Goal: Task Accomplishment & Management: Use online tool/utility

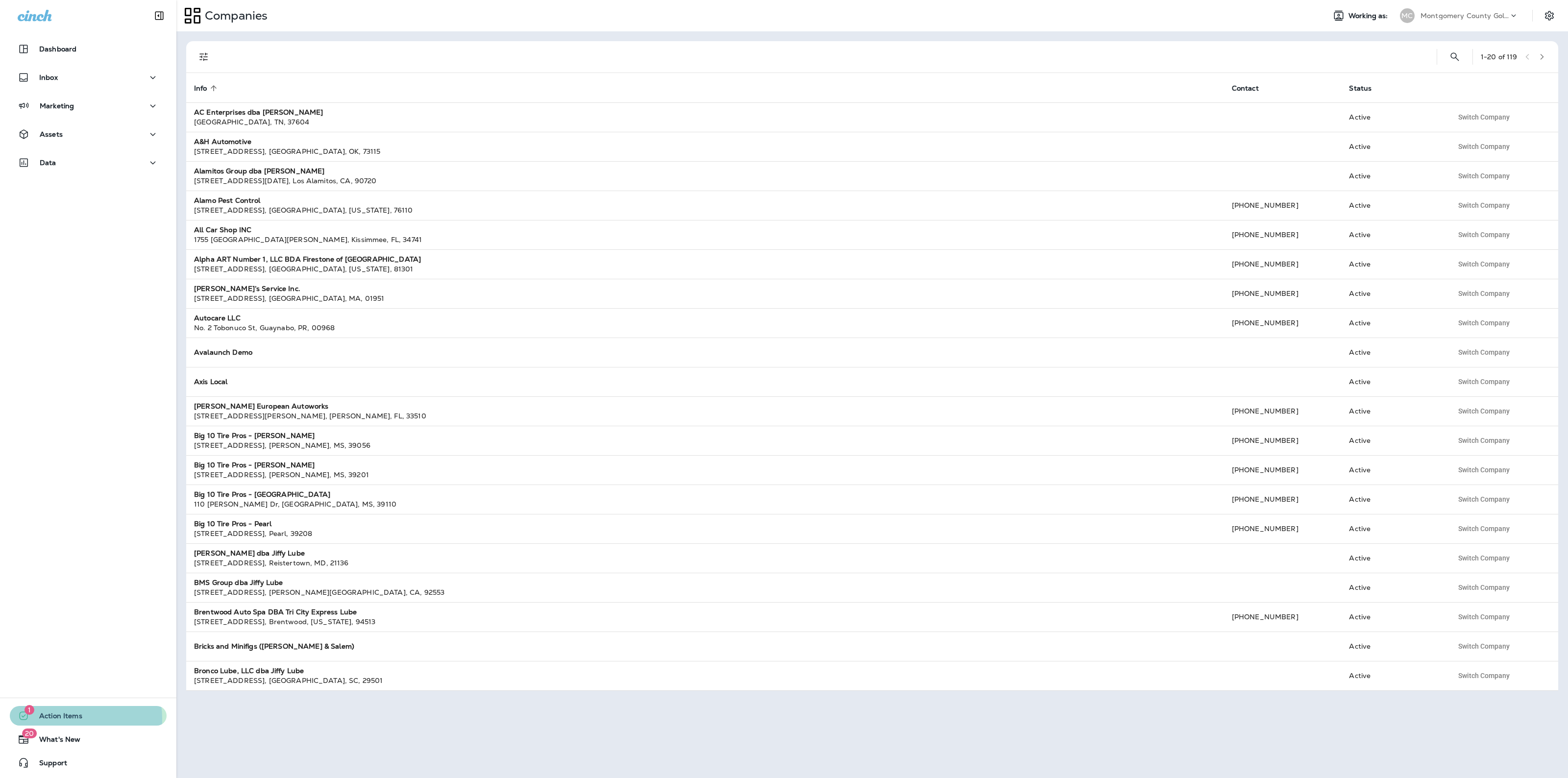
click at [75, 719] on span "Action Items" at bounding box center [55, 718] width 53 height 12
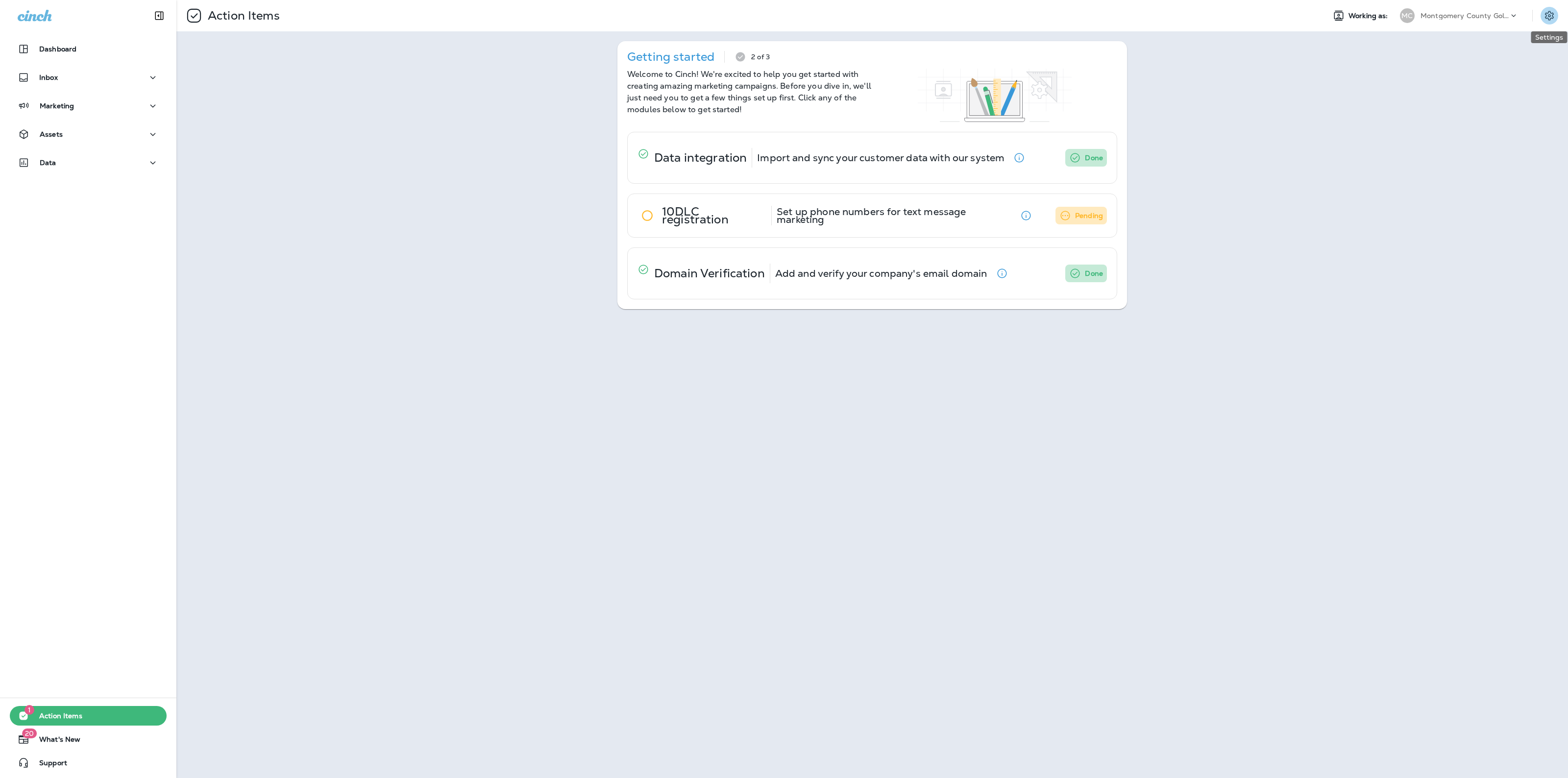
click at [1552, 18] on icon "Settings" at bounding box center [1549, 15] width 9 height 9
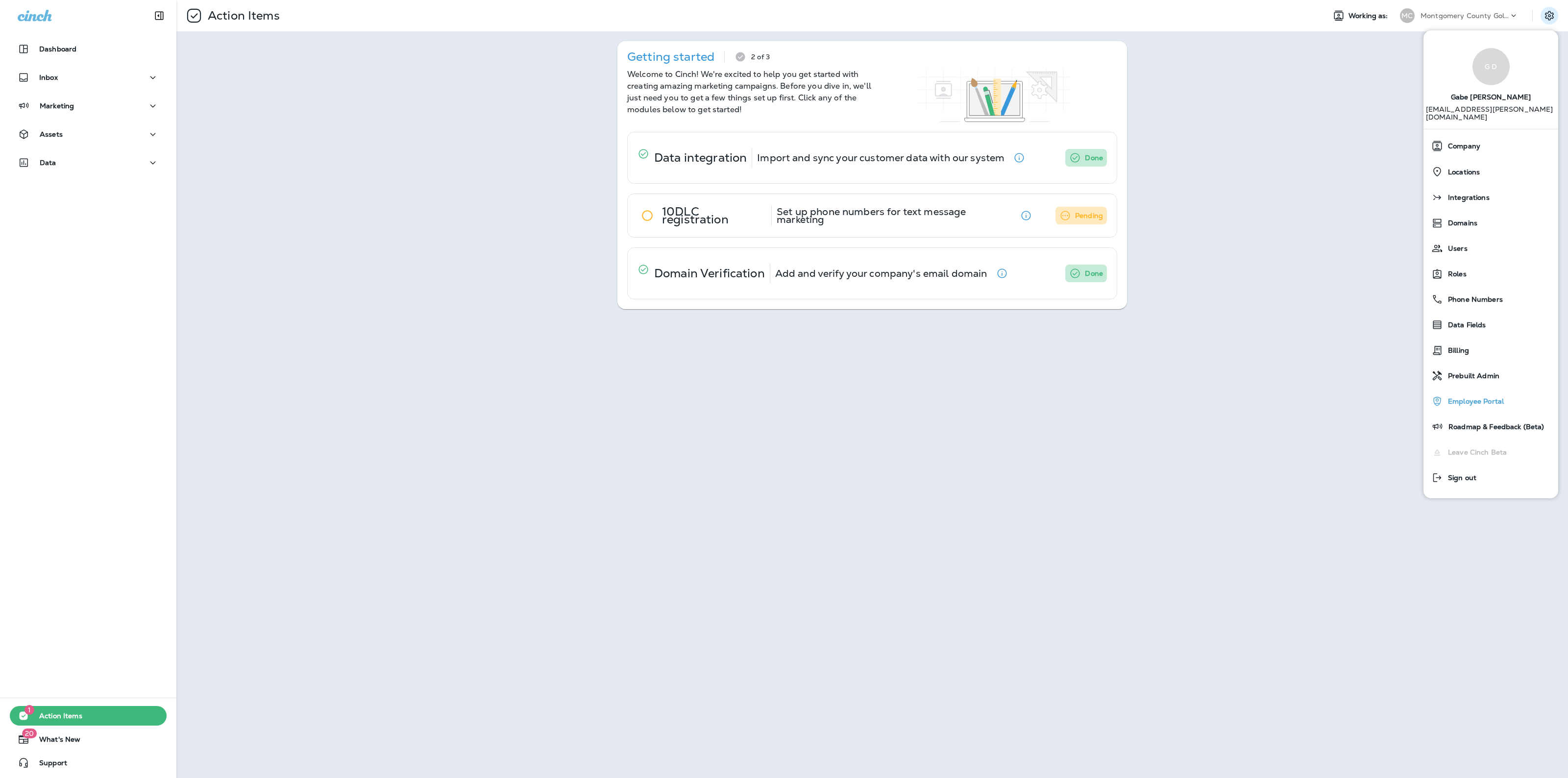
click at [1483, 391] on div "Employee Portal" at bounding box center [1491, 401] width 127 height 19
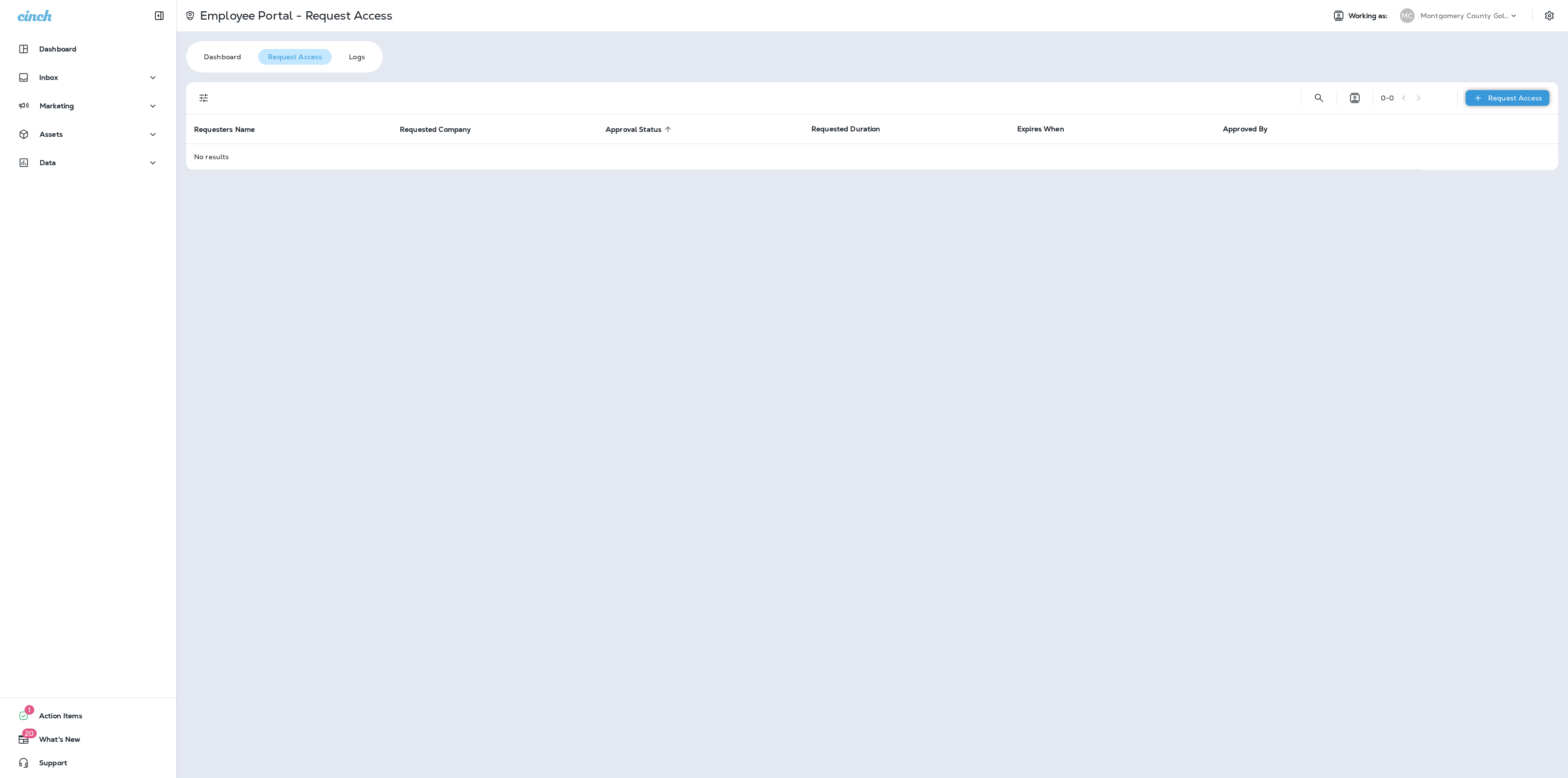
click at [1502, 100] on p "Request Access" at bounding box center [1515, 98] width 54 height 8
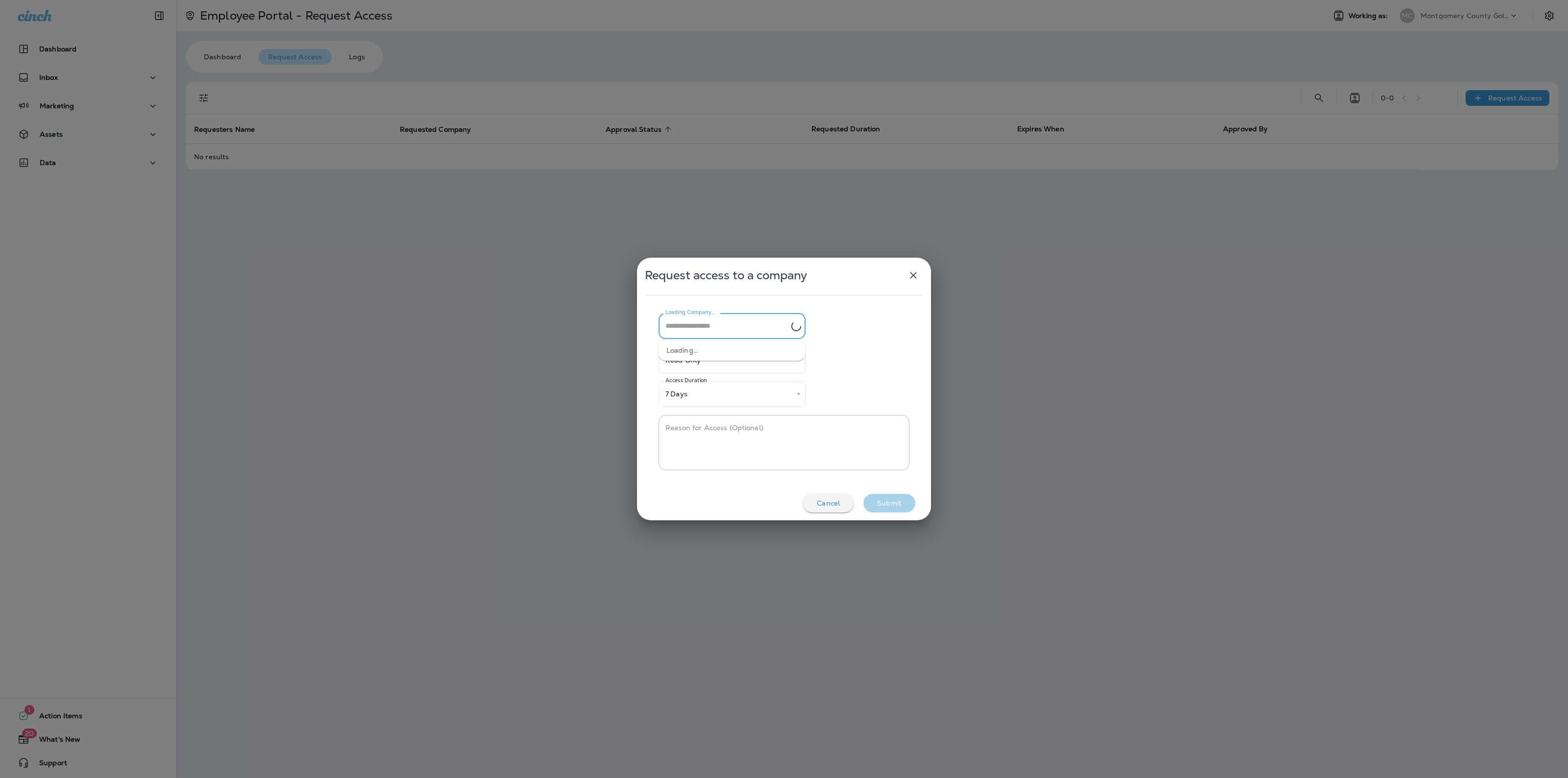
click at [752, 333] on input "Loading Company..." at bounding box center [727, 326] width 128 height 17
type input "*"
click at [745, 351] on li "Magic City Pest Control" at bounding box center [732, 350] width 147 height 14
type input "**********"
click at [730, 0] on body "**********" at bounding box center [784, 0] width 1568 height 0
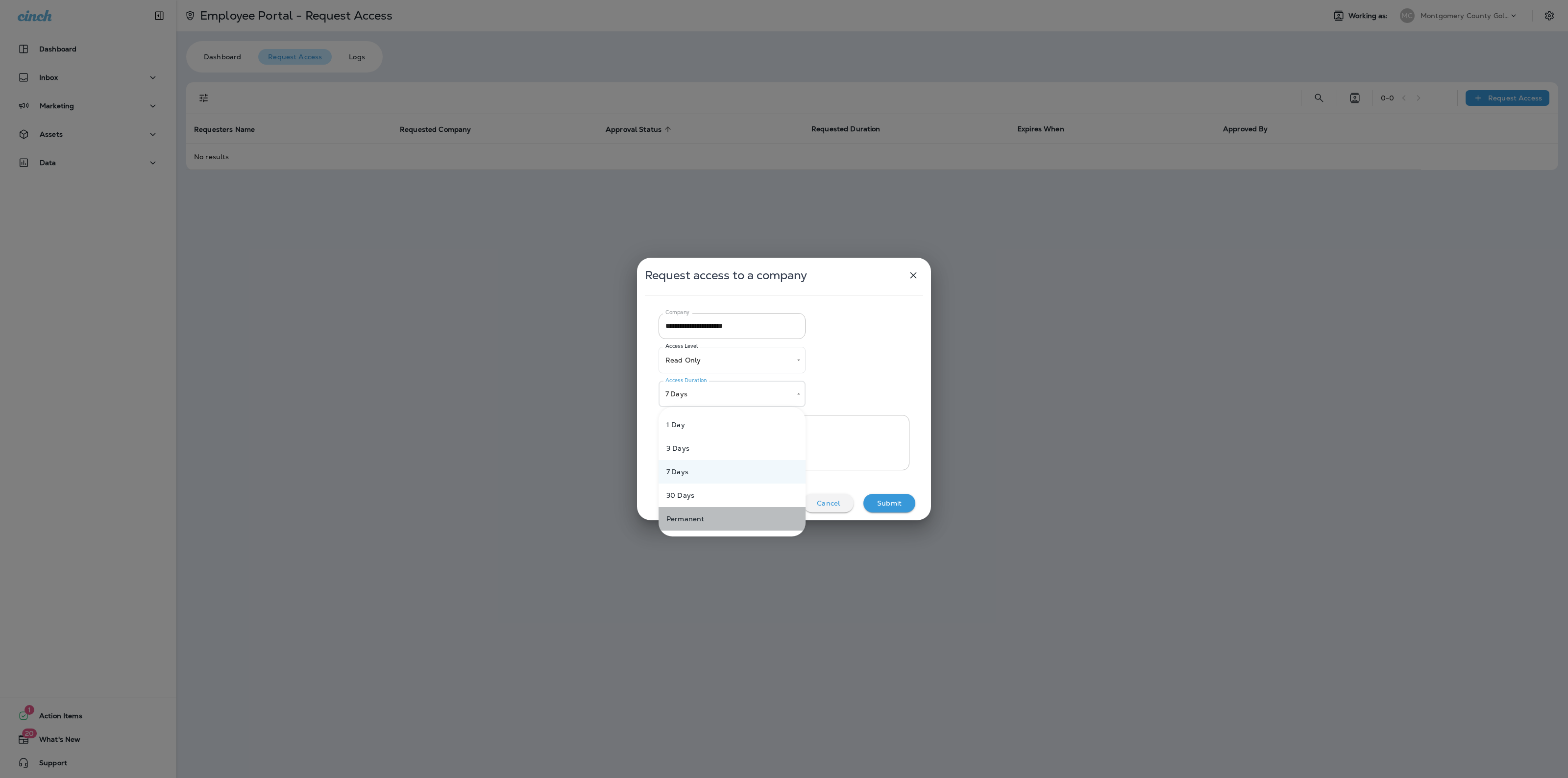
click at [732, 520] on li "Permanent" at bounding box center [732, 519] width 147 height 24
type input "*"
click at [696, 0] on body "**********" at bounding box center [784, 0] width 1568 height 0
click at [705, 386] on li "Read Only" at bounding box center [732, 391] width 147 height 24
click at [890, 497] on div "Submit" at bounding box center [889, 503] width 37 height 13
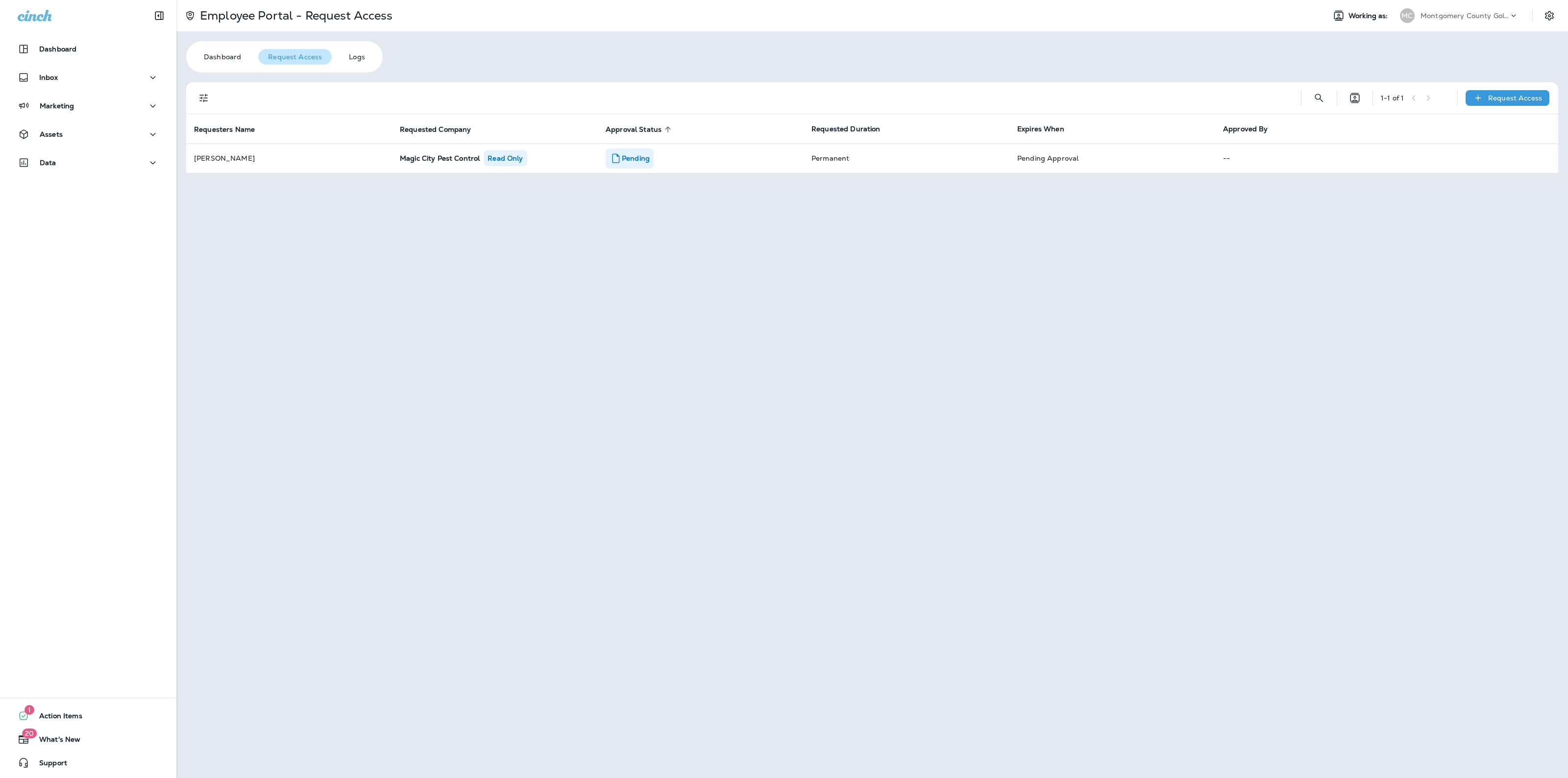
click at [1437, 18] on p "Montgomery County Golf ([GEOGRAPHIC_DATA])" at bounding box center [1465, 15] width 88 height 8
type input "*****"
click at [1444, 82] on p "Magic City Pest Control" at bounding box center [1455, 81] width 85 height 8
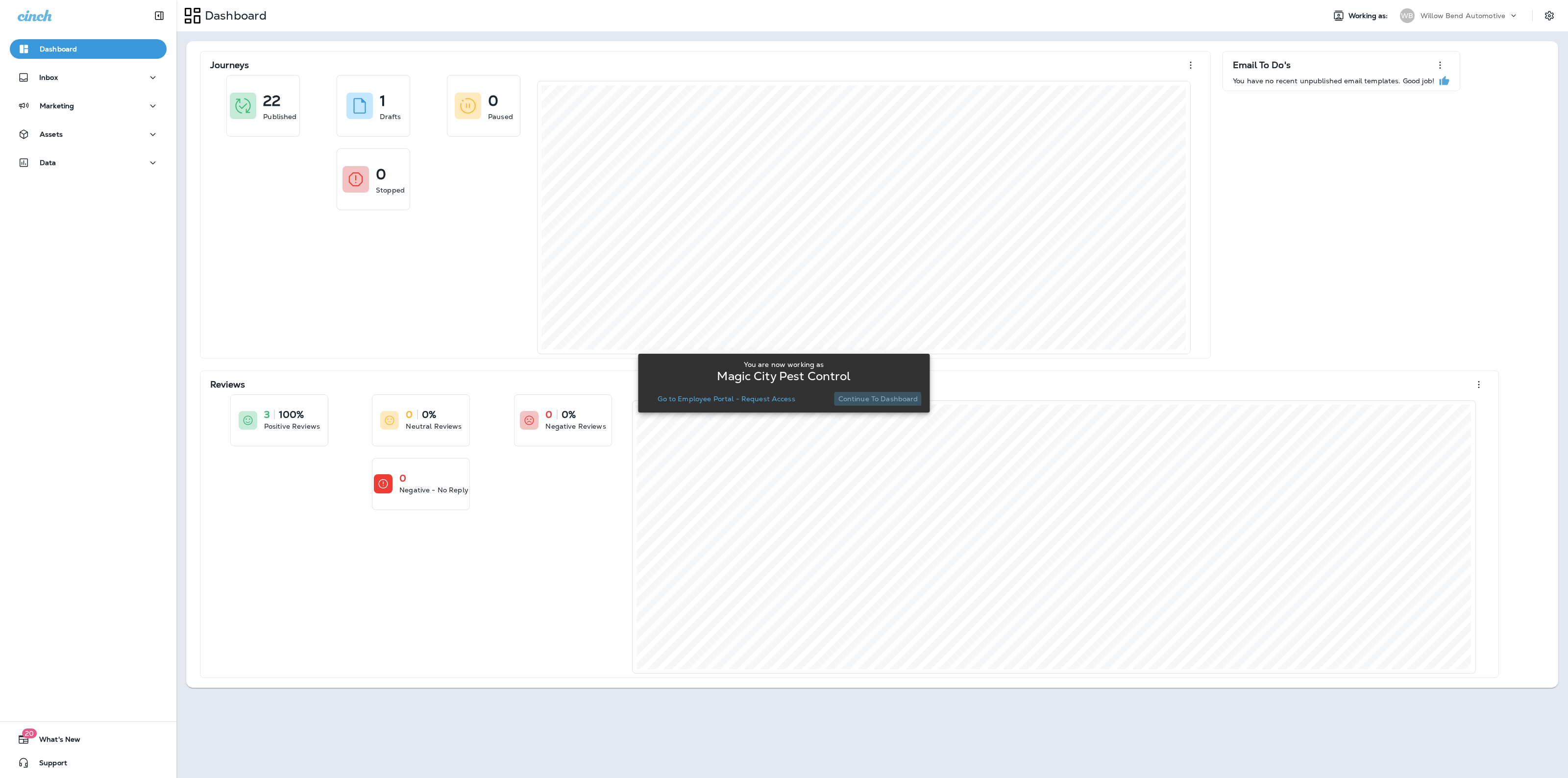
click at [871, 400] on p "Continue to Dashboard" at bounding box center [878, 399] width 80 height 8
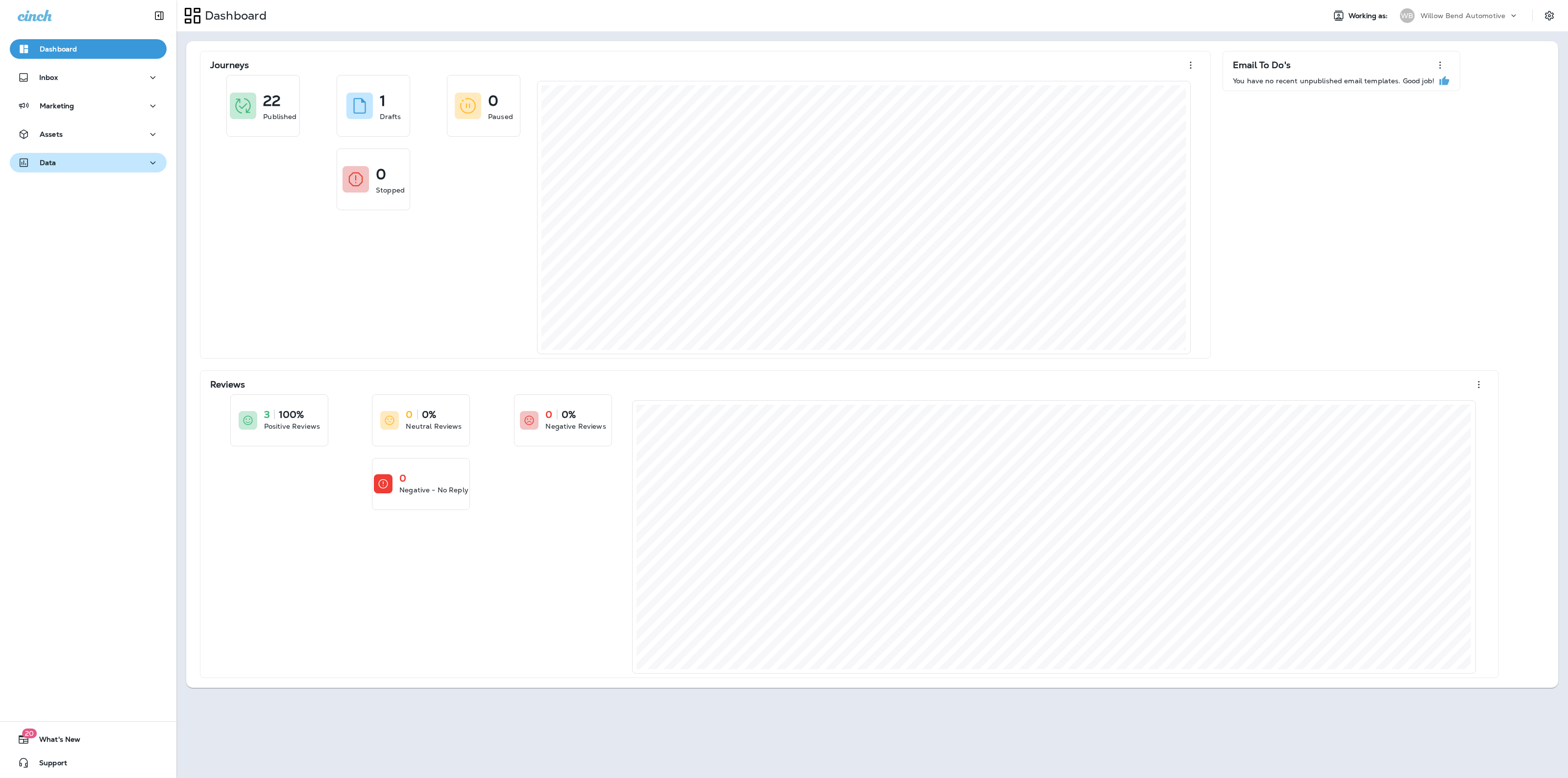
click at [72, 162] on div "Data" at bounding box center [88, 163] width 141 height 12
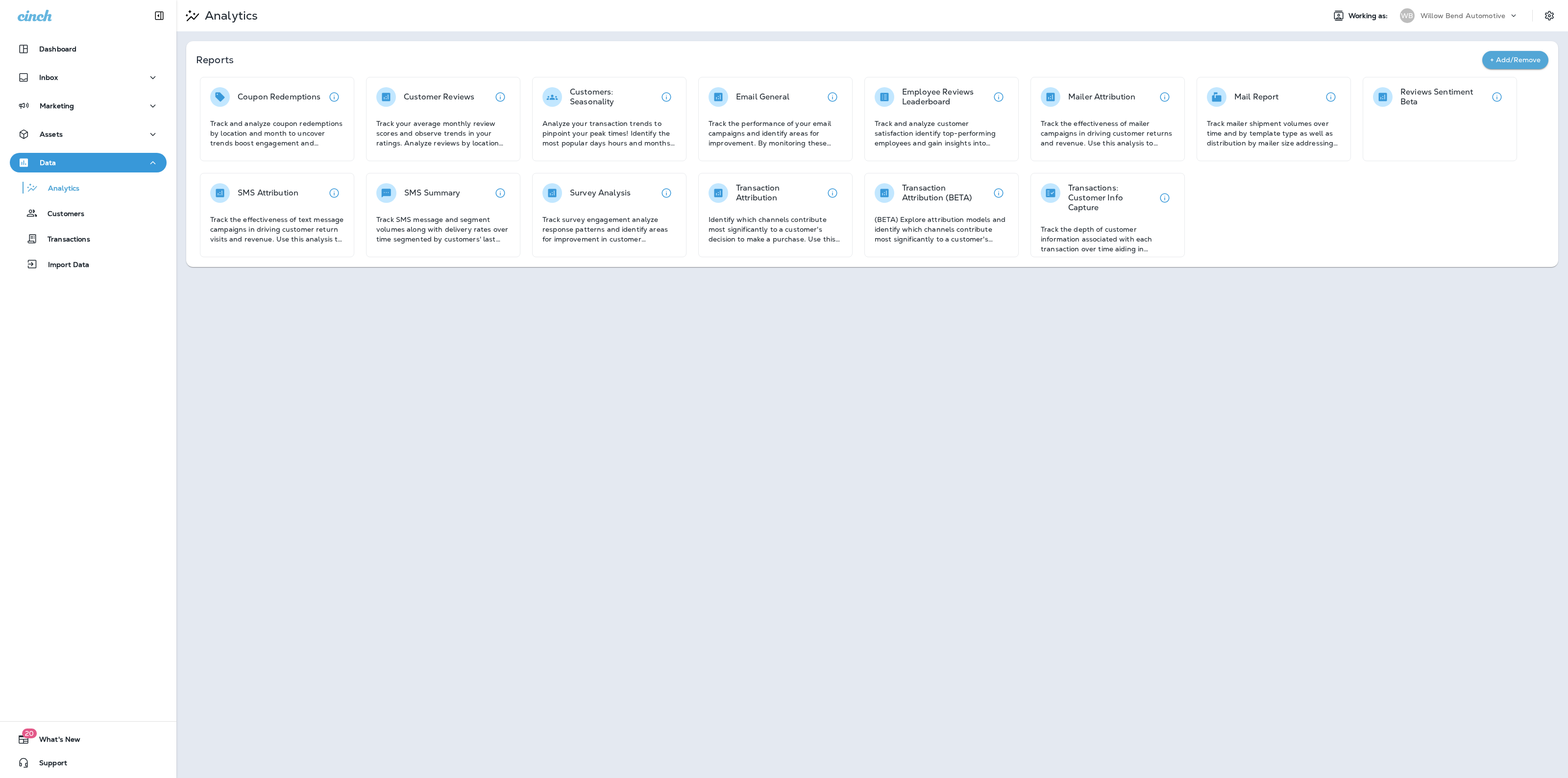
click at [1439, 12] on p "Willow Bend Automotive" at bounding box center [1463, 15] width 85 height 8
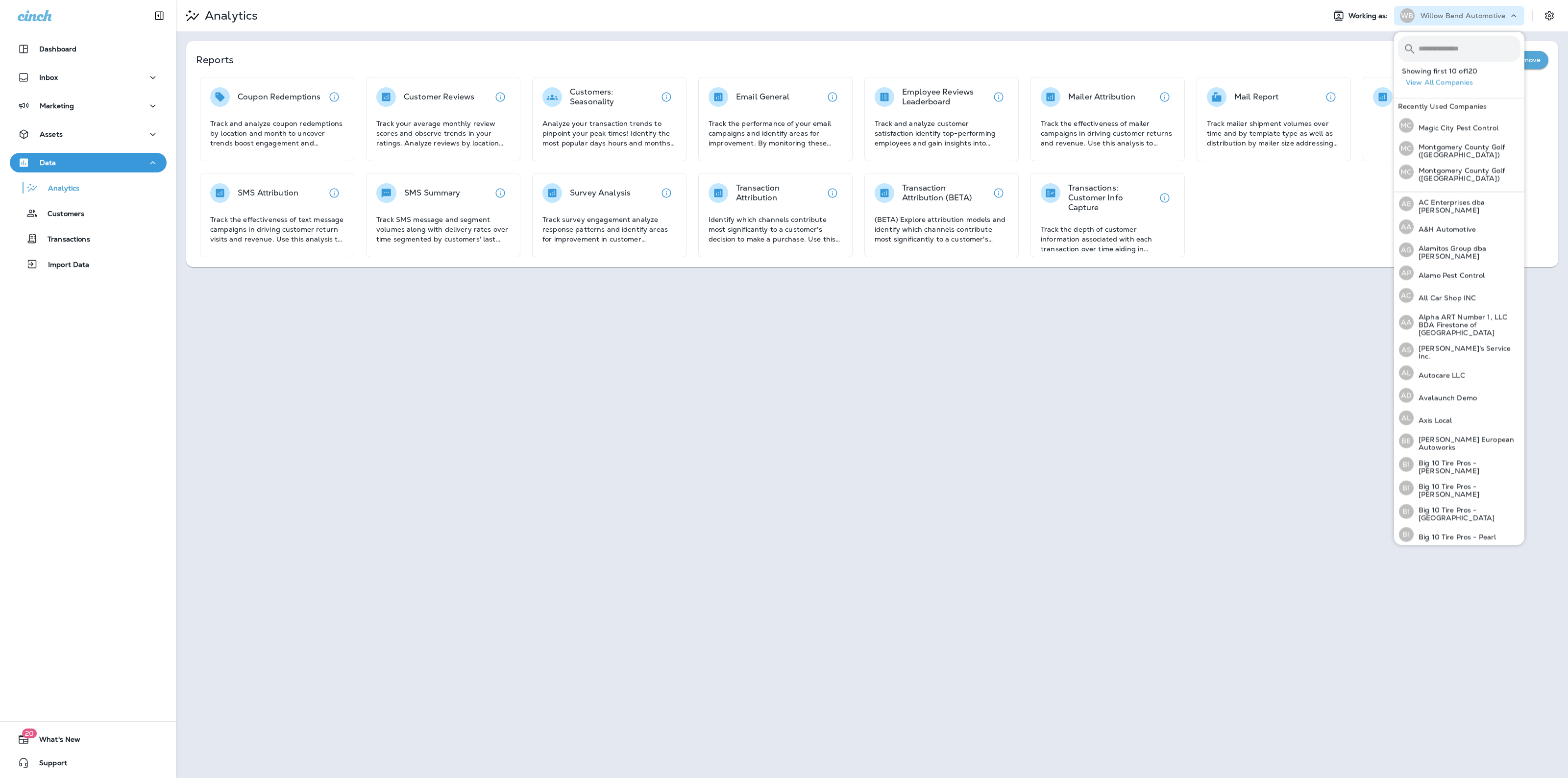
click at [1433, 44] on input "text" at bounding box center [1469, 49] width 102 height 26
click at [1447, 128] on p "Magic City Pest Control" at bounding box center [1455, 128] width 85 height 8
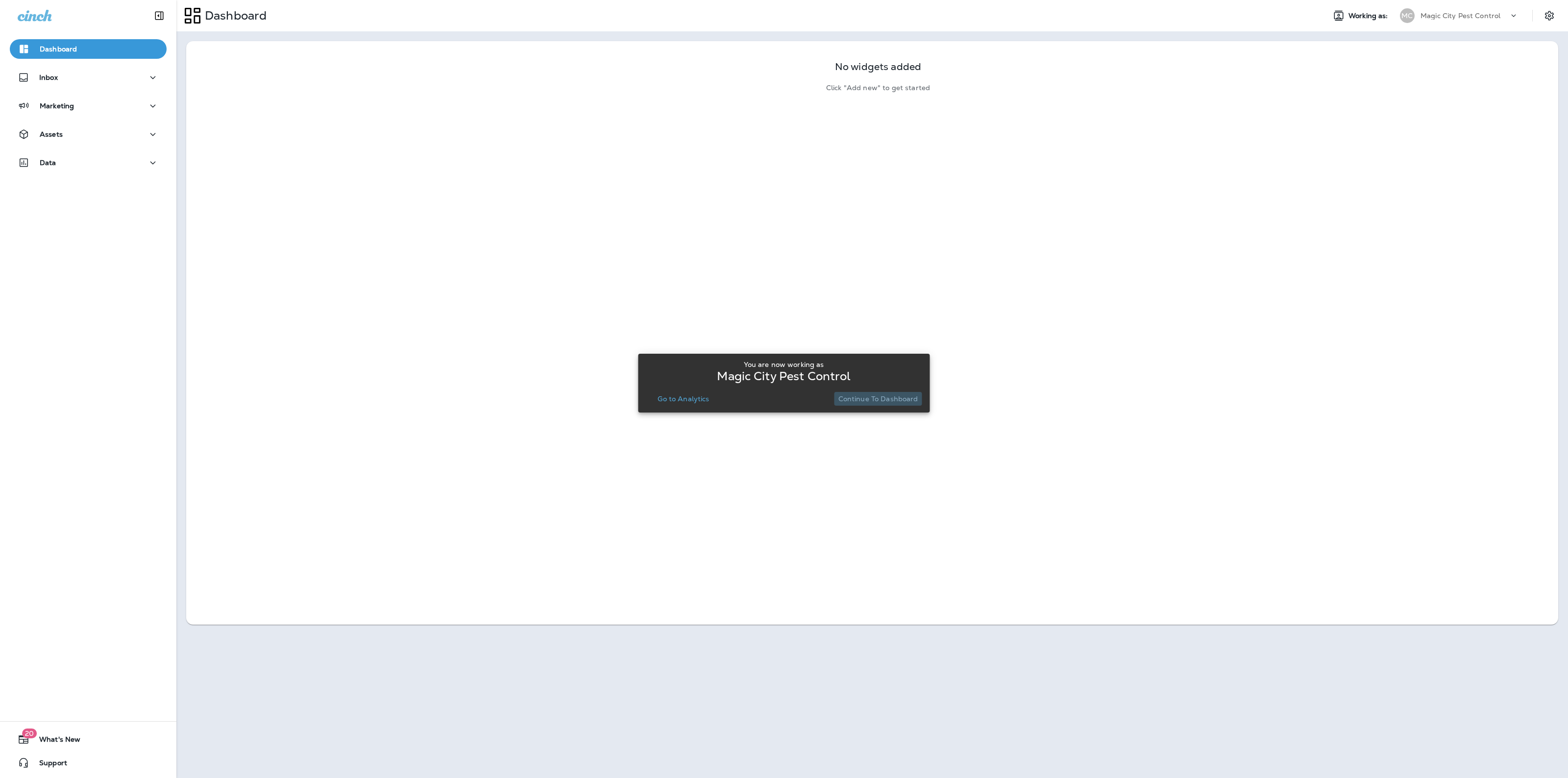
click at [903, 398] on p "Continue to Dashboard" at bounding box center [878, 399] width 80 height 8
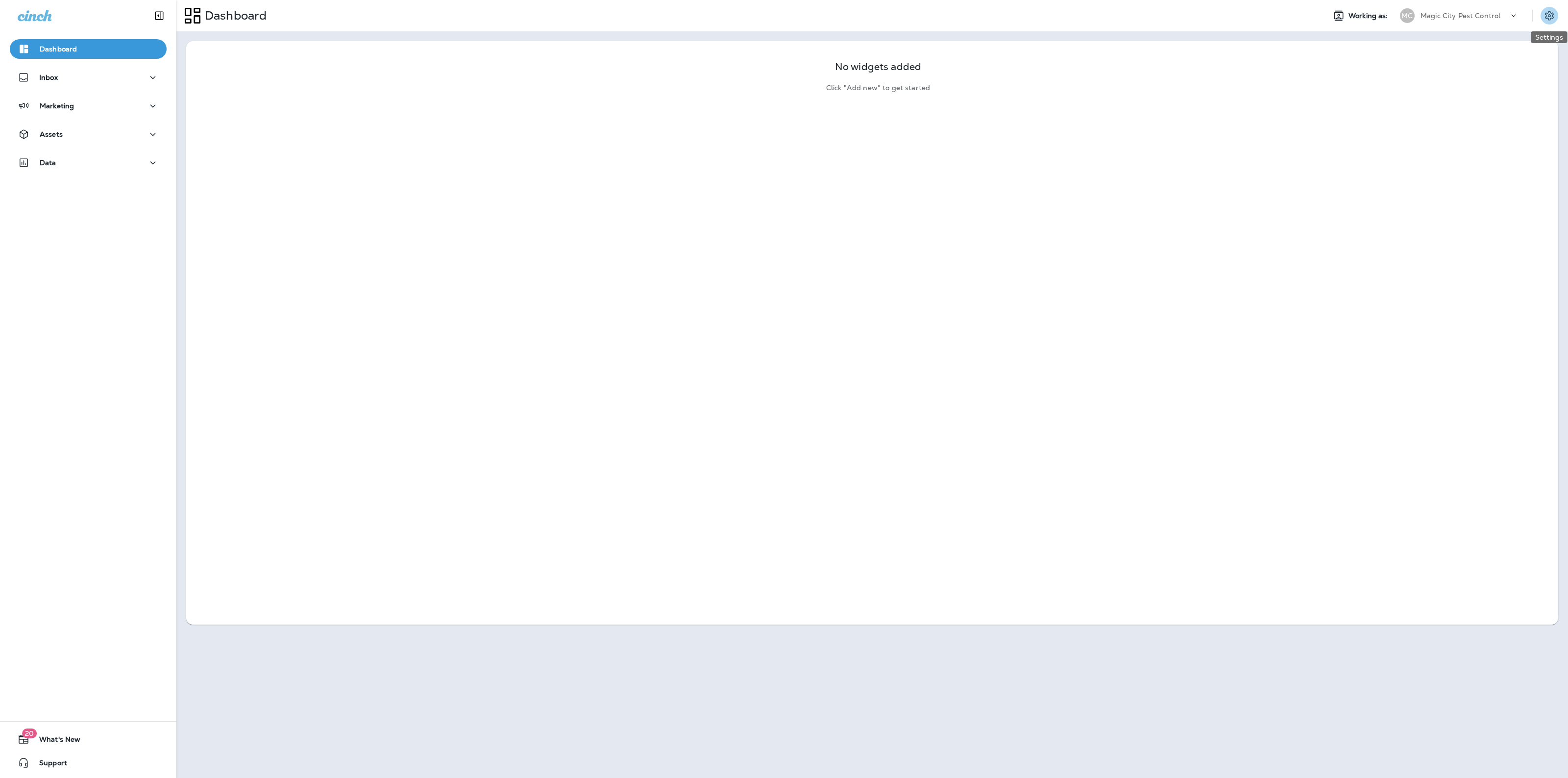
click at [1547, 8] on button "Settings" at bounding box center [1549, 15] width 18 height 18
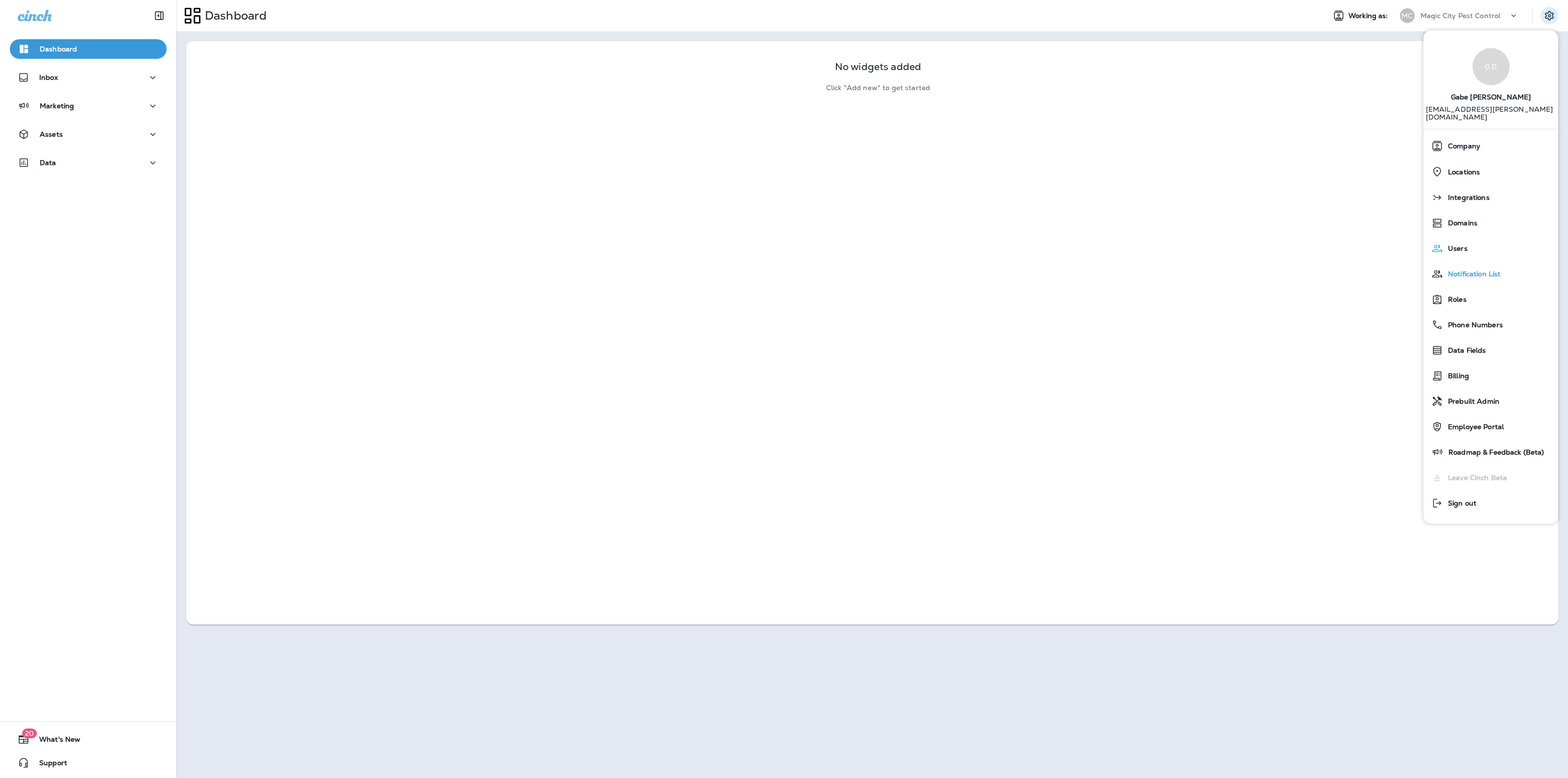
click at [1470, 261] on button "Notification List" at bounding box center [1491, 274] width 135 height 26
click at [1466, 247] on div "Users" at bounding box center [1491, 248] width 127 height 19
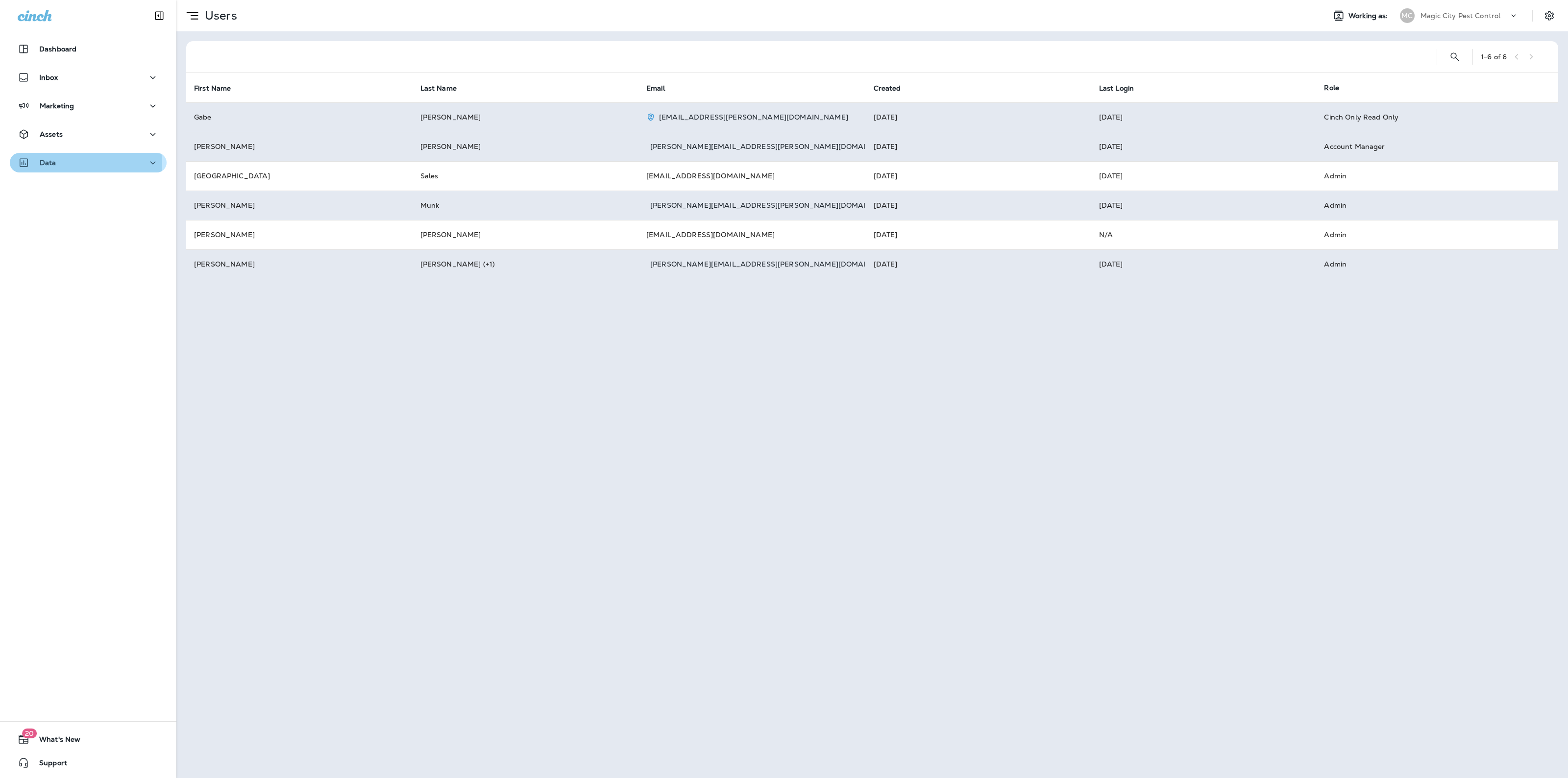
click at [77, 164] on div "Data" at bounding box center [88, 163] width 141 height 12
click at [74, 131] on div "Assets" at bounding box center [88, 135] width 141 height 12
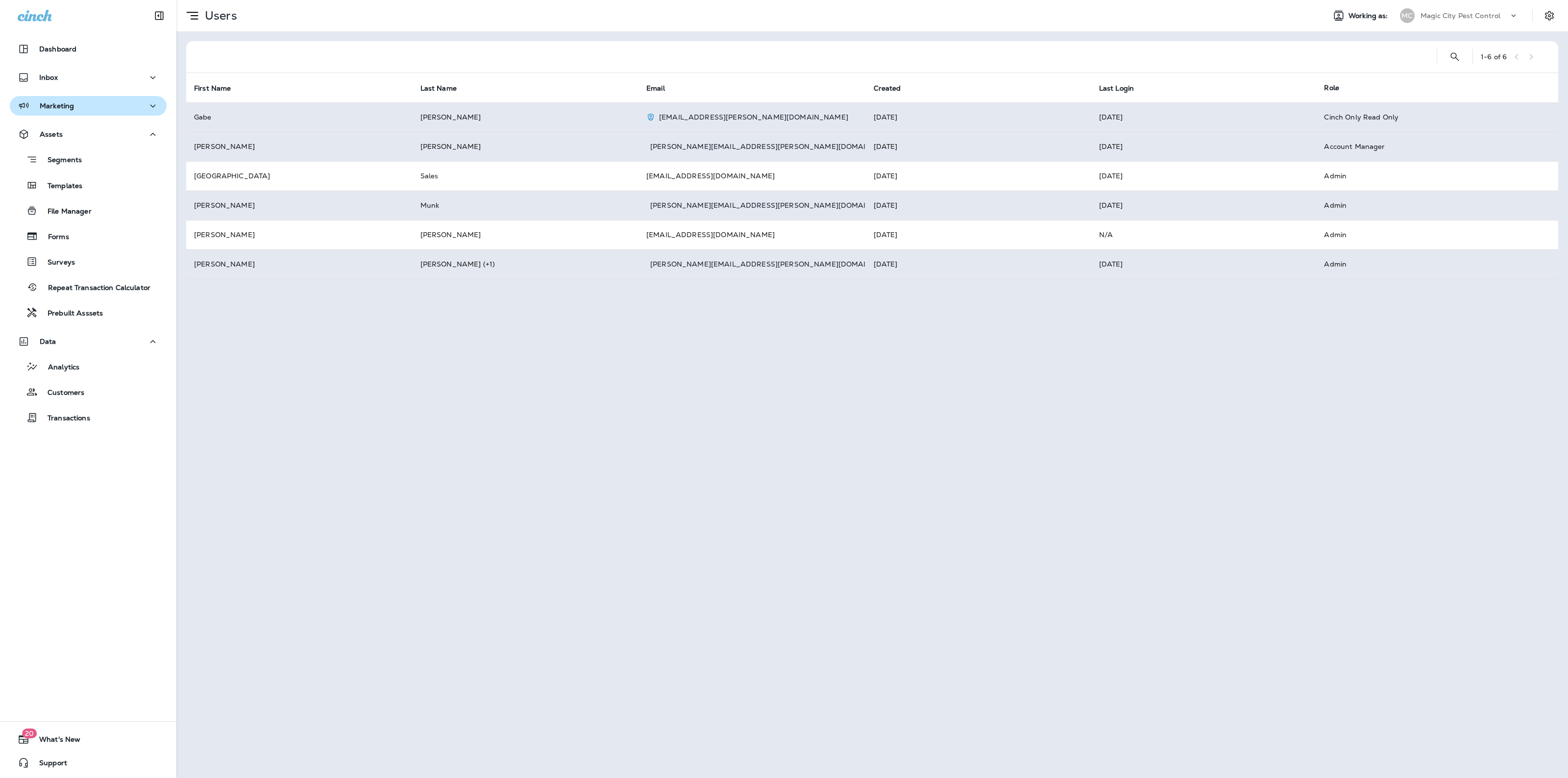
click at [80, 102] on div "Marketing" at bounding box center [88, 106] width 141 height 12
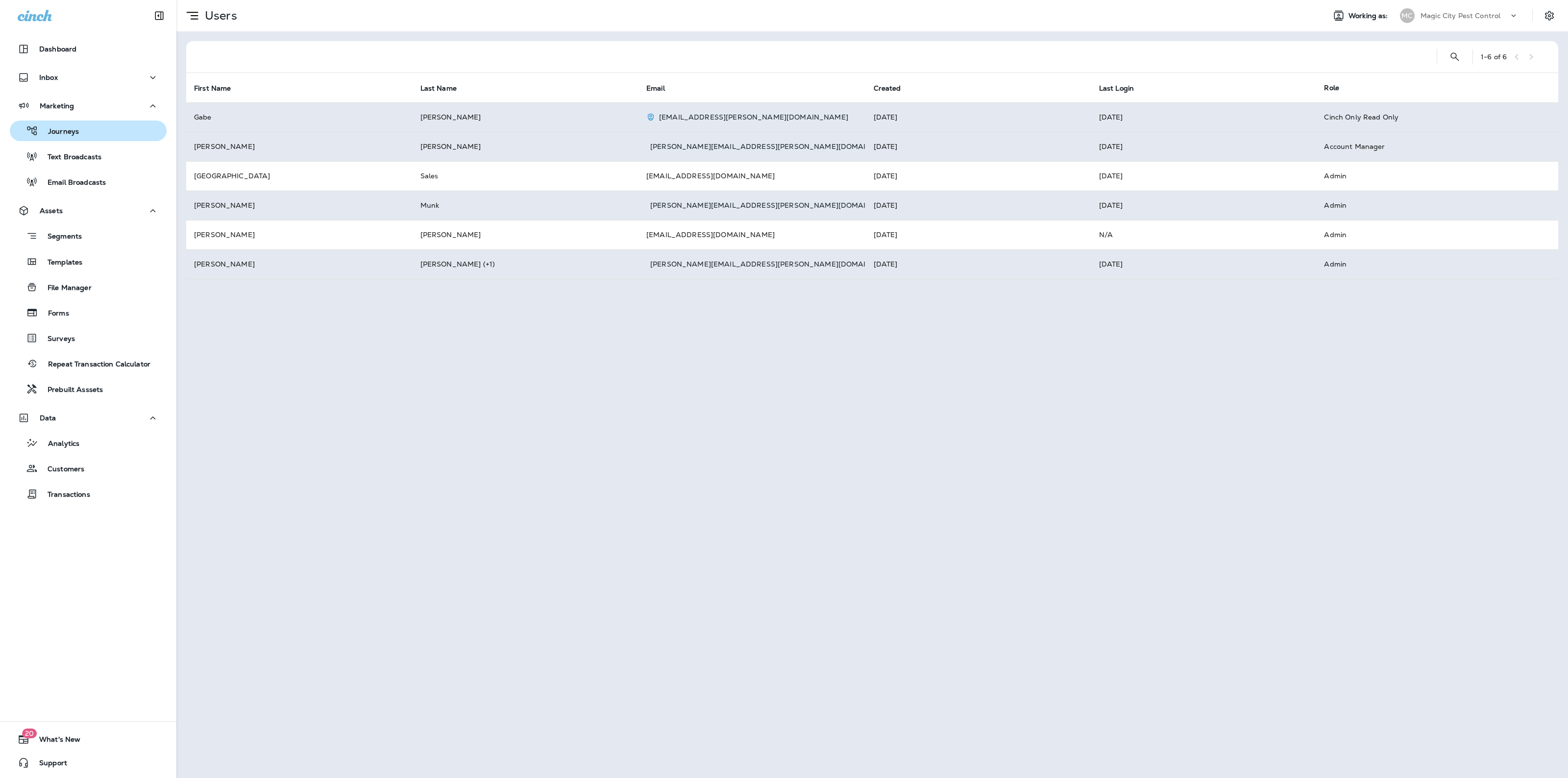
click at [74, 133] on p "Journeys" at bounding box center [58, 131] width 41 height 9
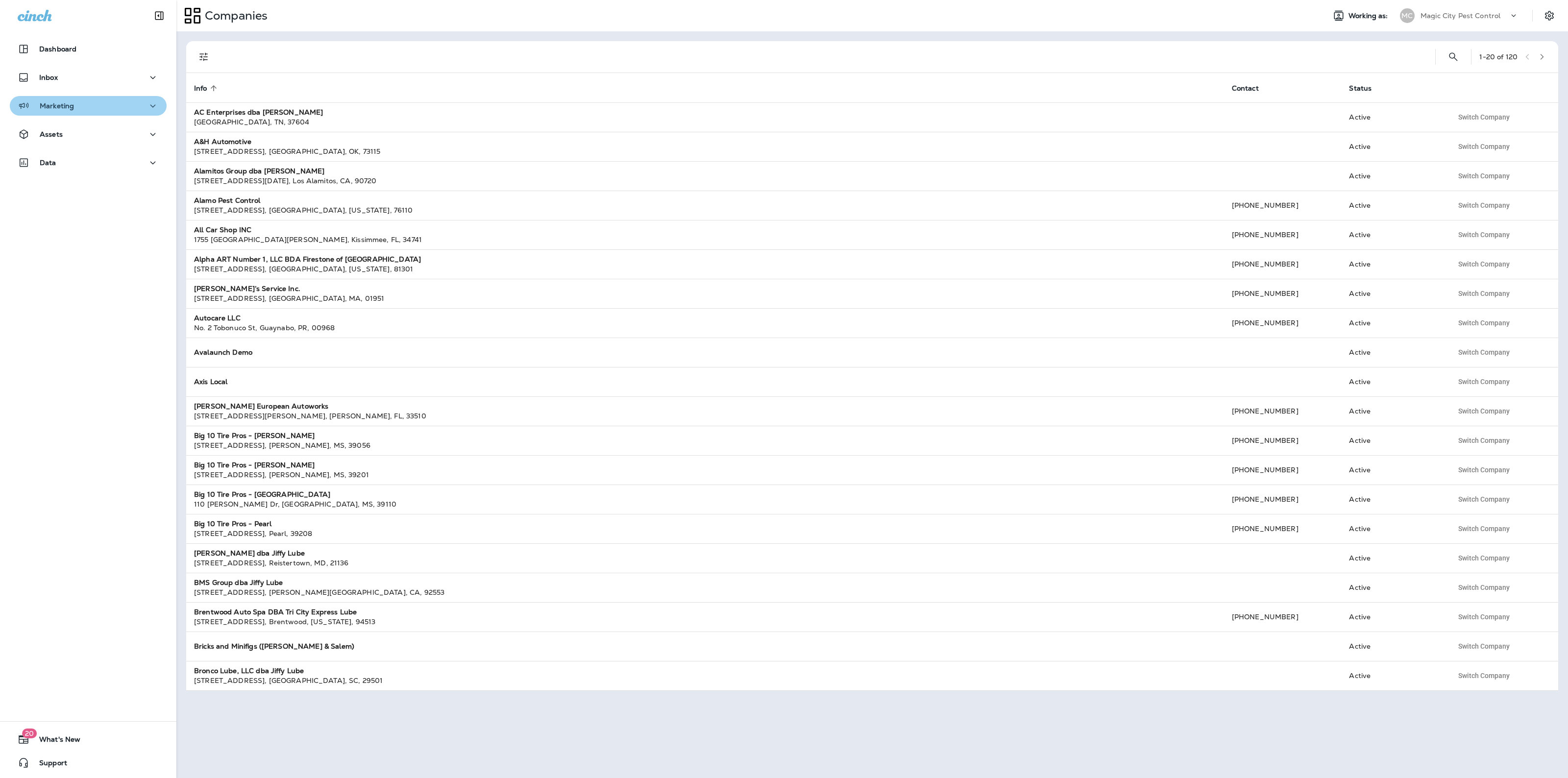
click at [127, 110] on div "Marketing" at bounding box center [88, 106] width 141 height 12
click at [110, 130] on div "Journeys" at bounding box center [88, 131] width 149 height 15
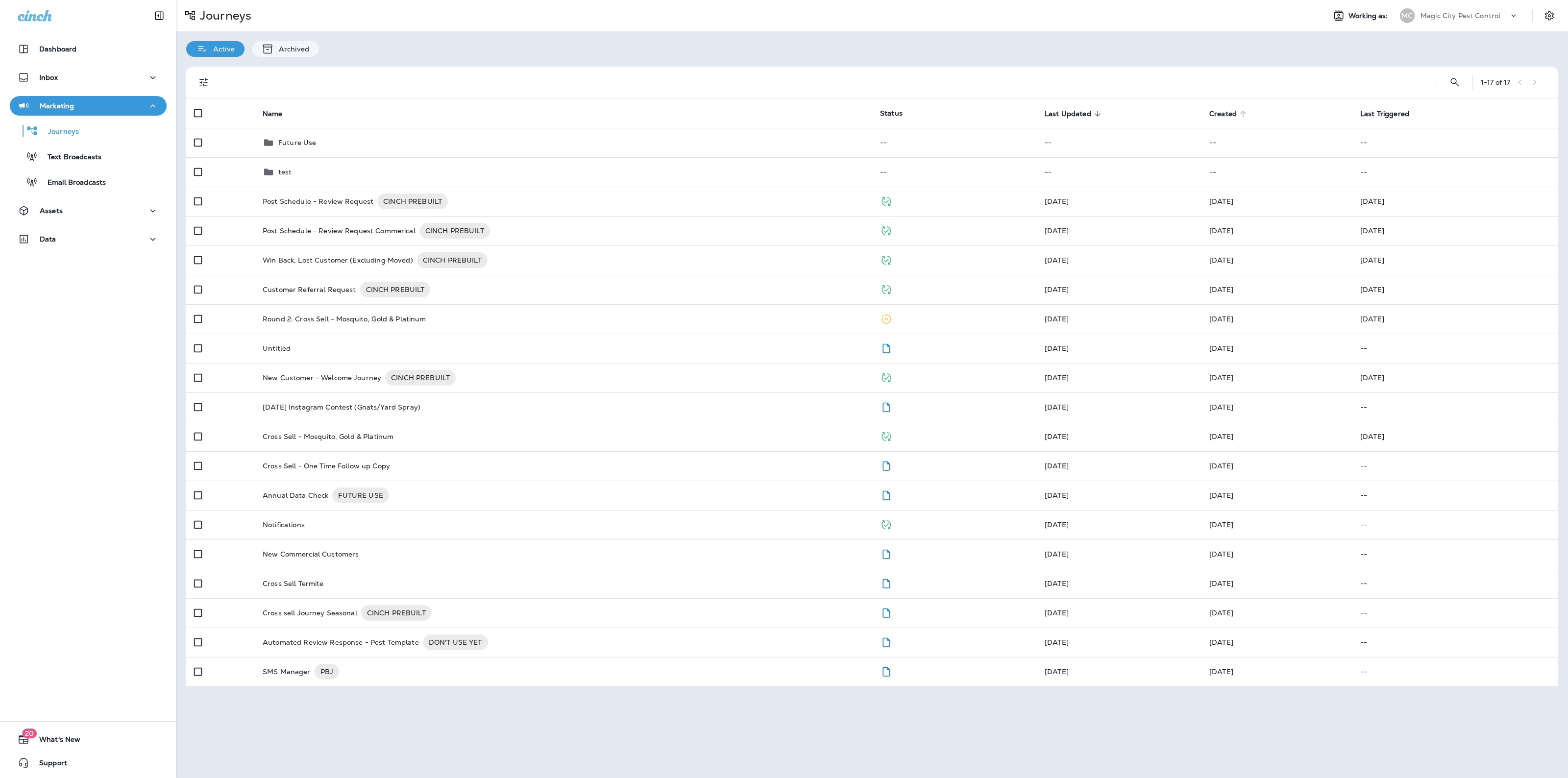
click at [1224, 111] on span "Created" at bounding box center [1223, 114] width 27 height 9
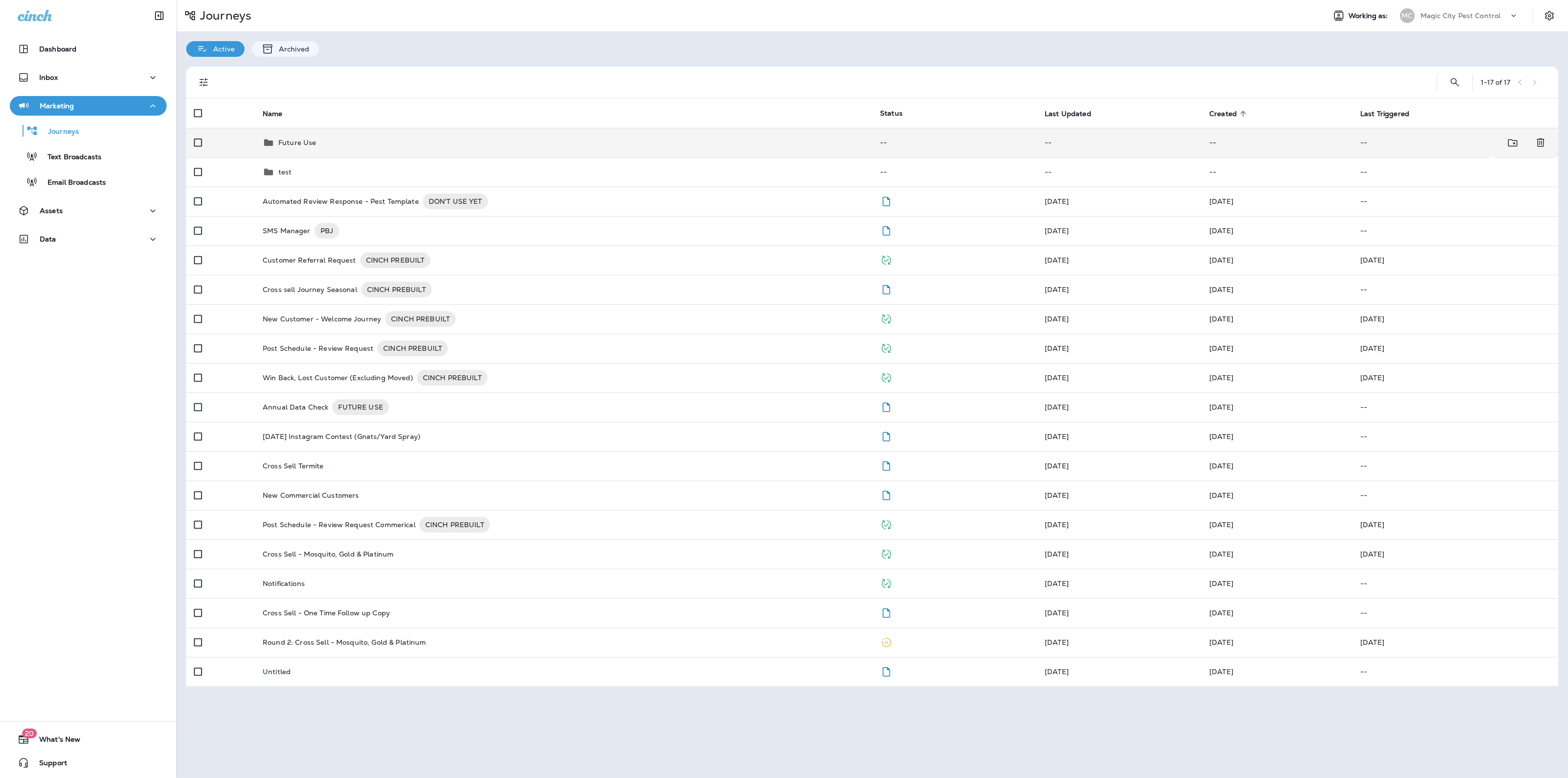
click at [446, 150] on td "Future Use" at bounding box center [564, 142] width 617 height 29
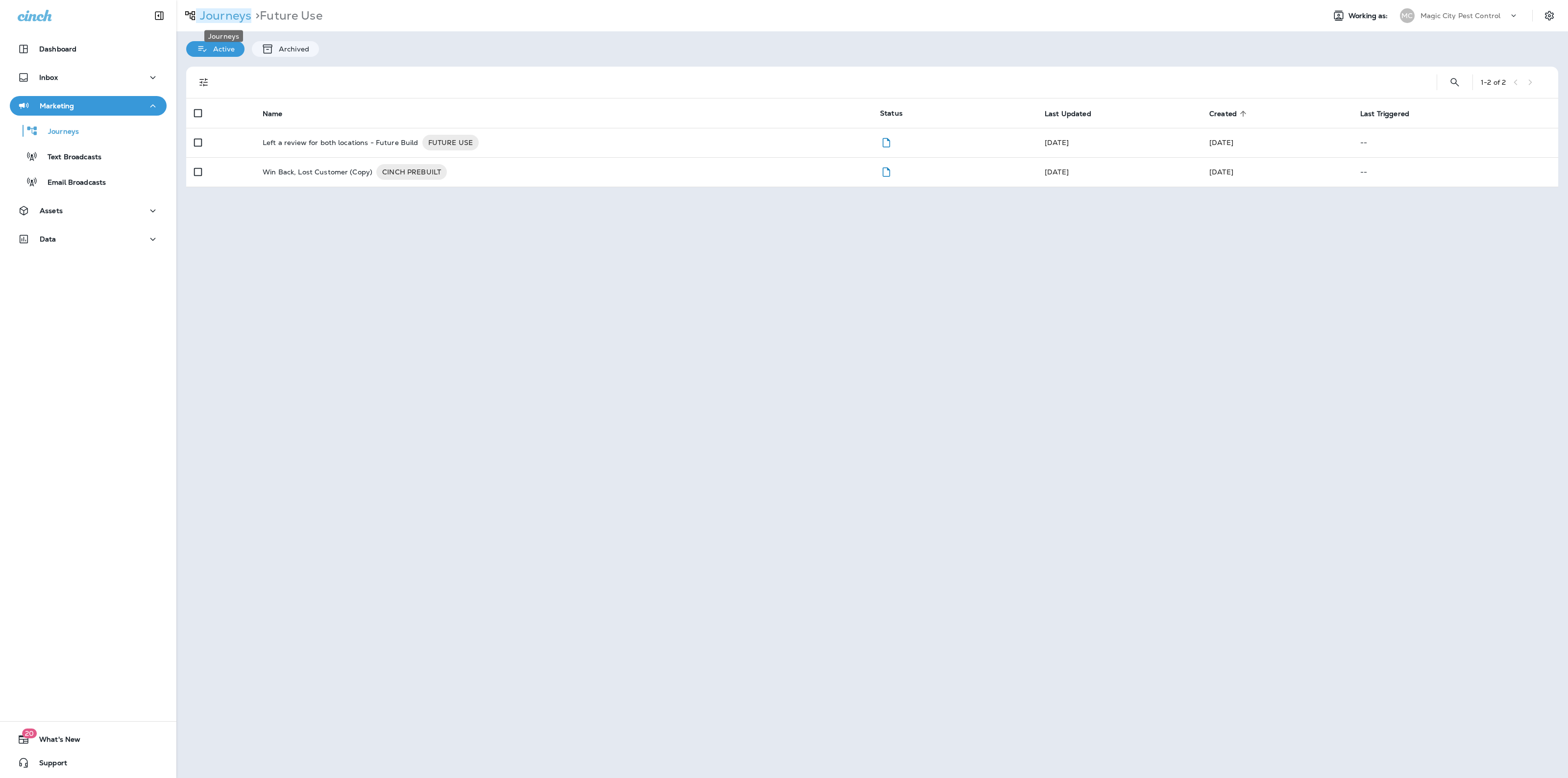
click at [222, 14] on p "Journeys" at bounding box center [223, 16] width 55 height 15
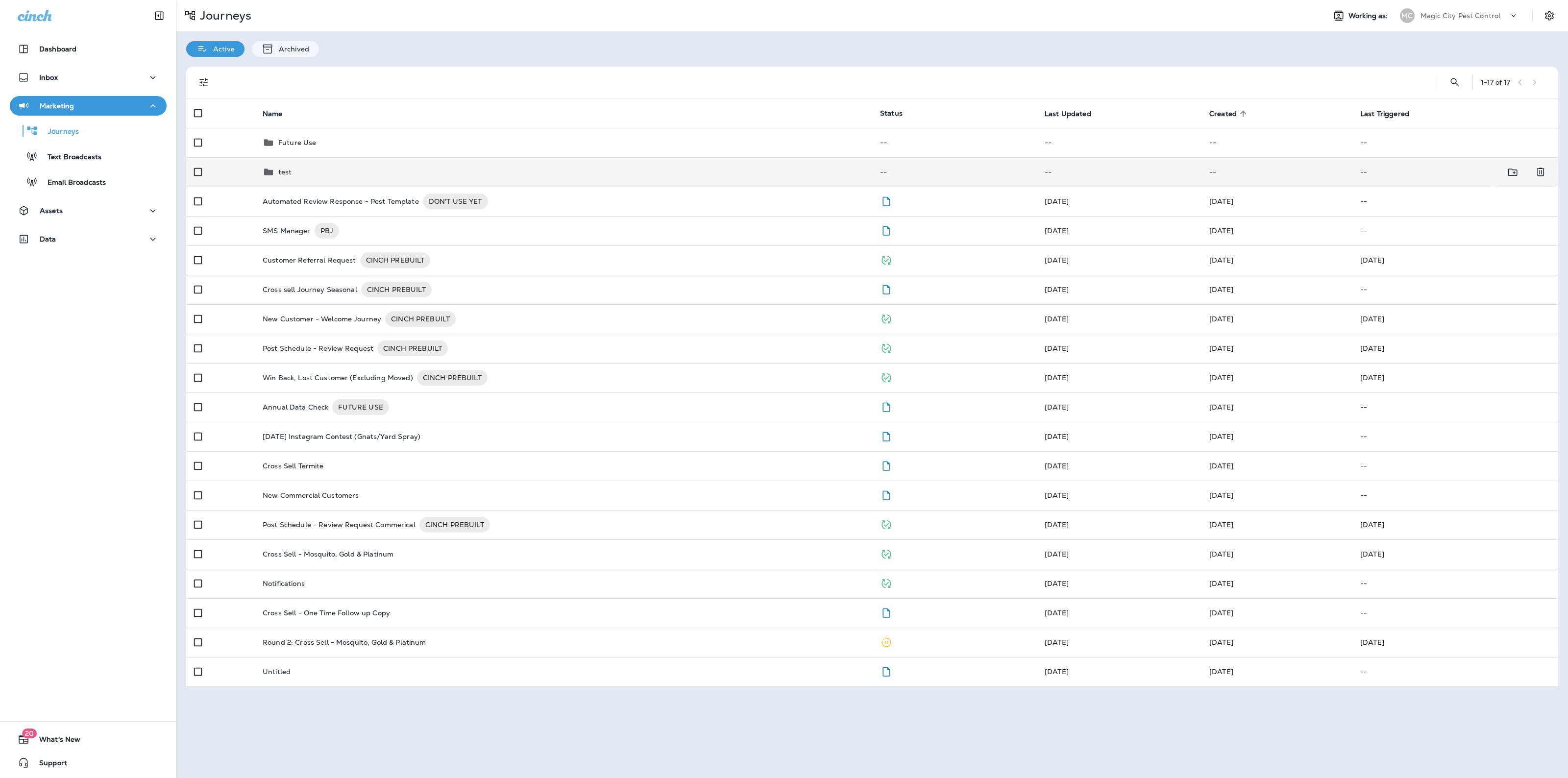
click at [315, 164] on td "test" at bounding box center [564, 172] width 617 height 29
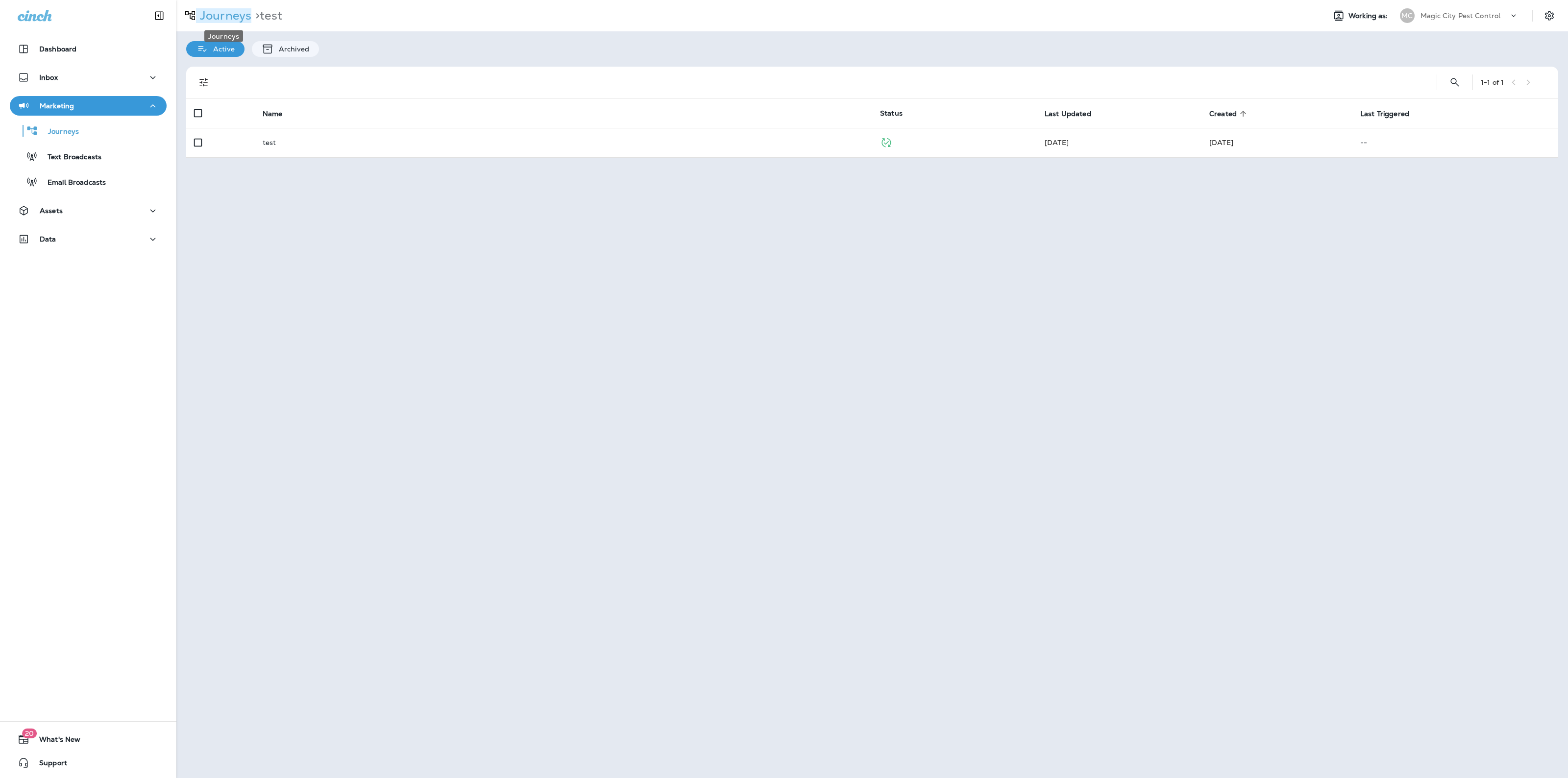
click at [220, 13] on p "Journeys" at bounding box center [223, 16] width 55 height 15
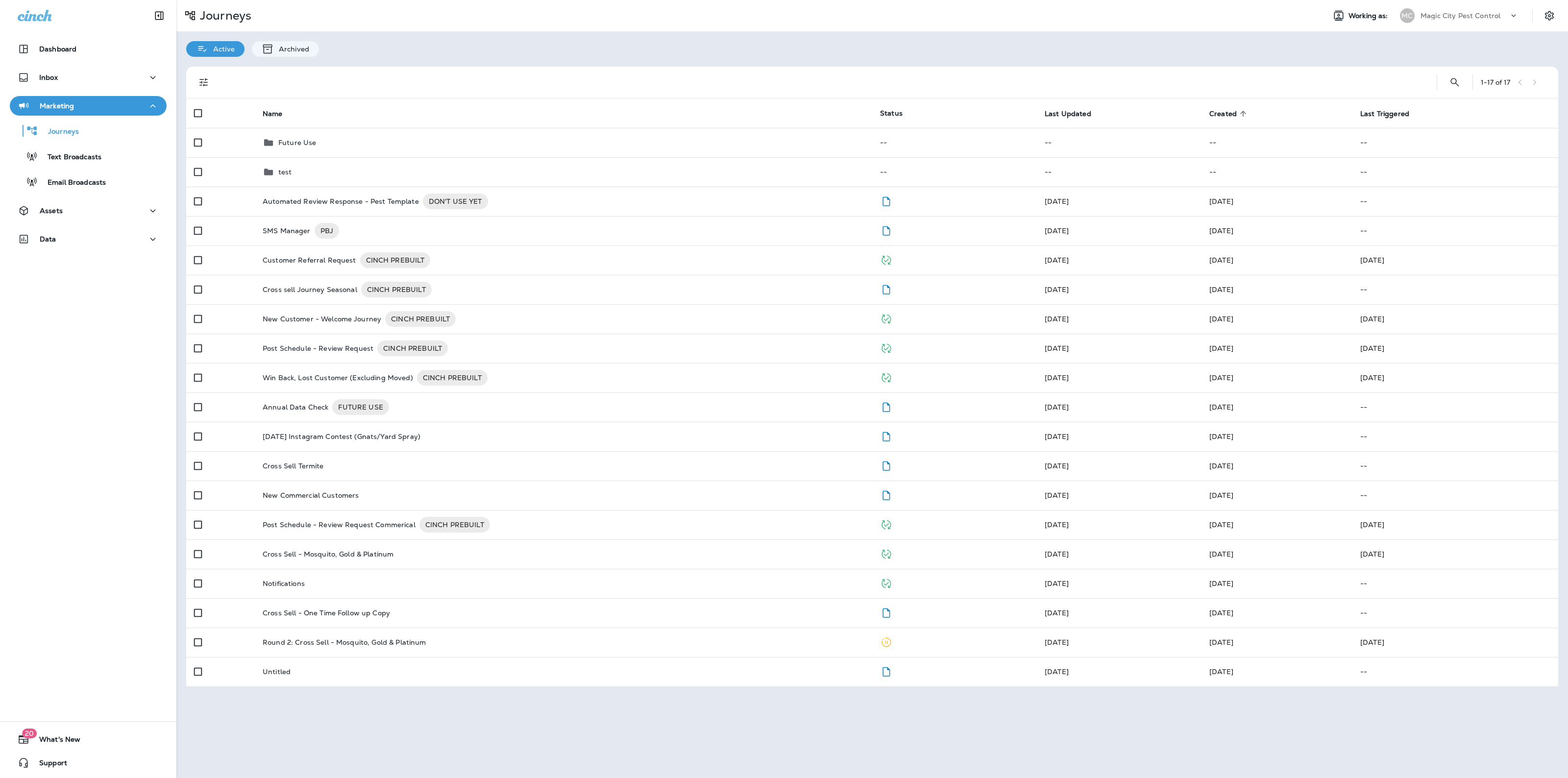
click at [1234, 114] on span "Created" at bounding box center [1223, 114] width 27 height 9
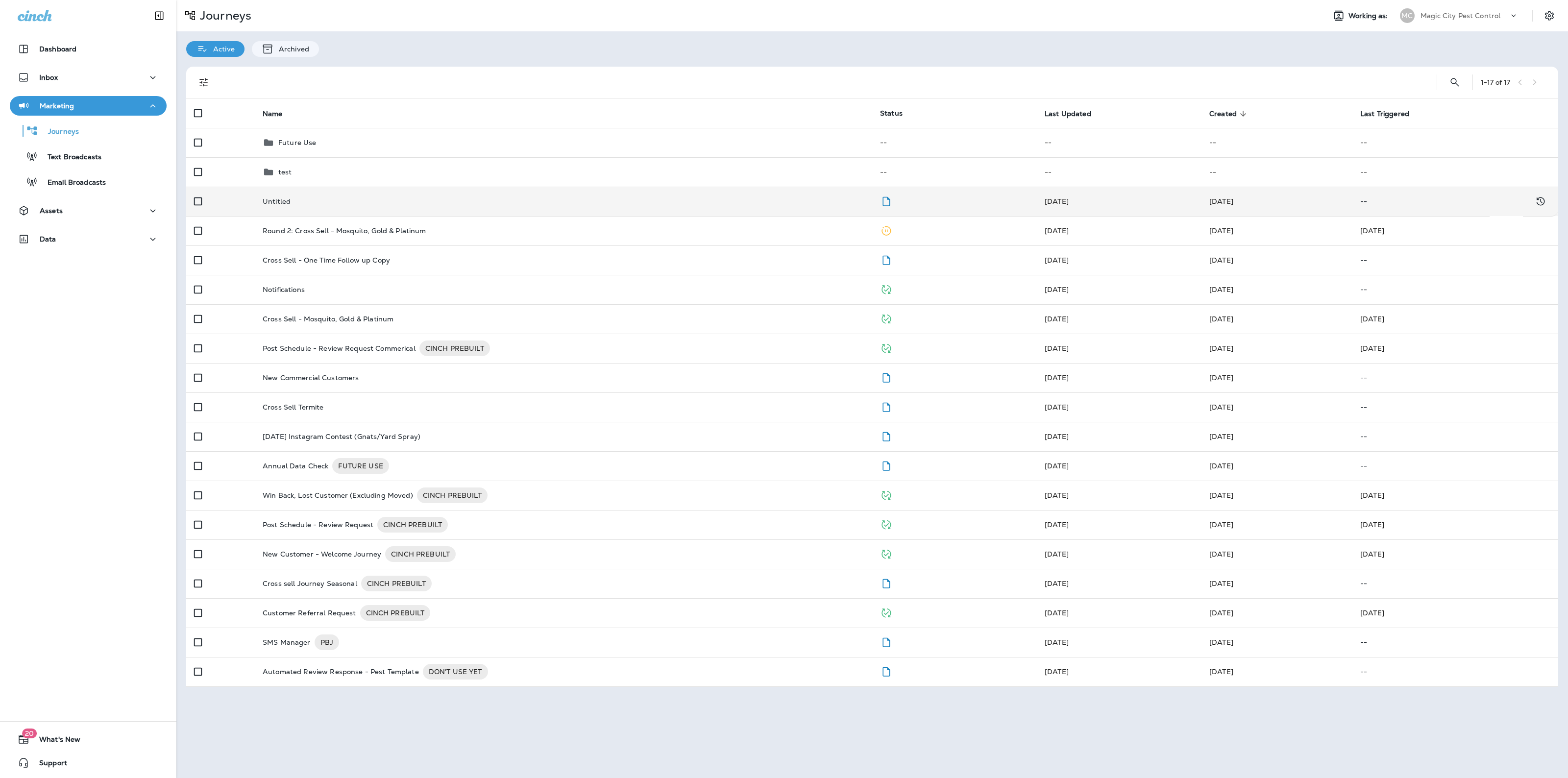
click at [276, 206] on td "Untitled" at bounding box center [564, 202] width 617 height 29
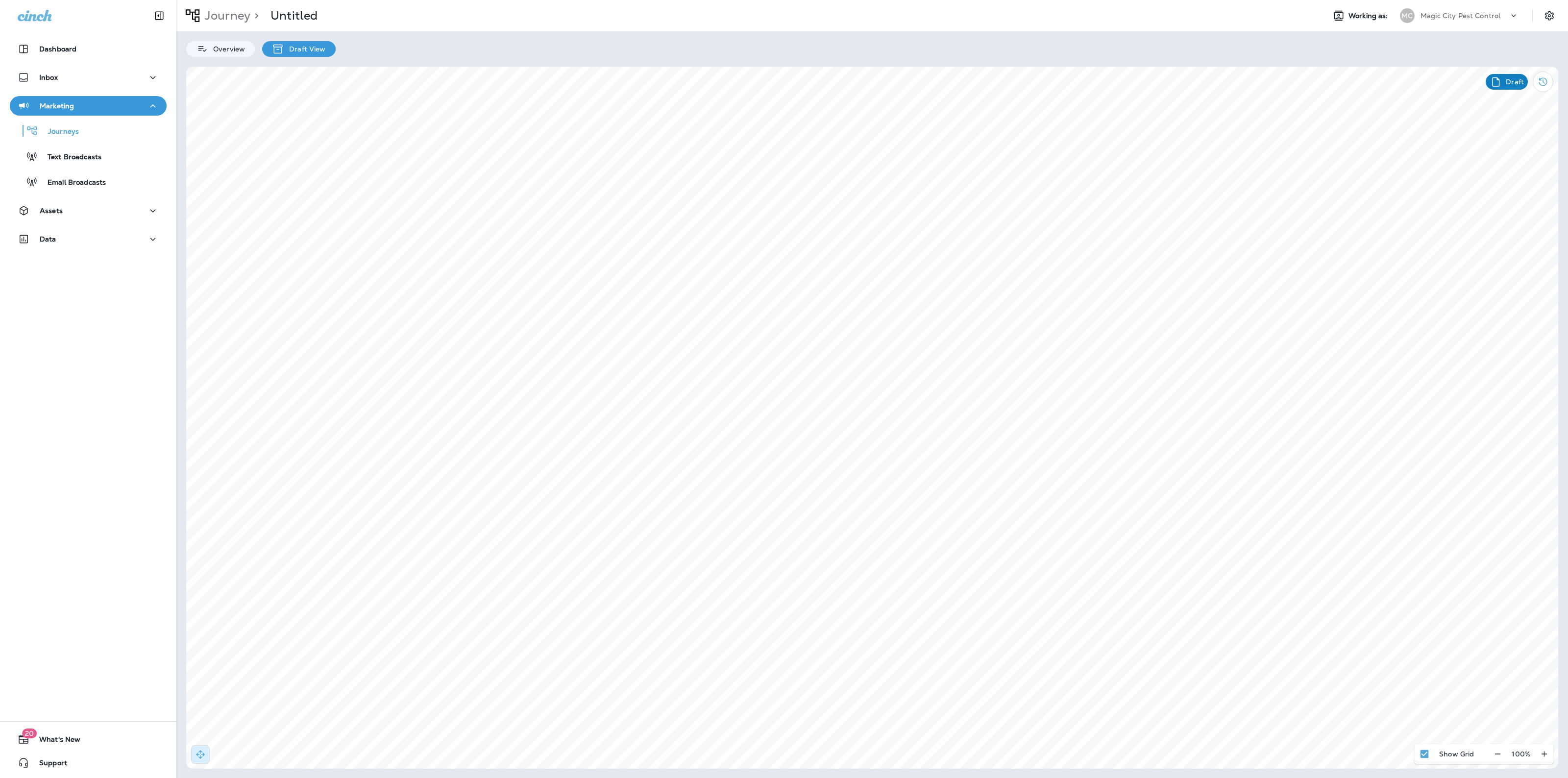
click at [292, 43] on div "Draft View" at bounding box center [299, 49] width 73 height 16
click at [298, 49] on p "Draft View" at bounding box center [305, 49] width 41 height 8
click at [222, 46] on p "Overview" at bounding box center [226, 49] width 37 height 8
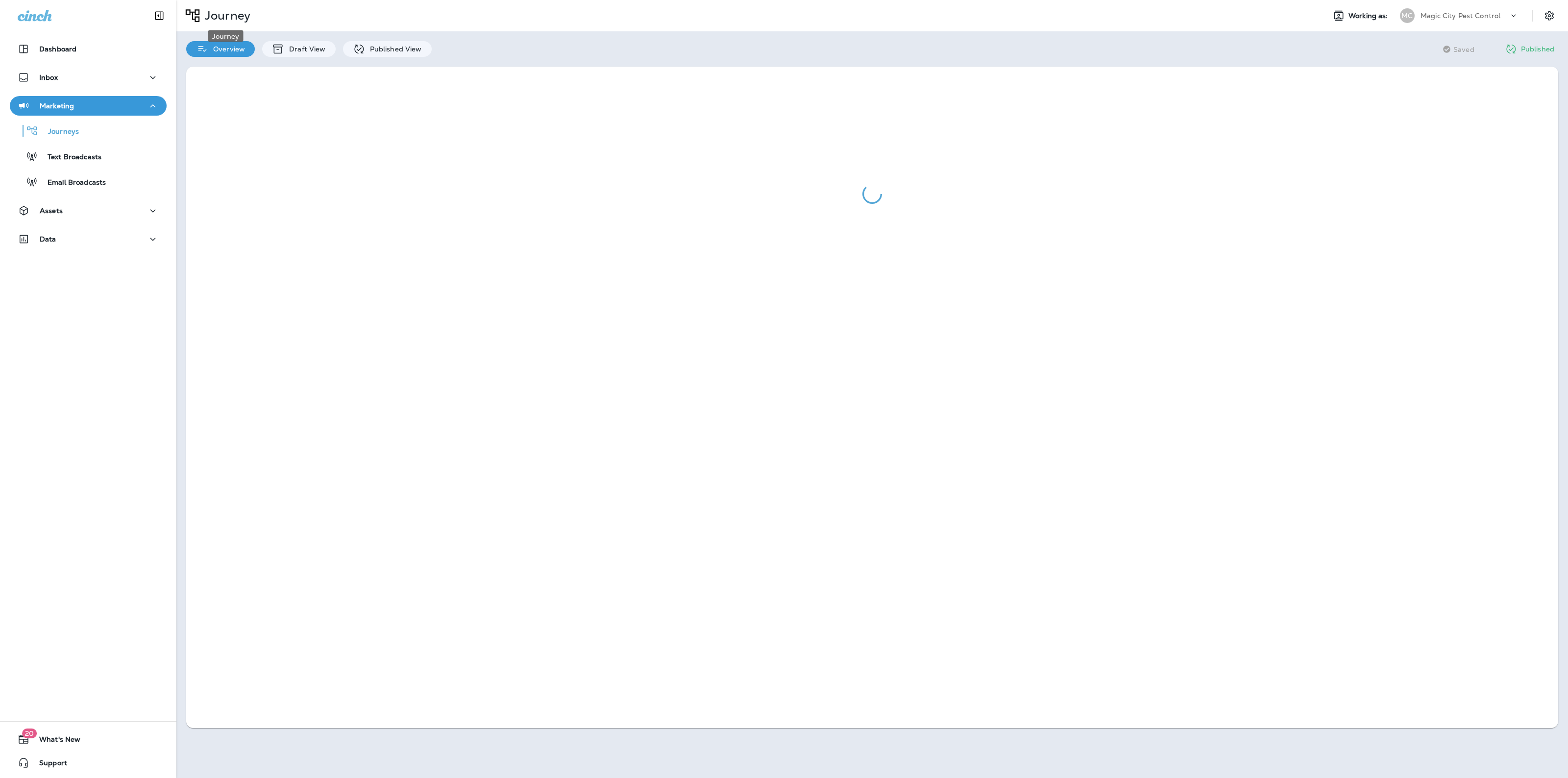
click at [225, 11] on p "Journey" at bounding box center [225, 16] width 49 height 15
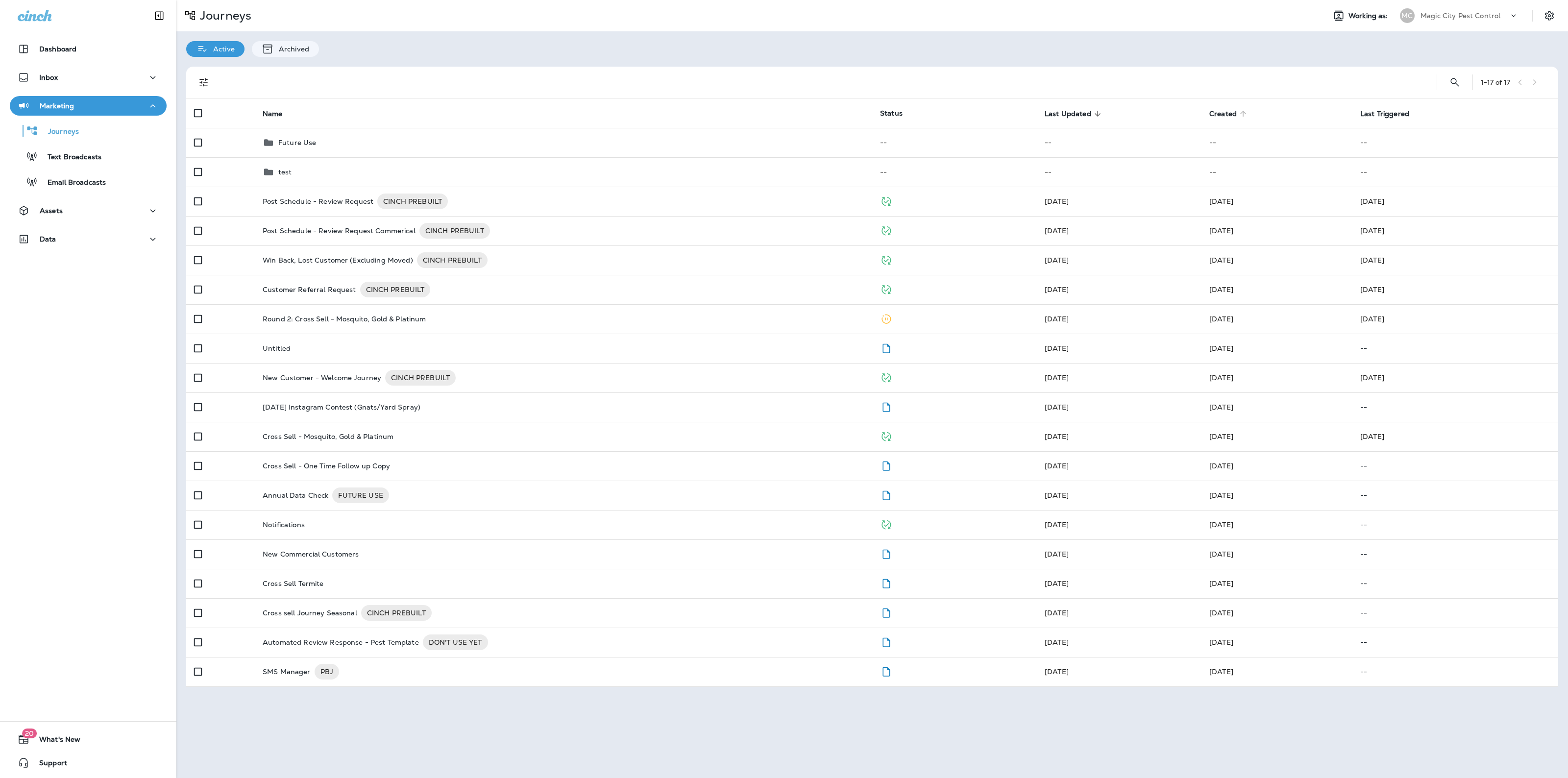
click at [1225, 114] on span "Created" at bounding box center [1223, 114] width 27 height 9
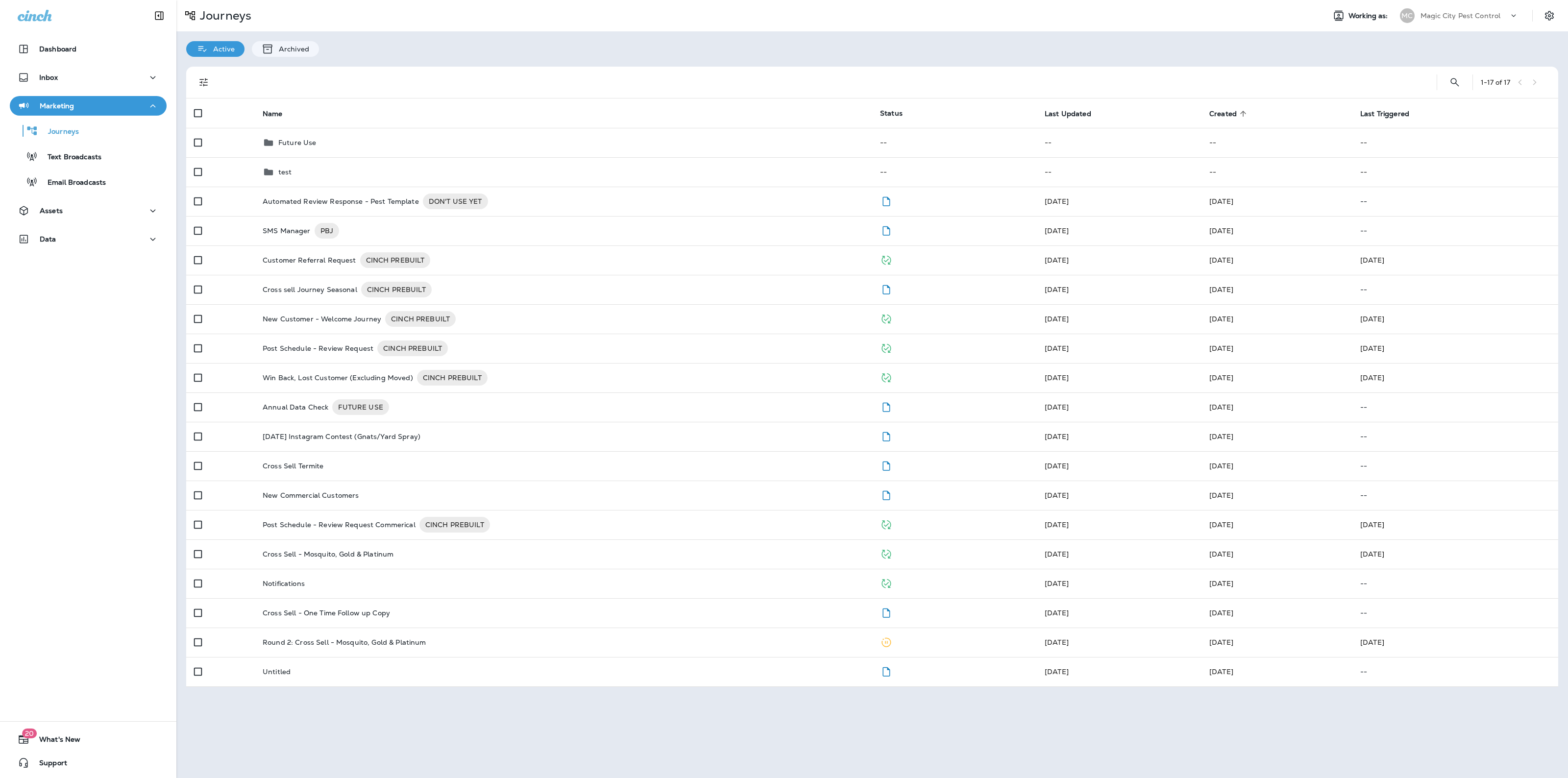
click at [1235, 113] on span "Created" at bounding box center [1223, 114] width 27 height 9
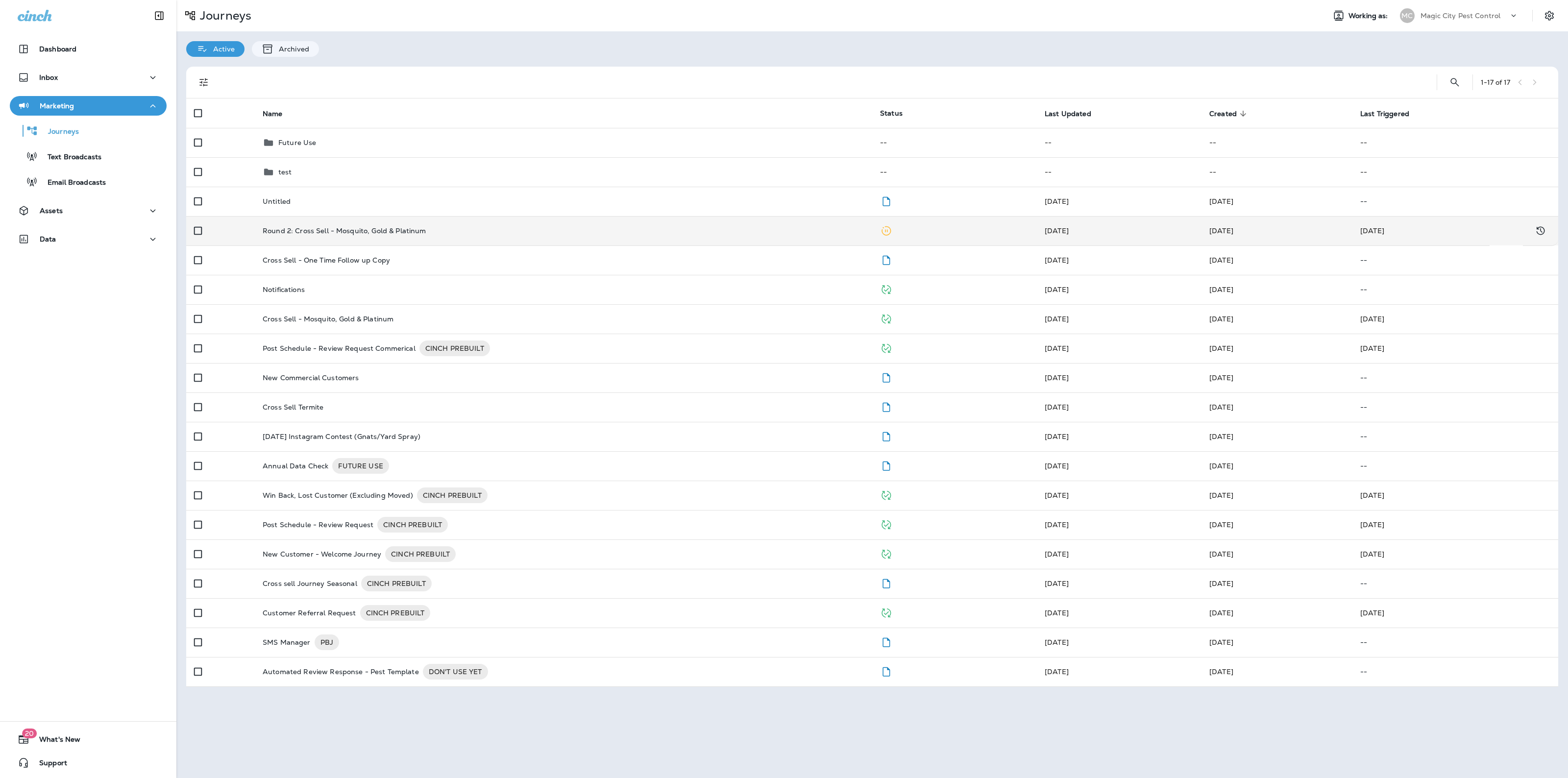
click at [1164, 231] on td "Aug 21, 2025" at bounding box center [1119, 231] width 164 height 29
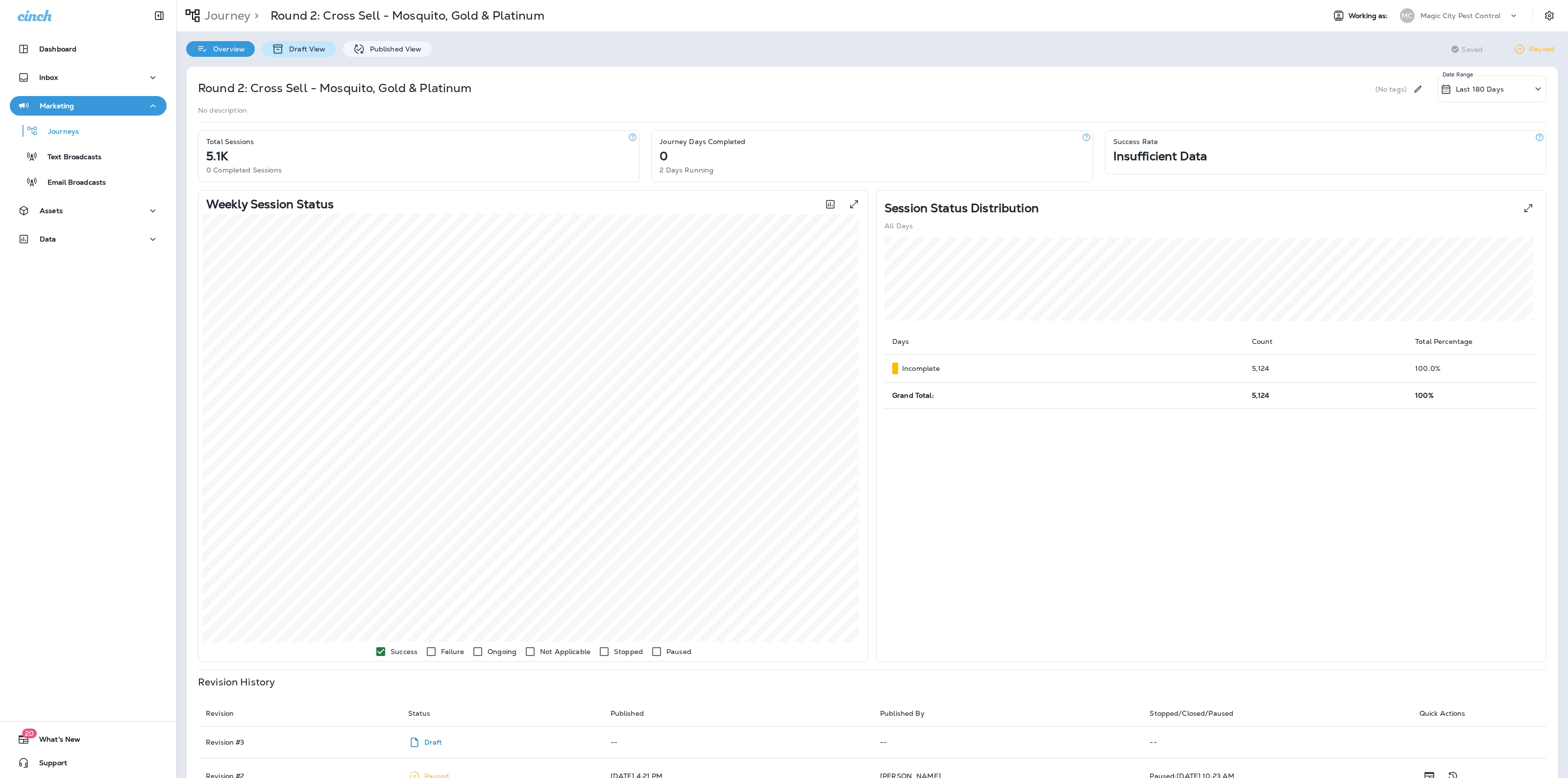
click at [319, 43] on div "Draft View" at bounding box center [299, 49] width 73 height 16
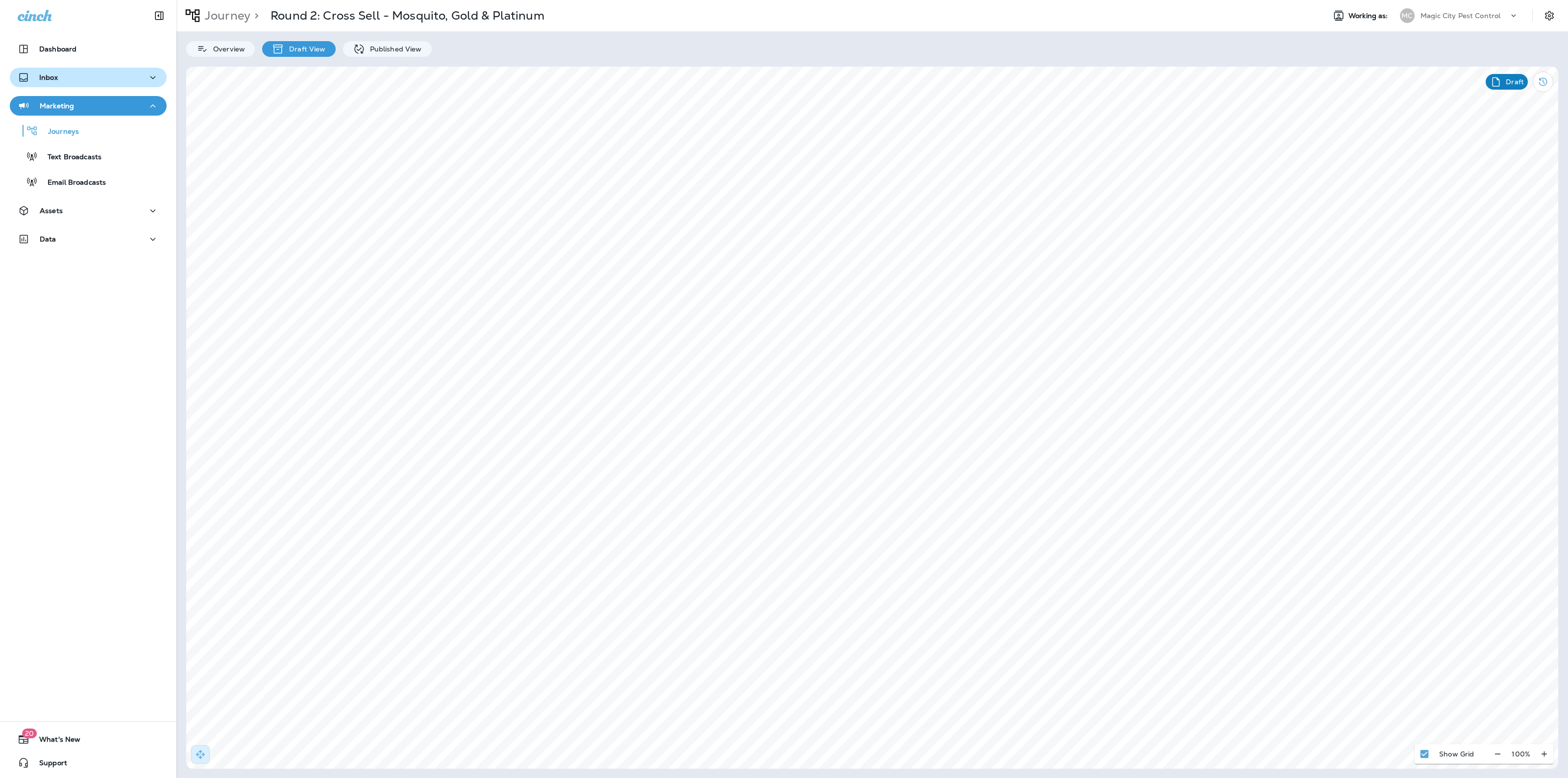
click at [92, 79] on div "Inbox" at bounding box center [88, 78] width 141 height 12
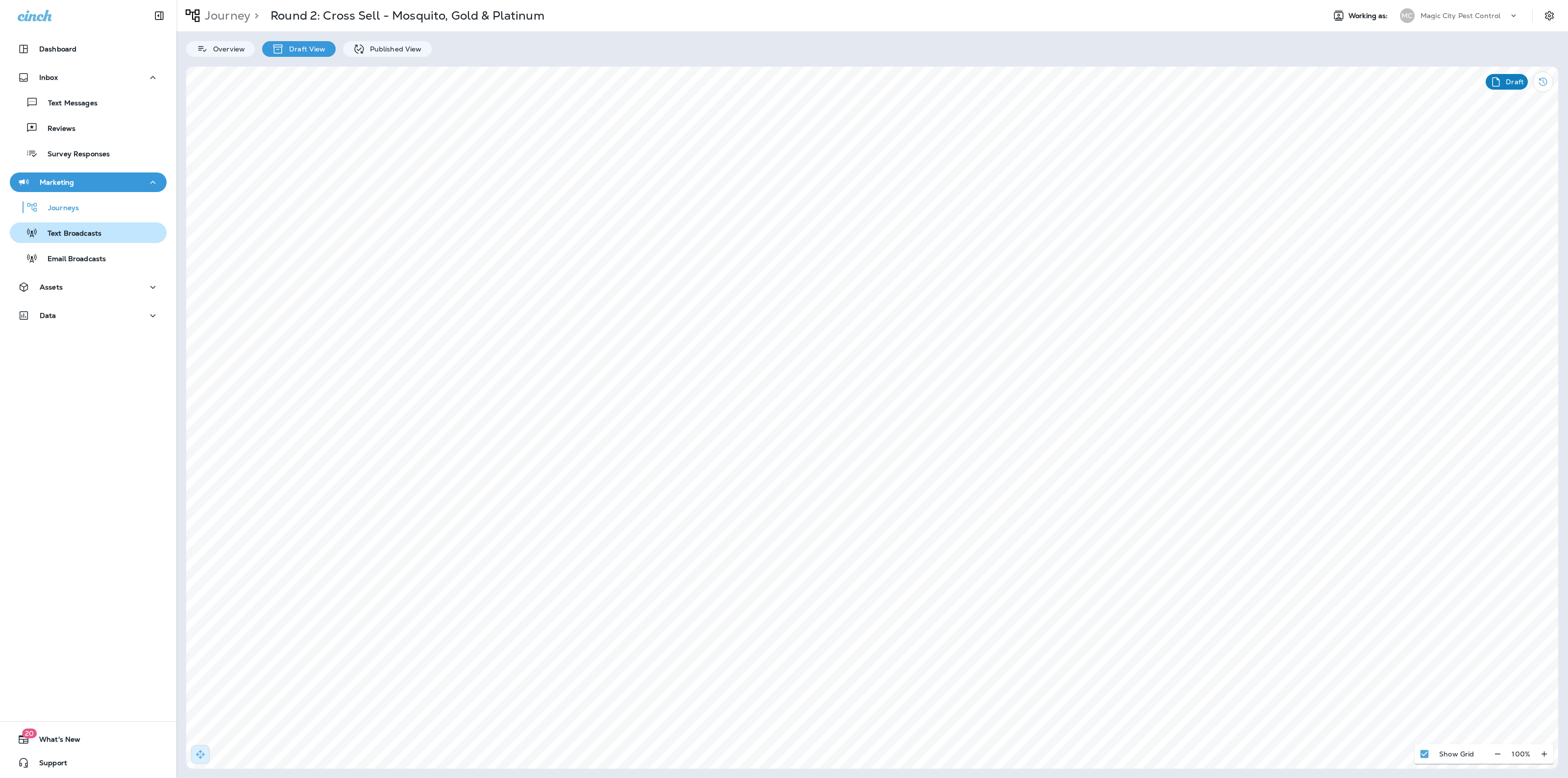
click at [94, 236] on p "Text Broadcasts" at bounding box center [69, 234] width 64 height 9
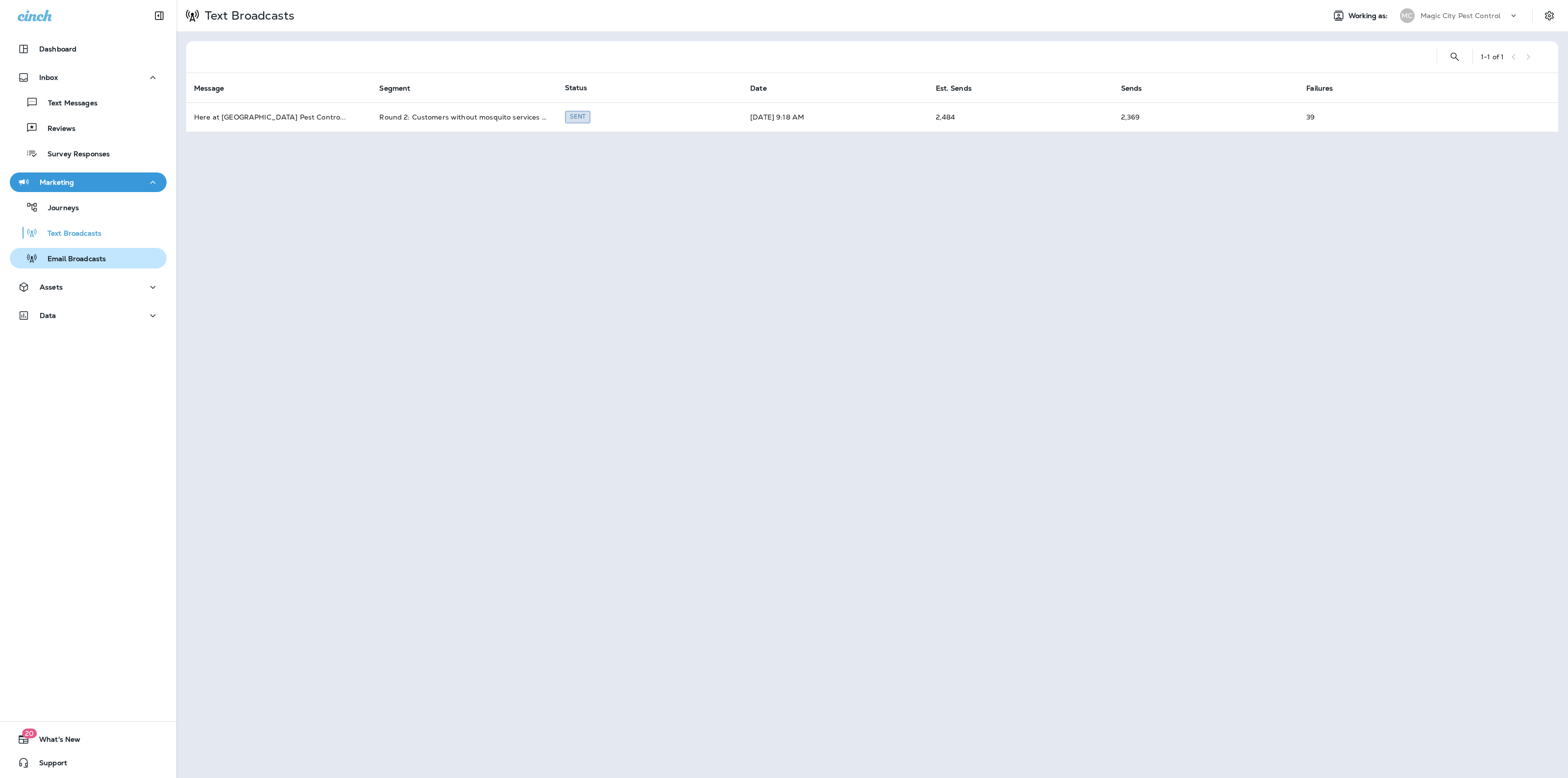
click at [79, 261] on p "Email Broadcasts" at bounding box center [72, 259] width 68 height 9
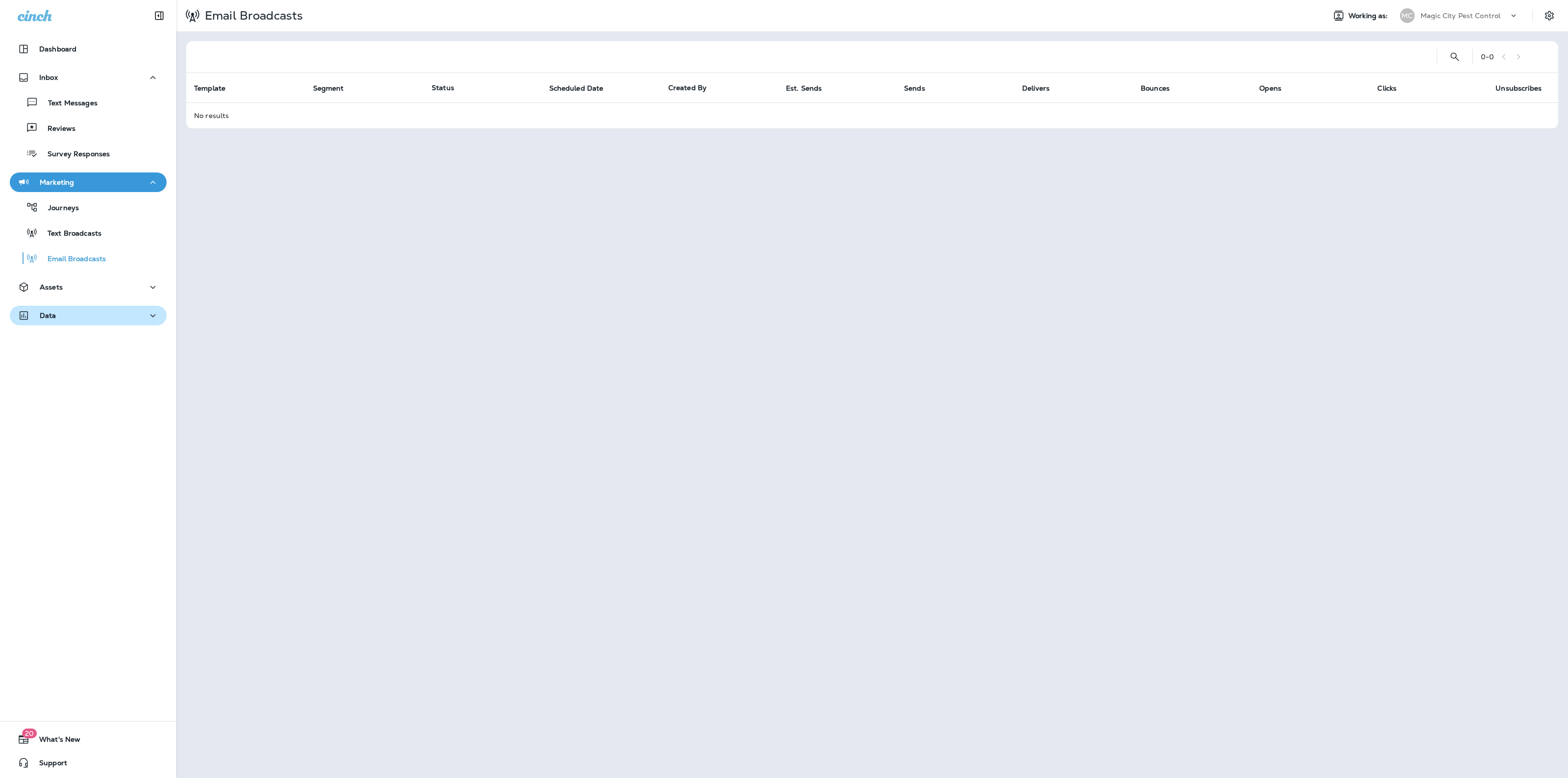
click at [82, 310] on div "Data" at bounding box center [88, 316] width 141 height 12
click at [76, 339] on p "Analytics" at bounding box center [59, 342] width 41 height 9
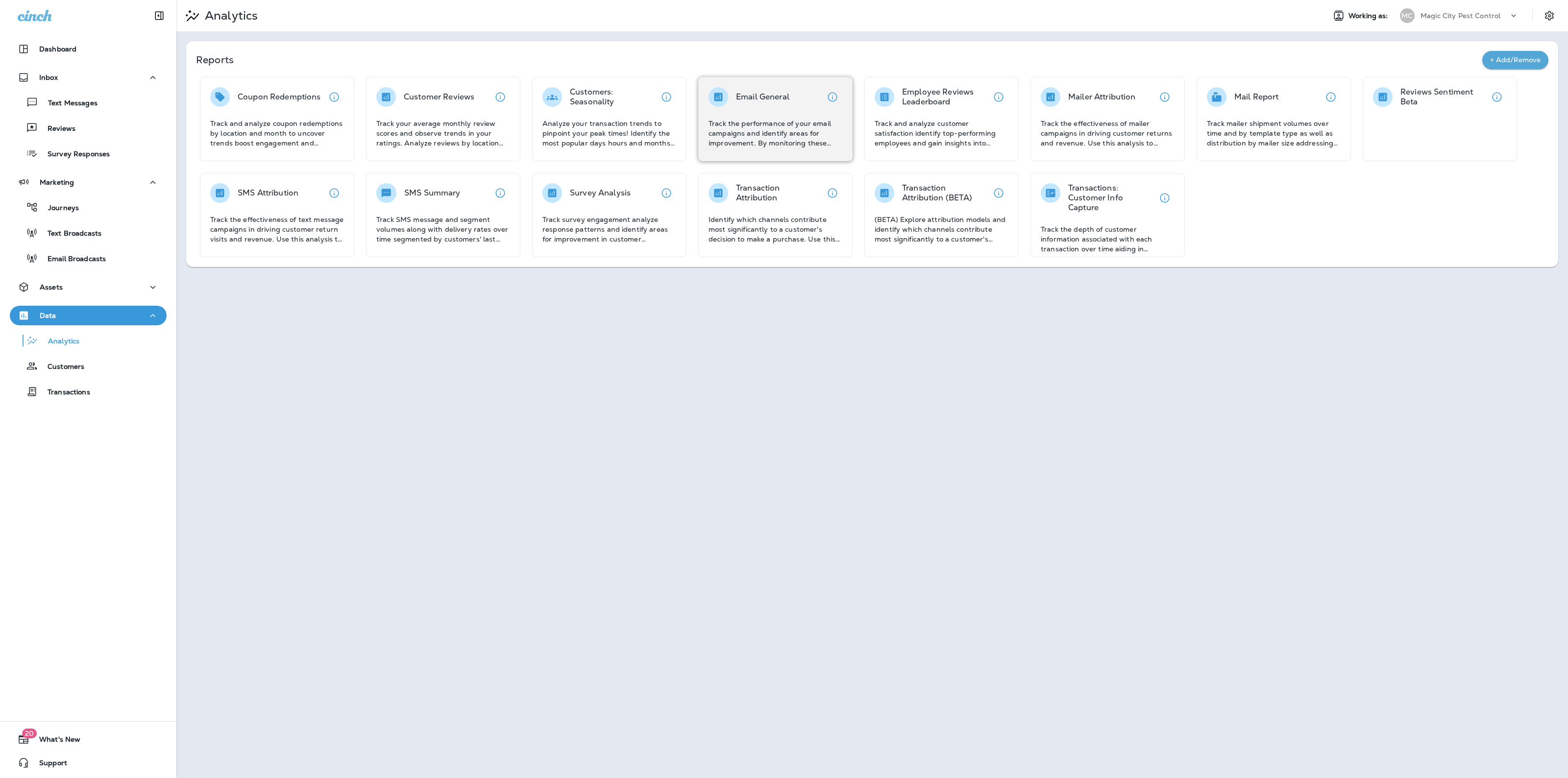
click at [816, 119] on p "Track the performance of your email campaigns and identify areas for improvemen…" at bounding box center [775, 133] width 134 height 29
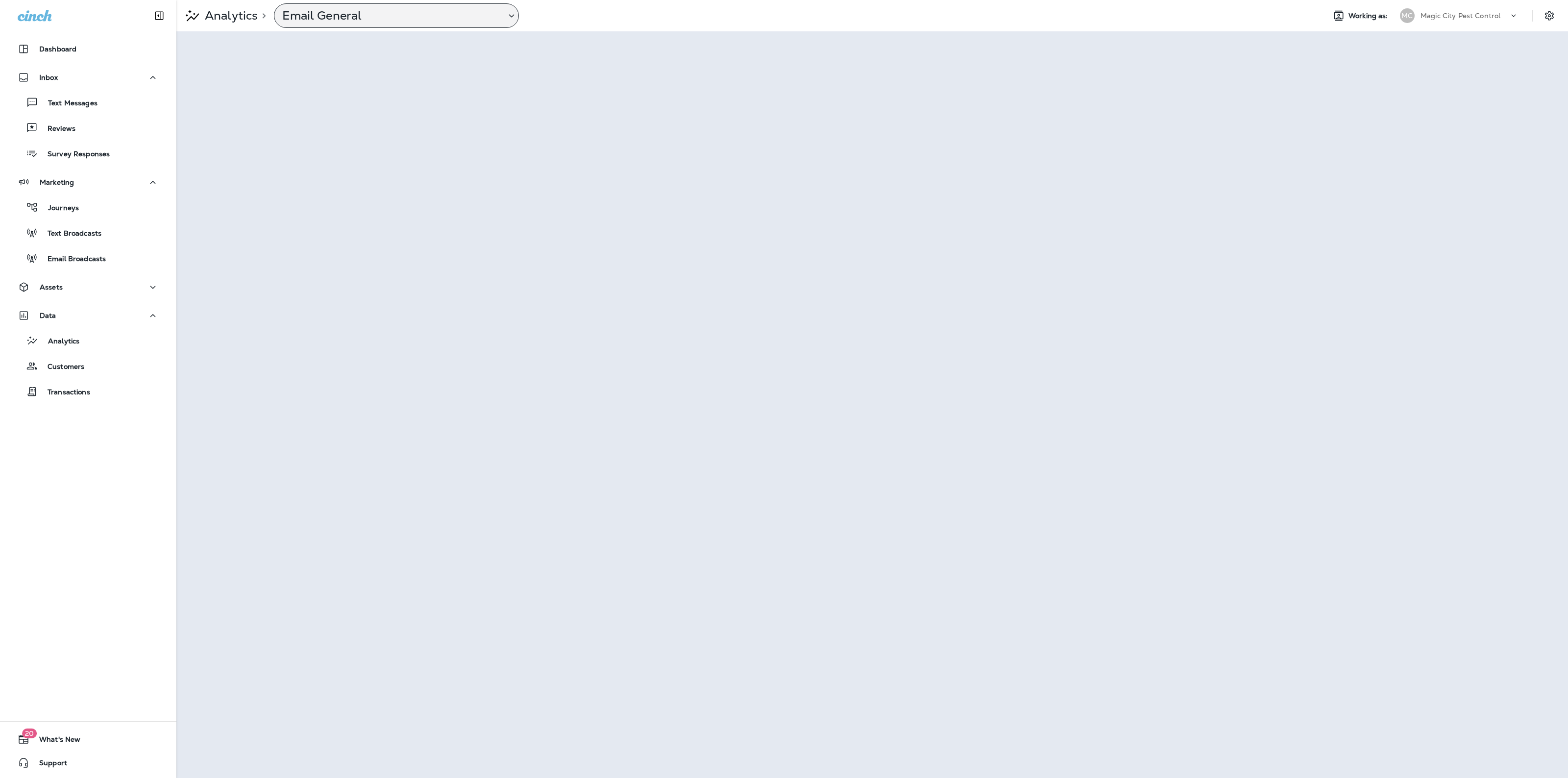
click at [381, 23] on div "Email General" at bounding box center [396, 16] width 245 height 24
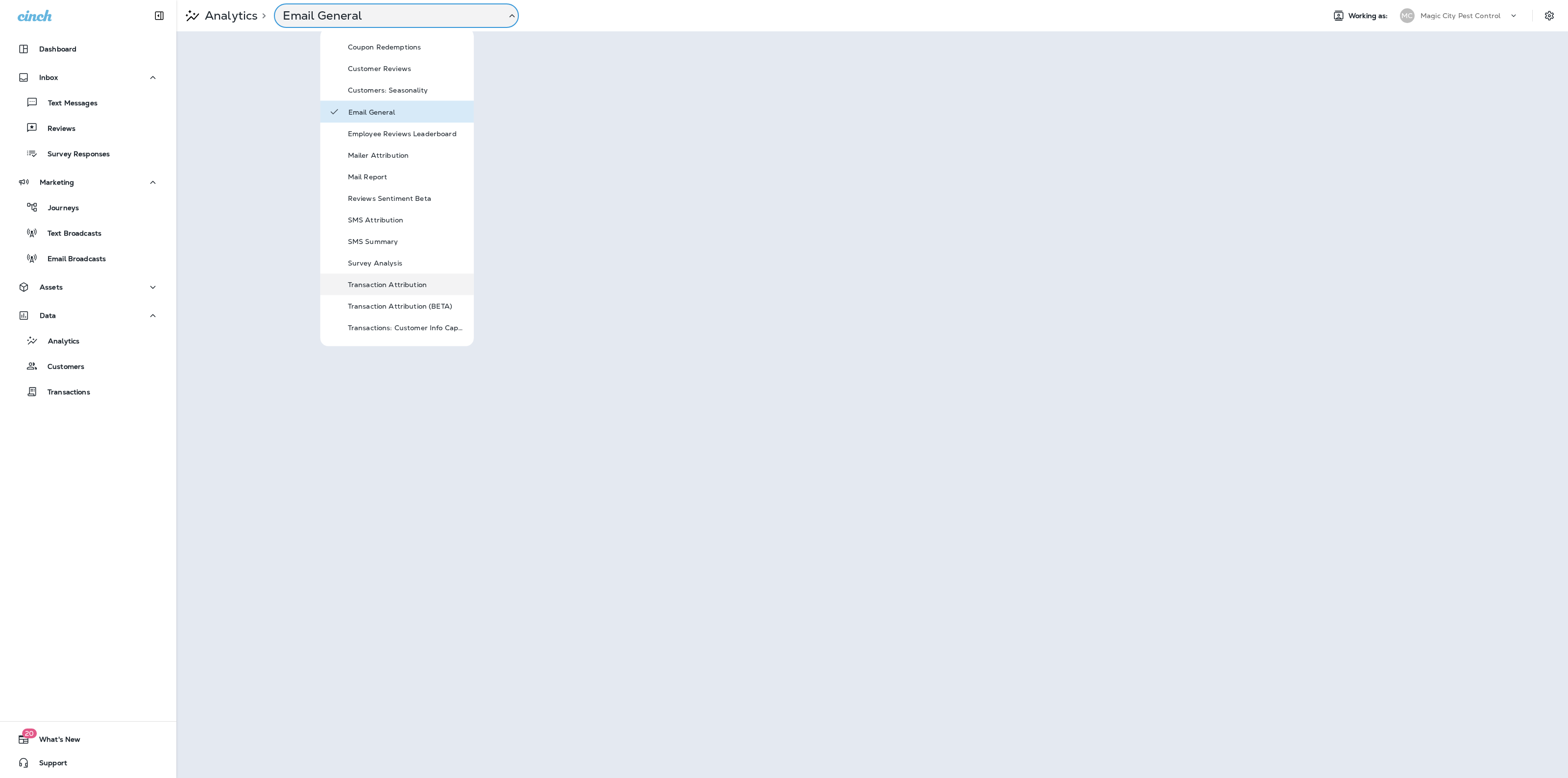
click at [412, 277] on div "Transaction Attribution" at bounding box center [397, 284] width 153 height 21
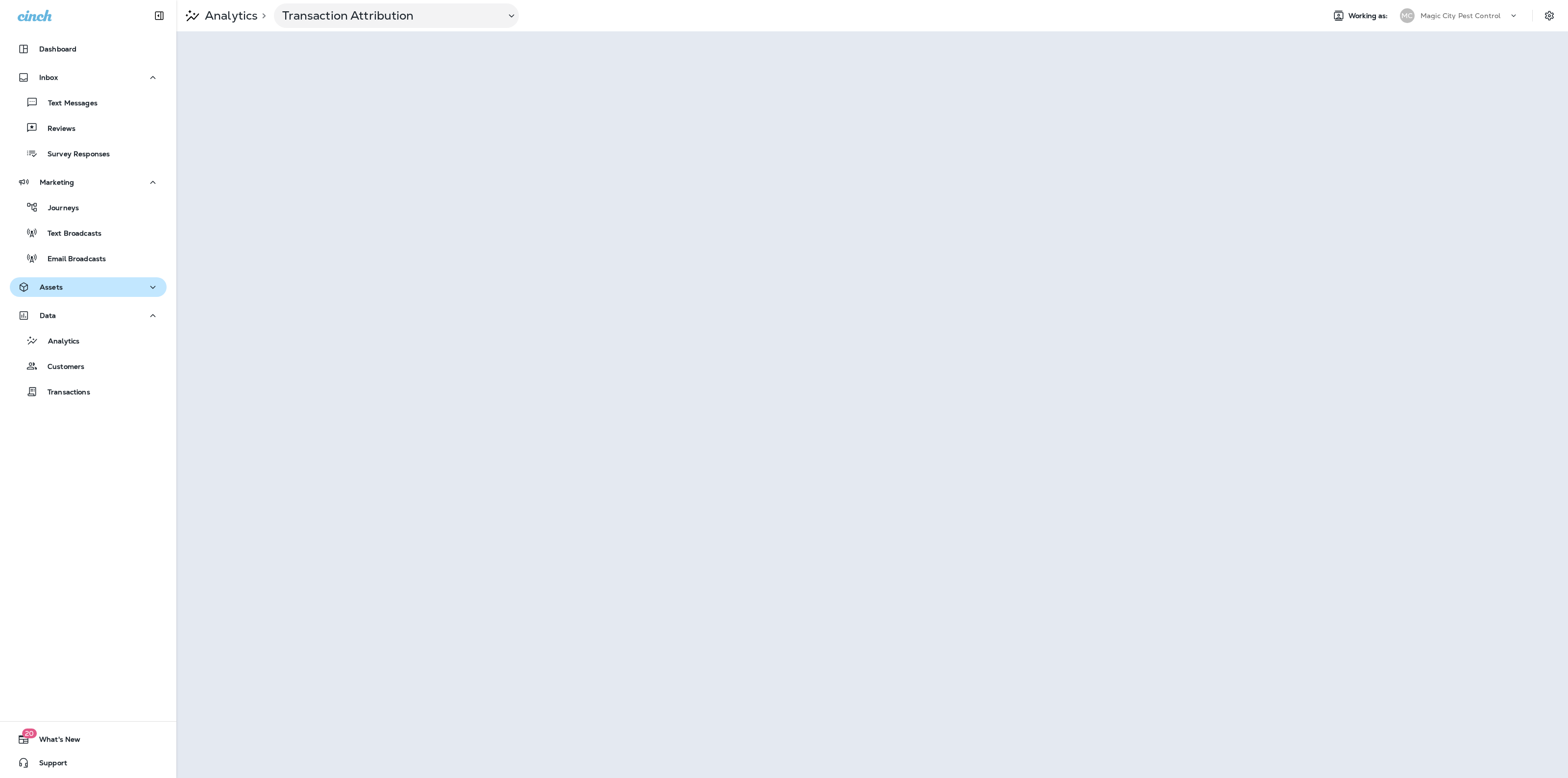
click at [101, 286] on div "Assets" at bounding box center [88, 287] width 141 height 12
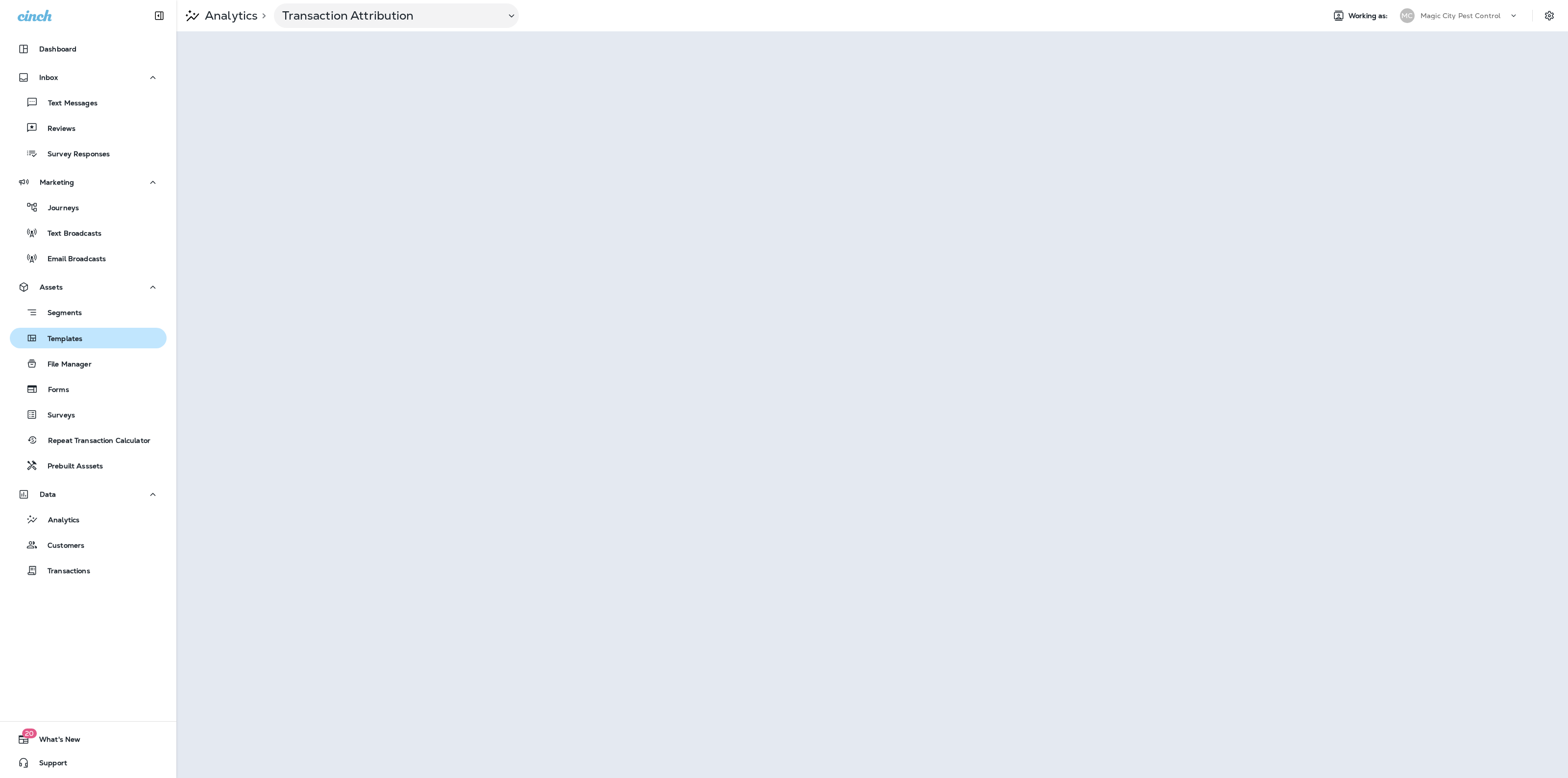
click at [93, 337] on div "Templates" at bounding box center [88, 338] width 149 height 15
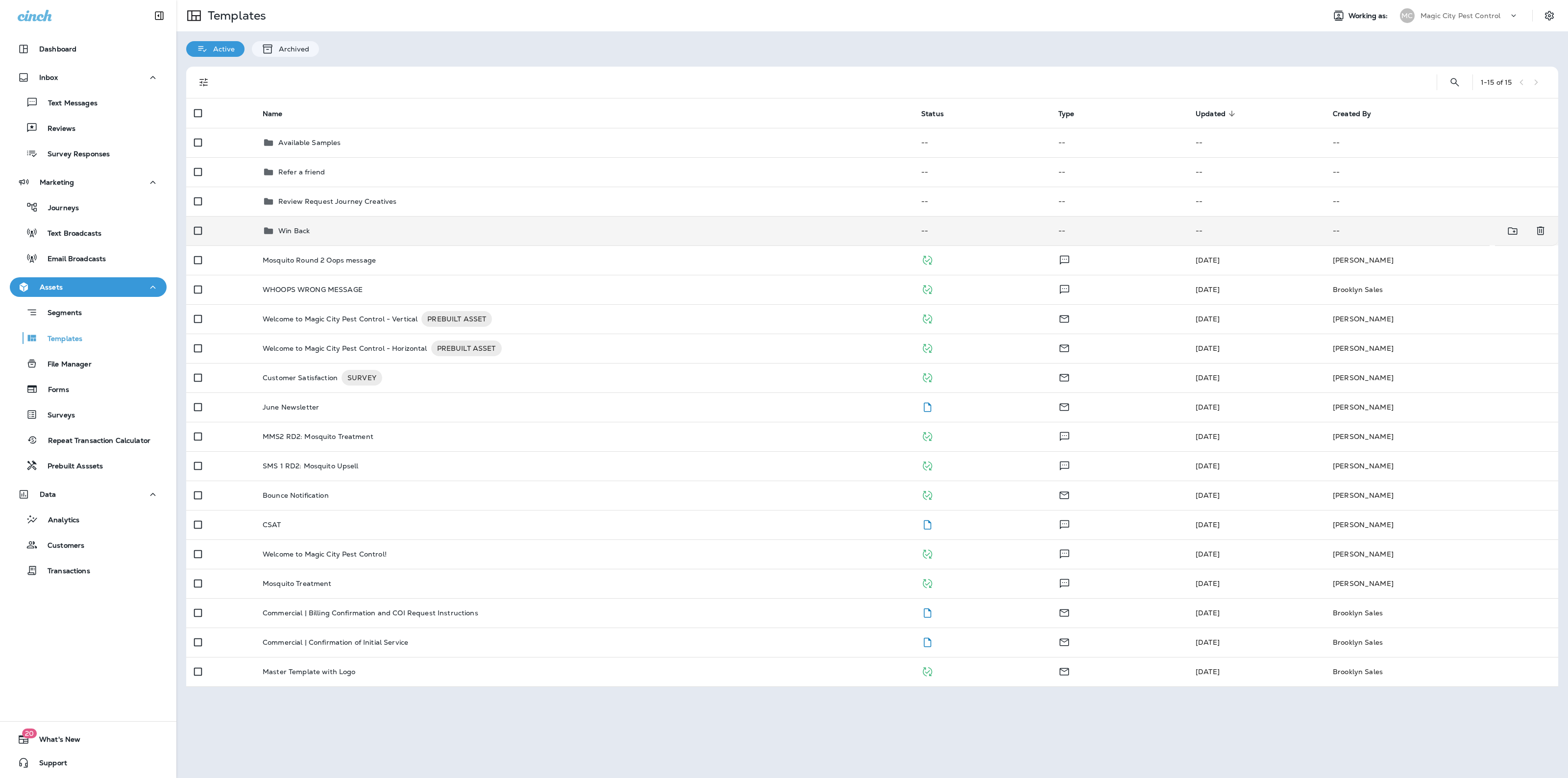
click at [349, 235] on div "Win Back" at bounding box center [584, 230] width 643 height 12
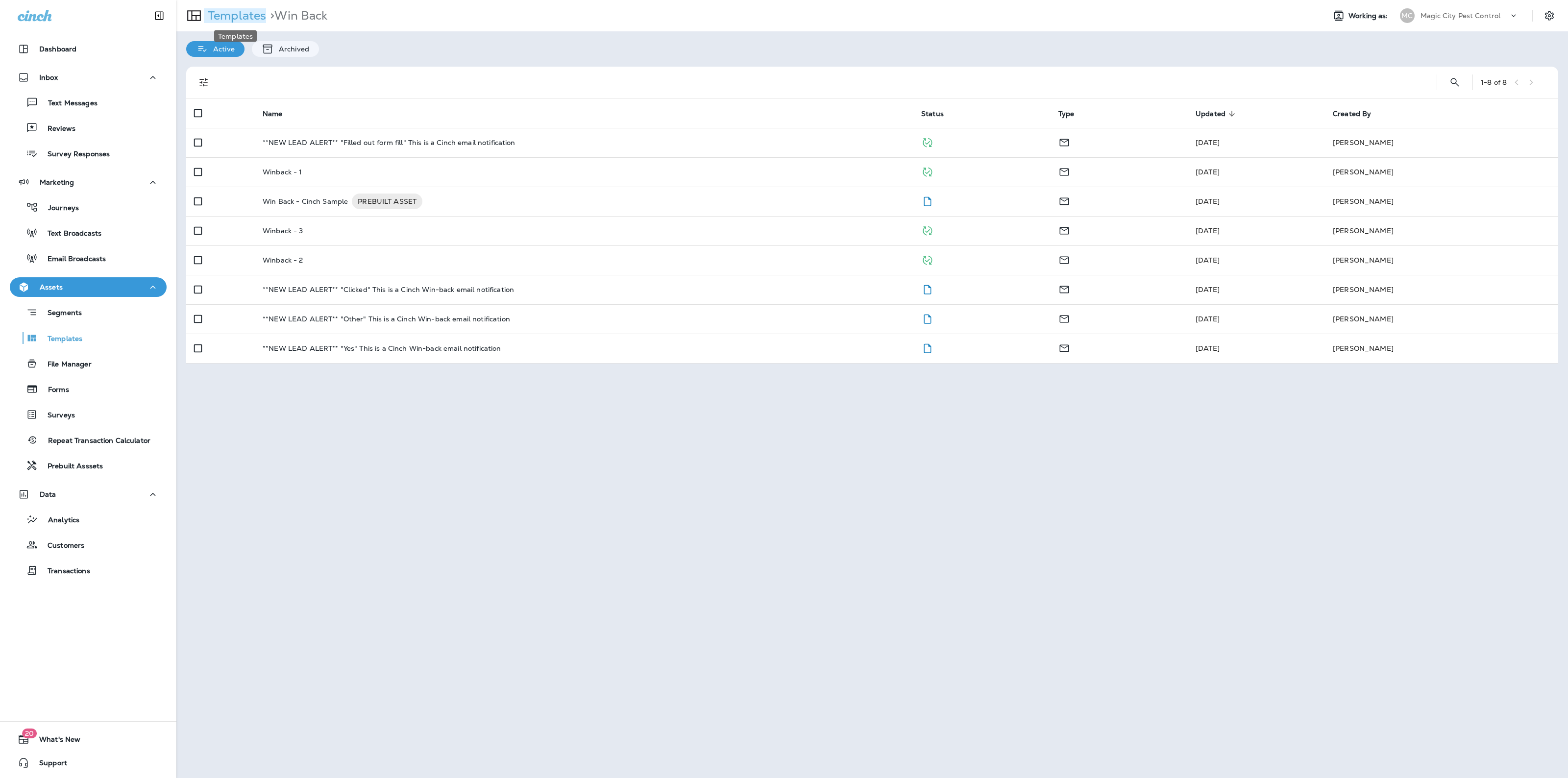
click at [242, 13] on p "Templates" at bounding box center [235, 16] width 62 height 15
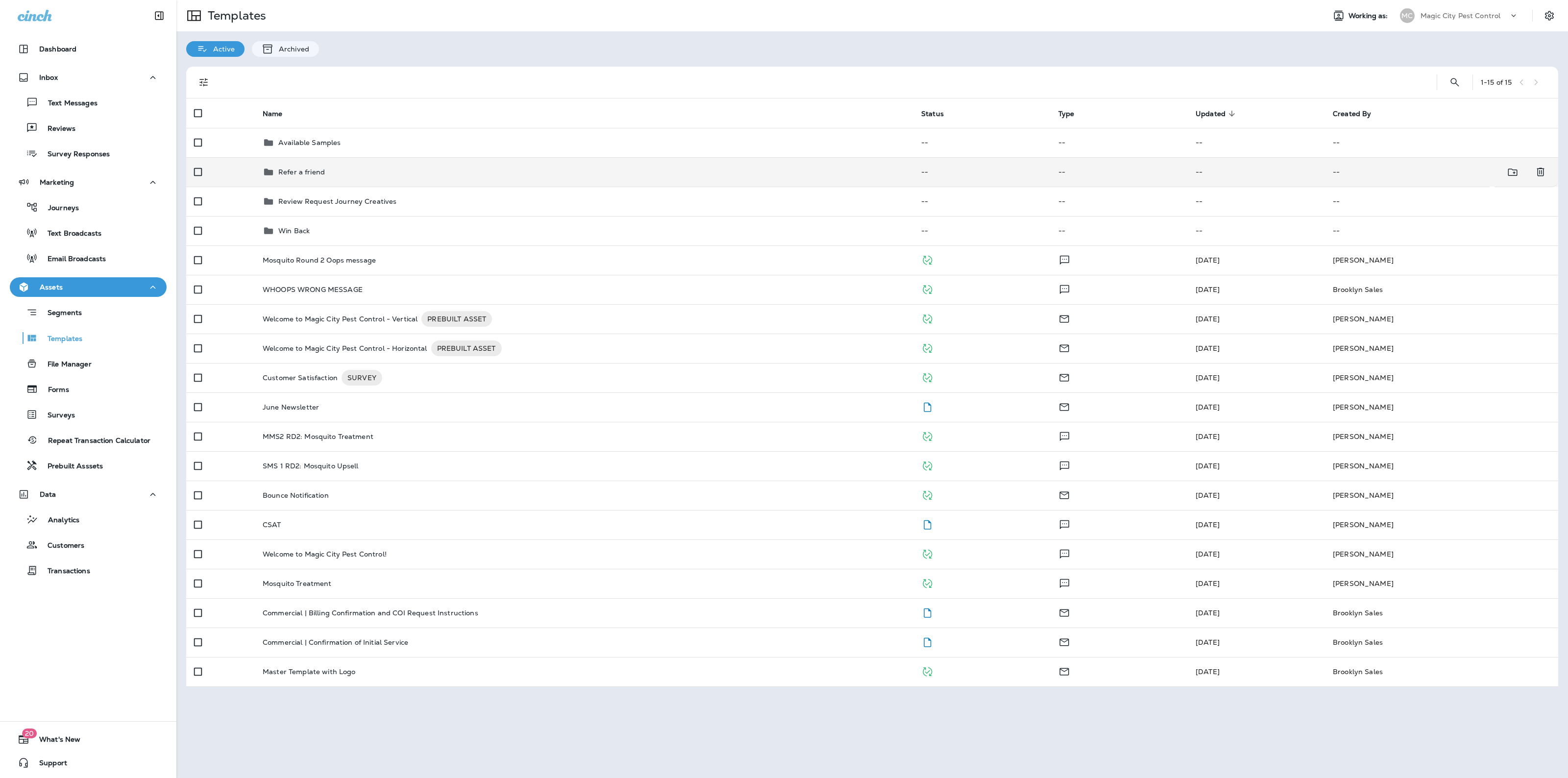
click at [364, 172] on div "Refer a friend" at bounding box center [584, 172] width 643 height 12
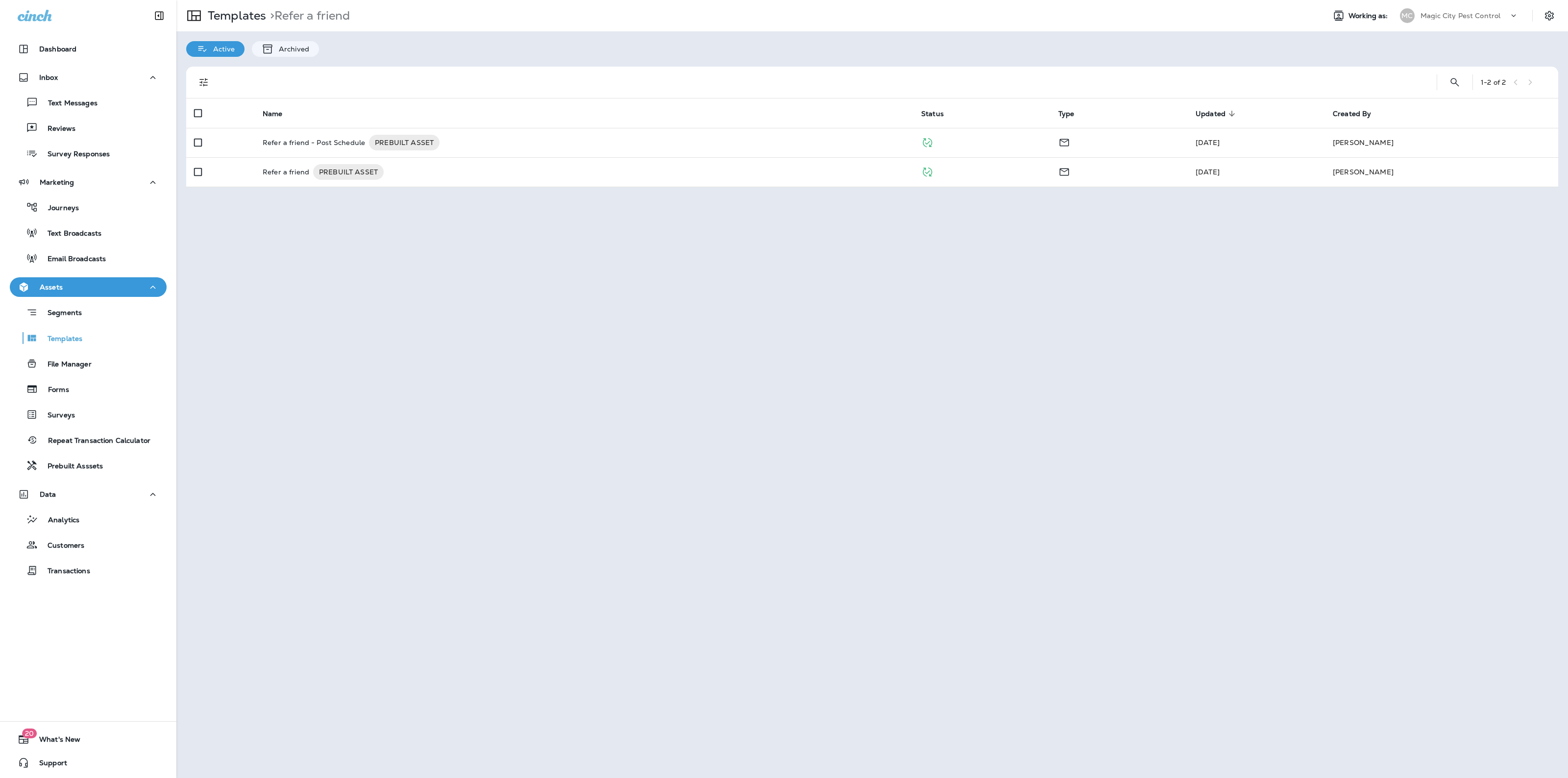
click at [240, 24] on div "Templates > Refer a friend" at bounding box center [263, 15] width 173 height 27
click at [243, 17] on p "Templates" at bounding box center [235, 16] width 62 height 15
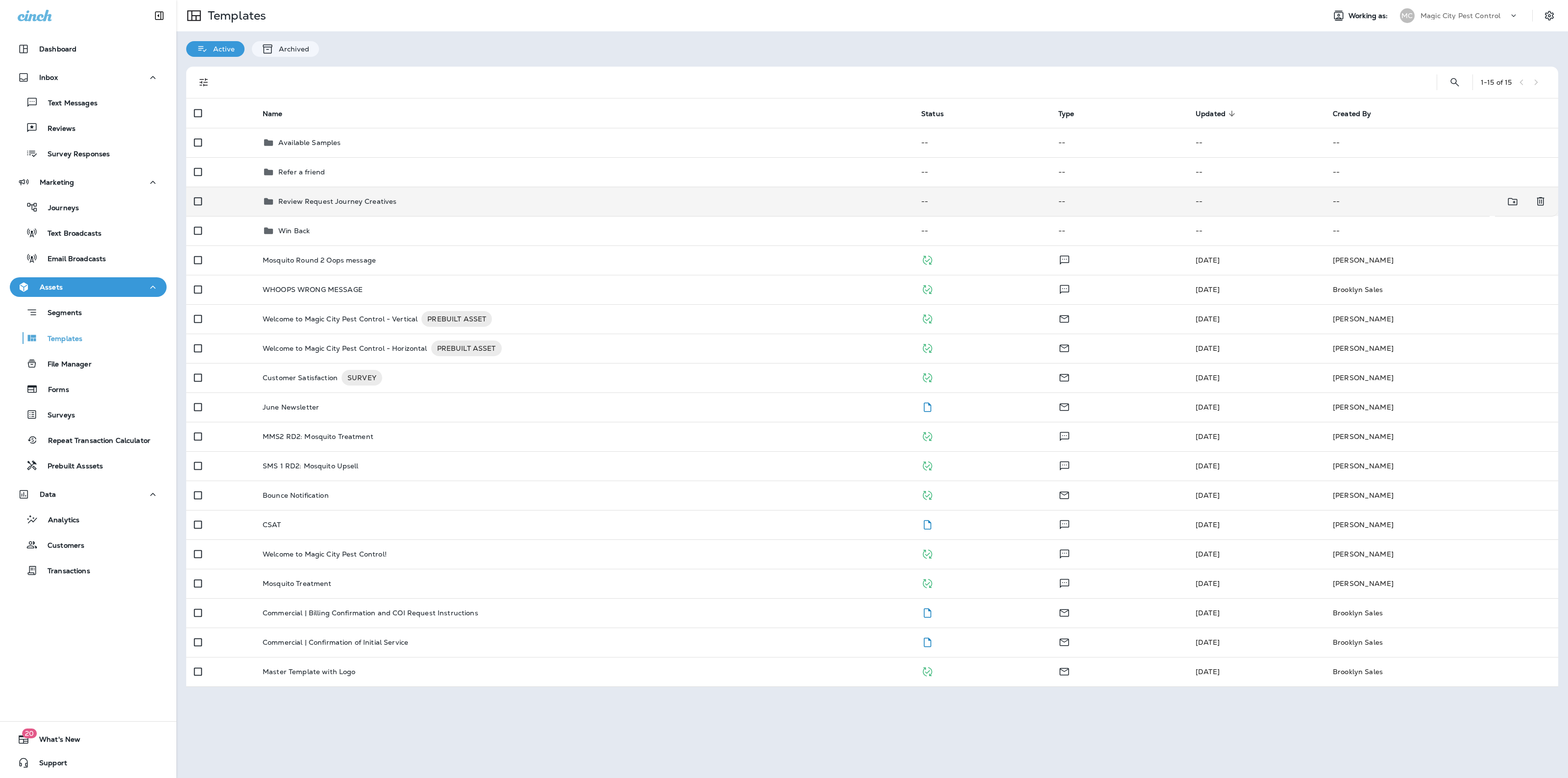
click at [310, 194] on td "Review Request Journey Creatives" at bounding box center [584, 202] width 659 height 29
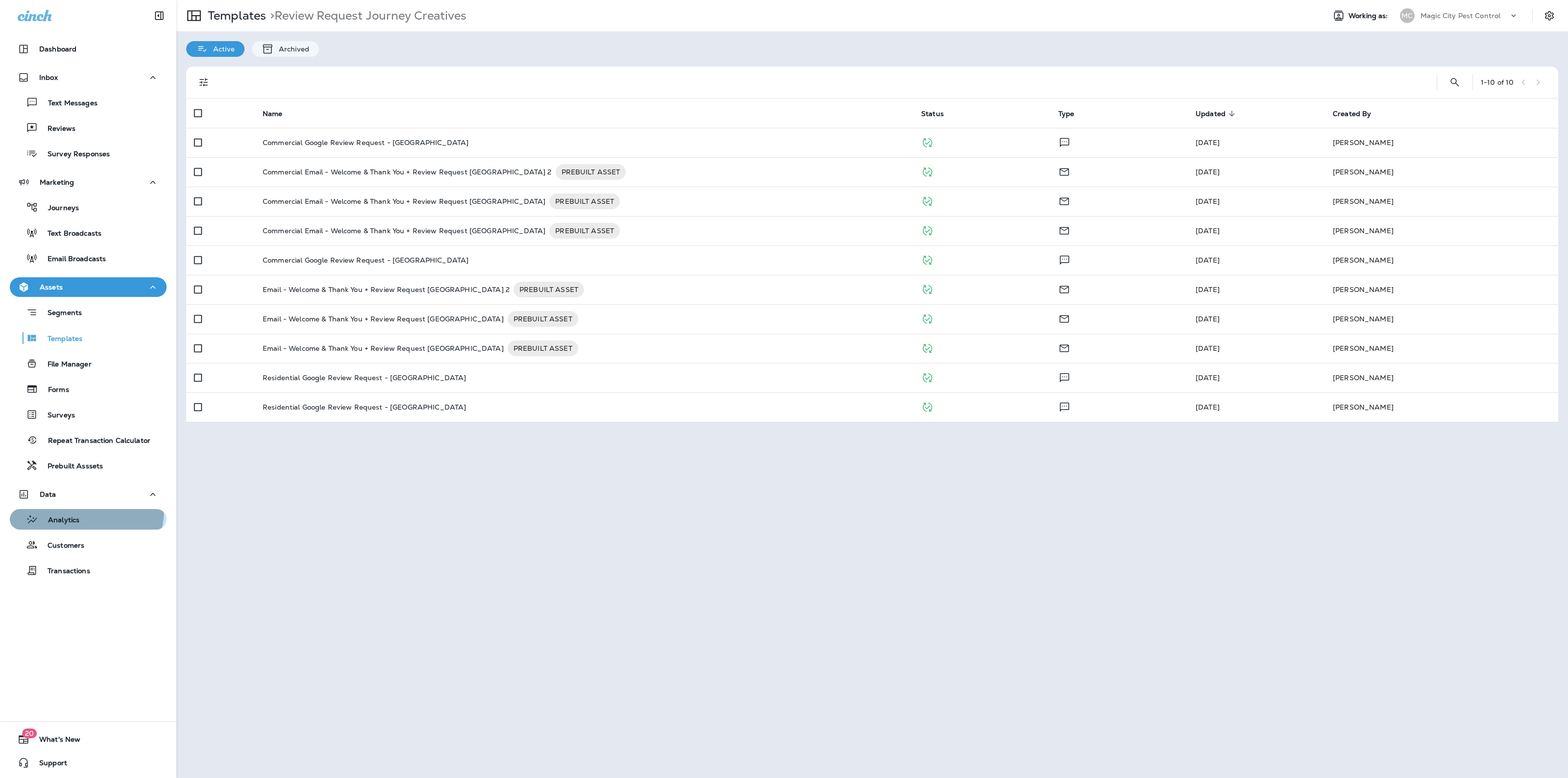
click at [81, 509] on button "Analytics" at bounding box center [88, 519] width 157 height 21
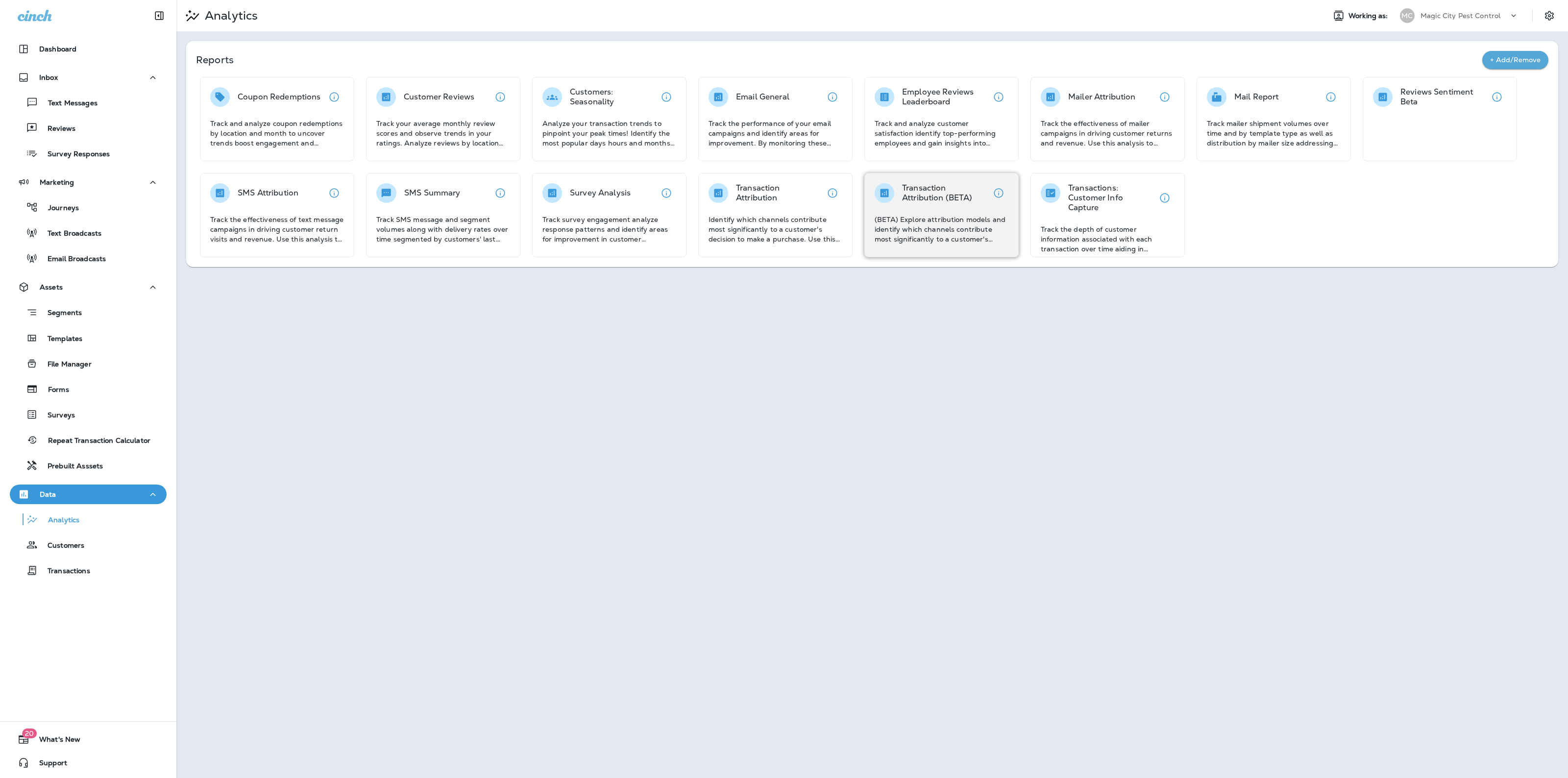
click at [886, 233] on p "(BETA) Explore attribution models and identify which channels contribute most s…" at bounding box center [942, 230] width 134 height 29
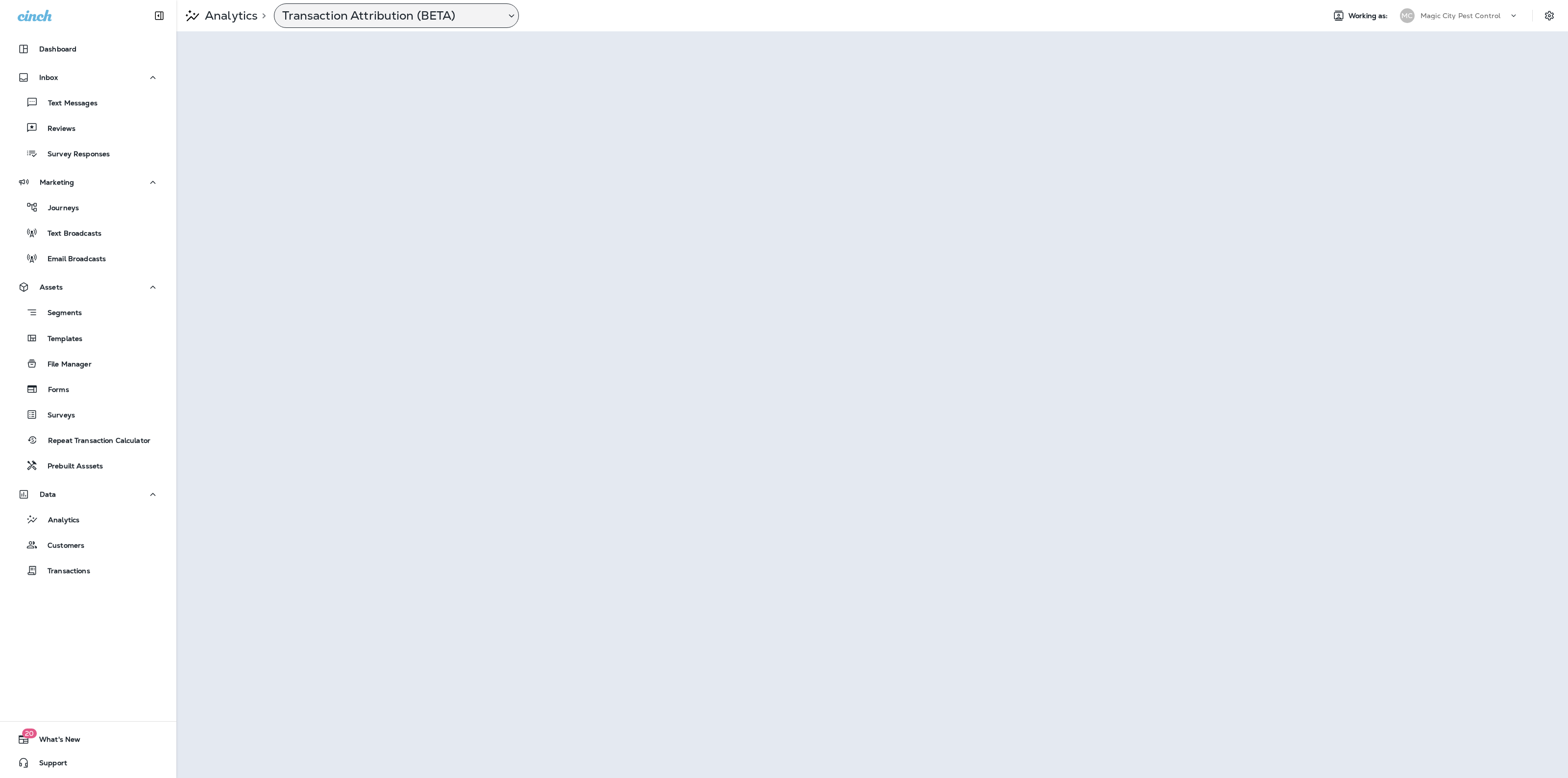
click at [445, 9] on p "Transaction Attribution (BETA)" at bounding box center [390, 16] width 215 height 15
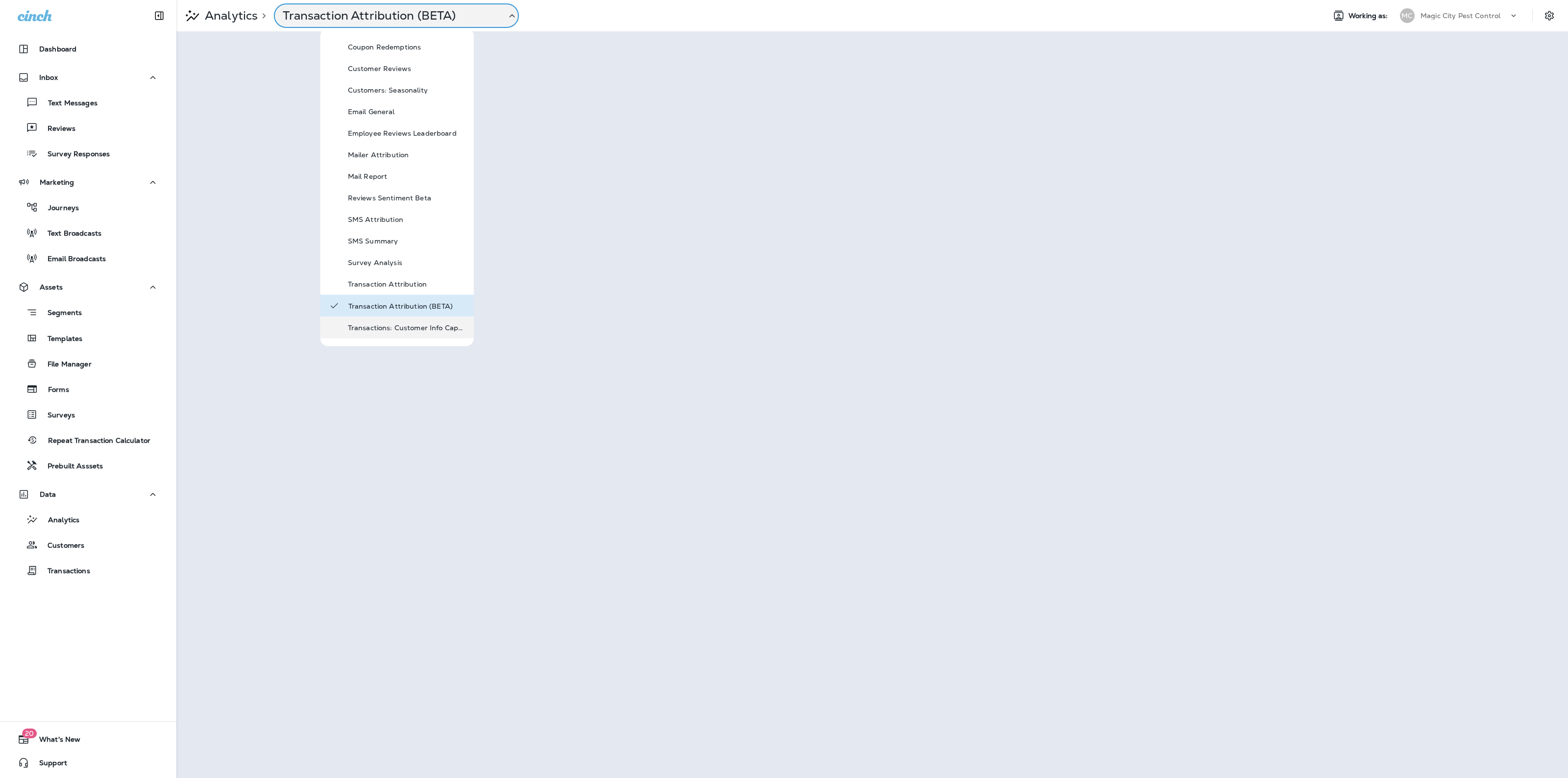
click at [416, 332] on div "Transactions: Customer Info Capture" at bounding box center [407, 328] width 117 height 12
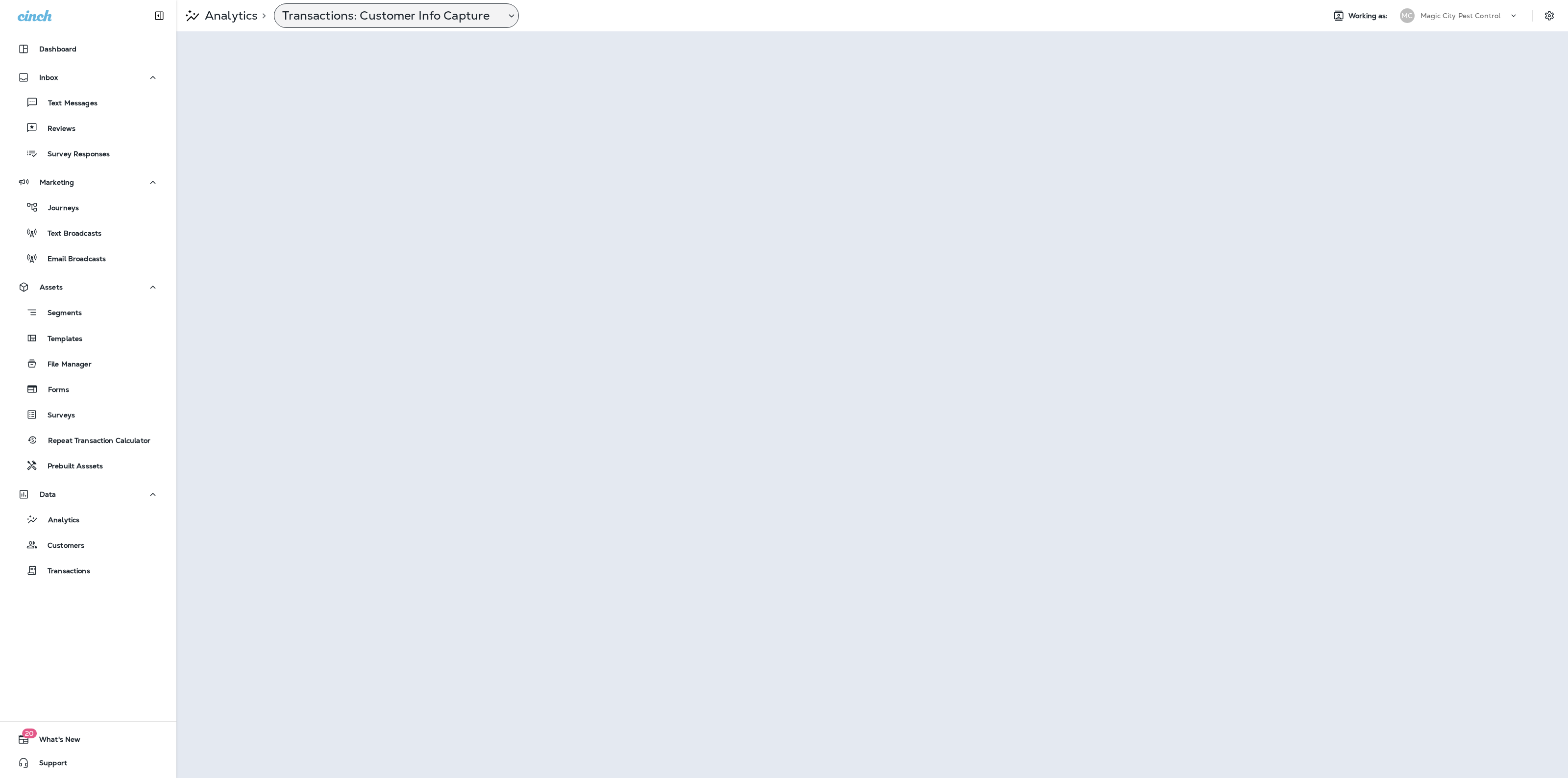
click at [393, 15] on p "Transactions: Customer Info Capture" at bounding box center [390, 16] width 215 height 15
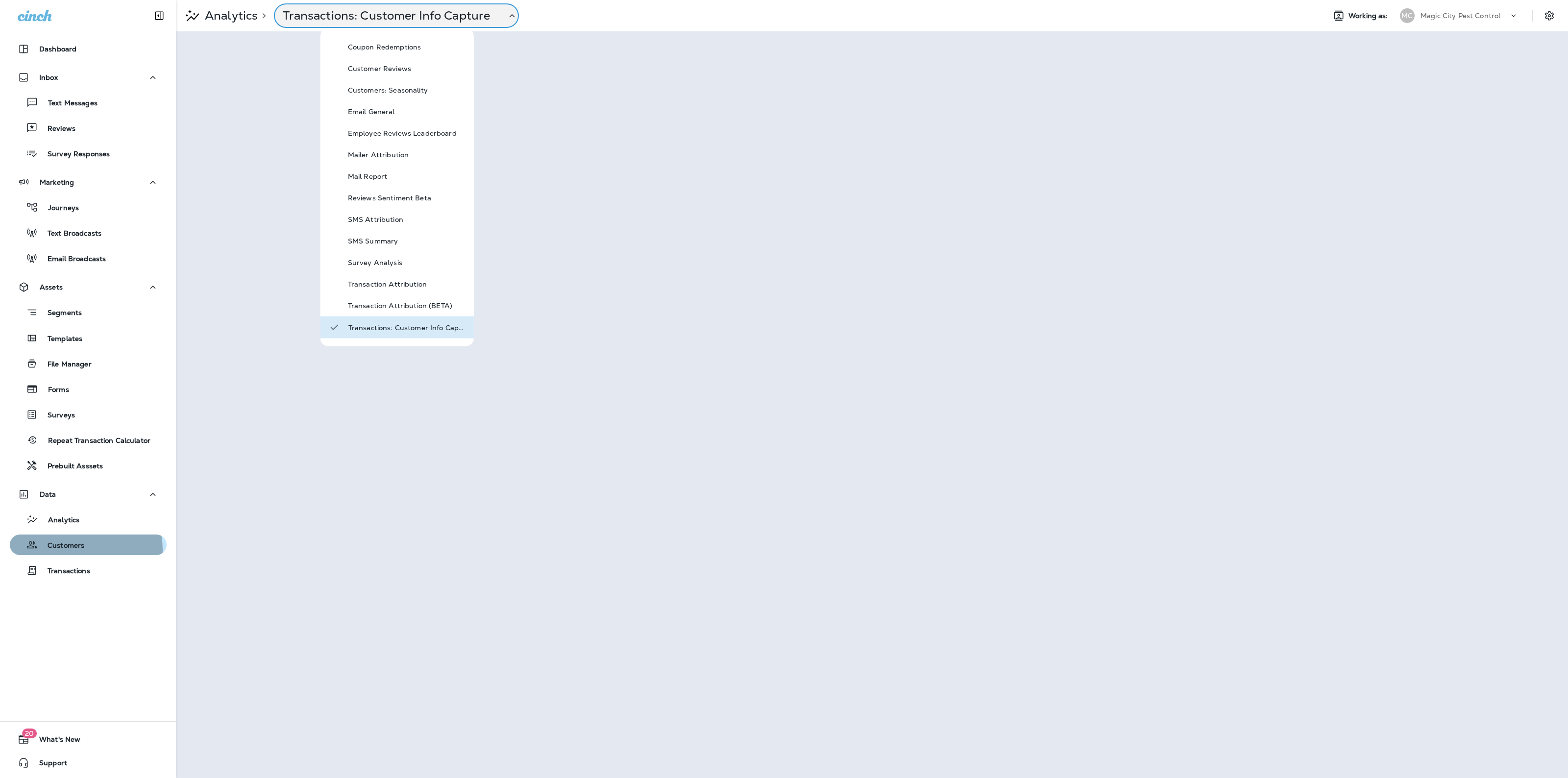
click at [82, 549] on p "Customers" at bounding box center [61, 546] width 46 height 9
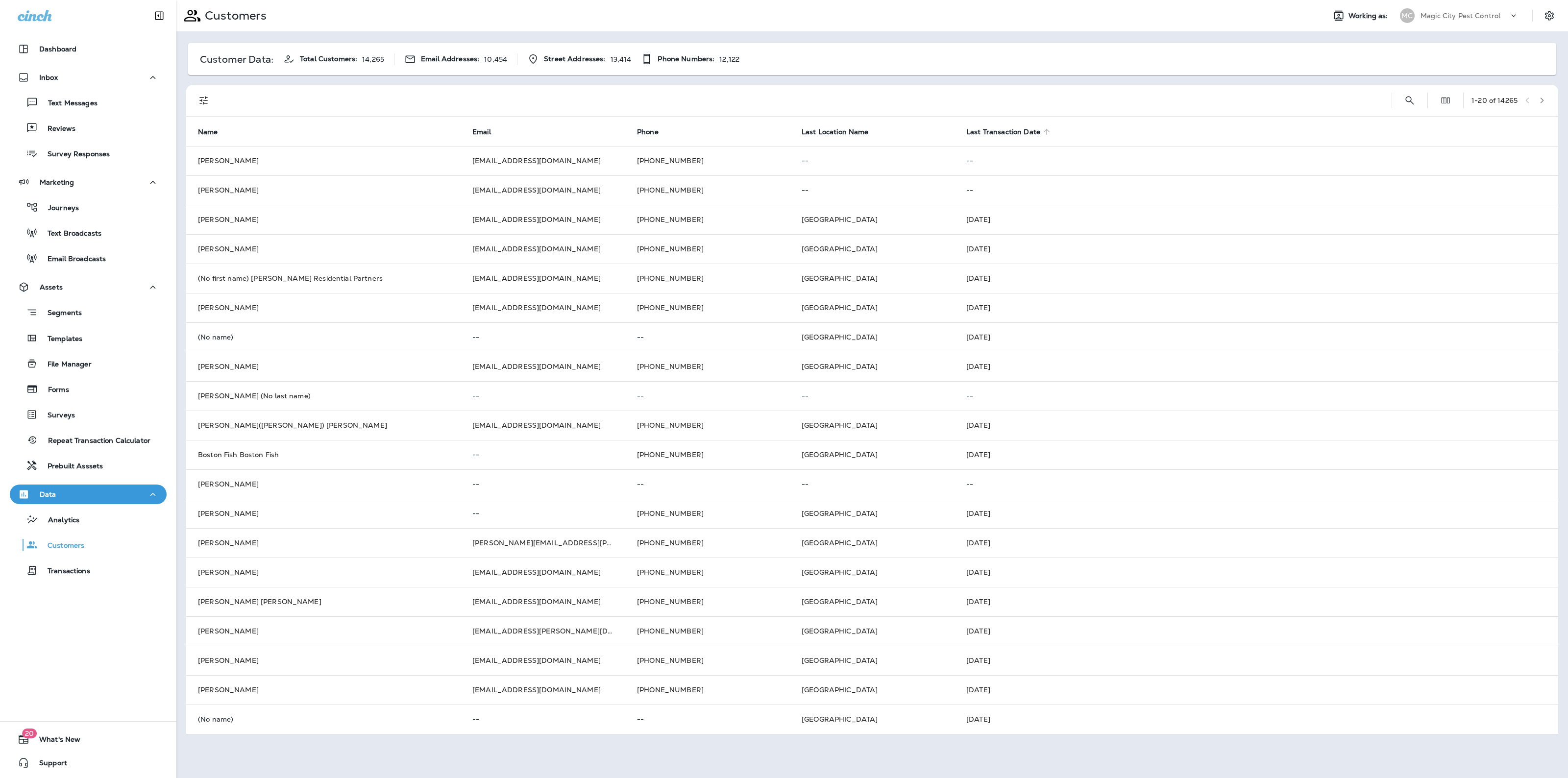
click at [1010, 130] on span "Last Transaction Date" at bounding box center [1003, 132] width 74 height 9
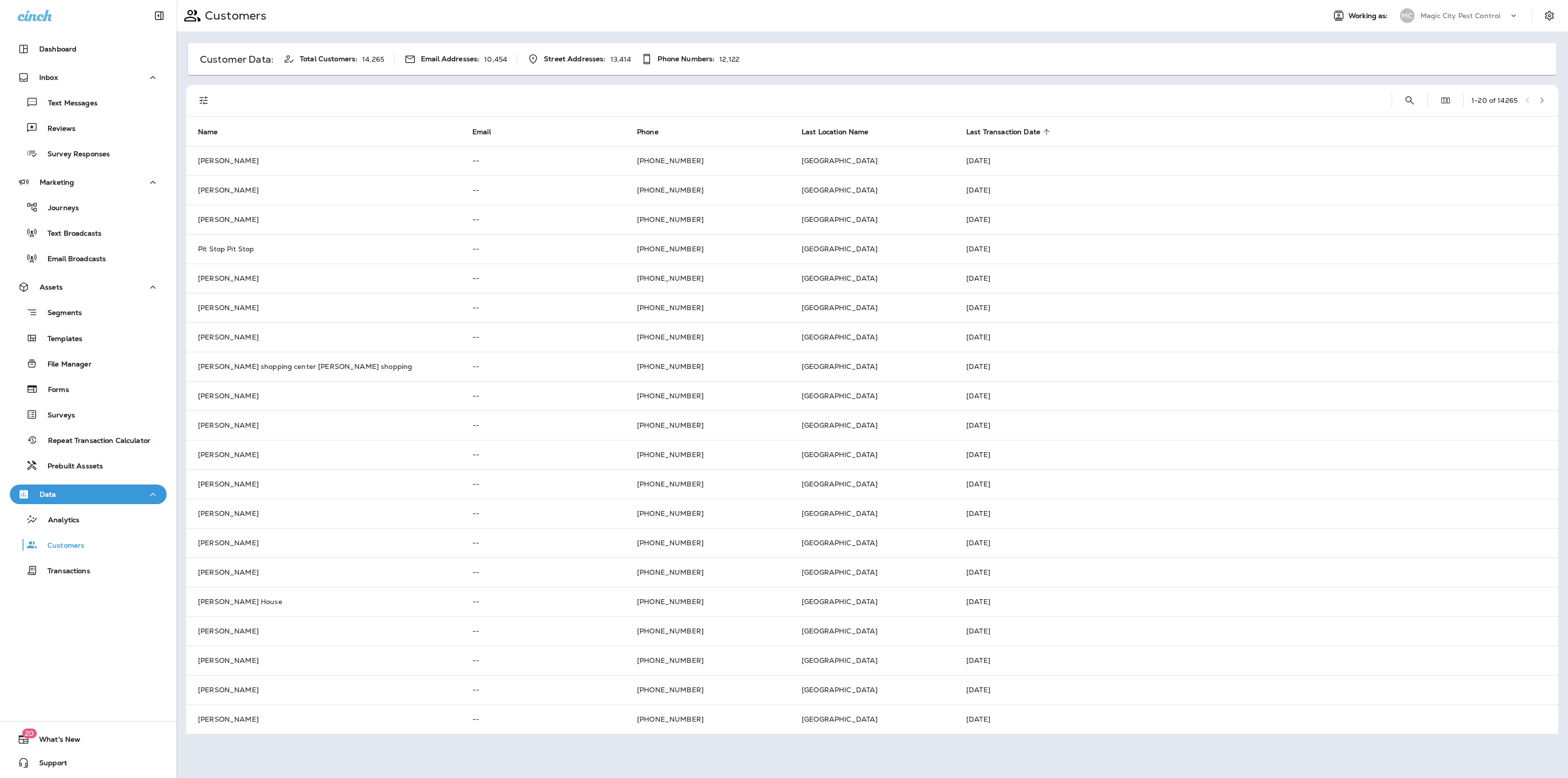
click at [1007, 136] on span "Last Transaction Date" at bounding box center [1003, 132] width 74 height 9
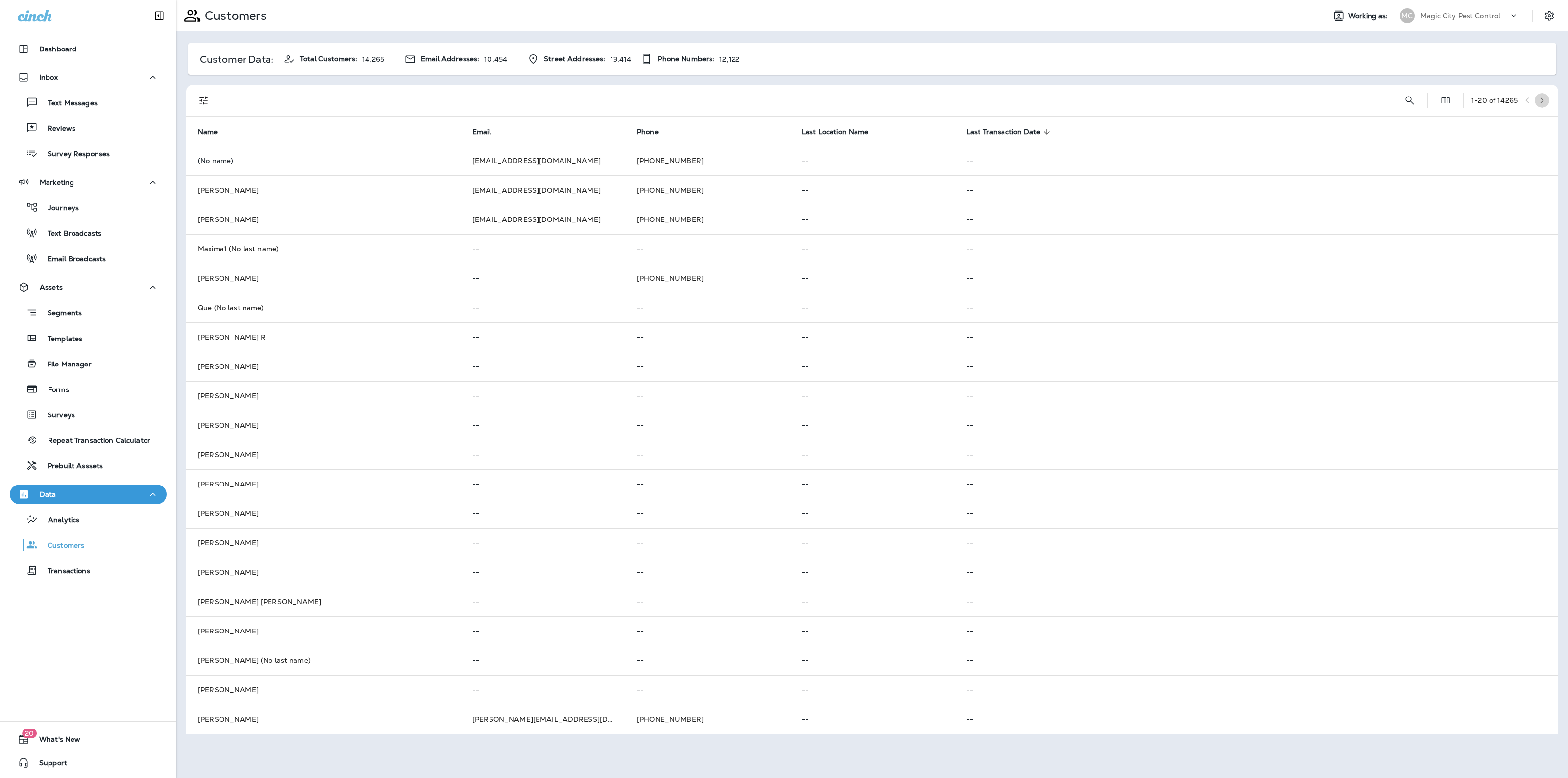
click at [1542, 96] on button "button" at bounding box center [1542, 100] width 15 height 15
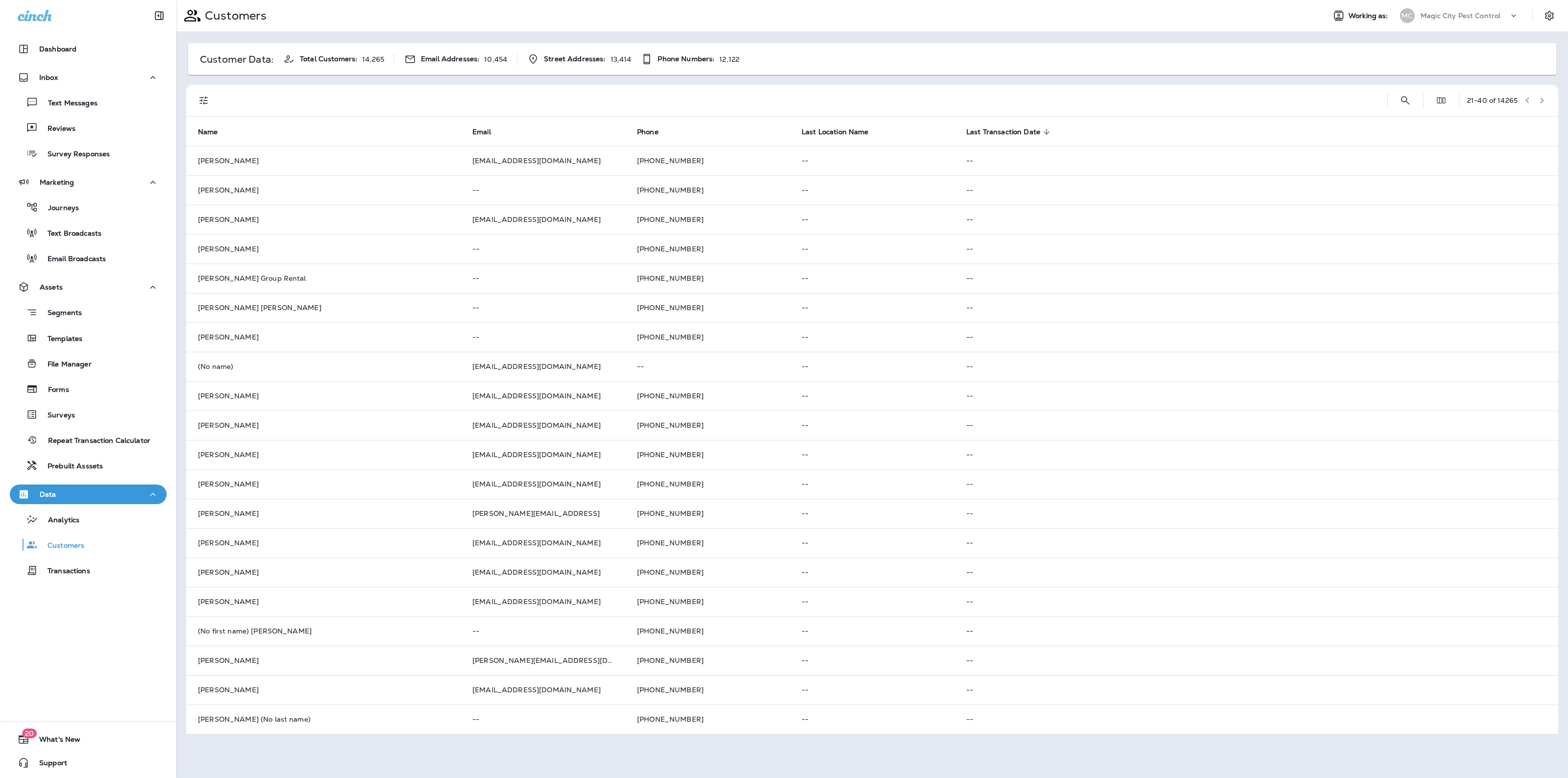
click at [1542, 96] on button "button" at bounding box center [1542, 100] width 15 height 15
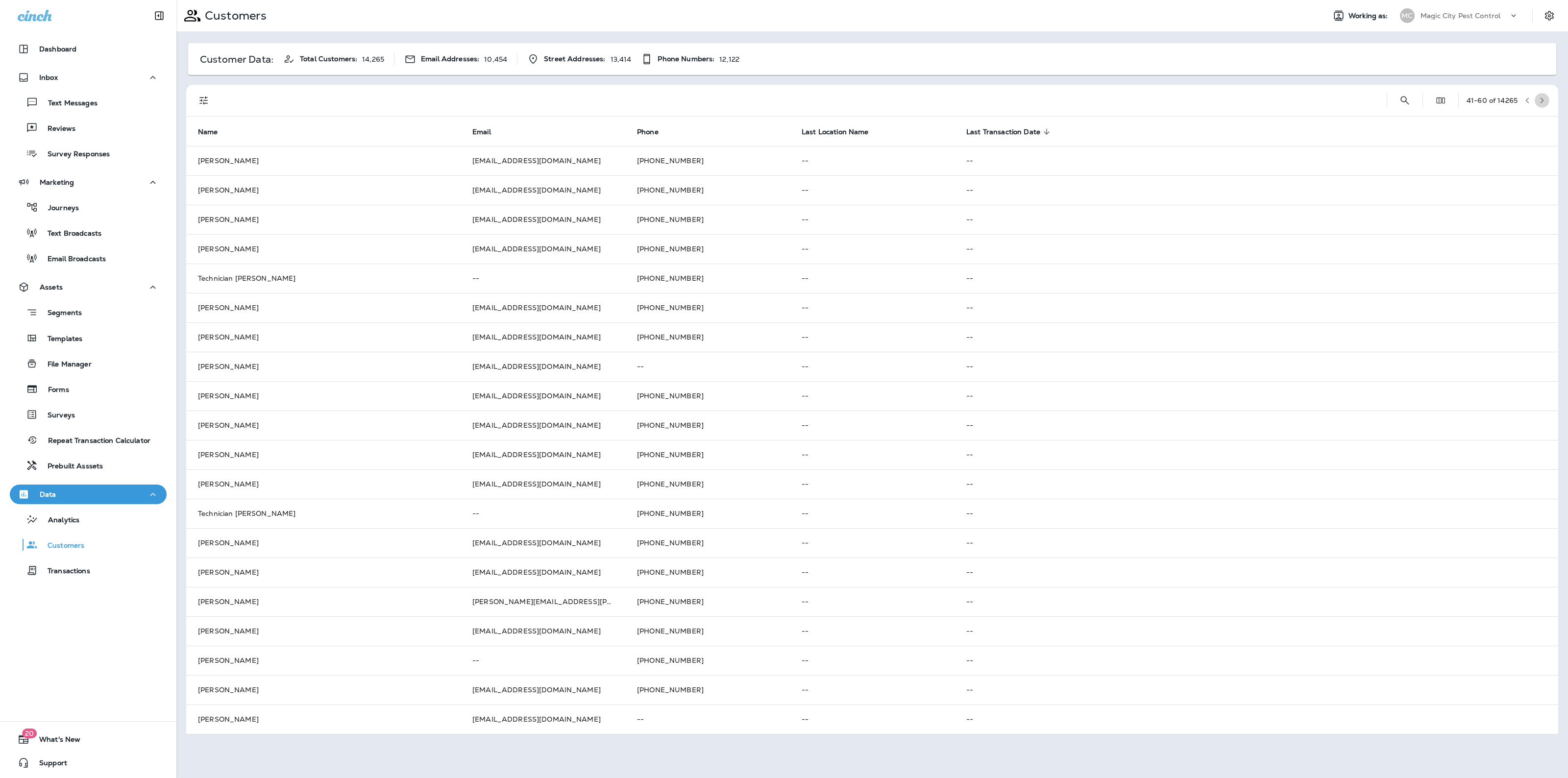
click at [1542, 96] on button "button" at bounding box center [1542, 100] width 15 height 15
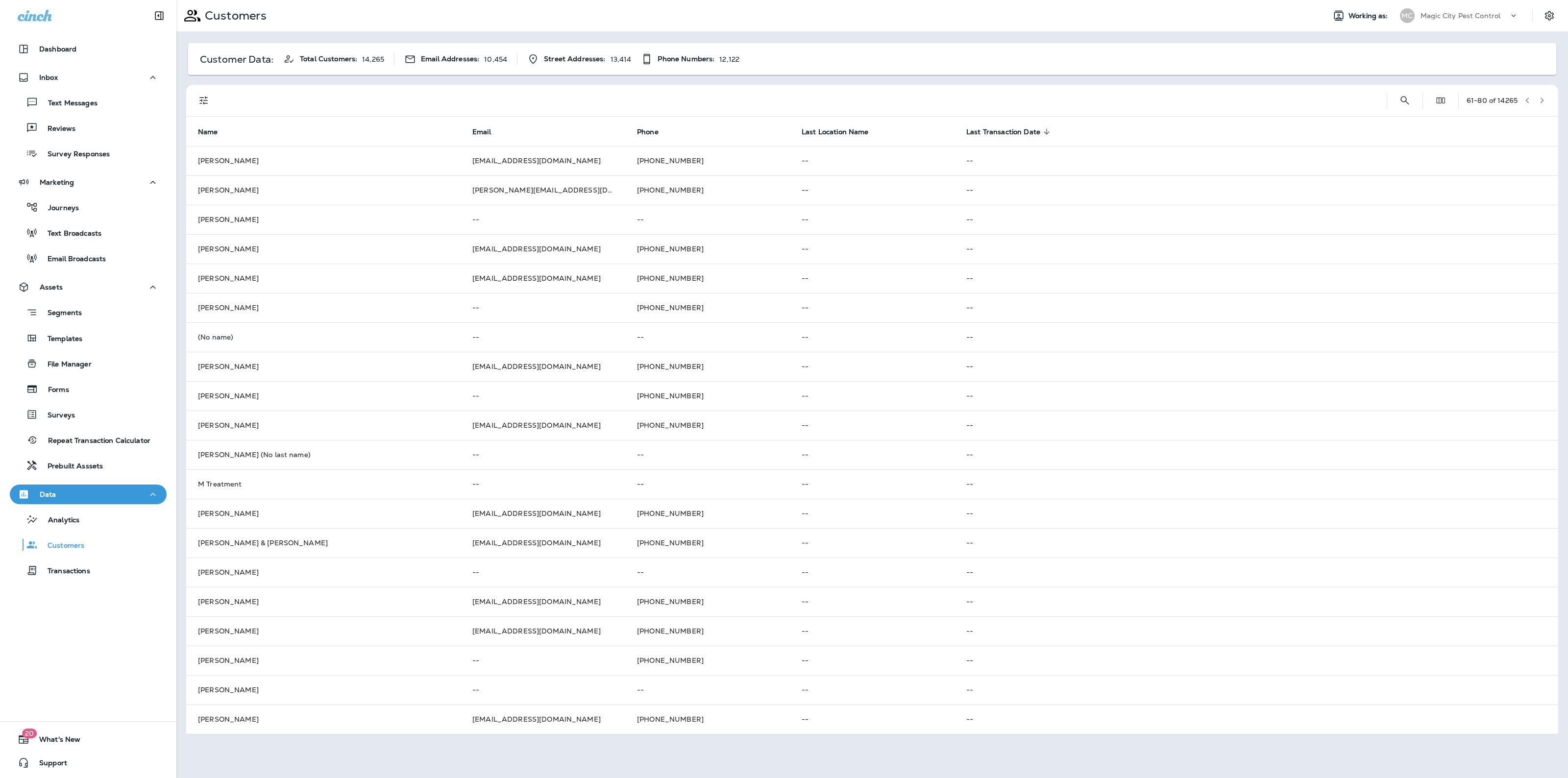
click at [1542, 96] on button "button" at bounding box center [1542, 100] width 15 height 15
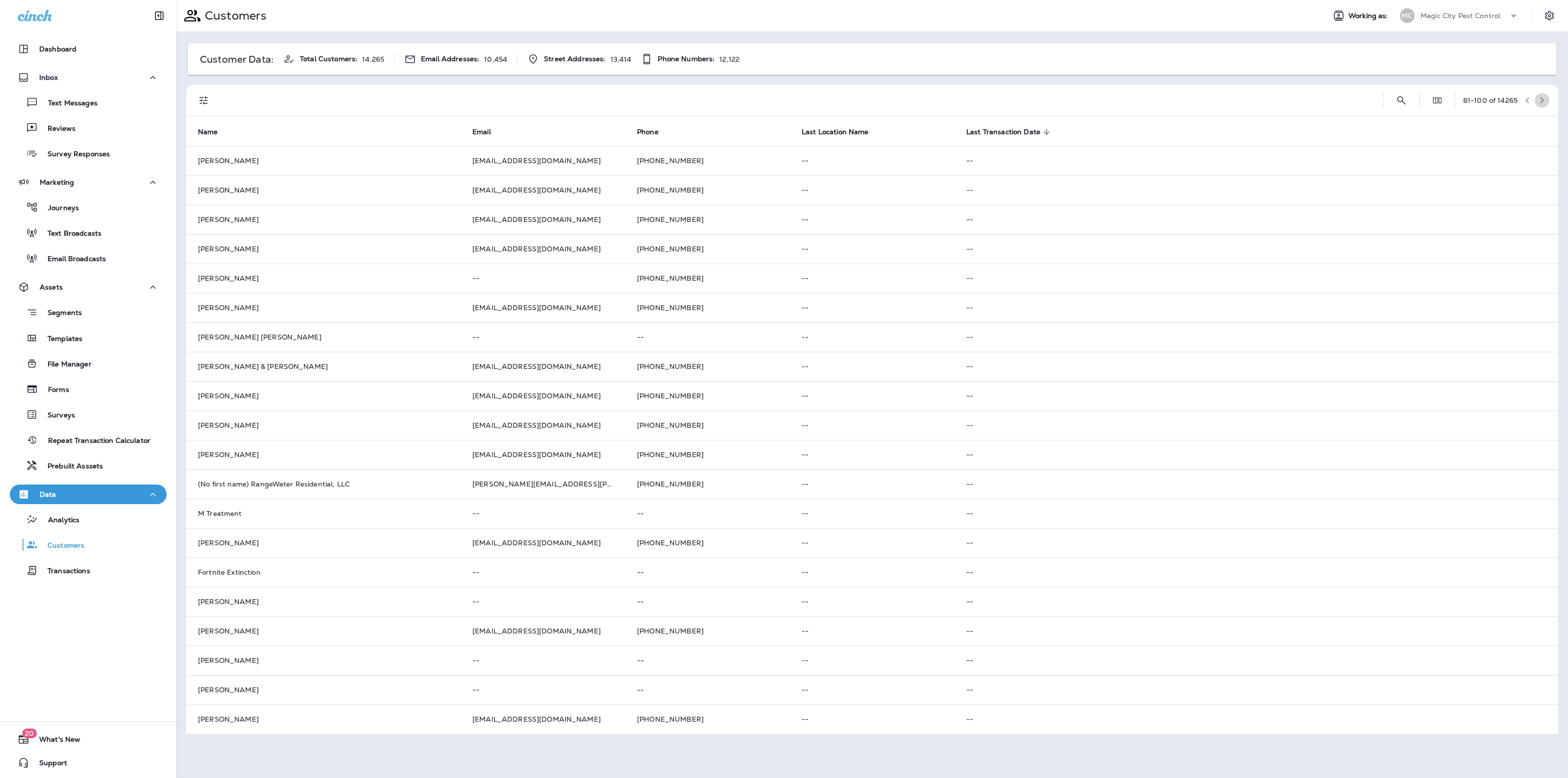
click at [1542, 96] on button "button" at bounding box center [1542, 100] width 15 height 15
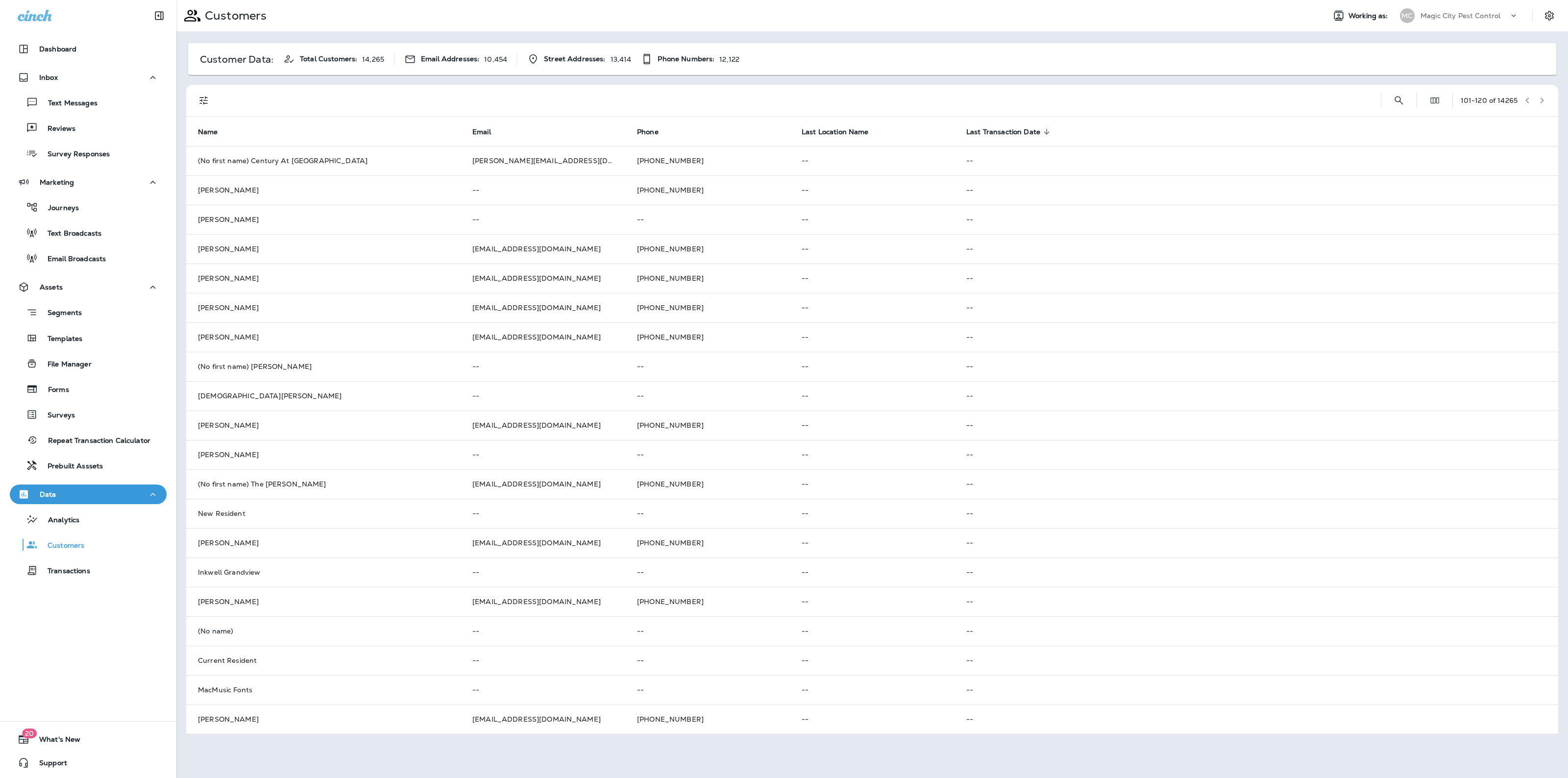
click at [1542, 96] on button "button" at bounding box center [1542, 100] width 15 height 15
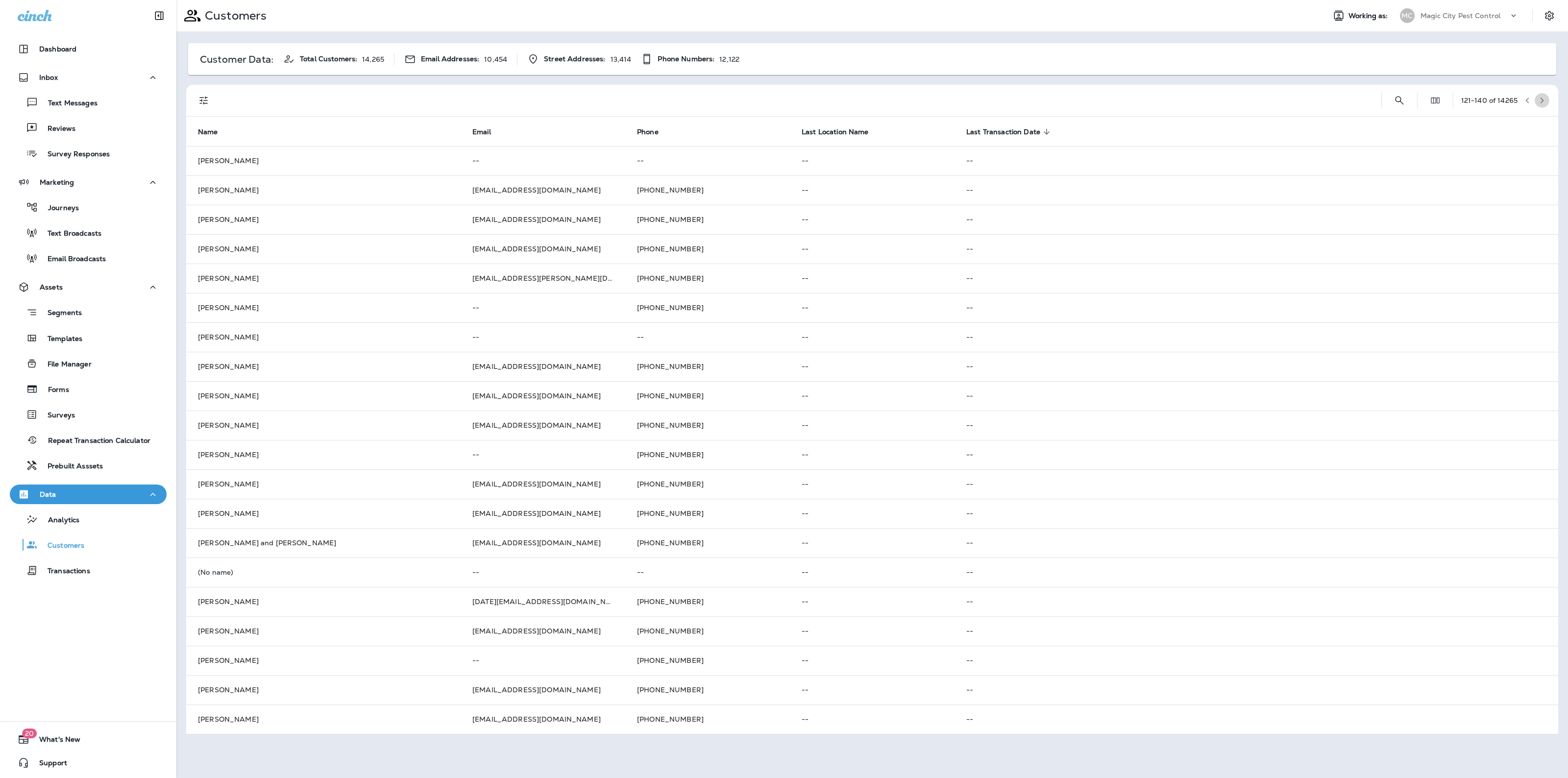
click at [1542, 96] on button "button" at bounding box center [1542, 100] width 15 height 15
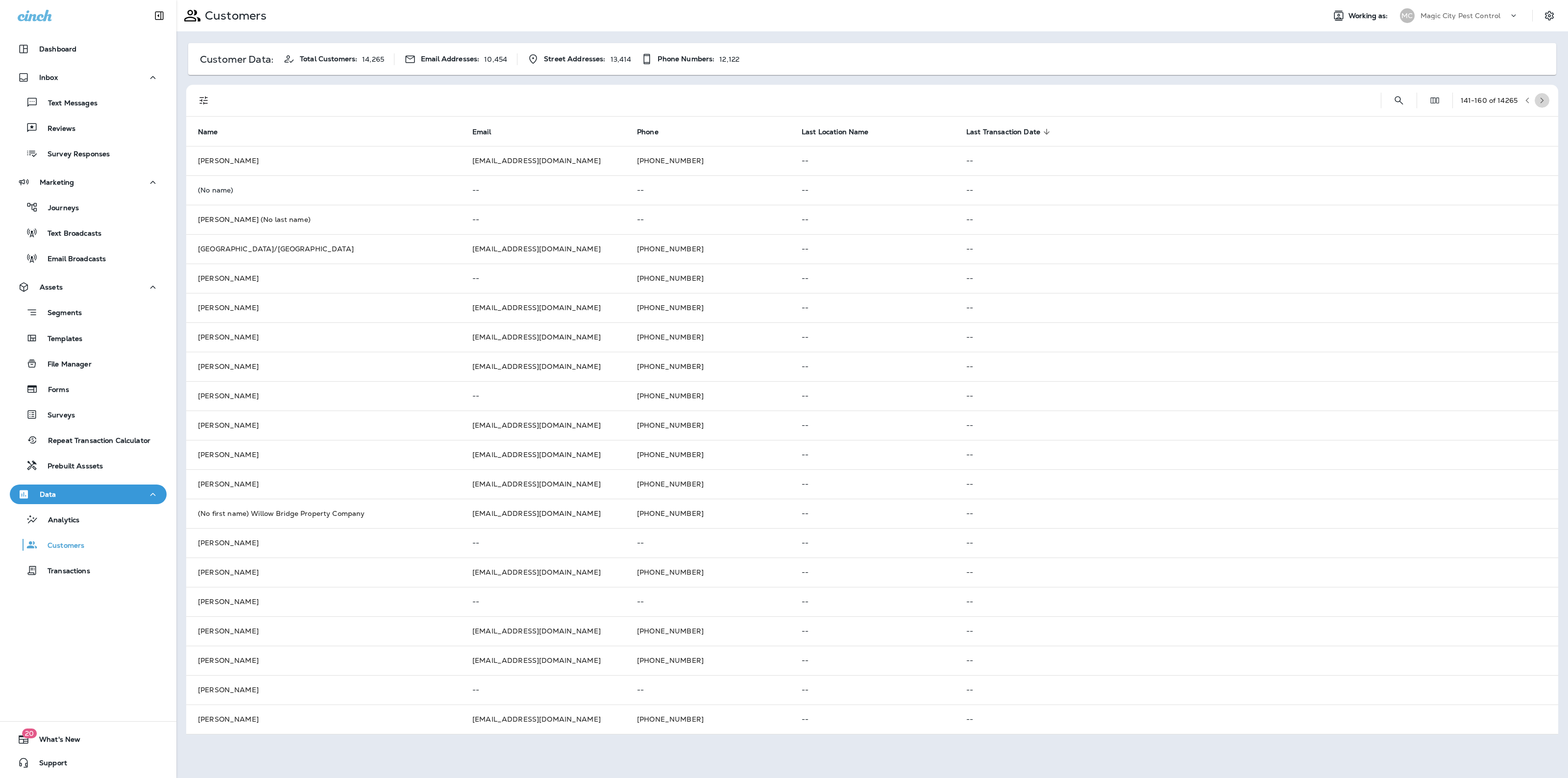
click at [1542, 96] on button "button" at bounding box center [1542, 100] width 15 height 15
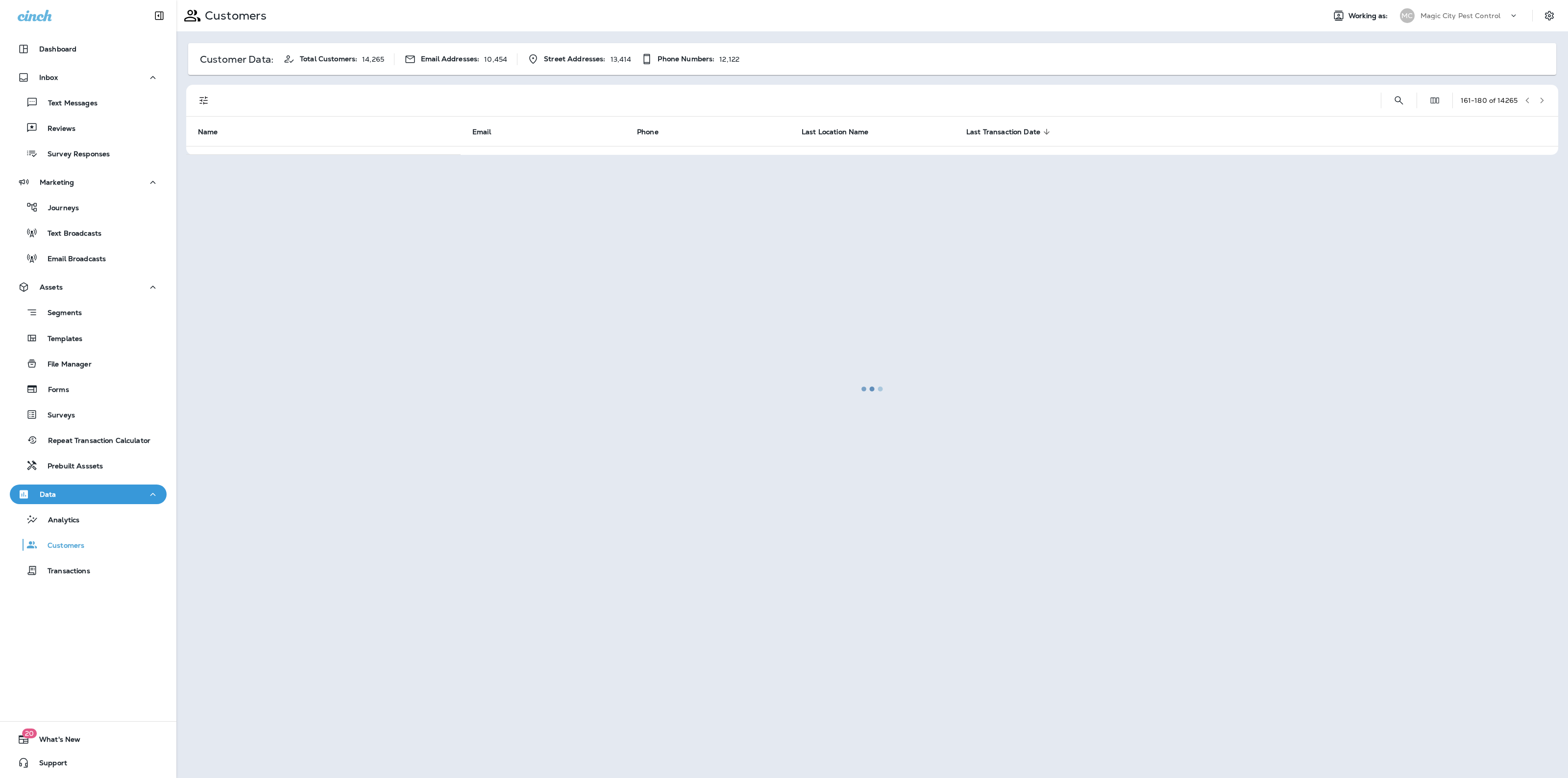
click at [1542, 96] on div at bounding box center [872, 389] width 1390 height 776
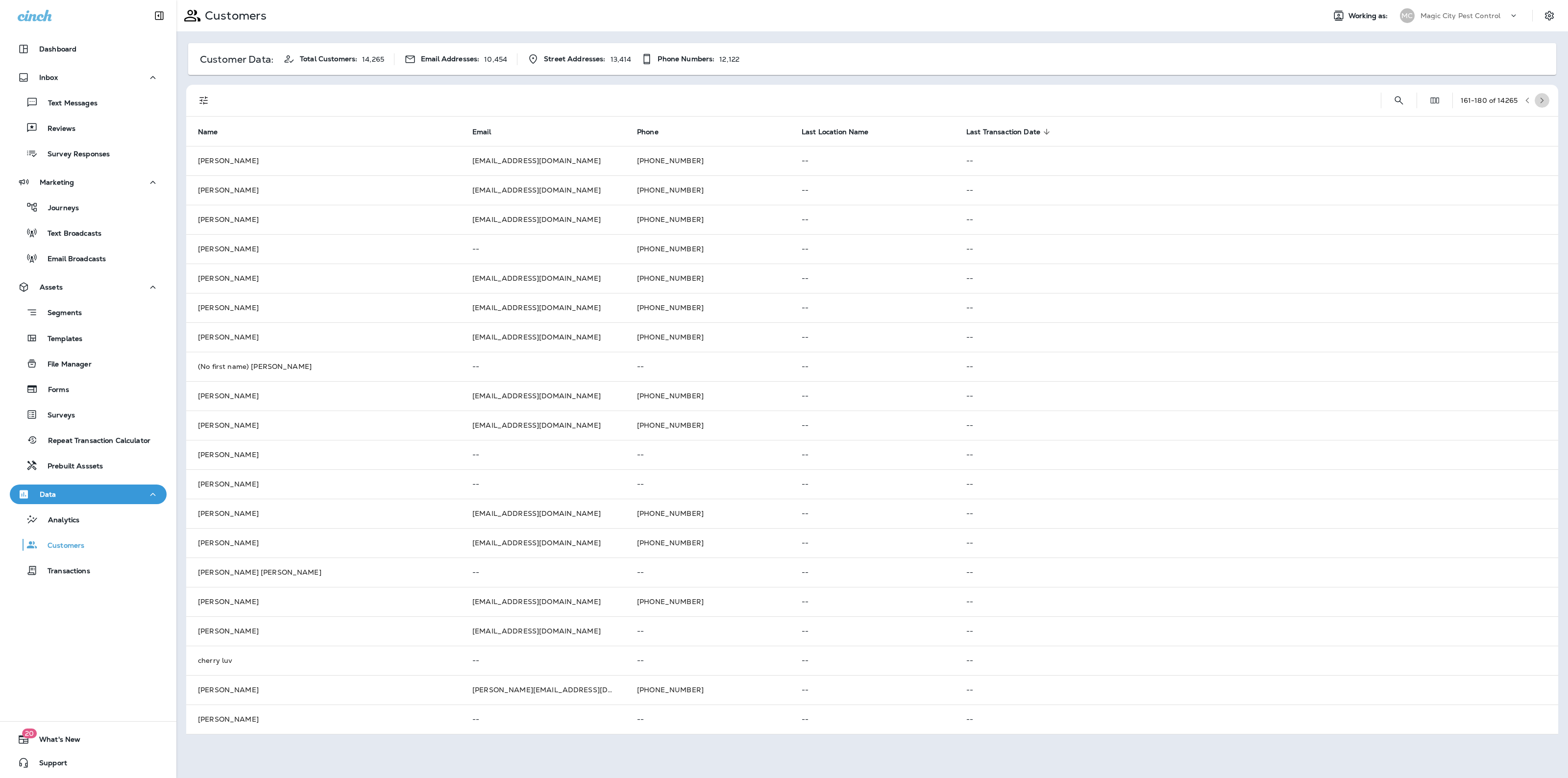
click at [1542, 96] on button "button" at bounding box center [1542, 100] width 15 height 15
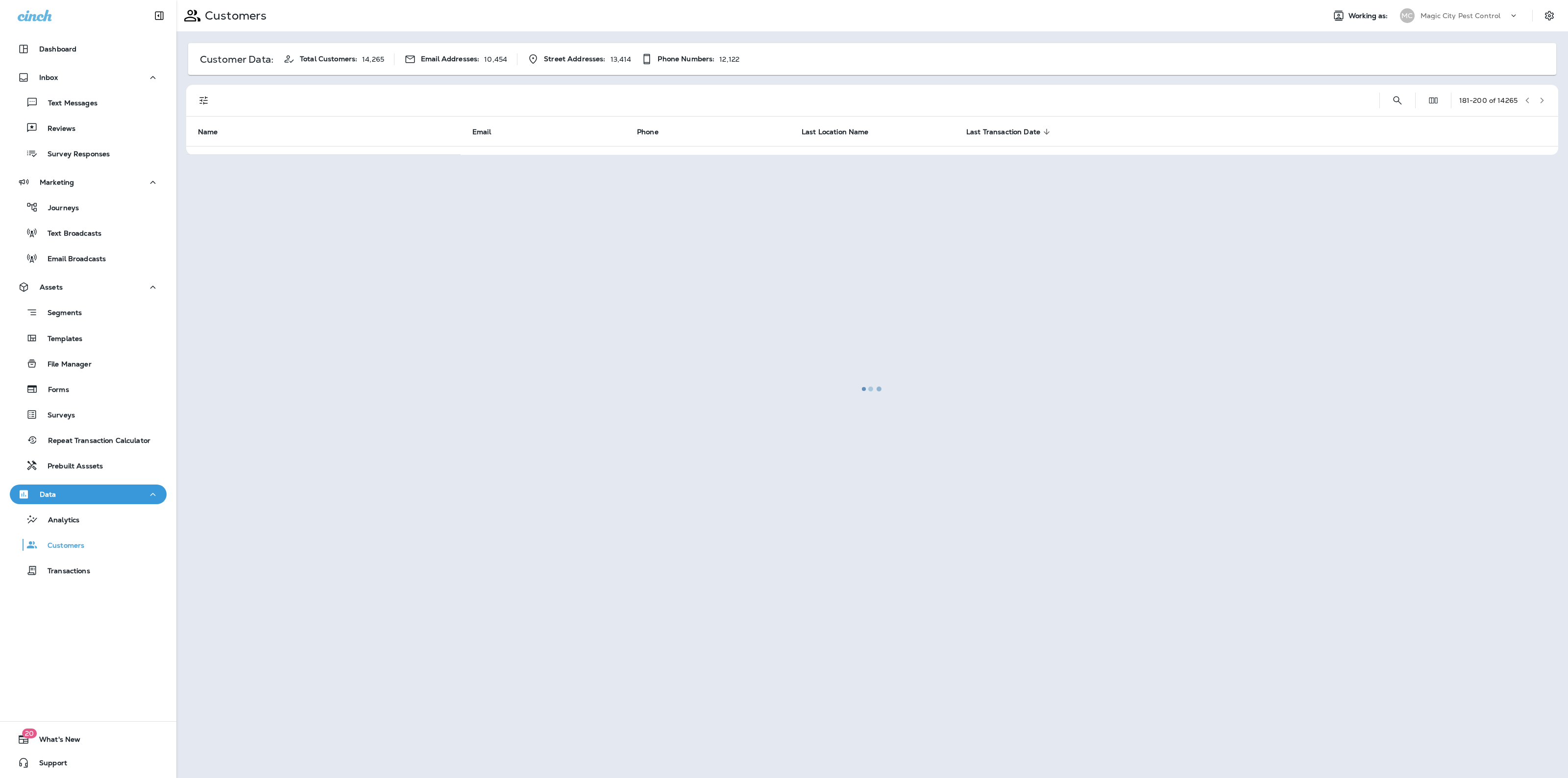
click at [1542, 96] on div at bounding box center [872, 389] width 1390 height 776
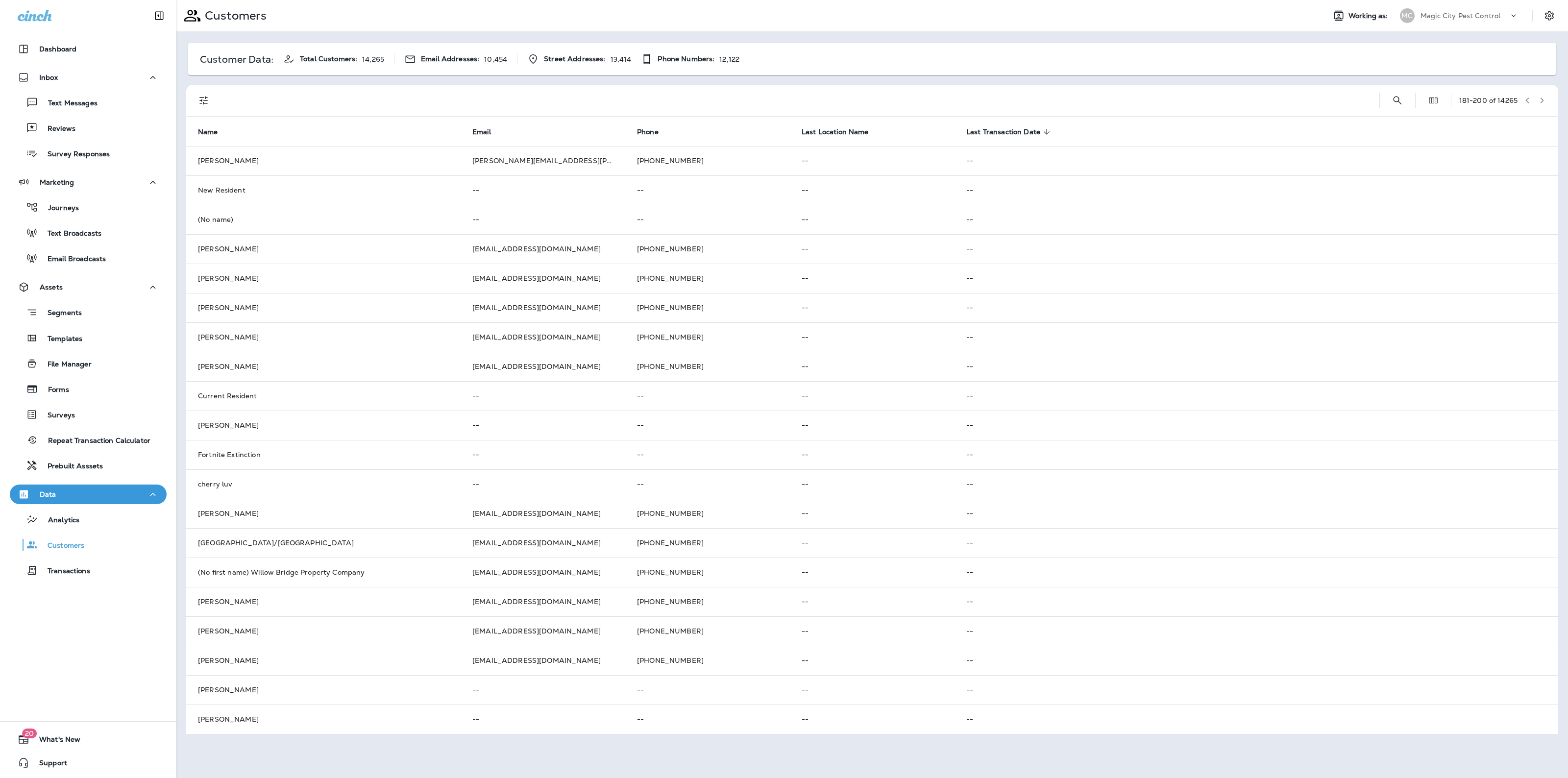
click at [1542, 96] on button "button" at bounding box center [1542, 100] width 15 height 15
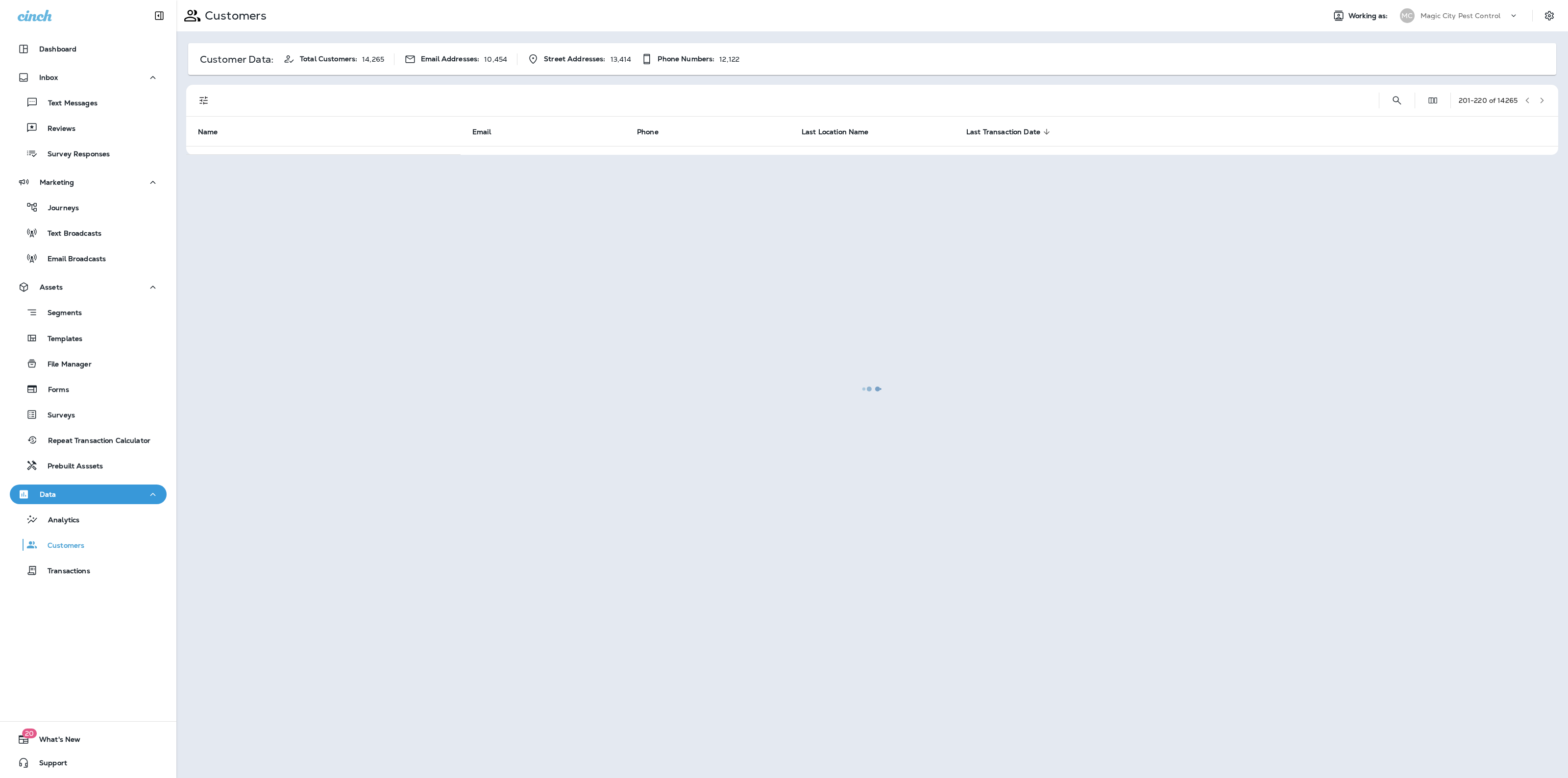
click at [1542, 96] on div at bounding box center [872, 389] width 1390 height 776
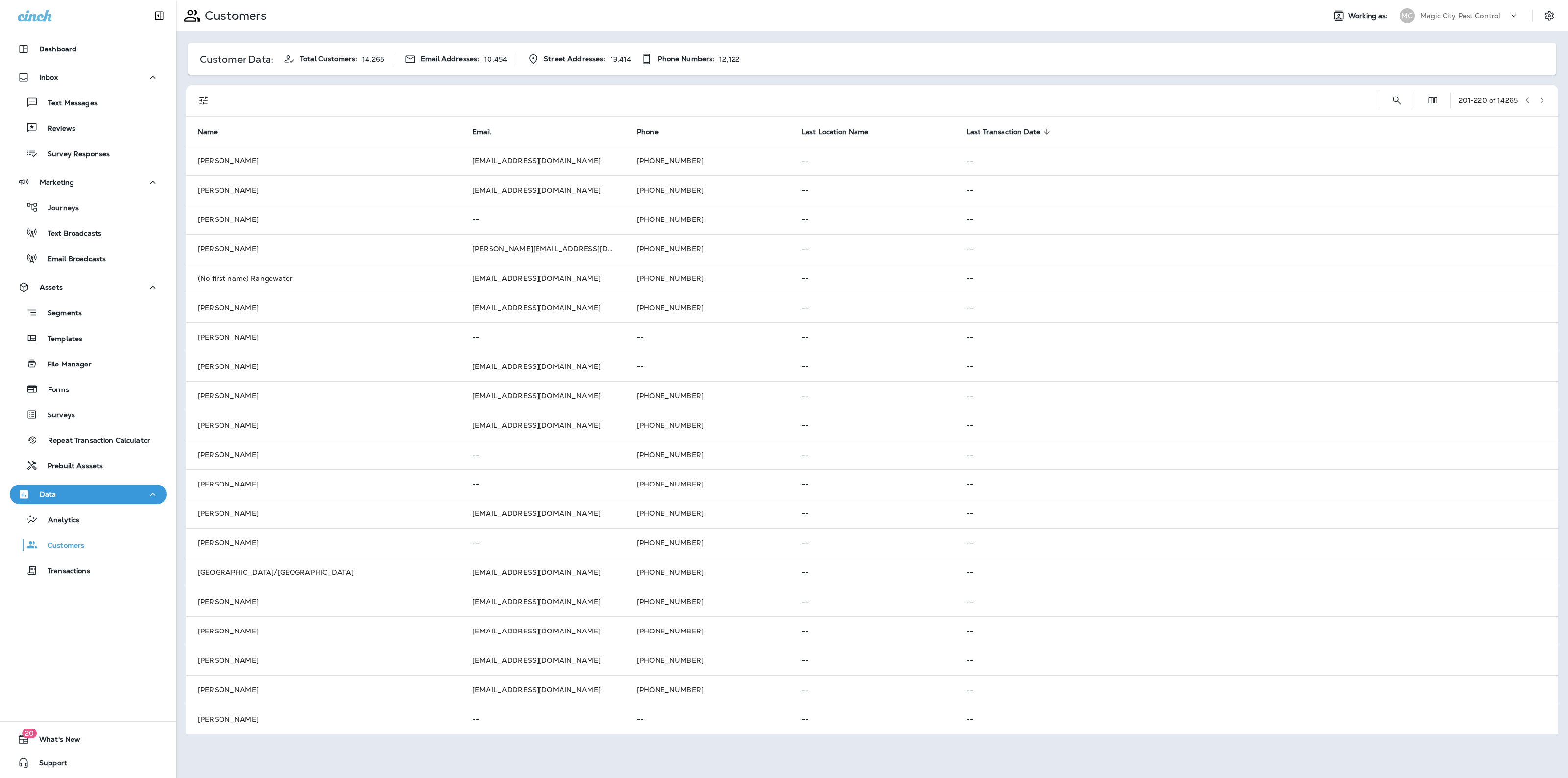
click at [1542, 96] on button "button" at bounding box center [1542, 100] width 15 height 15
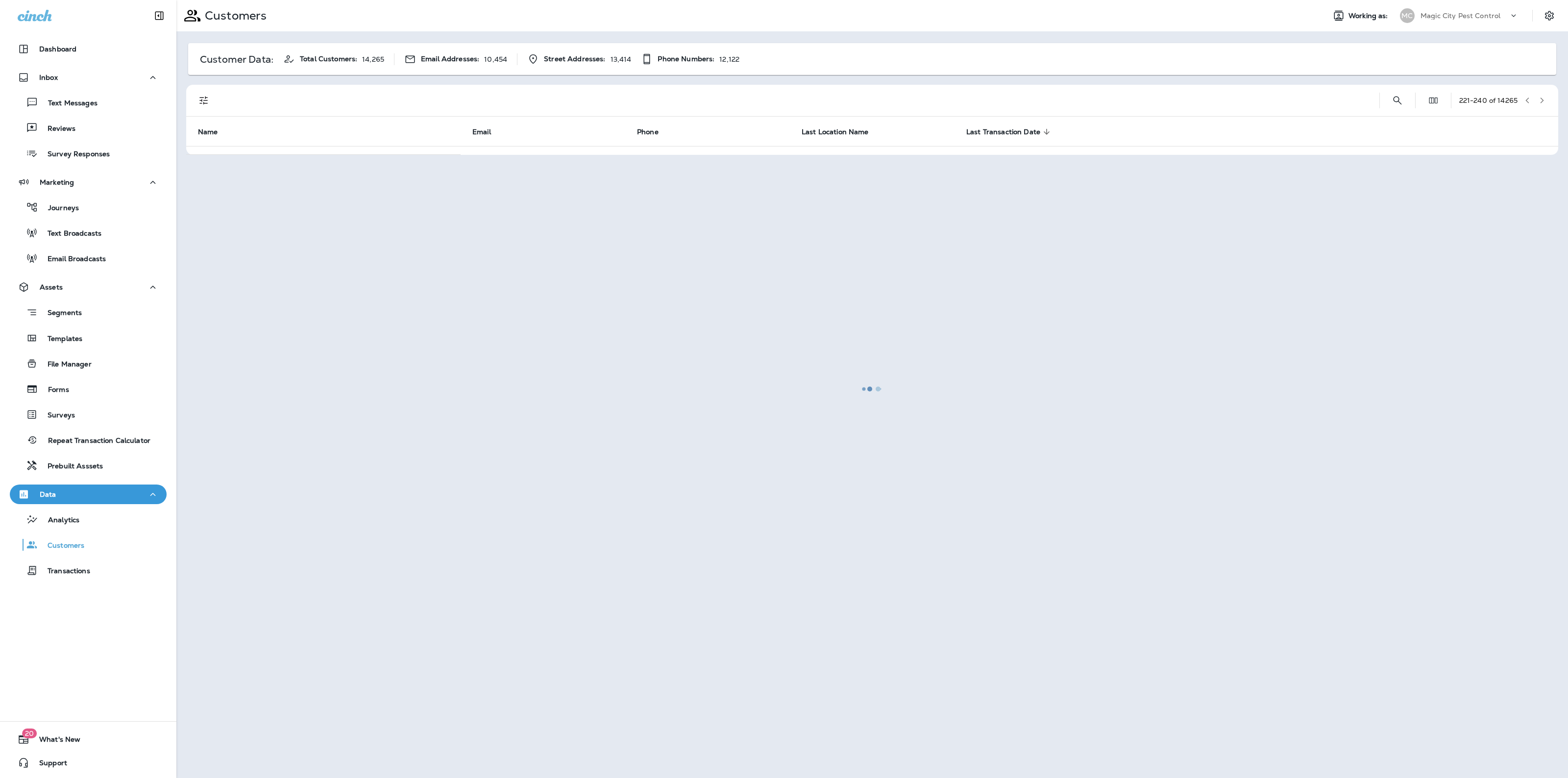
click at [1542, 96] on div at bounding box center [872, 389] width 1390 height 776
click at [1542, 96] on button "button" at bounding box center [1542, 100] width 15 height 15
click at [1542, 96] on div at bounding box center [872, 389] width 1390 height 776
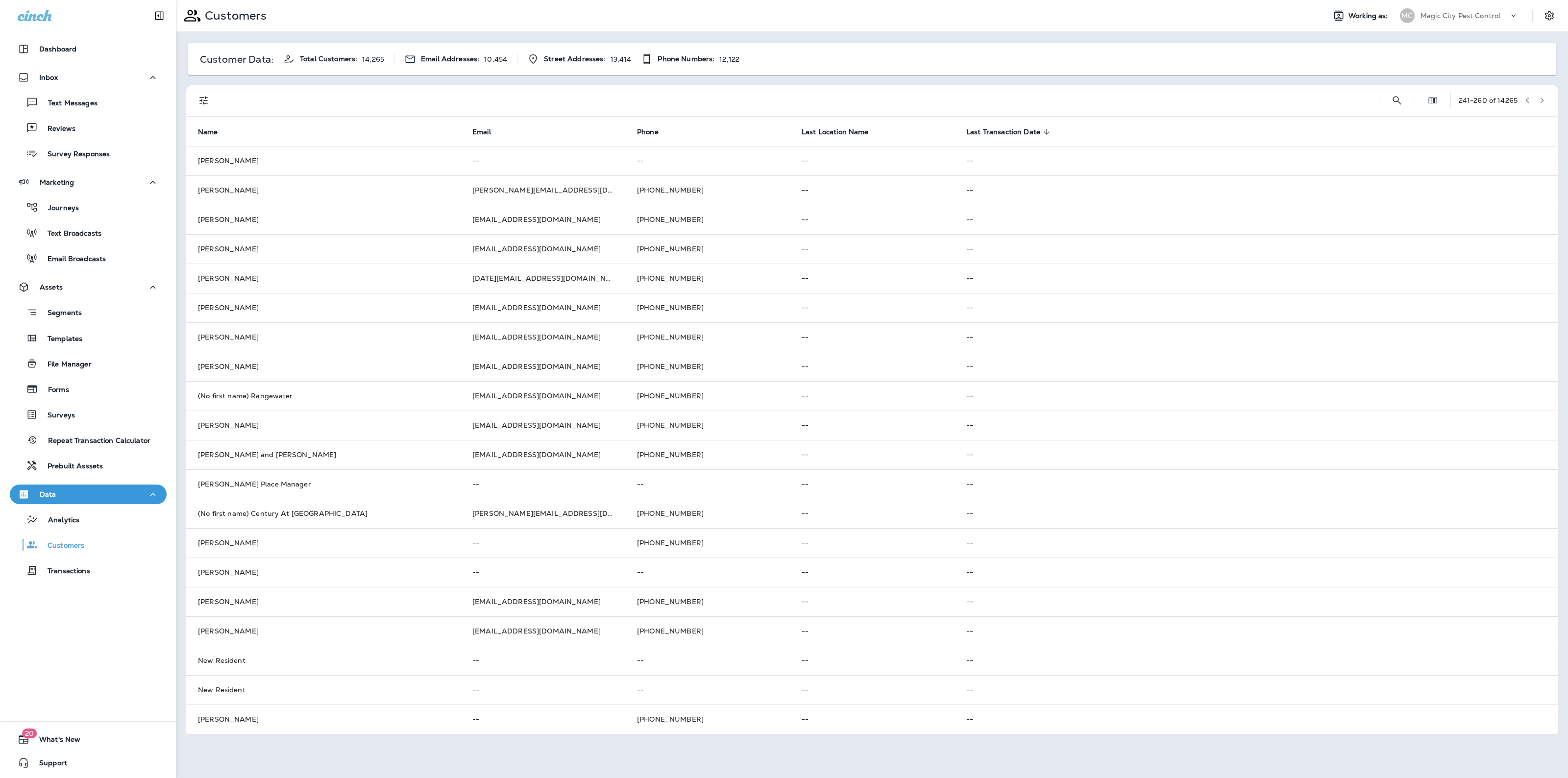
click at [1542, 96] on button "button" at bounding box center [1542, 100] width 15 height 15
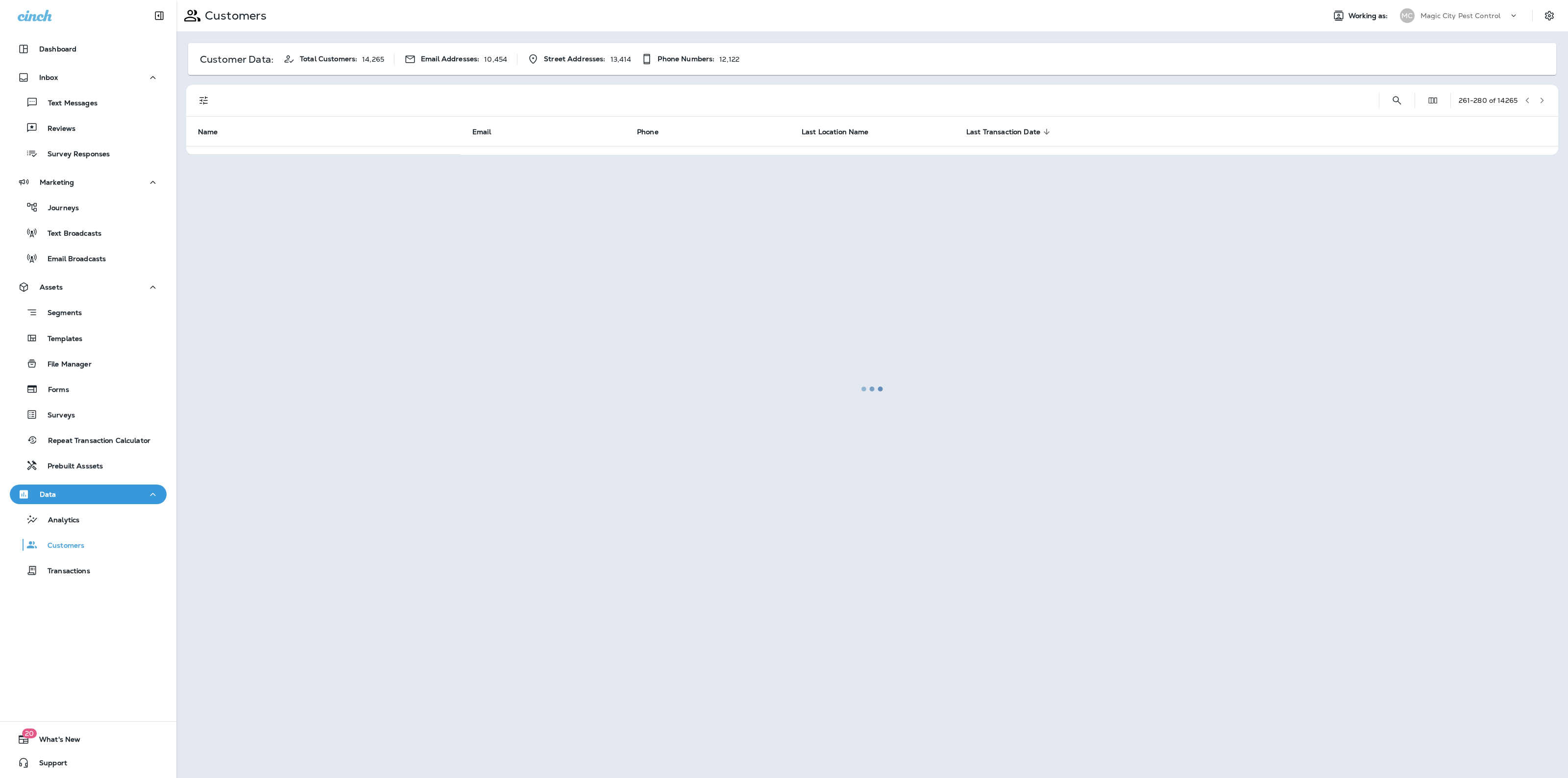
click at [1542, 96] on div at bounding box center [872, 389] width 1390 height 776
click at [1542, 96] on button "button" at bounding box center [1542, 100] width 15 height 15
click at [1542, 96] on div at bounding box center [872, 389] width 1390 height 776
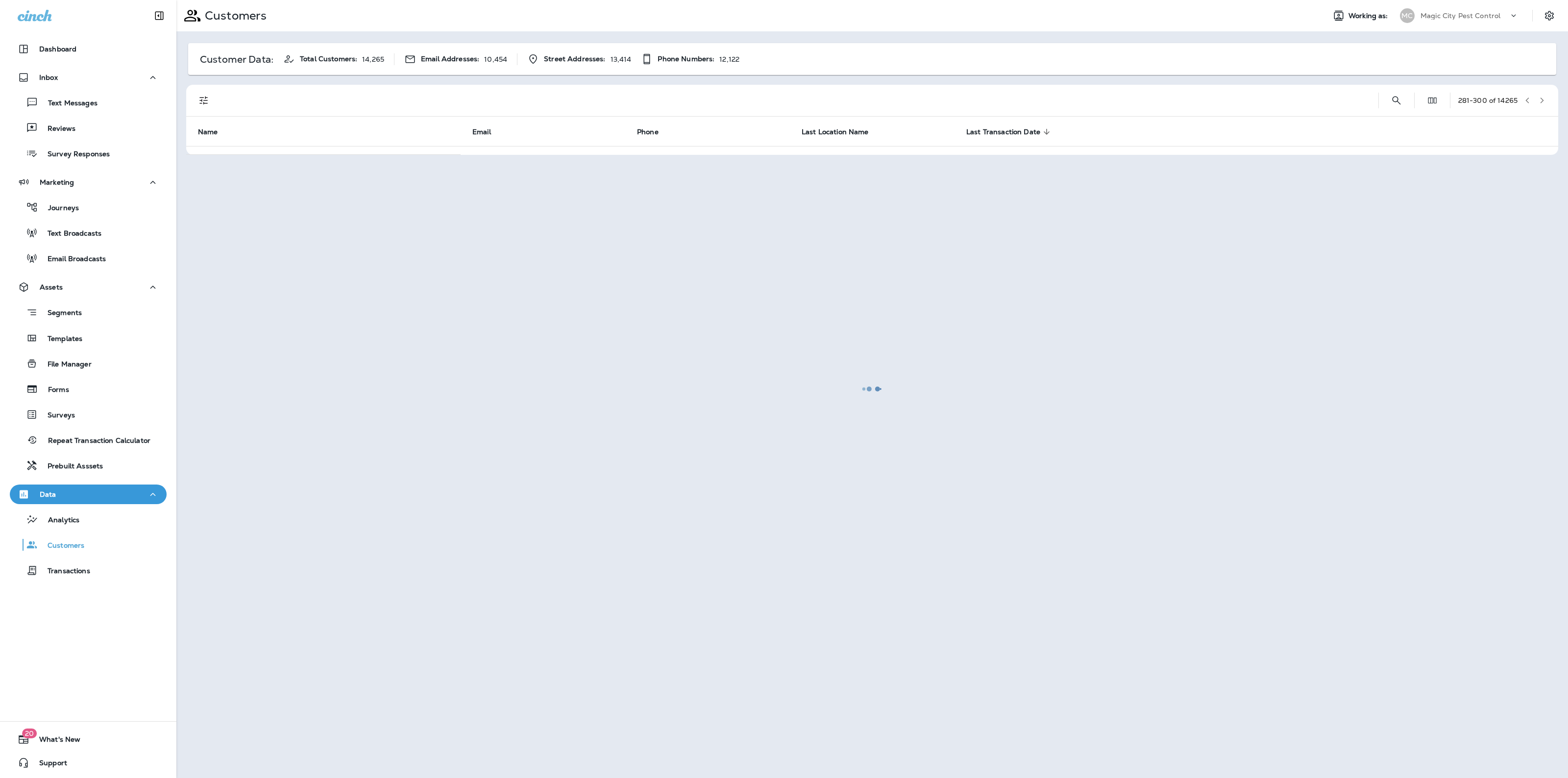
click at [1542, 96] on button "button" at bounding box center [1542, 100] width 15 height 15
click at [1542, 96] on div at bounding box center [872, 389] width 1390 height 776
click at [1542, 96] on button "button" at bounding box center [1542, 100] width 15 height 15
click at [1542, 96] on div at bounding box center [872, 389] width 1390 height 776
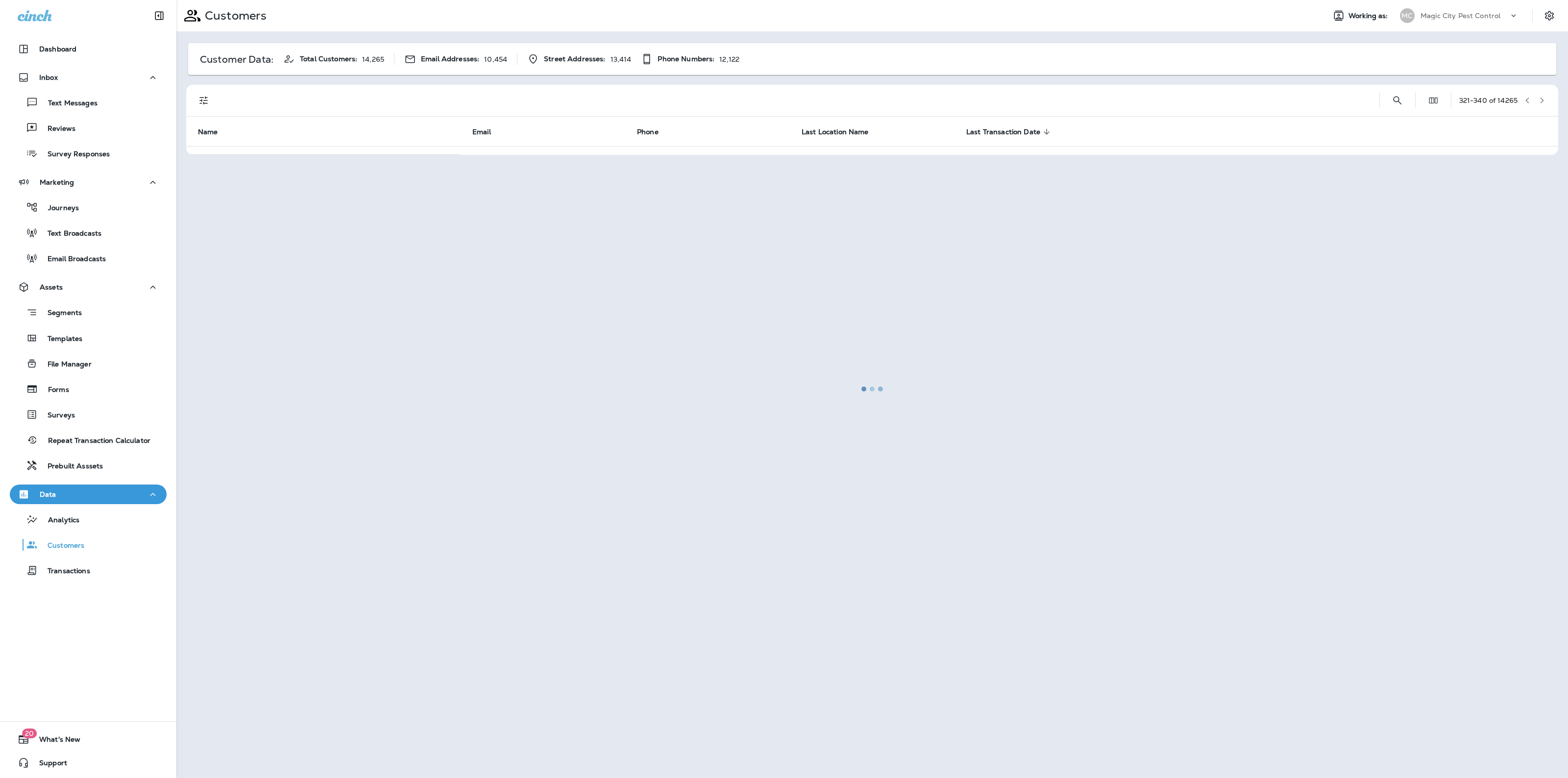
click at [1542, 96] on div at bounding box center [872, 389] width 1390 height 776
click at [1542, 96] on button "button" at bounding box center [1542, 100] width 15 height 15
click at [1542, 96] on div at bounding box center [872, 389] width 1390 height 776
click at [1542, 96] on button "button" at bounding box center [1542, 100] width 15 height 15
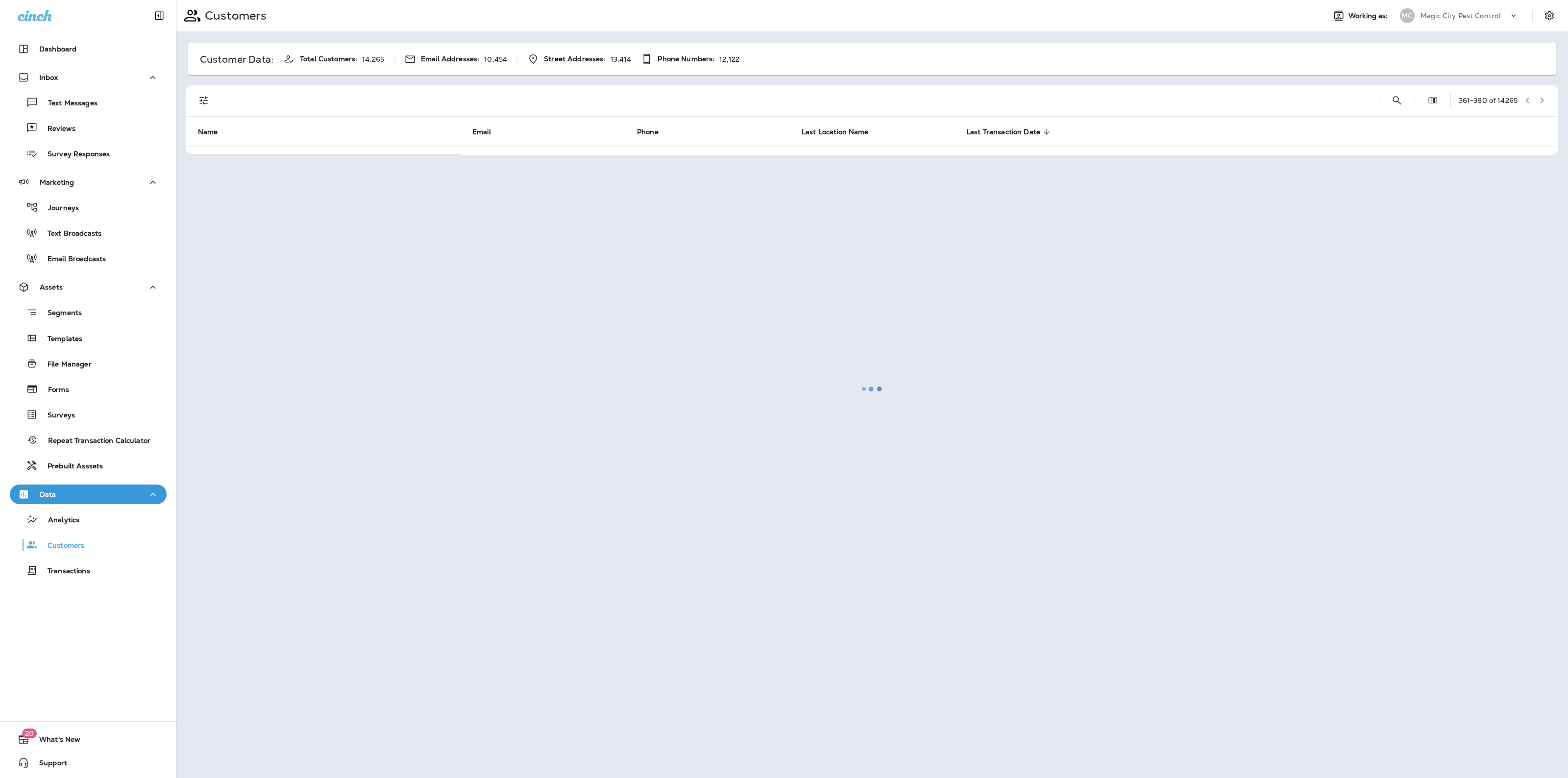
click at [1542, 96] on div at bounding box center [872, 389] width 1390 height 776
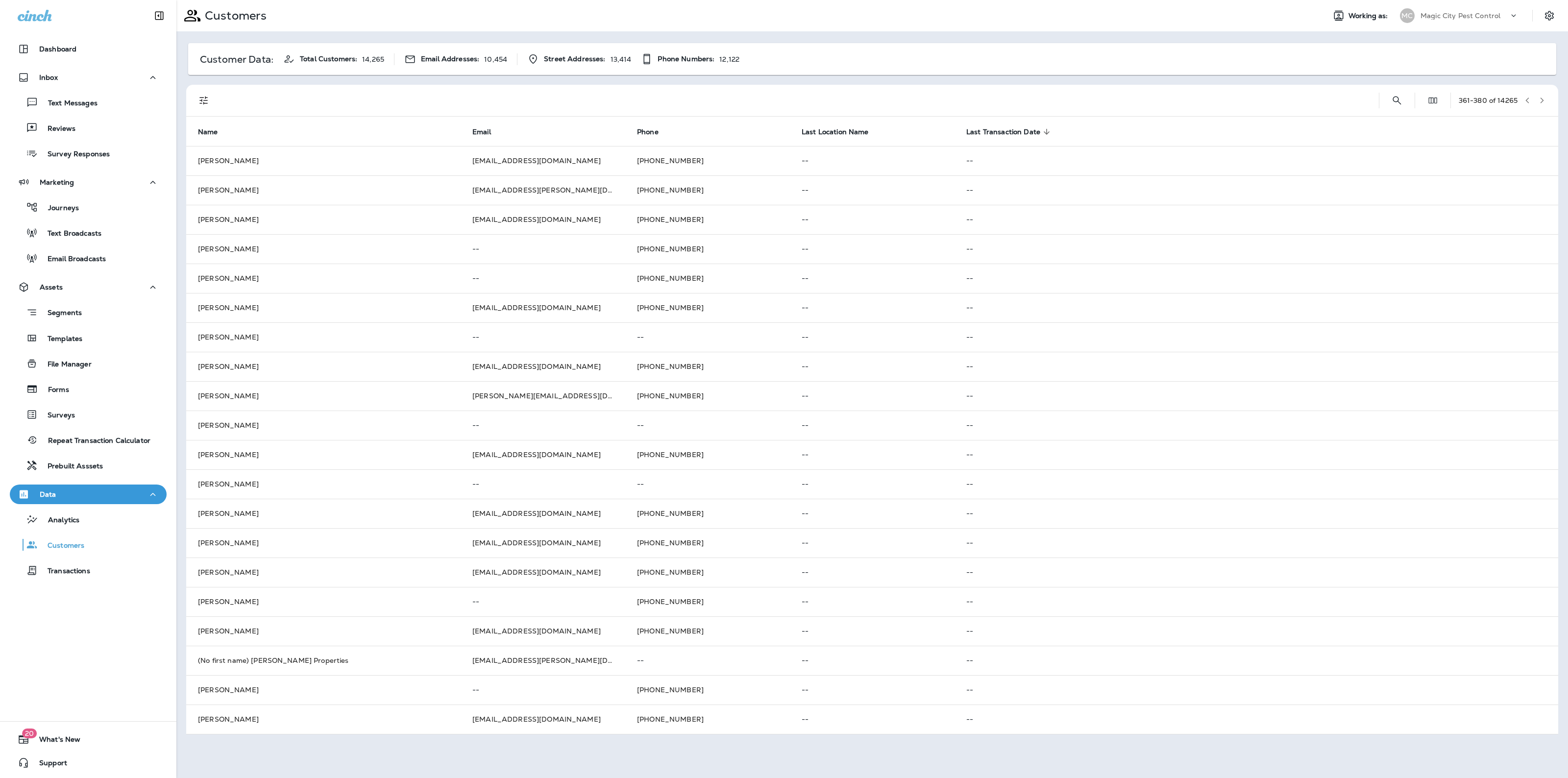
click at [1542, 96] on button "button" at bounding box center [1542, 100] width 15 height 15
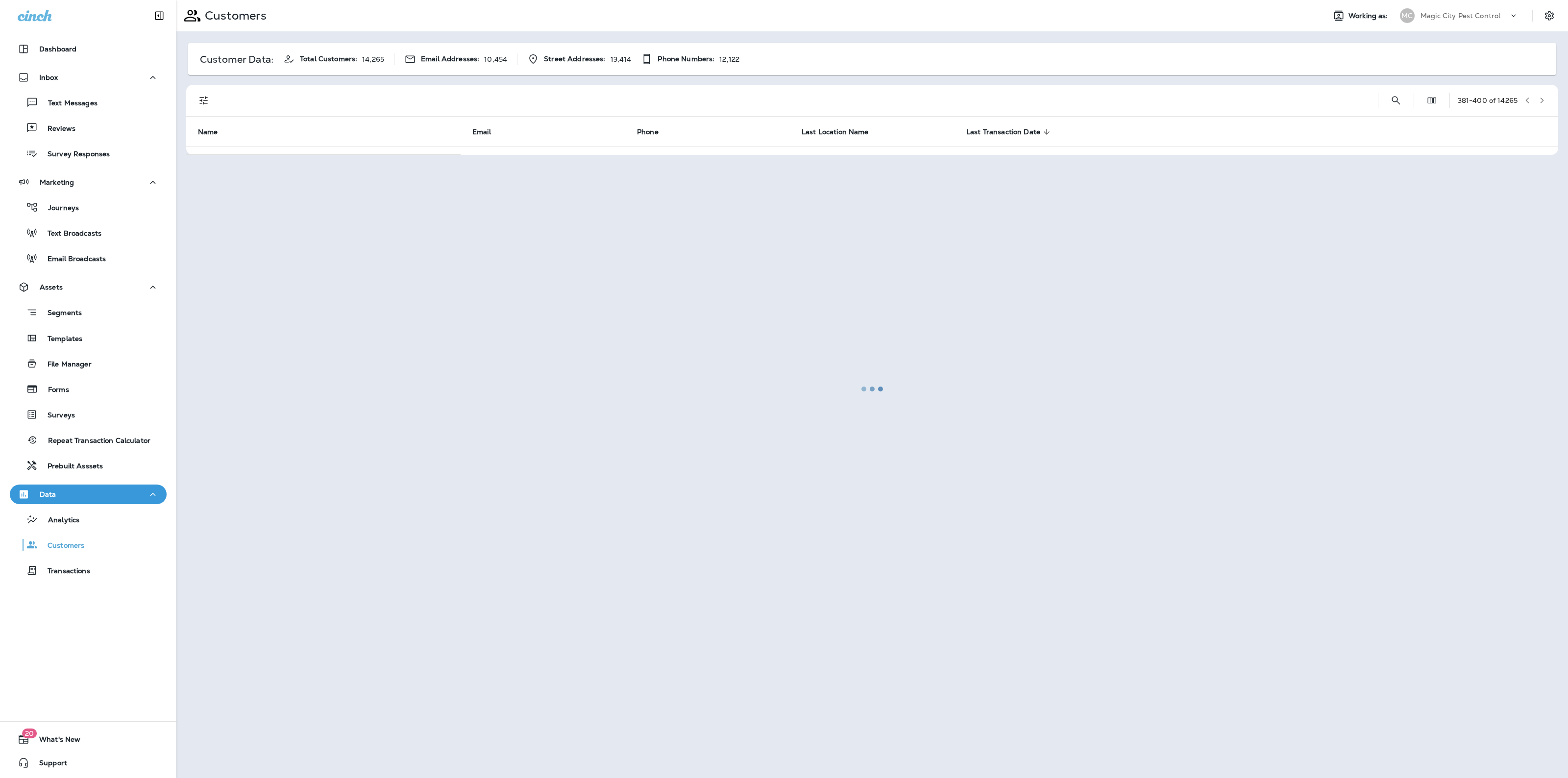
click at [1542, 96] on div at bounding box center [872, 389] width 1390 height 776
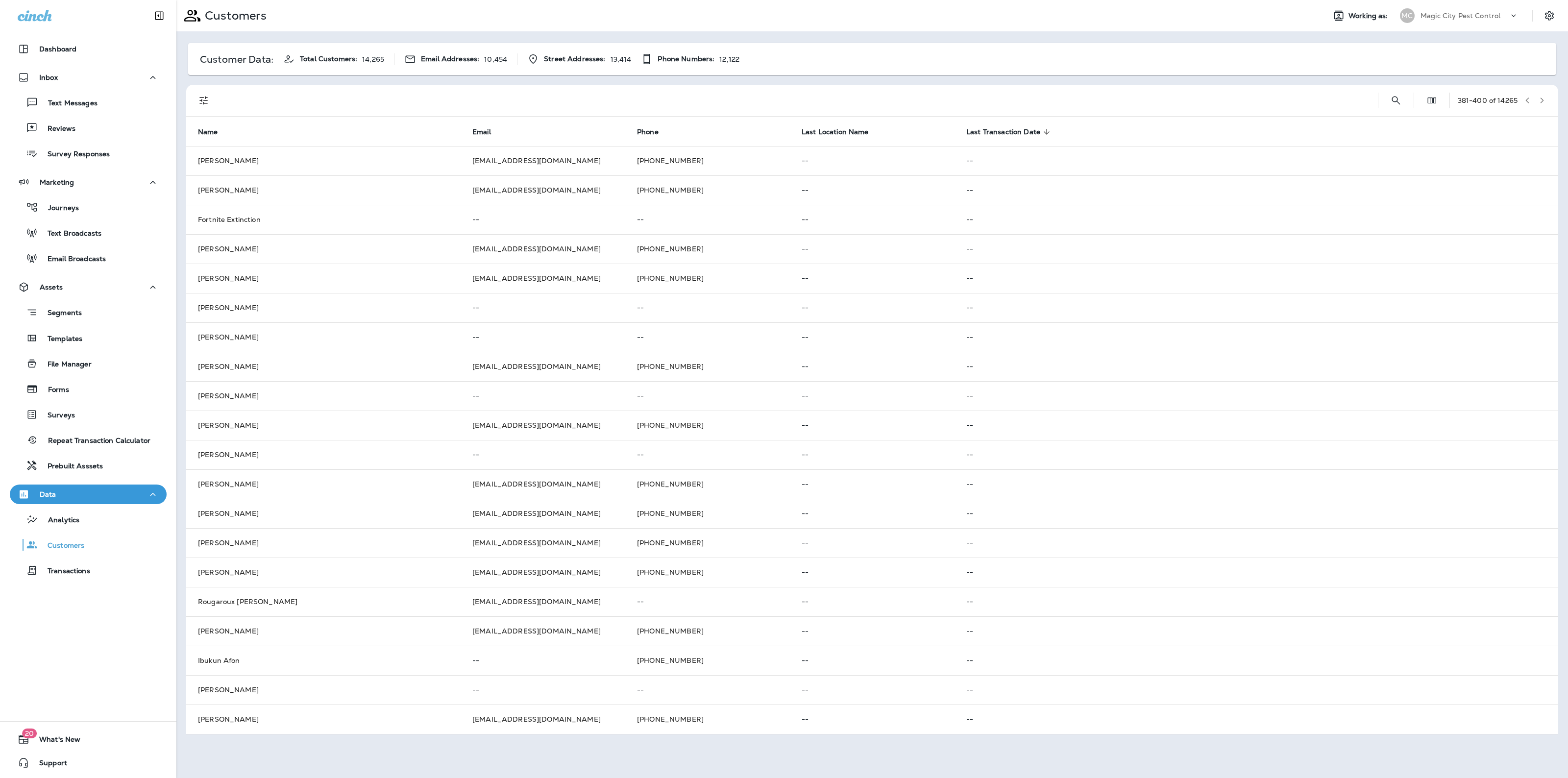
click at [1542, 96] on button "button" at bounding box center [1542, 100] width 15 height 15
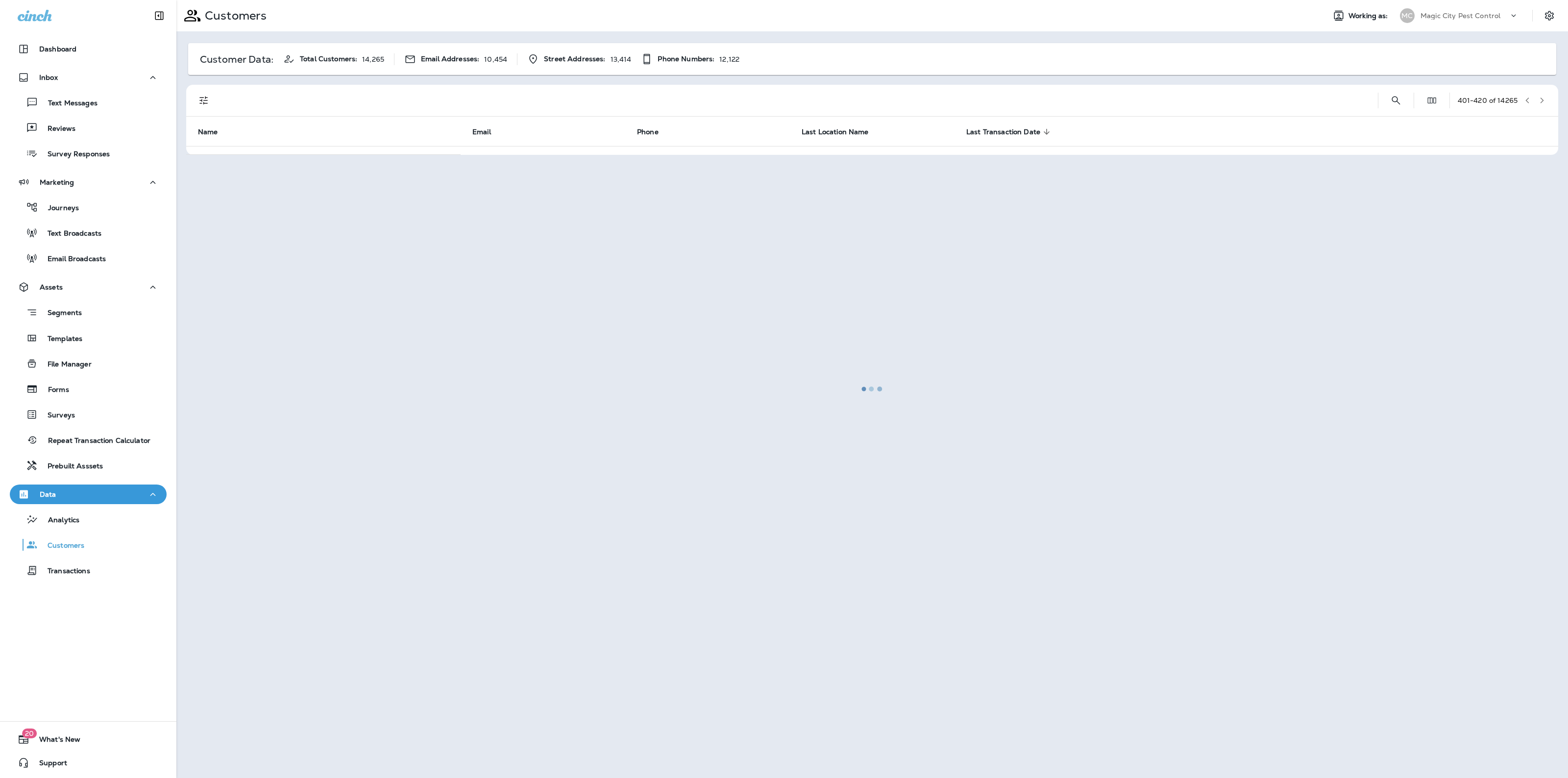
click at [1542, 96] on div at bounding box center [872, 389] width 1390 height 776
click at [1542, 96] on button "button" at bounding box center [1542, 100] width 15 height 15
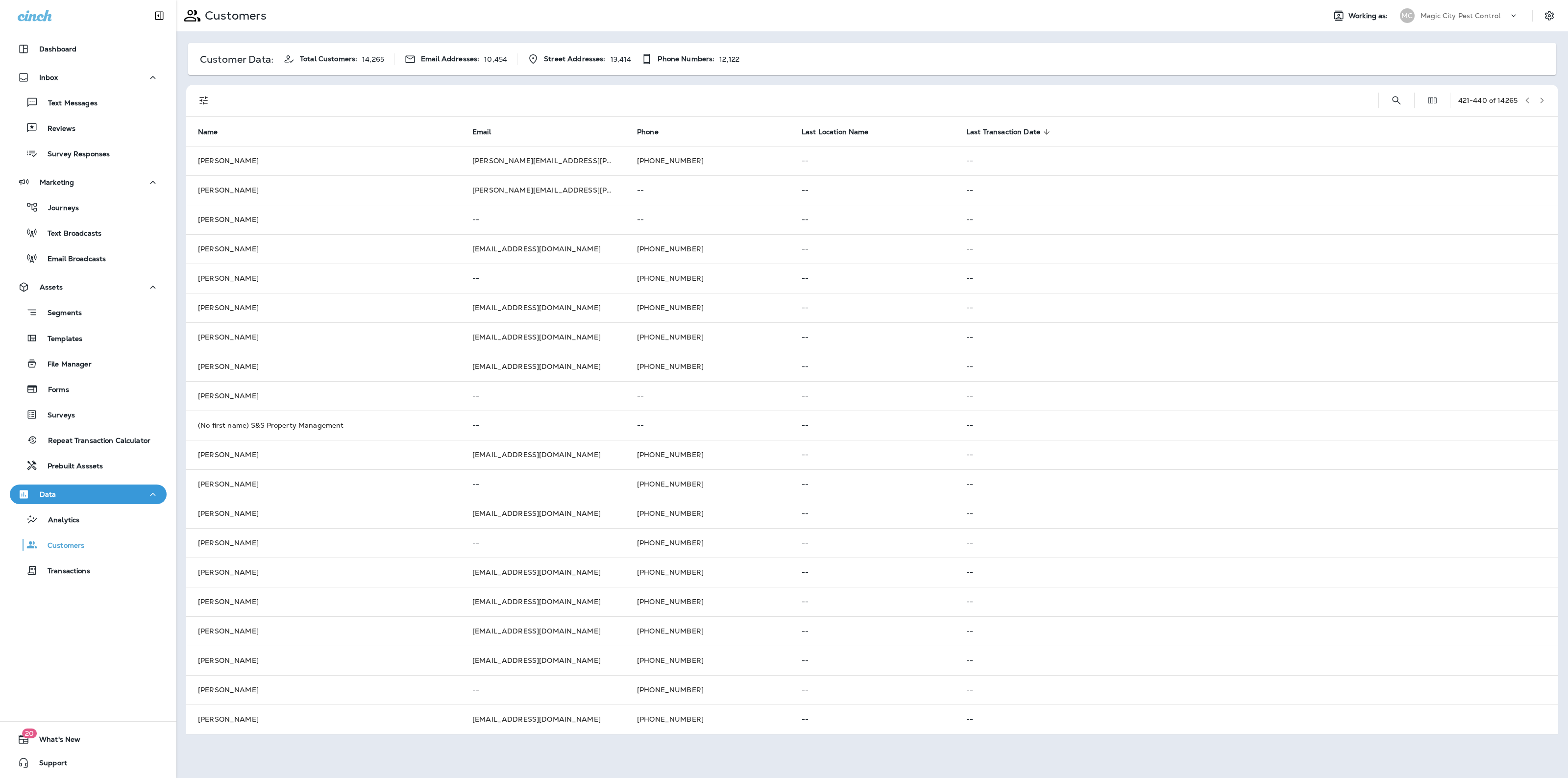
click at [1542, 96] on button "button" at bounding box center [1542, 100] width 15 height 15
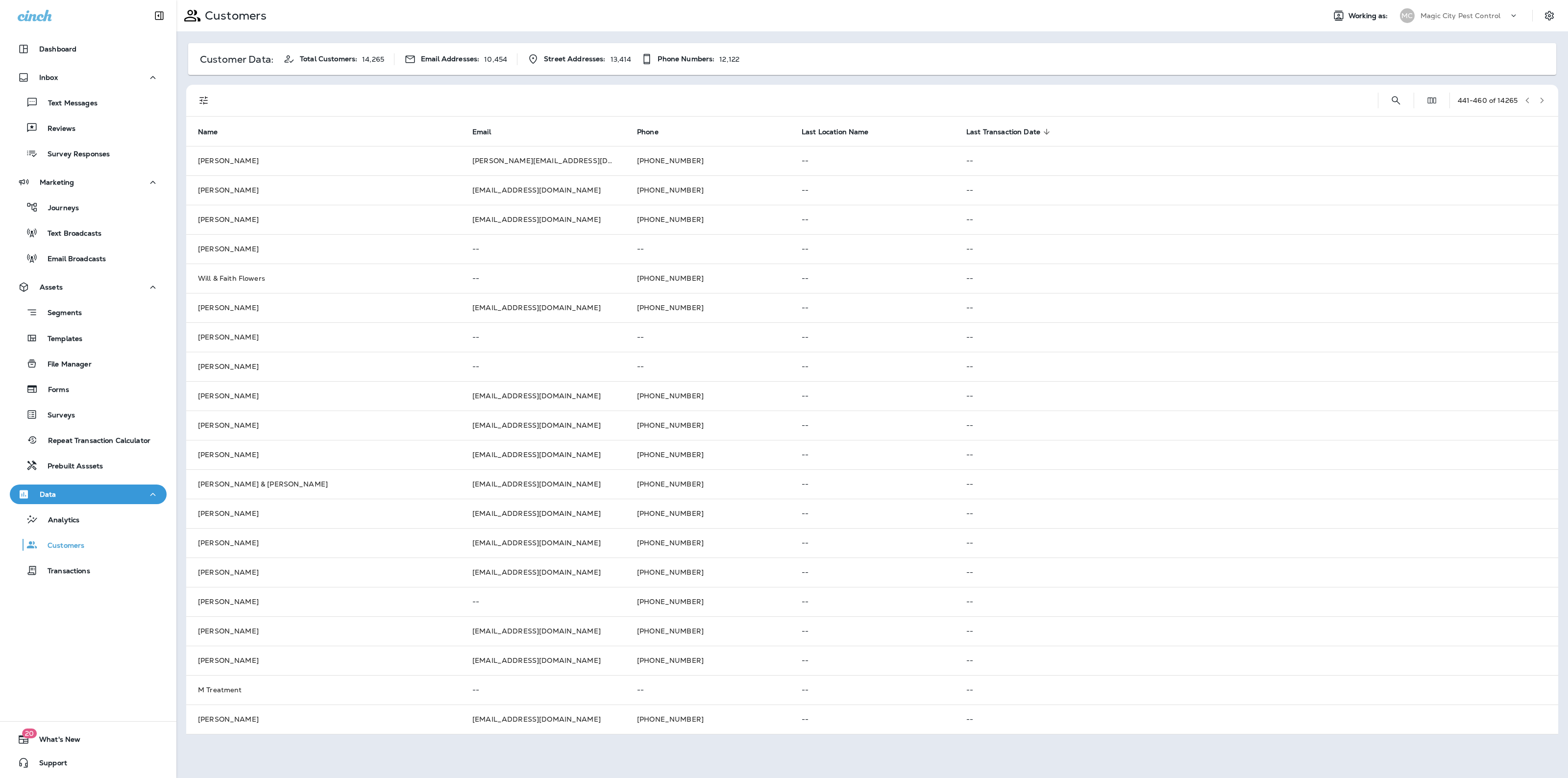
click at [1542, 96] on button "button" at bounding box center [1542, 100] width 15 height 15
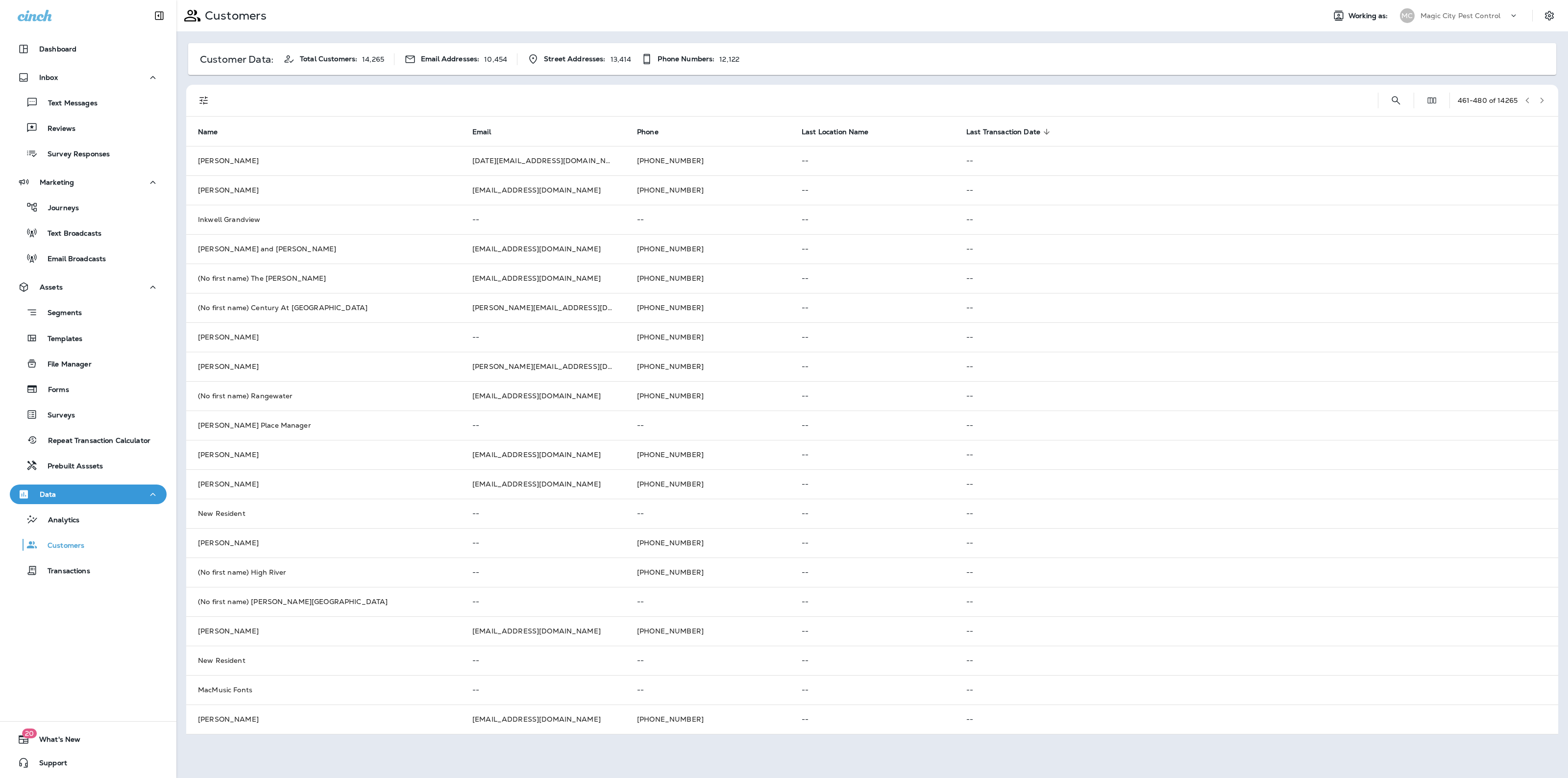
click at [1542, 96] on button "button" at bounding box center [1542, 100] width 15 height 15
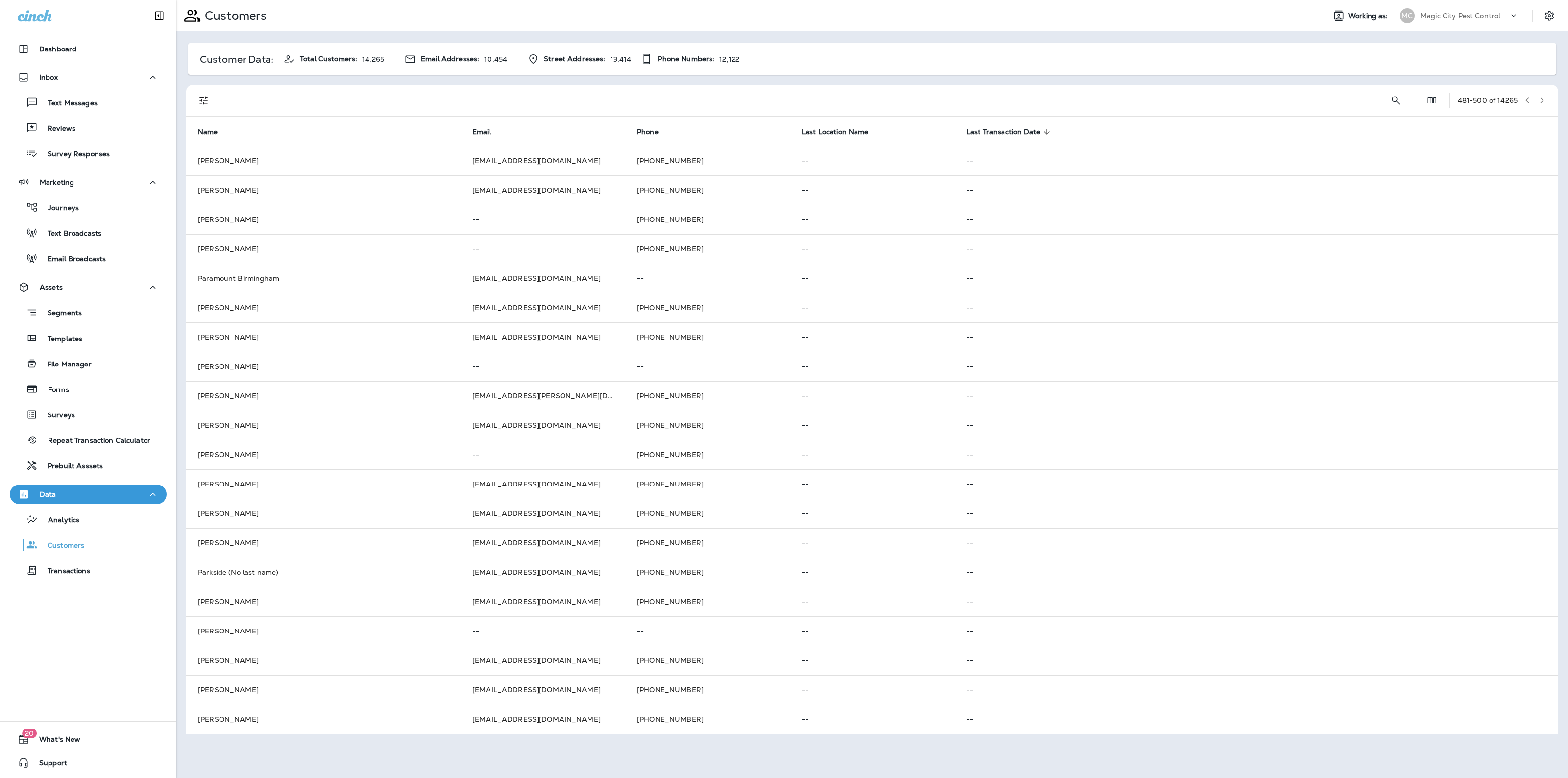
click at [1542, 96] on button "button" at bounding box center [1542, 100] width 15 height 15
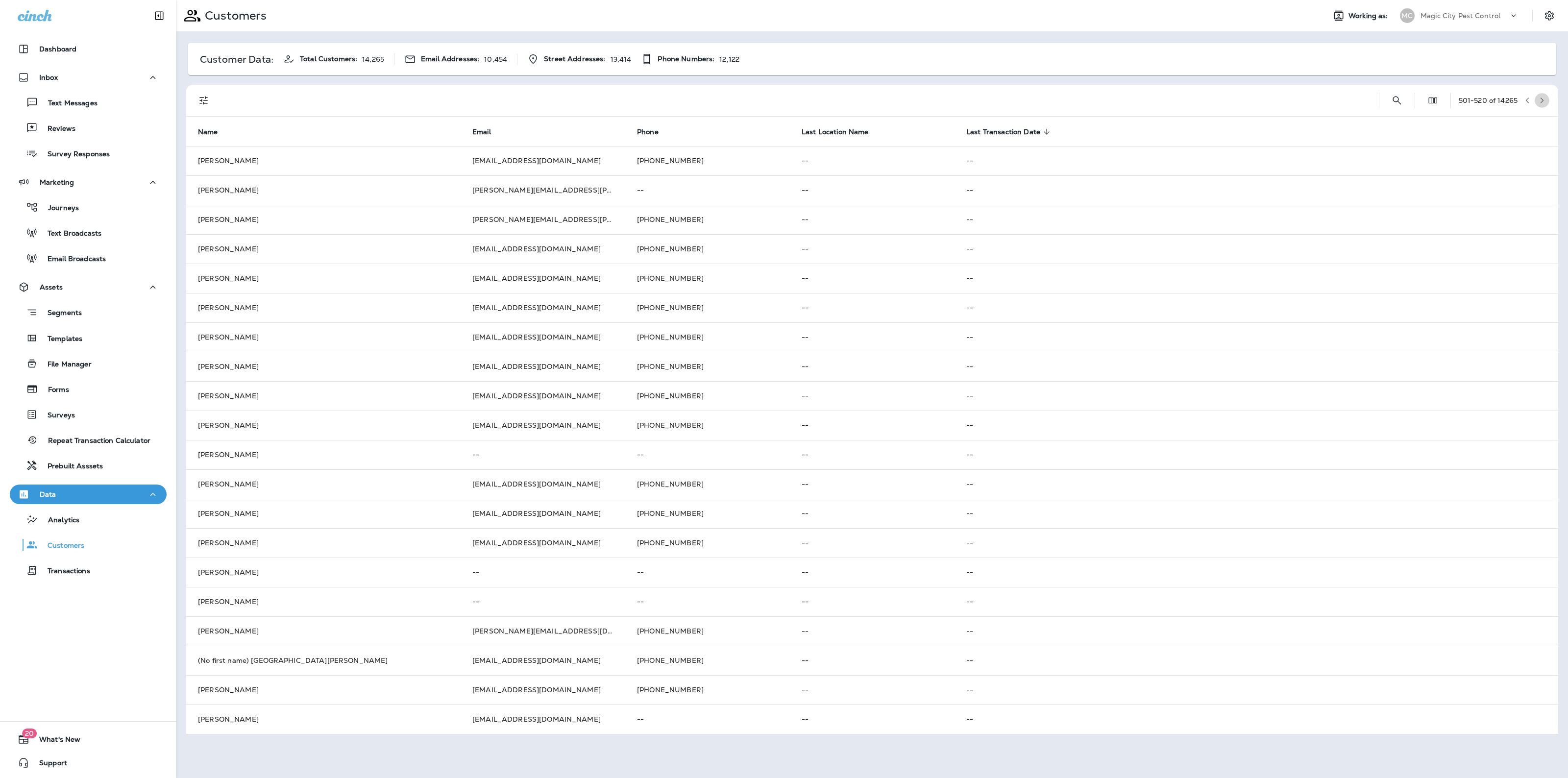
click at [1542, 94] on button "button" at bounding box center [1542, 100] width 15 height 15
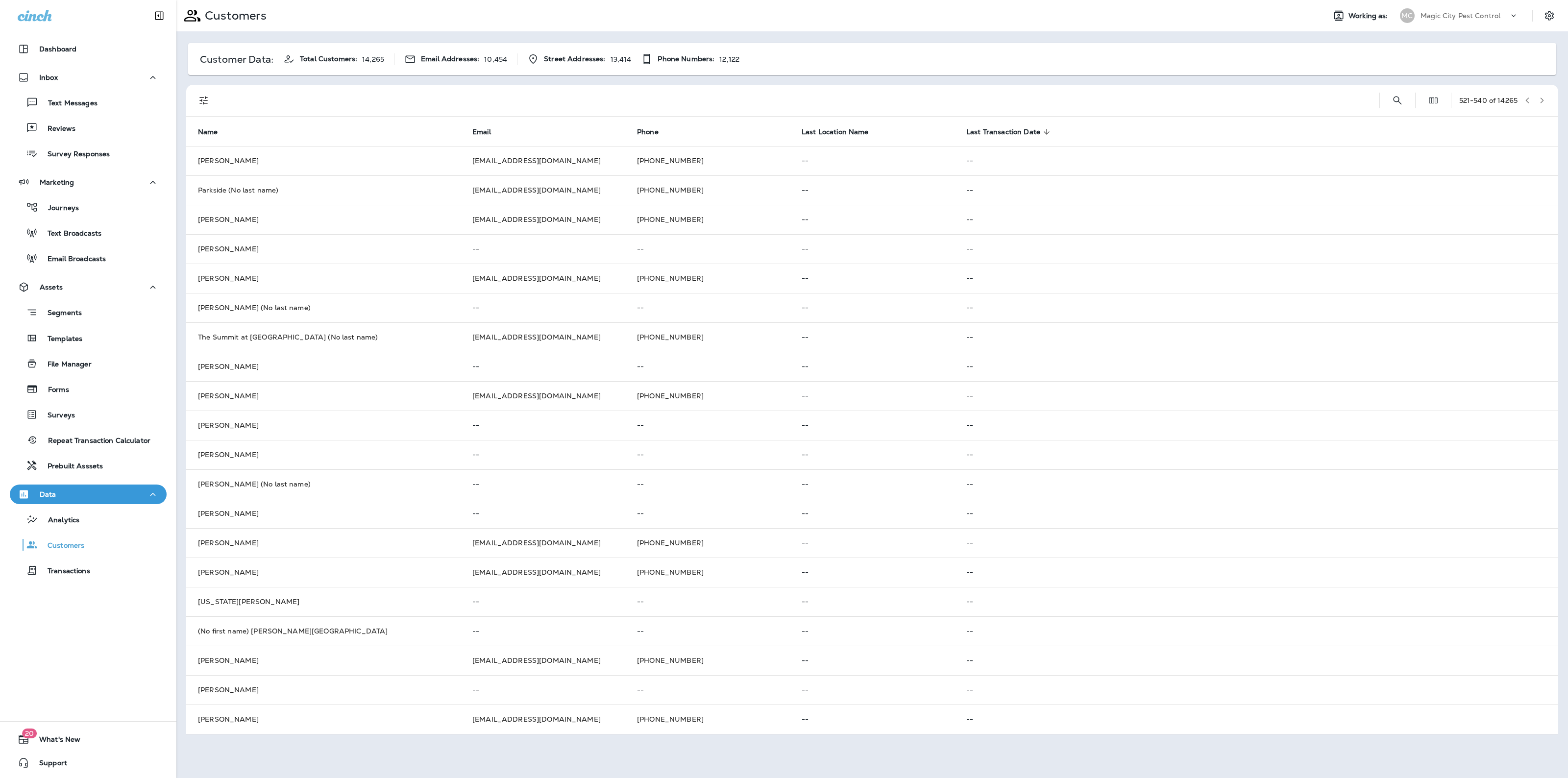
click at [1542, 94] on button "button" at bounding box center [1542, 100] width 15 height 15
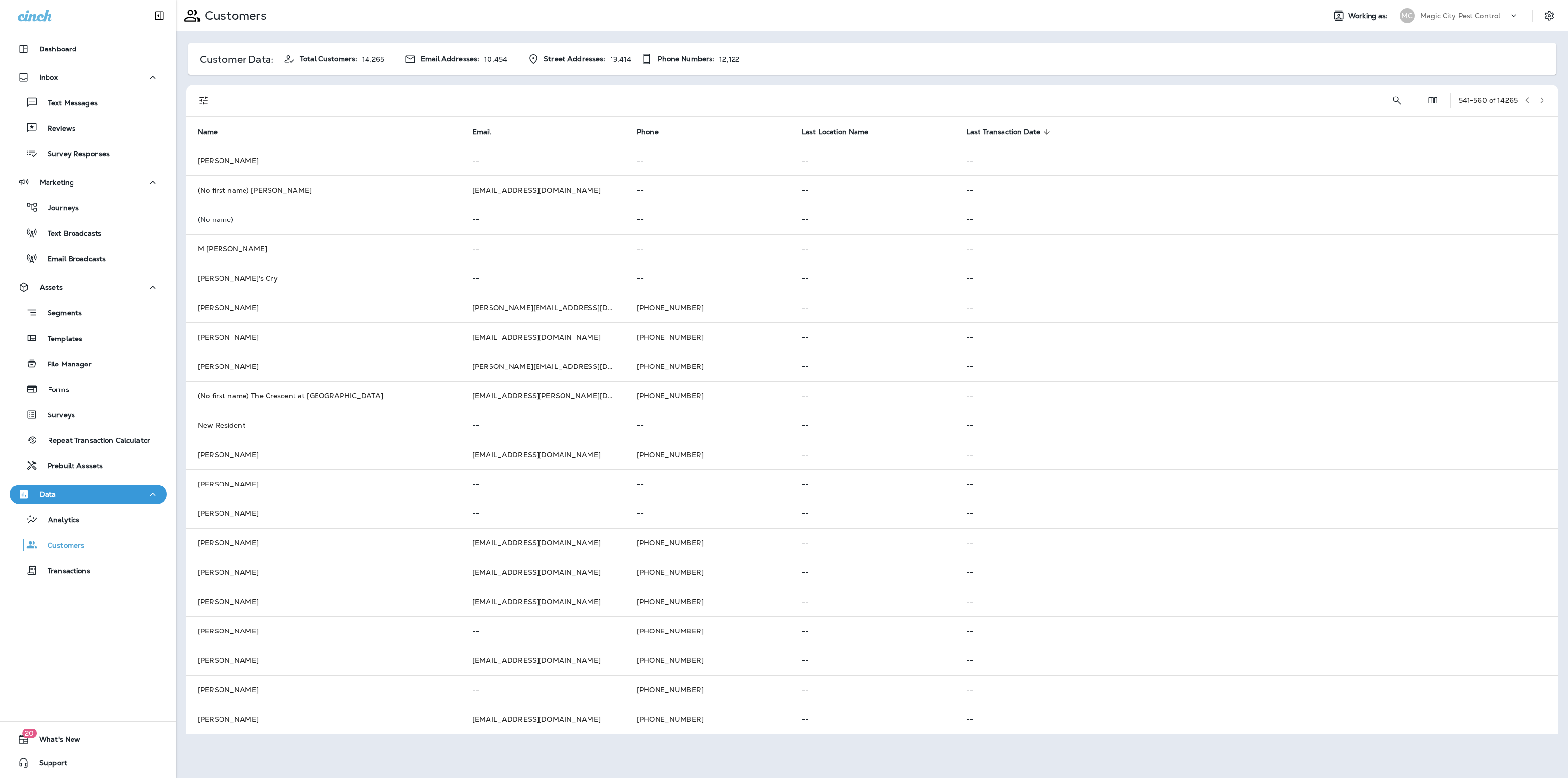
click at [1542, 94] on button "button" at bounding box center [1542, 100] width 15 height 15
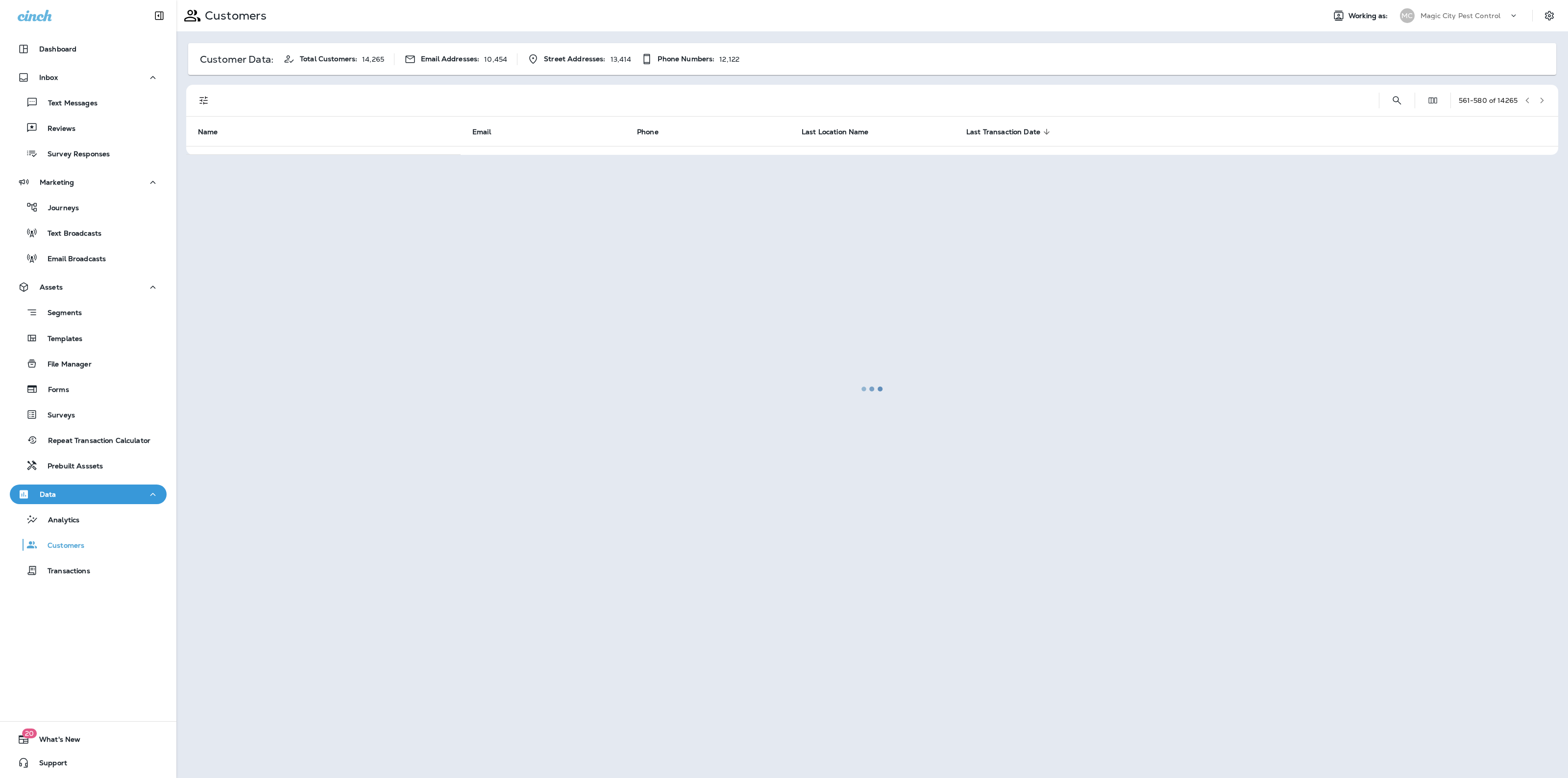
click at [1542, 94] on div at bounding box center [872, 389] width 1390 height 776
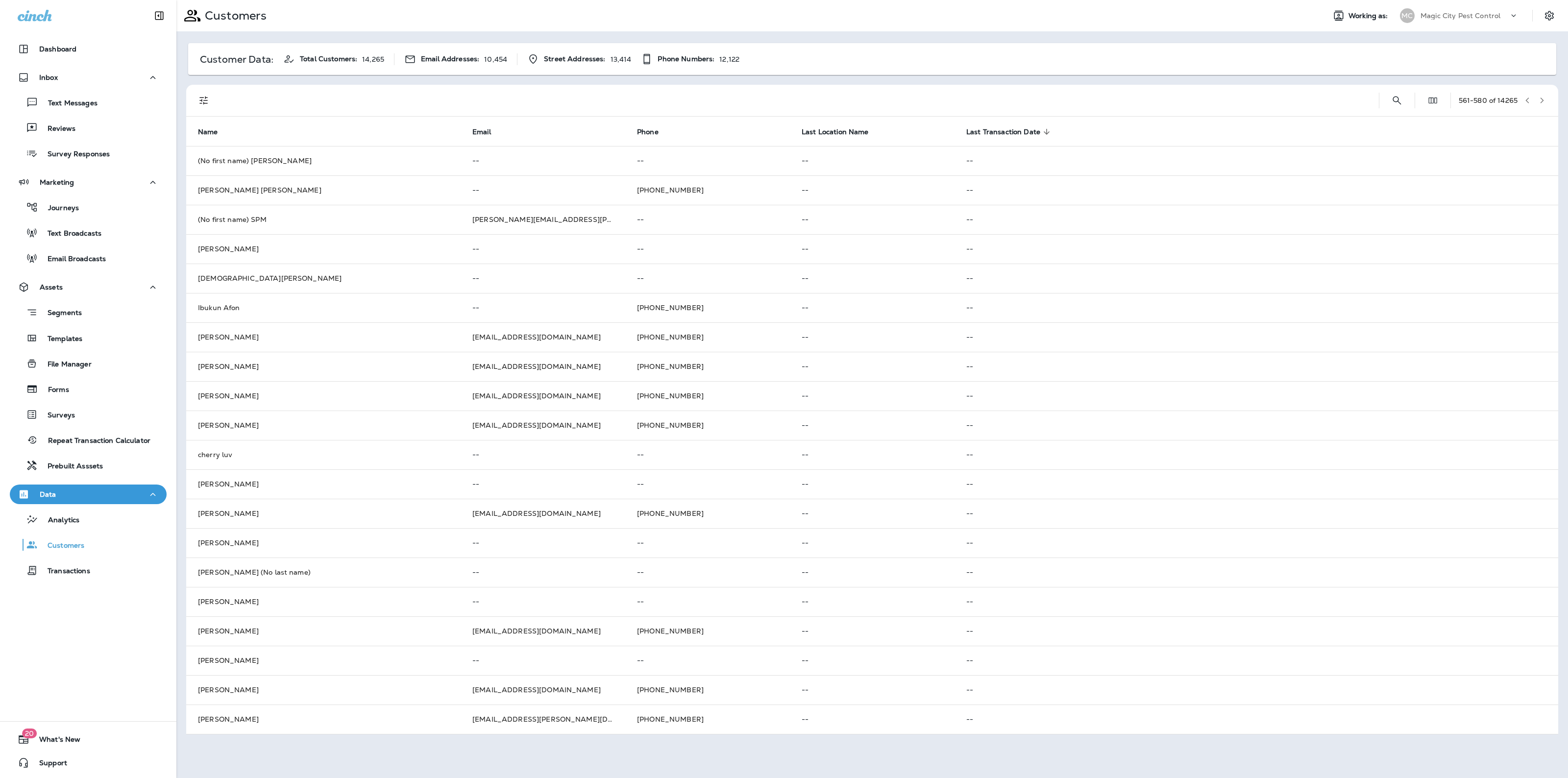
click at [1542, 94] on button "button" at bounding box center [1542, 100] width 15 height 15
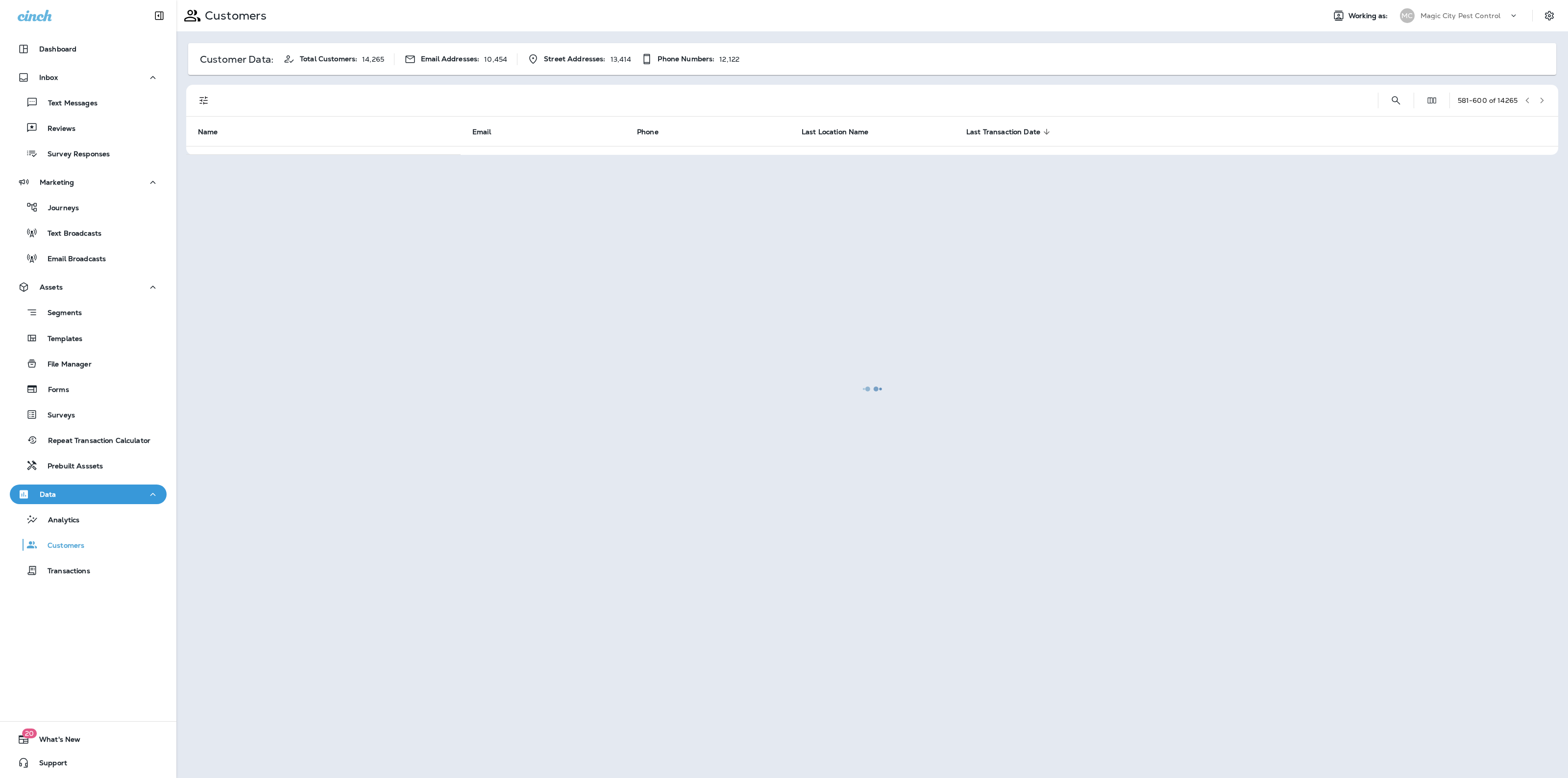
click at [1542, 94] on div at bounding box center [872, 389] width 1390 height 776
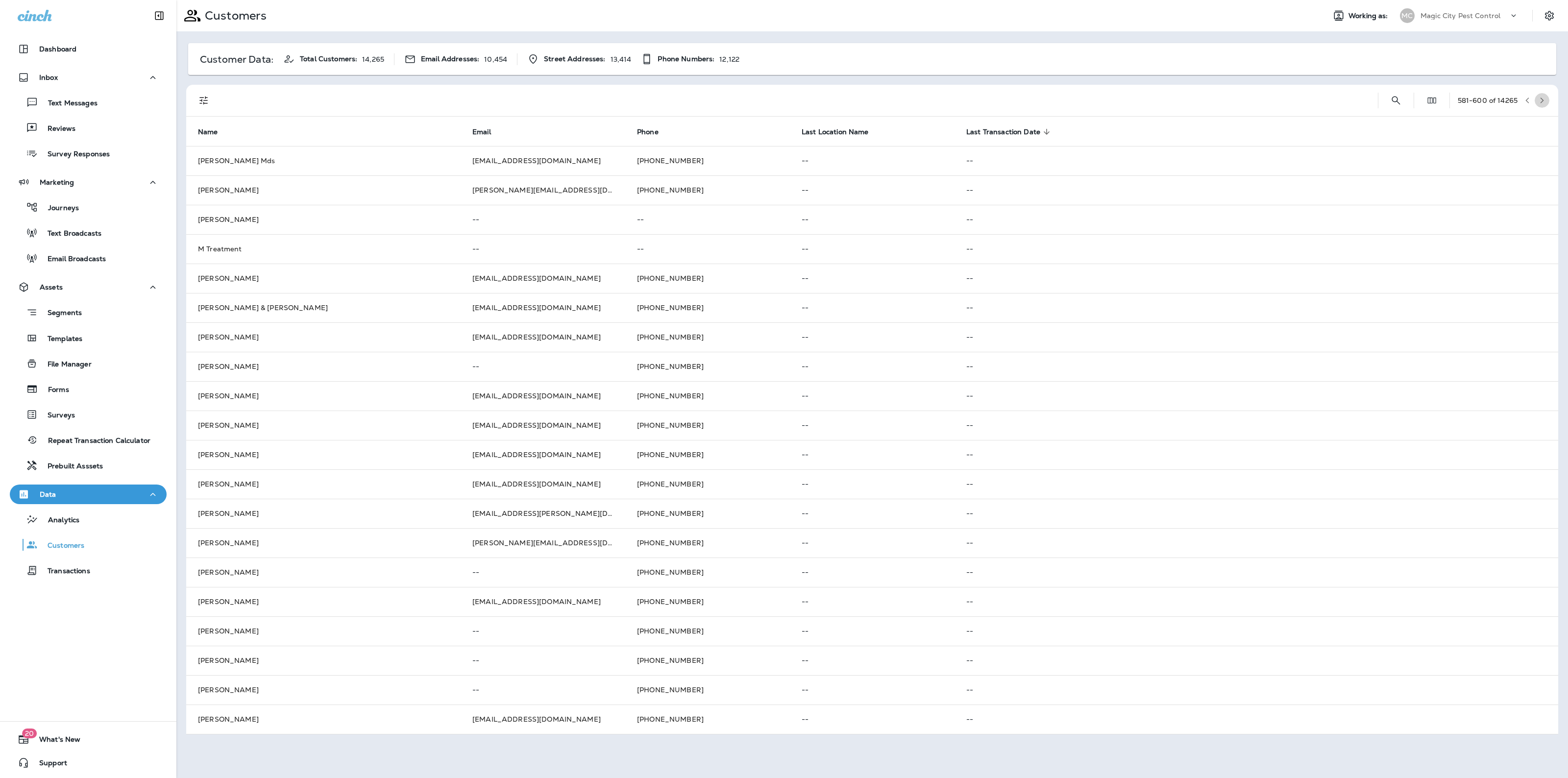
click at [1542, 94] on button "button" at bounding box center [1542, 100] width 15 height 15
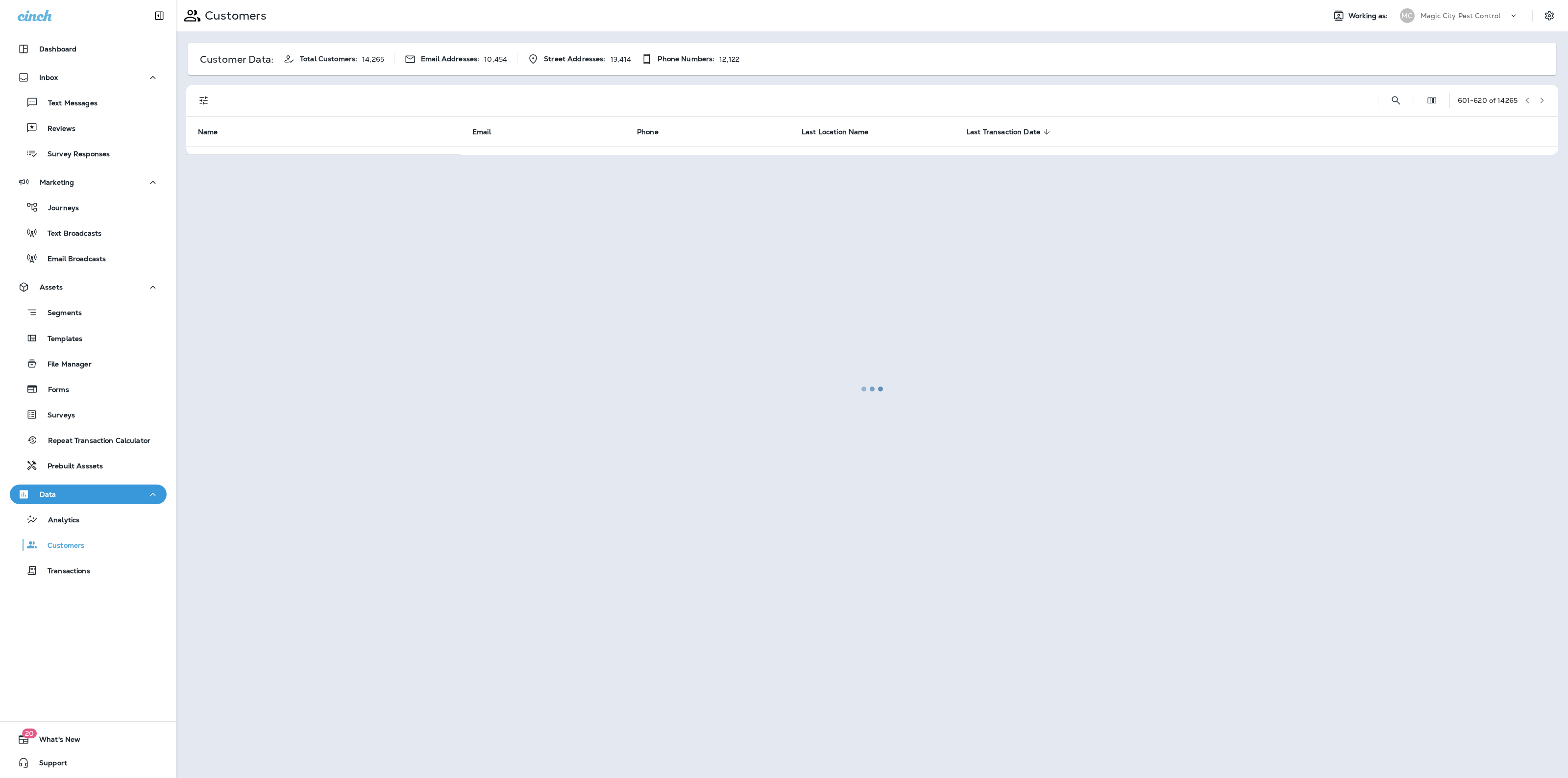
click at [1542, 94] on div at bounding box center [872, 389] width 1390 height 776
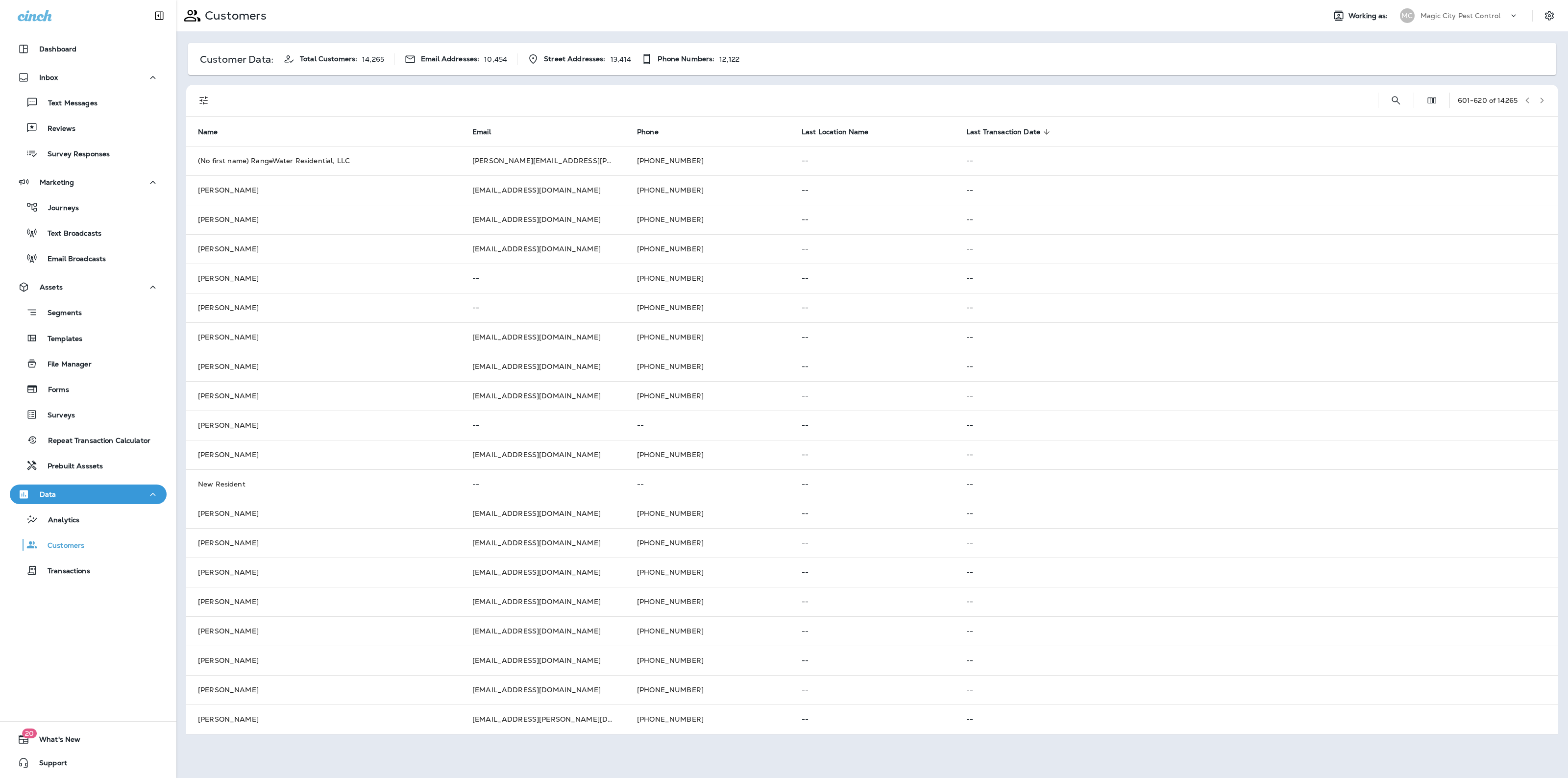
click at [1542, 94] on button "button" at bounding box center [1542, 100] width 15 height 15
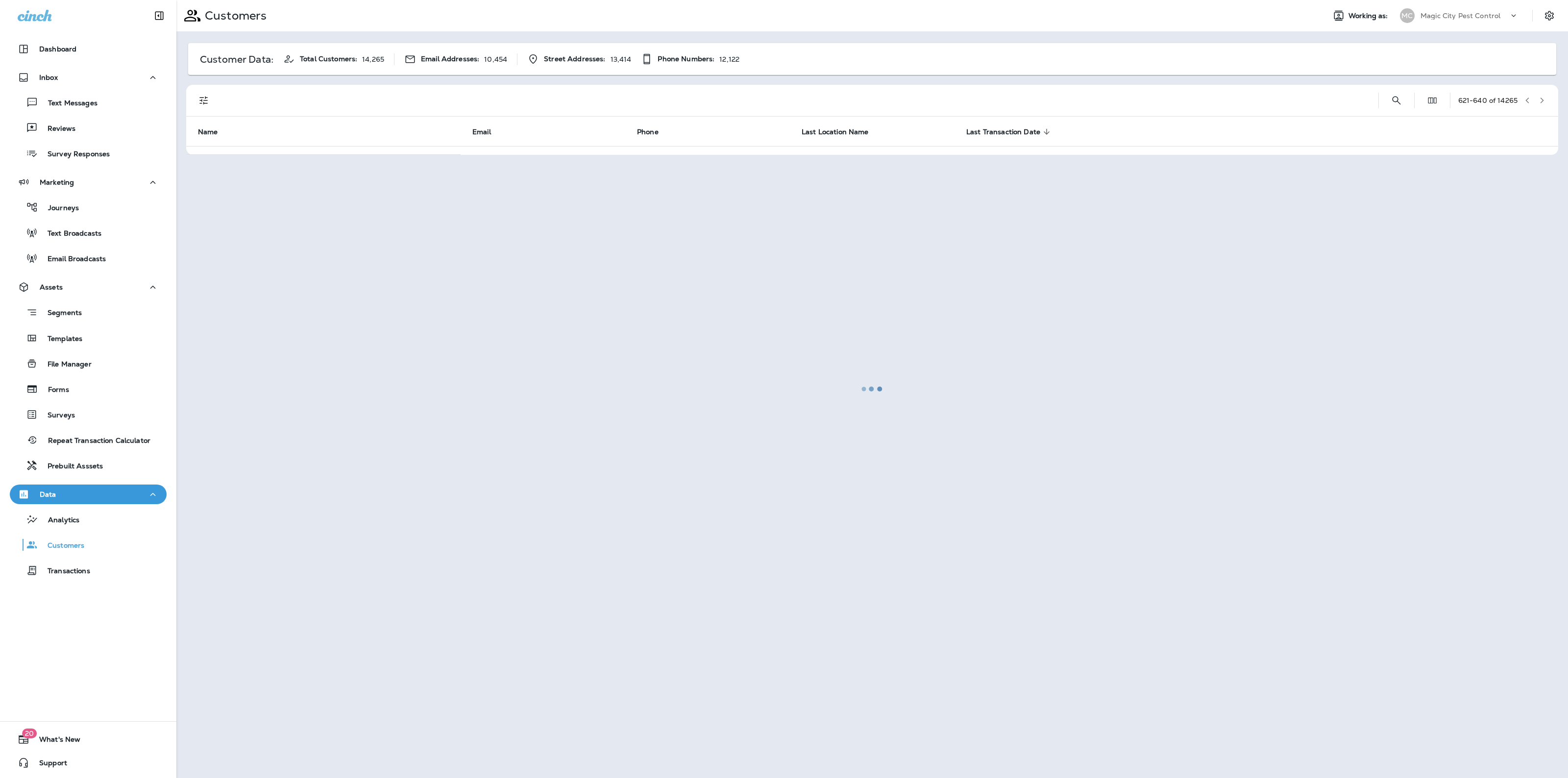
click at [1542, 94] on div at bounding box center [872, 389] width 1390 height 776
click at [1542, 94] on button "button" at bounding box center [1542, 100] width 15 height 15
click at [1542, 94] on div at bounding box center [872, 389] width 1390 height 776
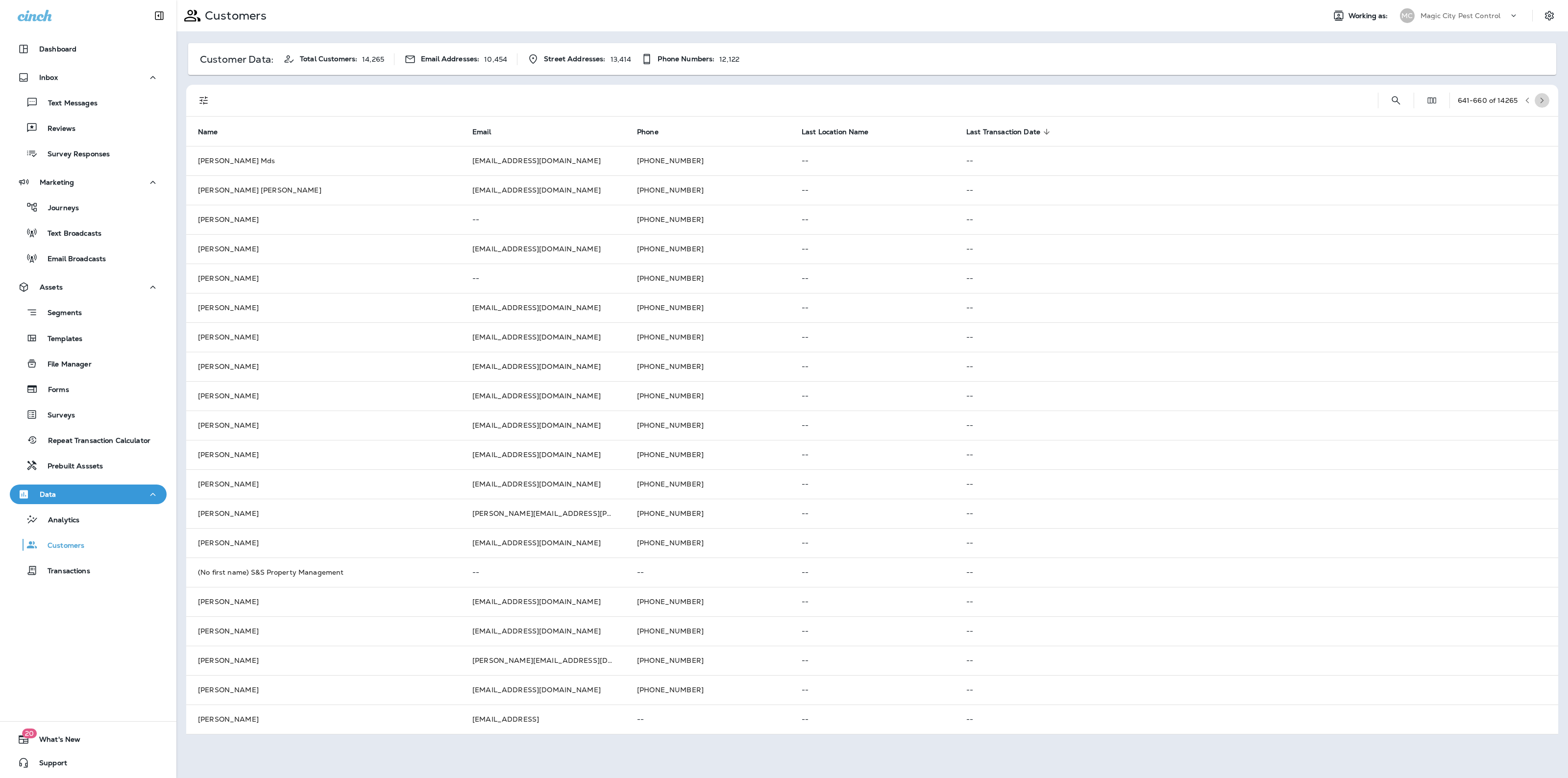
click at [1542, 94] on button "button" at bounding box center [1542, 100] width 15 height 15
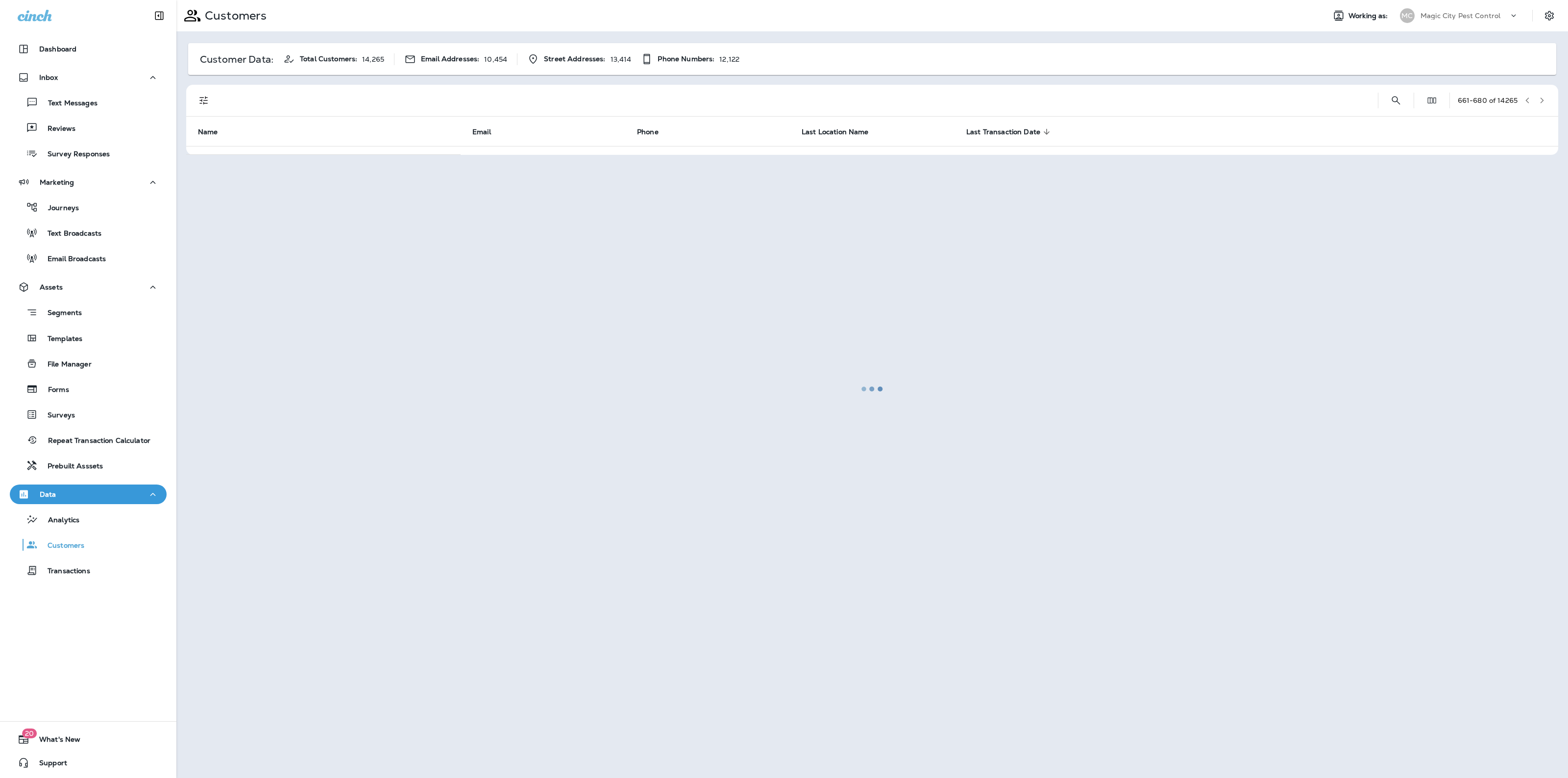
click at [1542, 94] on div at bounding box center [872, 389] width 1390 height 776
click at [1542, 94] on button "button" at bounding box center [1542, 100] width 15 height 15
click at [1542, 94] on div at bounding box center [872, 389] width 1390 height 776
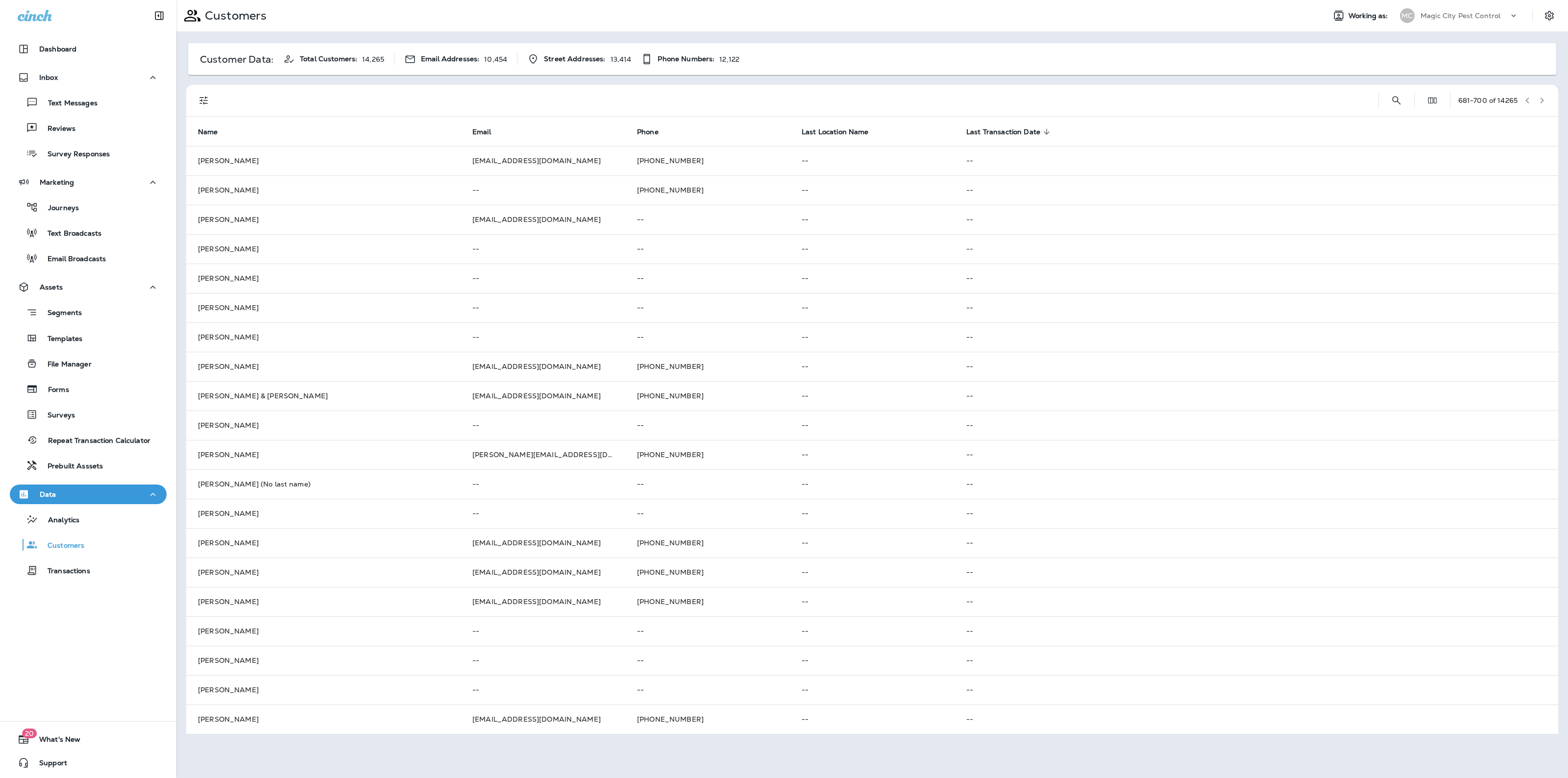
click at [1542, 94] on button "button" at bounding box center [1542, 100] width 15 height 15
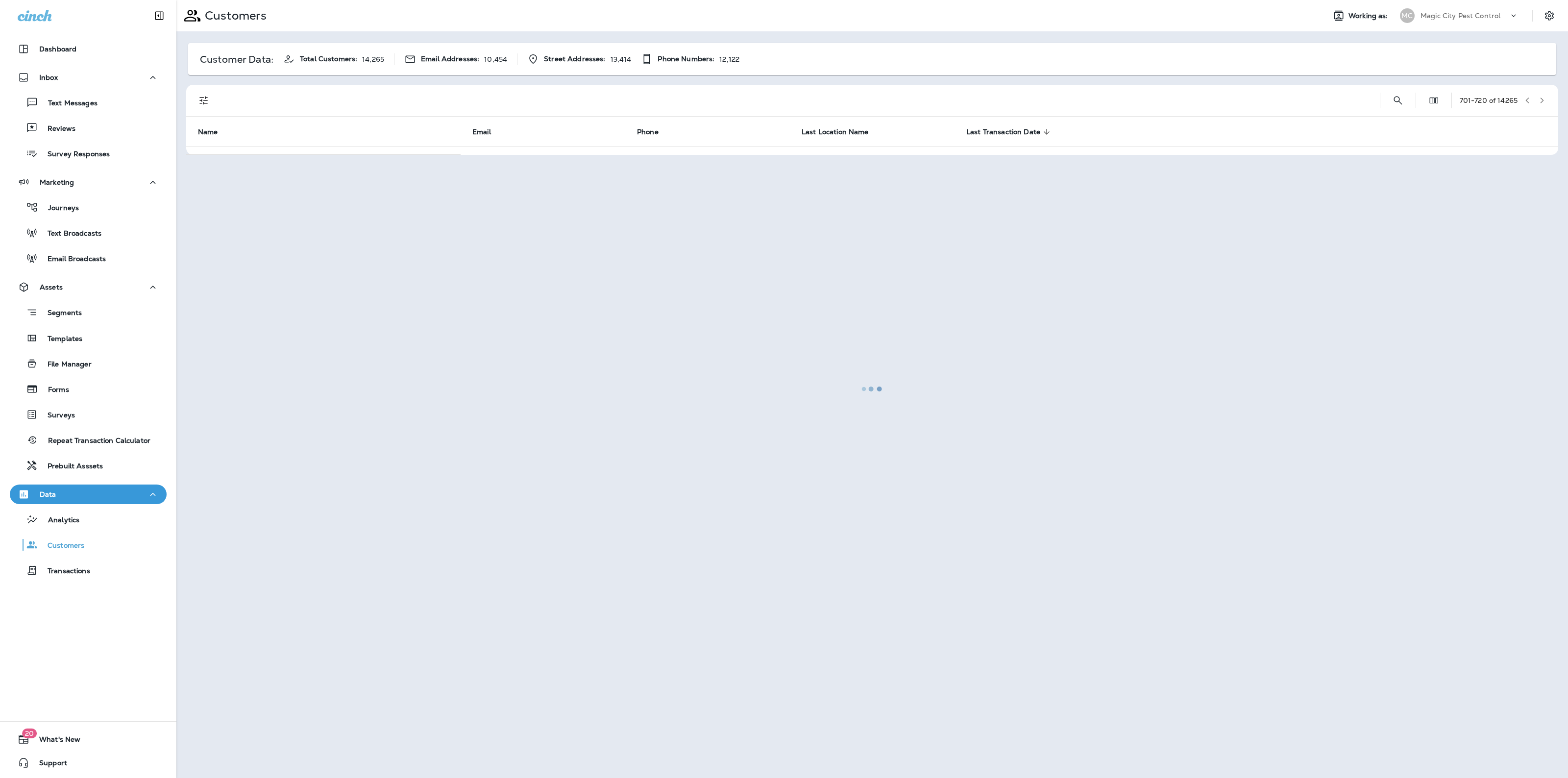
click at [1542, 94] on div at bounding box center [872, 389] width 1390 height 776
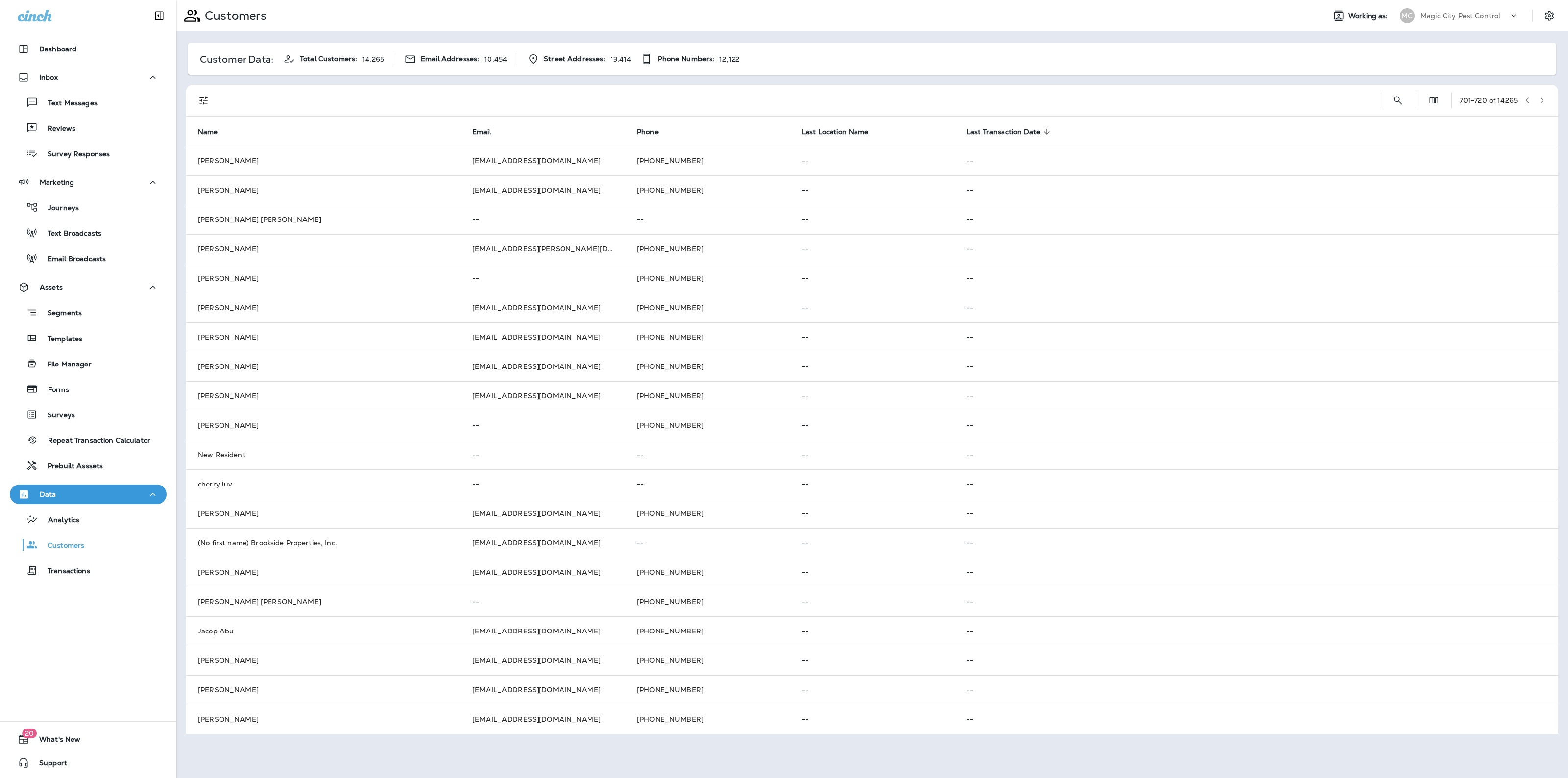
click at [1542, 94] on button "button" at bounding box center [1542, 100] width 15 height 15
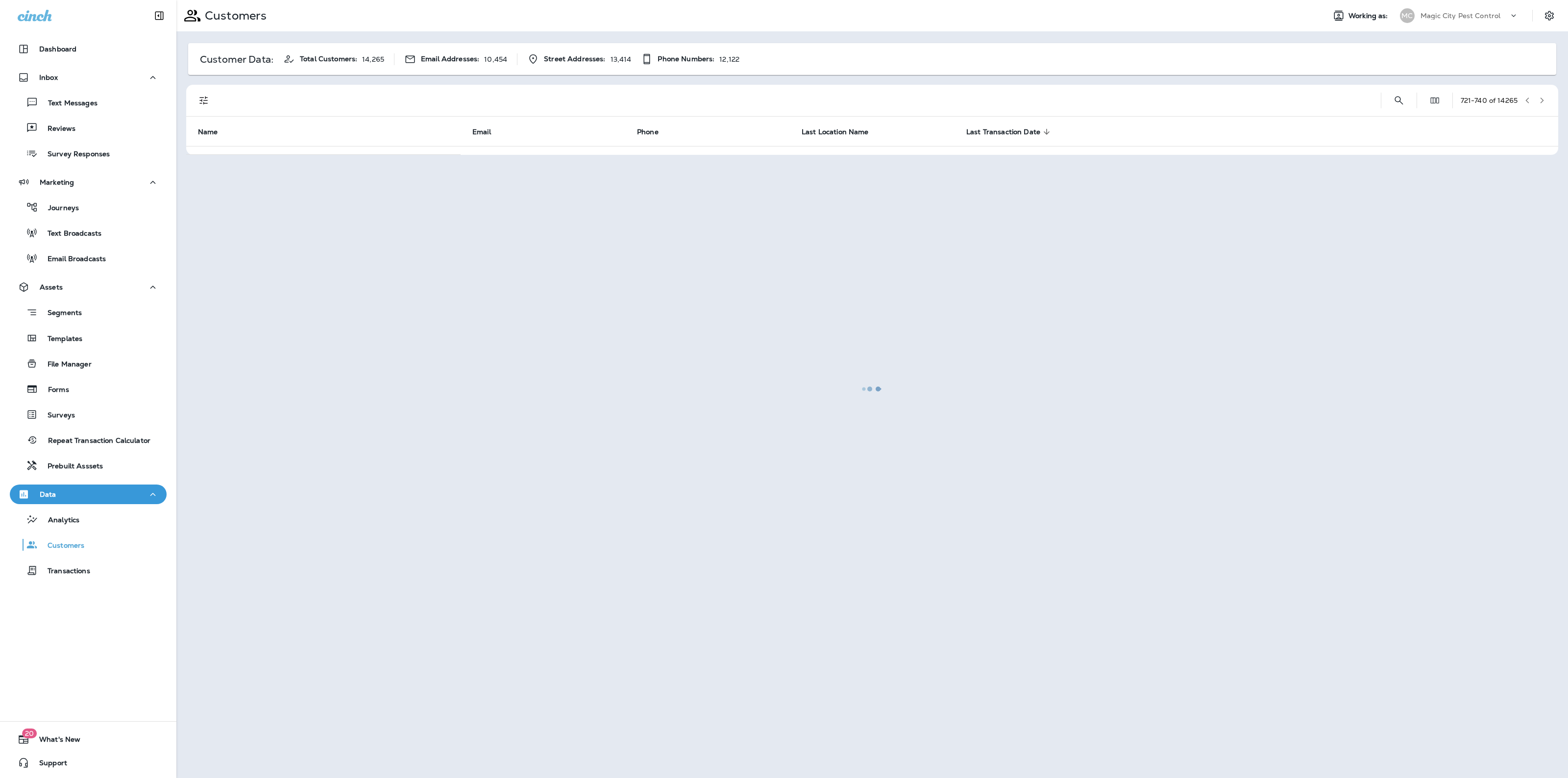
click at [1542, 94] on div at bounding box center [872, 389] width 1390 height 776
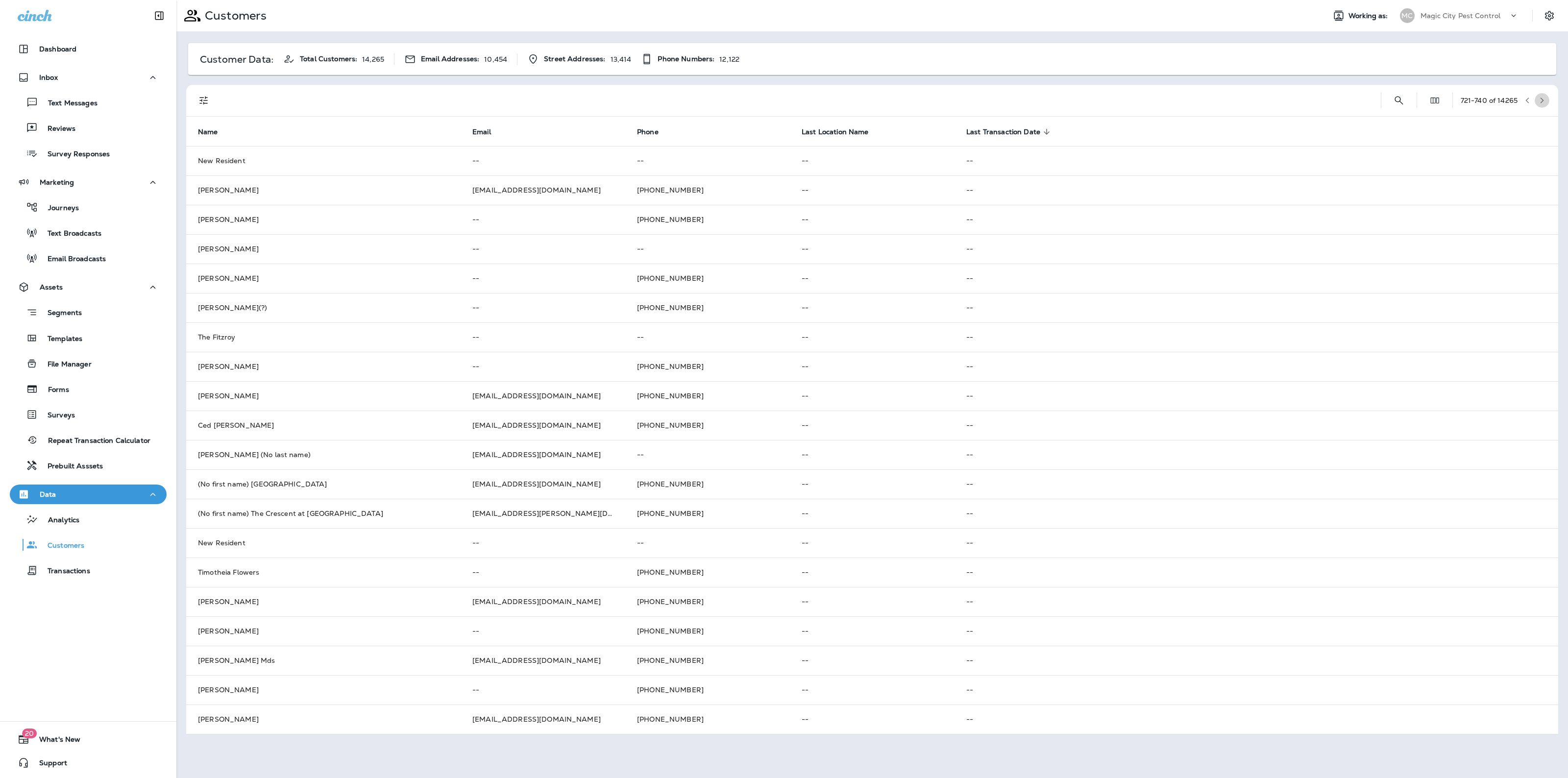
click at [1542, 94] on button "button" at bounding box center [1542, 100] width 15 height 15
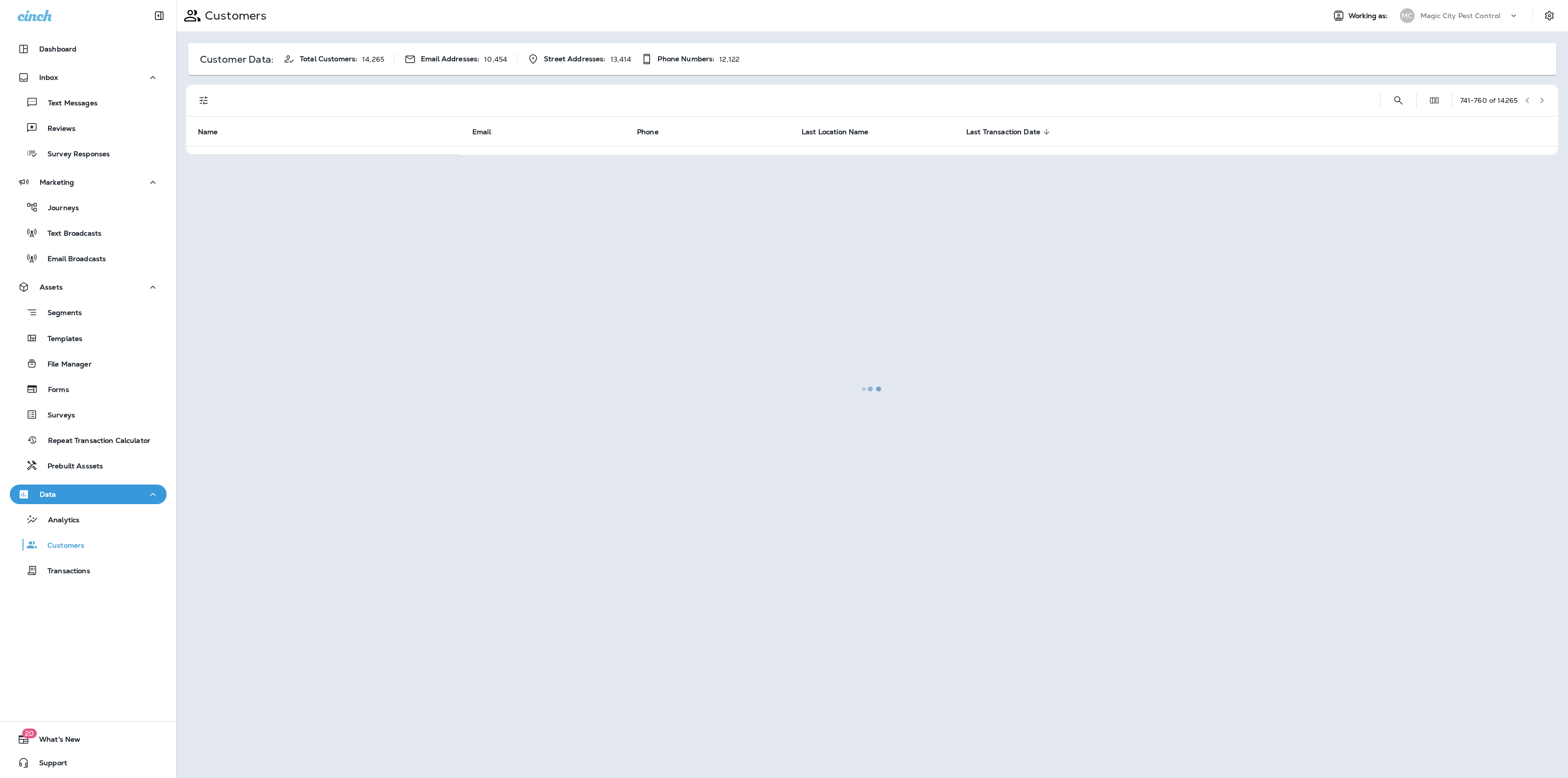
click at [1542, 94] on div at bounding box center [872, 389] width 1390 height 776
click at [1542, 94] on button "button" at bounding box center [1542, 100] width 15 height 15
click at [1542, 94] on div at bounding box center [872, 389] width 1390 height 776
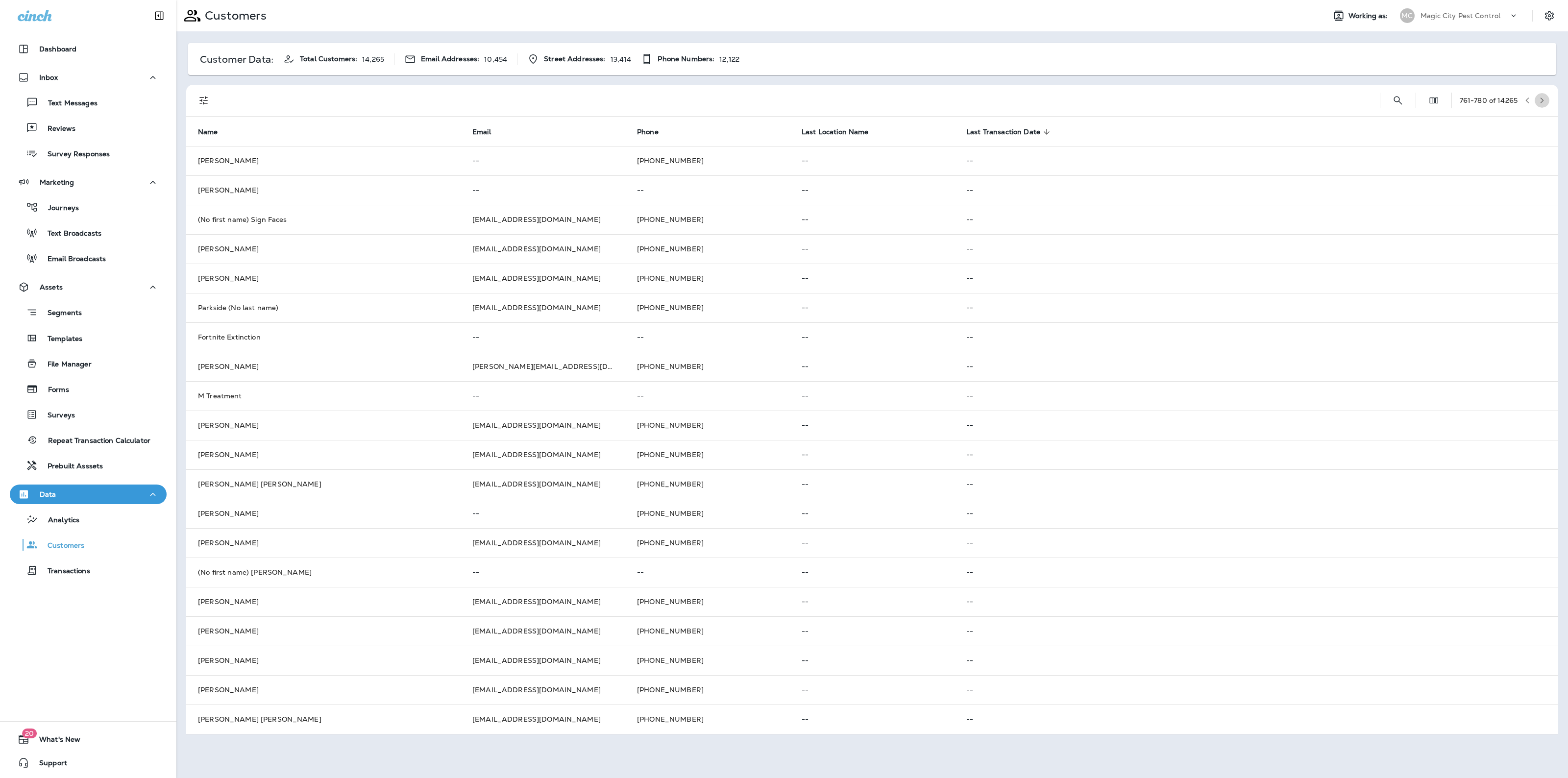
click at [1542, 94] on button "button" at bounding box center [1542, 100] width 15 height 15
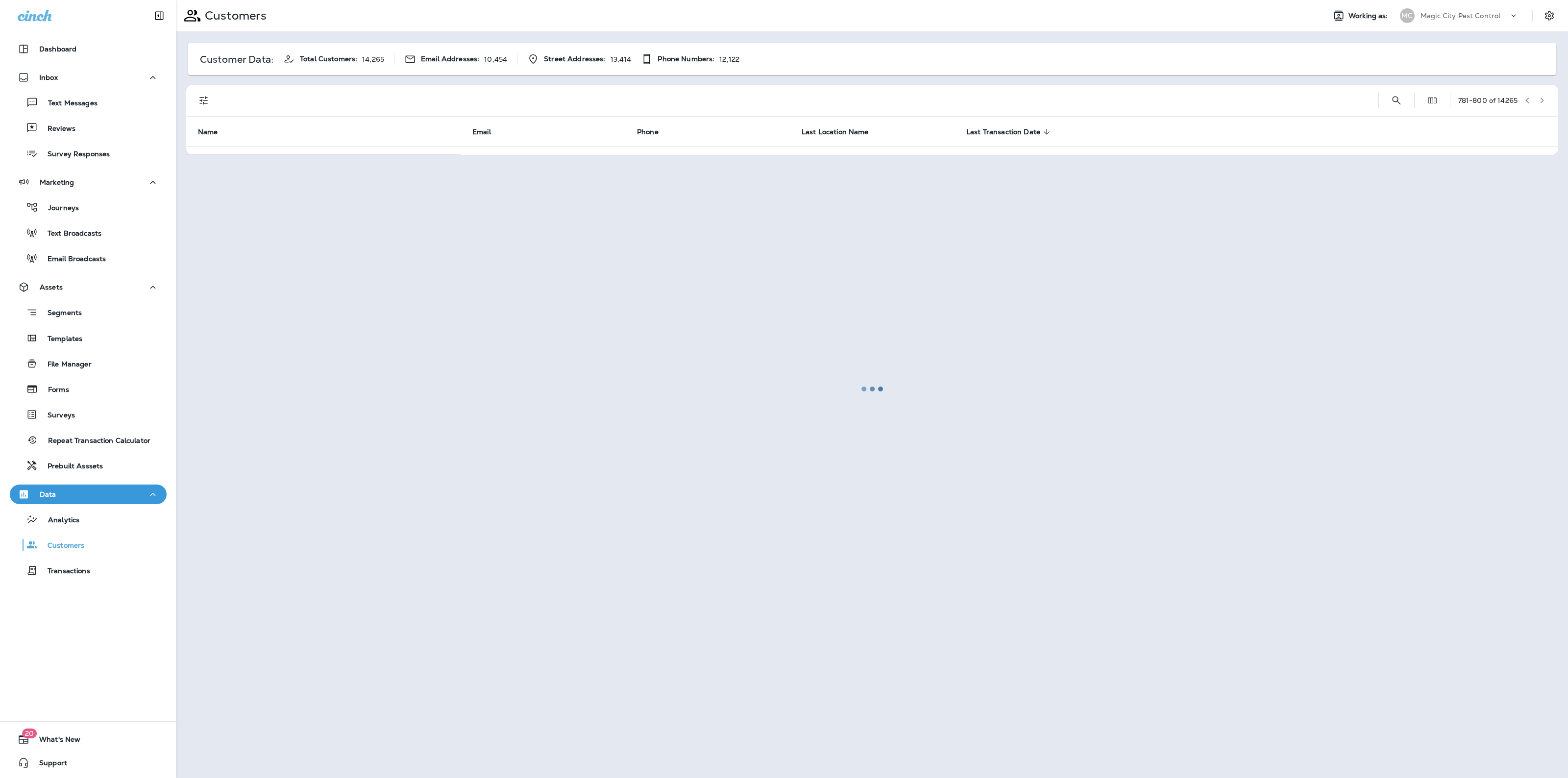
click at [1542, 94] on div at bounding box center [872, 389] width 1390 height 776
click at [1542, 94] on button "button" at bounding box center [1542, 100] width 15 height 15
click at [1542, 94] on div at bounding box center [872, 389] width 1390 height 776
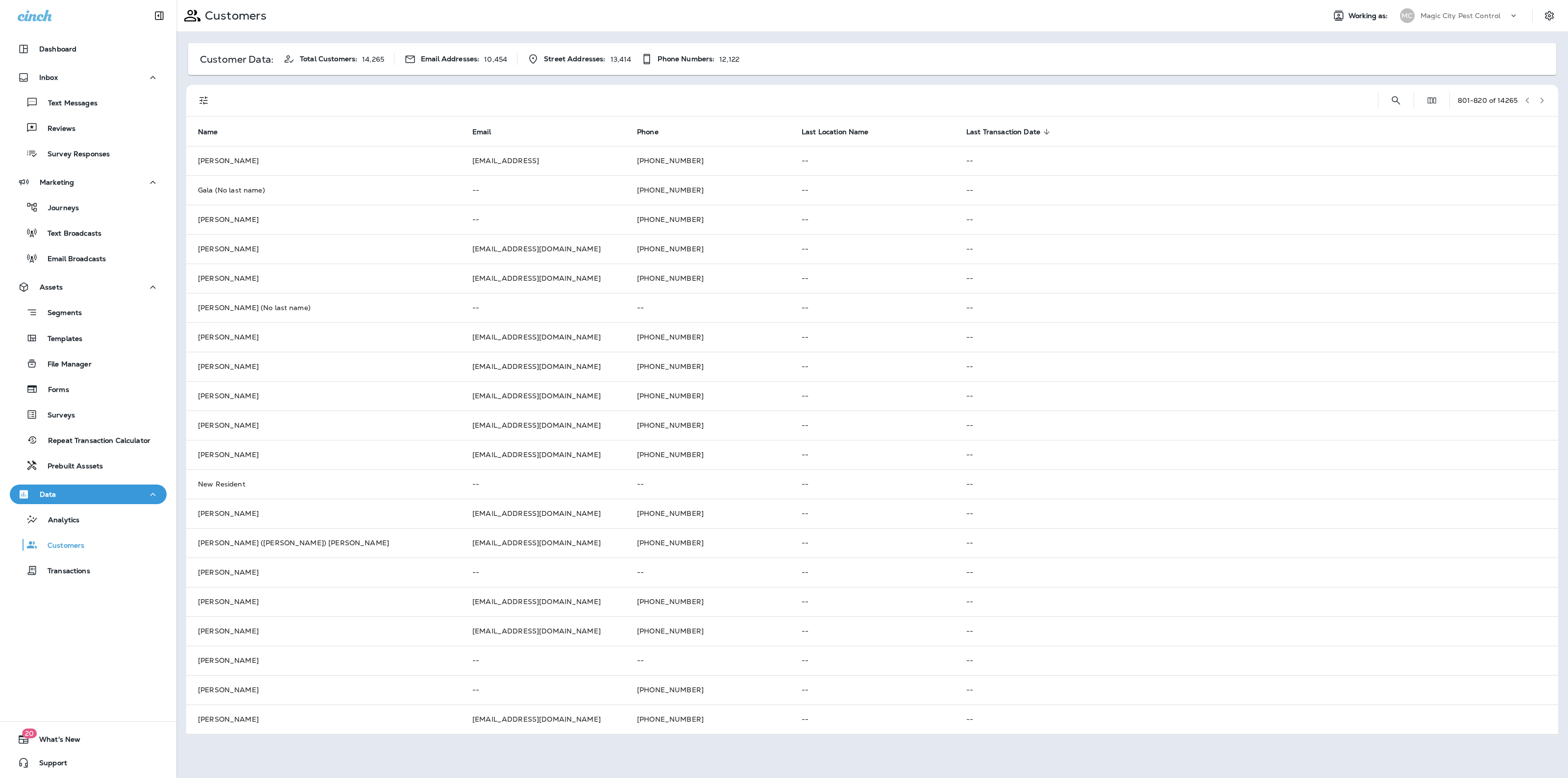
click at [1542, 94] on button "button" at bounding box center [1542, 100] width 15 height 15
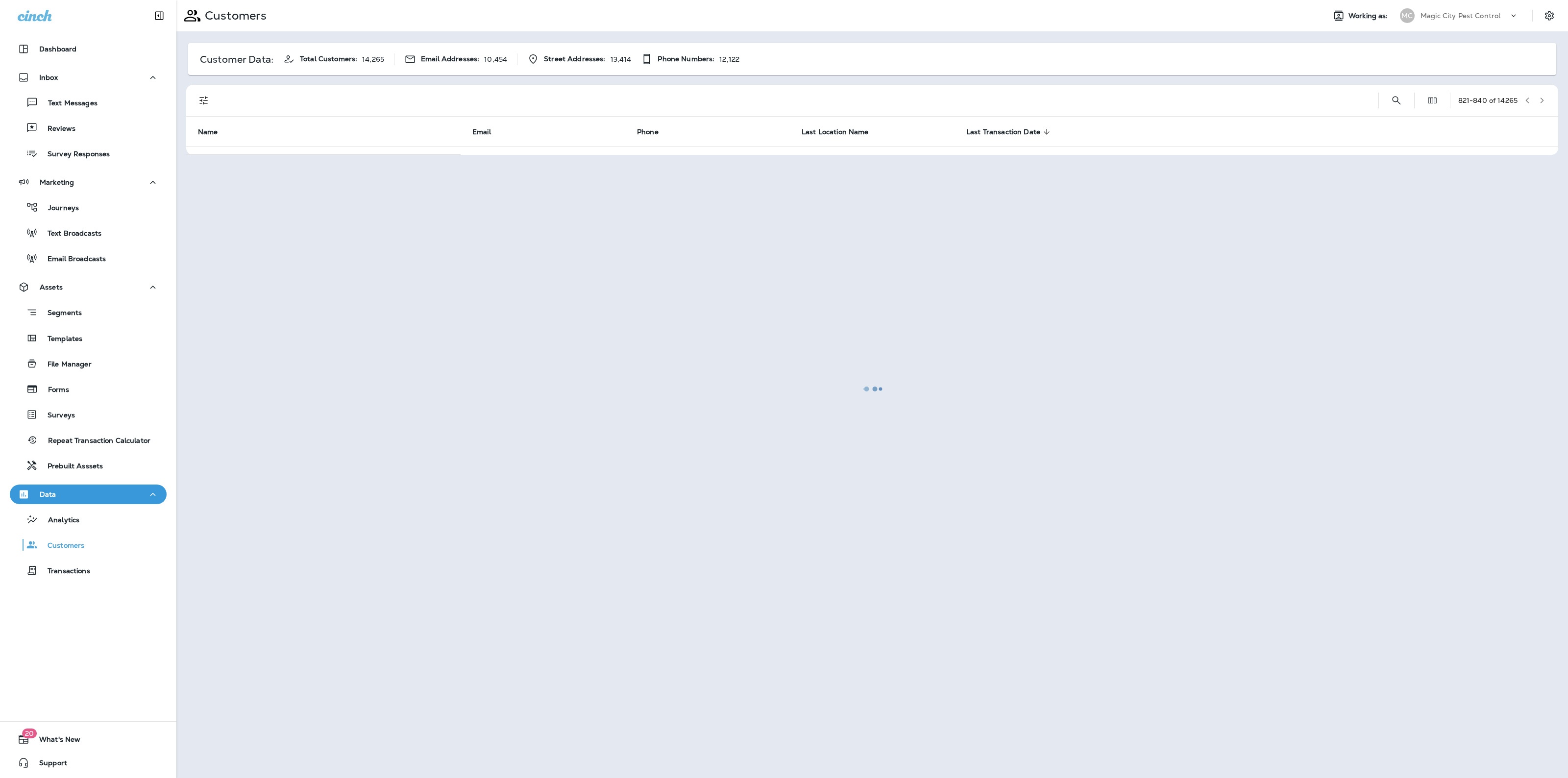
click at [1542, 94] on div at bounding box center [872, 389] width 1390 height 776
click at [1542, 94] on button "button" at bounding box center [1542, 100] width 15 height 15
click at [1542, 94] on div at bounding box center [872, 389] width 1390 height 776
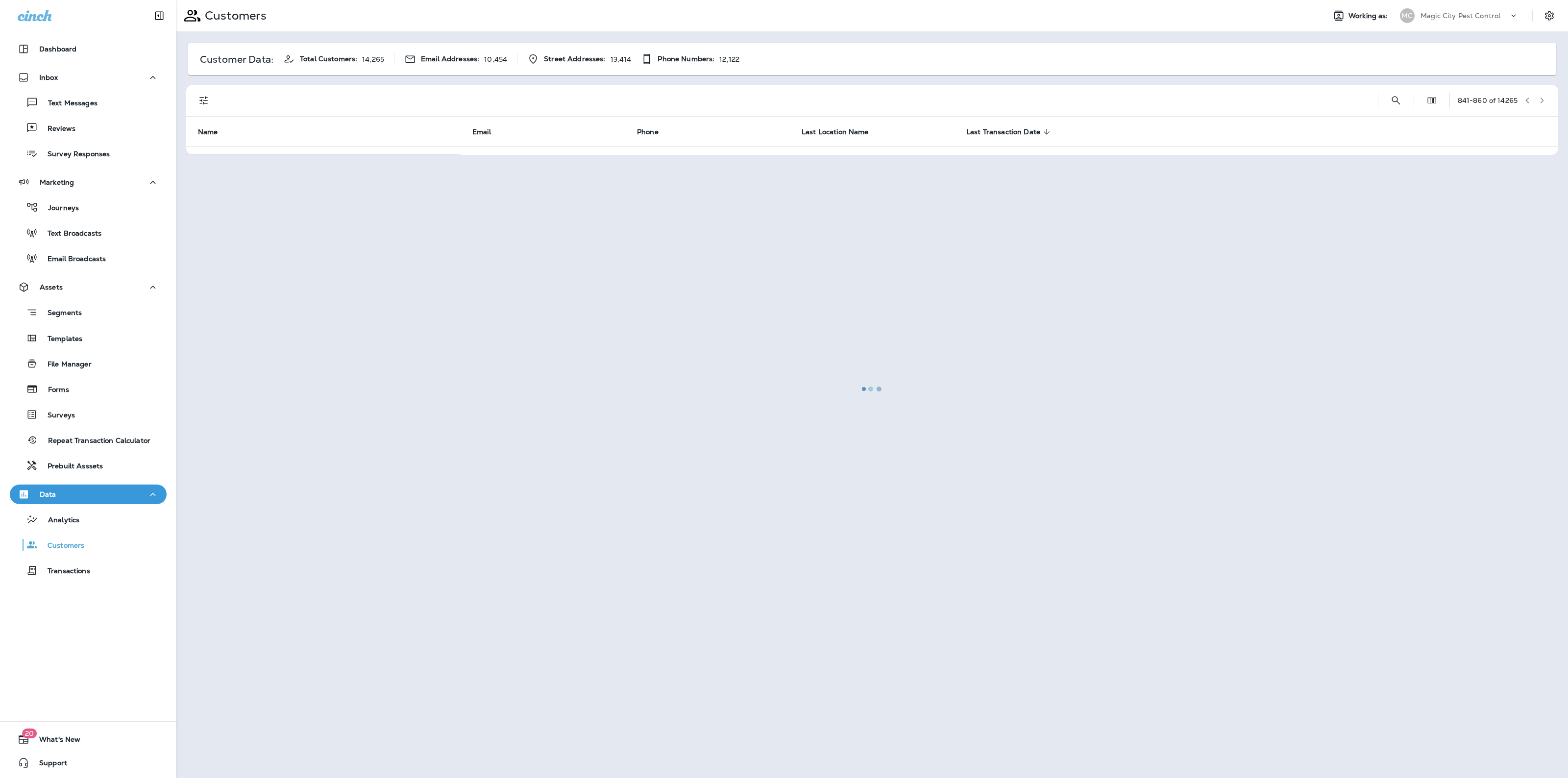
click at [1542, 94] on div at bounding box center [872, 389] width 1390 height 776
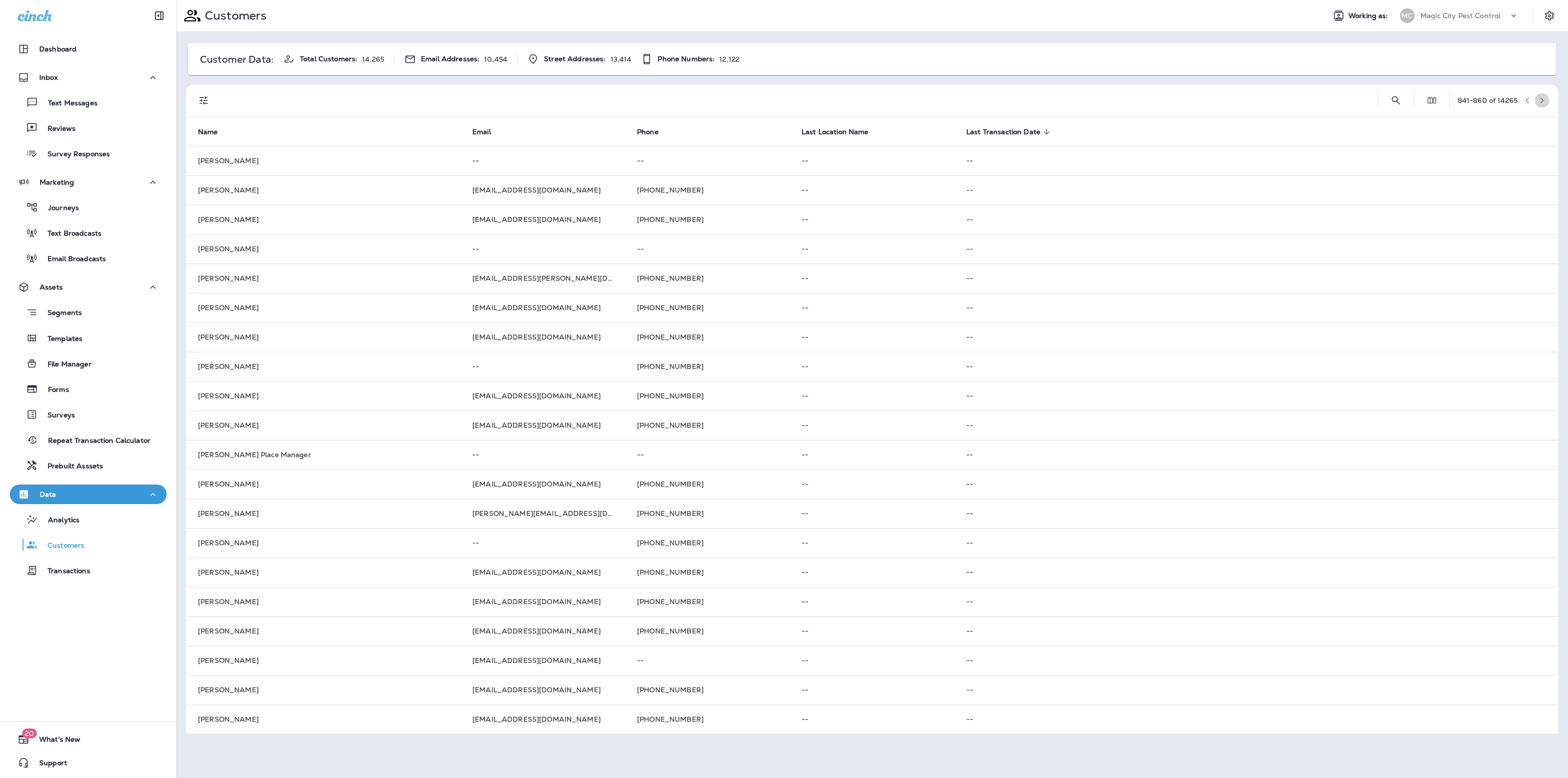
click at [1542, 94] on button "button" at bounding box center [1542, 100] width 15 height 15
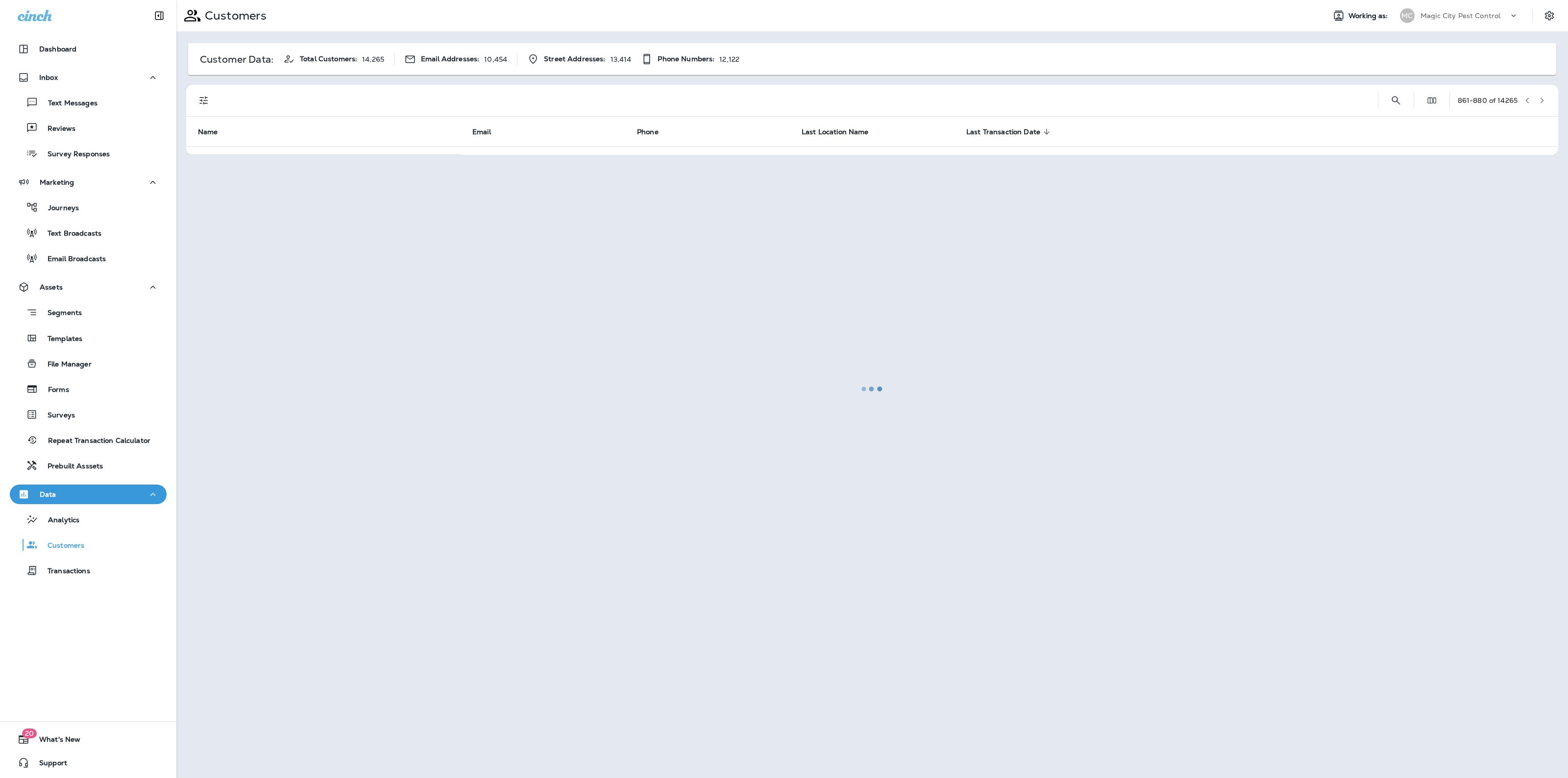
click at [1542, 94] on div at bounding box center [872, 389] width 1390 height 776
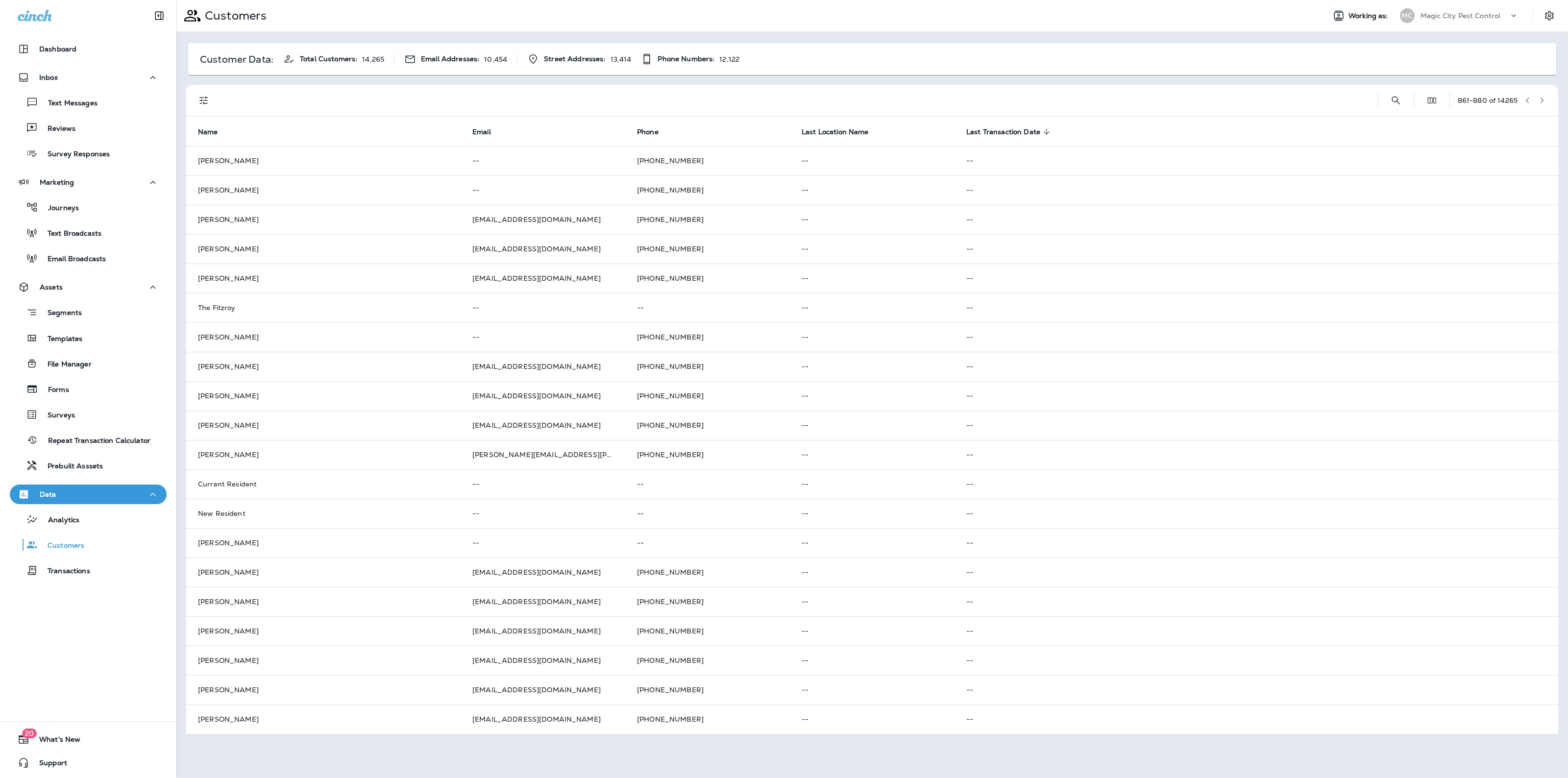
click at [1542, 94] on button "button" at bounding box center [1542, 100] width 15 height 15
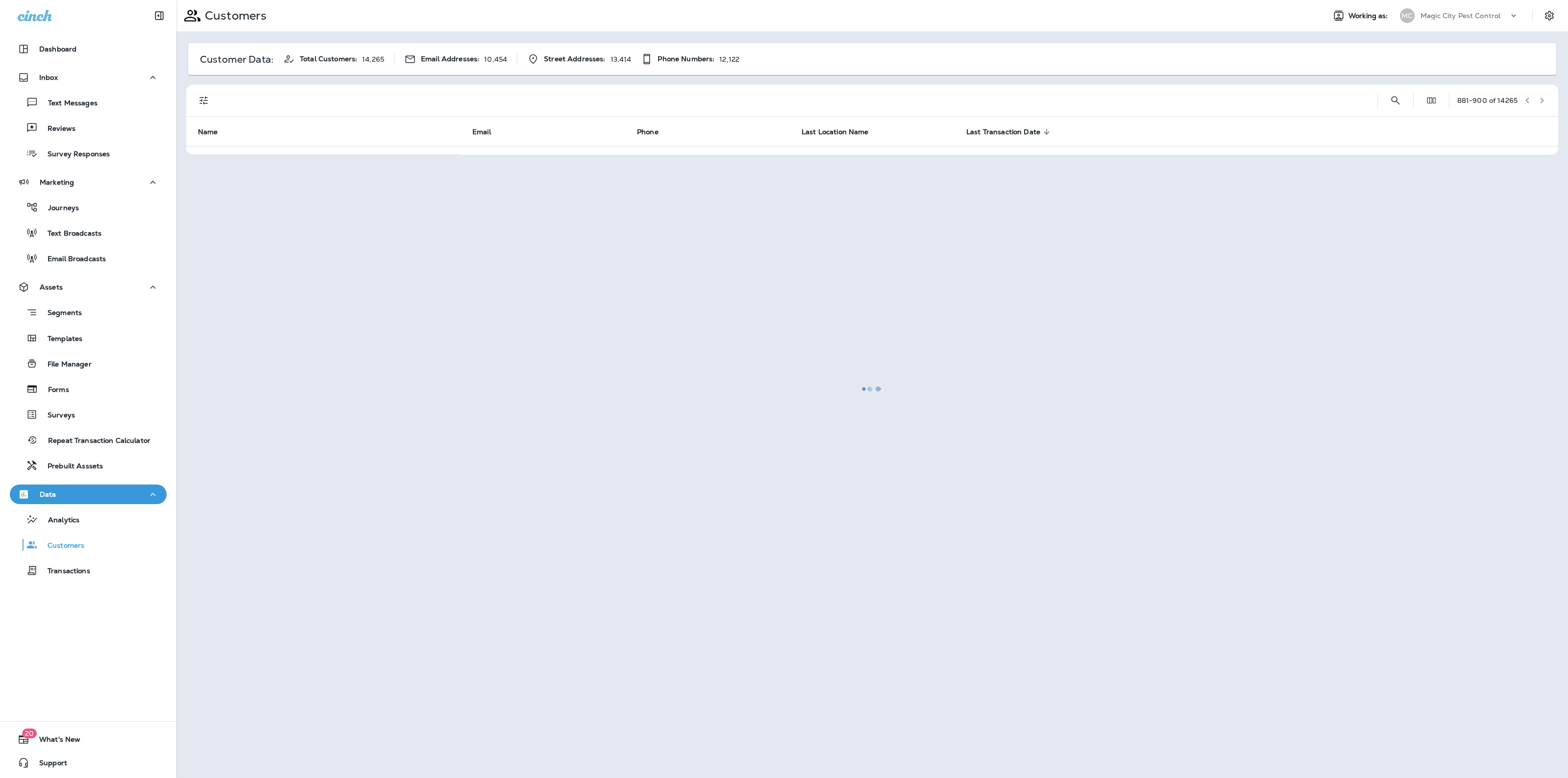
click at [1542, 94] on div at bounding box center [872, 389] width 1390 height 776
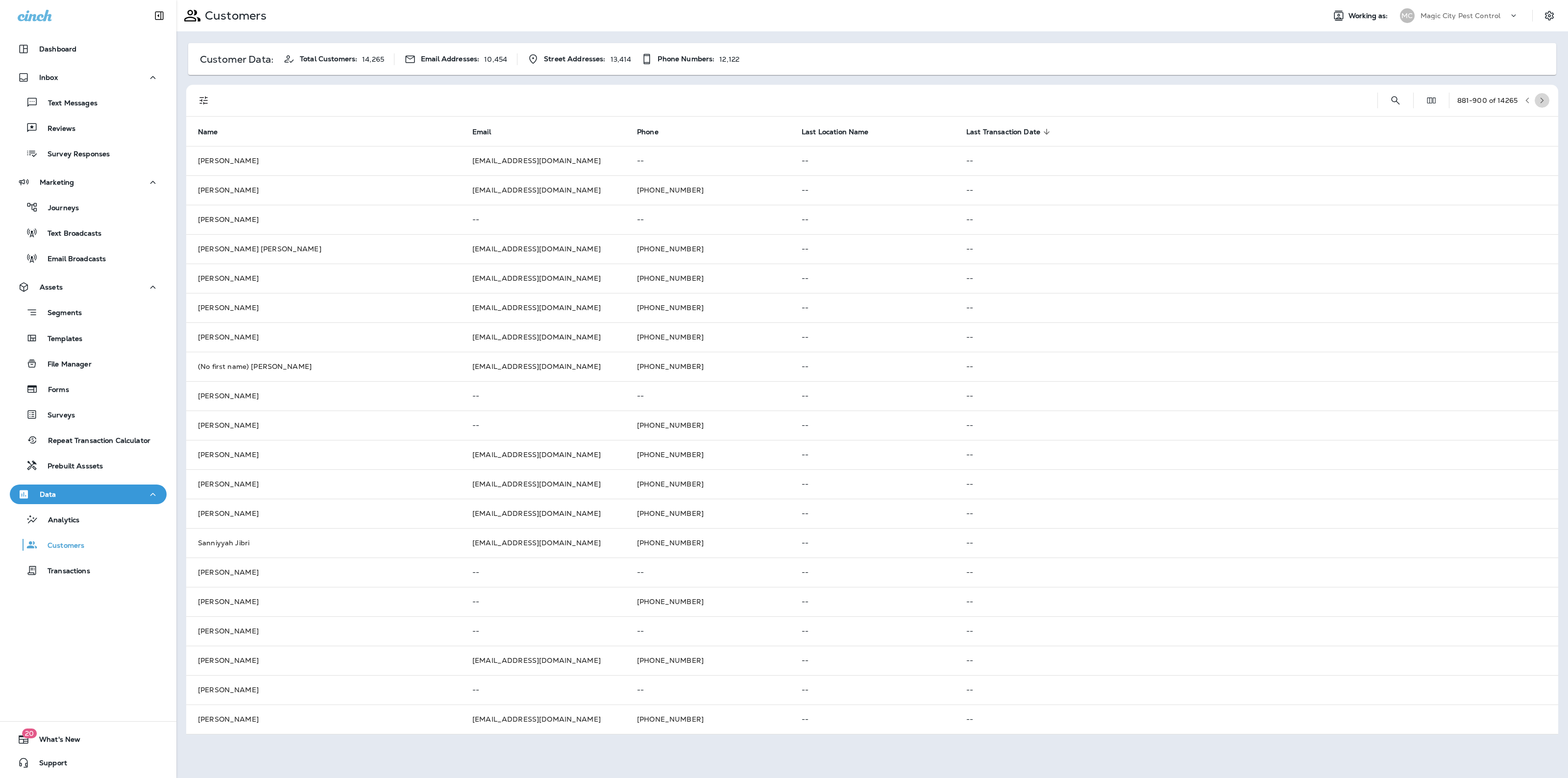
click at [1542, 94] on button "button" at bounding box center [1542, 100] width 15 height 15
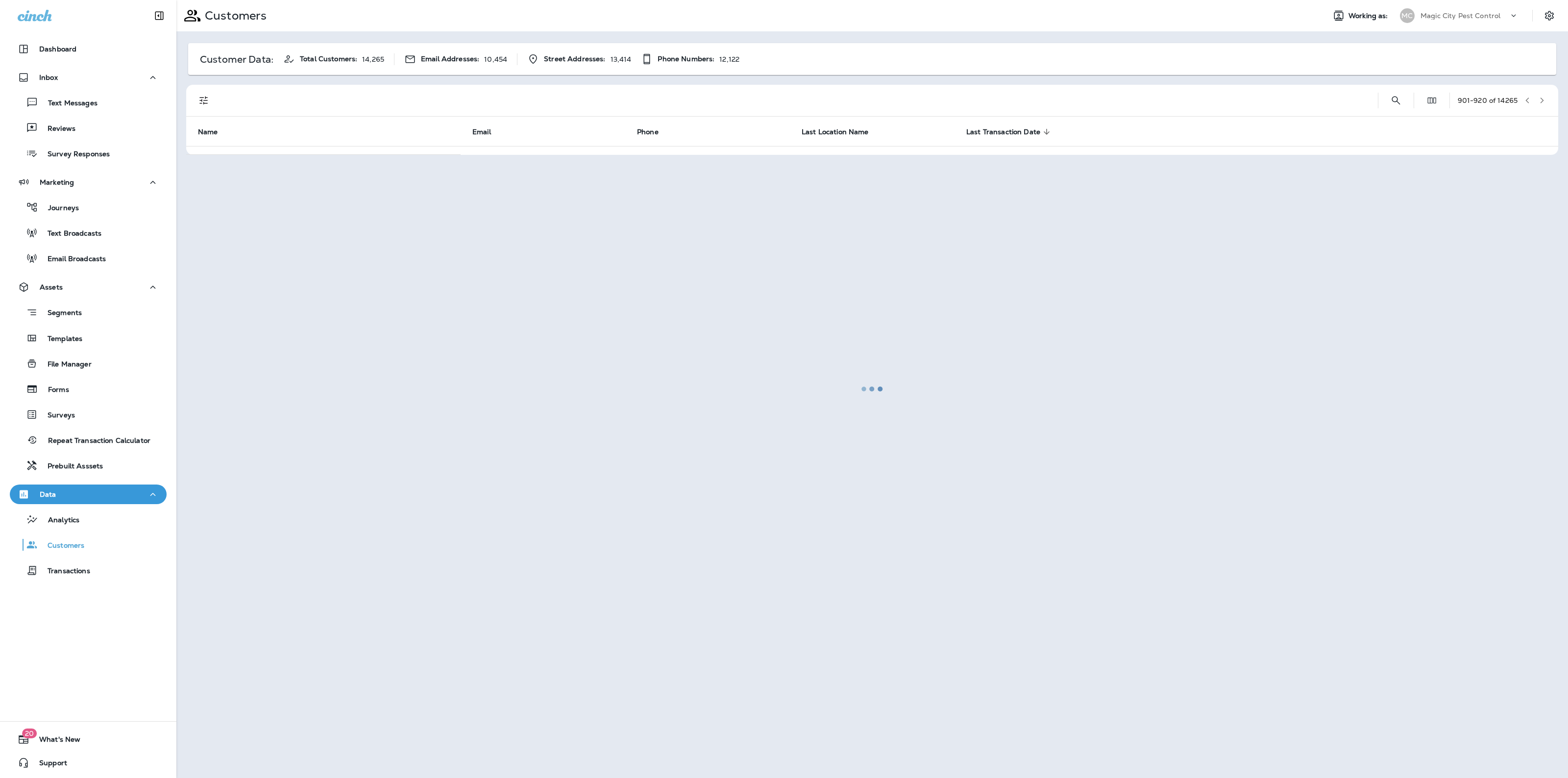
click at [1542, 94] on div at bounding box center [872, 389] width 1390 height 776
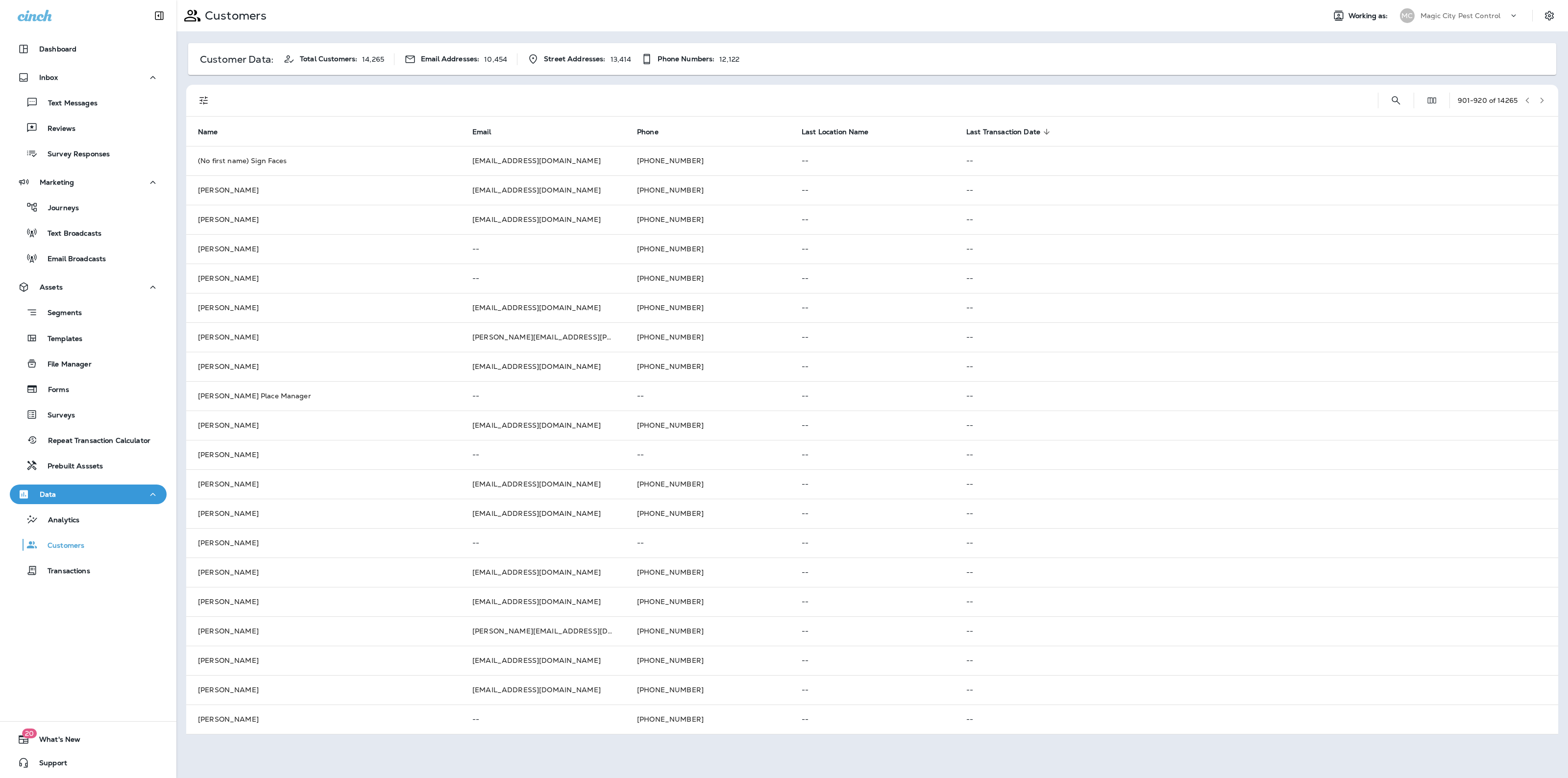
click at [1542, 94] on button "button" at bounding box center [1542, 100] width 15 height 15
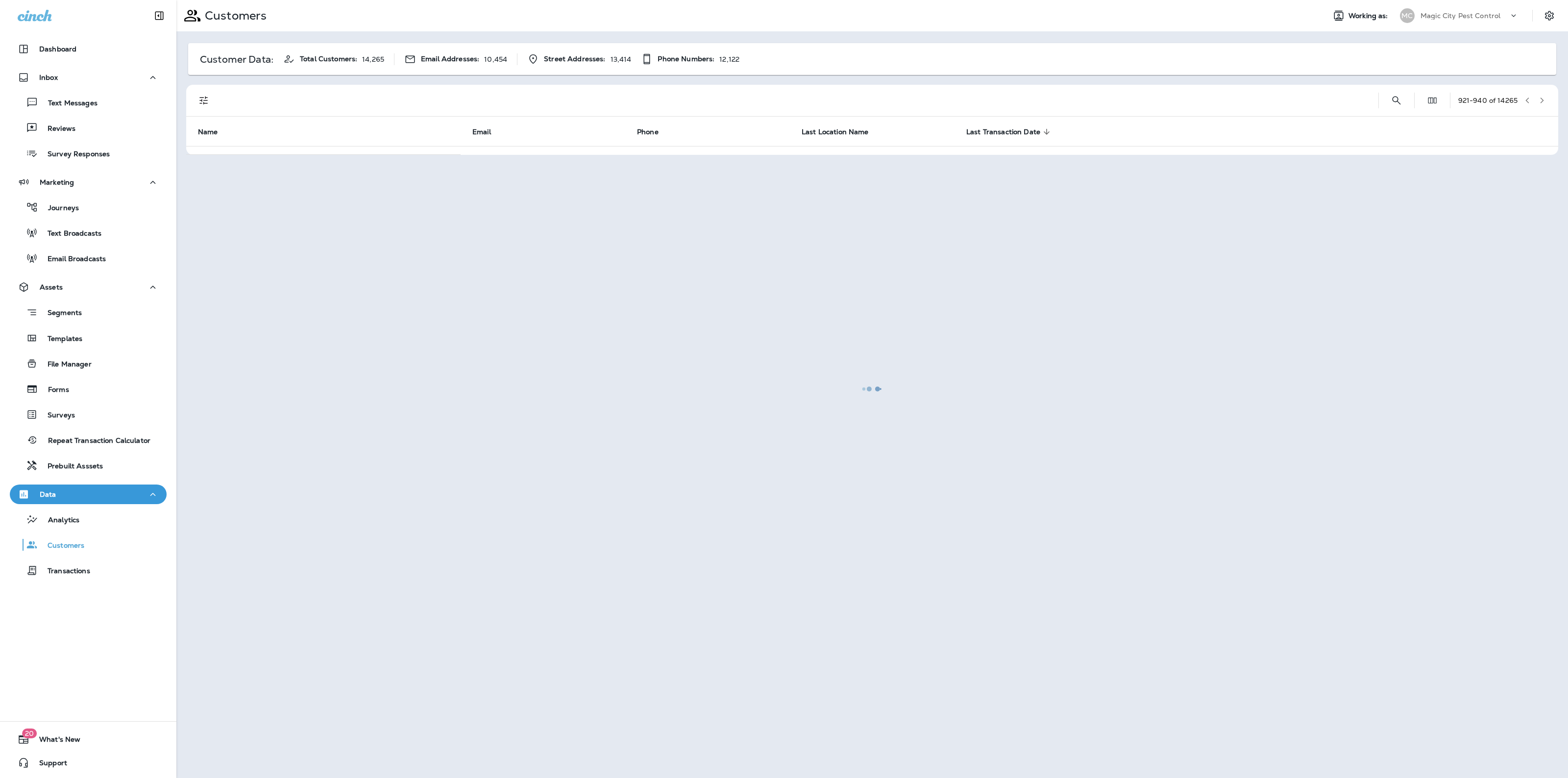
click at [1542, 94] on div at bounding box center [872, 389] width 1390 height 776
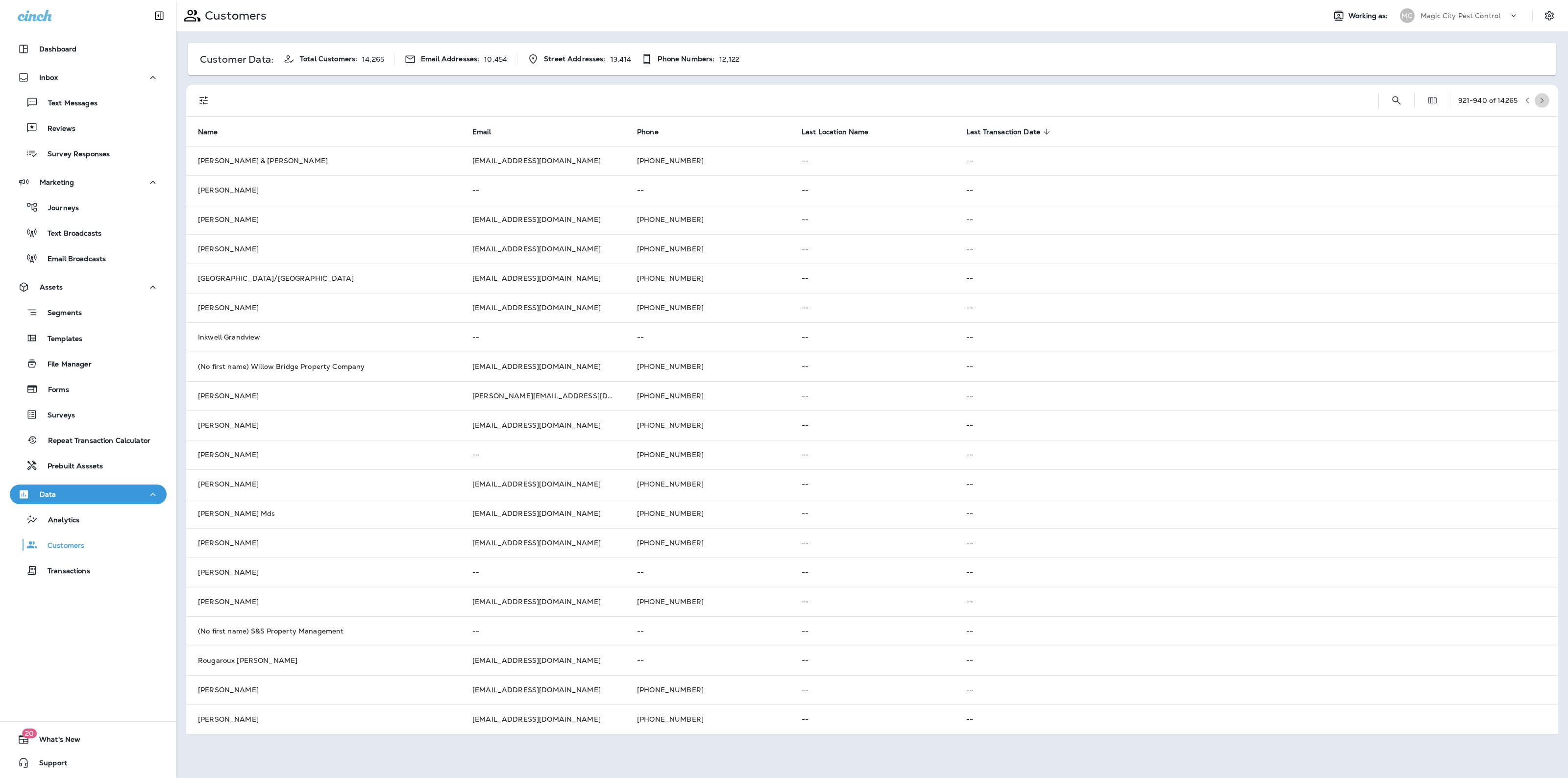
click at [1542, 94] on button "button" at bounding box center [1542, 100] width 15 height 15
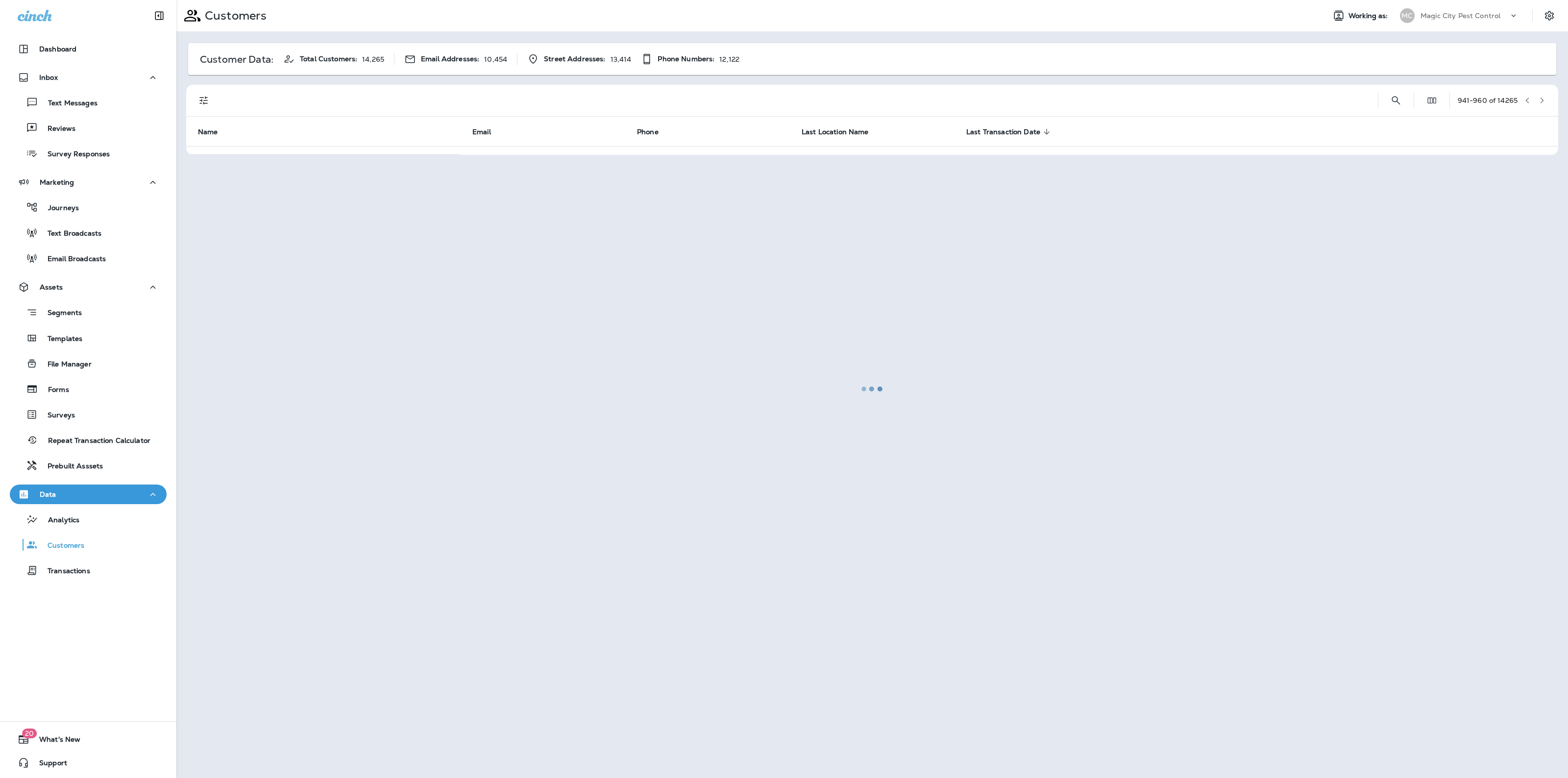
click at [1542, 94] on div at bounding box center [872, 389] width 1390 height 776
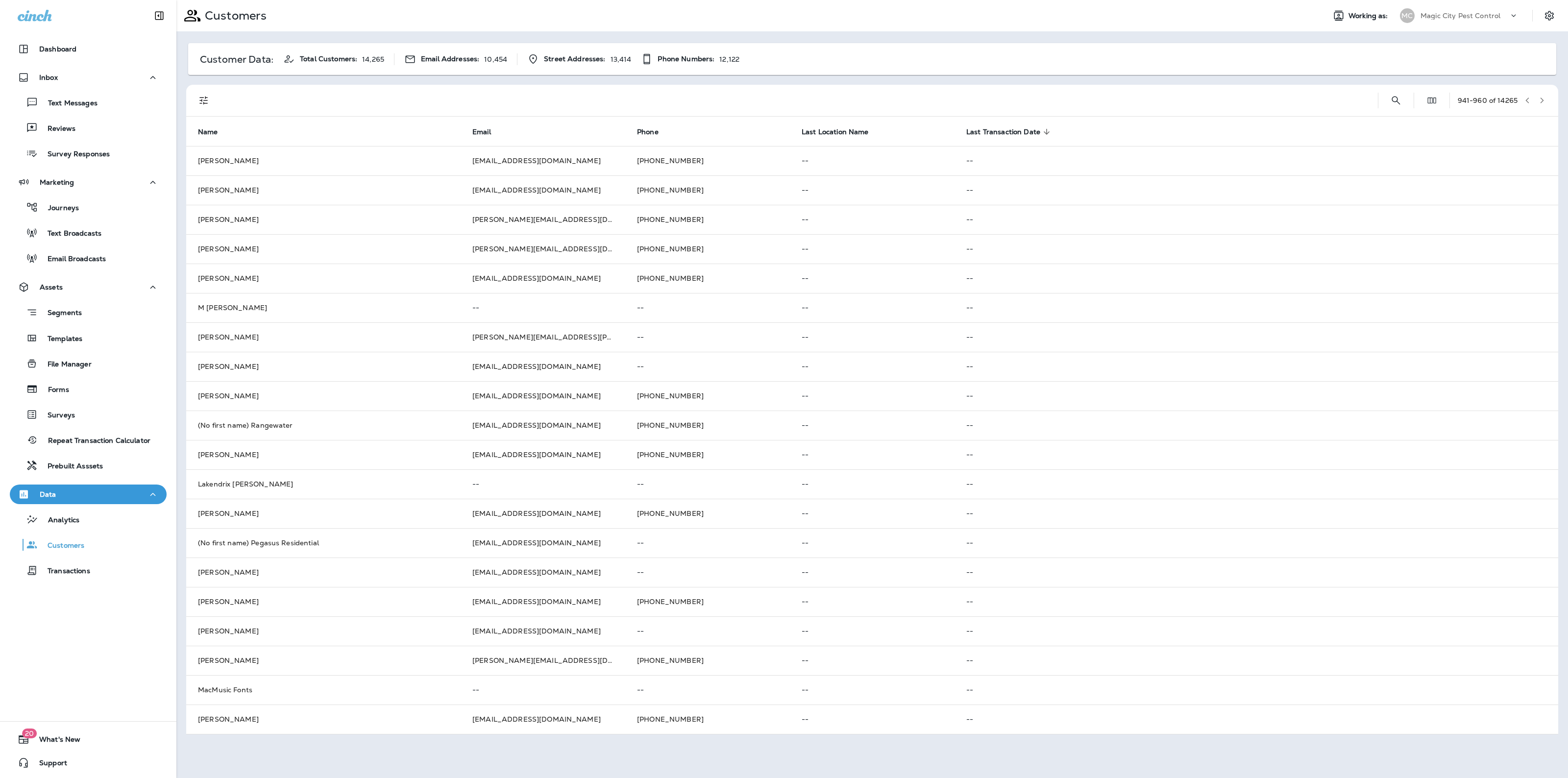
click at [1542, 94] on button "button" at bounding box center [1542, 100] width 15 height 15
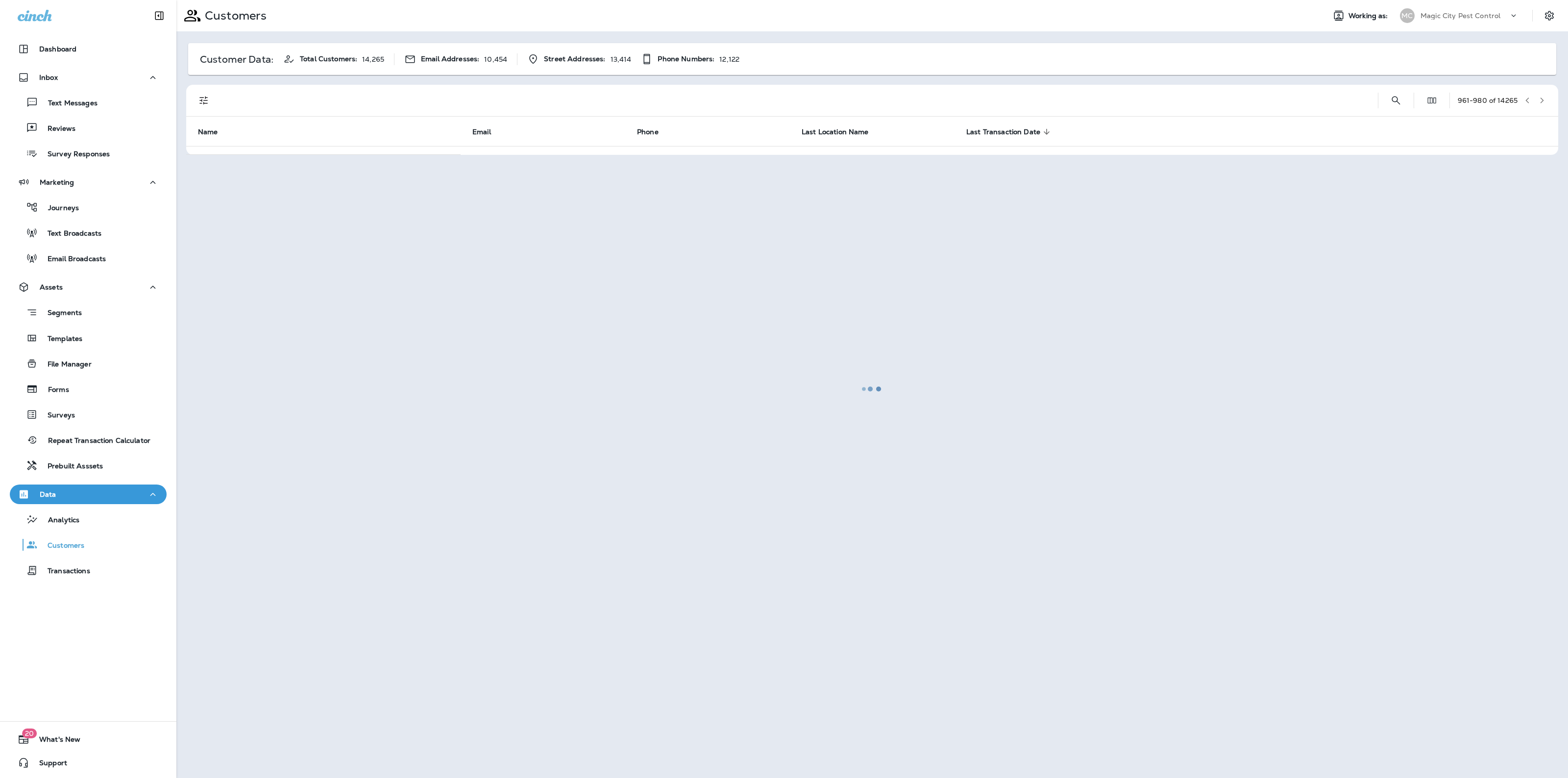
click at [1542, 94] on div at bounding box center [872, 389] width 1390 height 776
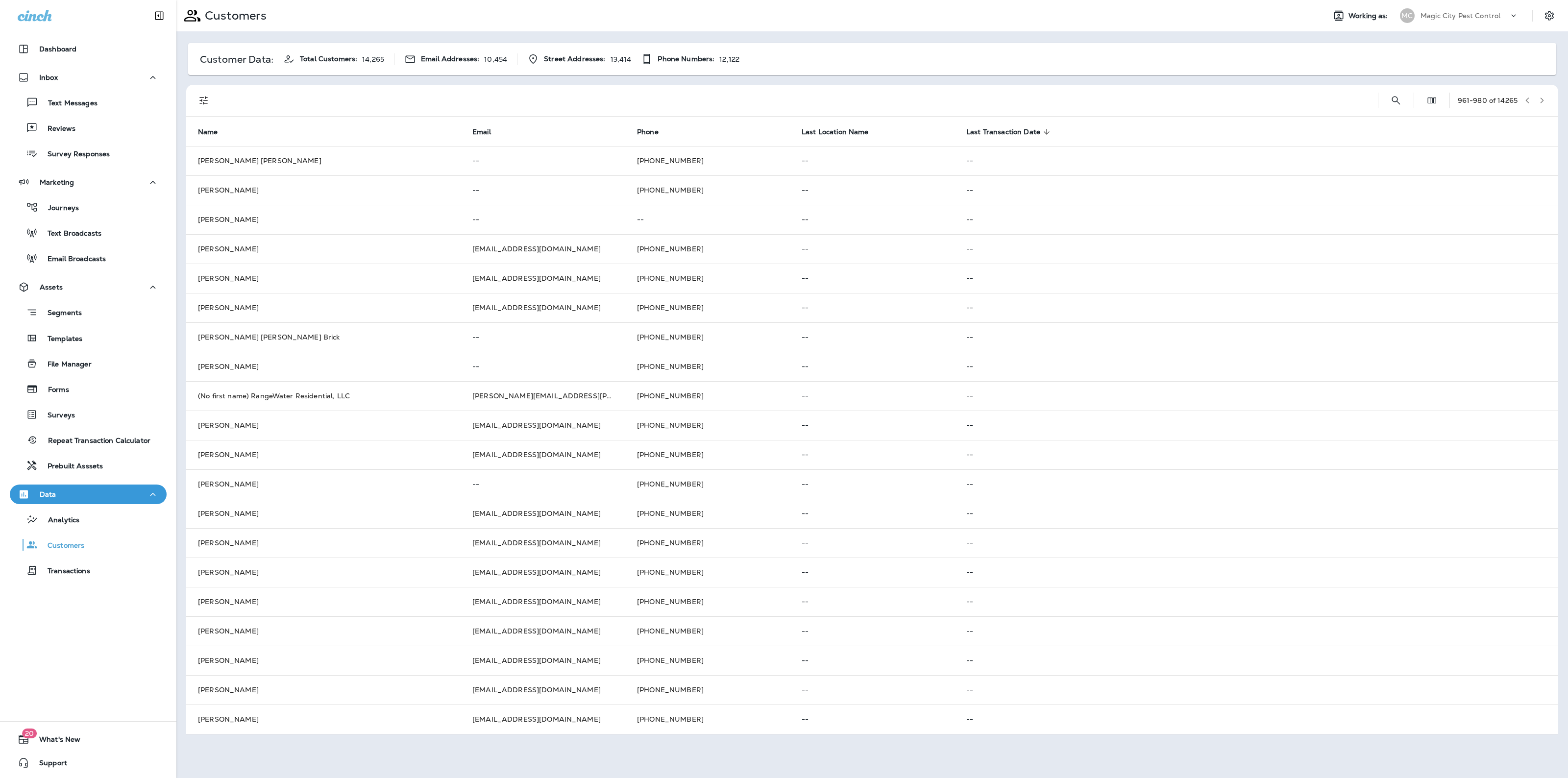
click at [1542, 94] on button "button" at bounding box center [1542, 100] width 15 height 15
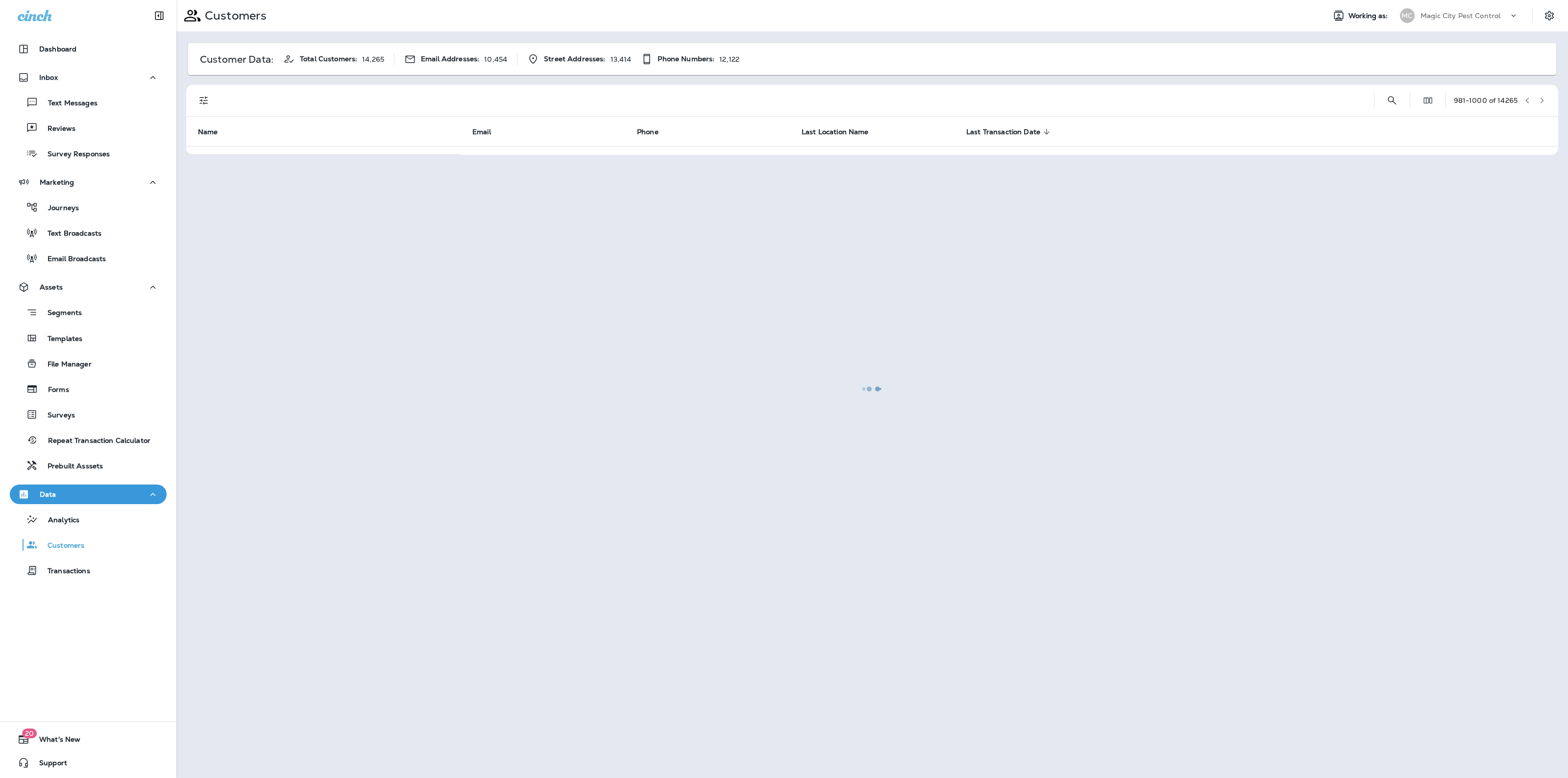
click at [1542, 94] on div at bounding box center [872, 389] width 1390 height 776
click at [1542, 94] on button "button" at bounding box center [1542, 100] width 15 height 15
click at [1542, 94] on div at bounding box center [872, 389] width 1390 height 776
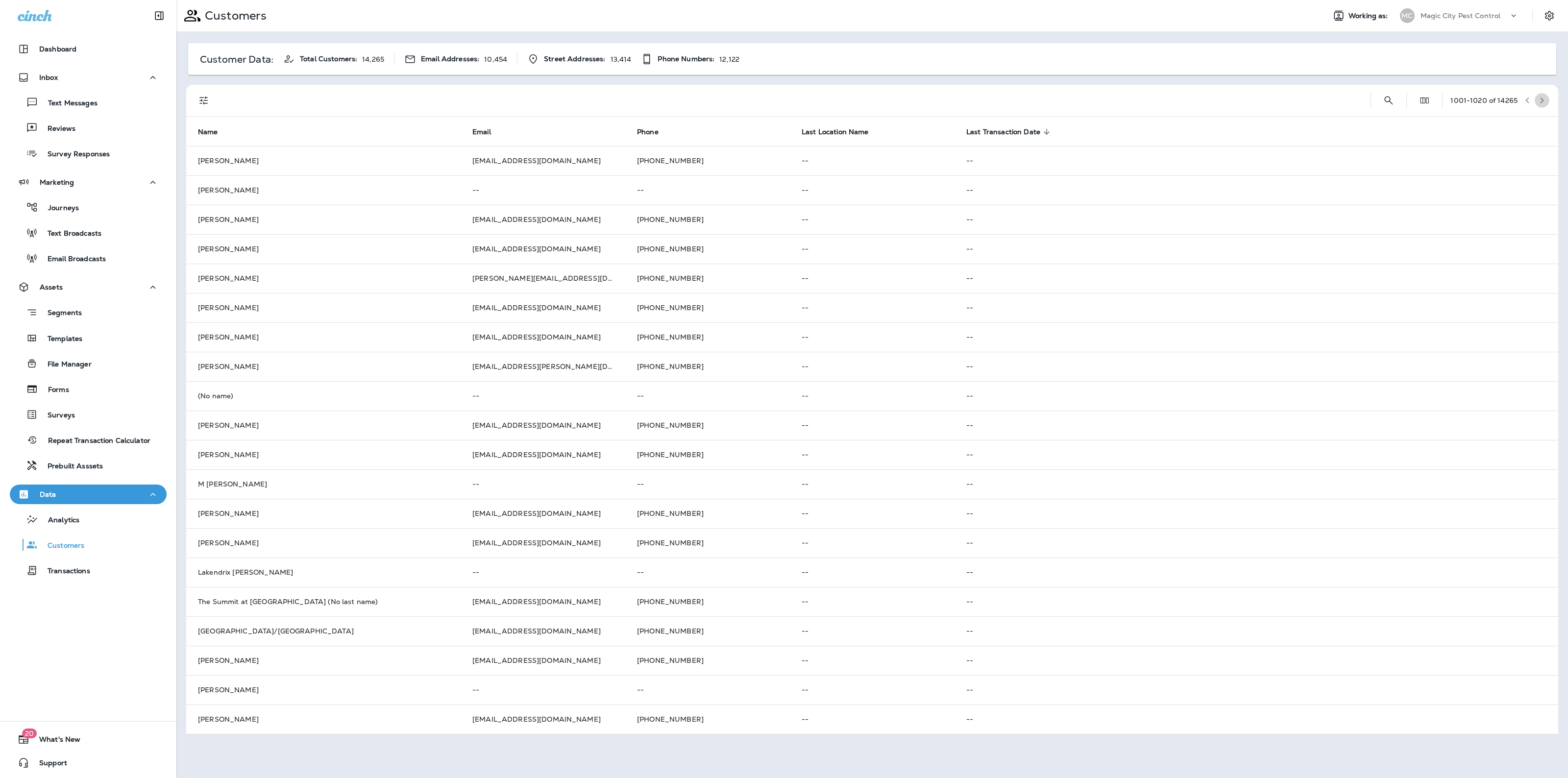
click at [1542, 94] on button "button" at bounding box center [1542, 100] width 15 height 15
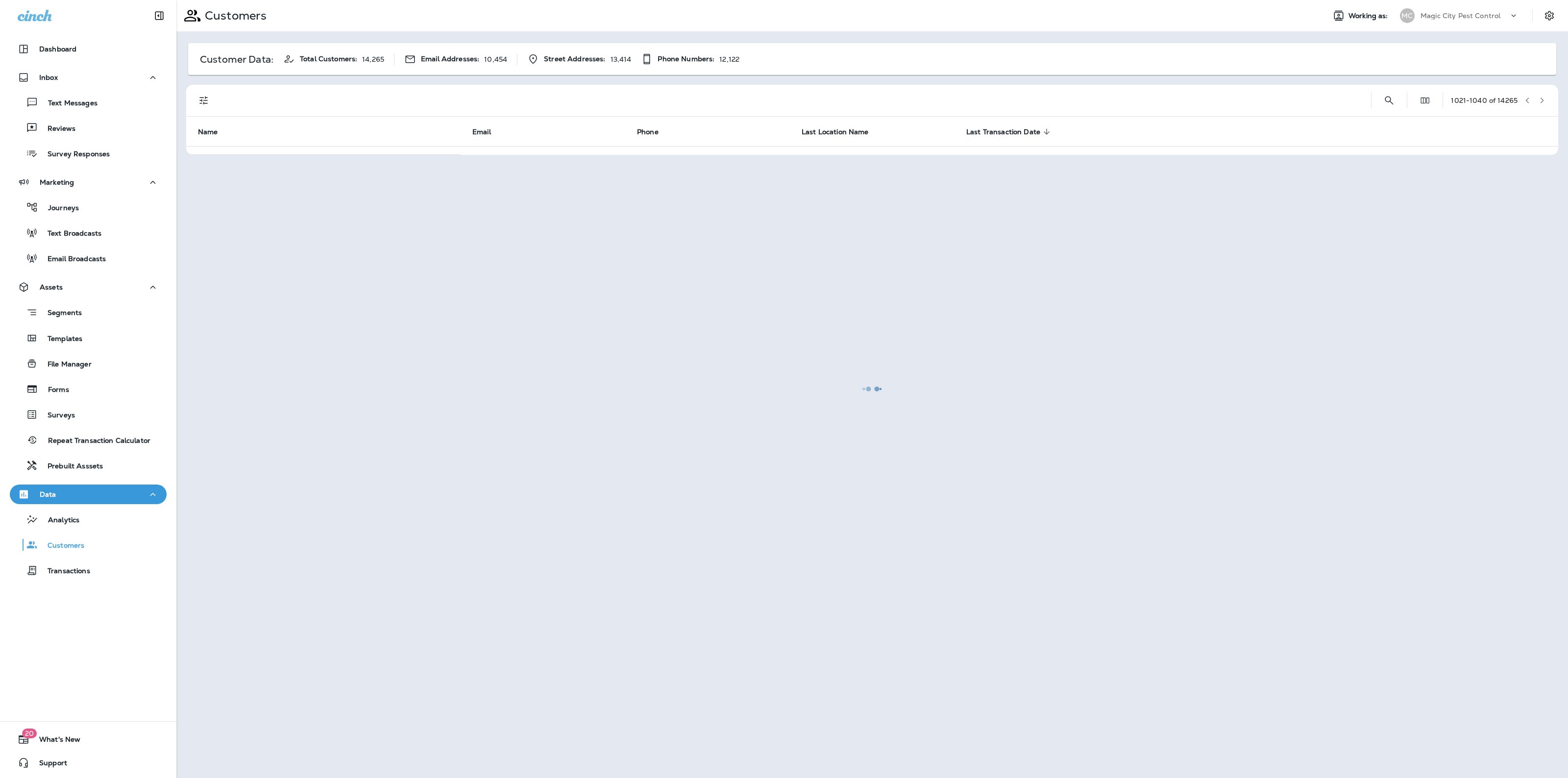
click at [1542, 94] on div at bounding box center [872, 389] width 1390 height 776
click at [1542, 94] on button "button" at bounding box center [1542, 100] width 15 height 15
click at [1542, 94] on div at bounding box center [872, 389] width 1390 height 776
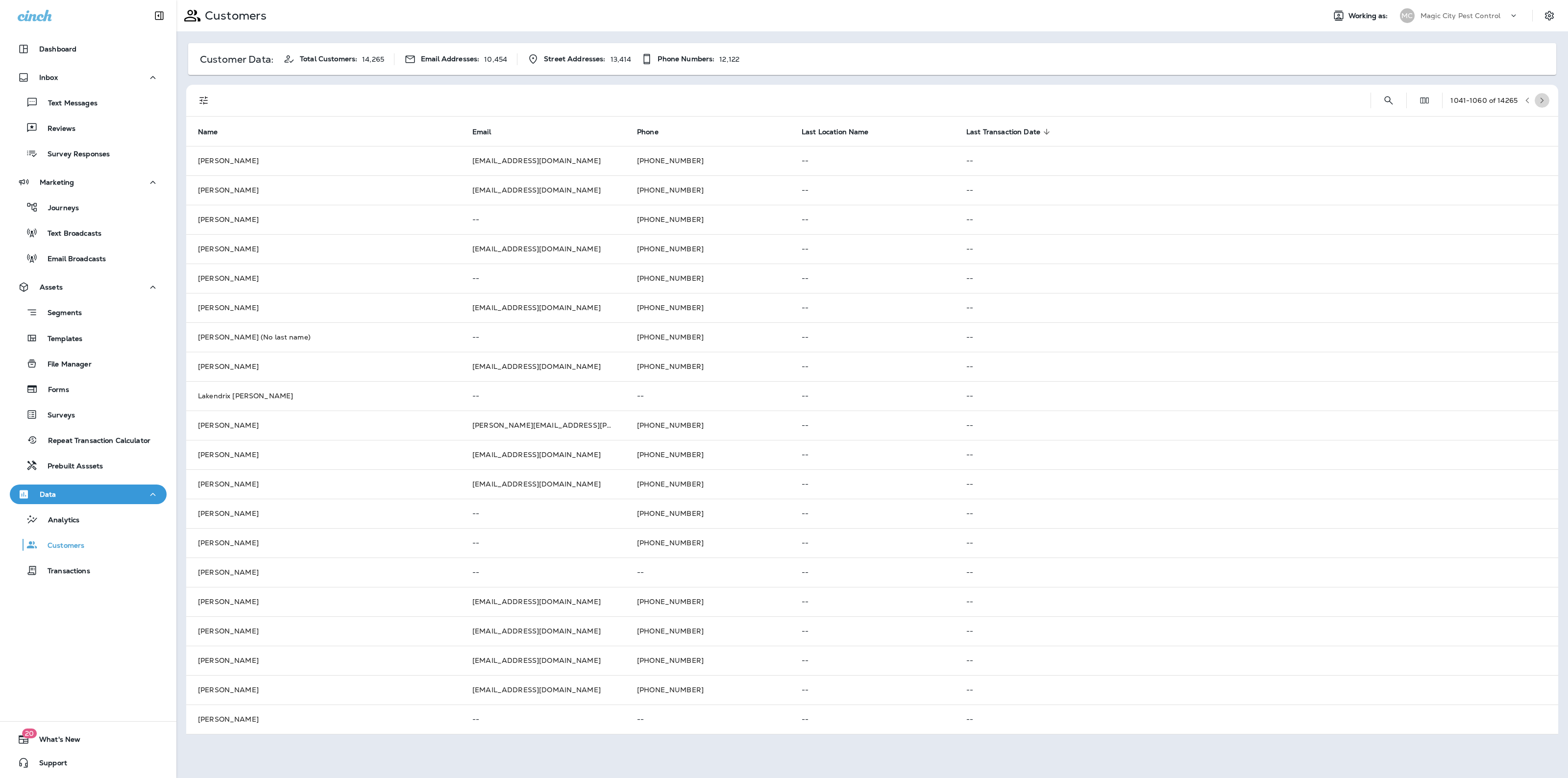
click at [1542, 94] on button "button" at bounding box center [1542, 100] width 15 height 15
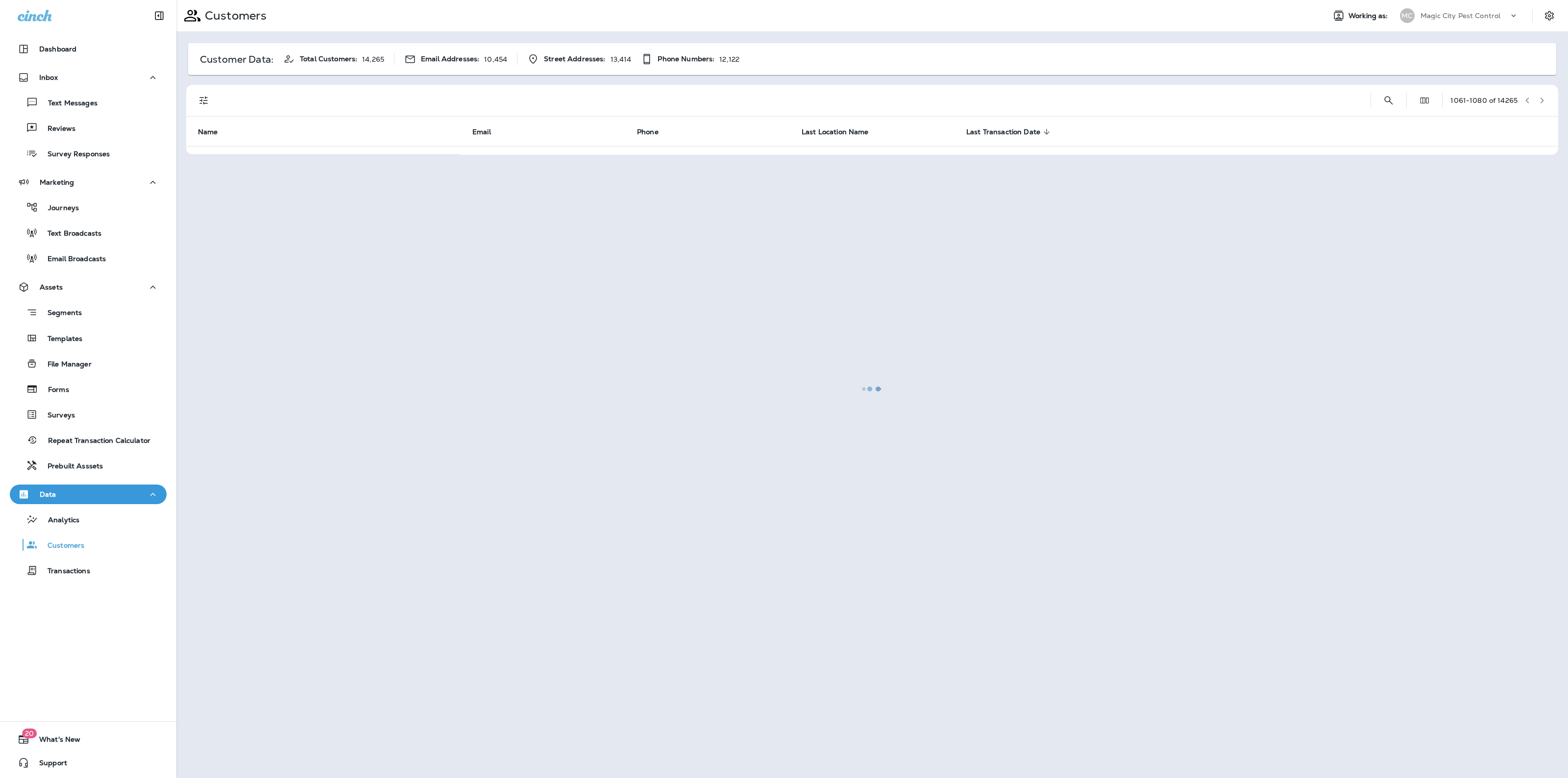
click at [1542, 94] on div at bounding box center [872, 389] width 1390 height 776
click at [1542, 94] on button "button" at bounding box center [1542, 100] width 15 height 15
click at [1542, 94] on div at bounding box center [872, 389] width 1390 height 776
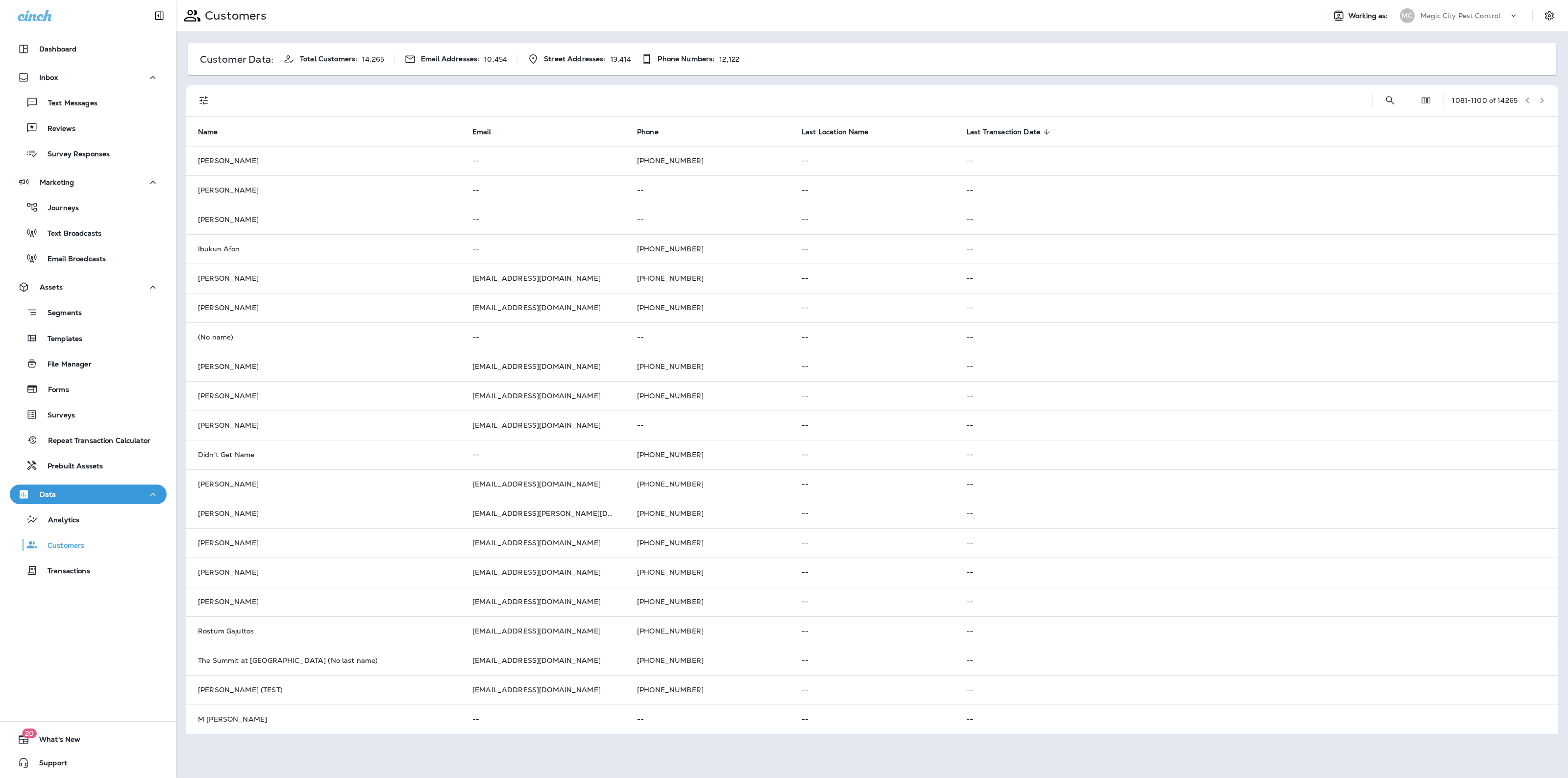
click at [1542, 94] on button "button" at bounding box center [1542, 100] width 15 height 15
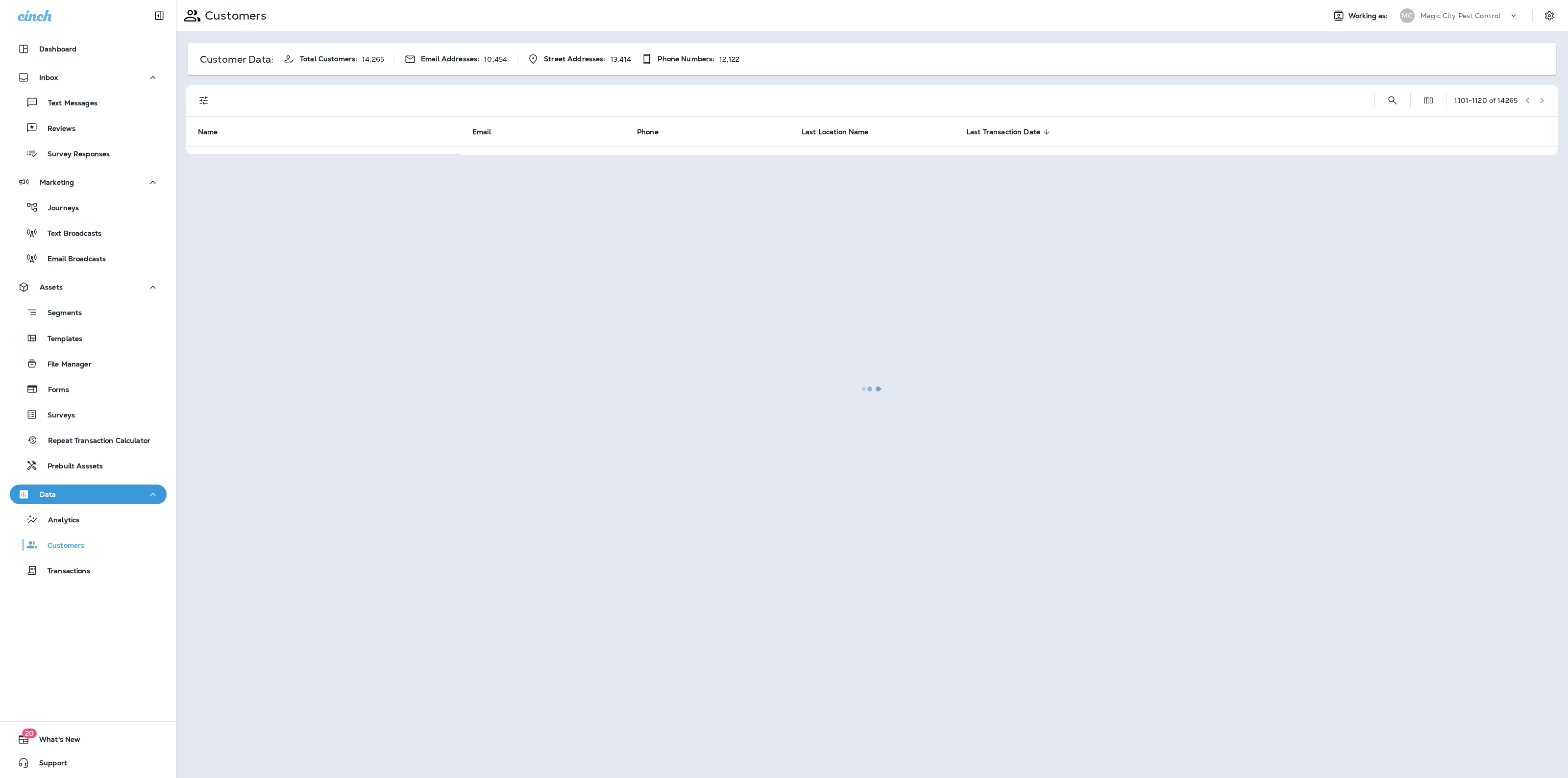
click at [1542, 94] on div at bounding box center [872, 389] width 1390 height 776
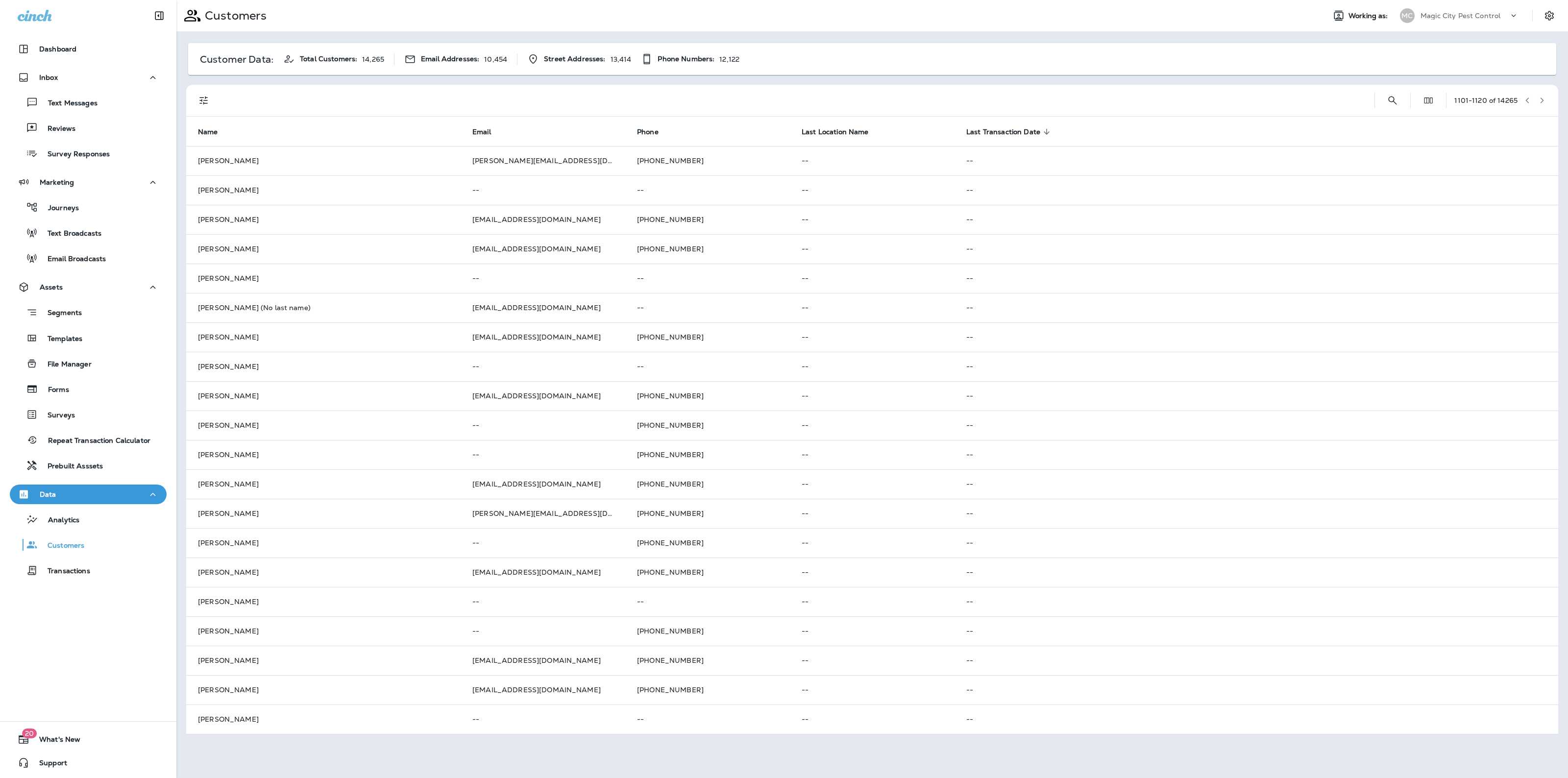
click at [1542, 94] on button "button" at bounding box center [1542, 100] width 15 height 15
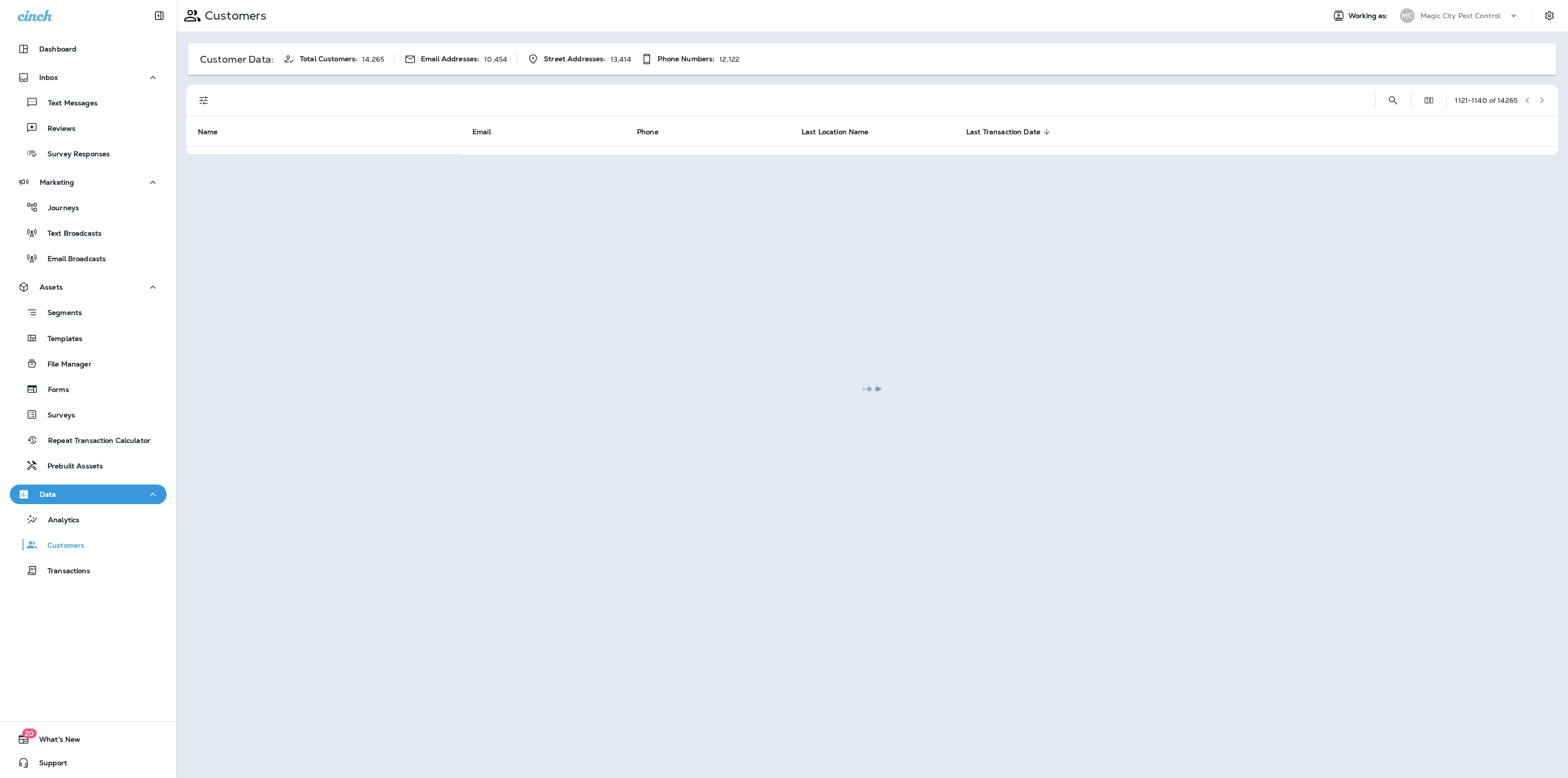
click at [1542, 94] on div at bounding box center [872, 389] width 1390 height 776
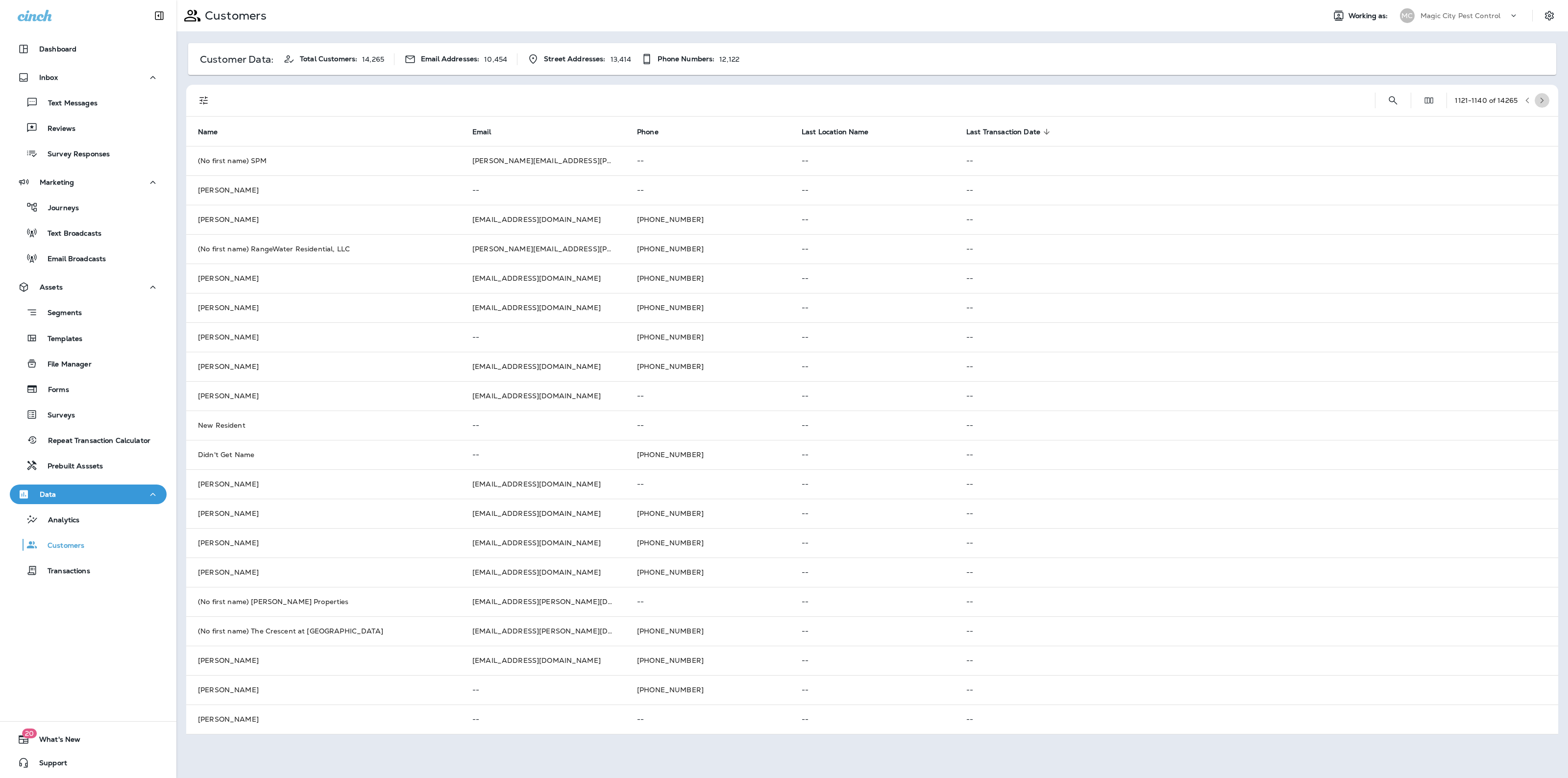
click at [1542, 94] on button "button" at bounding box center [1542, 100] width 15 height 15
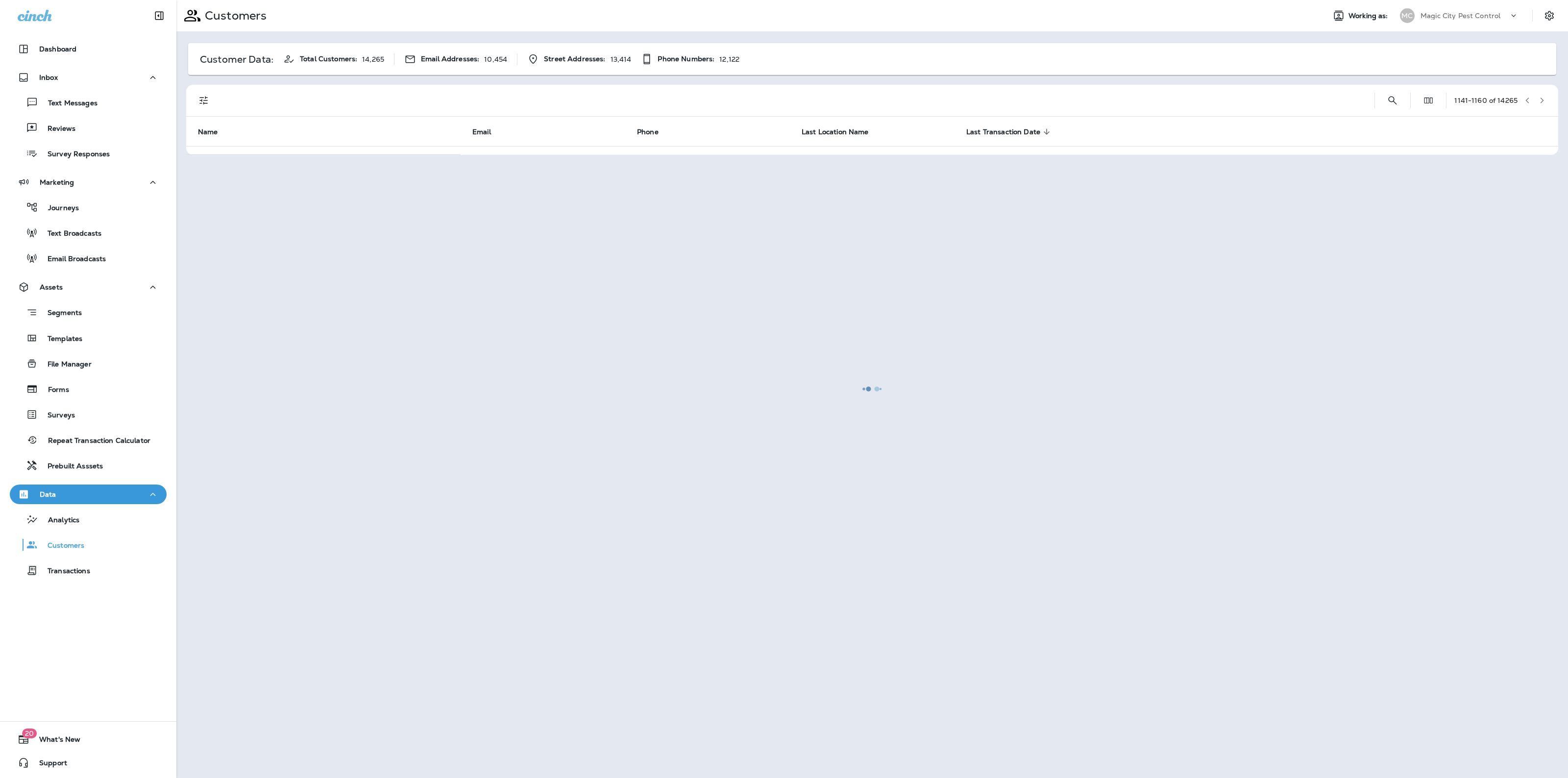
click at [1542, 94] on div at bounding box center [872, 389] width 1390 height 776
click at [1542, 94] on button "button" at bounding box center [1542, 100] width 15 height 15
click at [1542, 94] on div at bounding box center [872, 389] width 1390 height 776
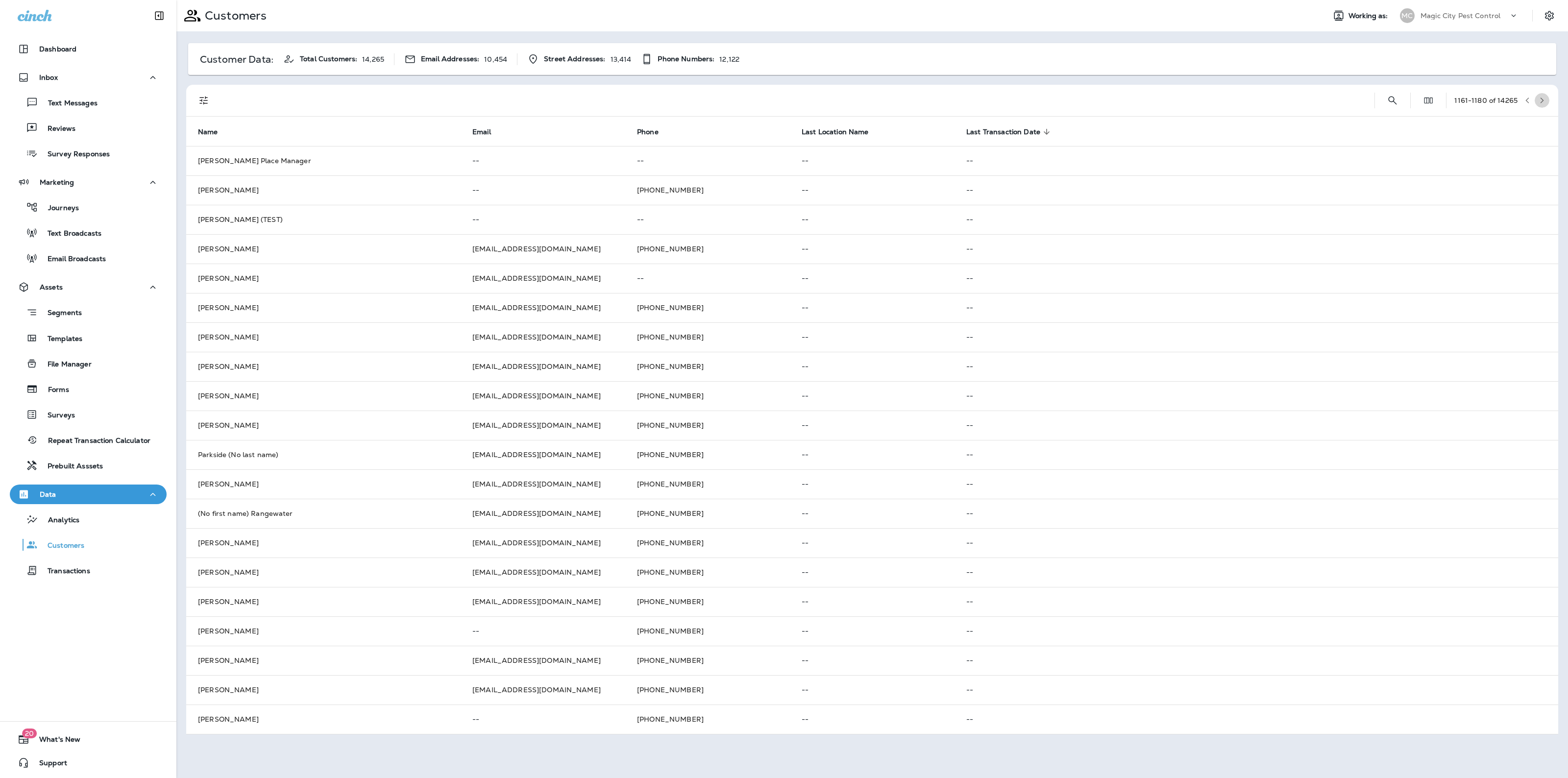
click at [1542, 94] on button "button" at bounding box center [1542, 100] width 15 height 15
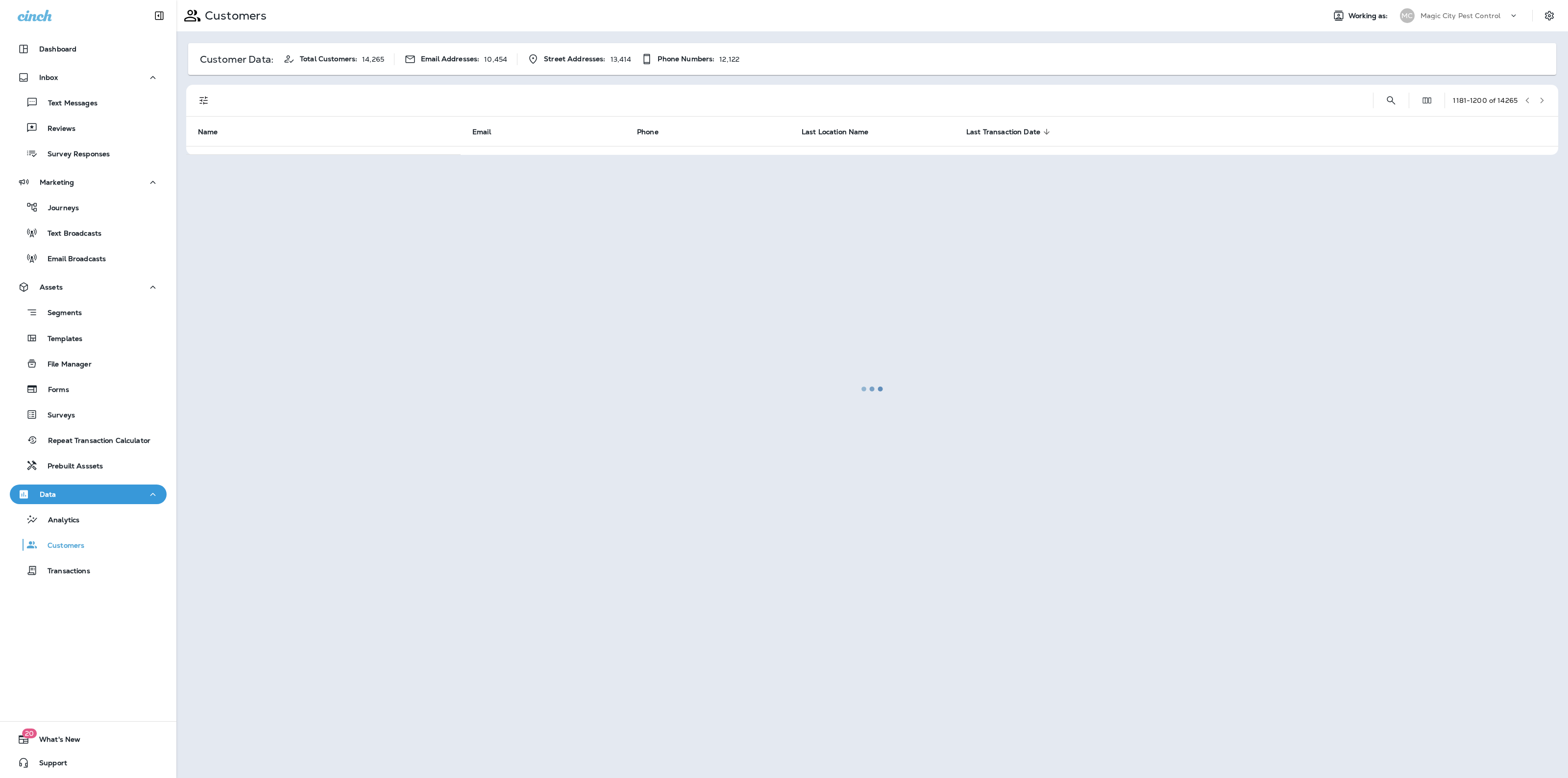
click at [1542, 94] on div at bounding box center [872, 389] width 1390 height 776
click at [1542, 94] on button "button" at bounding box center [1542, 100] width 15 height 15
click at [1542, 94] on div at bounding box center [872, 389] width 1390 height 776
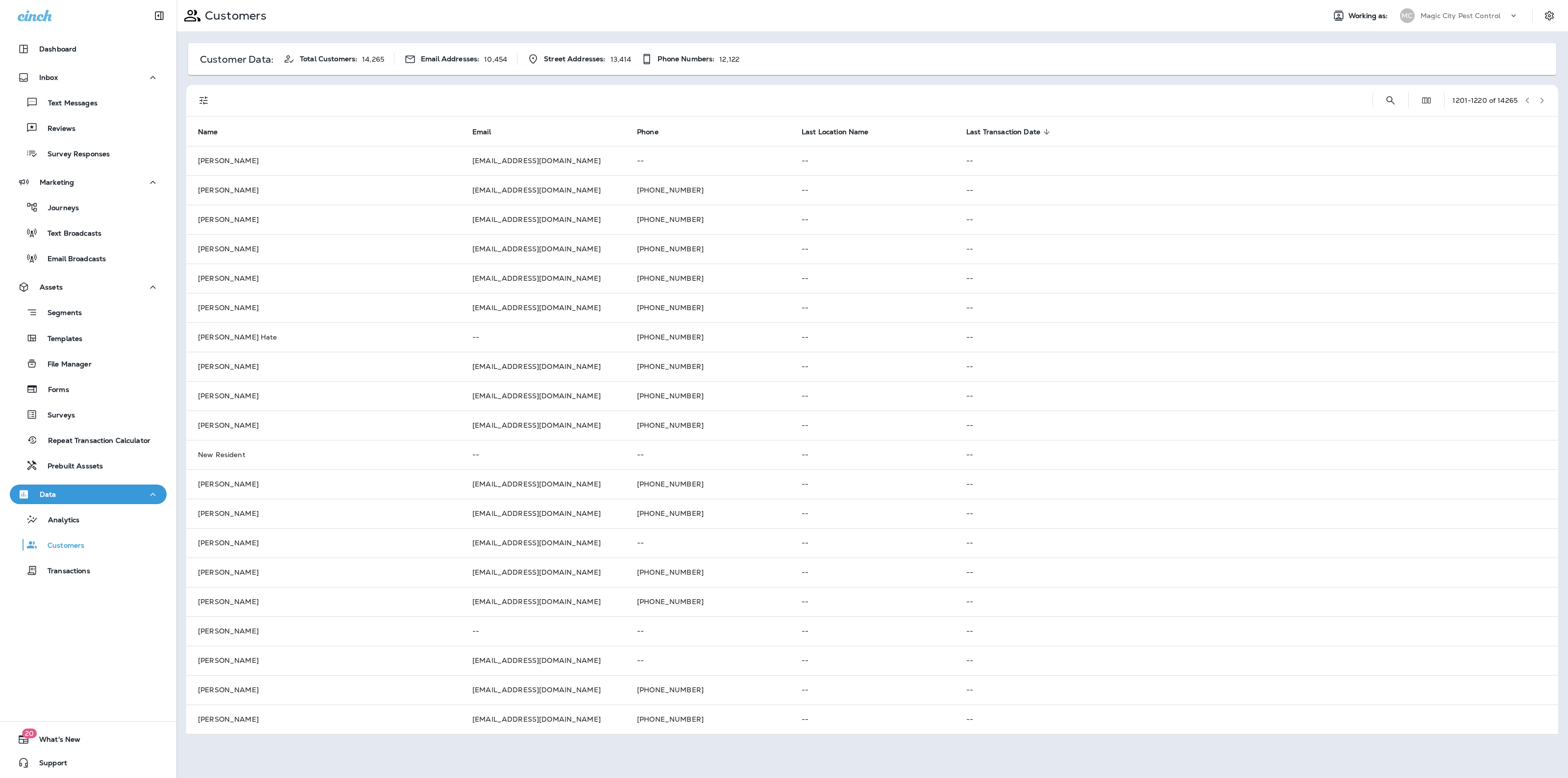
click at [1542, 94] on button "button" at bounding box center [1542, 100] width 15 height 15
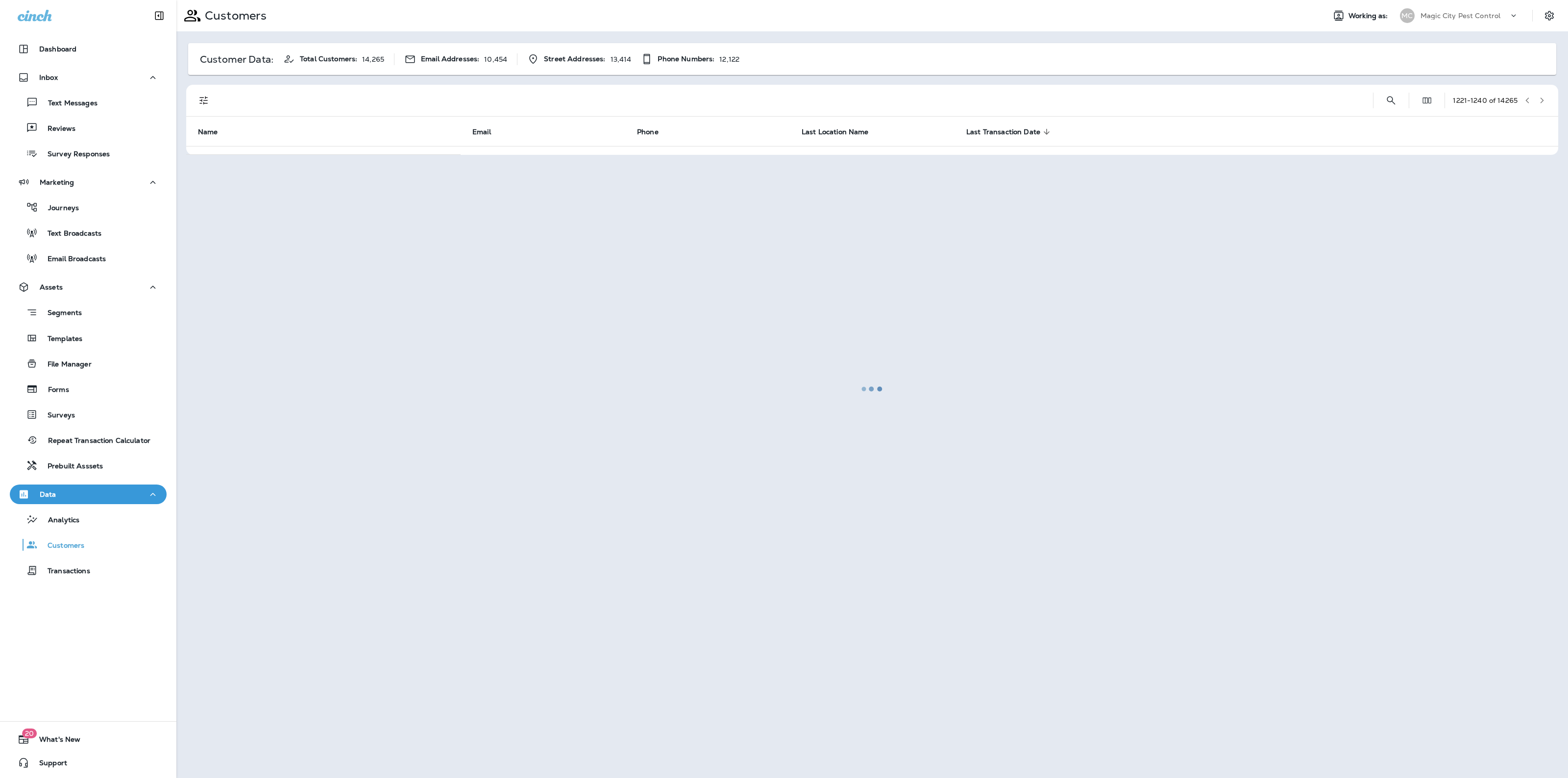
click at [1542, 94] on div at bounding box center [872, 389] width 1390 height 776
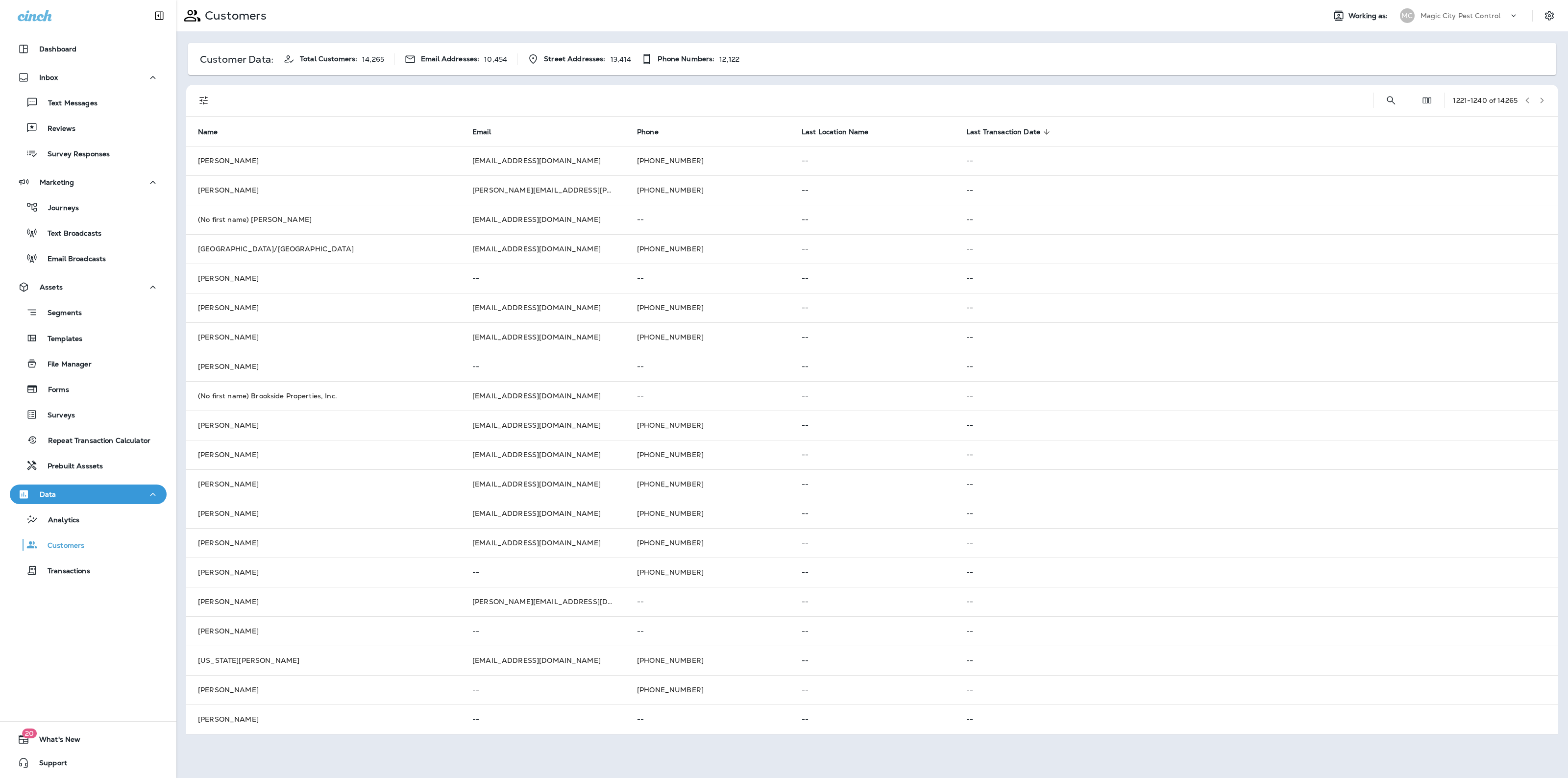
click at [1542, 94] on button "button" at bounding box center [1542, 100] width 15 height 15
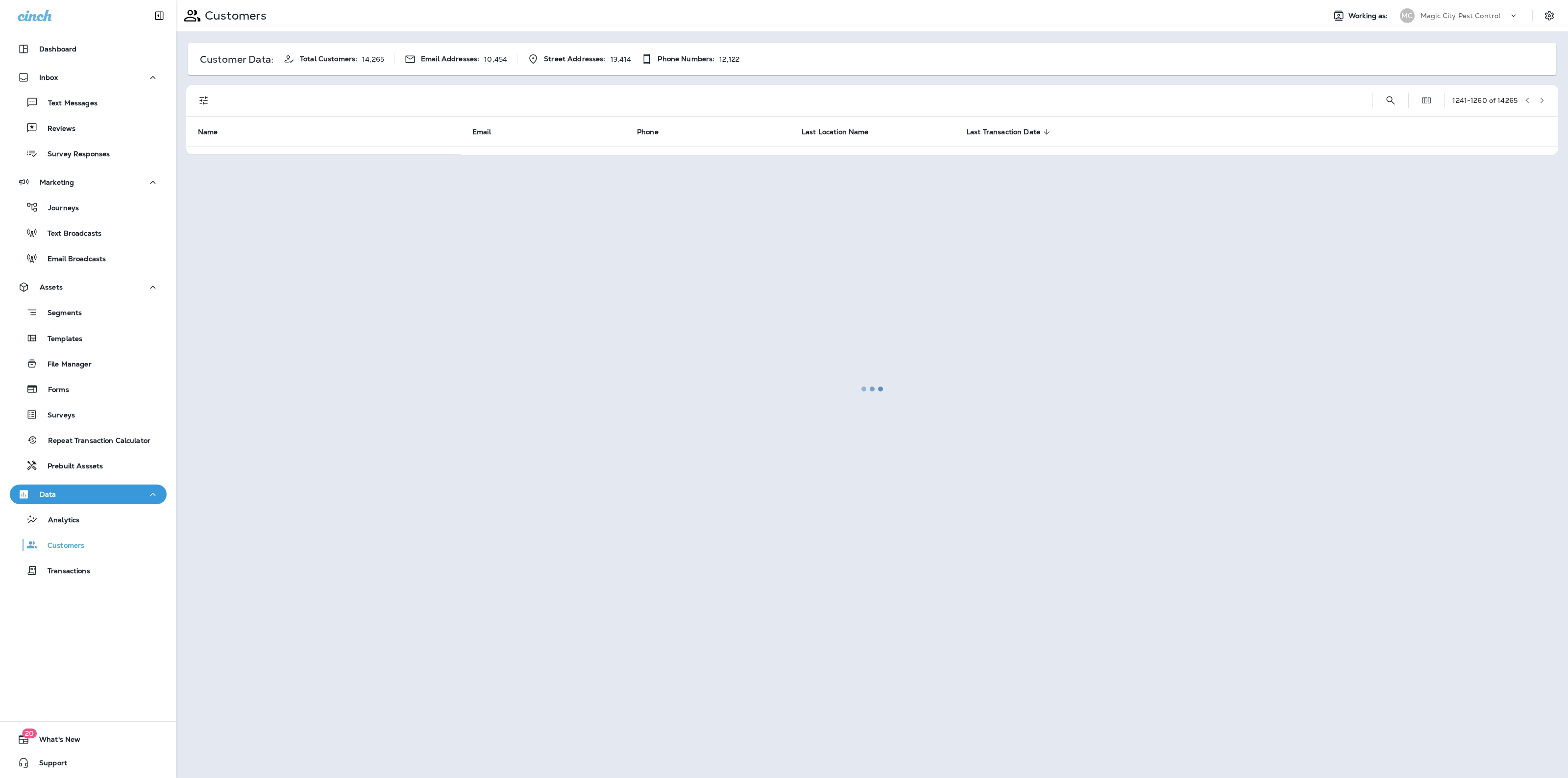
click at [1542, 94] on div at bounding box center [872, 389] width 1390 height 776
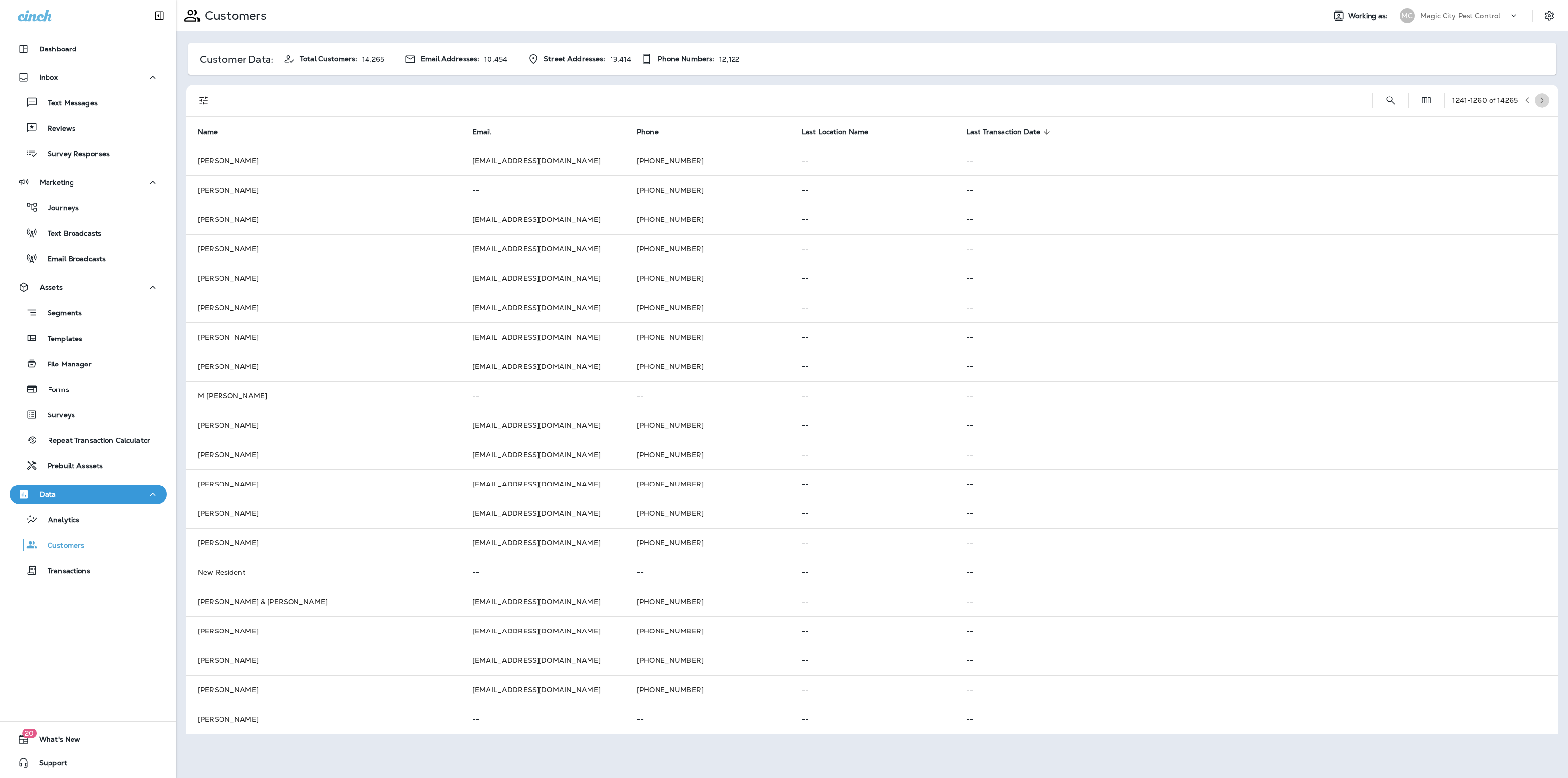
click at [1542, 94] on button "button" at bounding box center [1542, 100] width 15 height 15
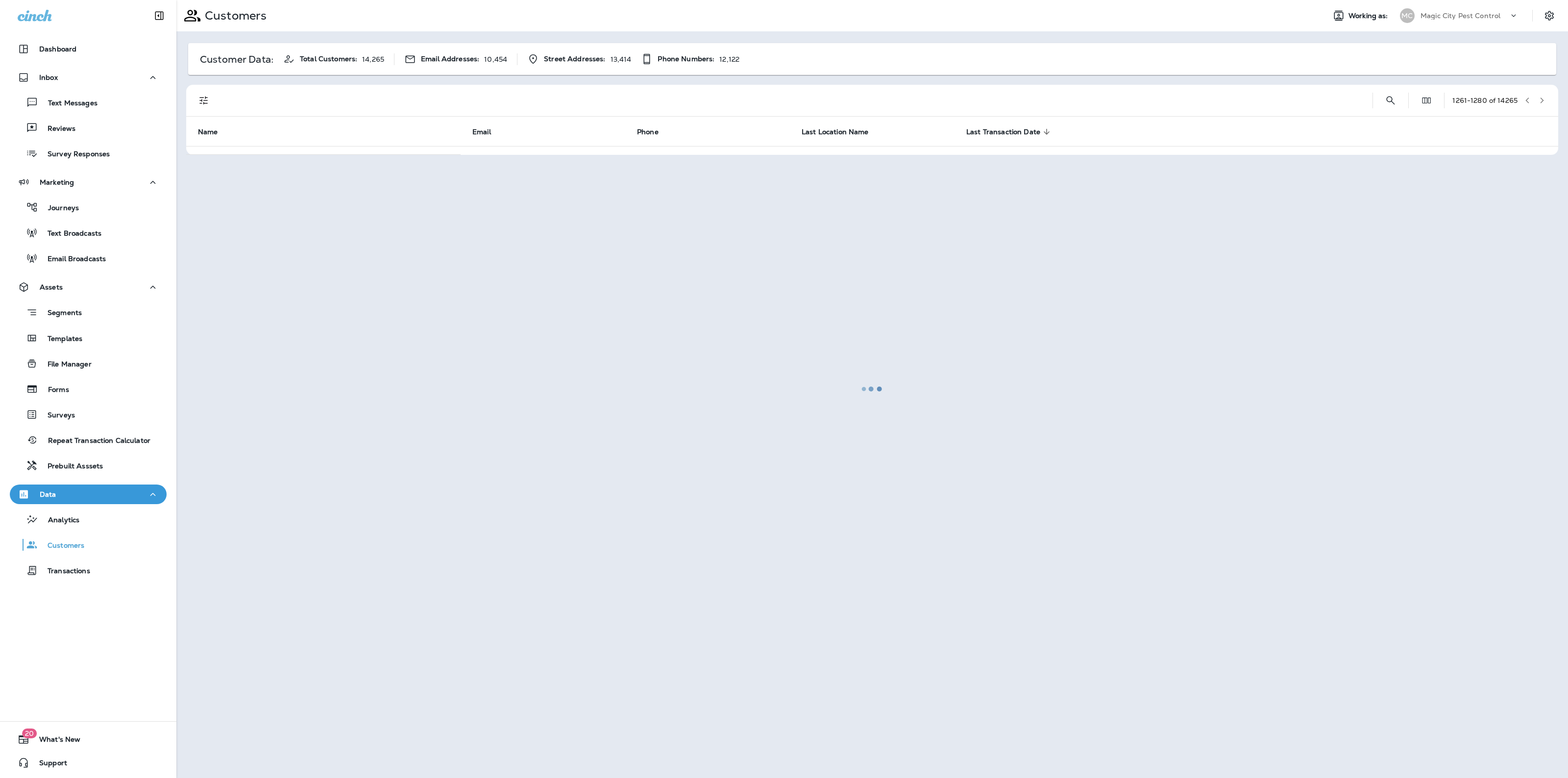
click at [1542, 94] on div at bounding box center [872, 389] width 1390 height 776
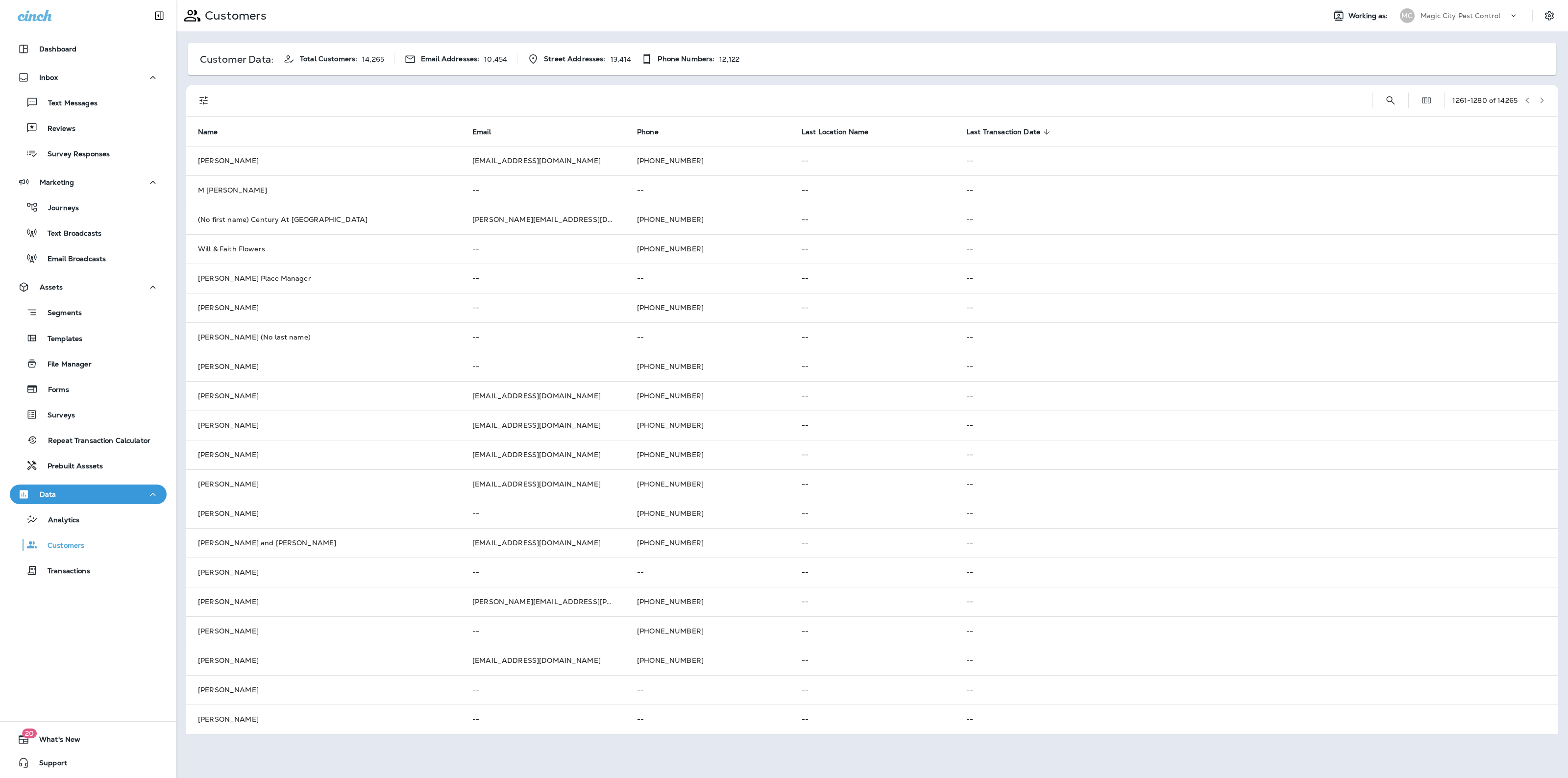
click at [1542, 94] on button "button" at bounding box center [1542, 100] width 15 height 15
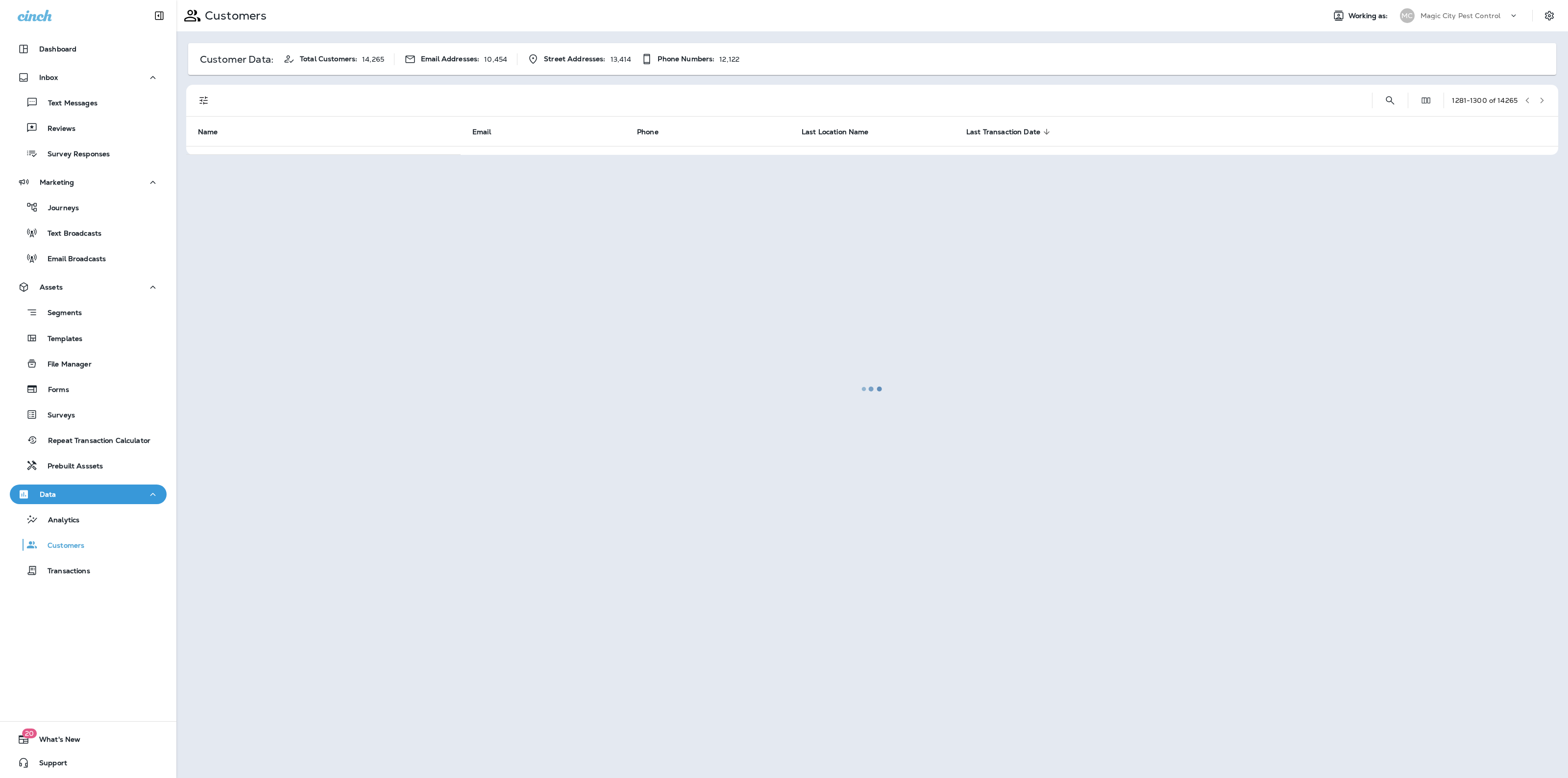
click at [1542, 94] on div at bounding box center [872, 389] width 1390 height 776
click at [1542, 94] on button "button" at bounding box center [1542, 100] width 15 height 15
click at [1542, 94] on div at bounding box center [872, 389] width 1390 height 776
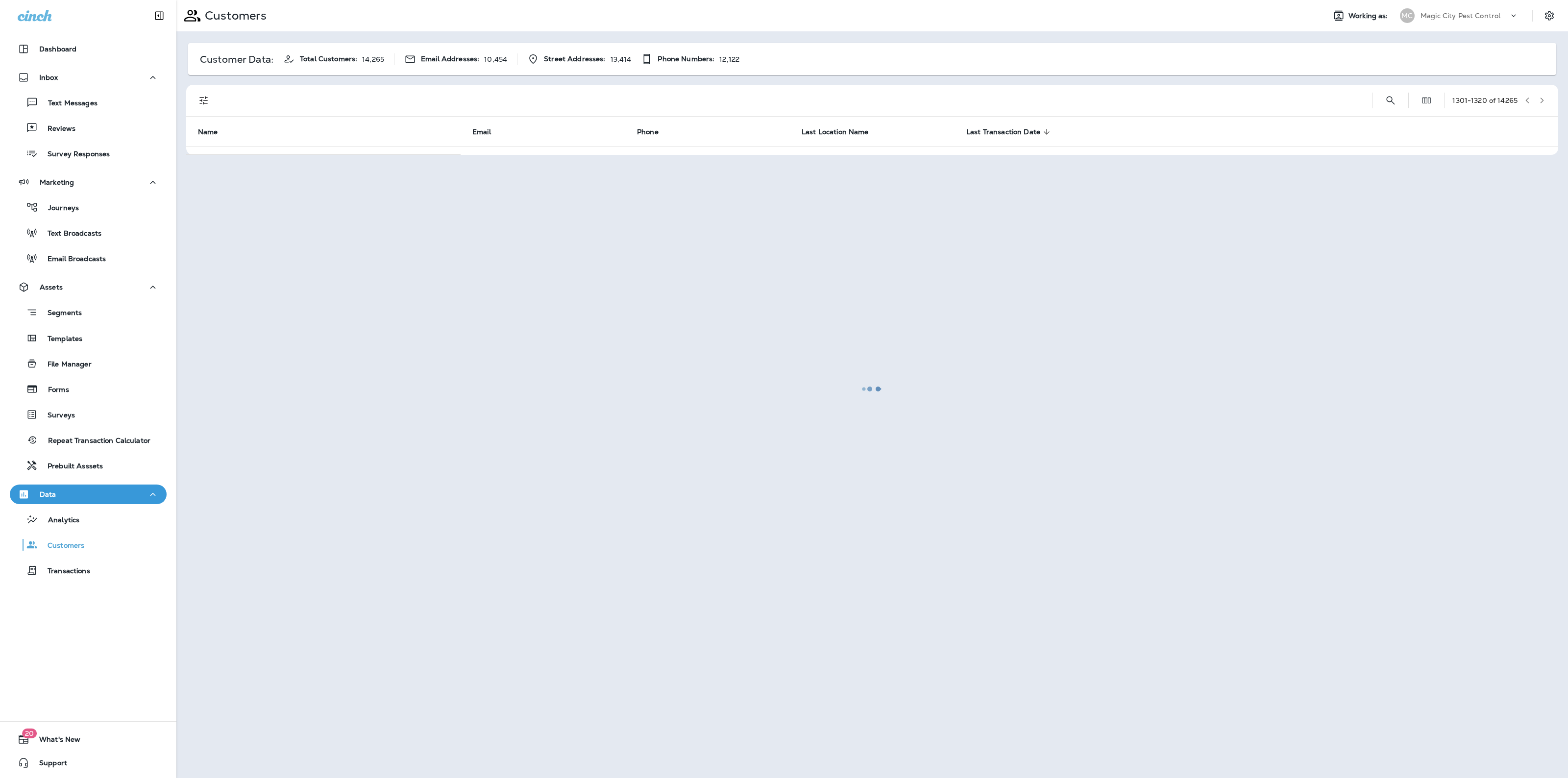
click at [1542, 94] on button "button" at bounding box center [1542, 100] width 15 height 15
click at [1542, 94] on div at bounding box center [872, 389] width 1390 height 776
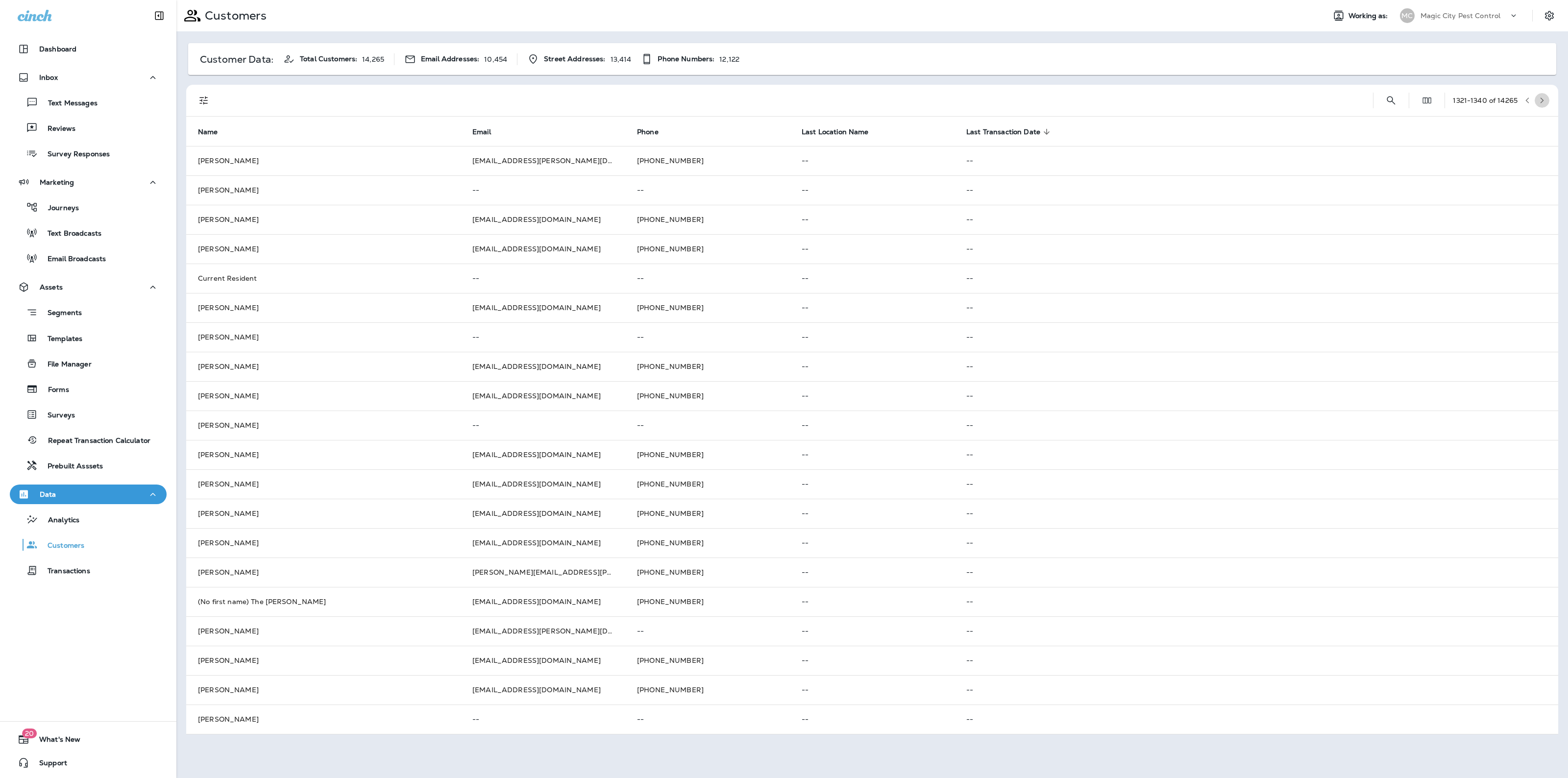
click at [1542, 94] on button "button" at bounding box center [1542, 100] width 15 height 15
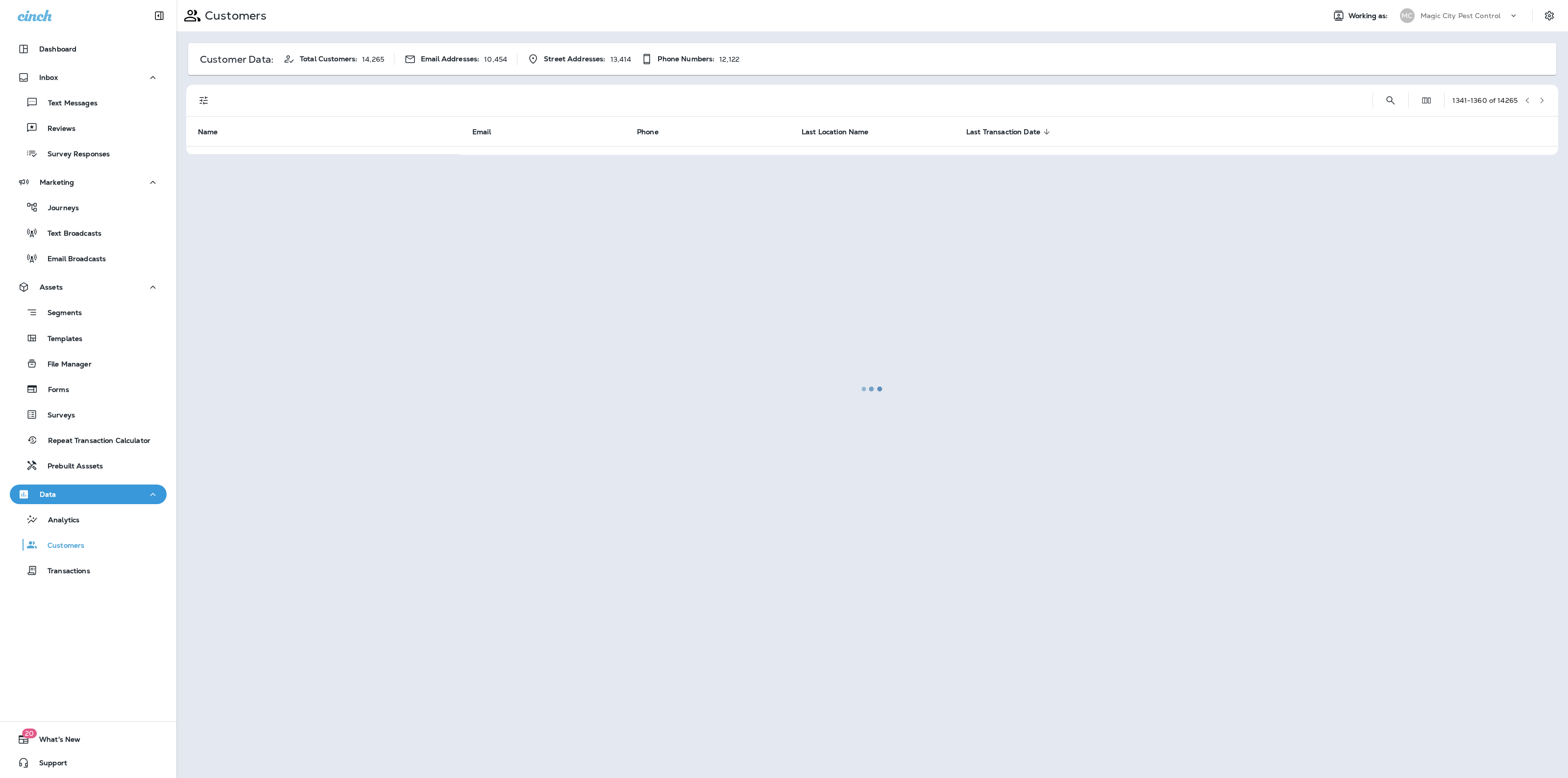
click at [1542, 94] on div at bounding box center [872, 389] width 1390 height 776
click at [1542, 94] on button "button" at bounding box center [1542, 100] width 15 height 15
click at [1542, 94] on div at bounding box center [872, 389] width 1390 height 776
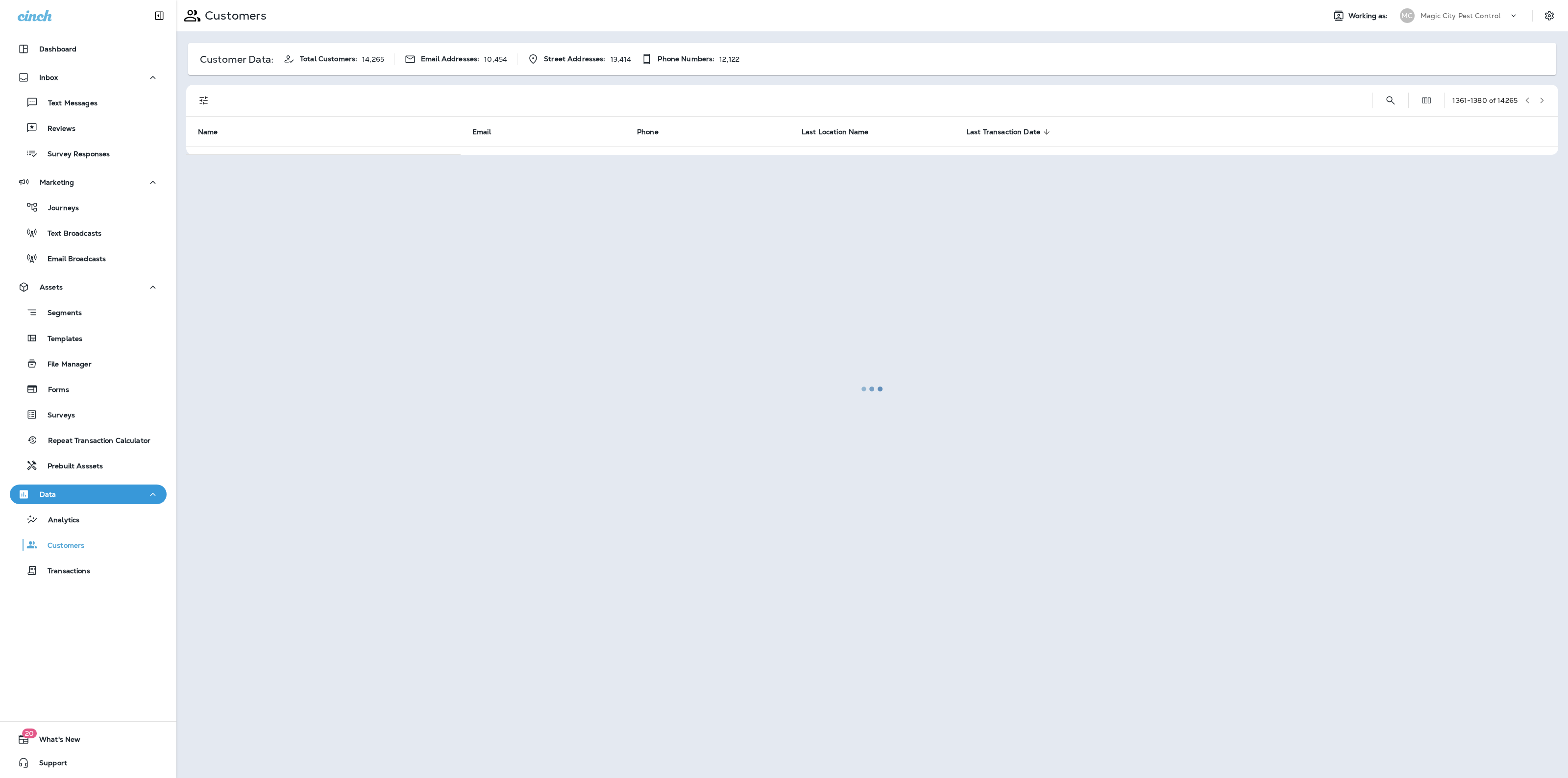
click at [1542, 94] on button "button" at bounding box center [1542, 100] width 15 height 15
click at [1542, 94] on div at bounding box center [872, 389] width 1390 height 776
click at [1542, 94] on button "button" at bounding box center [1542, 100] width 15 height 15
click at [1542, 94] on div at bounding box center [872, 389] width 1390 height 776
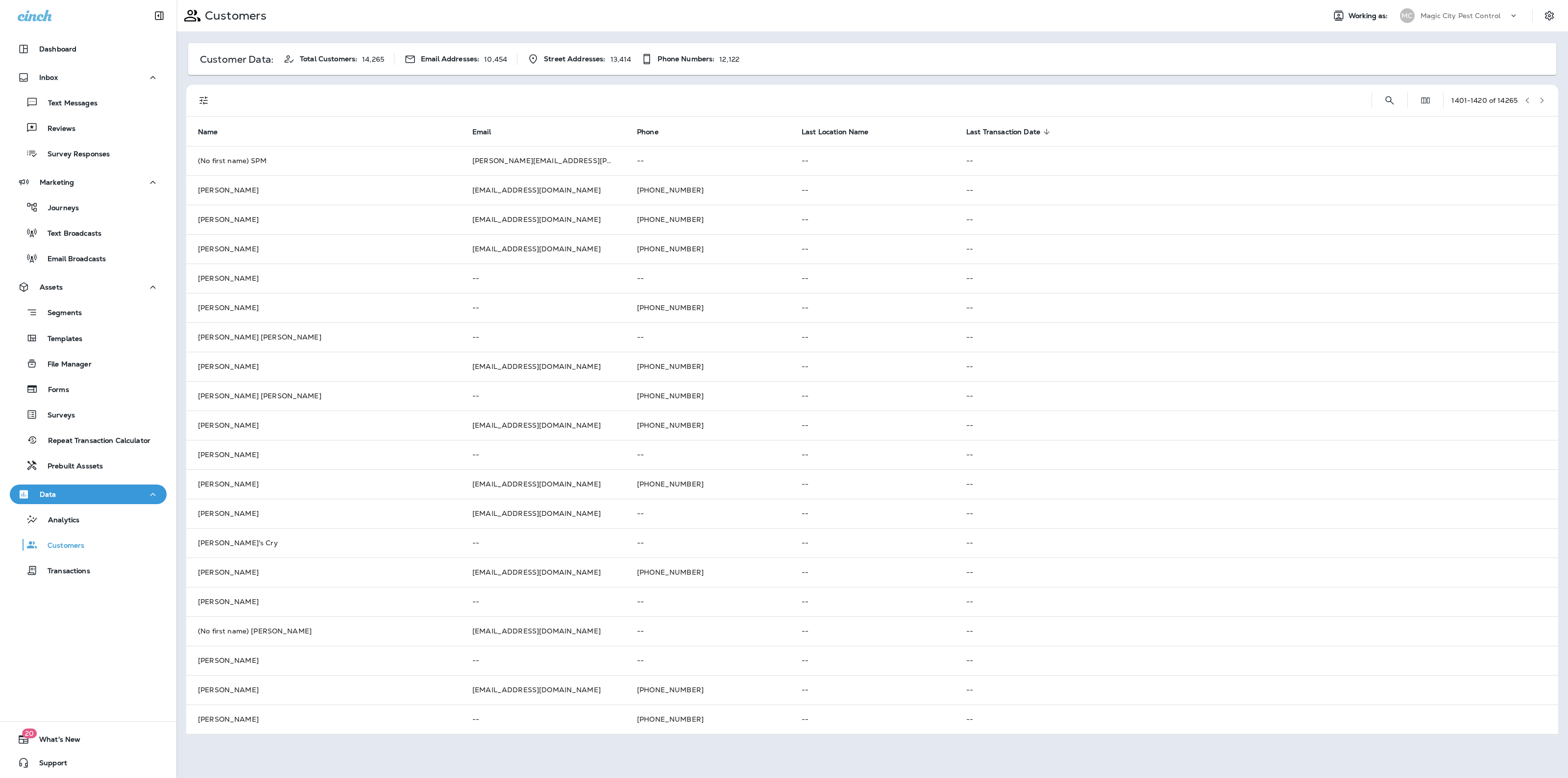
click at [1542, 94] on button "button" at bounding box center [1542, 100] width 15 height 15
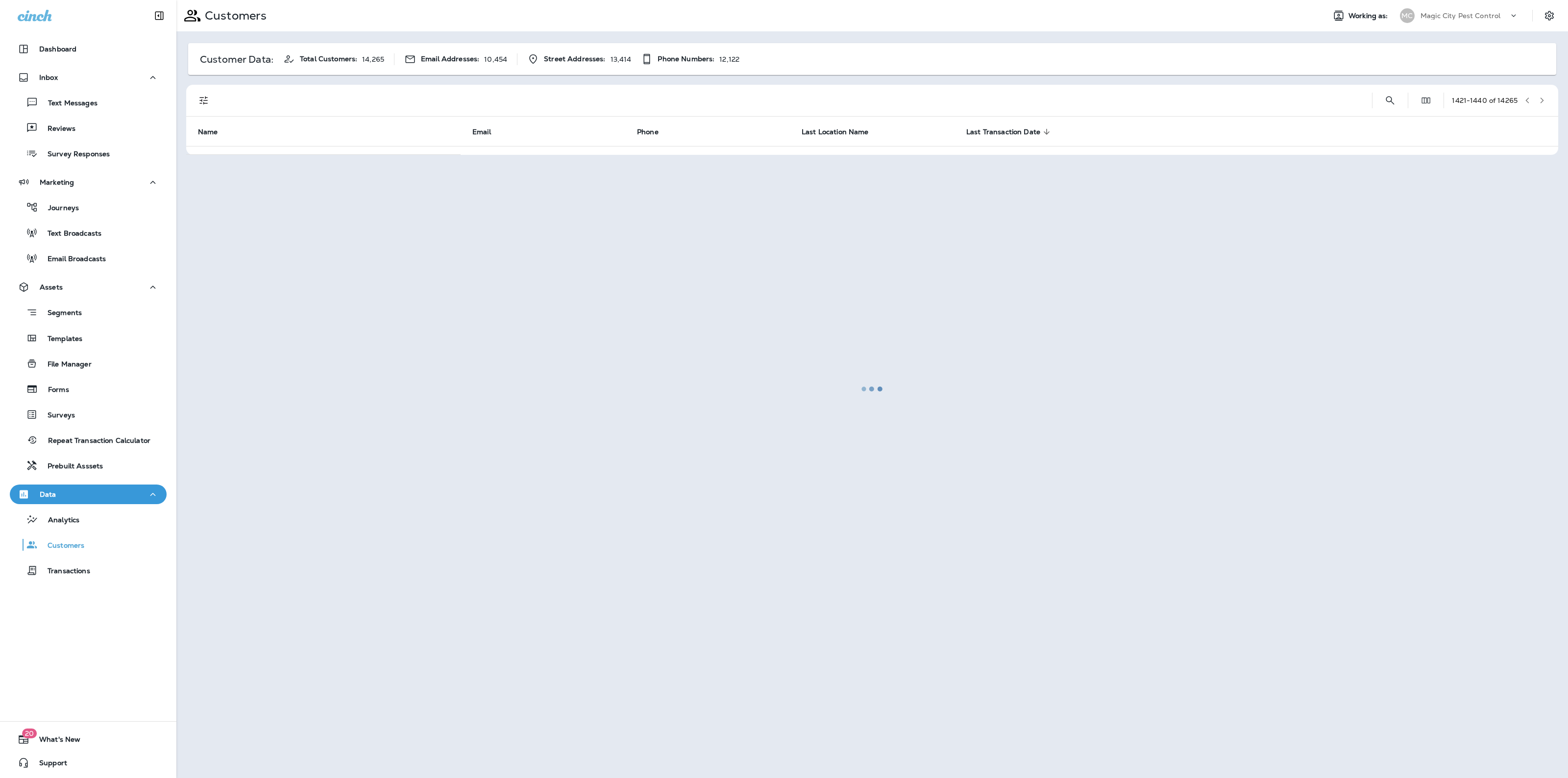
click at [1542, 94] on div at bounding box center [872, 389] width 1390 height 776
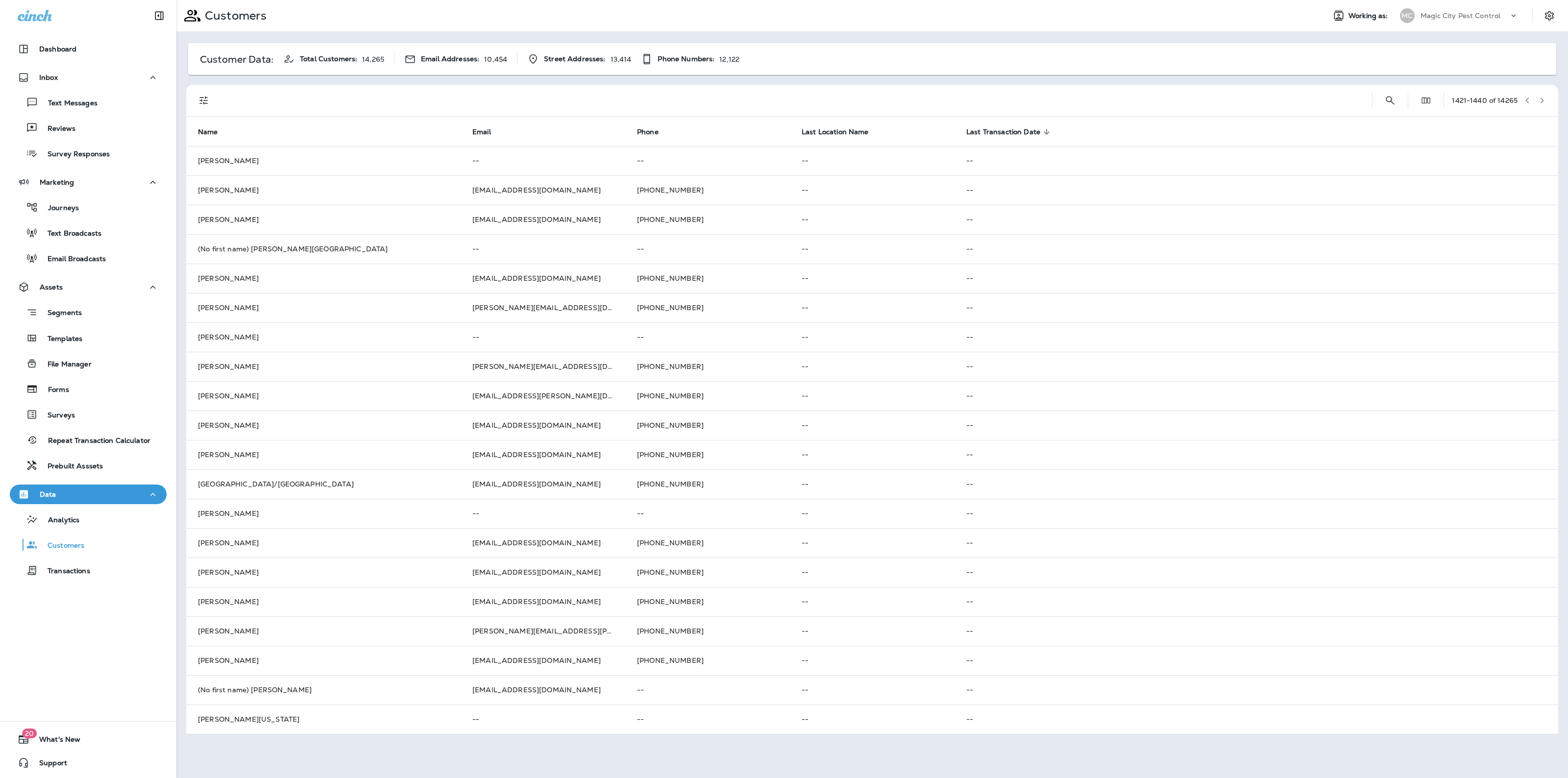
click at [1542, 94] on button "button" at bounding box center [1542, 100] width 15 height 15
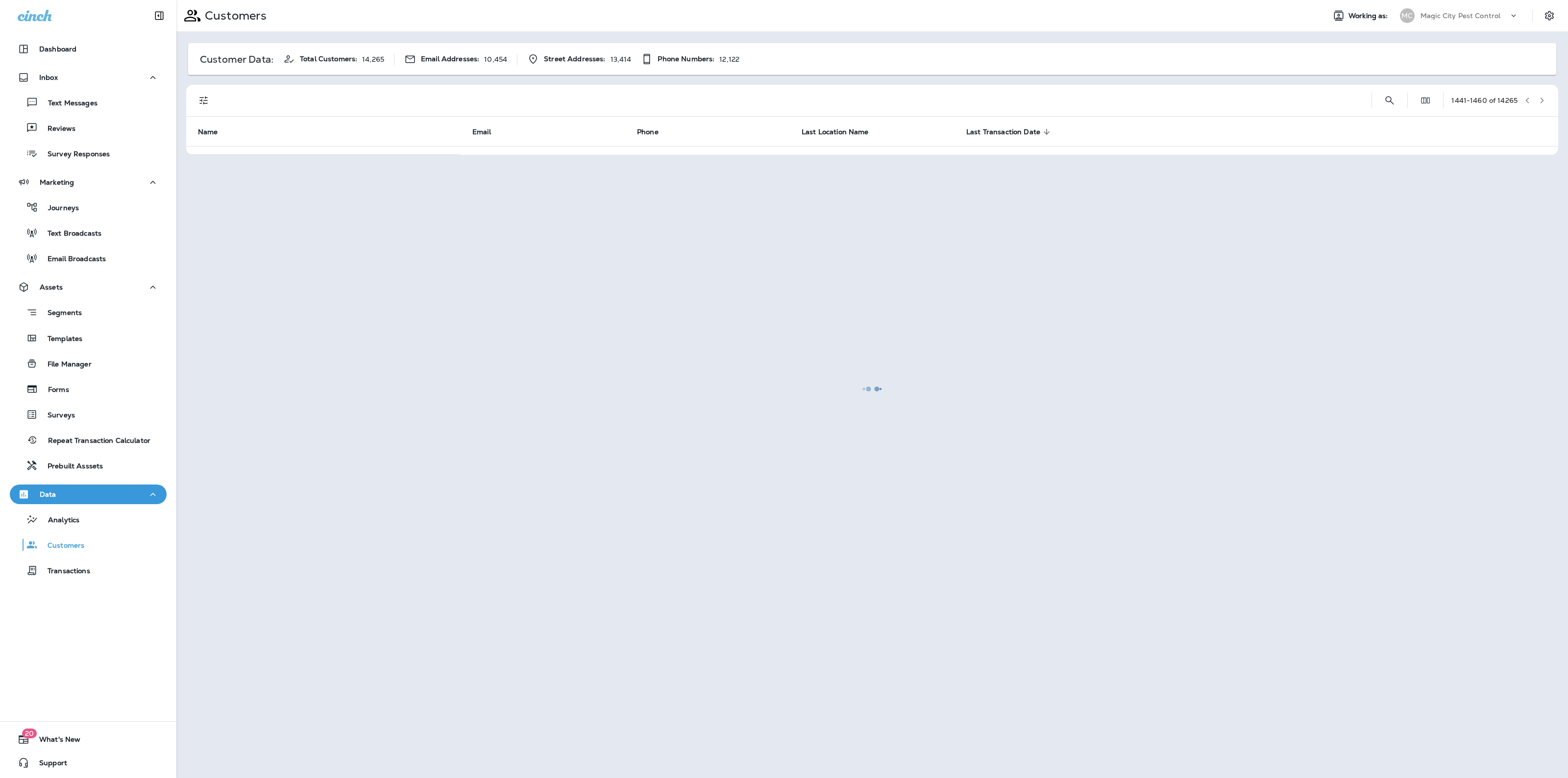
click at [1542, 94] on div at bounding box center [872, 389] width 1390 height 776
click at [1542, 94] on button "button" at bounding box center [1542, 100] width 15 height 15
click at [1542, 94] on div at bounding box center [872, 389] width 1390 height 776
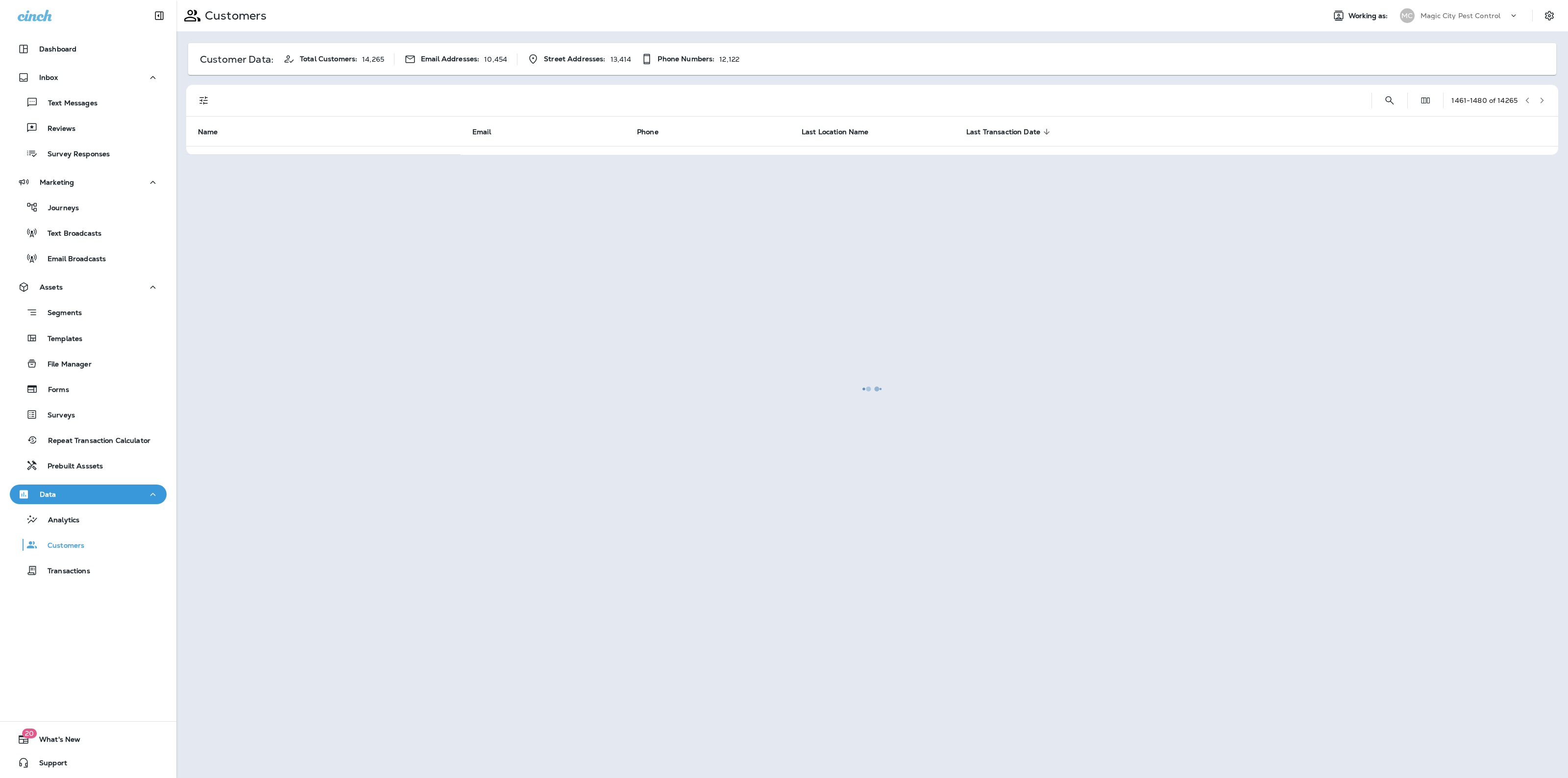
click at [1542, 94] on button "button" at bounding box center [1542, 100] width 15 height 15
click at [1542, 94] on div at bounding box center [872, 389] width 1390 height 776
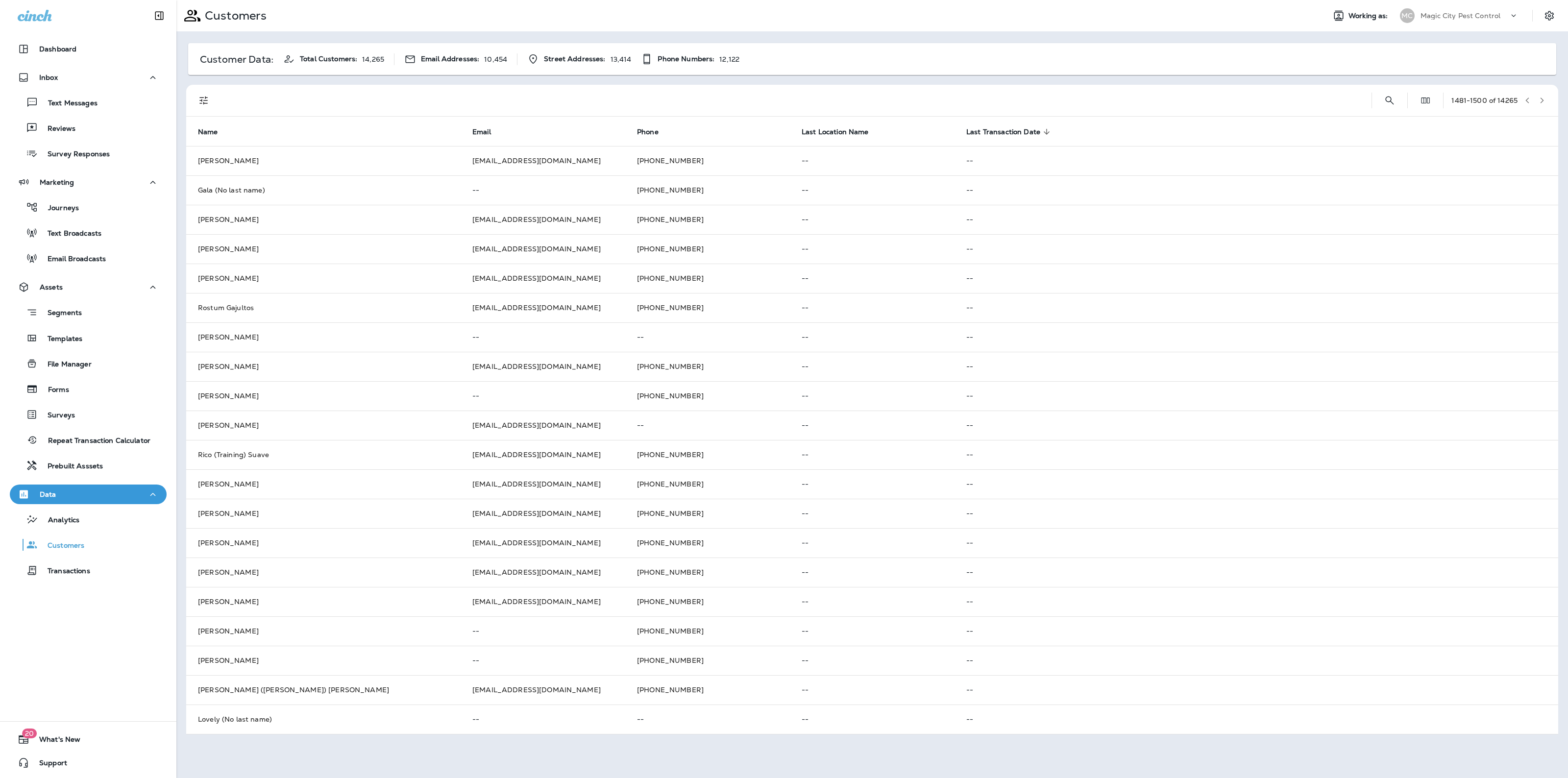
click at [1542, 94] on button "button" at bounding box center [1542, 100] width 15 height 15
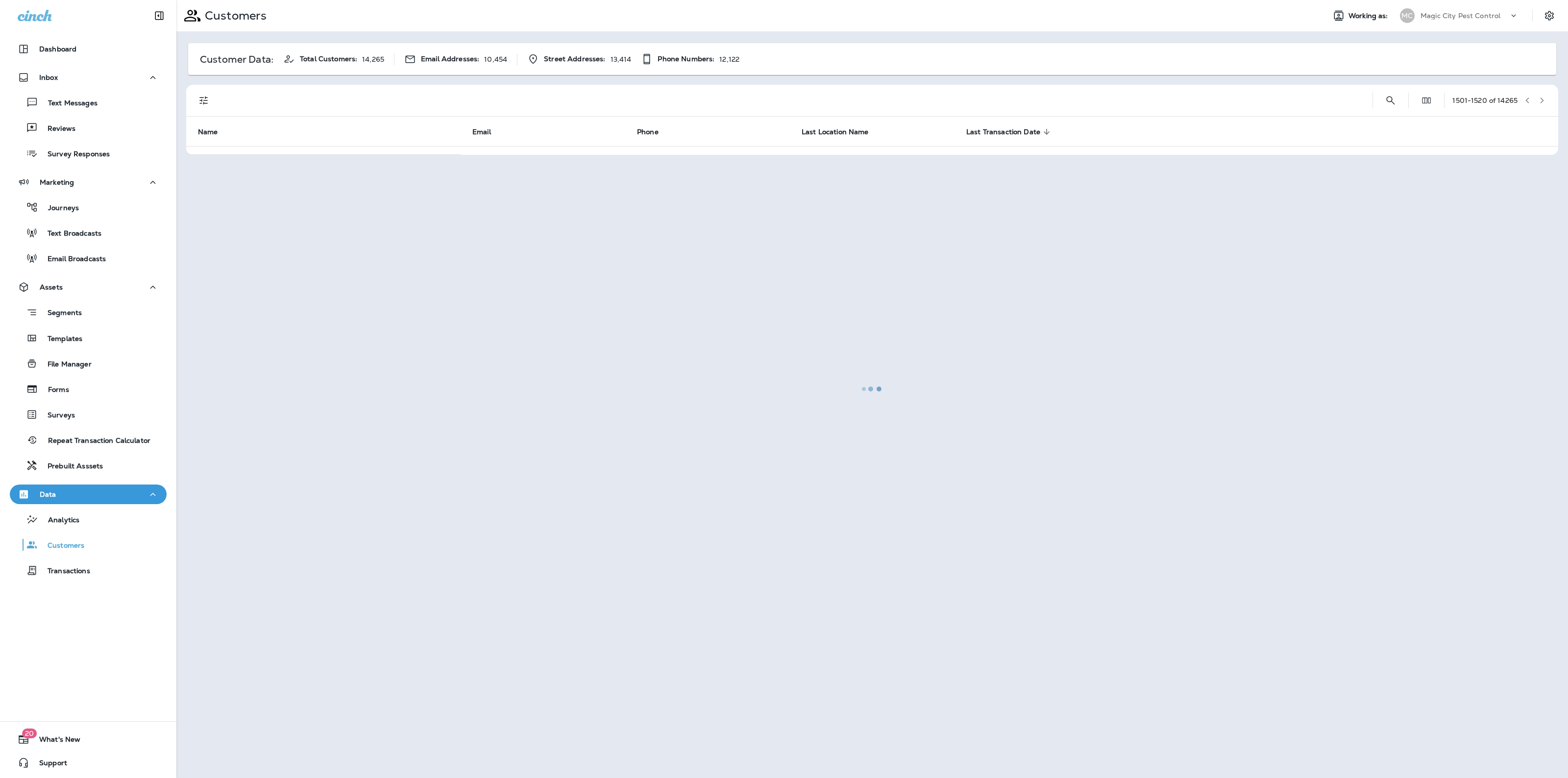
click at [1542, 94] on div at bounding box center [872, 389] width 1390 height 776
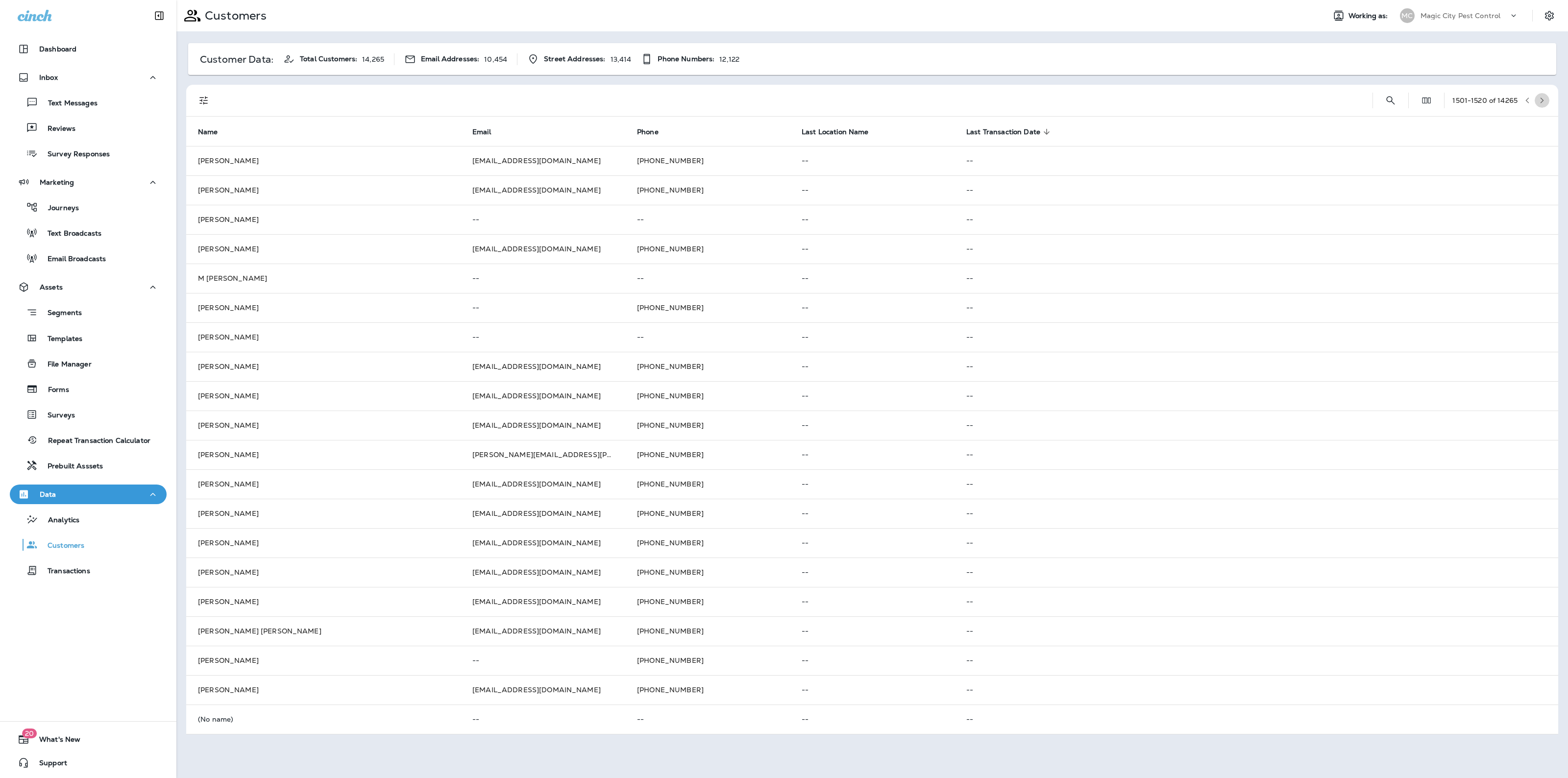
click at [1542, 94] on button "button" at bounding box center [1542, 100] width 15 height 15
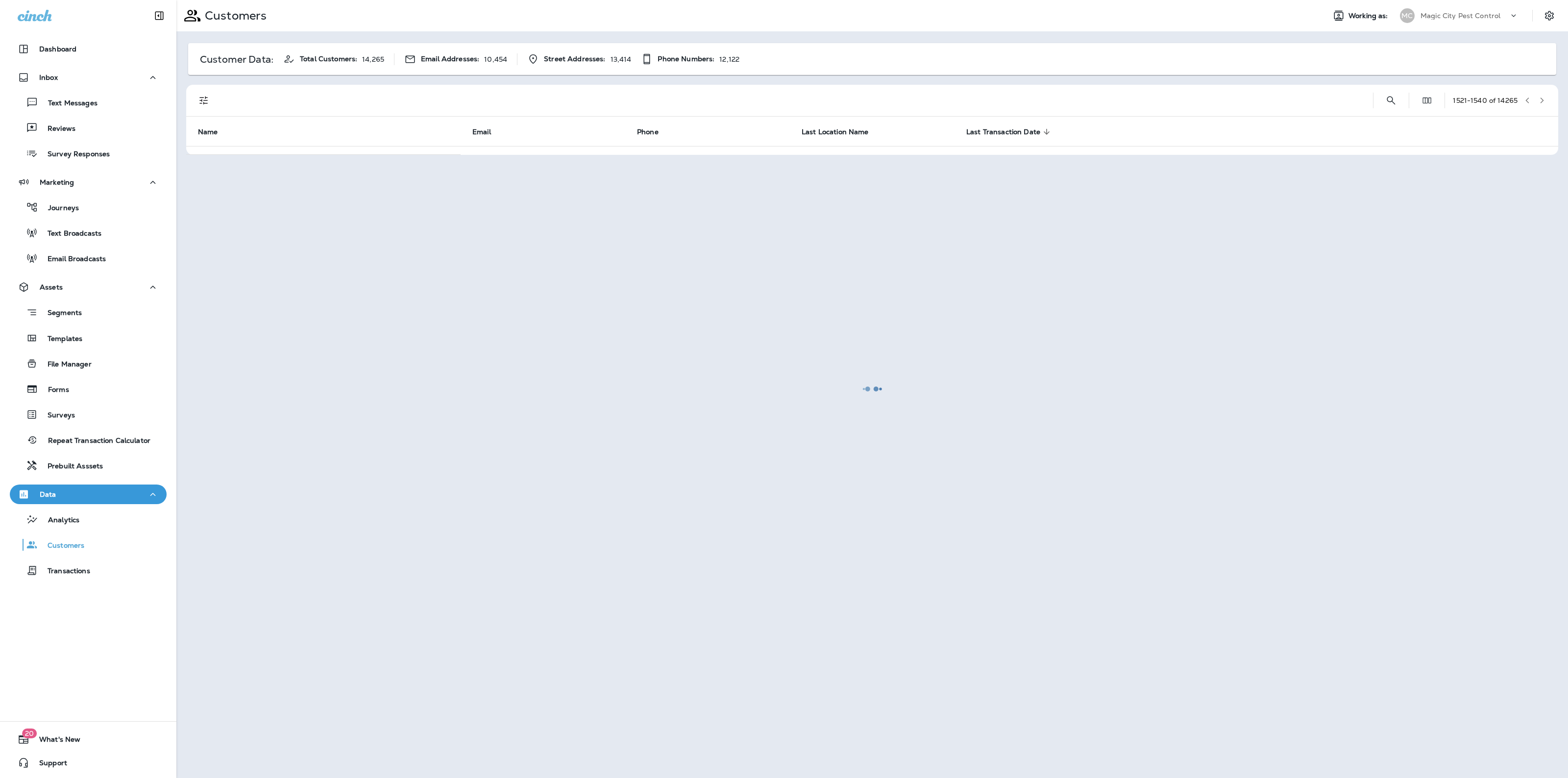
click at [1542, 94] on div at bounding box center [872, 389] width 1390 height 776
click at [1542, 94] on button "button" at bounding box center [1542, 100] width 15 height 15
click at [1542, 94] on div at bounding box center [872, 389] width 1390 height 776
click at [1542, 94] on button "button" at bounding box center [1542, 100] width 15 height 15
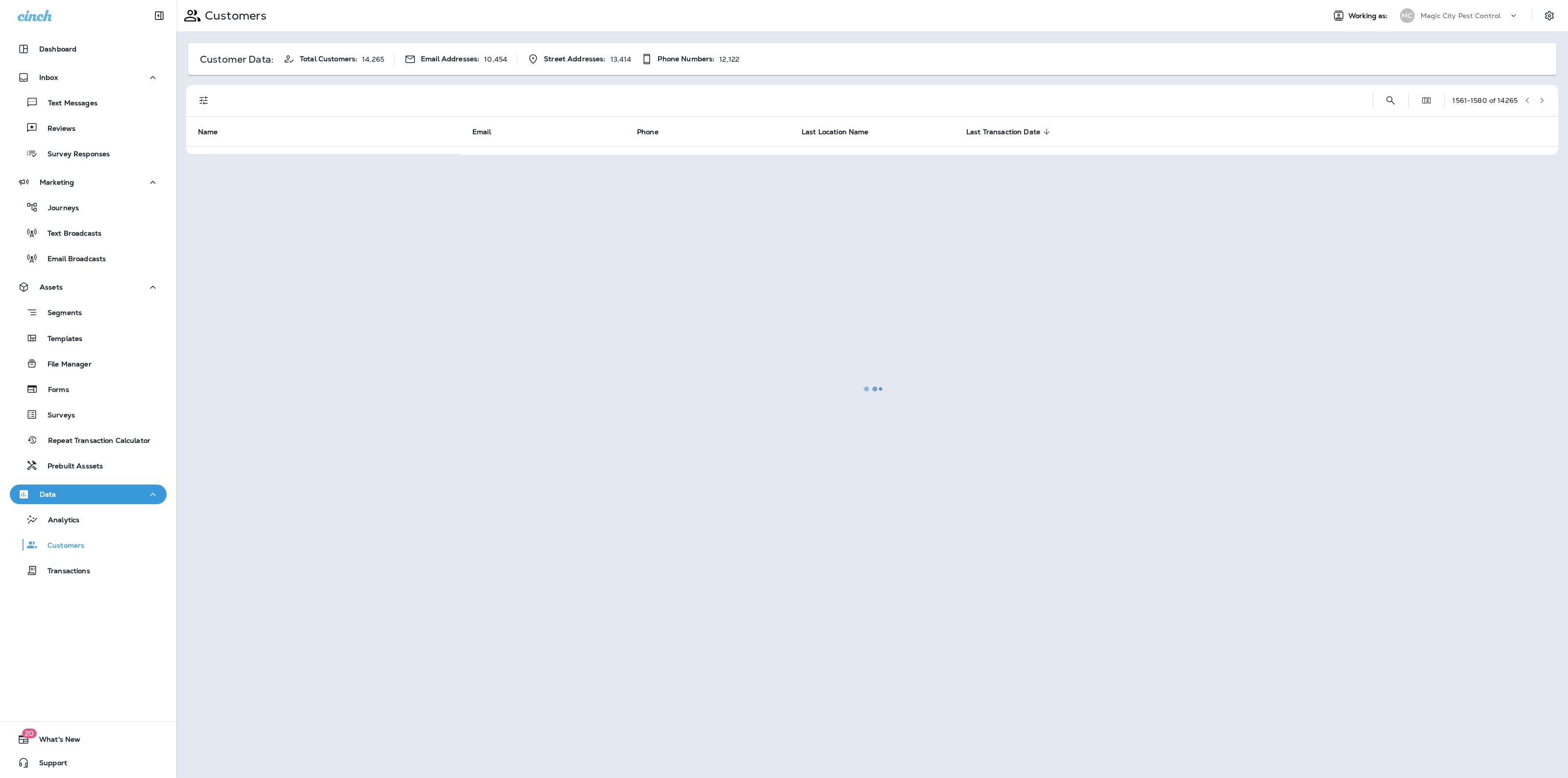
click at [1542, 94] on div at bounding box center [872, 389] width 1390 height 776
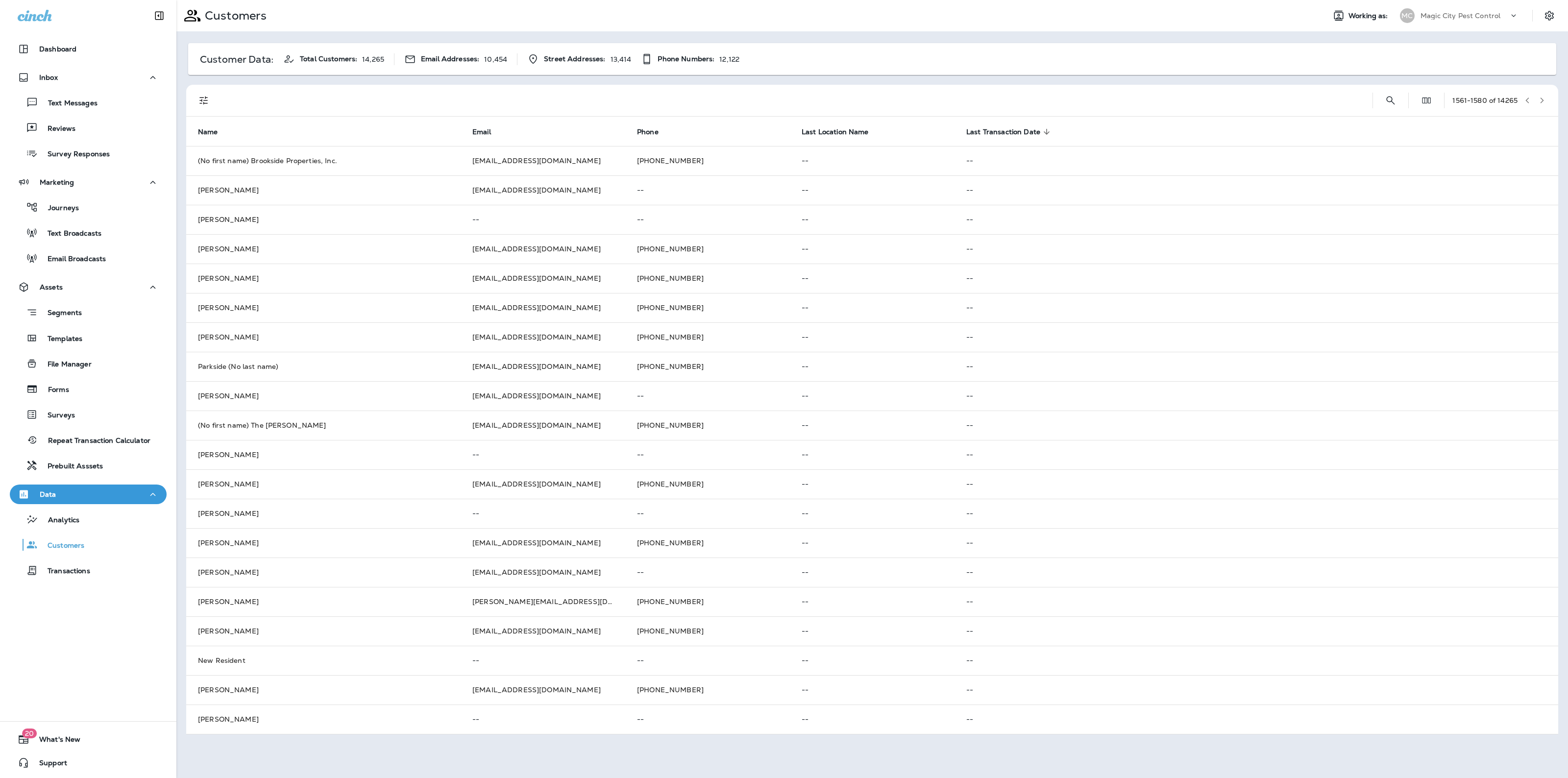
click at [1542, 94] on button "button" at bounding box center [1542, 100] width 15 height 15
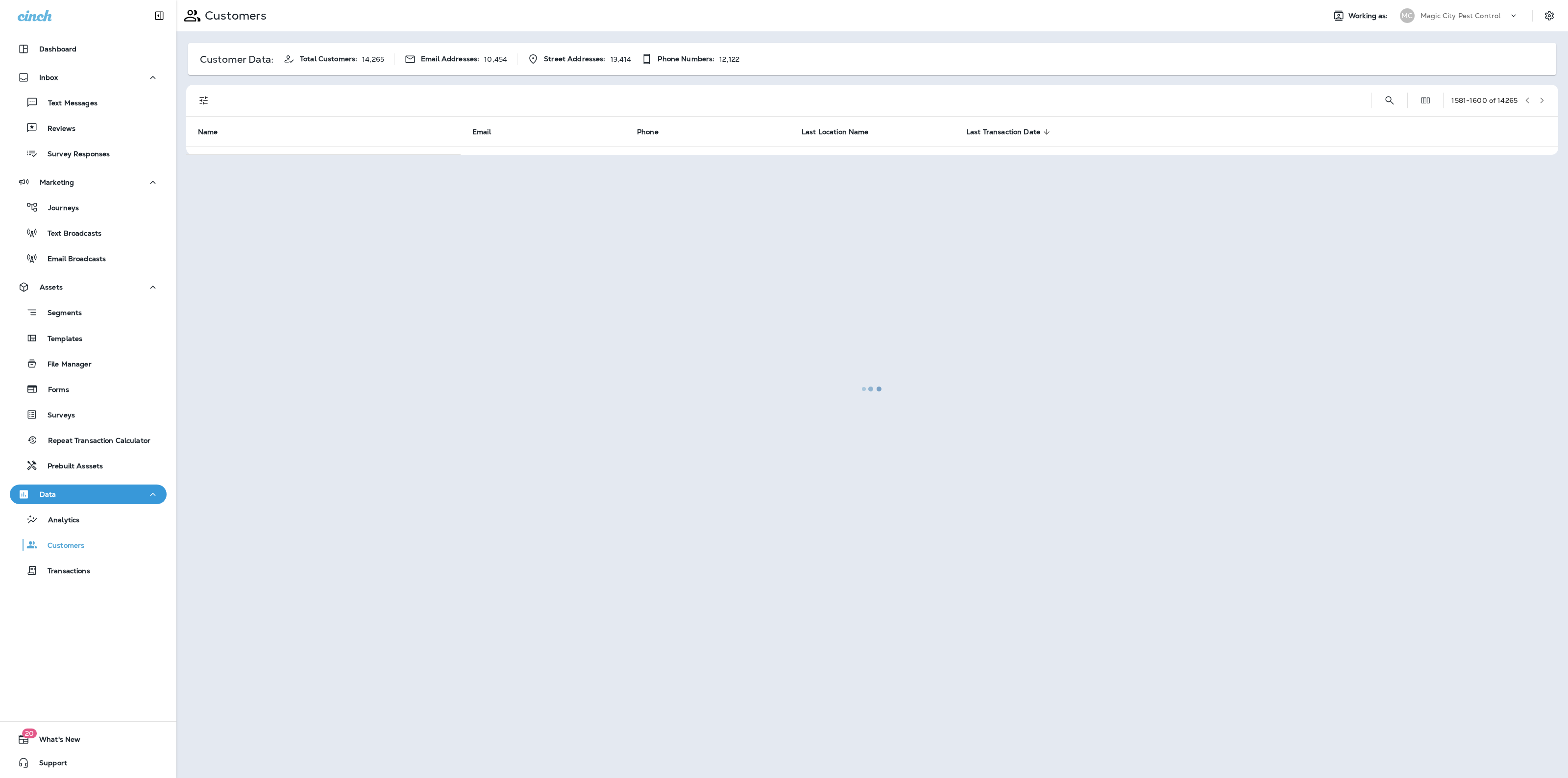
click at [1542, 94] on div at bounding box center [872, 389] width 1390 height 776
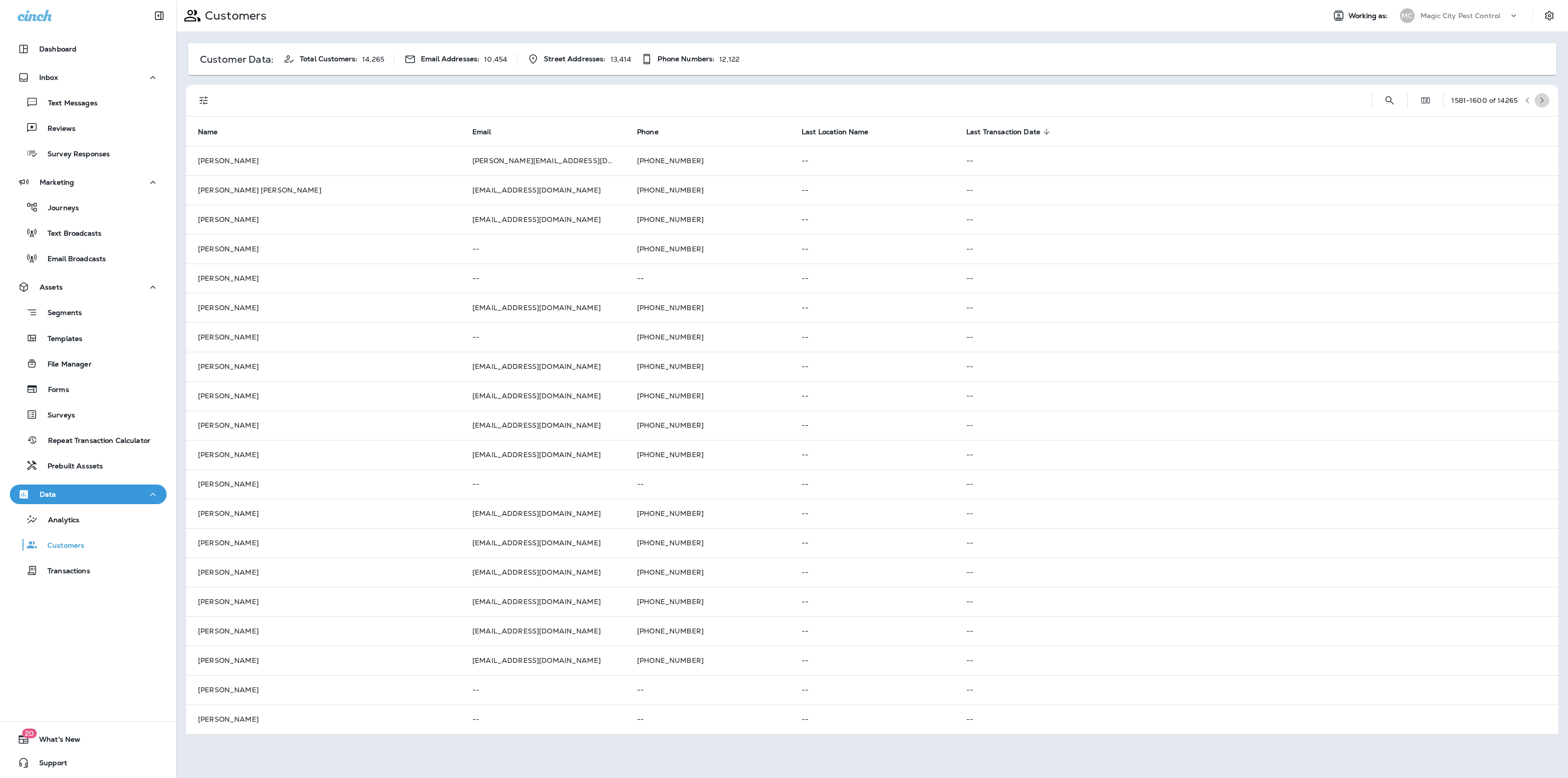
click at [1542, 94] on button "button" at bounding box center [1542, 100] width 15 height 15
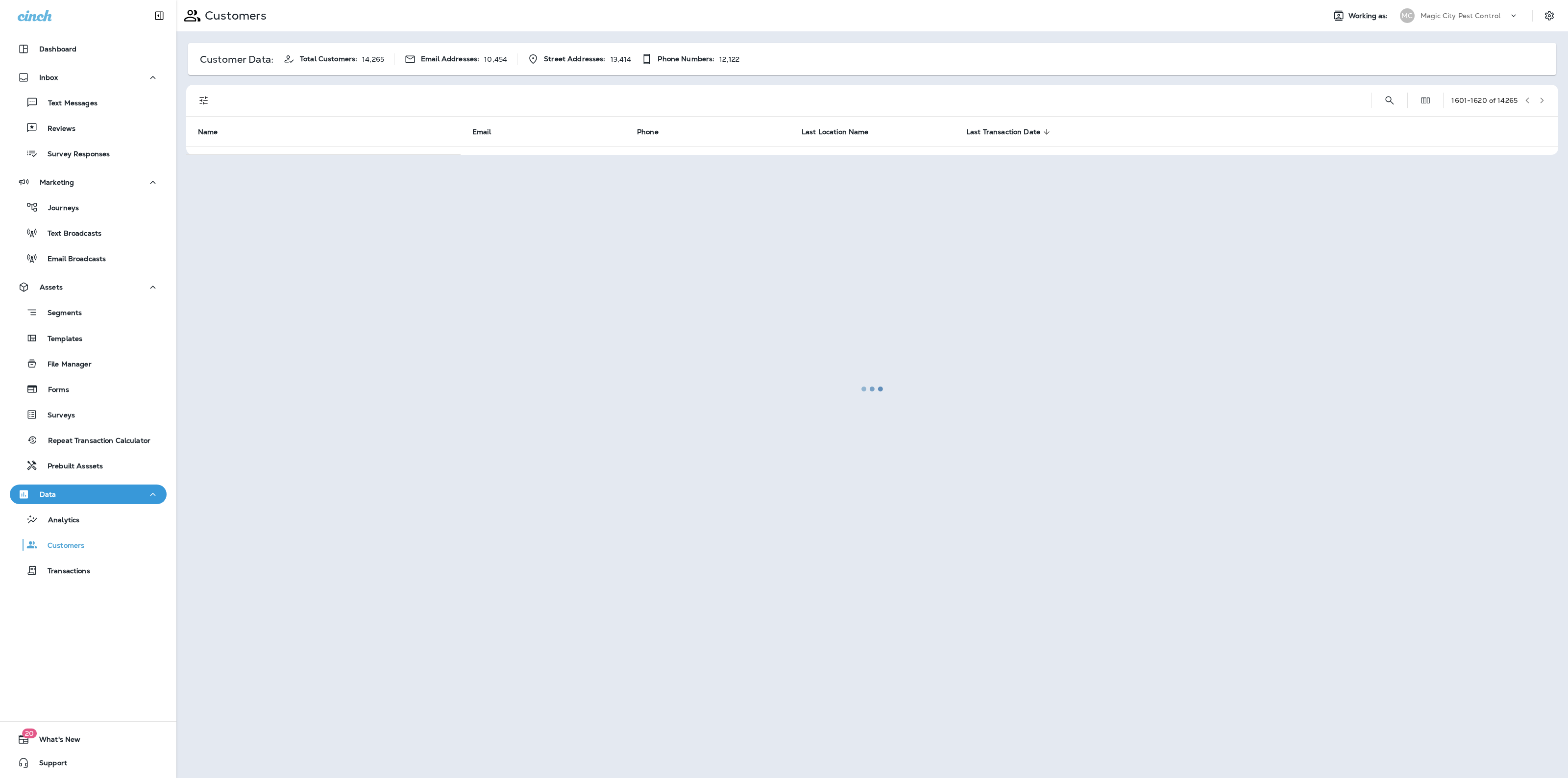
click at [1542, 94] on div at bounding box center [872, 389] width 1390 height 776
click at [1542, 94] on button "button" at bounding box center [1542, 100] width 15 height 15
click at [1542, 94] on div at bounding box center [872, 389] width 1390 height 776
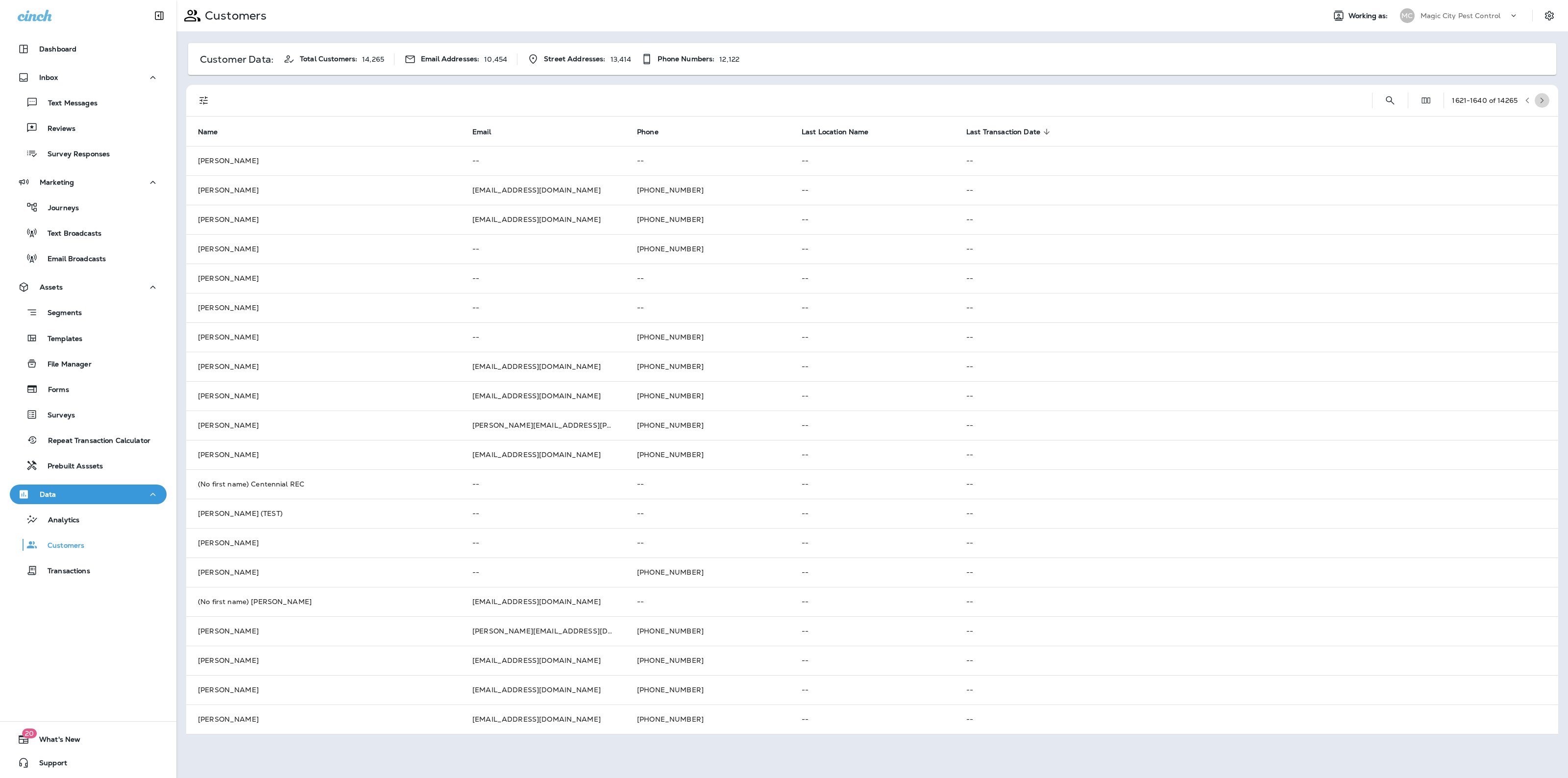
click at [1542, 94] on button "button" at bounding box center [1542, 100] width 15 height 15
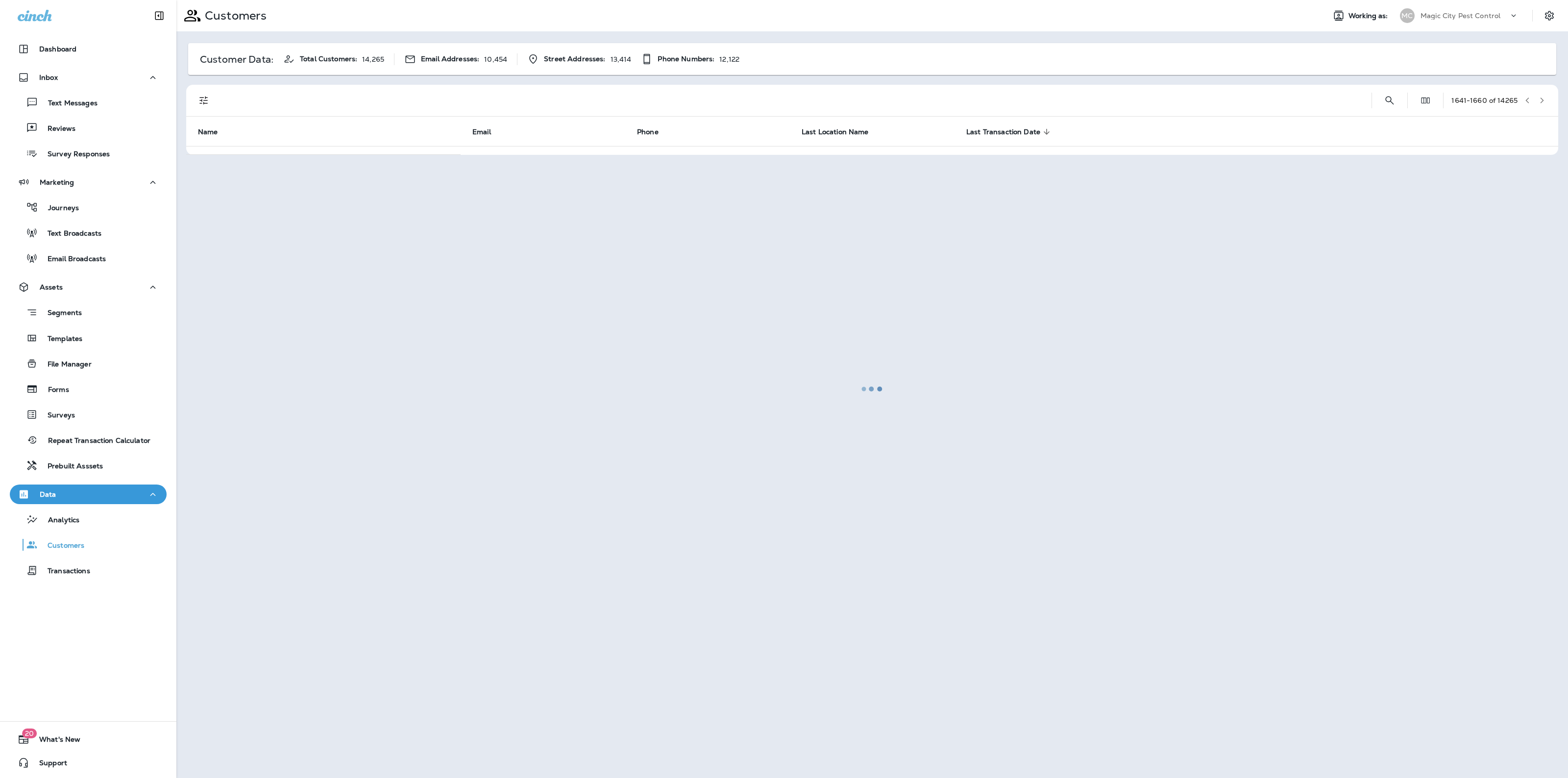
click at [1542, 94] on div at bounding box center [872, 389] width 1390 height 776
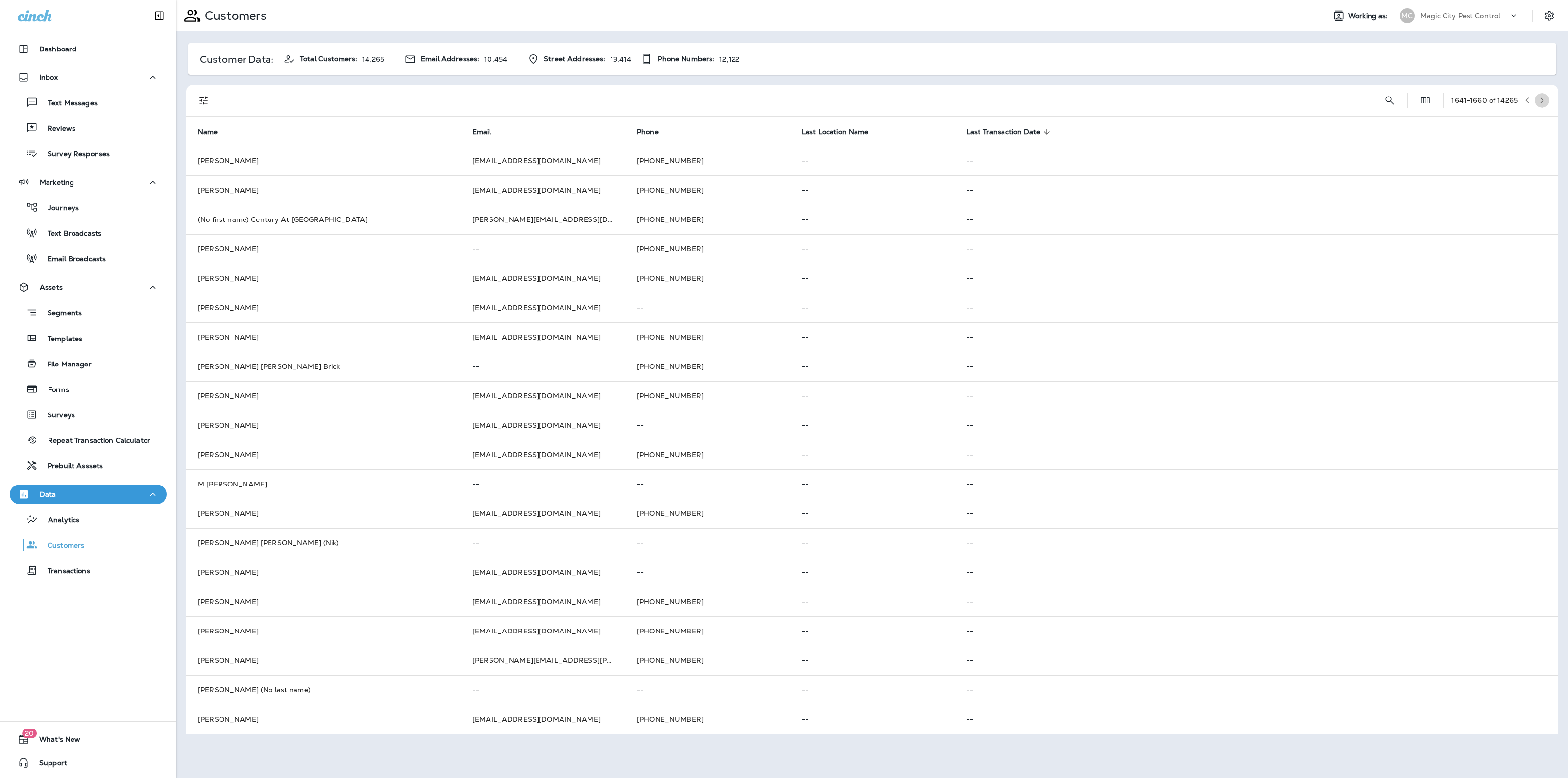
click at [1542, 94] on button "button" at bounding box center [1542, 100] width 15 height 15
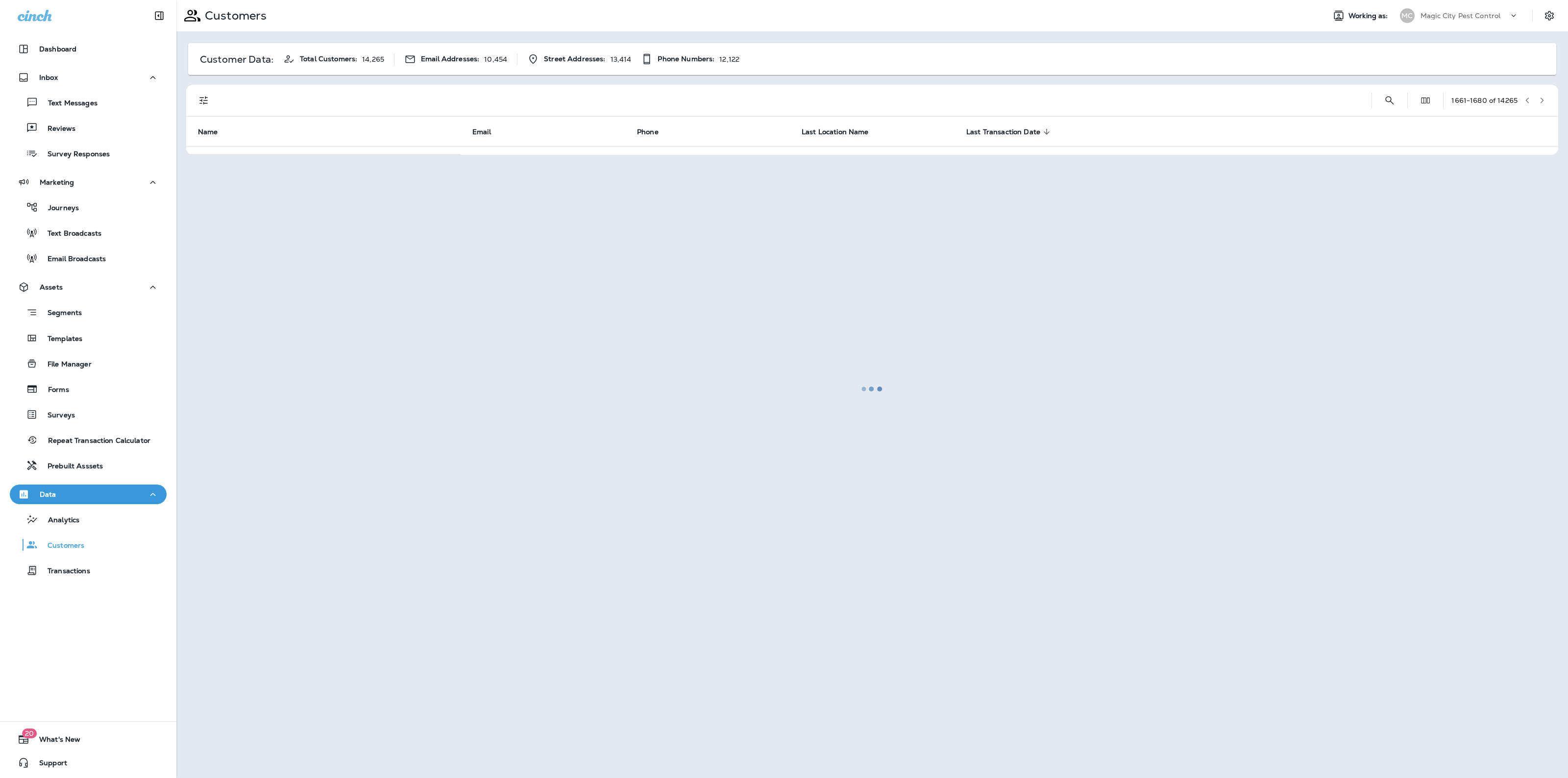
click at [1542, 94] on div at bounding box center [872, 389] width 1390 height 776
click at [1542, 94] on button "button" at bounding box center [1542, 100] width 15 height 15
click at [1542, 94] on div at bounding box center [872, 389] width 1390 height 776
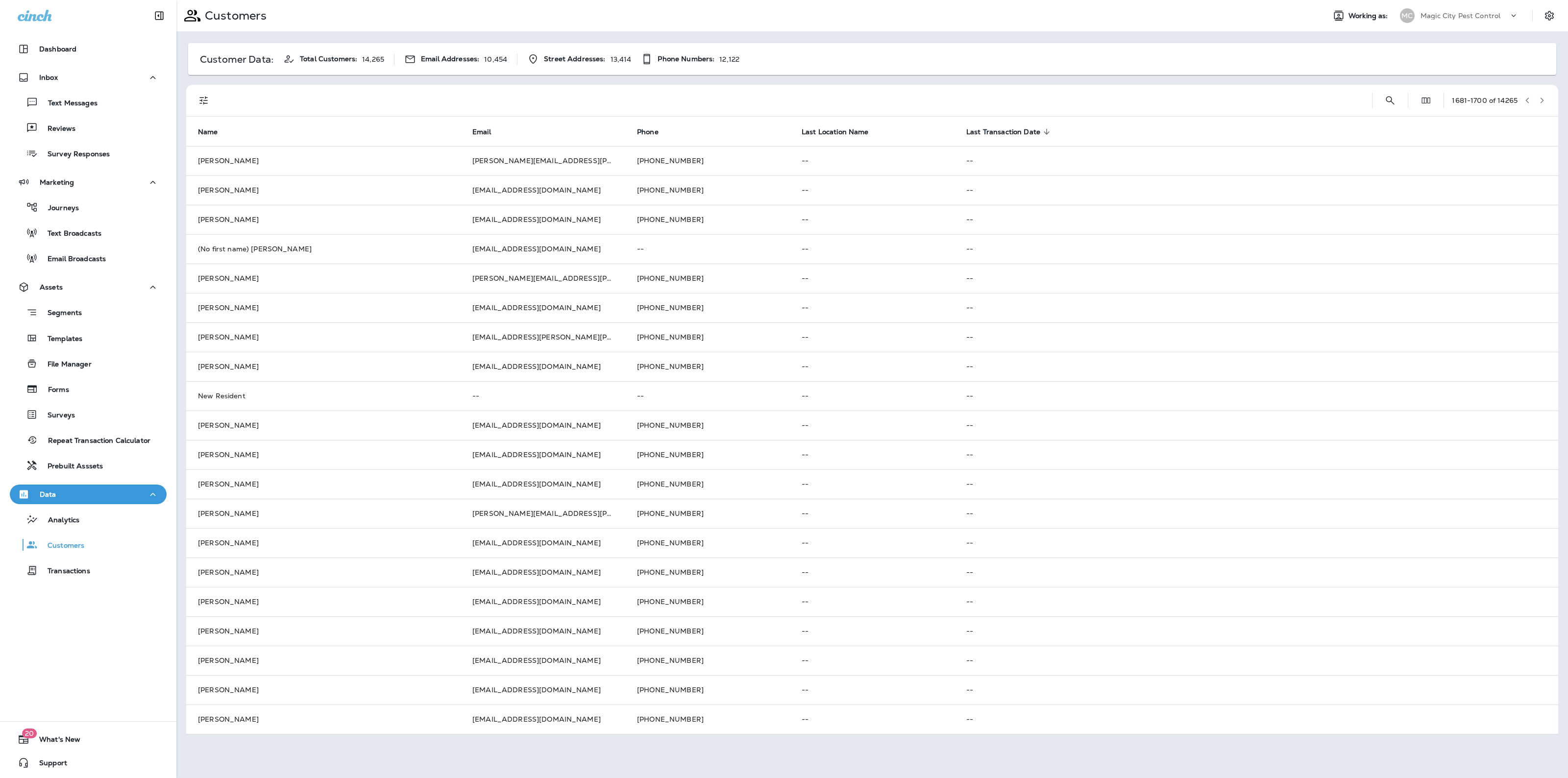
click at [1542, 94] on button "button" at bounding box center [1542, 100] width 15 height 15
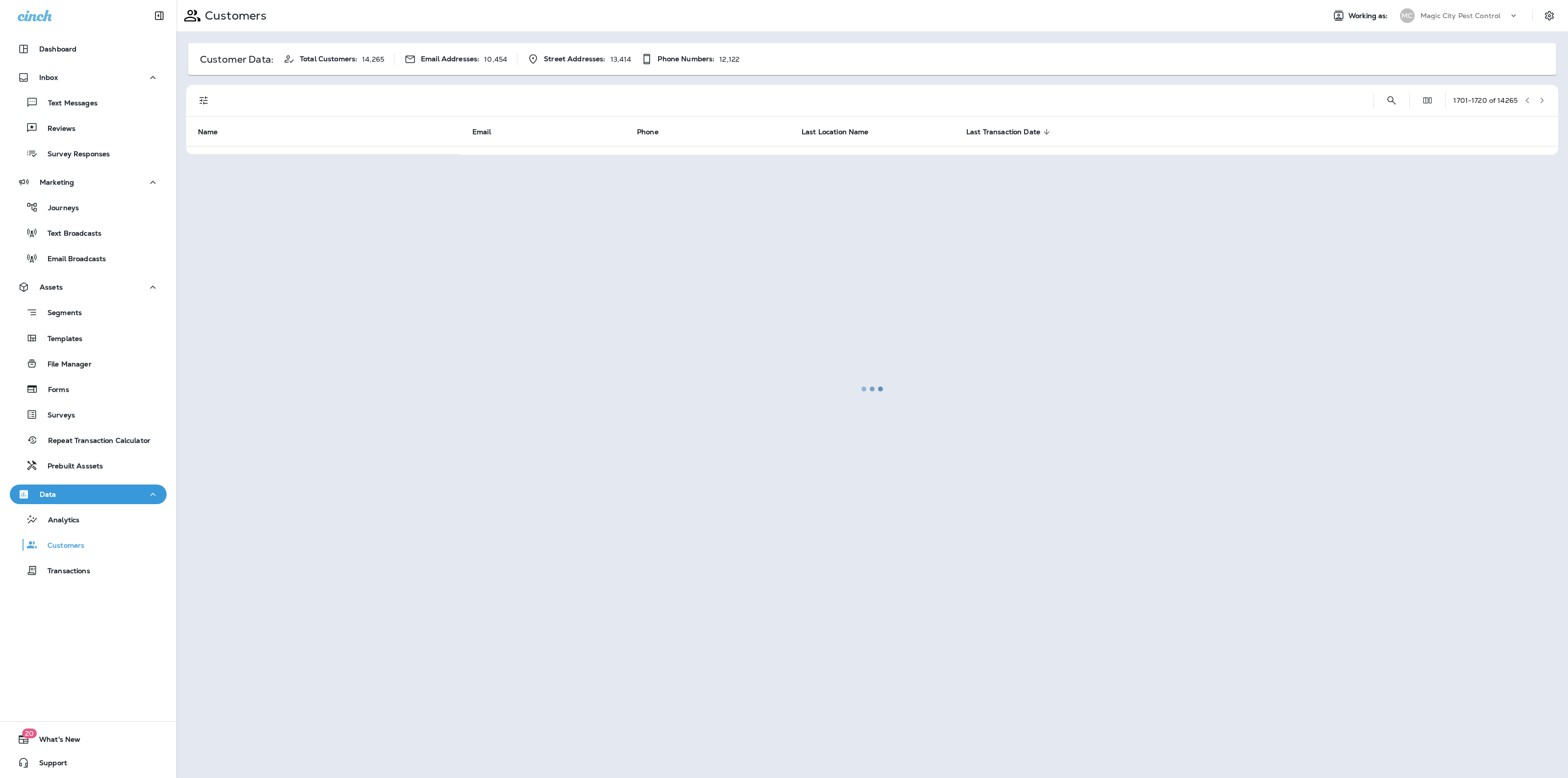
click at [1542, 94] on div at bounding box center [872, 389] width 1390 height 776
click at [1542, 94] on button "button" at bounding box center [1542, 100] width 15 height 15
click at [1542, 94] on div at bounding box center [872, 389] width 1390 height 776
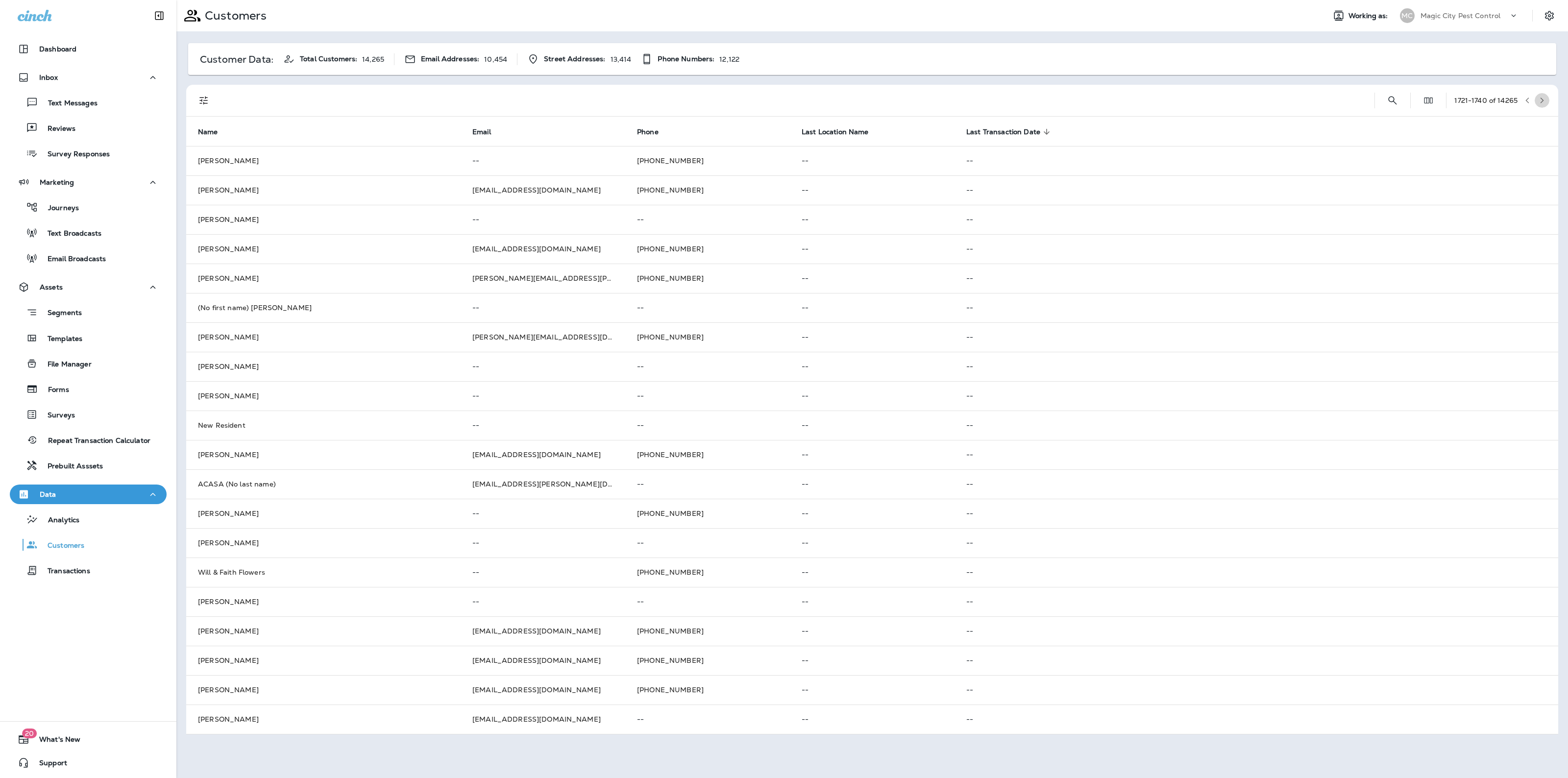
click at [1542, 94] on button "button" at bounding box center [1542, 100] width 15 height 15
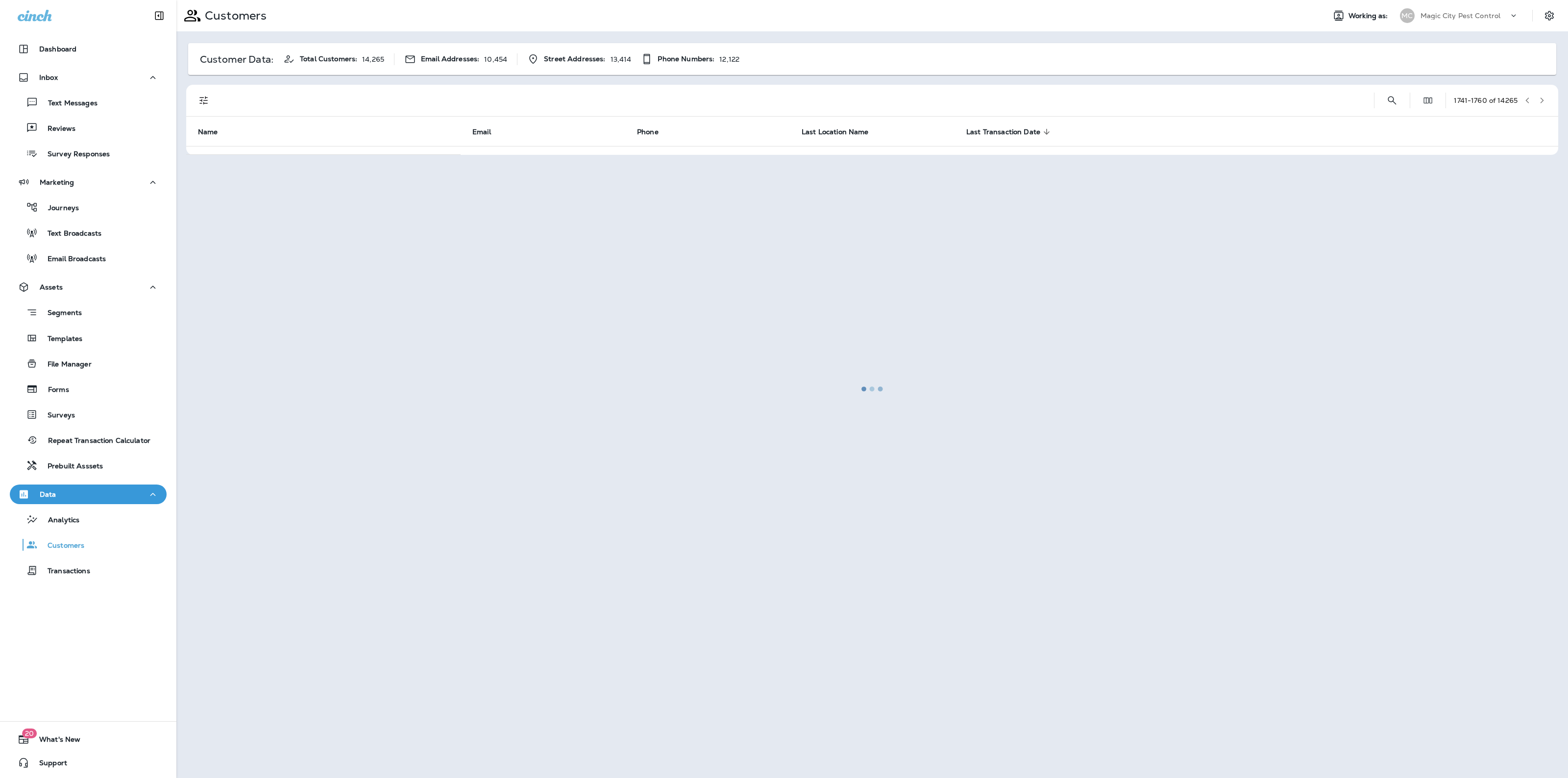
click at [1542, 94] on div at bounding box center [872, 389] width 1390 height 776
click at [1542, 94] on button "button" at bounding box center [1542, 100] width 15 height 15
click at [1542, 94] on div at bounding box center [872, 389] width 1390 height 776
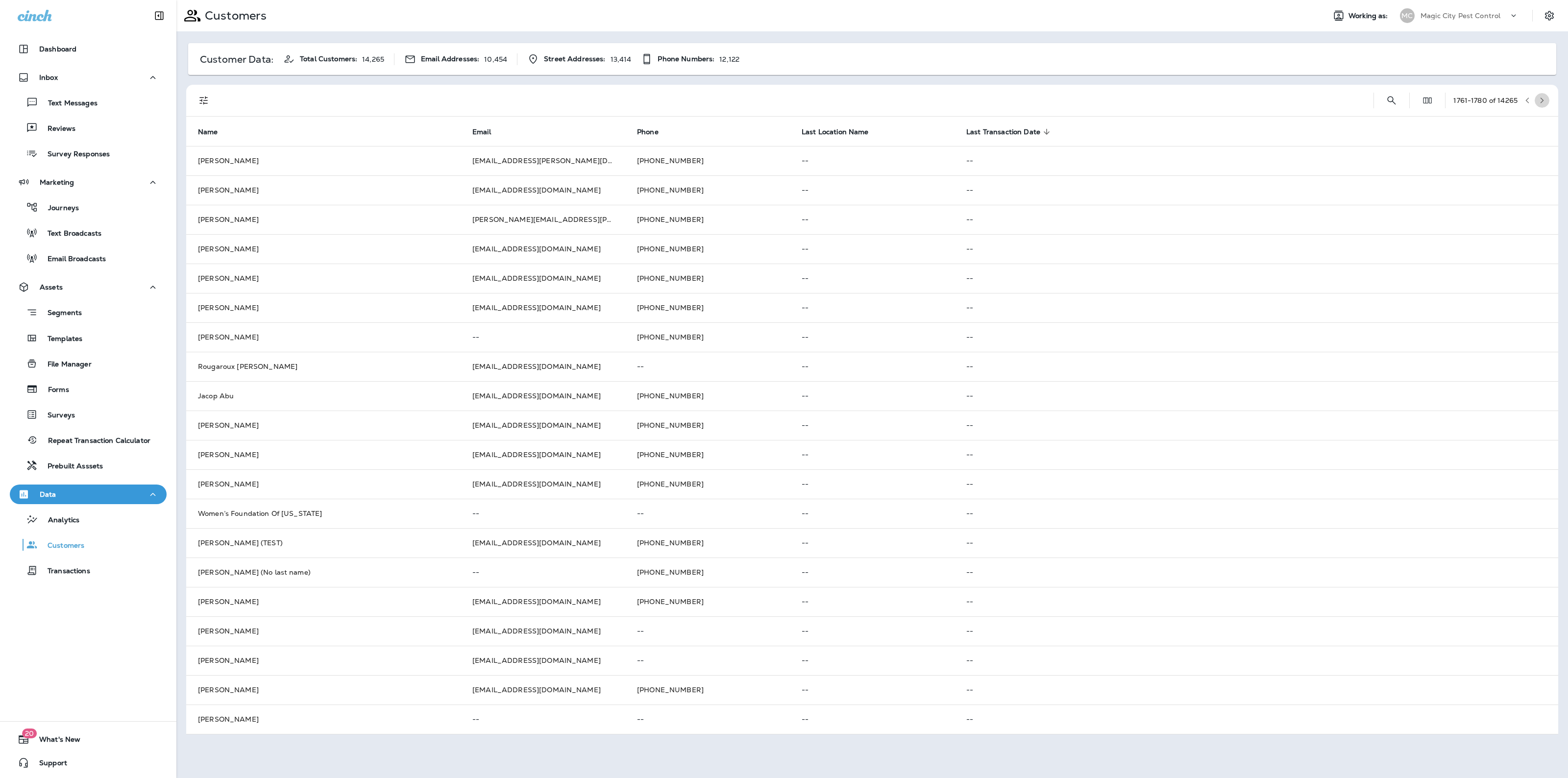
click at [1542, 94] on button "button" at bounding box center [1542, 100] width 15 height 15
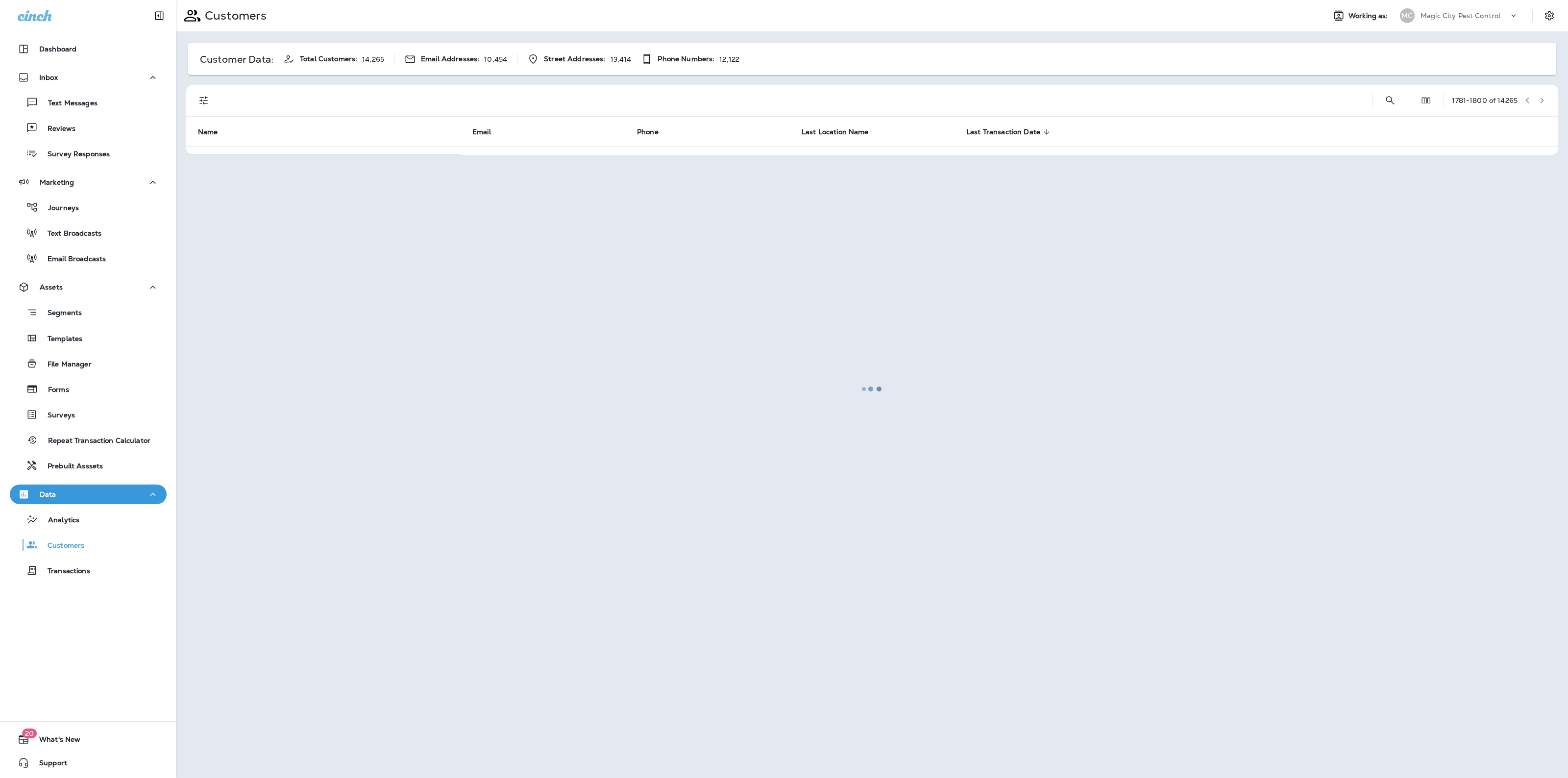
click at [1542, 94] on div at bounding box center [872, 389] width 1390 height 776
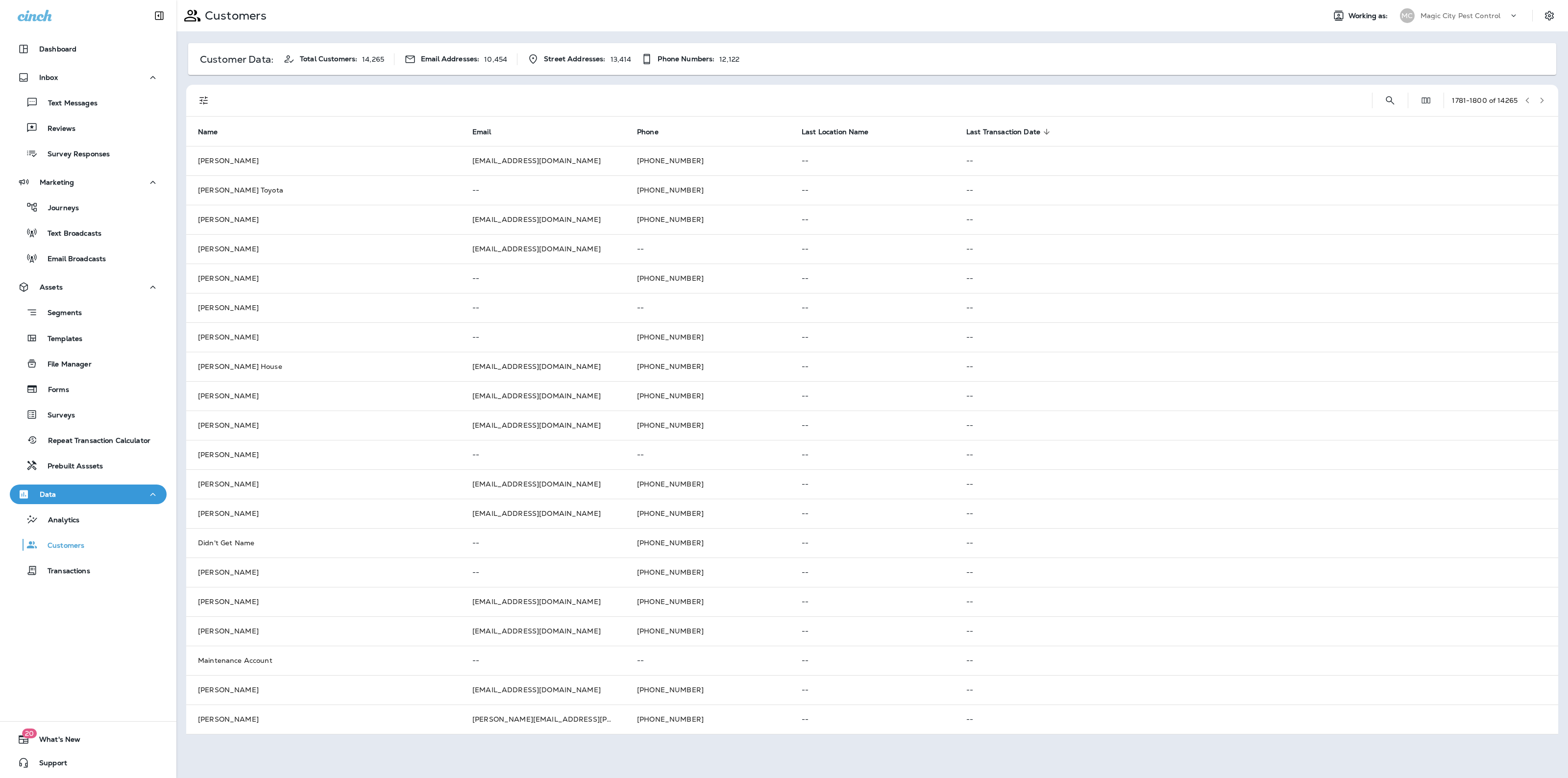
click at [1542, 94] on button "button" at bounding box center [1542, 100] width 15 height 15
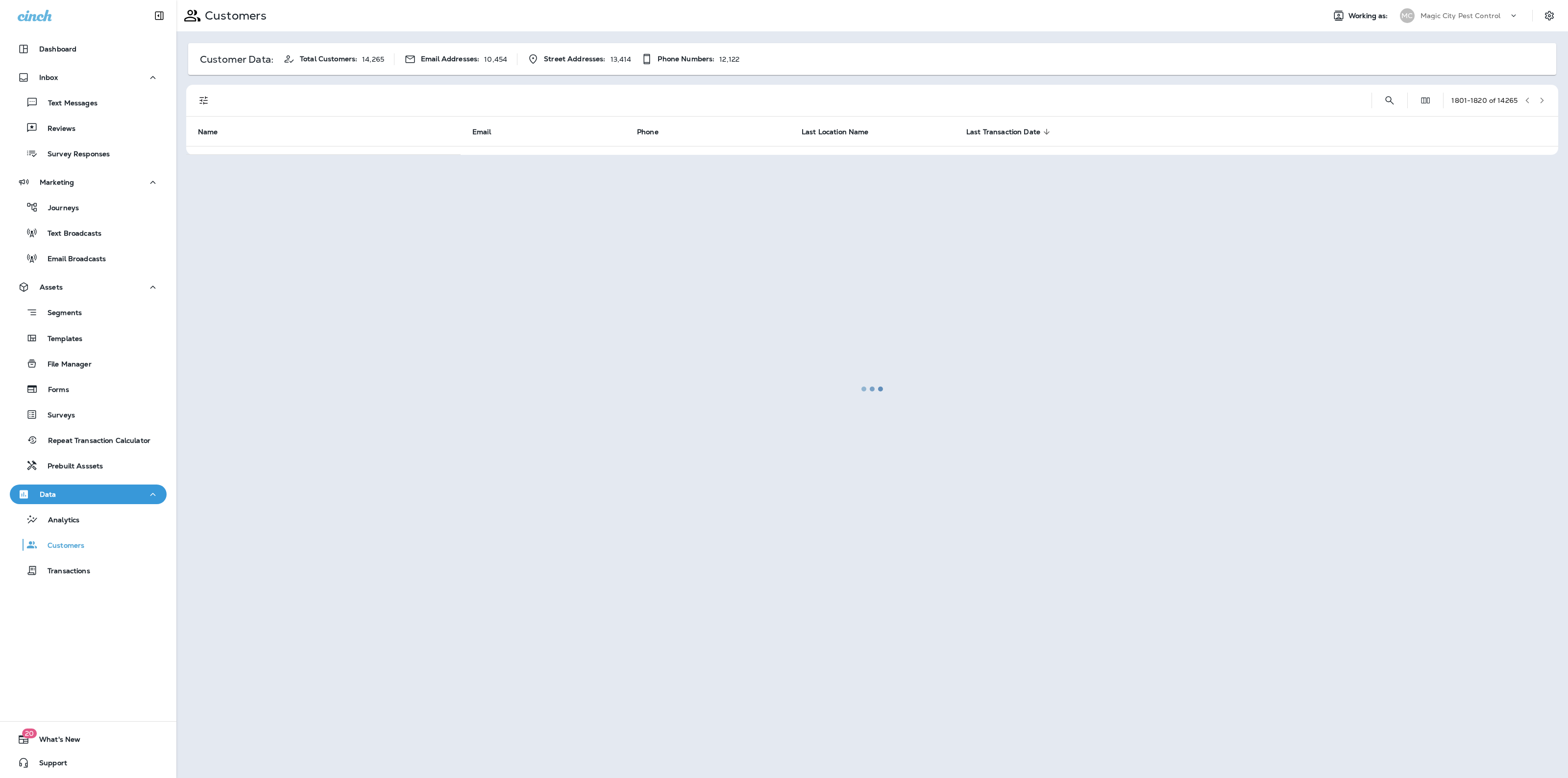
click at [1542, 94] on div at bounding box center [872, 389] width 1390 height 776
click at [1542, 94] on button "button" at bounding box center [1542, 100] width 15 height 15
click at [1542, 94] on div at bounding box center [872, 389] width 1390 height 776
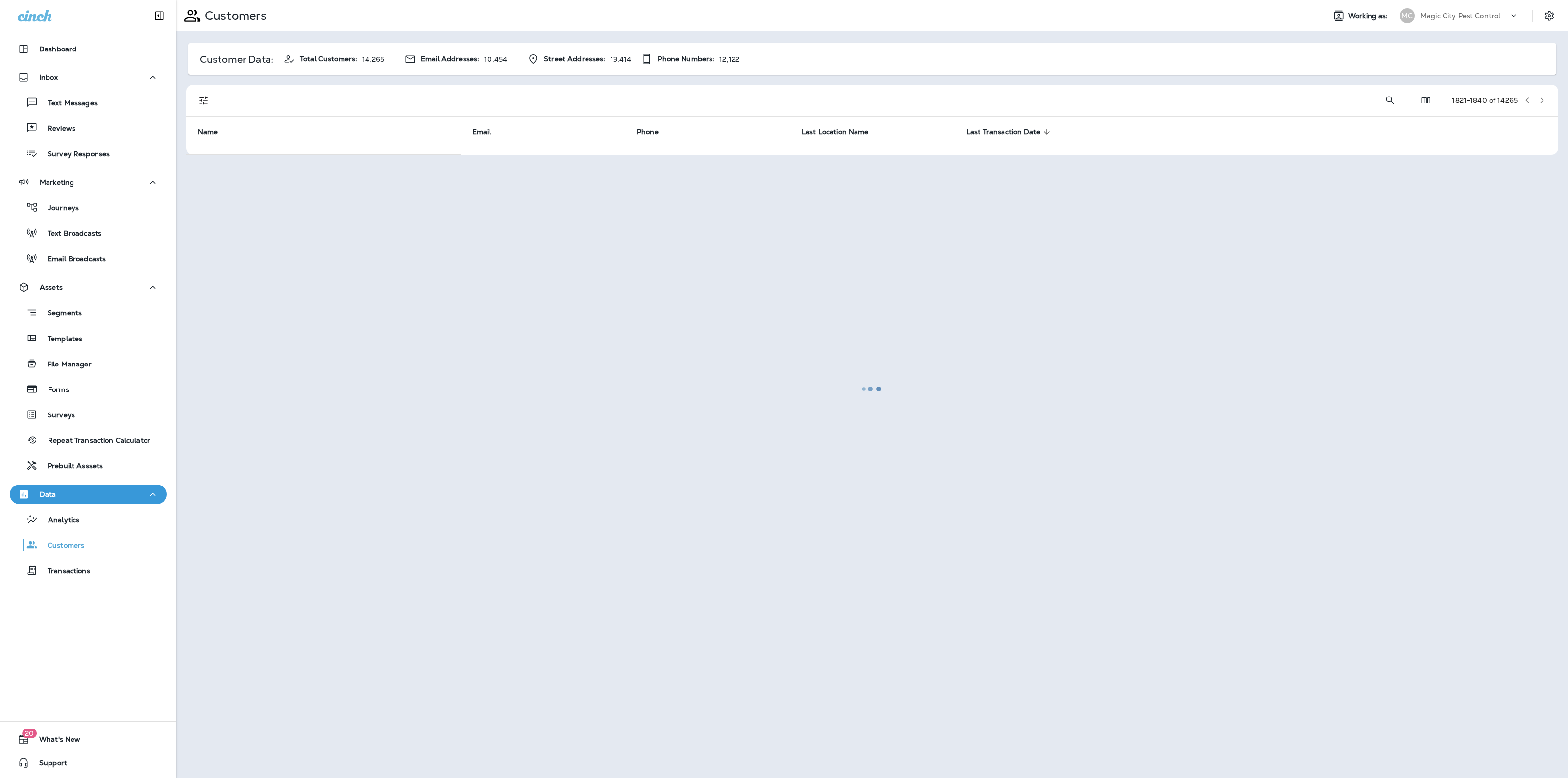
click at [1542, 94] on button "button" at bounding box center [1542, 100] width 15 height 15
click at [1542, 94] on div at bounding box center [872, 389] width 1390 height 776
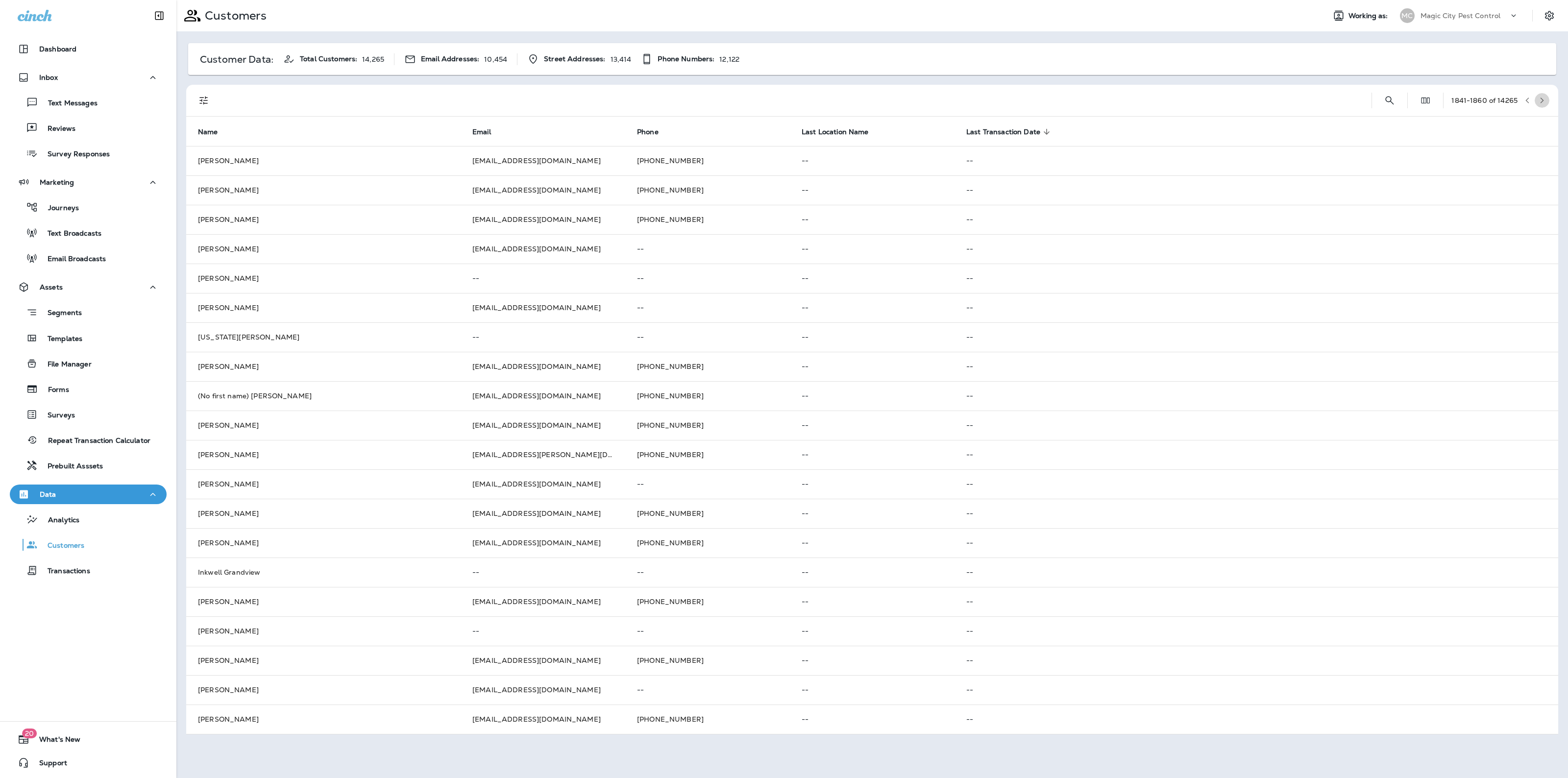
click at [1542, 94] on button "button" at bounding box center [1542, 100] width 15 height 15
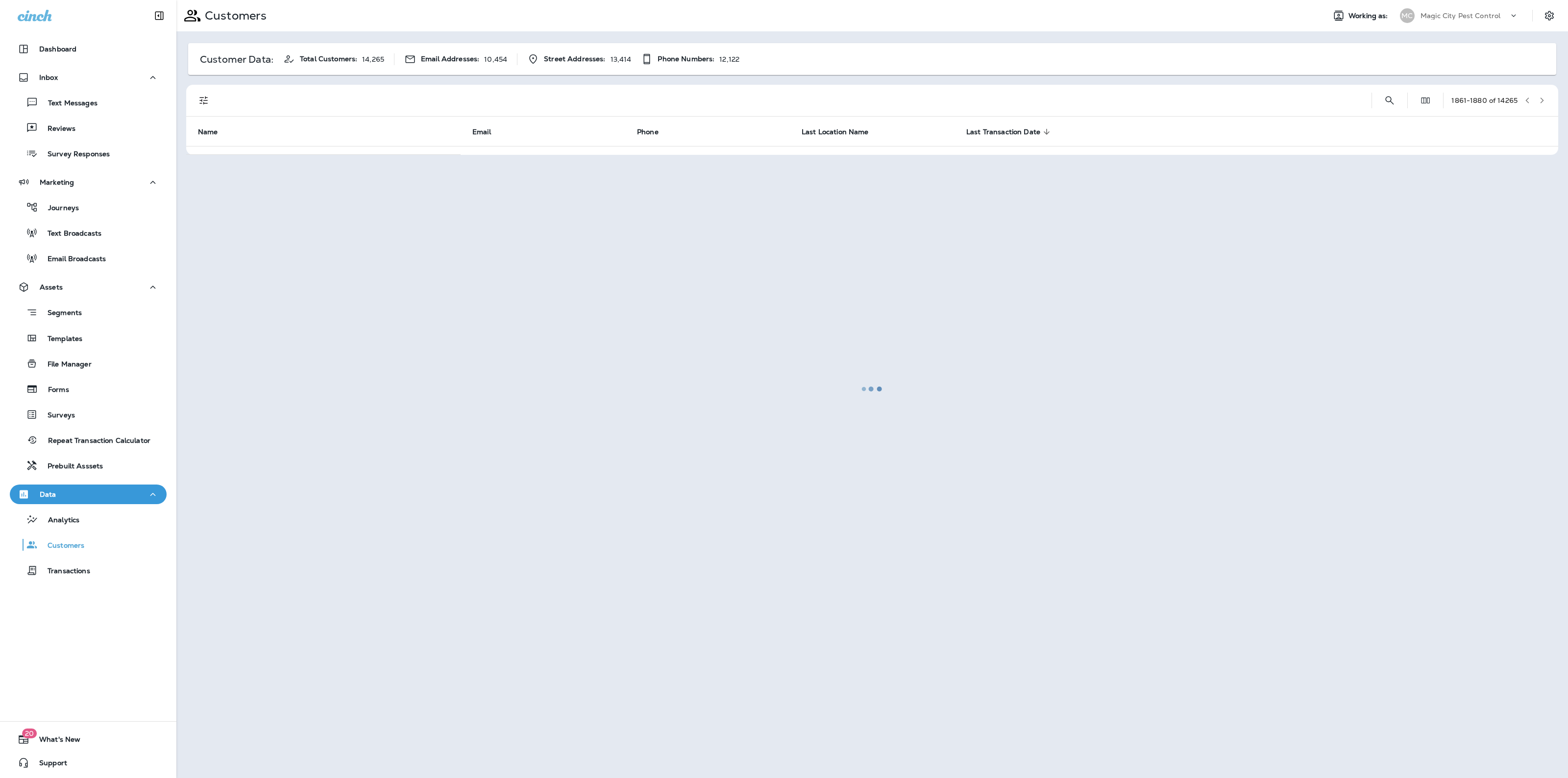
click at [1542, 94] on div at bounding box center [872, 389] width 1390 height 776
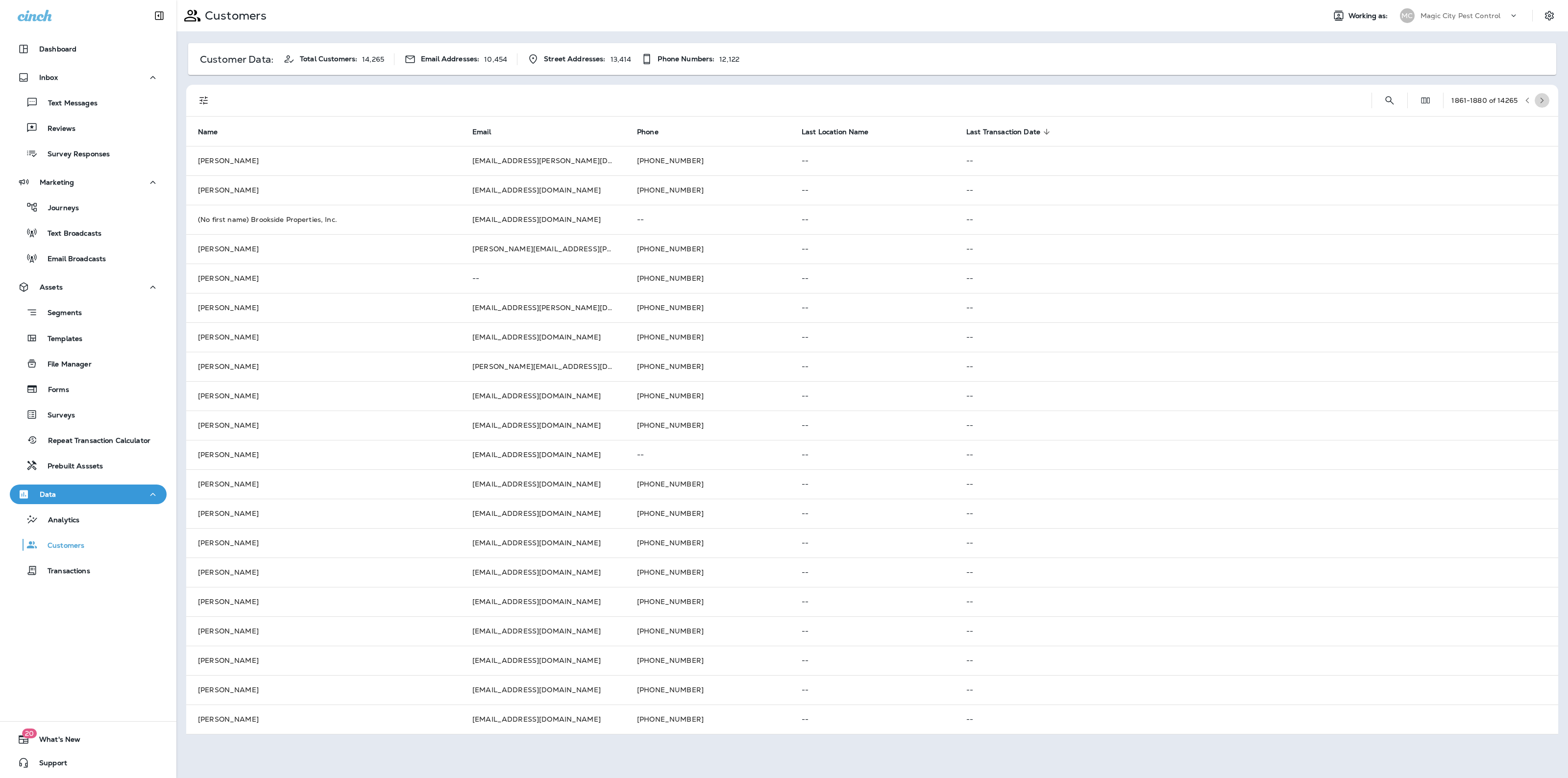
click at [1542, 94] on button "button" at bounding box center [1542, 100] width 15 height 15
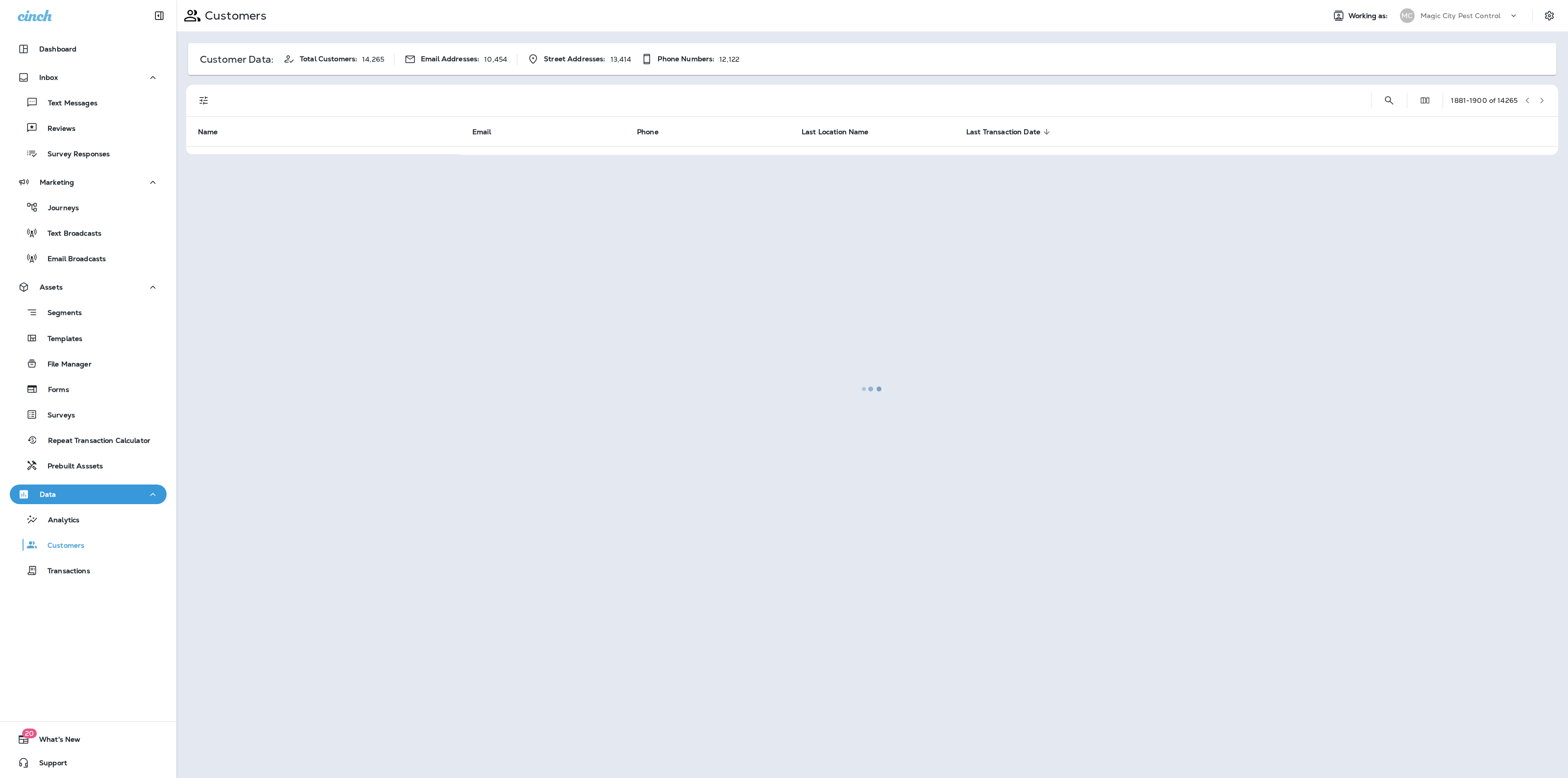
click at [1542, 94] on div at bounding box center [872, 389] width 1390 height 776
click at [1542, 94] on button "button" at bounding box center [1542, 100] width 15 height 15
click at [1542, 94] on div at bounding box center [872, 389] width 1390 height 776
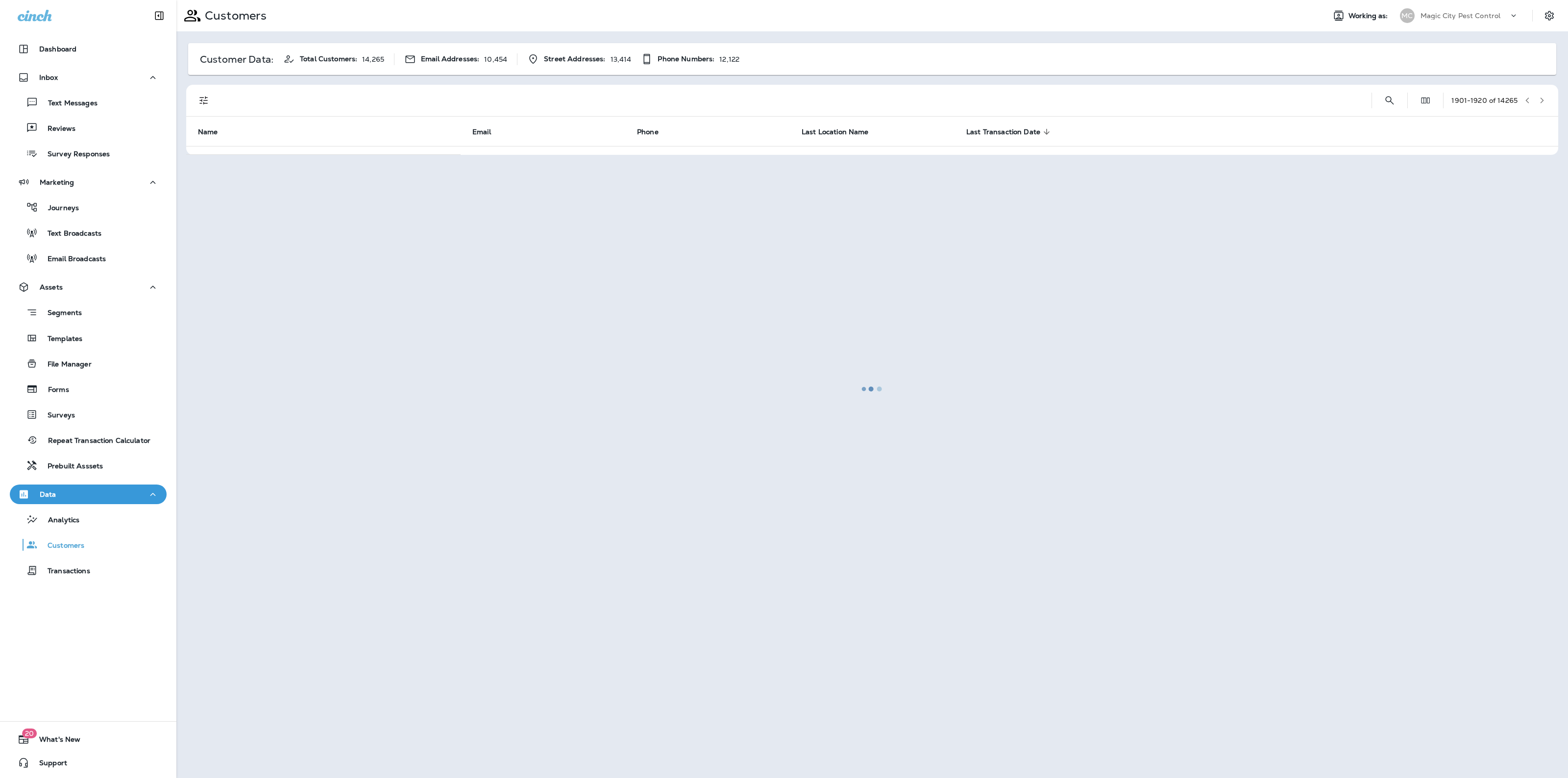
click at [1542, 94] on div at bounding box center [872, 389] width 1390 height 776
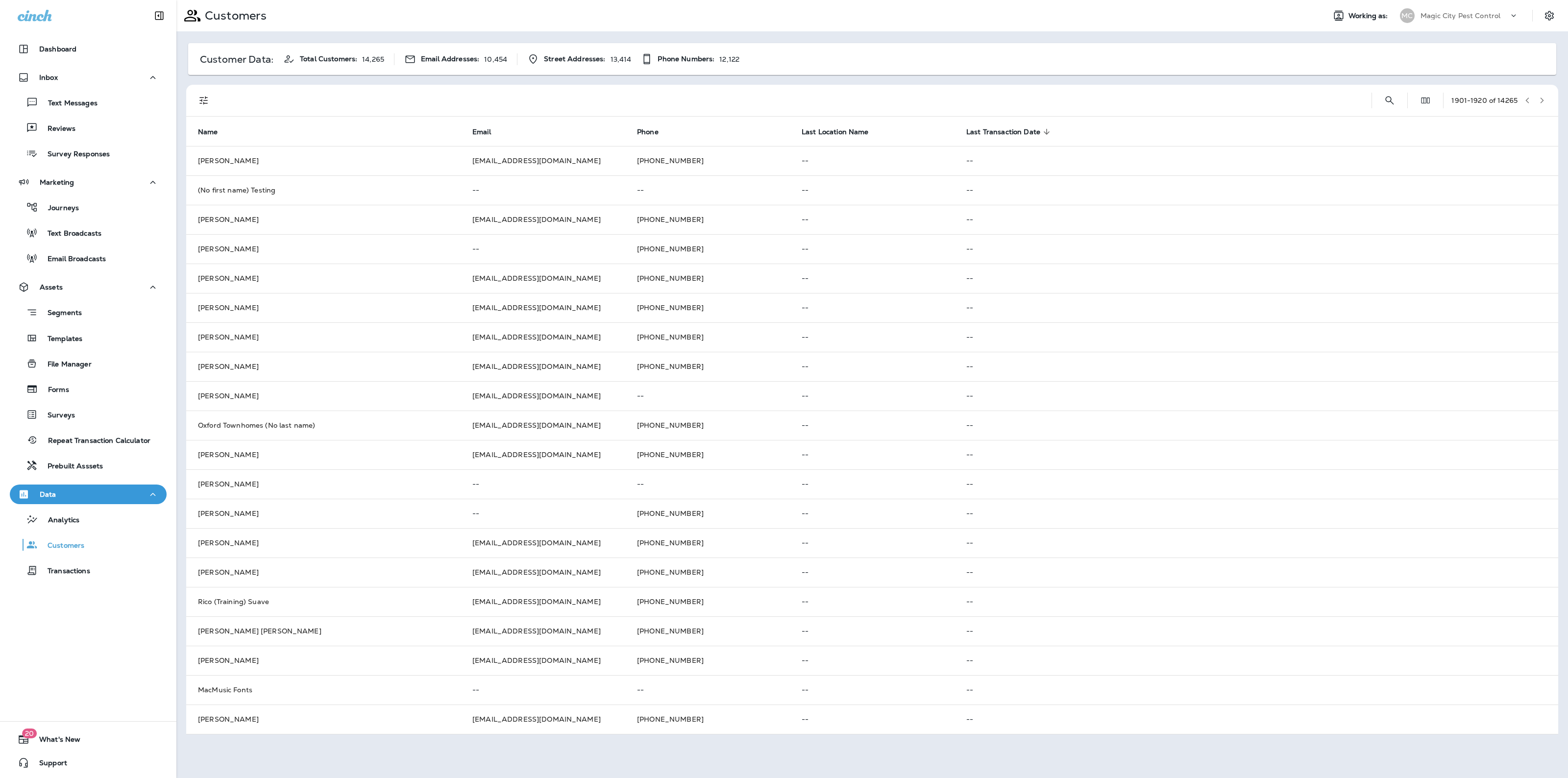
click at [1542, 94] on button "button" at bounding box center [1542, 100] width 15 height 15
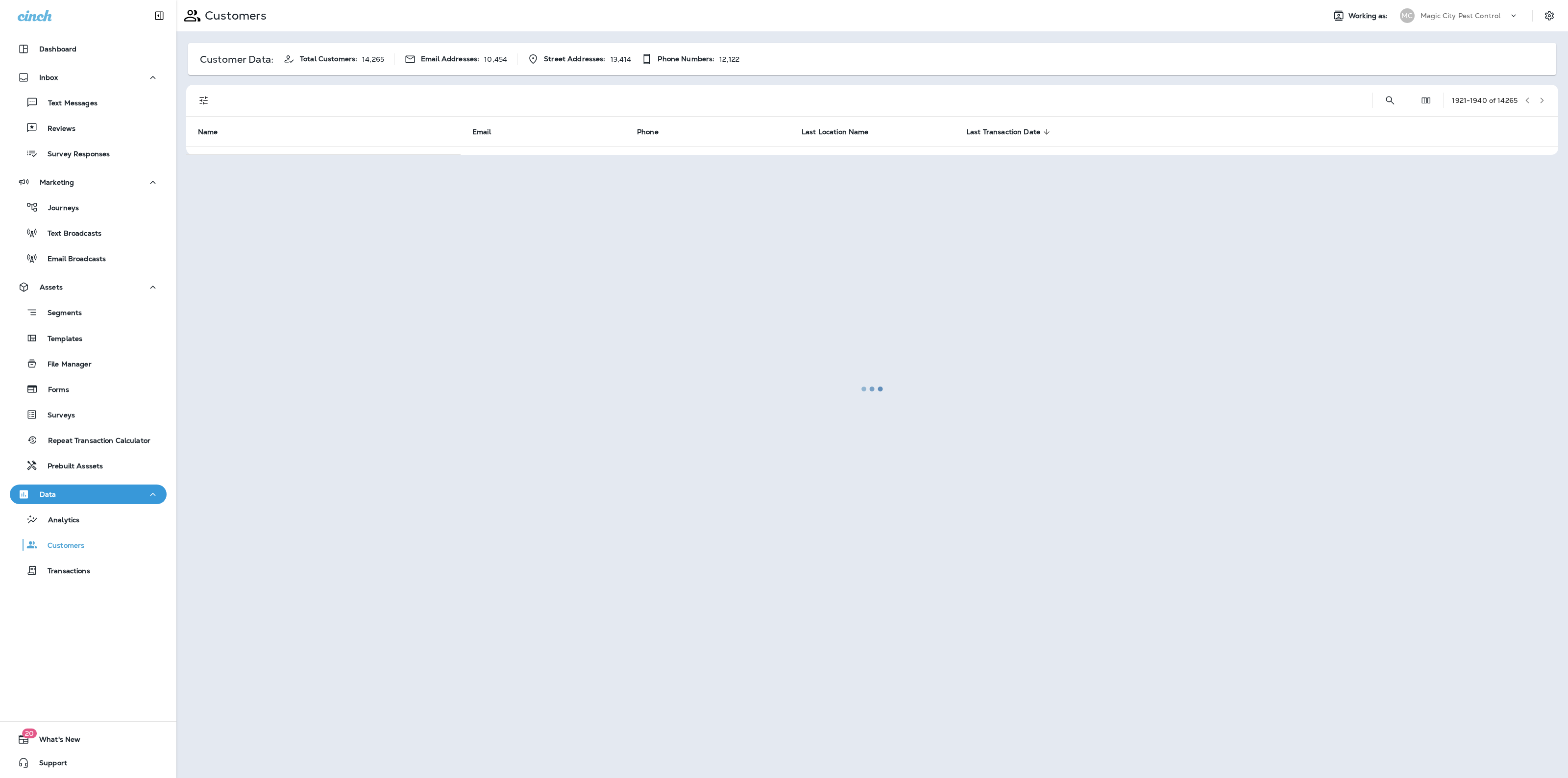
click at [1542, 94] on div at bounding box center [872, 389] width 1390 height 776
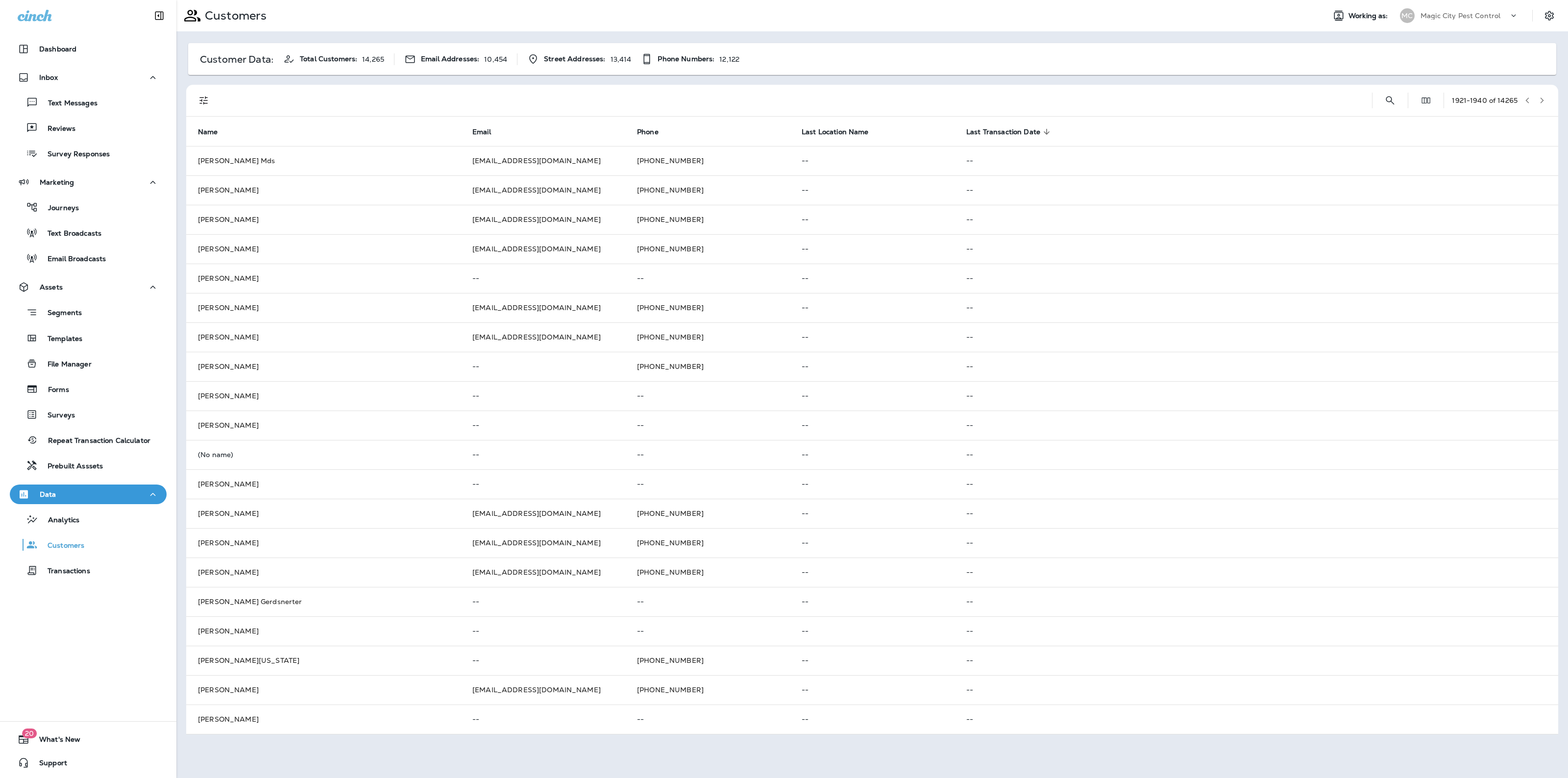
click at [1542, 94] on button "button" at bounding box center [1542, 100] width 15 height 15
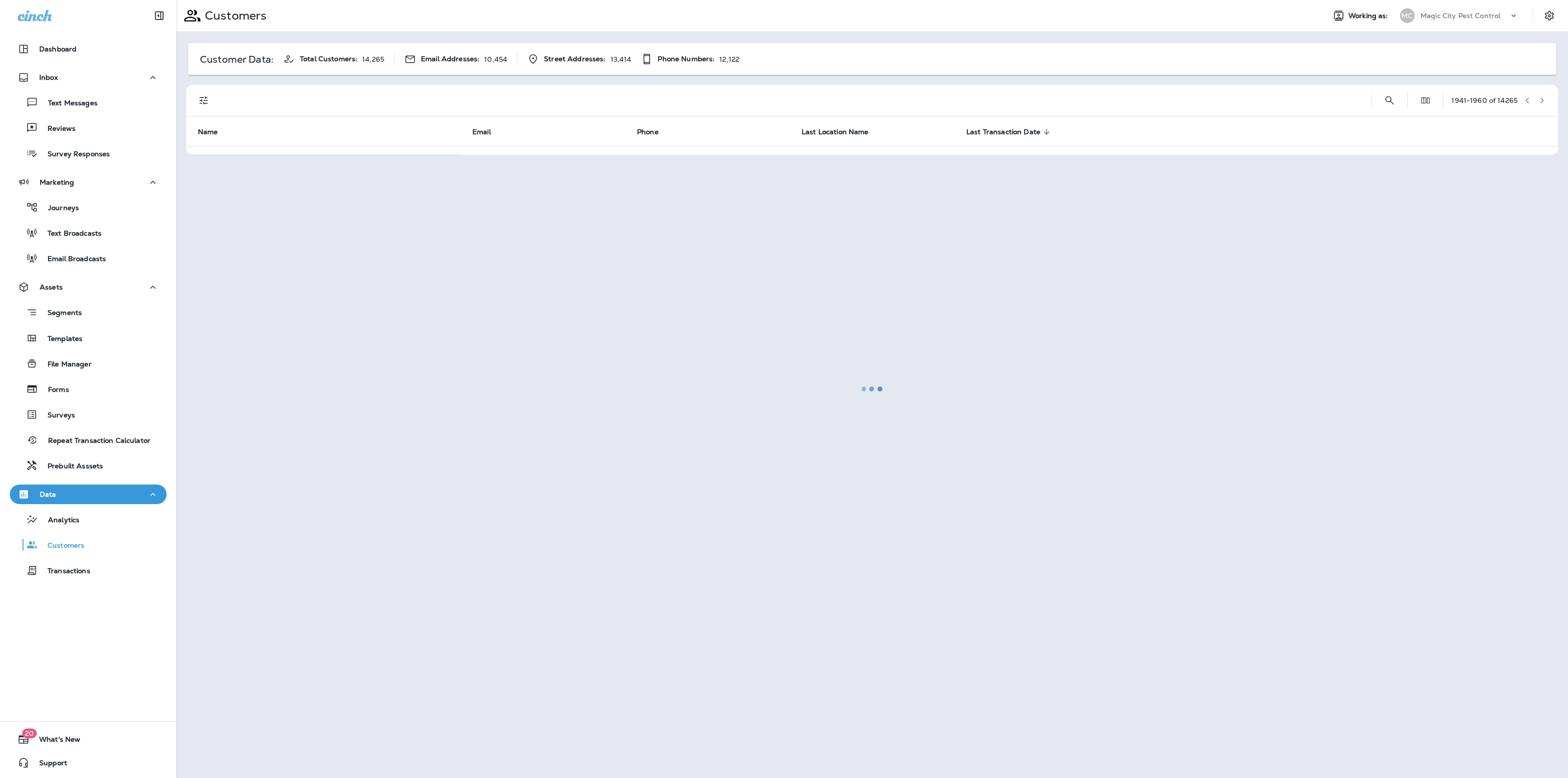
click at [1542, 94] on div at bounding box center [872, 389] width 1390 height 776
click at [1542, 94] on button "button" at bounding box center [1542, 100] width 15 height 15
click at [1542, 94] on div at bounding box center [872, 389] width 1390 height 776
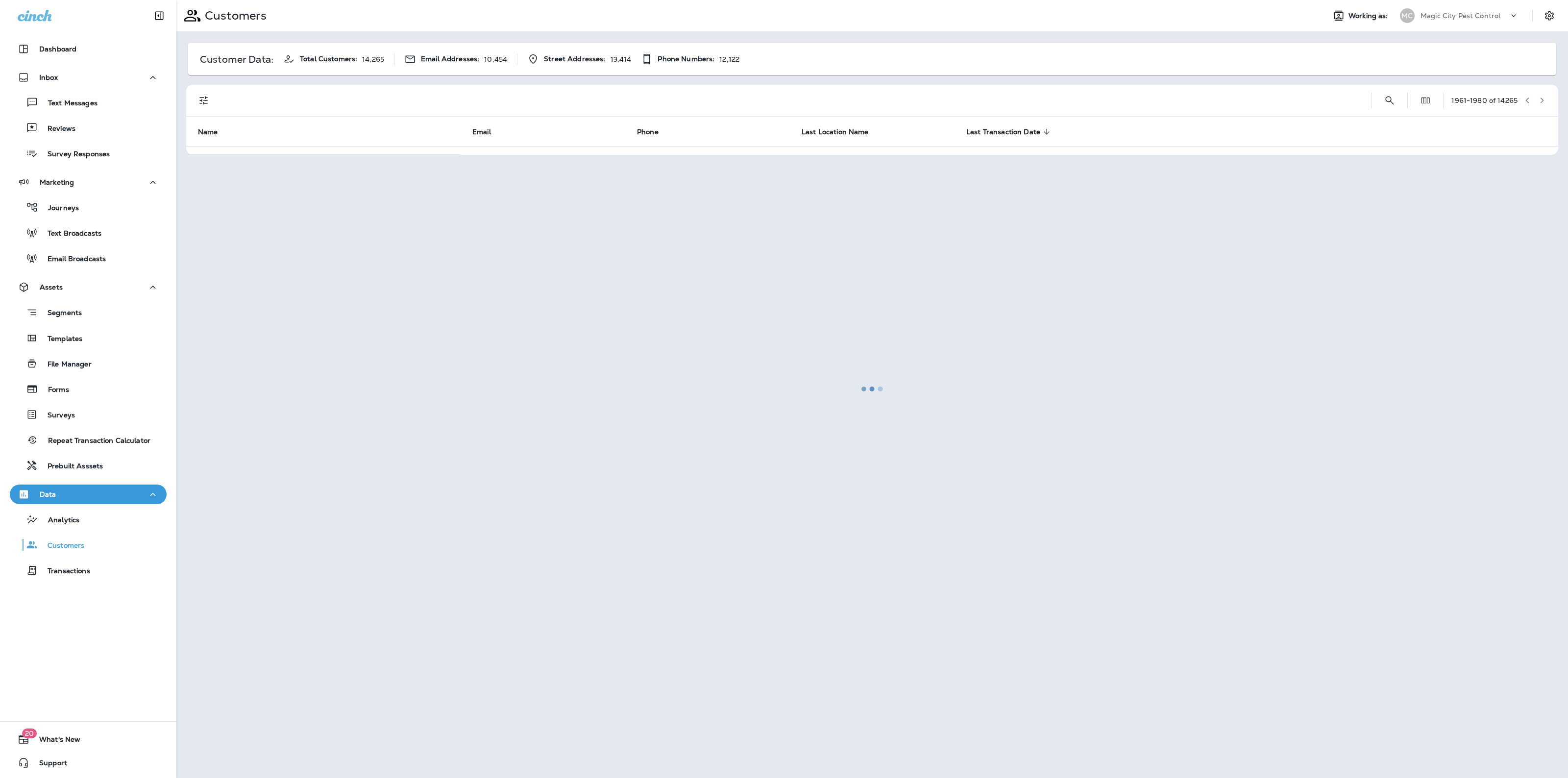
click at [1542, 94] on div at bounding box center [872, 389] width 1390 height 776
click at [1542, 94] on button "button" at bounding box center [1542, 100] width 15 height 15
click at [1542, 94] on div at bounding box center [872, 389] width 1390 height 776
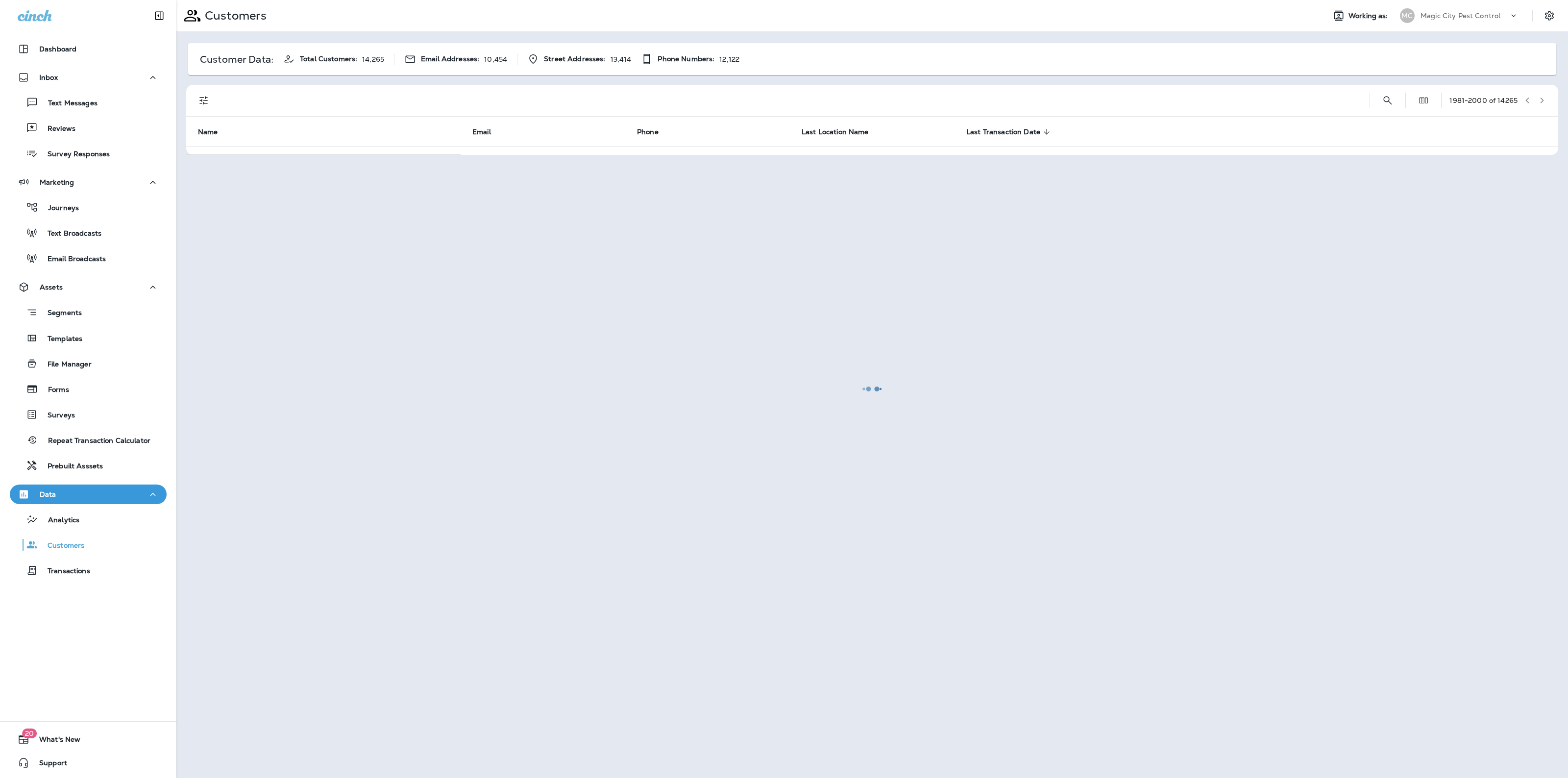
click at [1542, 94] on div at bounding box center [872, 389] width 1390 height 776
click at [1542, 94] on button "button" at bounding box center [1542, 100] width 15 height 15
click at [1542, 94] on div at bounding box center [872, 389] width 1390 height 776
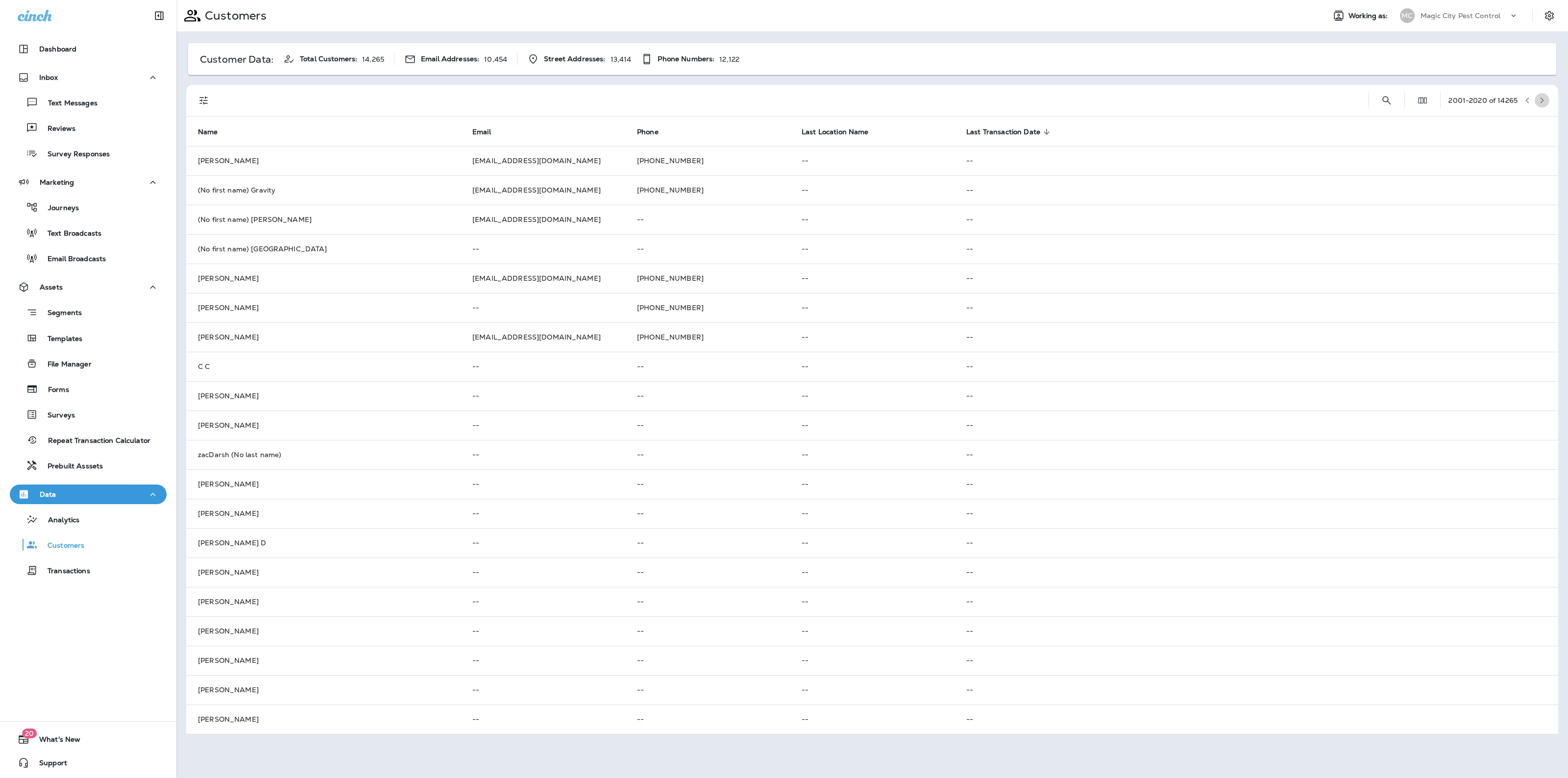
click at [1542, 94] on button "button" at bounding box center [1542, 100] width 15 height 15
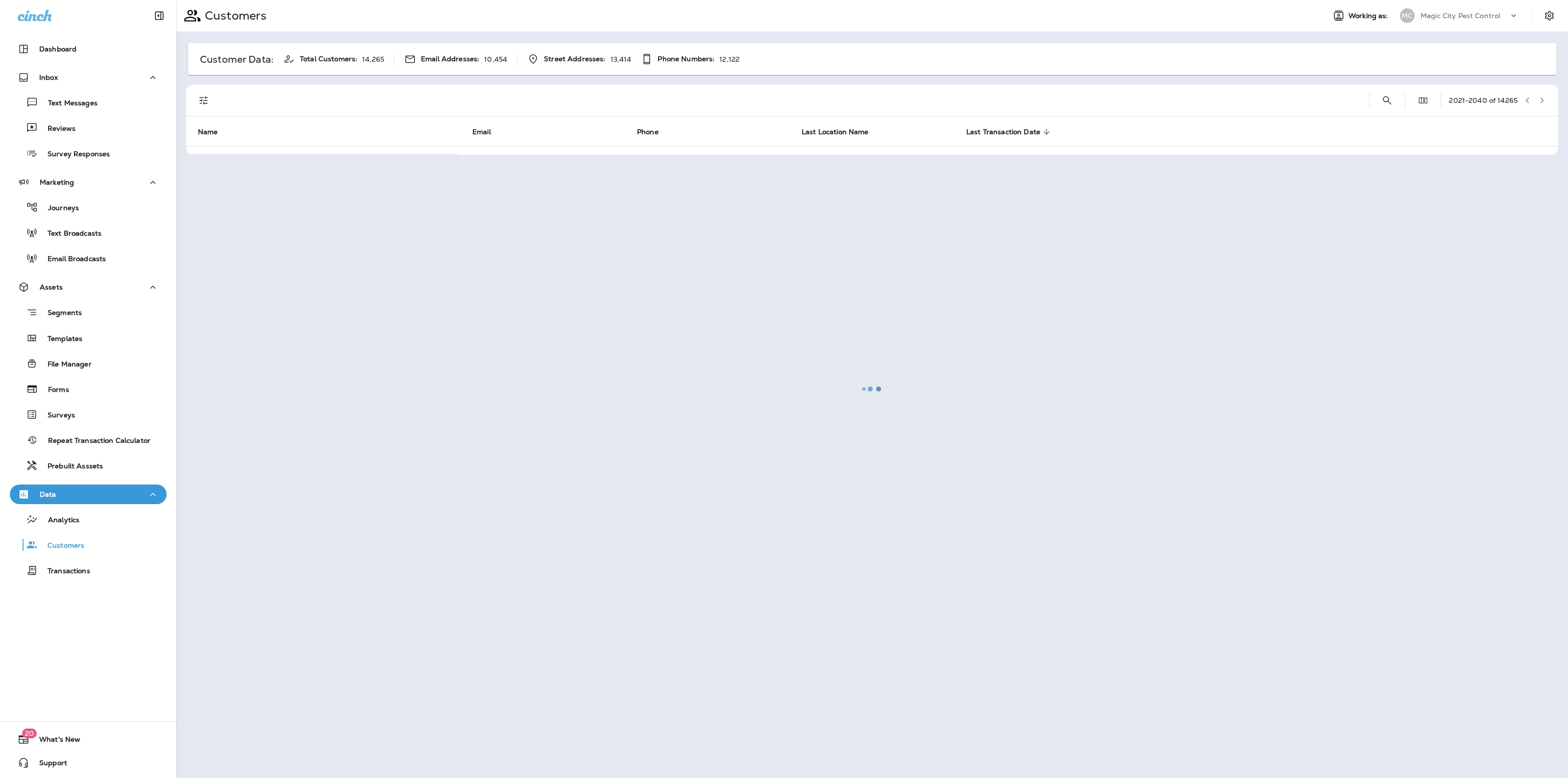
click at [1542, 94] on div at bounding box center [872, 389] width 1390 height 776
click at [1542, 94] on button "button" at bounding box center [1542, 100] width 15 height 15
click at [1542, 94] on div at bounding box center [872, 389] width 1390 height 776
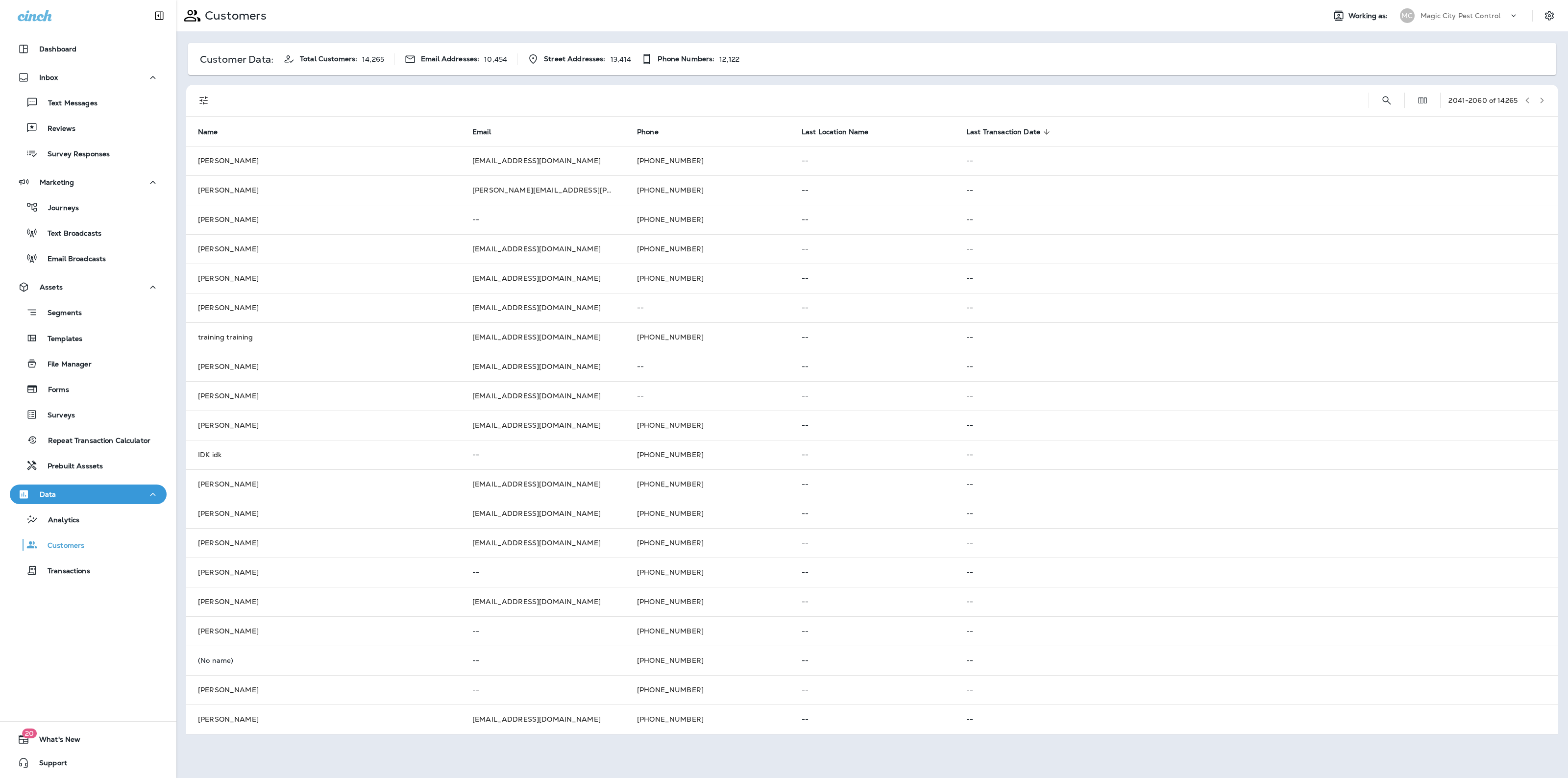
click at [1542, 94] on button "button" at bounding box center [1542, 100] width 15 height 15
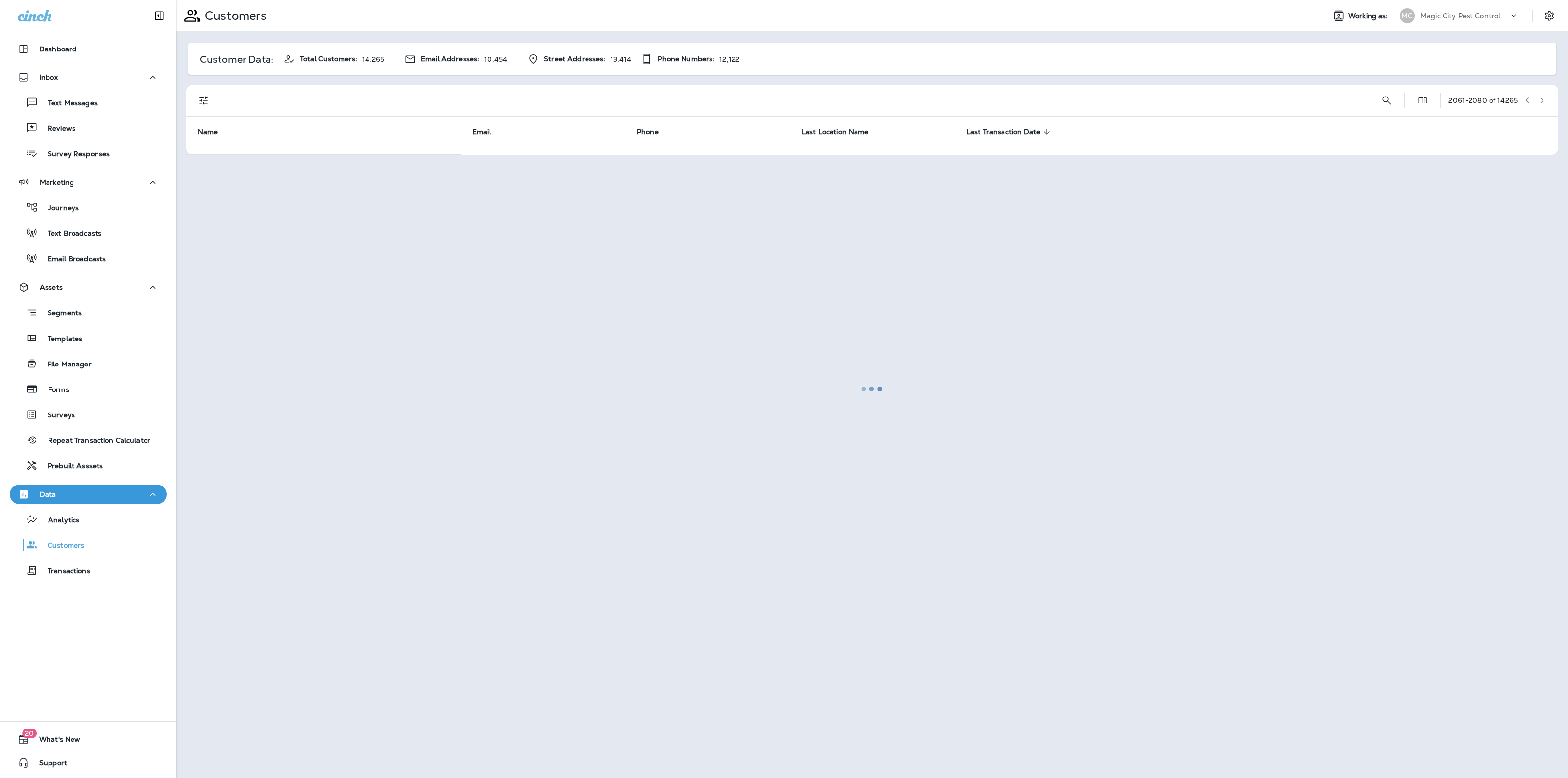
click at [1542, 94] on div at bounding box center [872, 389] width 1390 height 776
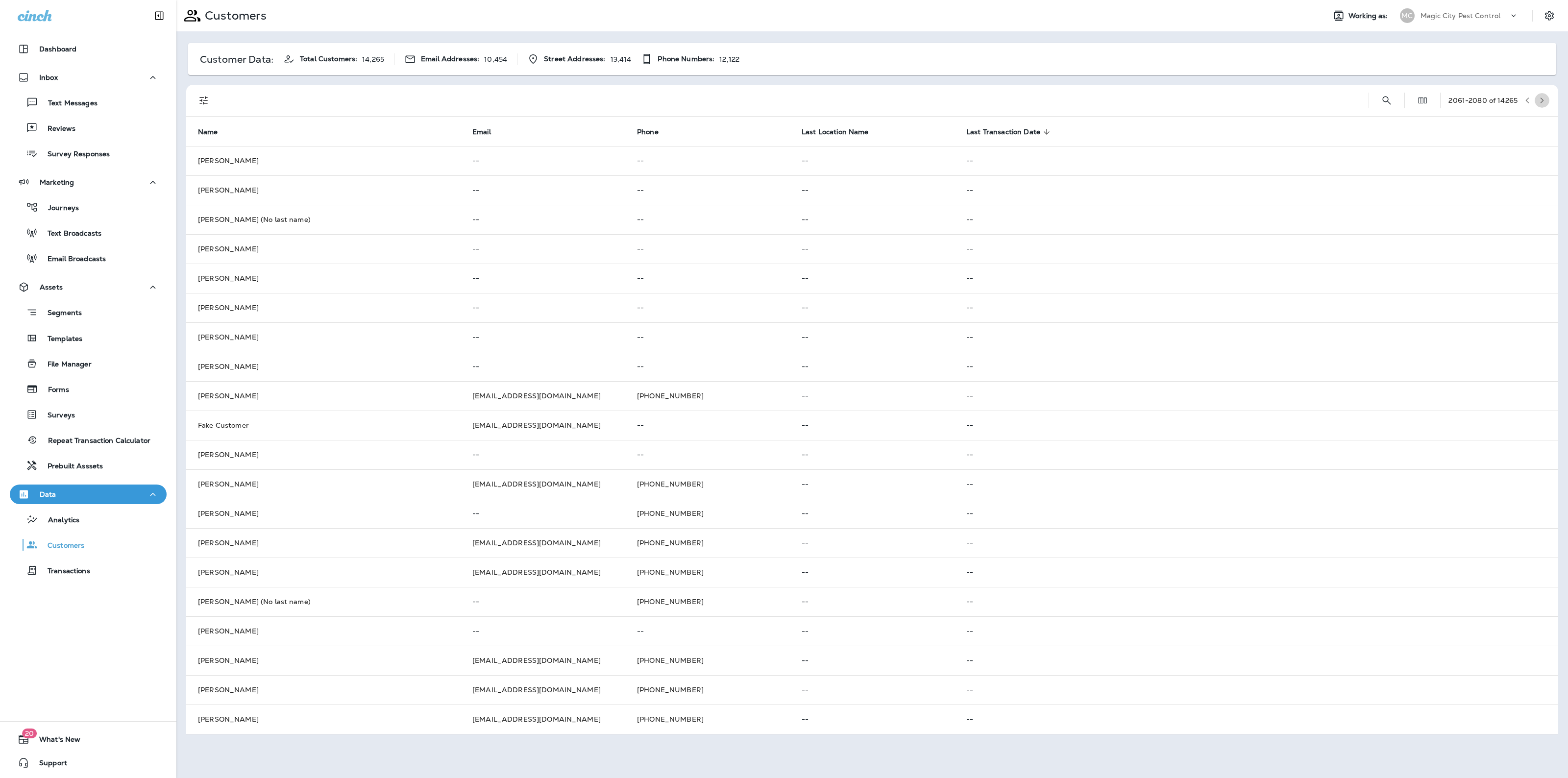
click at [1542, 94] on button "button" at bounding box center [1542, 100] width 15 height 15
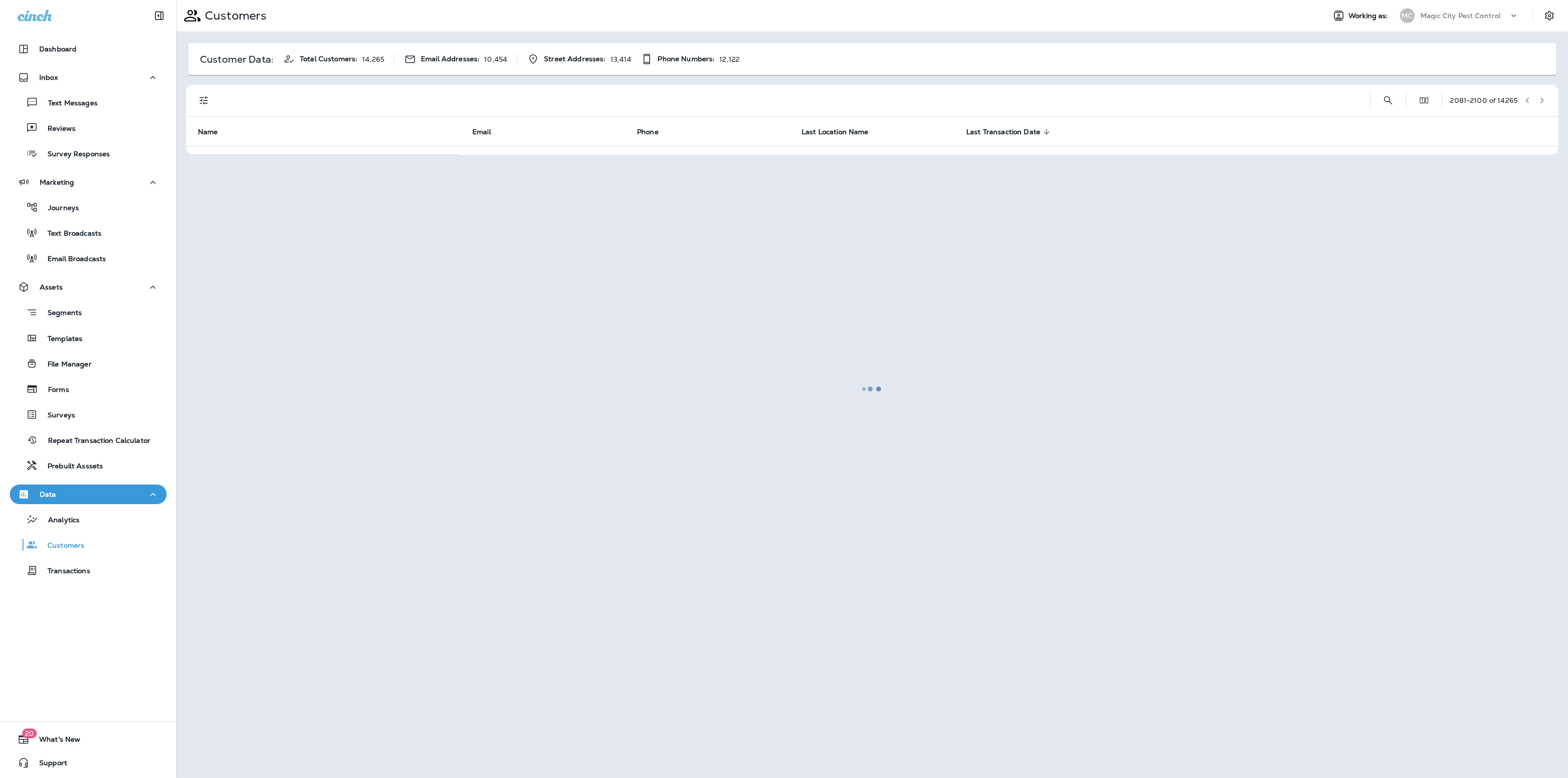
click at [1542, 94] on div at bounding box center [872, 389] width 1390 height 776
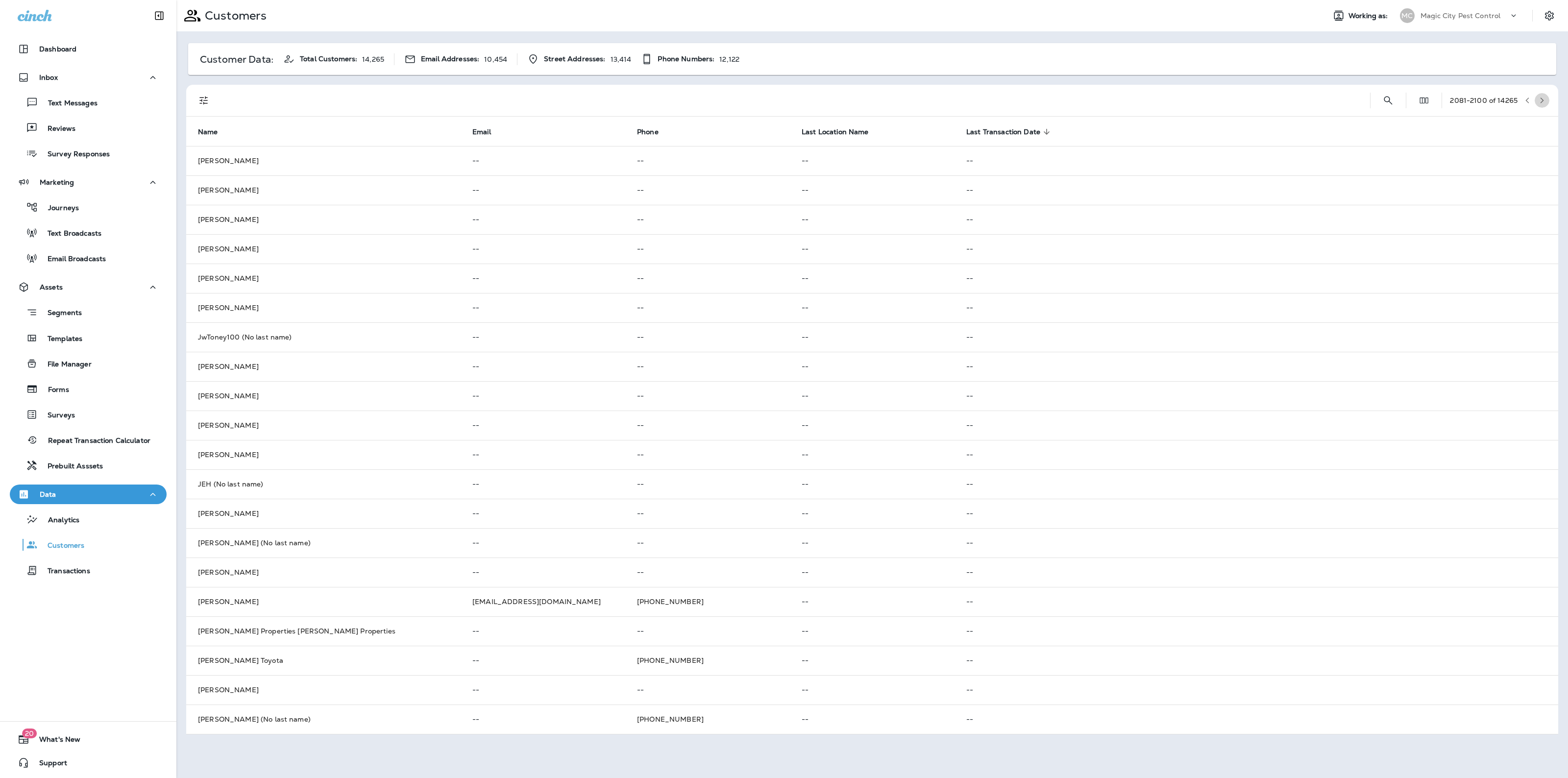
click at [1542, 94] on button "button" at bounding box center [1542, 100] width 15 height 15
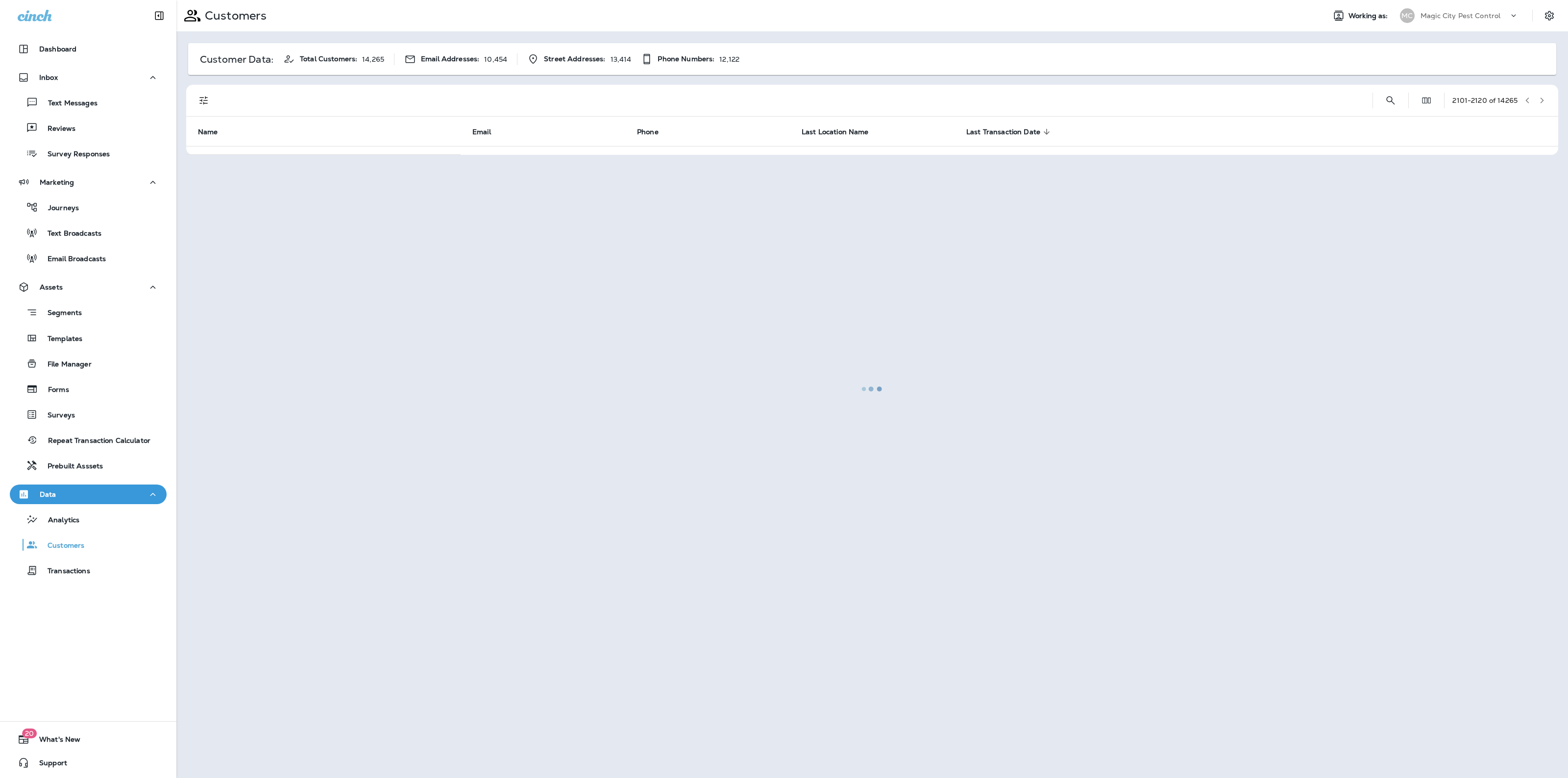
click at [1542, 94] on div at bounding box center [872, 389] width 1390 height 776
click at [1542, 94] on button "button" at bounding box center [1542, 100] width 15 height 15
click at [1542, 94] on div at bounding box center [872, 389] width 1390 height 776
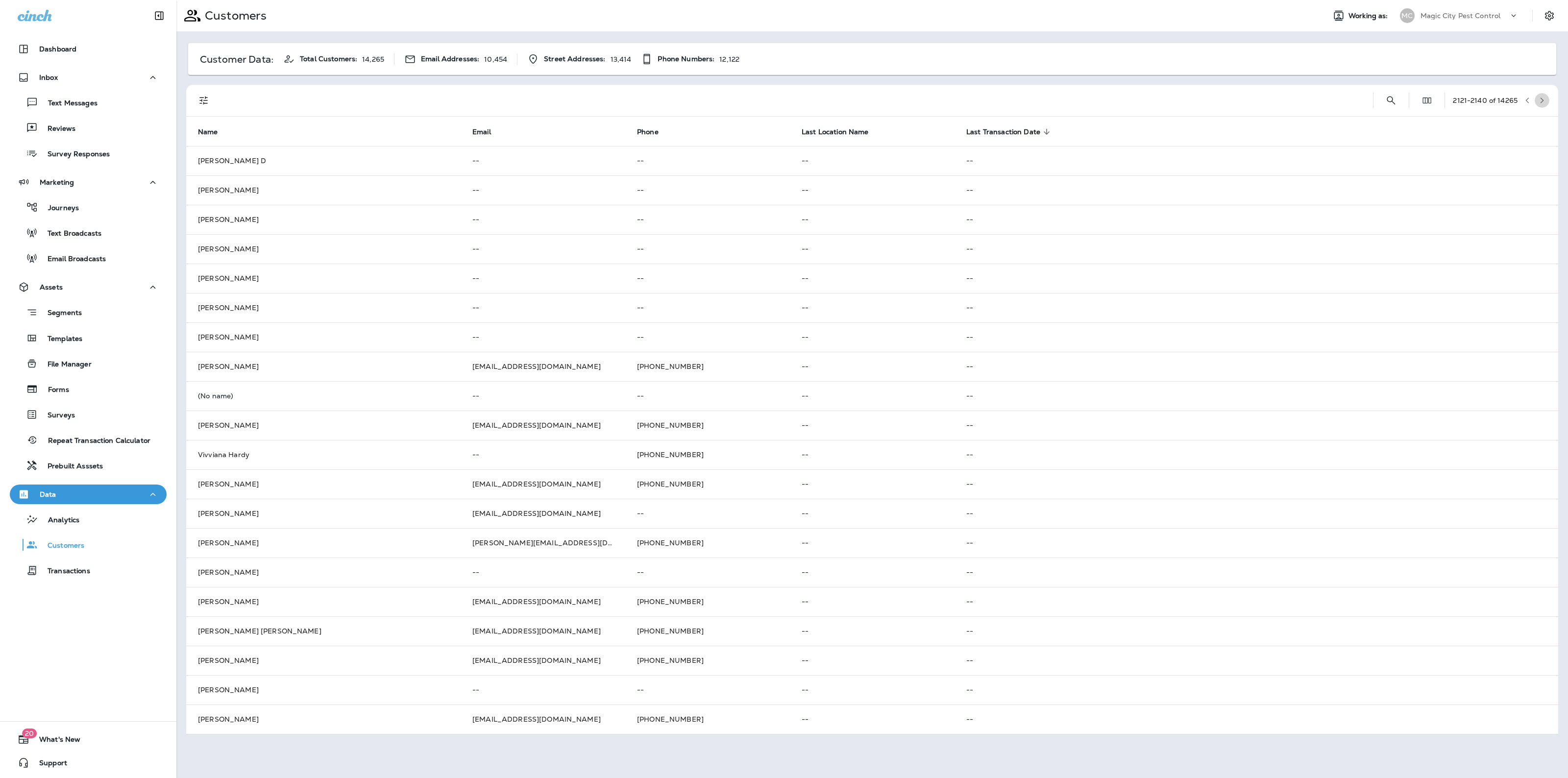
click at [1542, 94] on button "button" at bounding box center [1542, 100] width 15 height 15
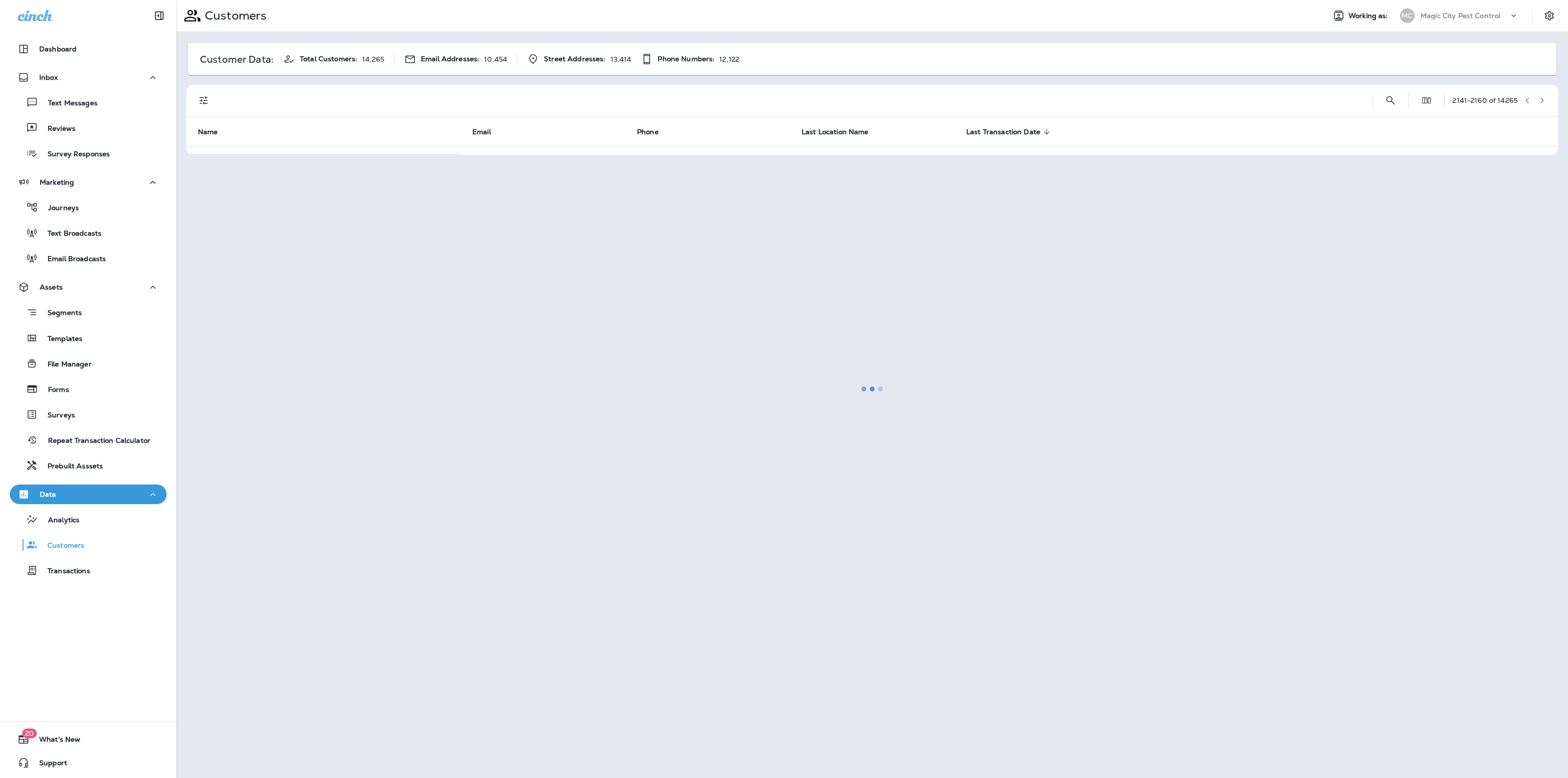
click at [1542, 94] on div at bounding box center [872, 389] width 1390 height 776
click at [1542, 94] on button "button" at bounding box center [1542, 100] width 15 height 15
click at [1542, 94] on div at bounding box center [872, 389] width 1390 height 776
click at [1542, 94] on button "button" at bounding box center [1542, 100] width 15 height 15
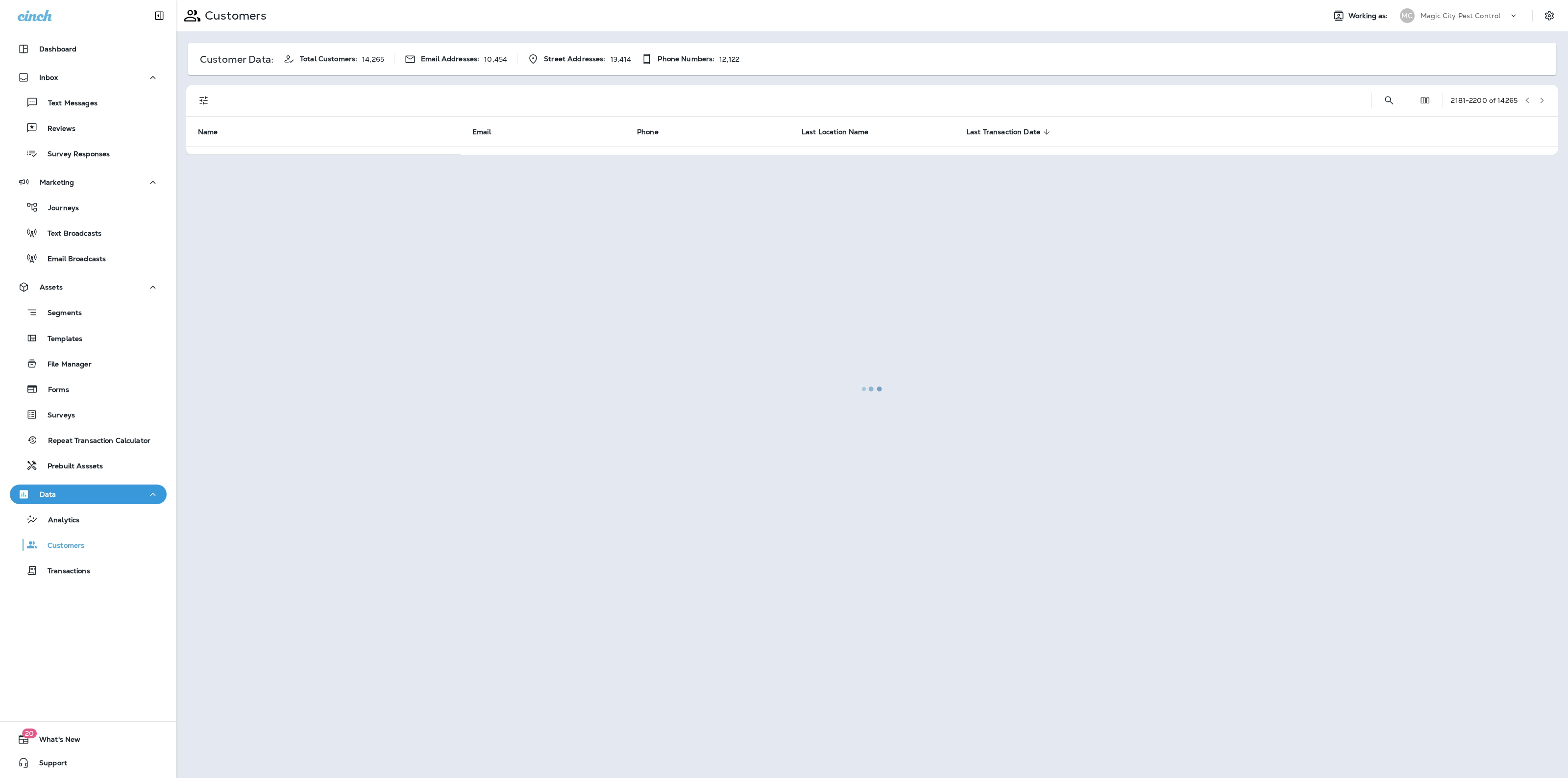
click at [1542, 94] on div at bounding box center [872, 389] width 1390 height 776
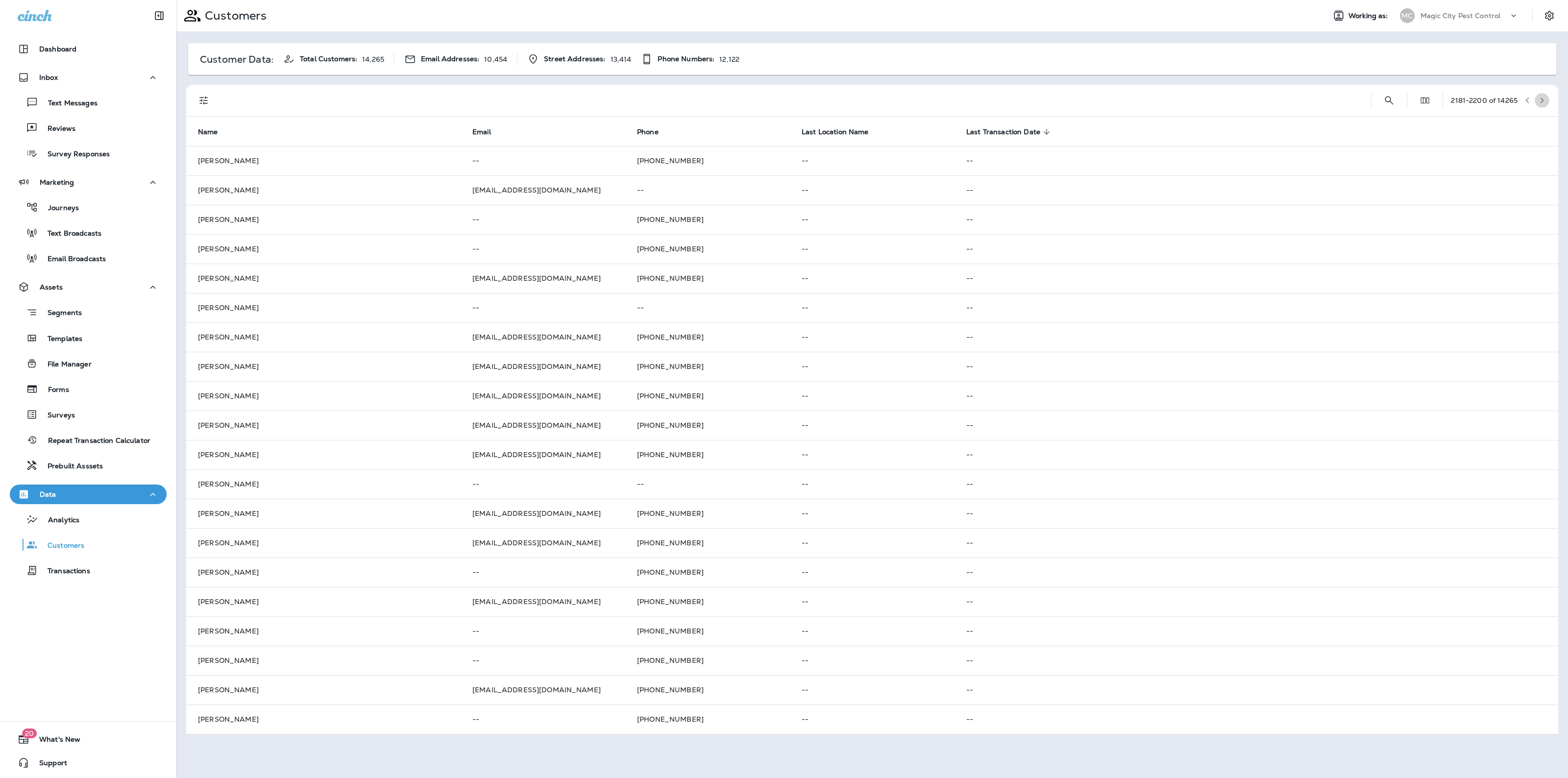
click at [1542, 94] on button "button" at bounding box center [1542, 100] width 15 height 15
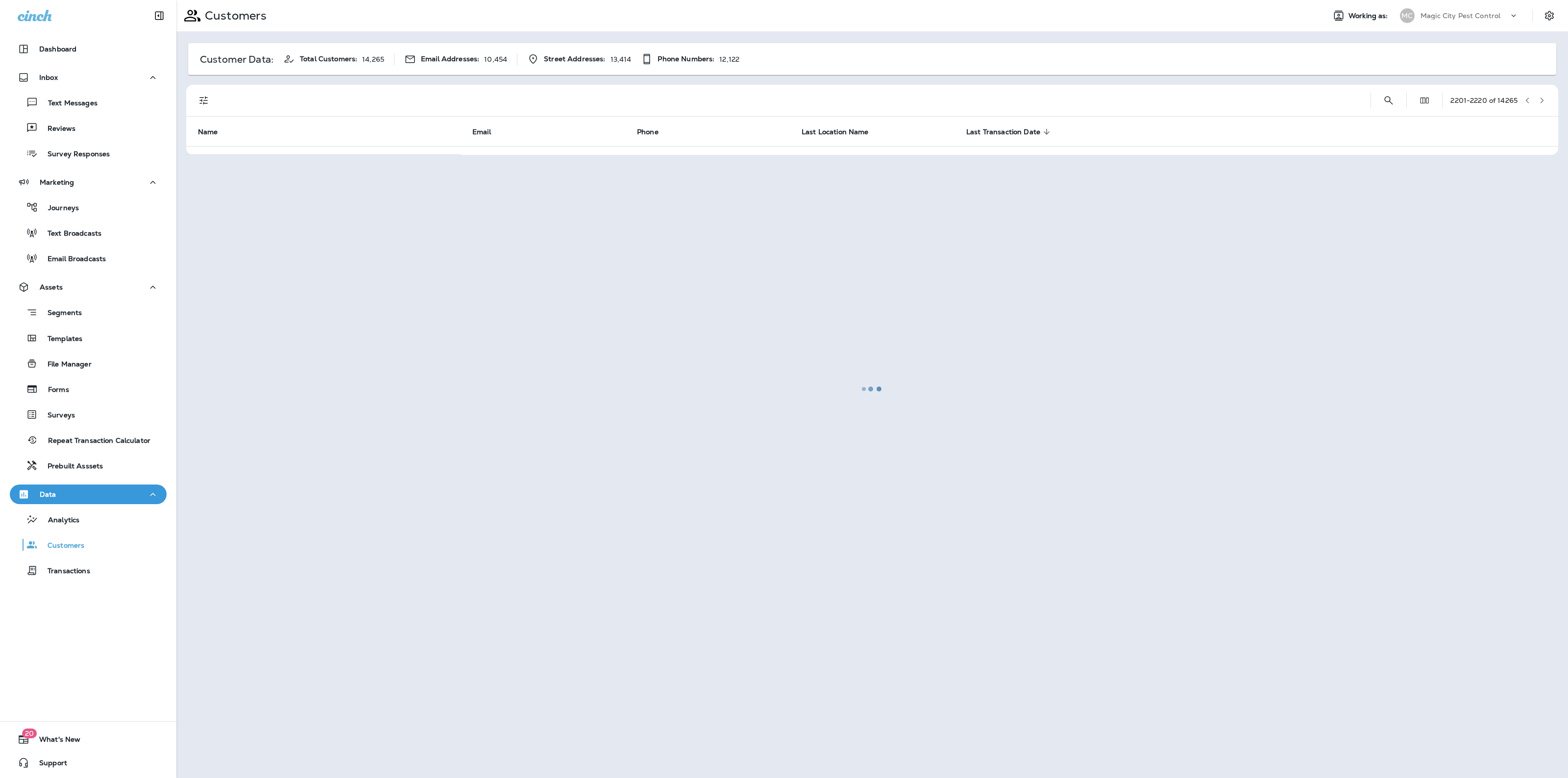
click at [1542, 94] on div at bounding box center [872, 389] width 1390 height 776
click at [1542, 94] on button "button" at bounding box center [1542, 100] width 15 height 15
click at [1542, 94] on div at bounding box center [872, 389] width 1390 height 776
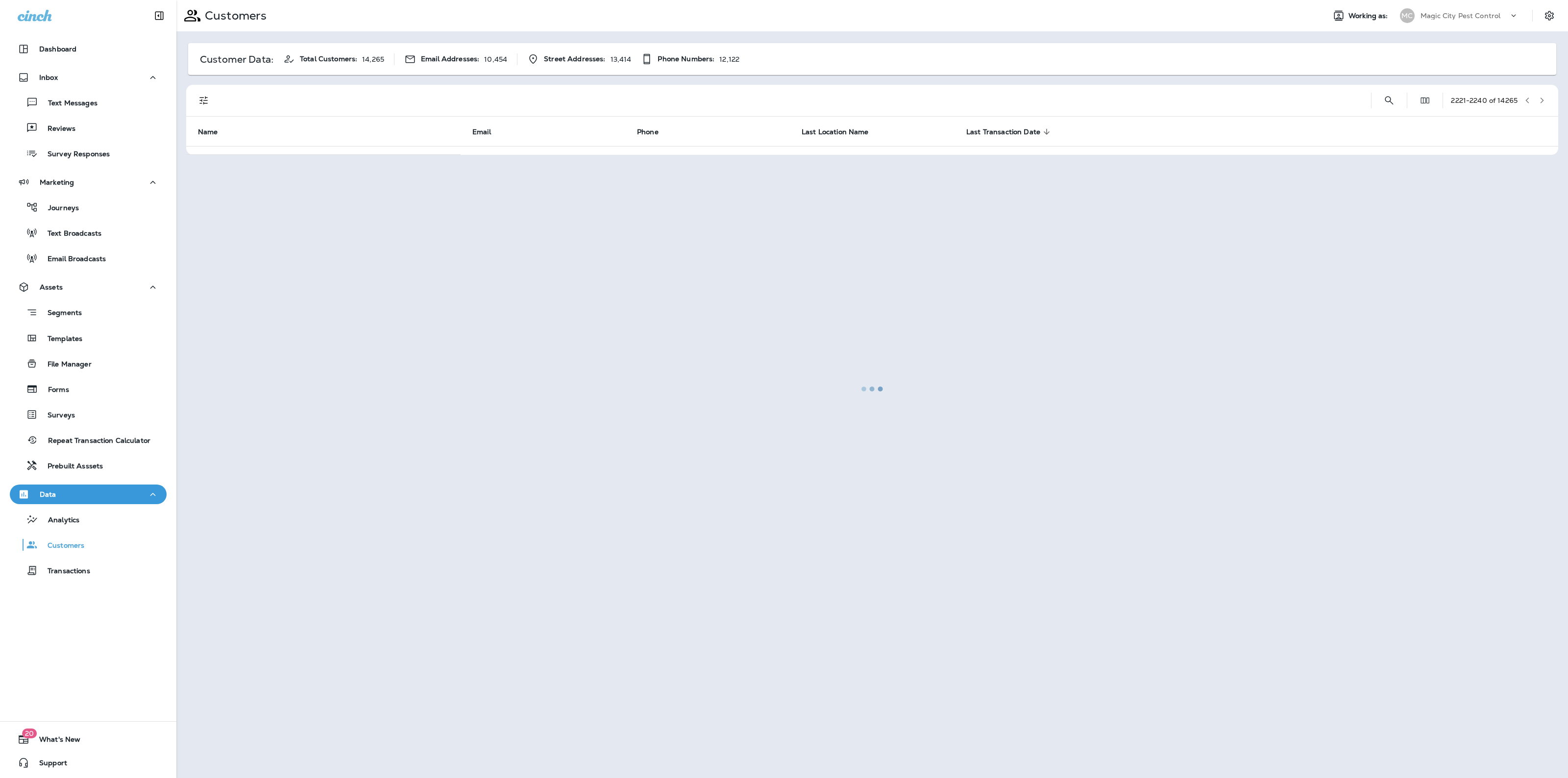
click at [1542, 94] on button "button" at bounding box center [1542, 100] width 15 height 15
click at [1542, 94] on div at bounding box center [872, 389] width 1390 height 776
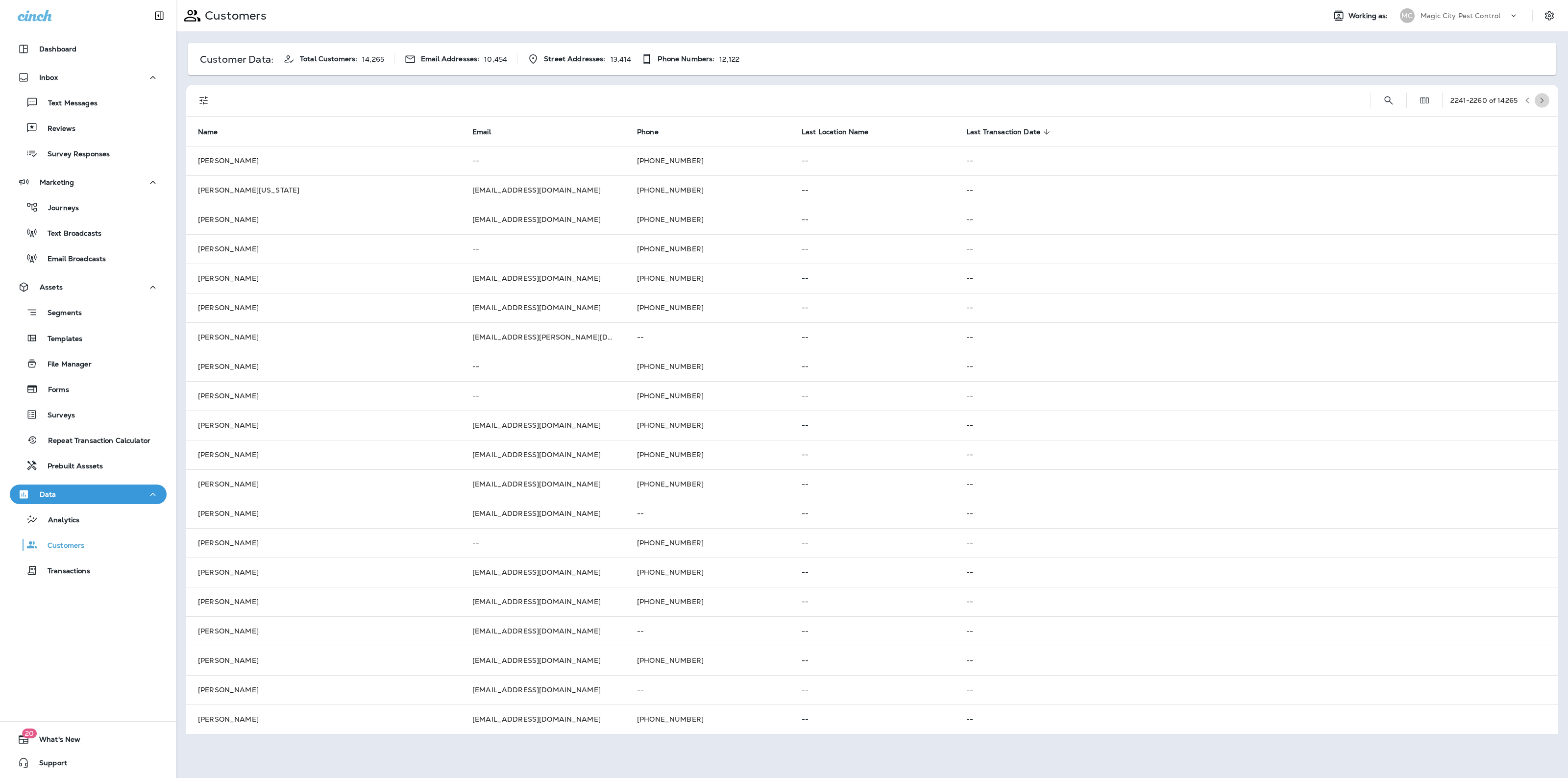
click at [1542, 94] on button "button" at bounding box center [1542, 100] width 15 height 15
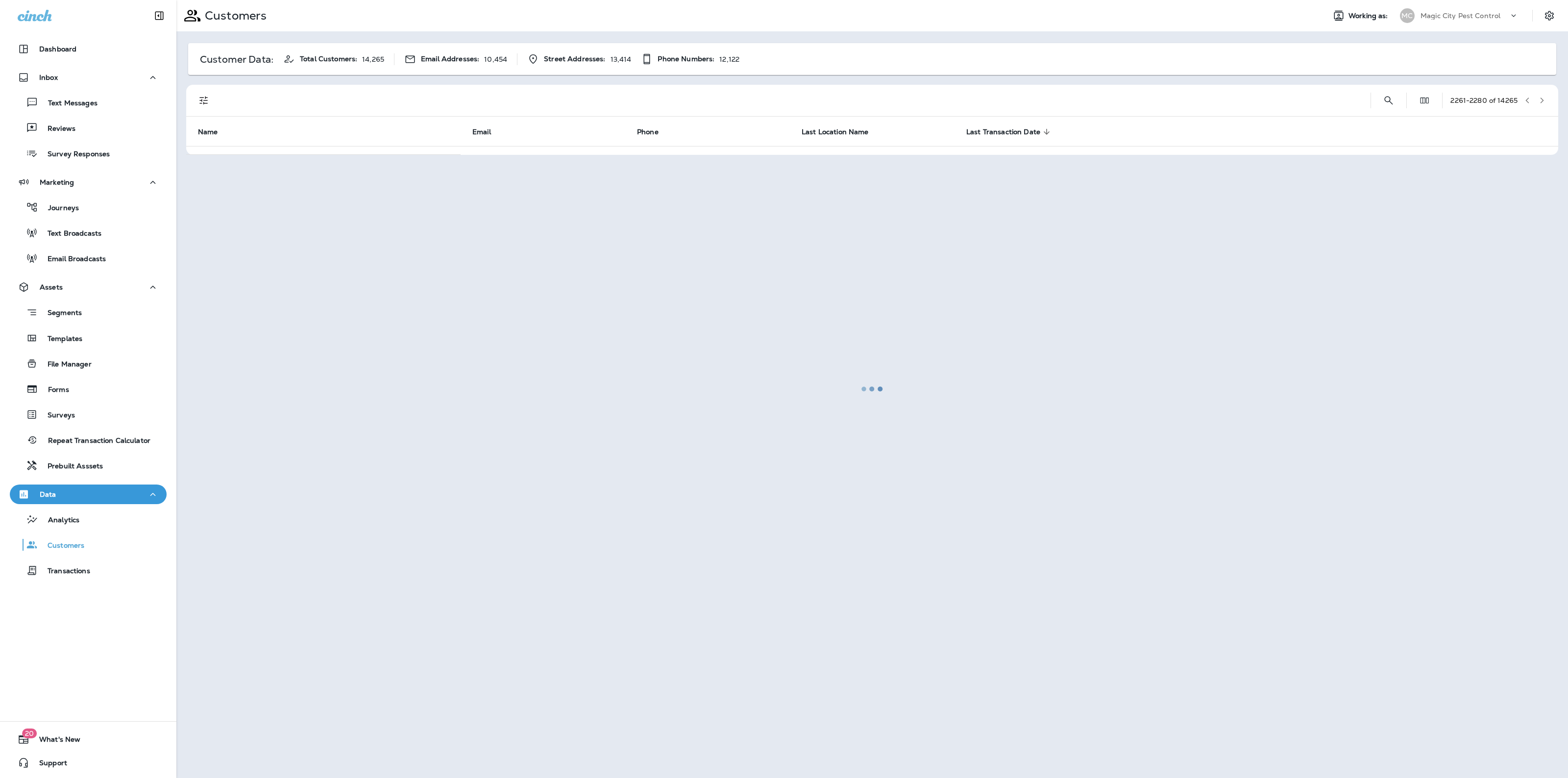
click at [1542, 94] on div at bounding box center [872, 389] width 1390 height 776
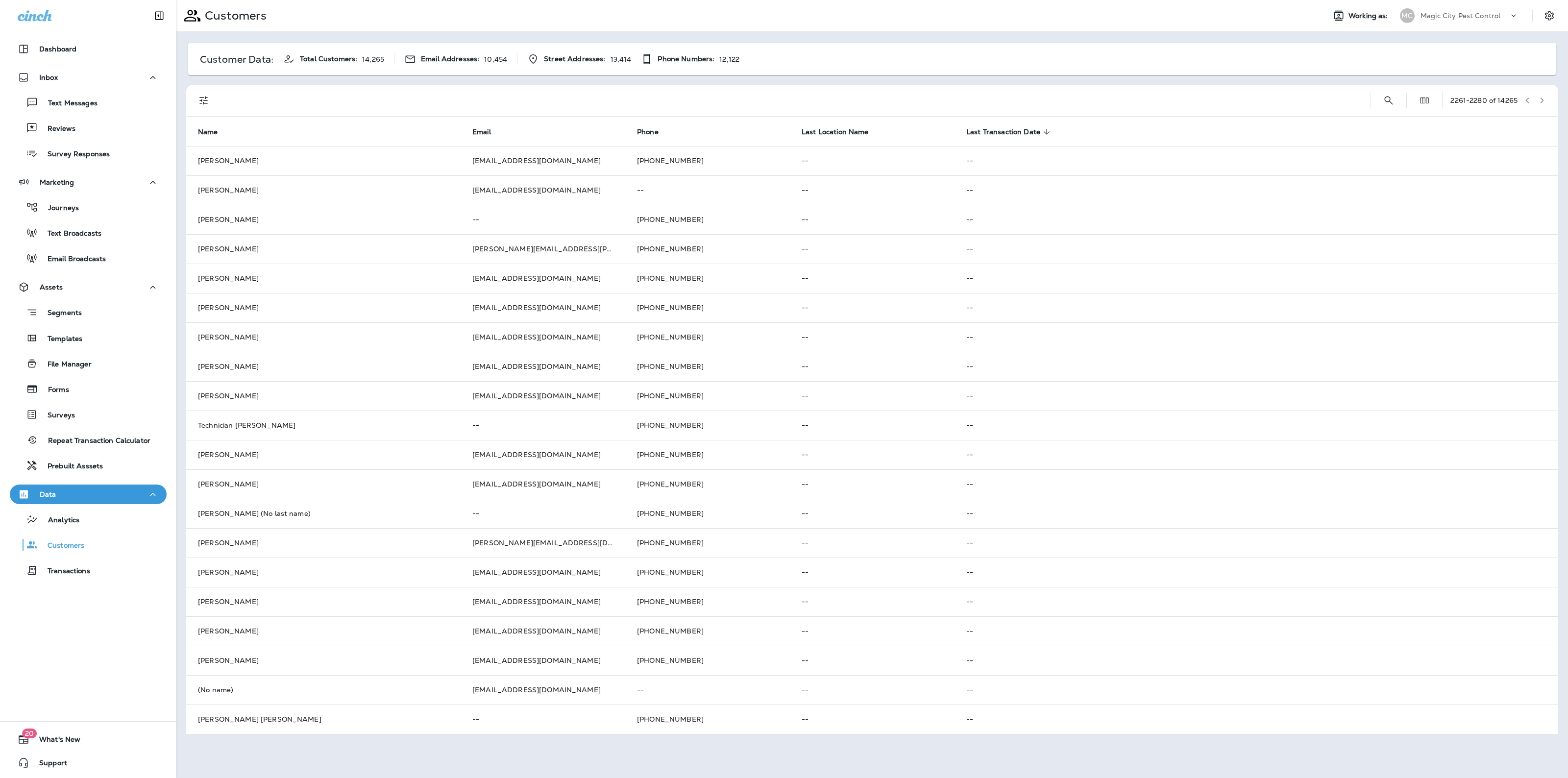
click at [1542, 94] on button "button" at bounding box center [1542, 100] width 15 height 15
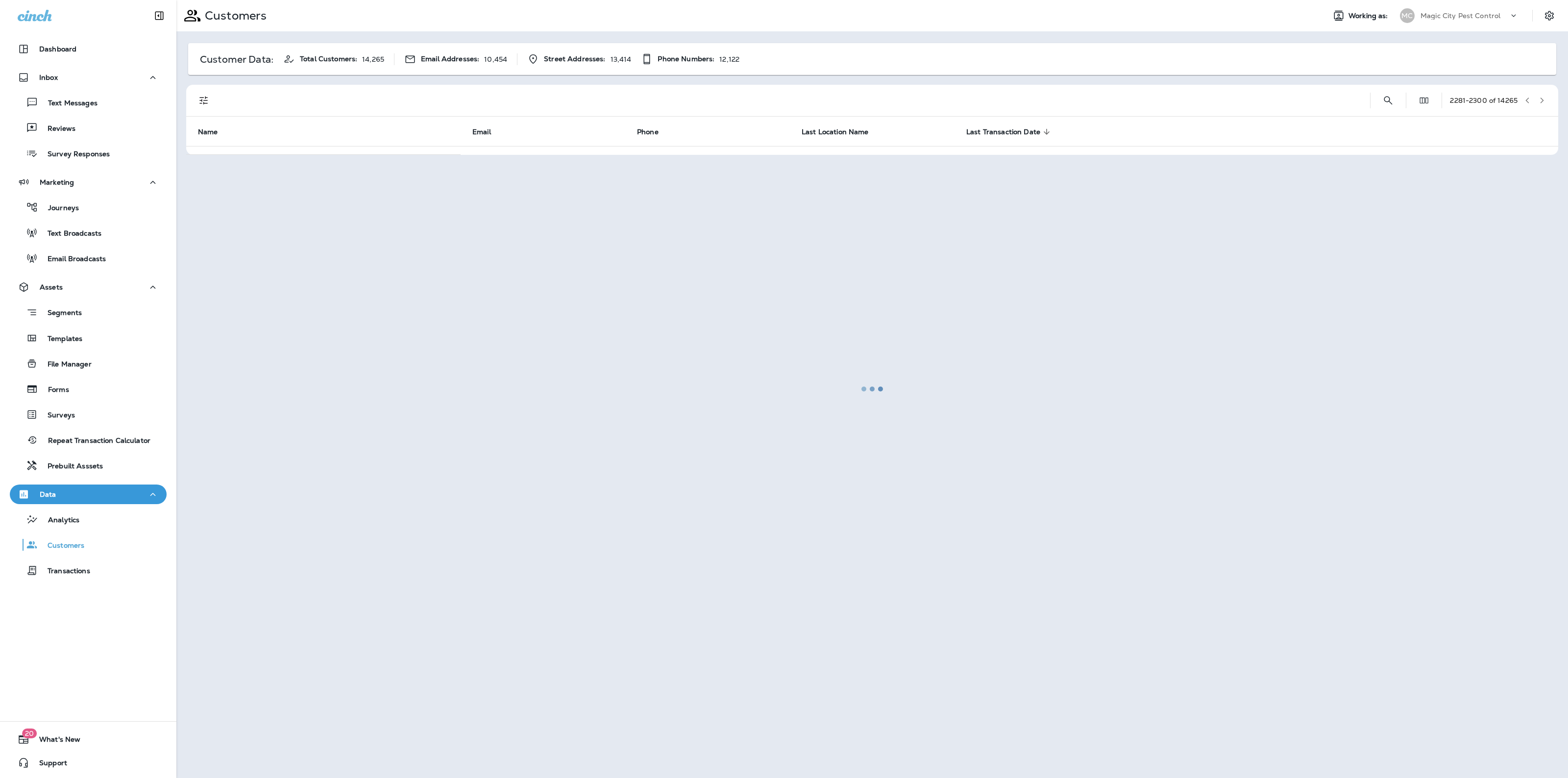
click at [1542, 94] on div at bounding box center [872, 389] width 1390 height 776
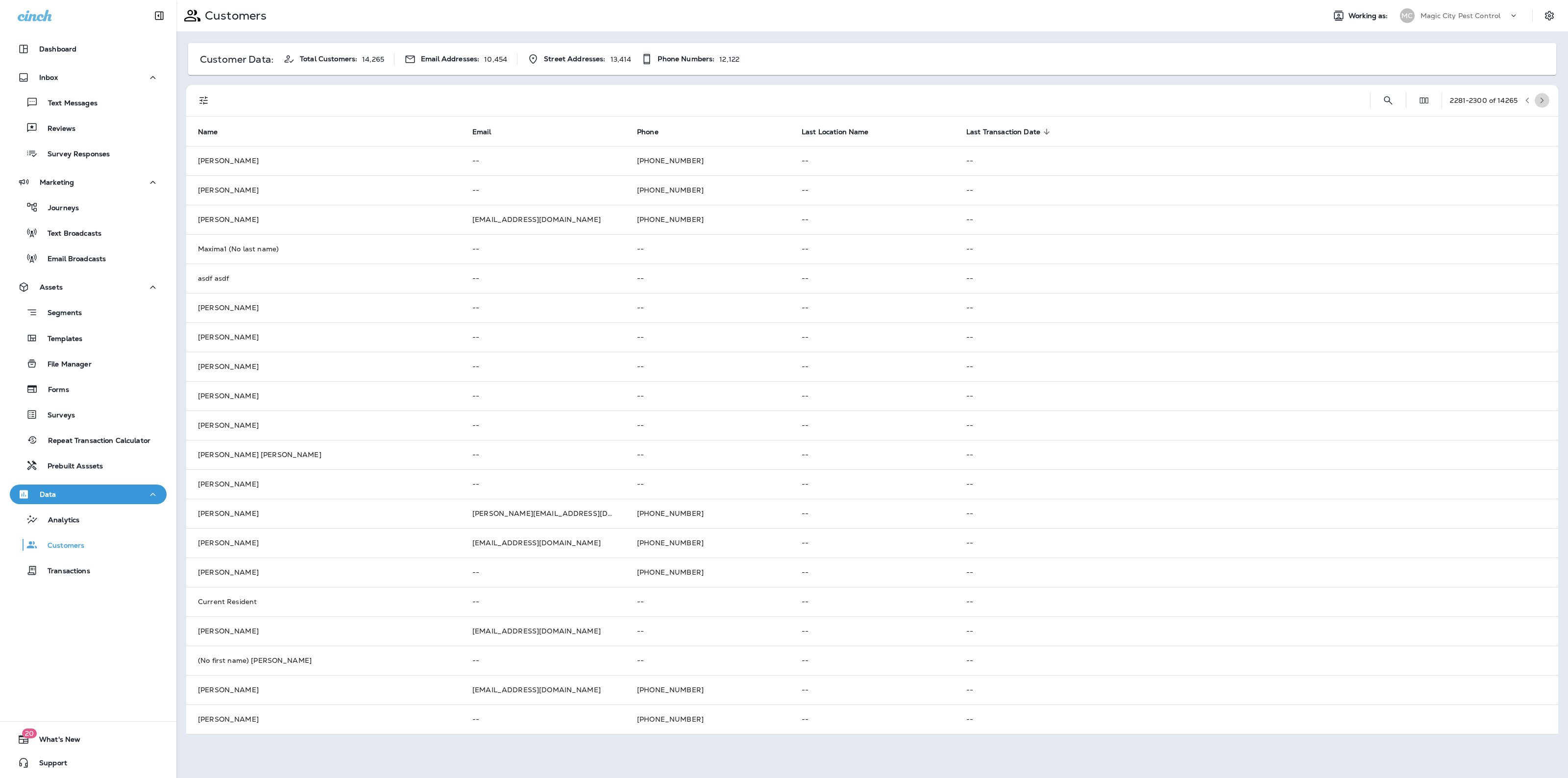
click at [1542, 94] on button "button" at bounding box center [1542, 100] width 15 height 15
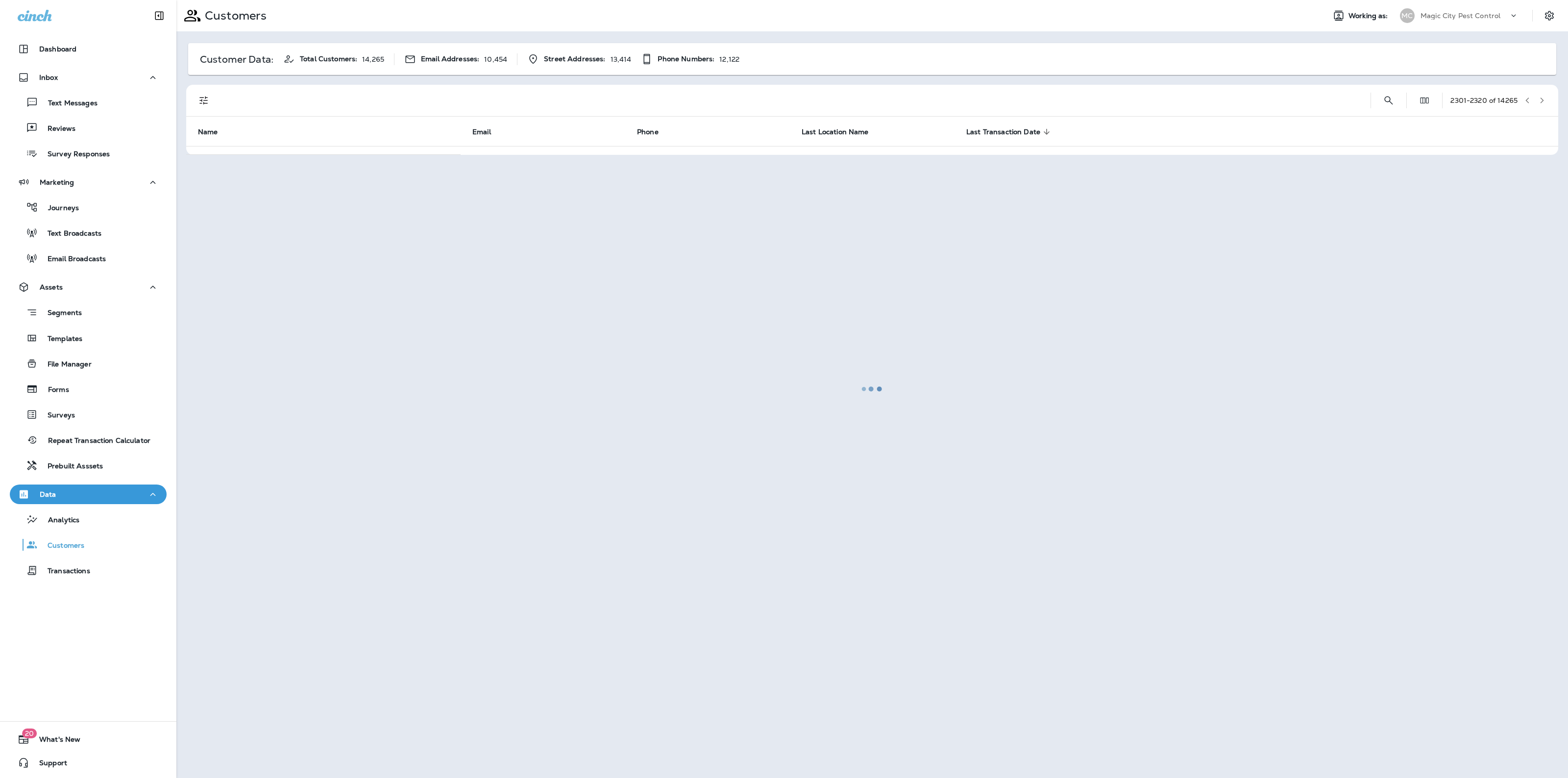
click at [1542, 94] on div at bounding box center [872, 389] width 1390 height 776
click at [1542, 94] on button "button" at bounding box center [1542, 100] width 15 height 15
click at [1542, 94] on div at bounding box center [872, 389] width 1390 height 776
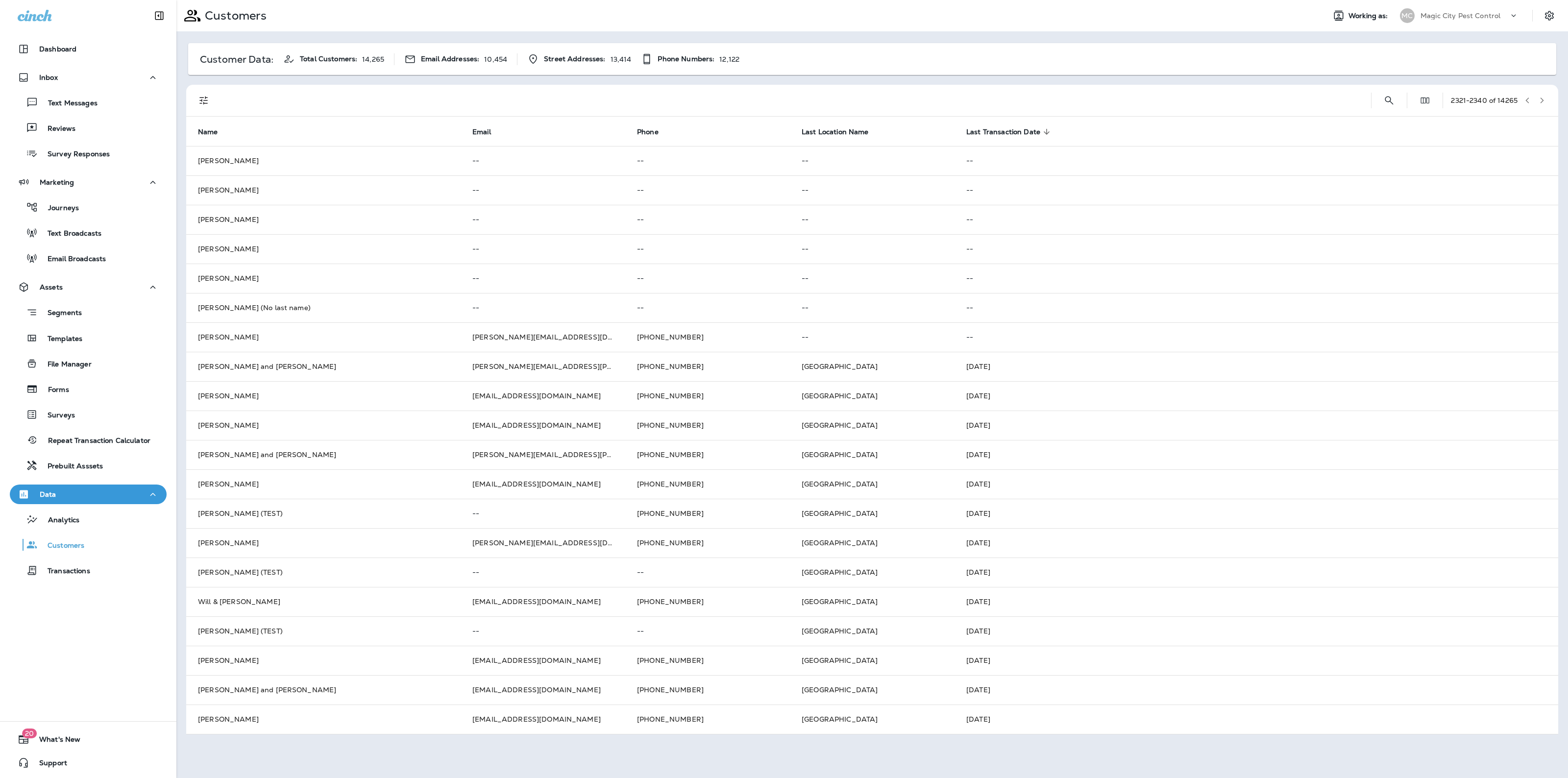
click at [1542, 94] on button "button" at bounding box center [1542, 100] width 15 height 15
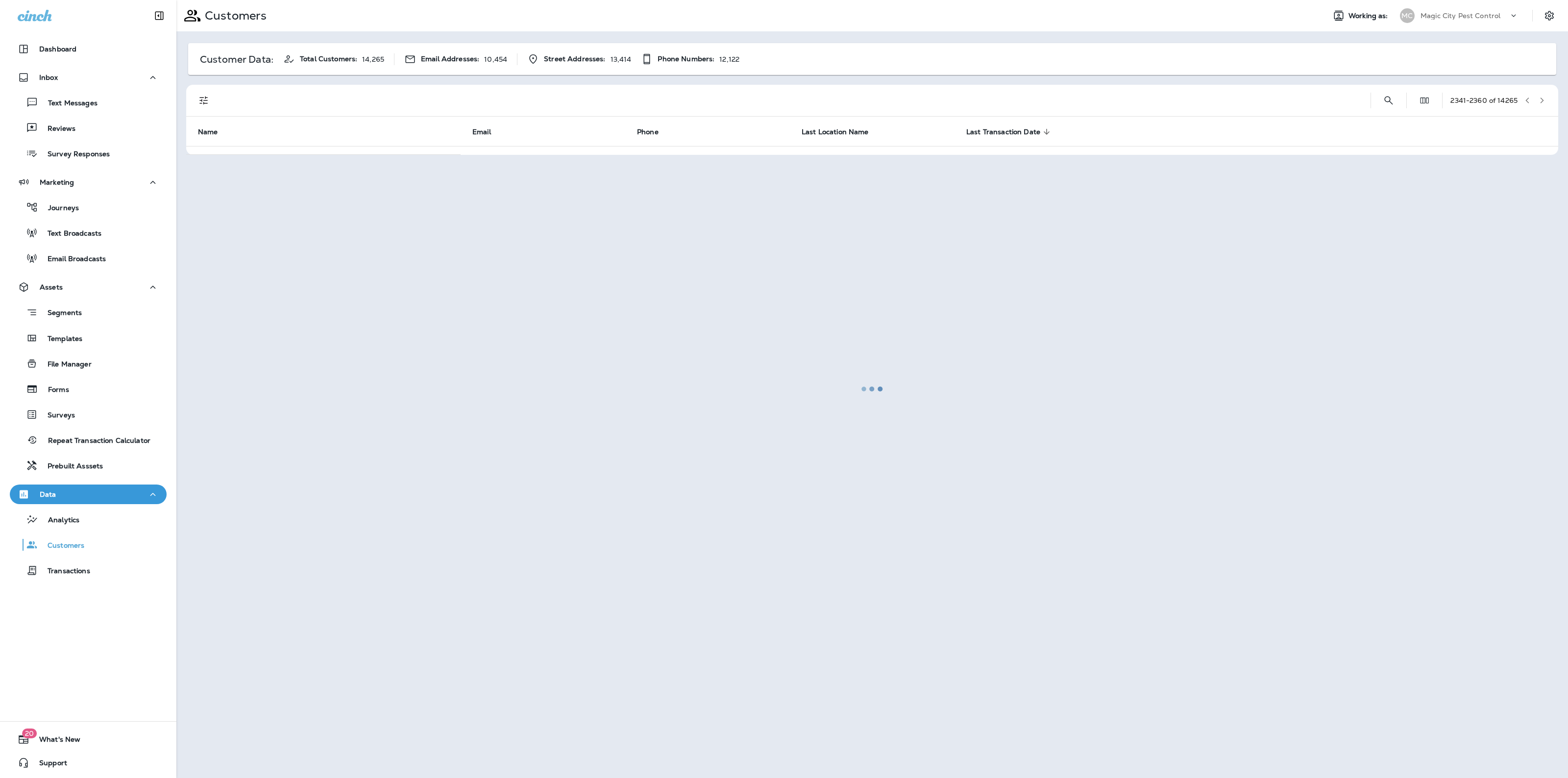
click at [1542, 94] on div at bounding box center [872, 389] width 1390 height 776
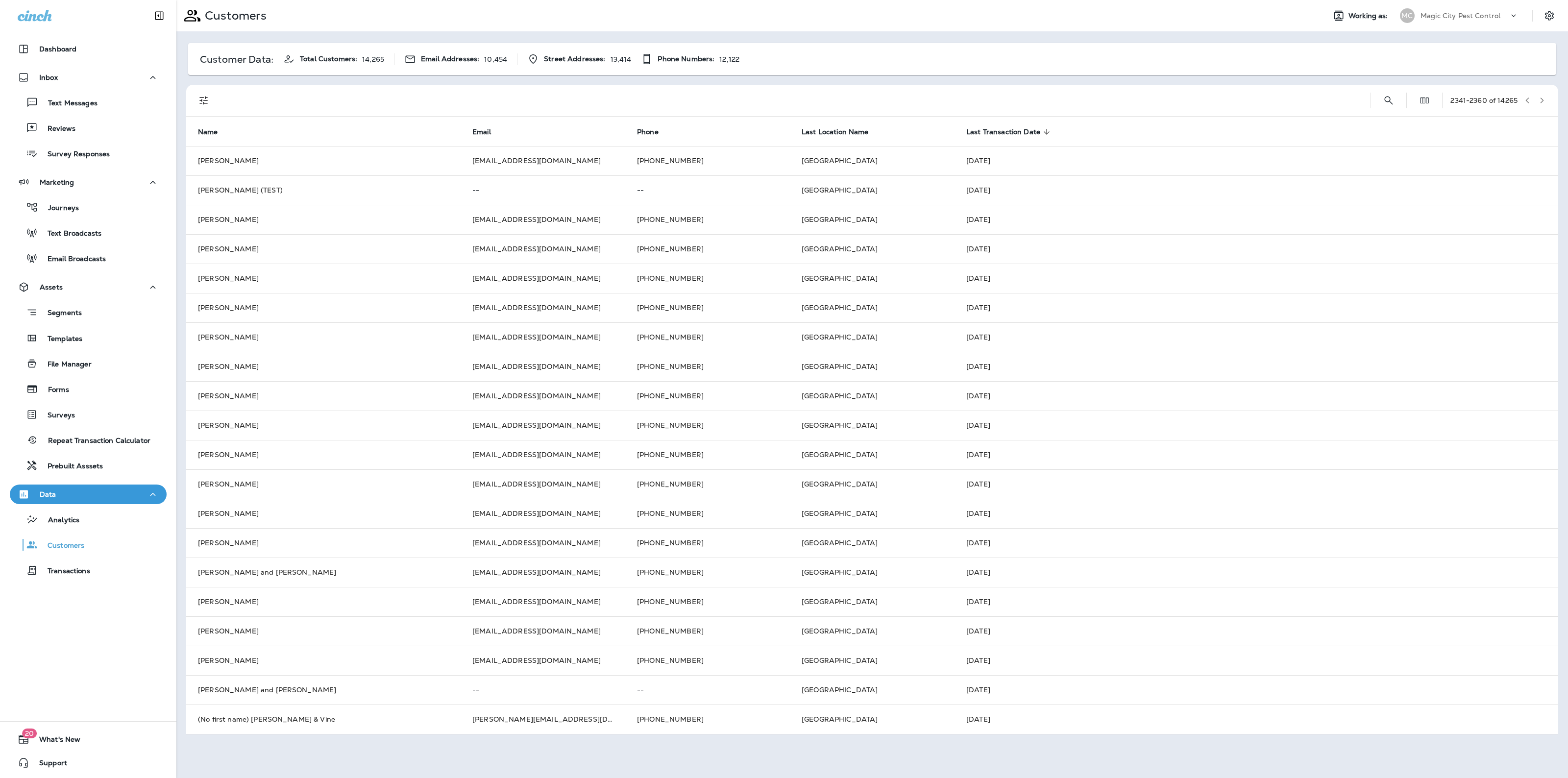
click at [1542, 97] on icon "button" at bounding box center [1542, 100] width 7 height 7
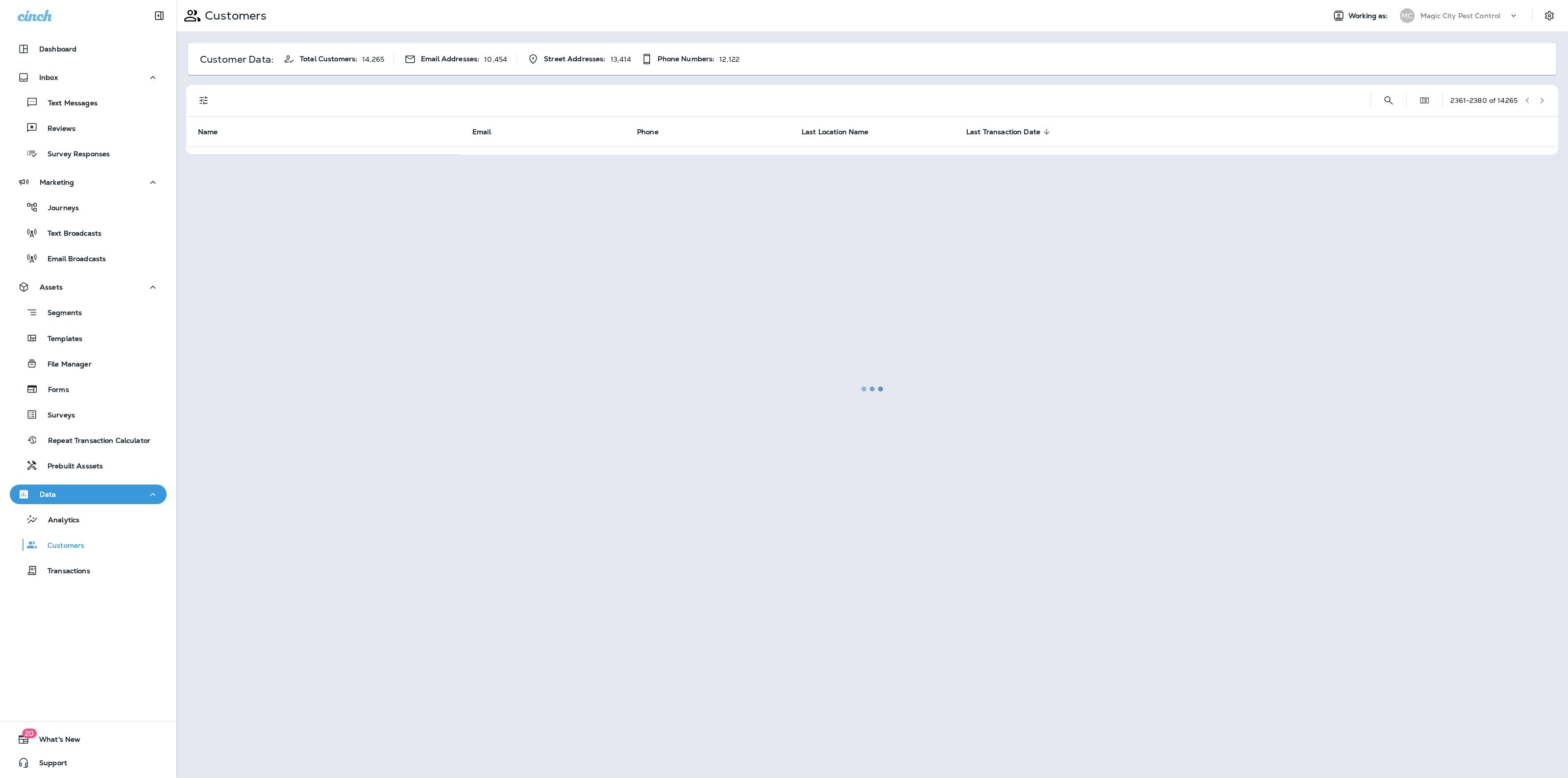
click at [1542, 97] on div at bounding box center [872, 389] width 1390 height 776
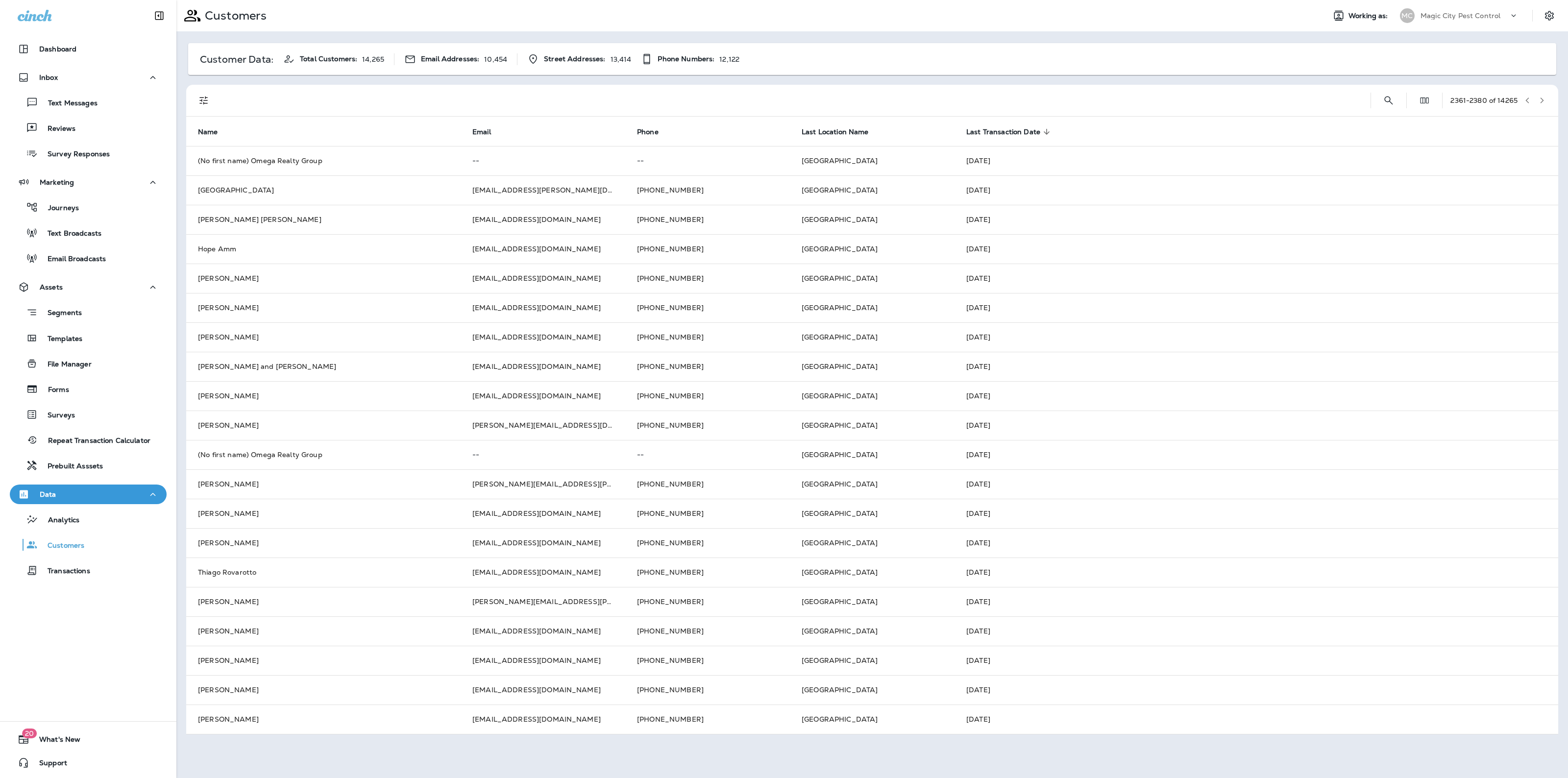
click at [1542, 97] on icon "button" at bounding box center [1542, 100] width 7 height 7
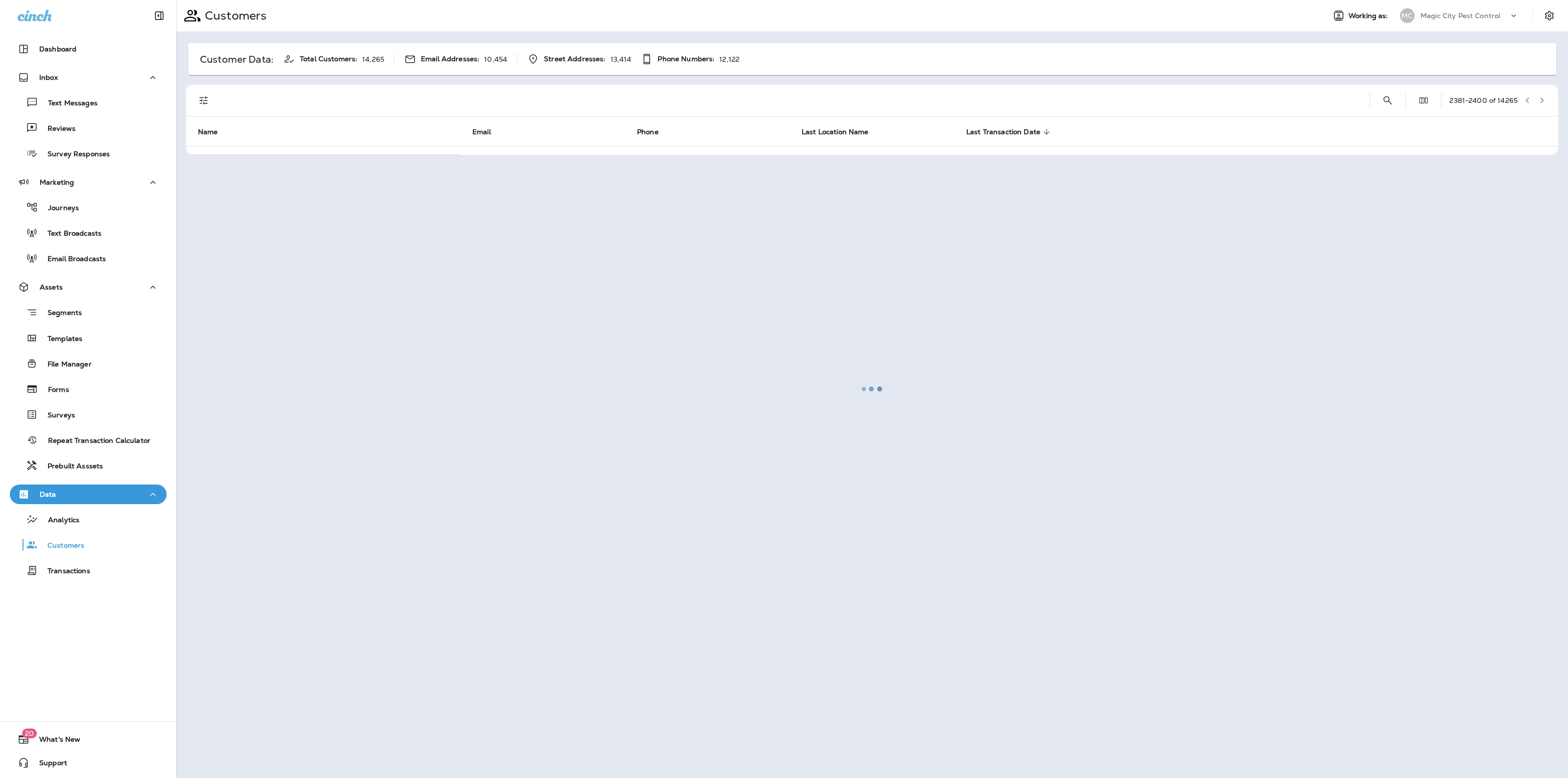
click at [1542, 97] on div at bounding box center [872, 389] width 1390 height 776
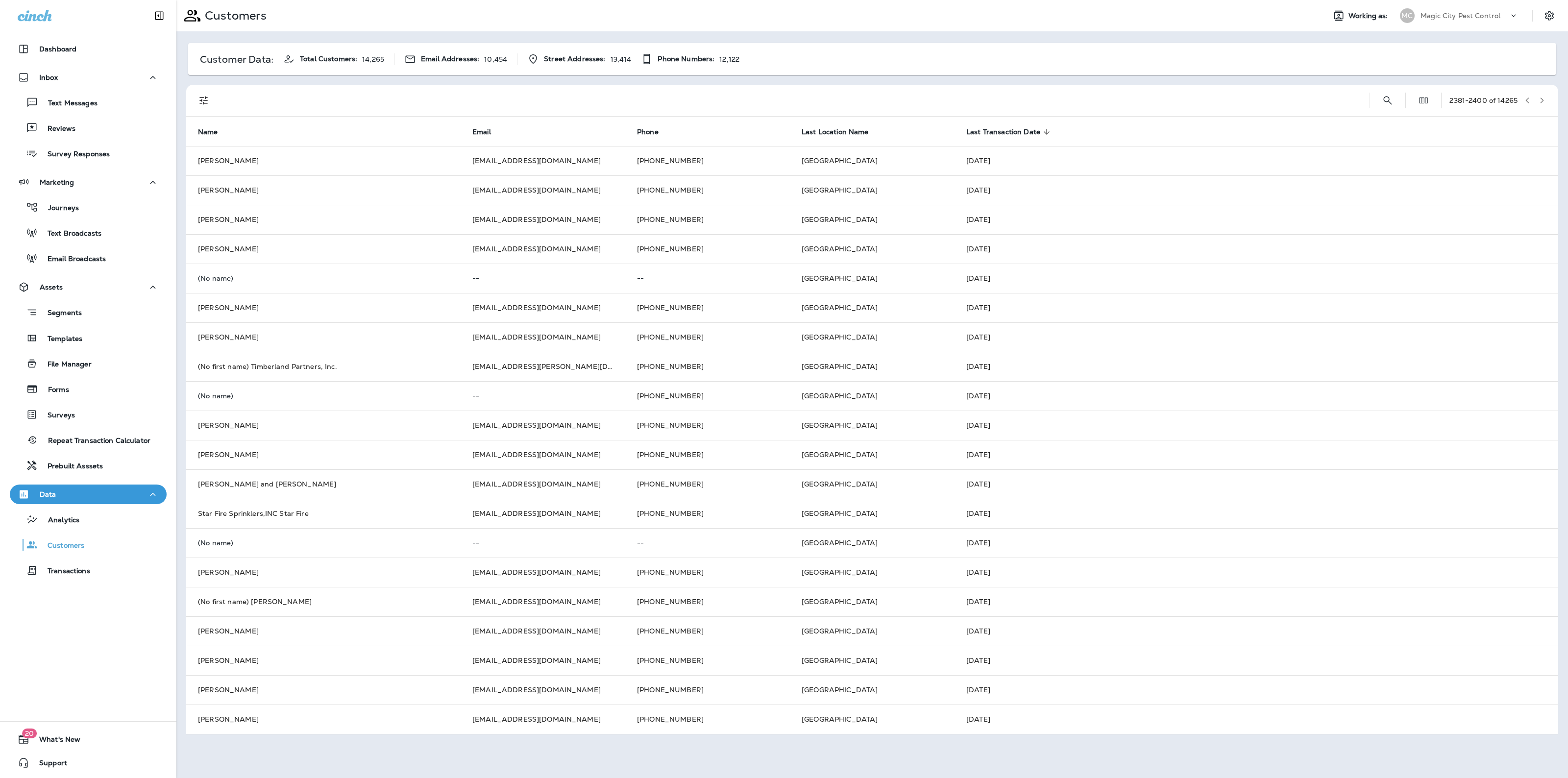
click at [1542, 97] on icon "button" at bounding box center [1542, 100] width 7 height 7
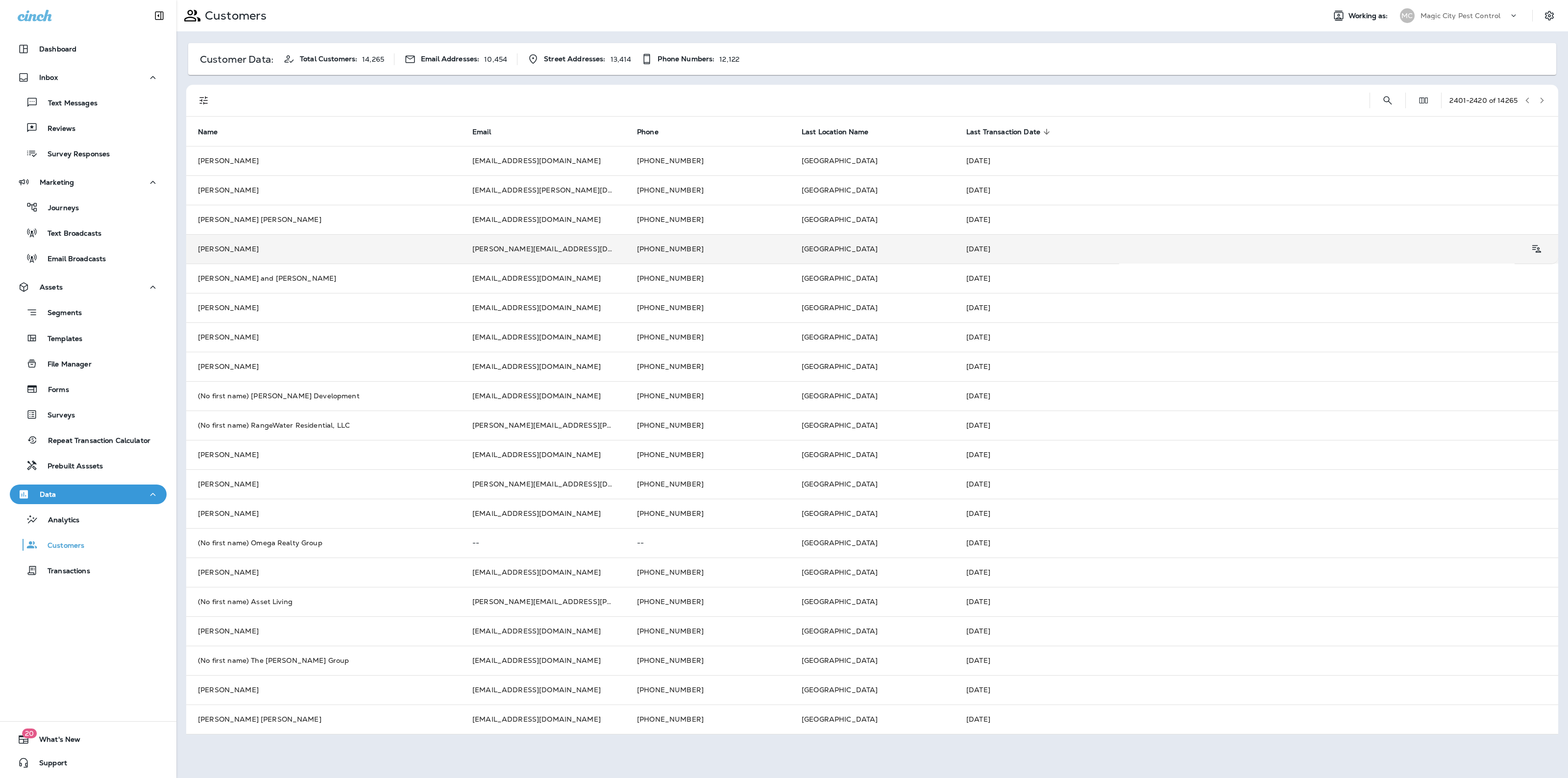
click at [1248, 253] on tr "James Barker brad@smartnotions.com +1 (205) 276-8467 Birmingham Aug 20, 2025" at bounding box center [872, 249] width 1372 height 29
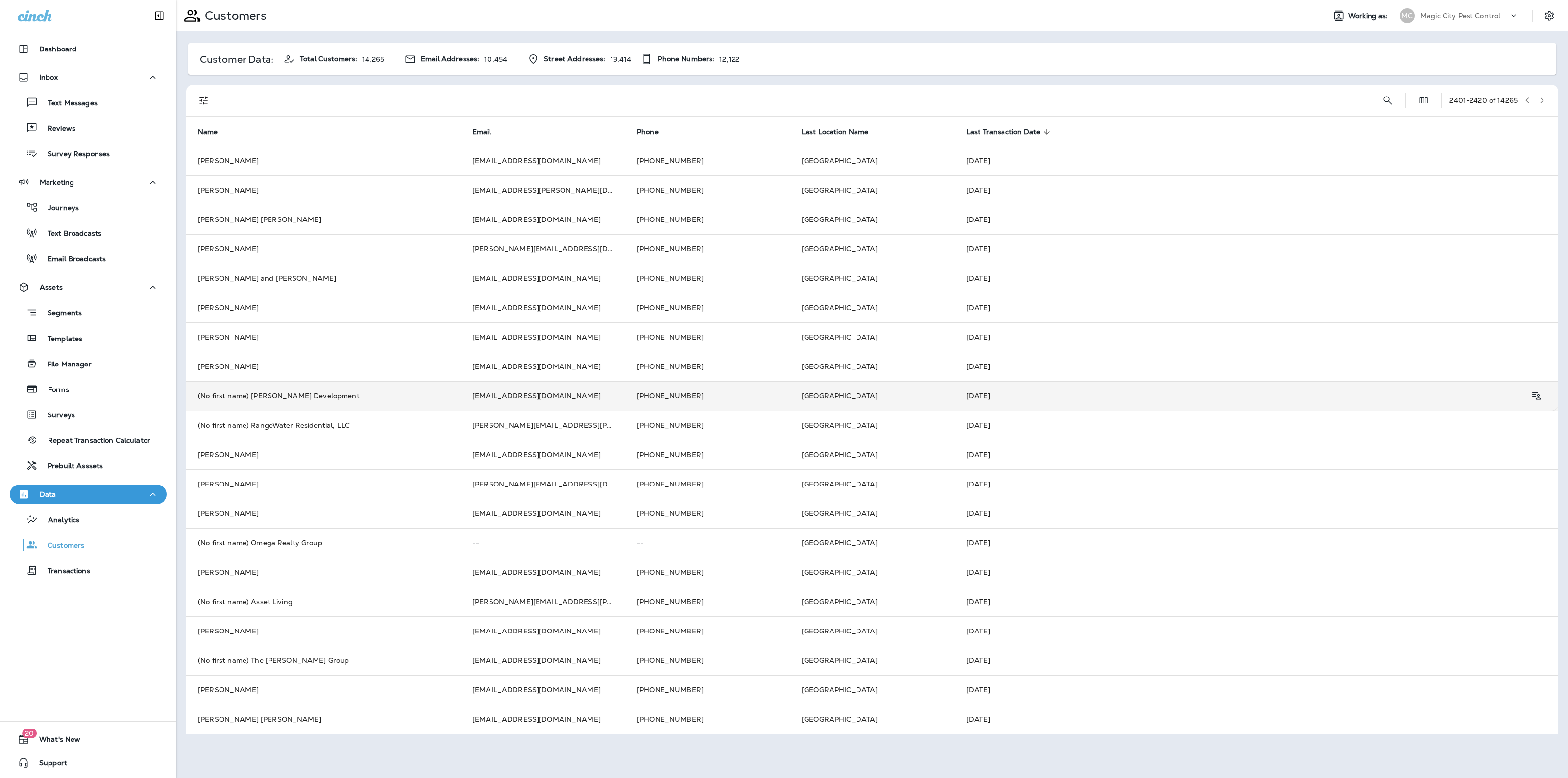
click at [1066, 391] on td "Aug 20, 2025" at bounding box center [1037, 396] width 164 height 29
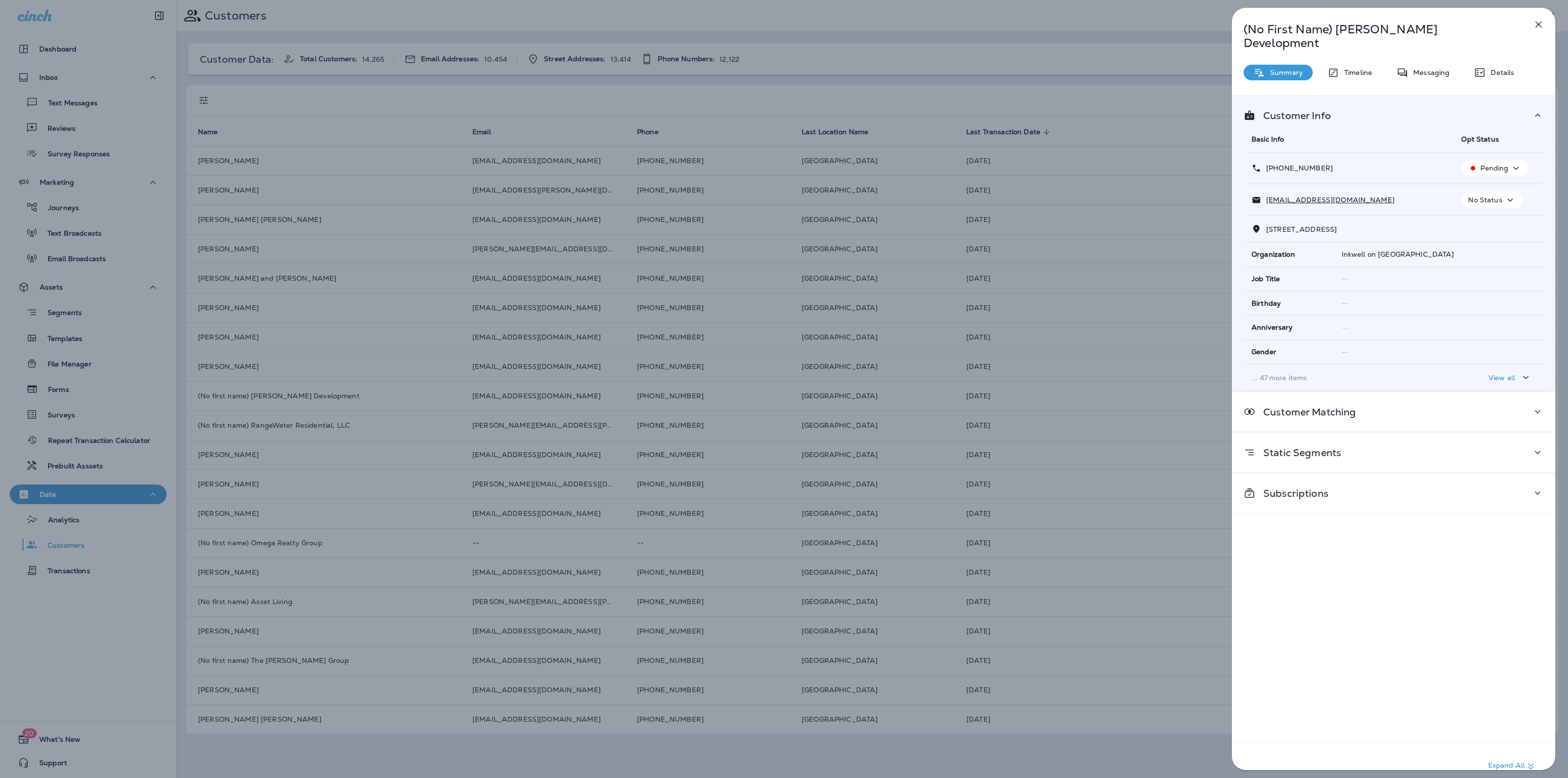
click at [1531, 27] on button "button" at bounding box center [1539, 24] width 19 height 19
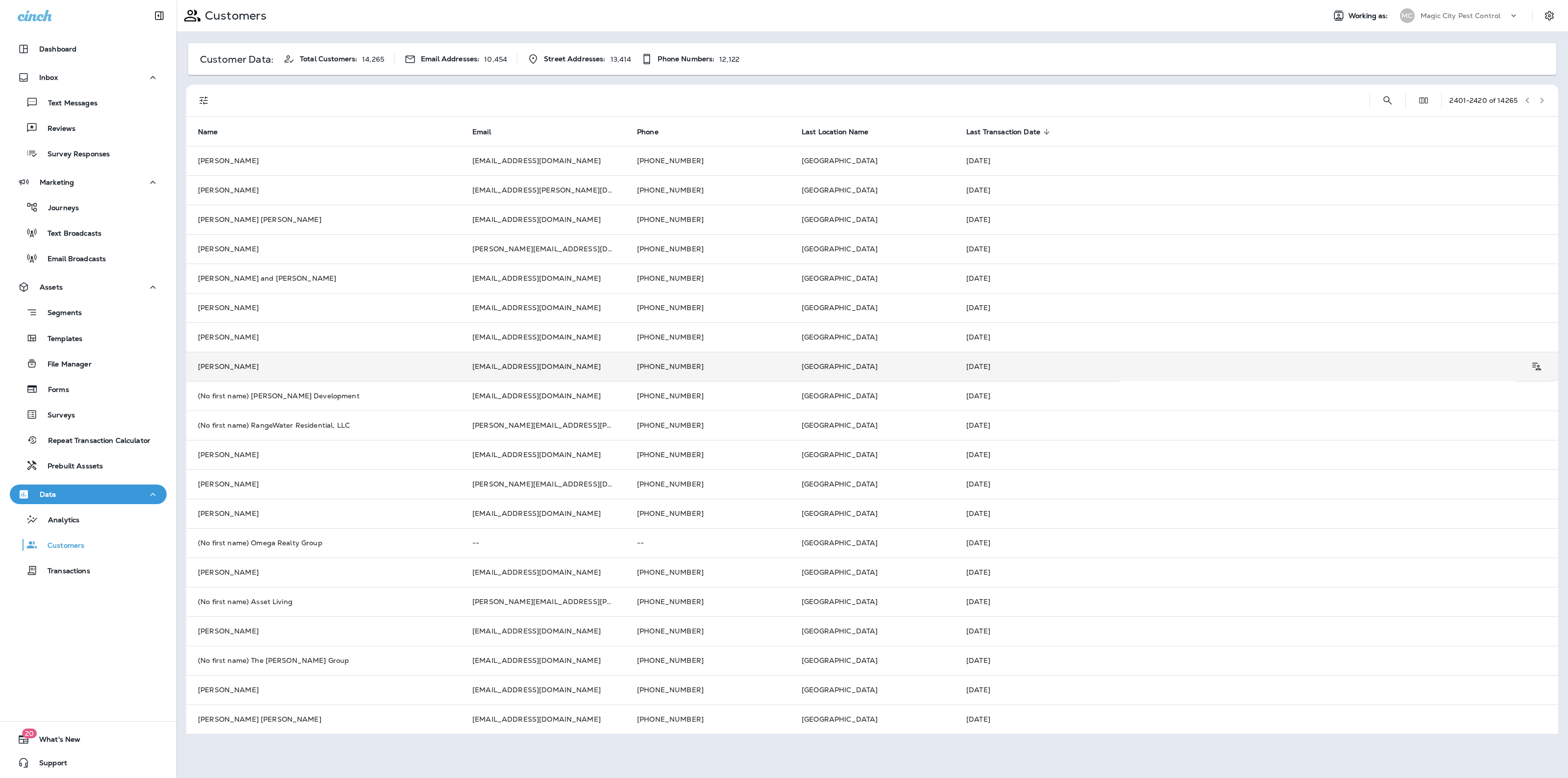
click at [371, 366] on td "Lashawn Floyd" at bounding box center [323, 366] width 275 height 29
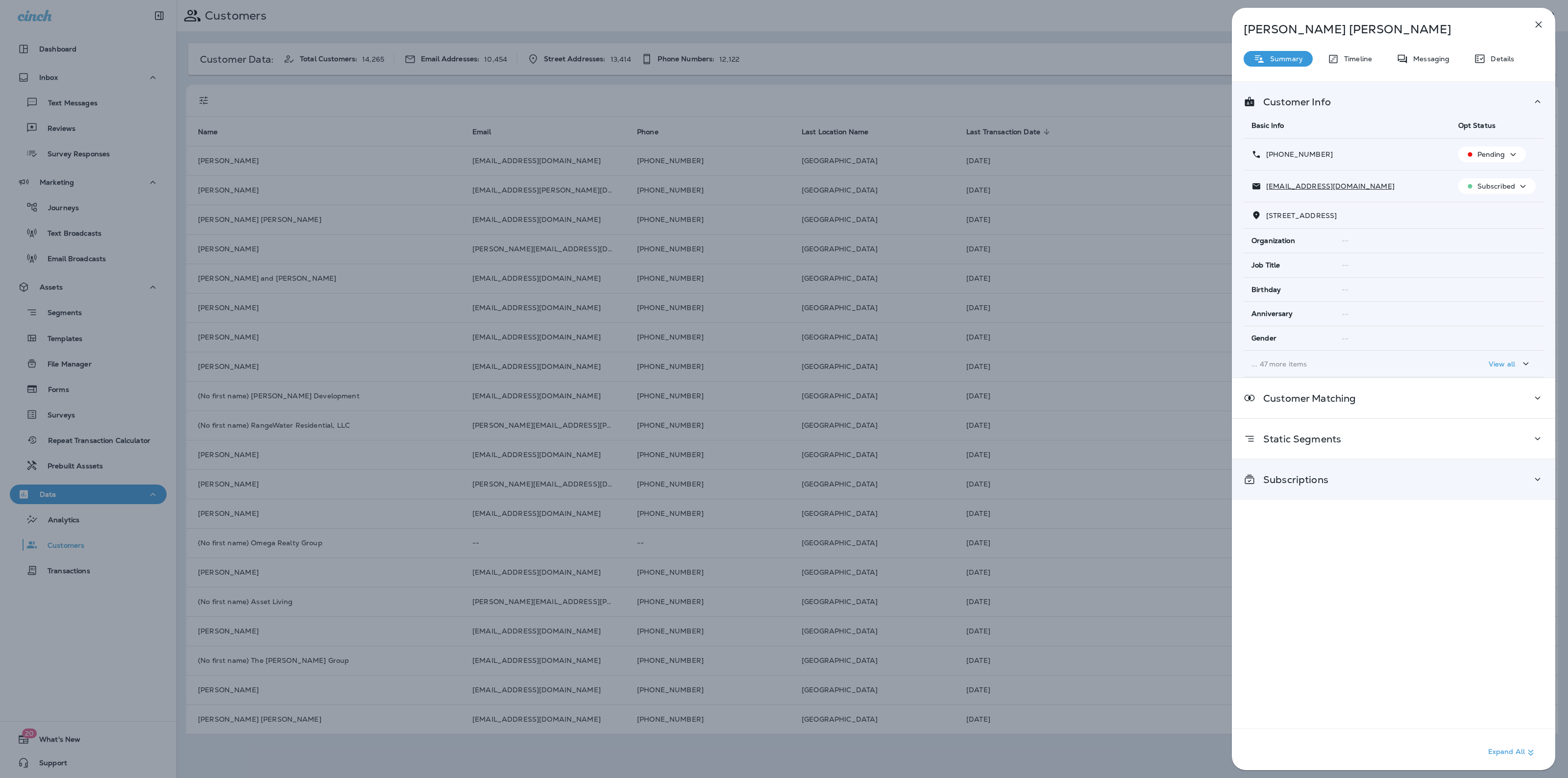
click at [1351, 471] on div "Subscriptions" at bounding box center [1393, 479] width 323 height 40
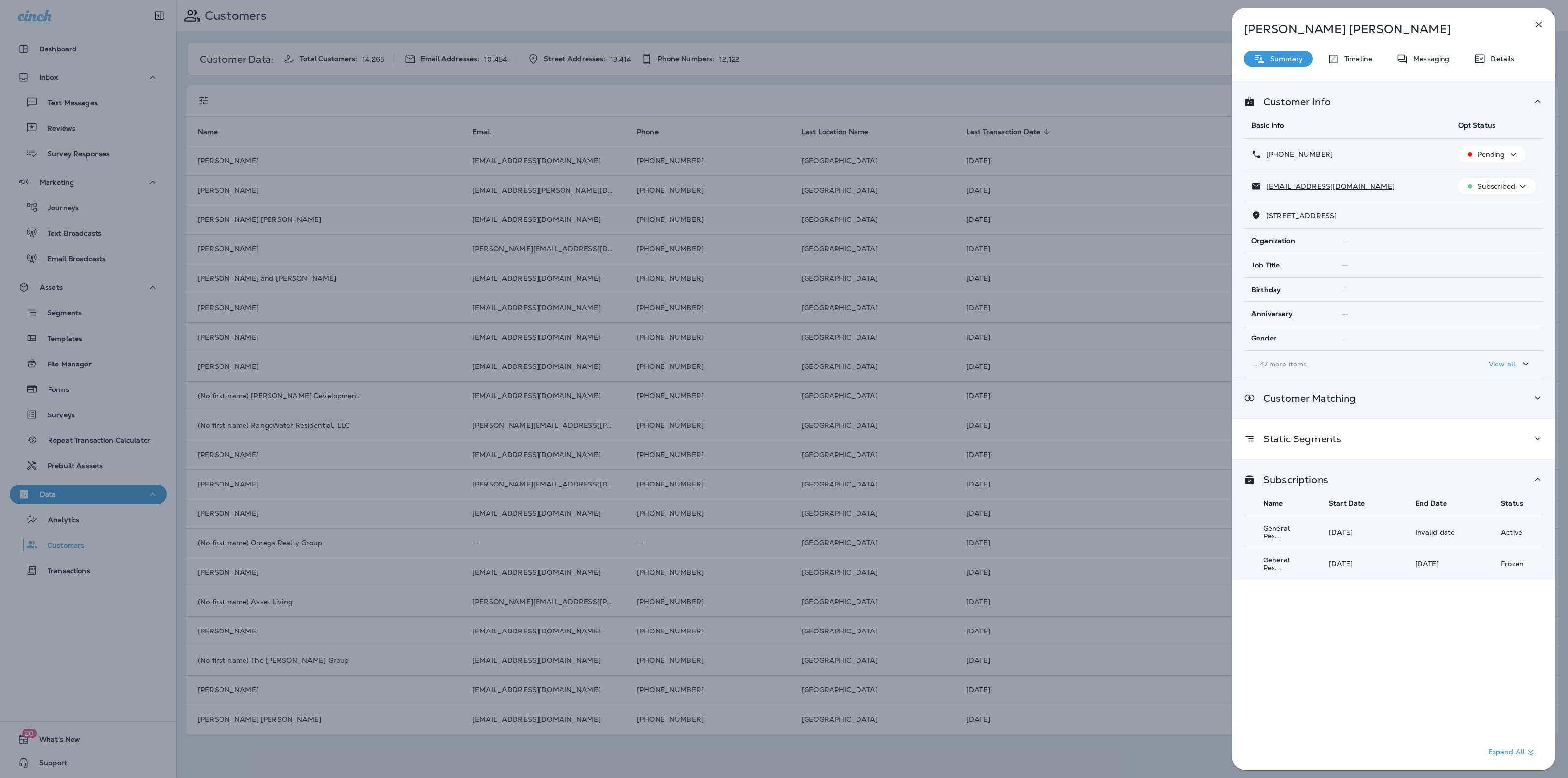
click at [1454, 393] on div "Customer Matching" at bounding box center [1393, 398] width 300 height 12
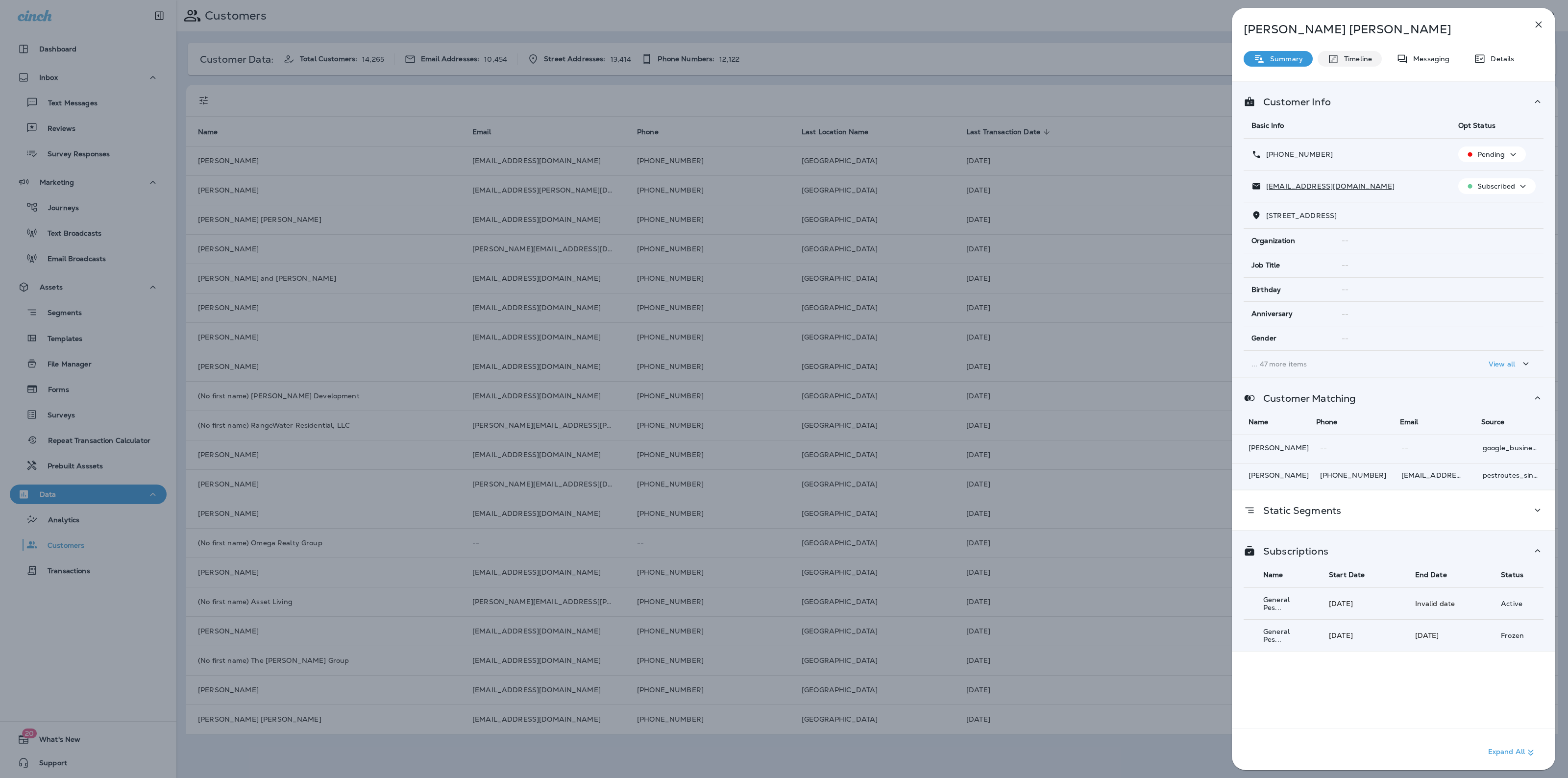
click at [1346, 65] on div "Timeline" at bounding box center [1349, 59] width 64 height 16
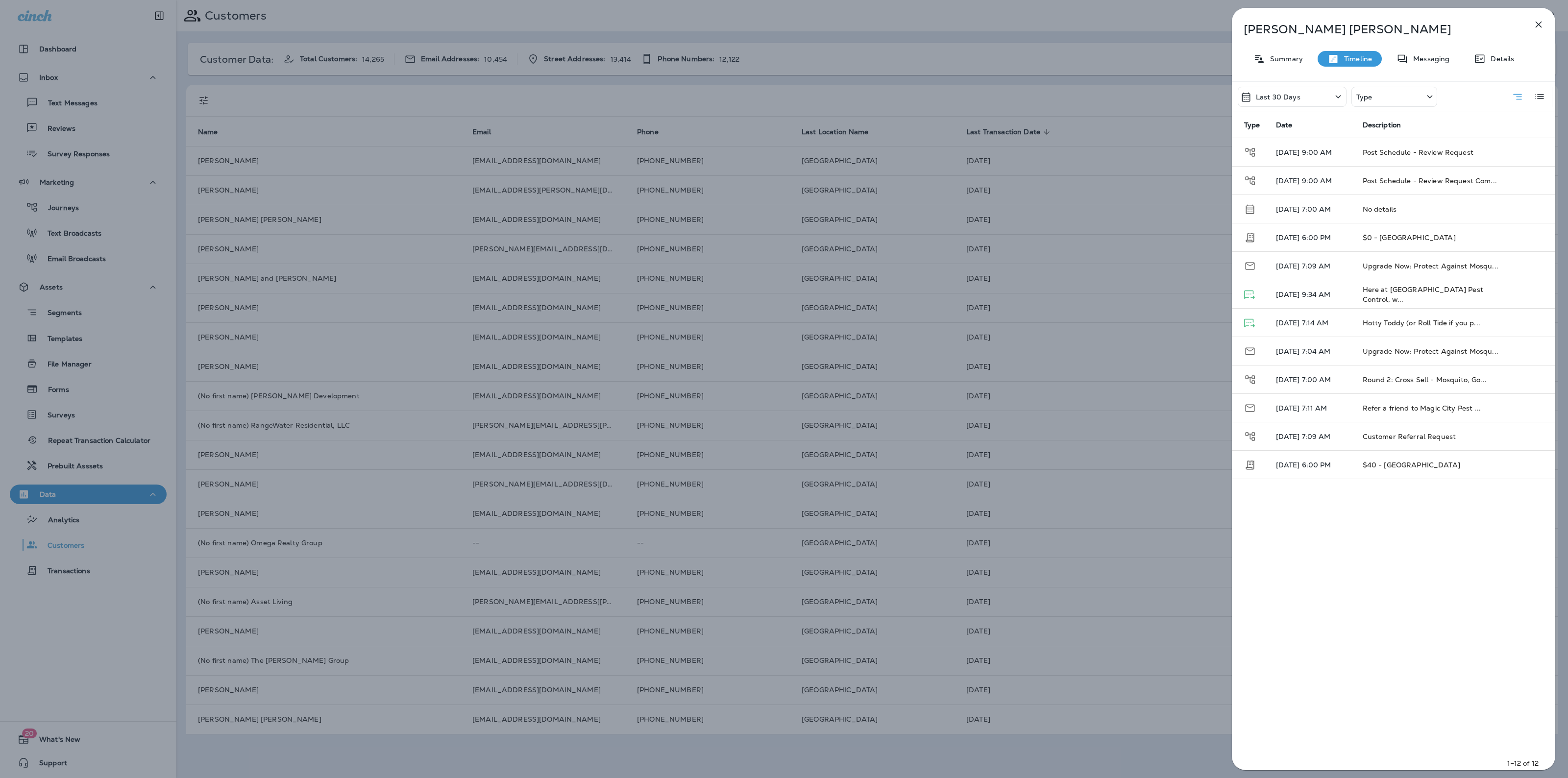
click at [1326, 92] on div "Last 30 Days" at bounding box center [1292, 96] width 109 height 20
click at [1300, 136] on div "All" at bounding box center [1292, 142] width 153 height 24
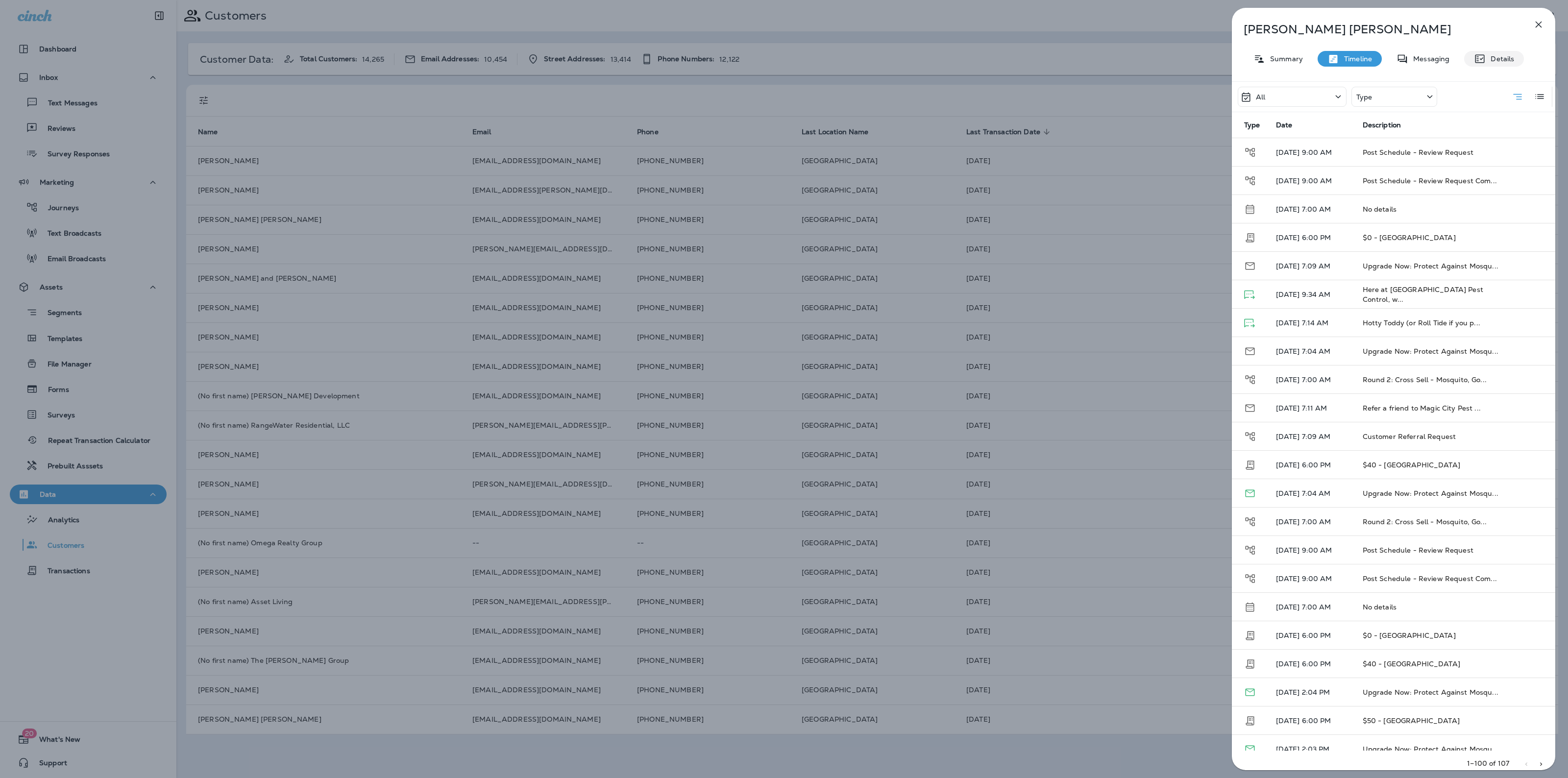
click at [1488, 58] on p "Details" at bounding box center [1500, 58] width 29 height 8
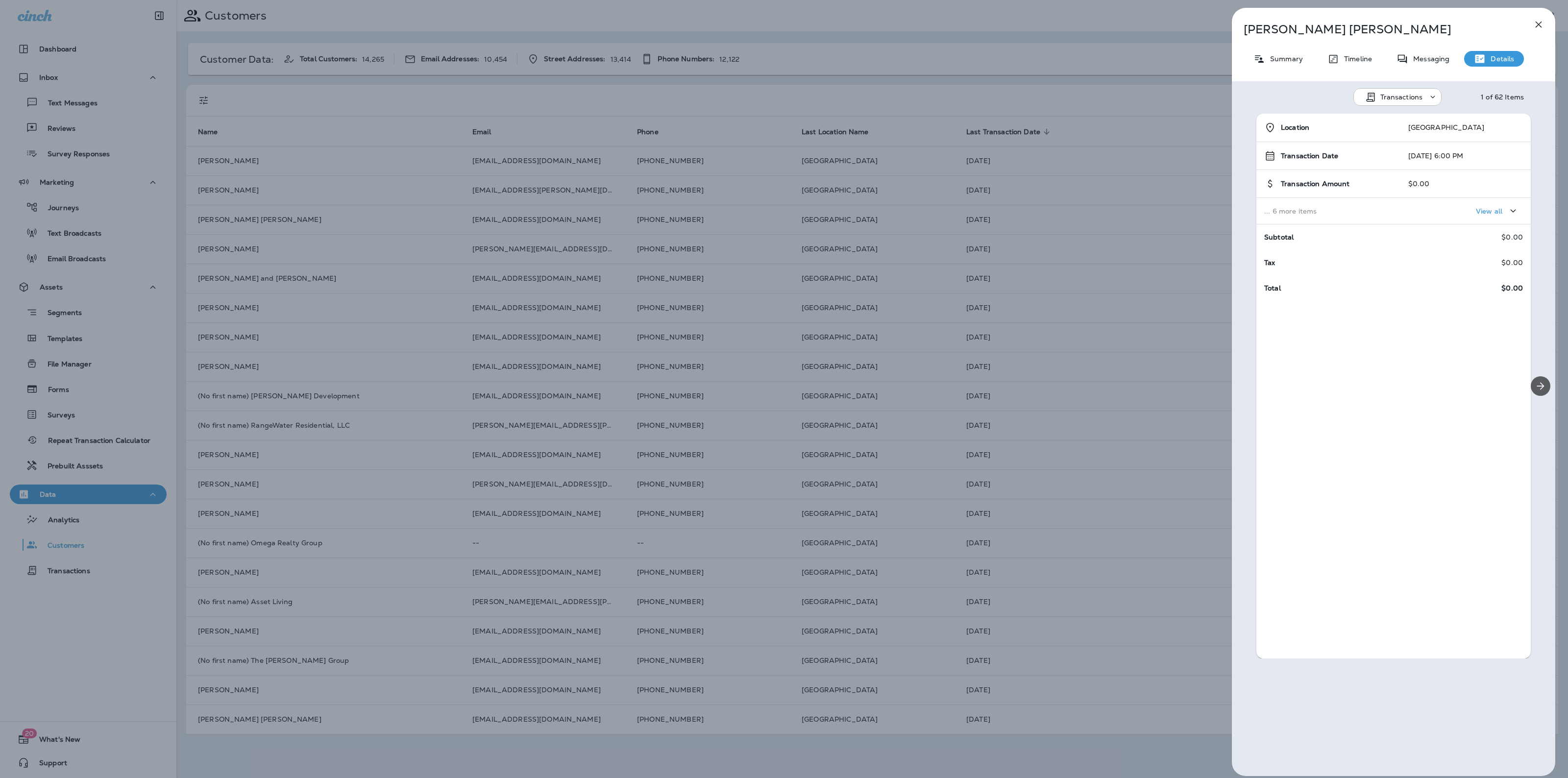
click at [1535, 384] on icon "Next" at bounding box center [1540, 386] width 12 height 12
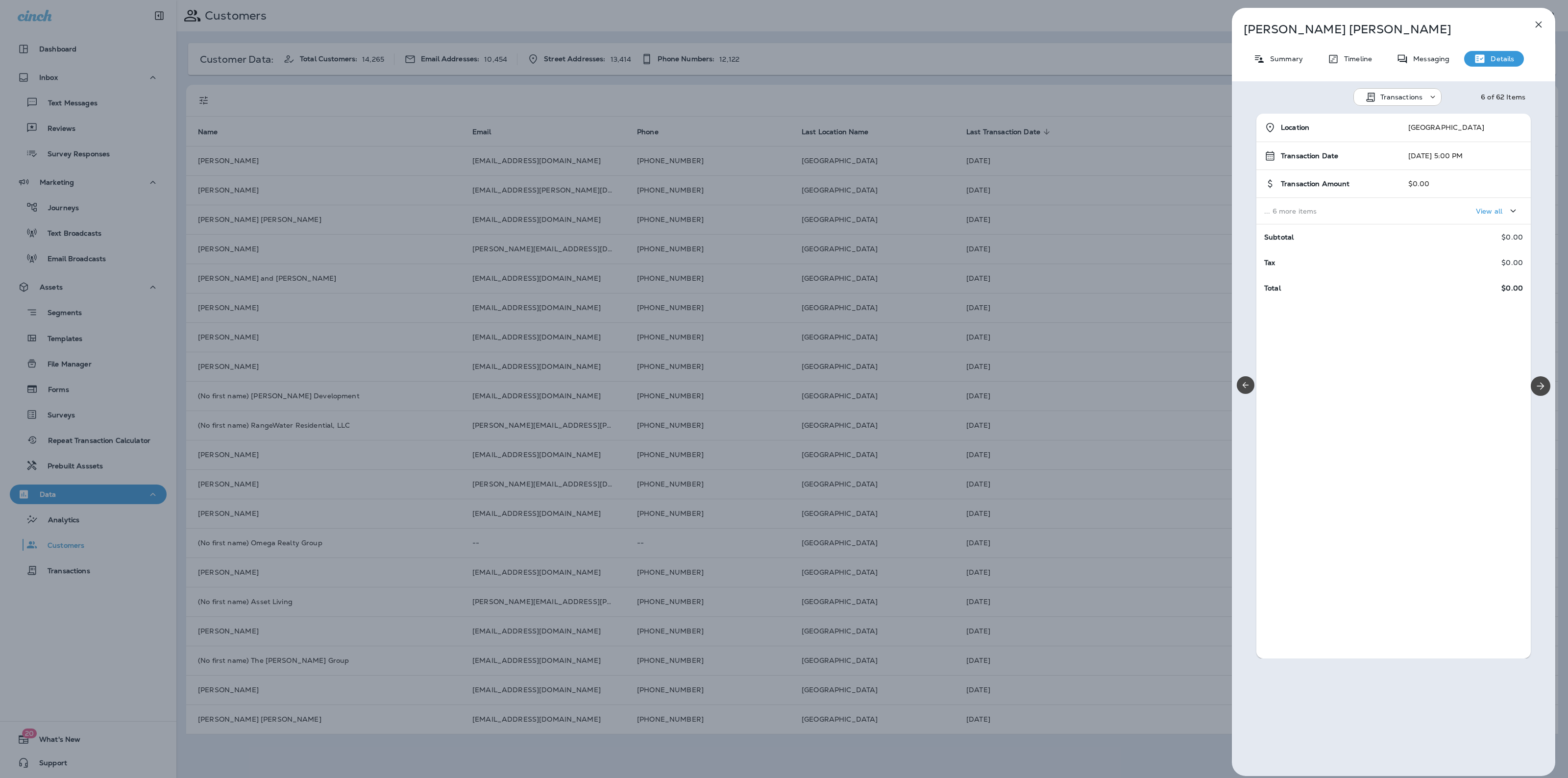
click at [1476, 210] on p "View all" at bounding box center [1489, 211] width 26 height 8
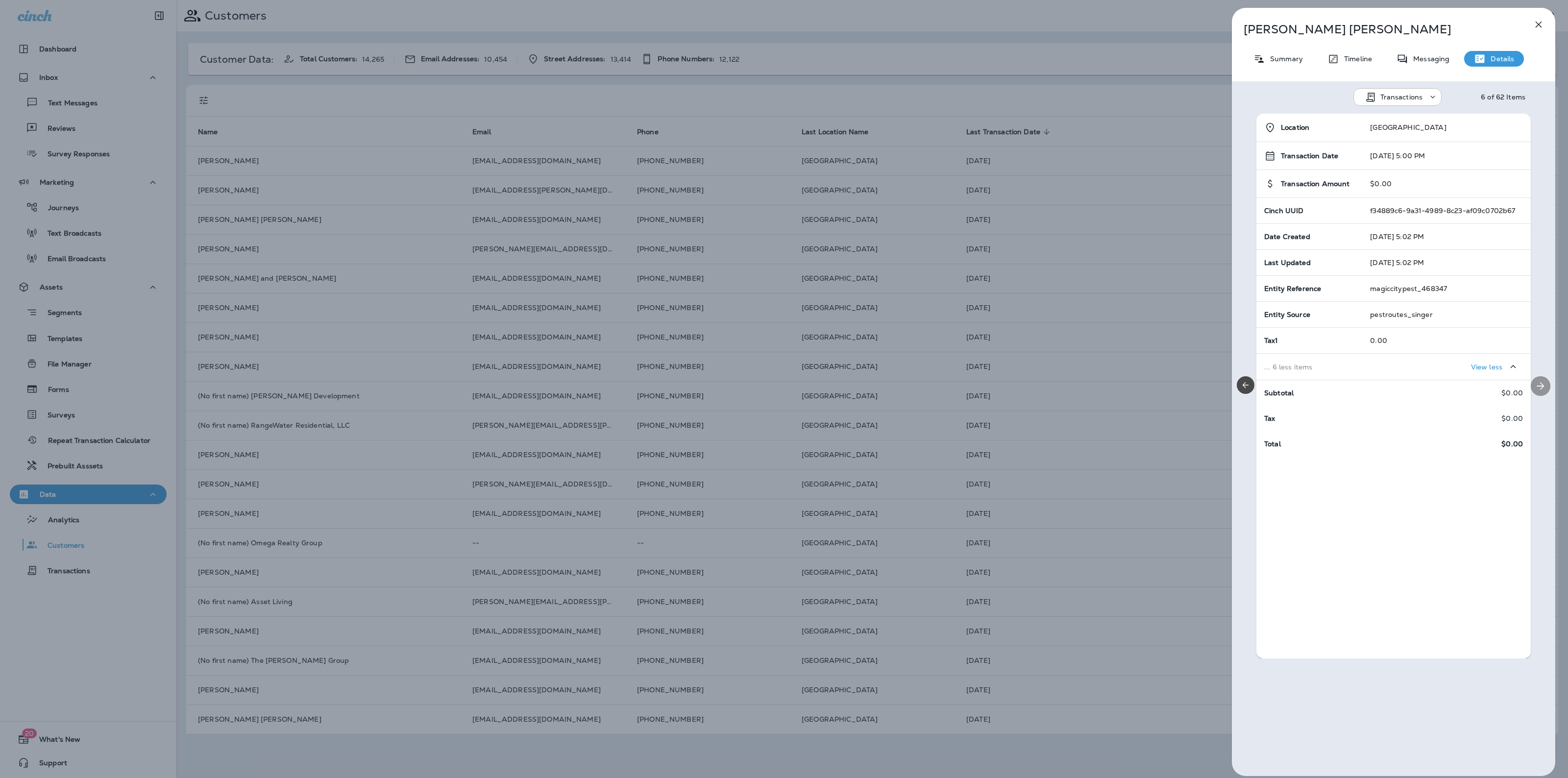
click at [1535, 385] on icon "Next" at bounding box center [1540, 386] width 12 height 12
click at [408, 206] on div "Lashawn Floyd Summary Timeline Messaging Details Transactions 7 of 62 Items Loc…" at bounding box center [784, 389] width 1568 height 778
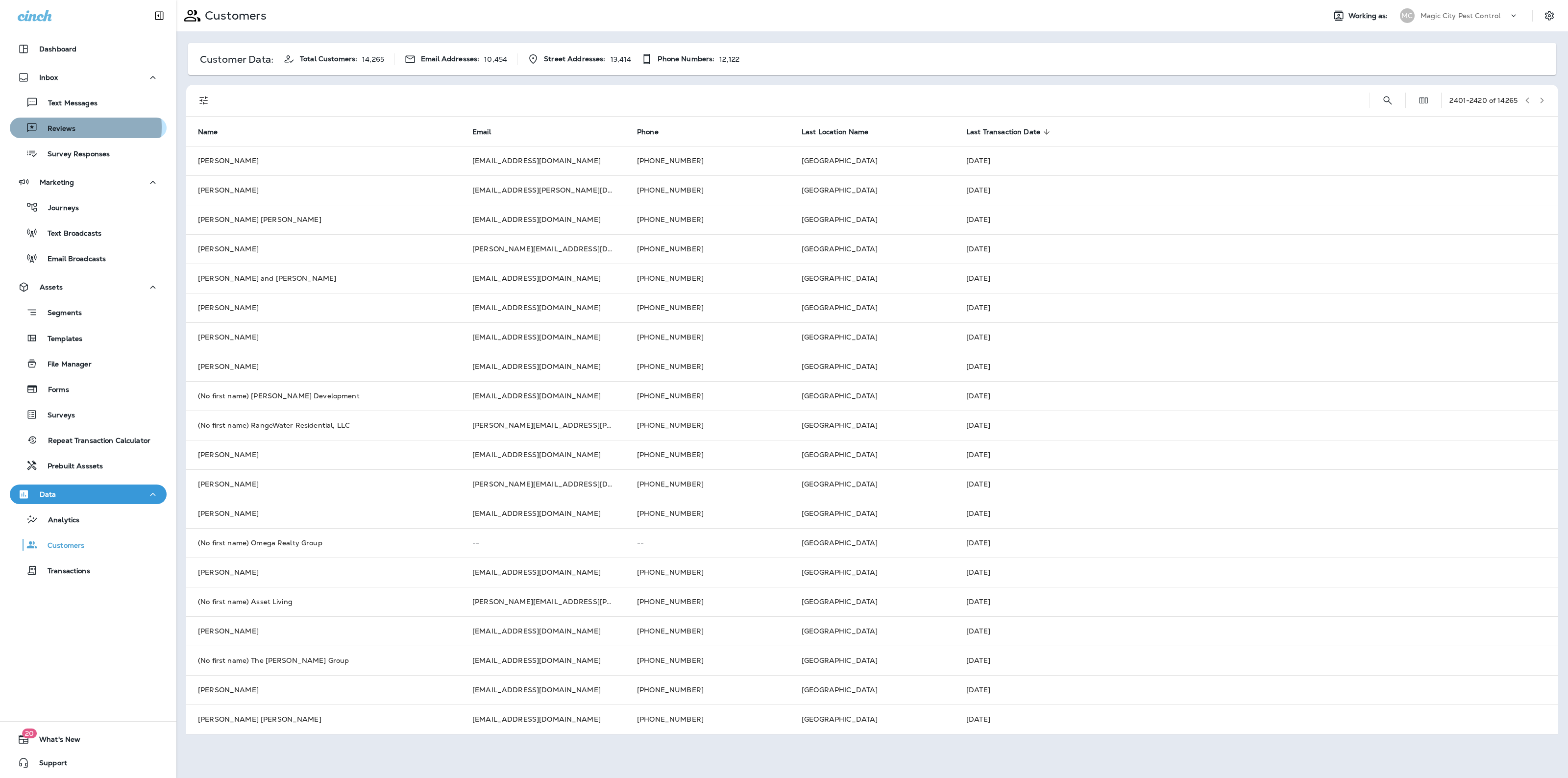
click at [71, 127] on p "Reviews" at bounding box center [57, 128] width 38 height 9
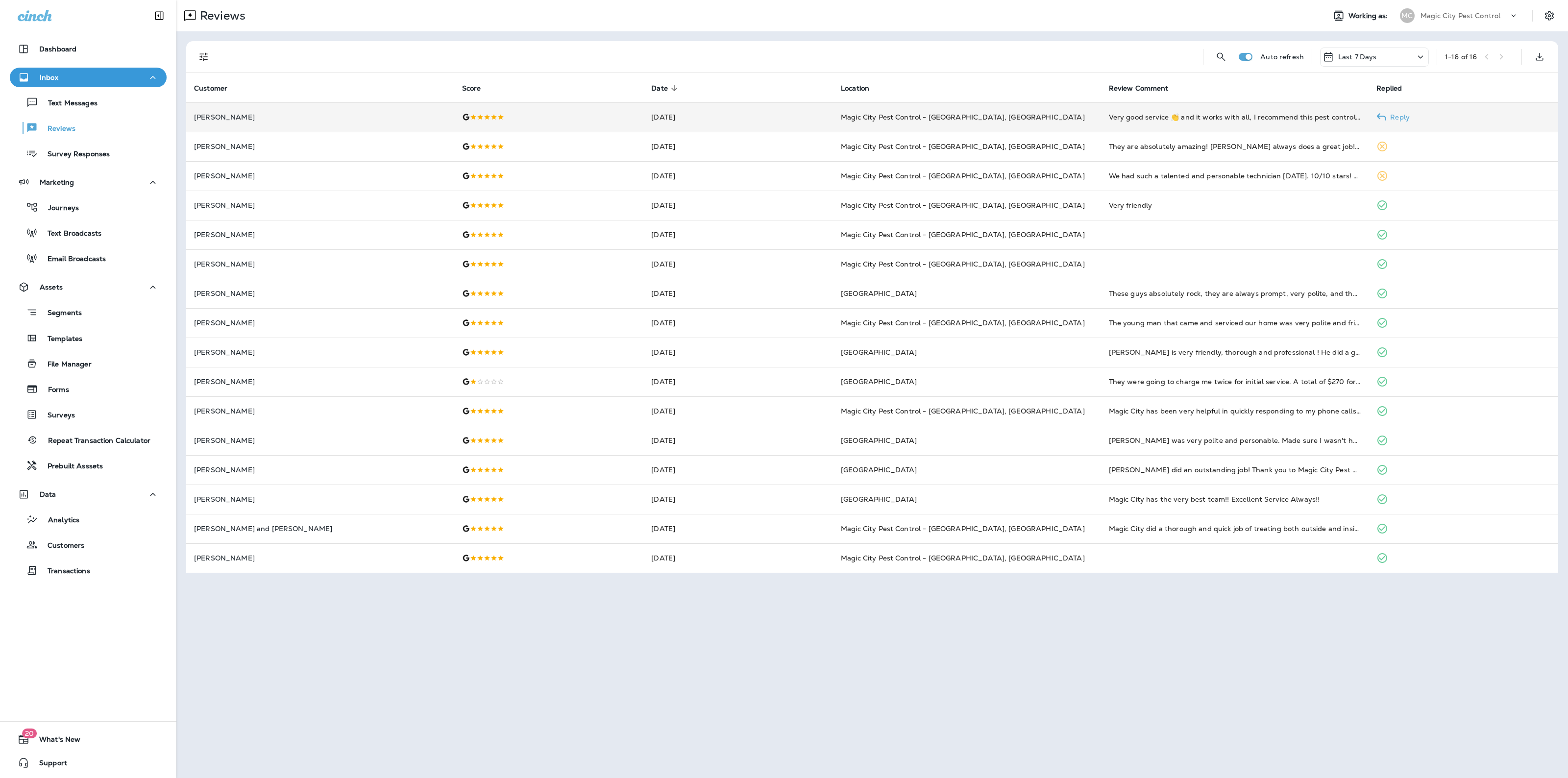
click at [207, 116] on p "Jade burberry" at bounding box center [320, 117] width 253 height 8
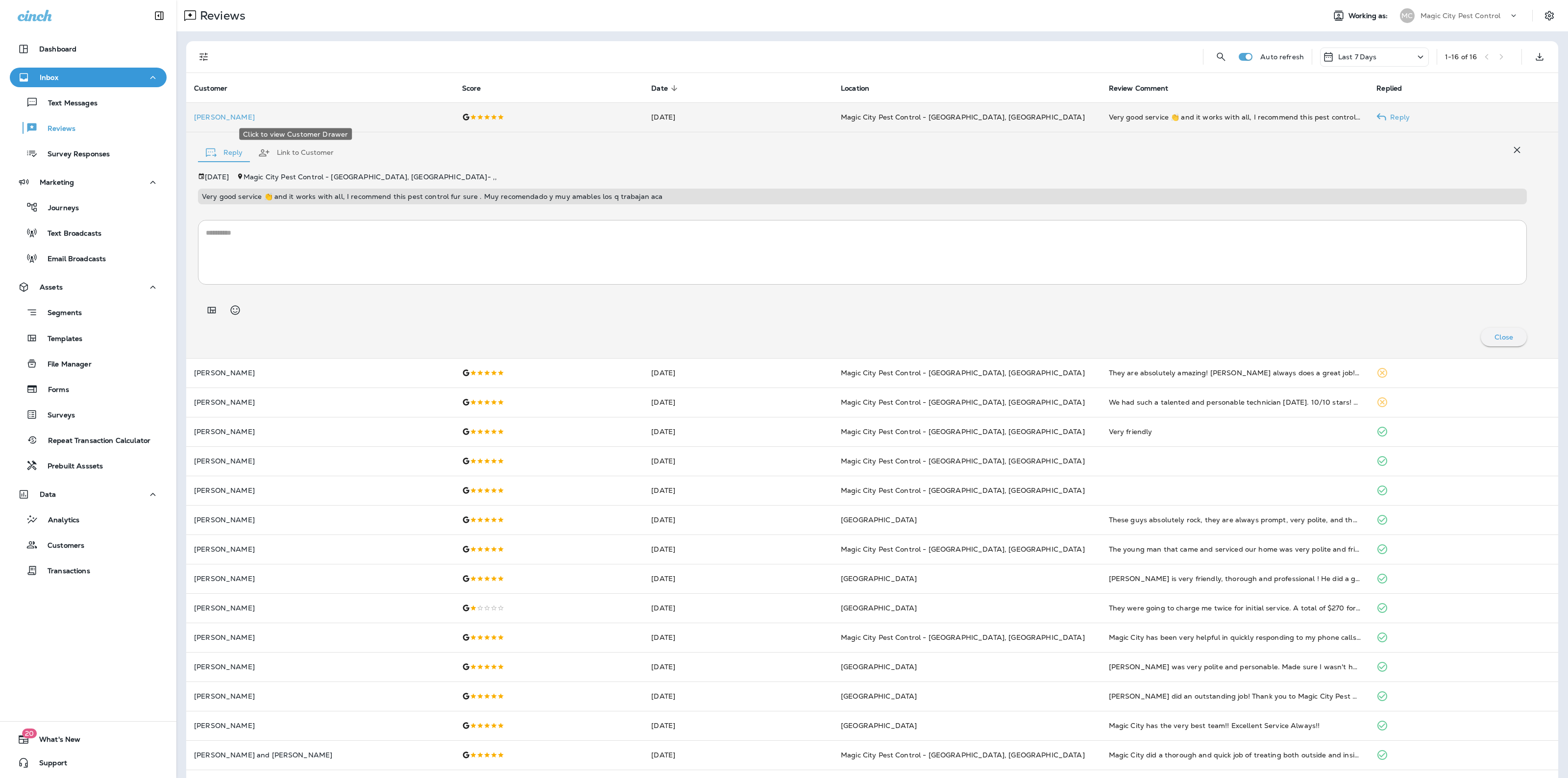
click at [225, 117] on p "Jade burberry" at bounding box center [320, 117] width 253 height 8
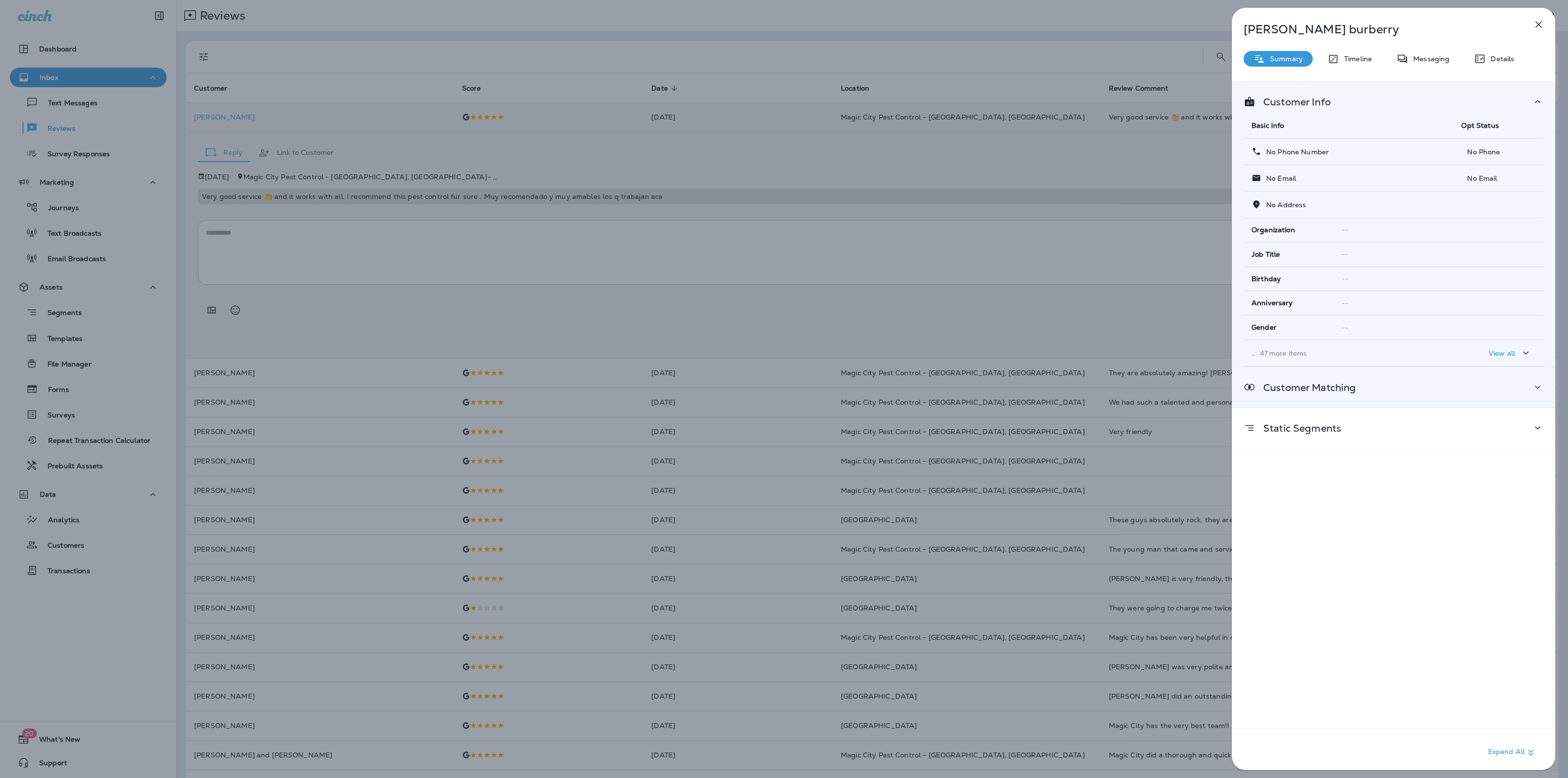
click at [1363, 402] on div "Customer Matching" at bounding box center [1393, 387] width 323 height 40
click at [1535, 21] on icon "button" at bounding box center [1538, 24] width 12 height 12
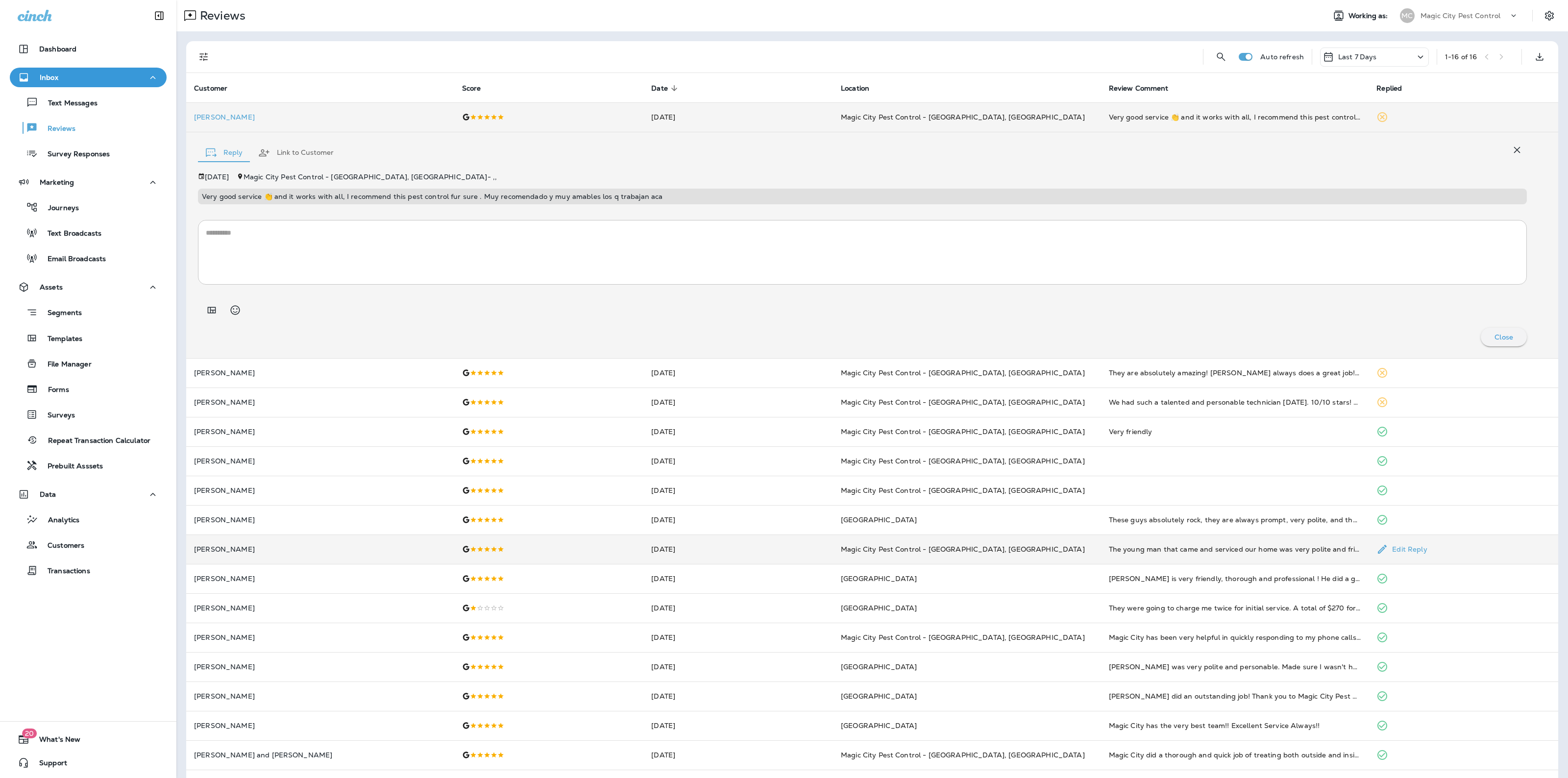
scroll to position [31, 0]
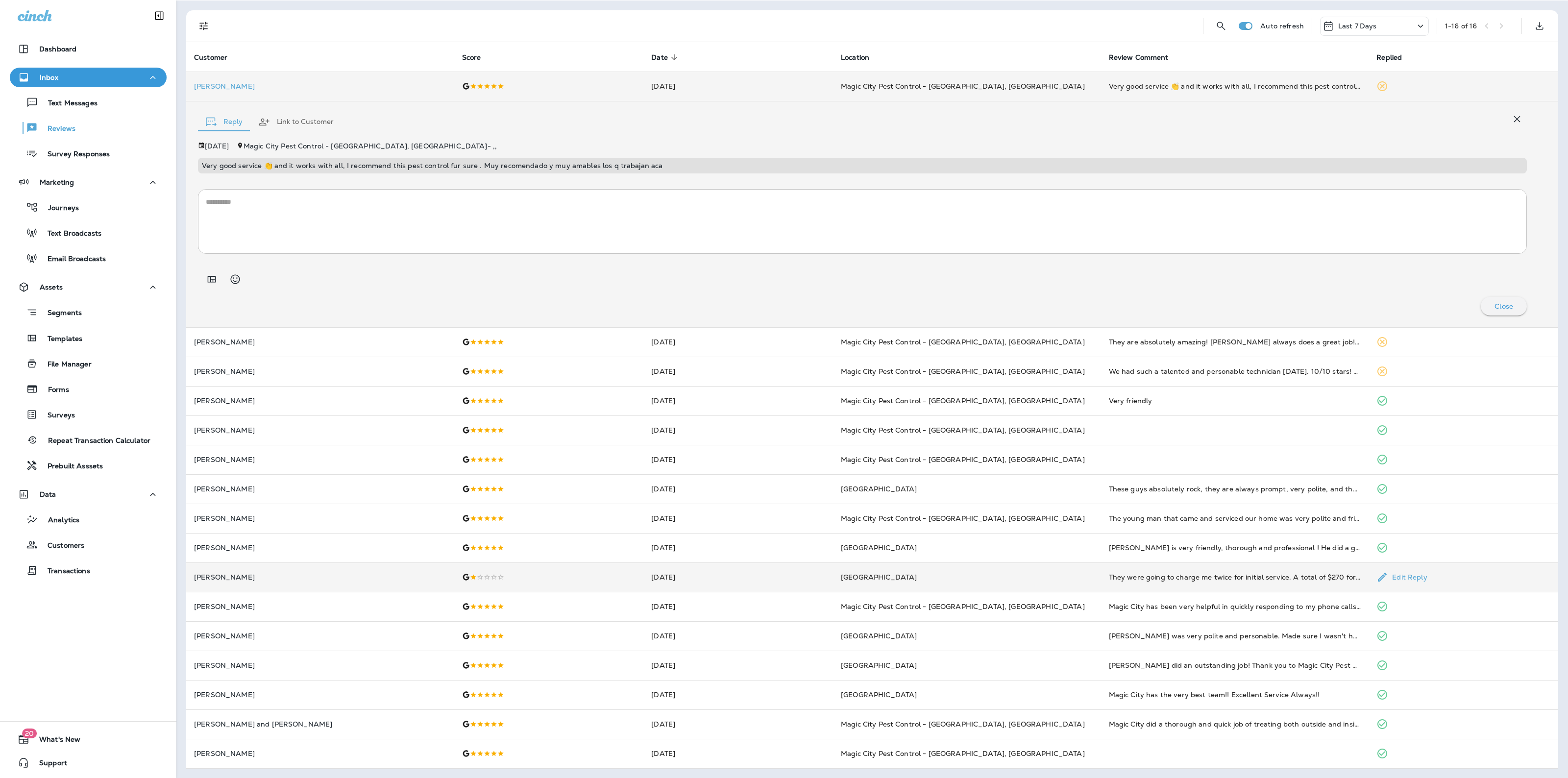
click at [242, 576] on p "Christopher DeMent" at bounding box center [320, 577] width 253 height 8
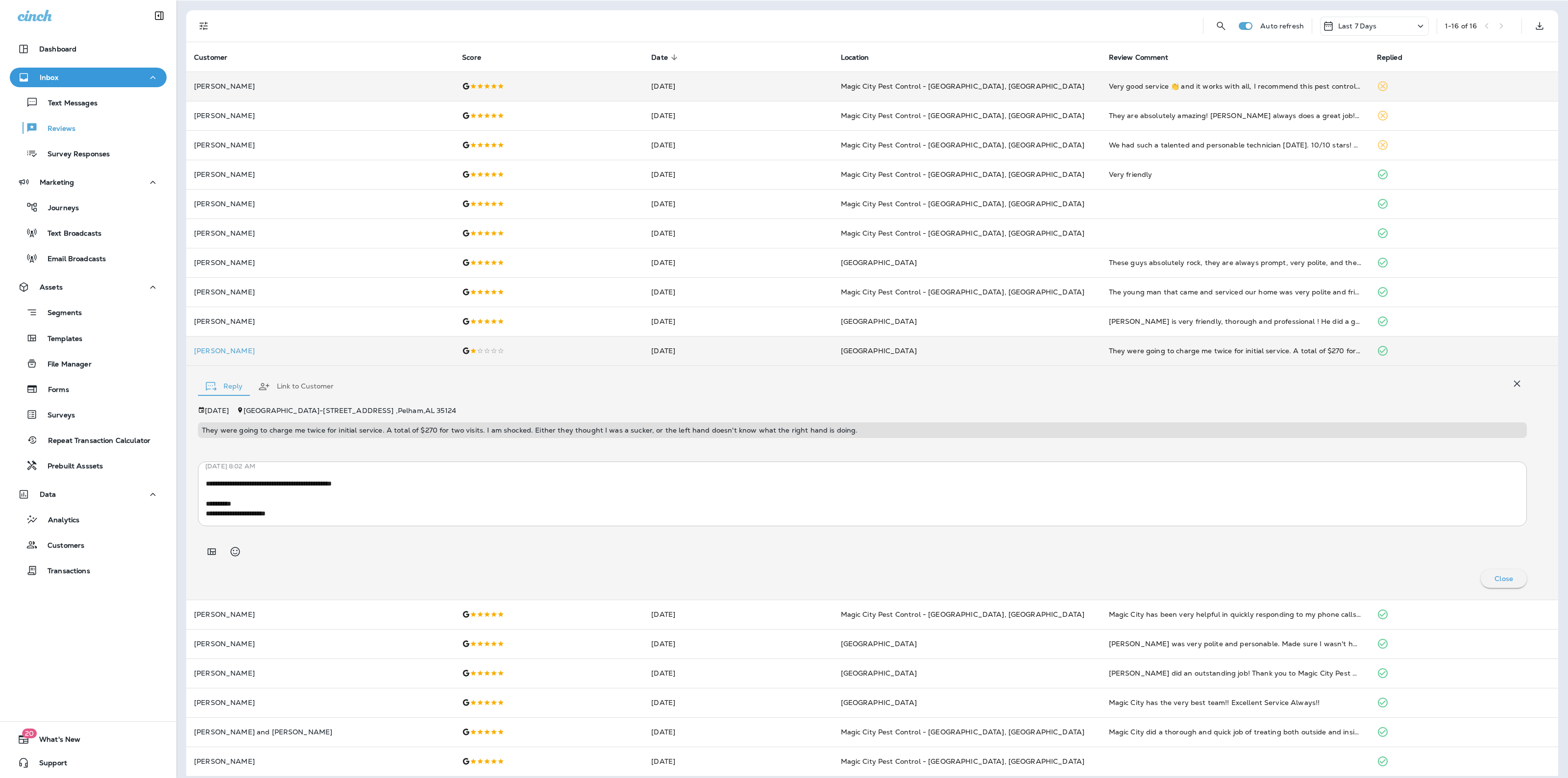
scroll to position [0, 0]
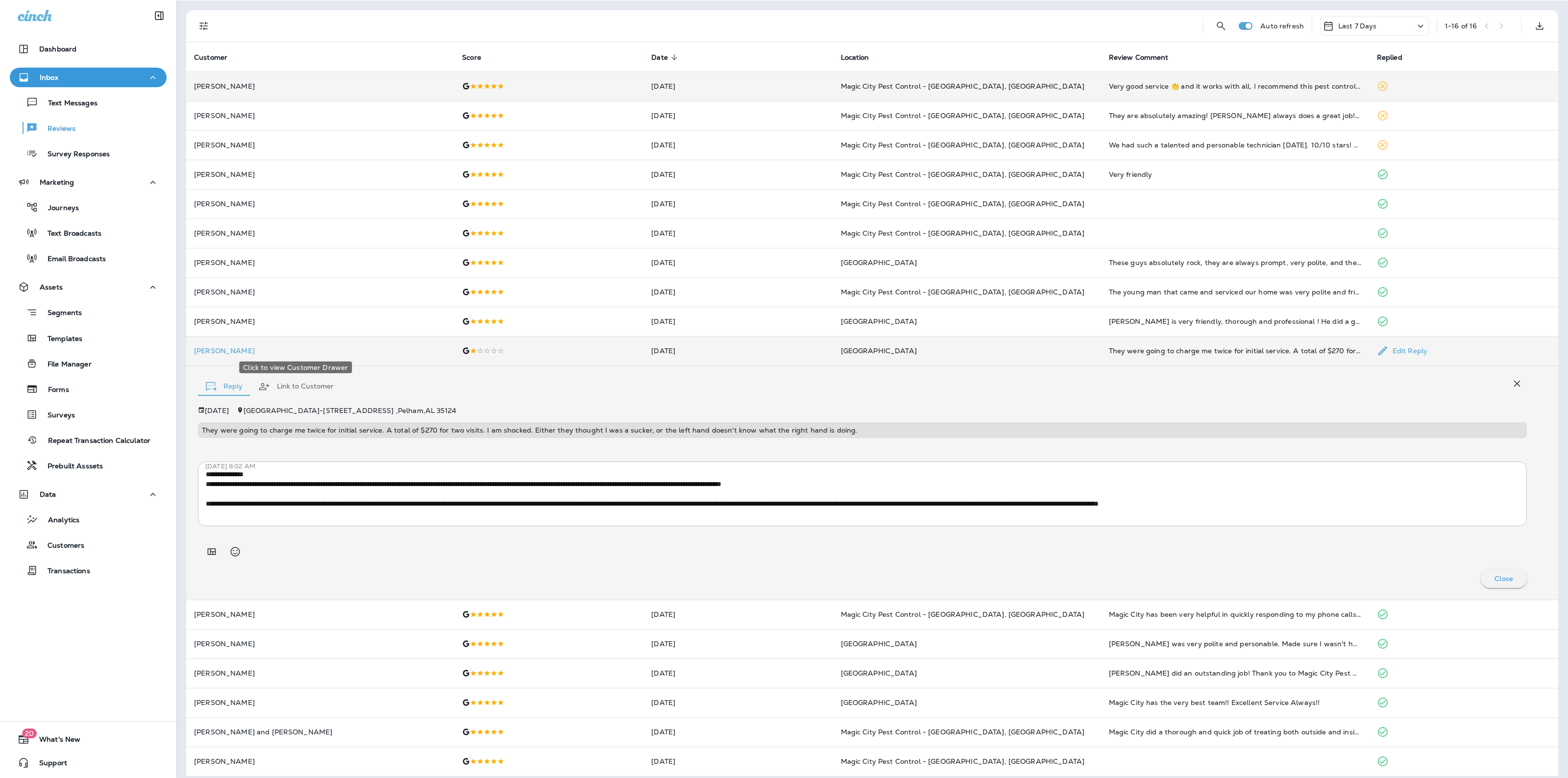
click at [219, 349] on p "Christopher DeMent" at bounding box center [320, 351] width 253 height 8
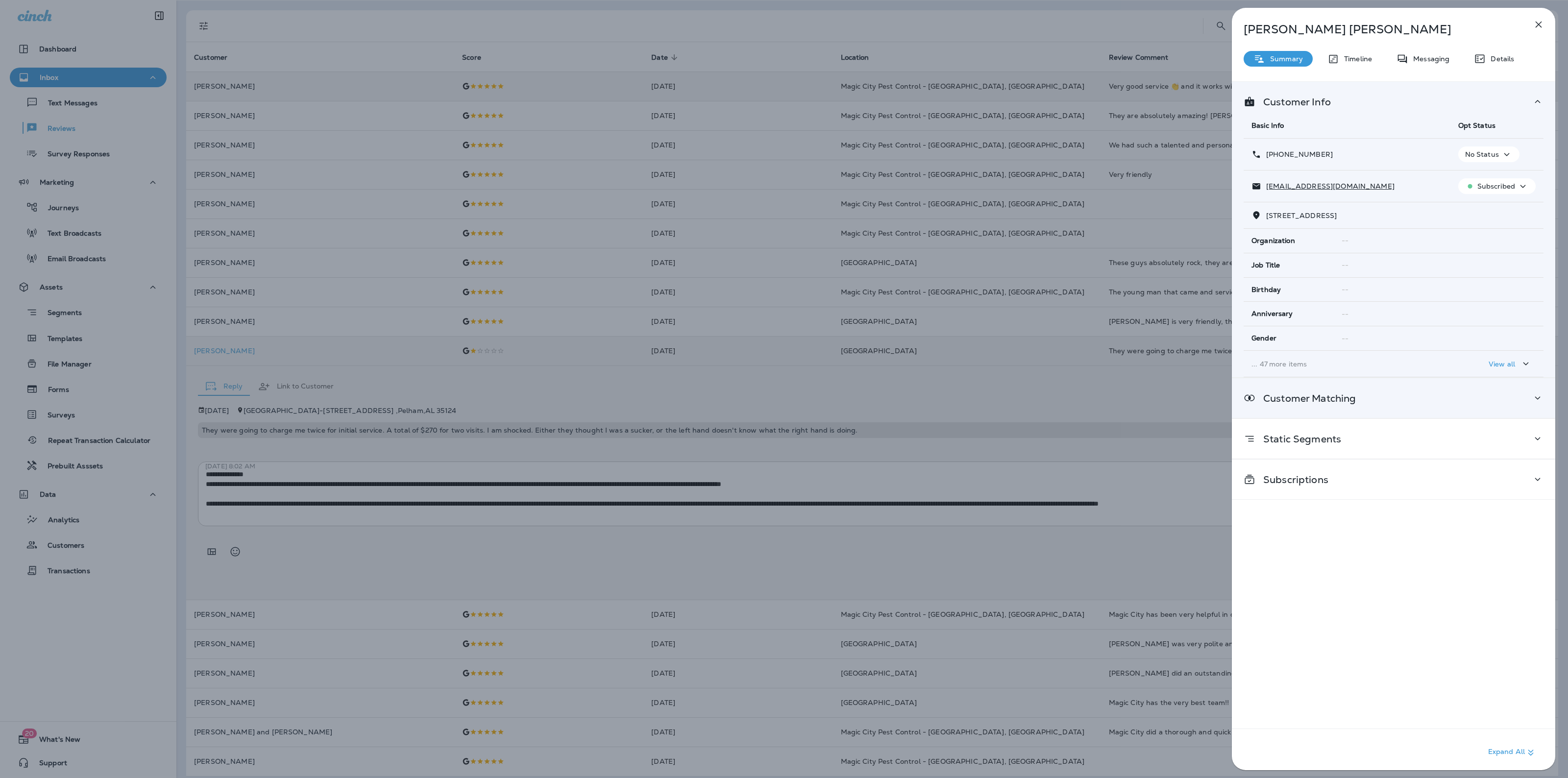
click at [1360, 390] on div "Customer Matching" at bounding box center [1393, 398] width 323 height 40
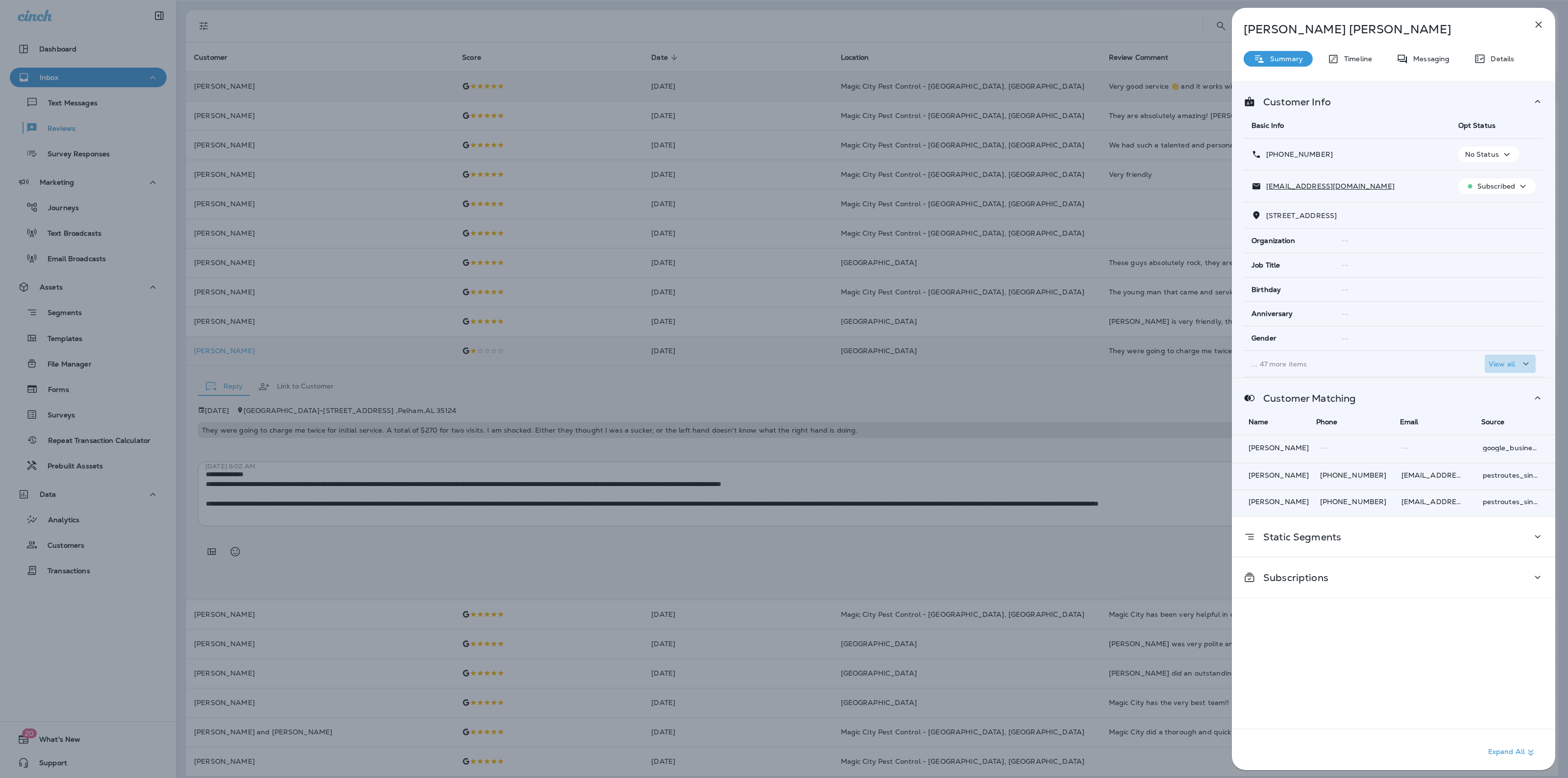
click at [1502, 366] on p "View all" at bounding box center [1502, 364] width 26 height 8
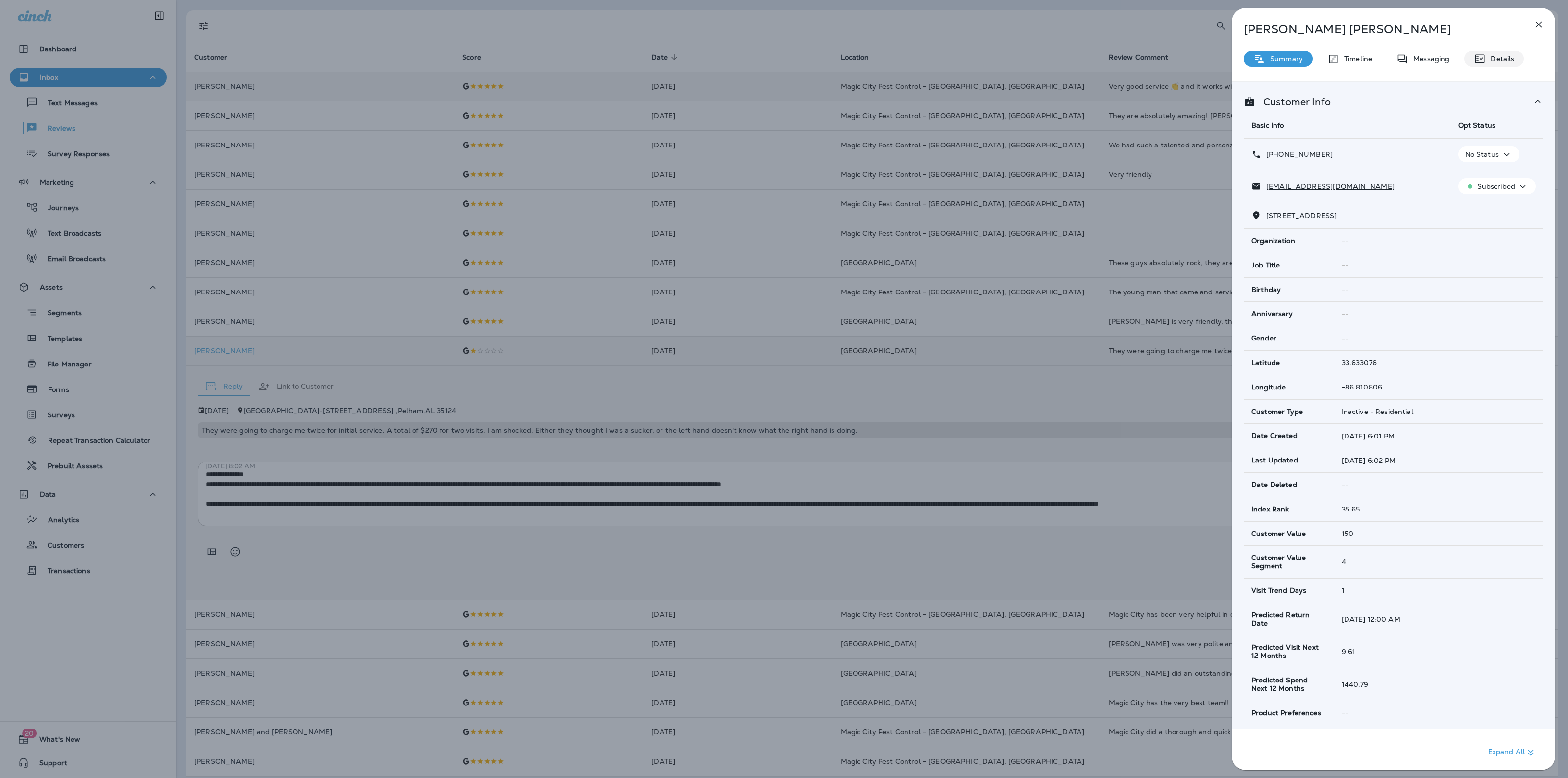
click at [1486, 60] on p "Details" at bounding box center [1500, 58] width 29 height 8
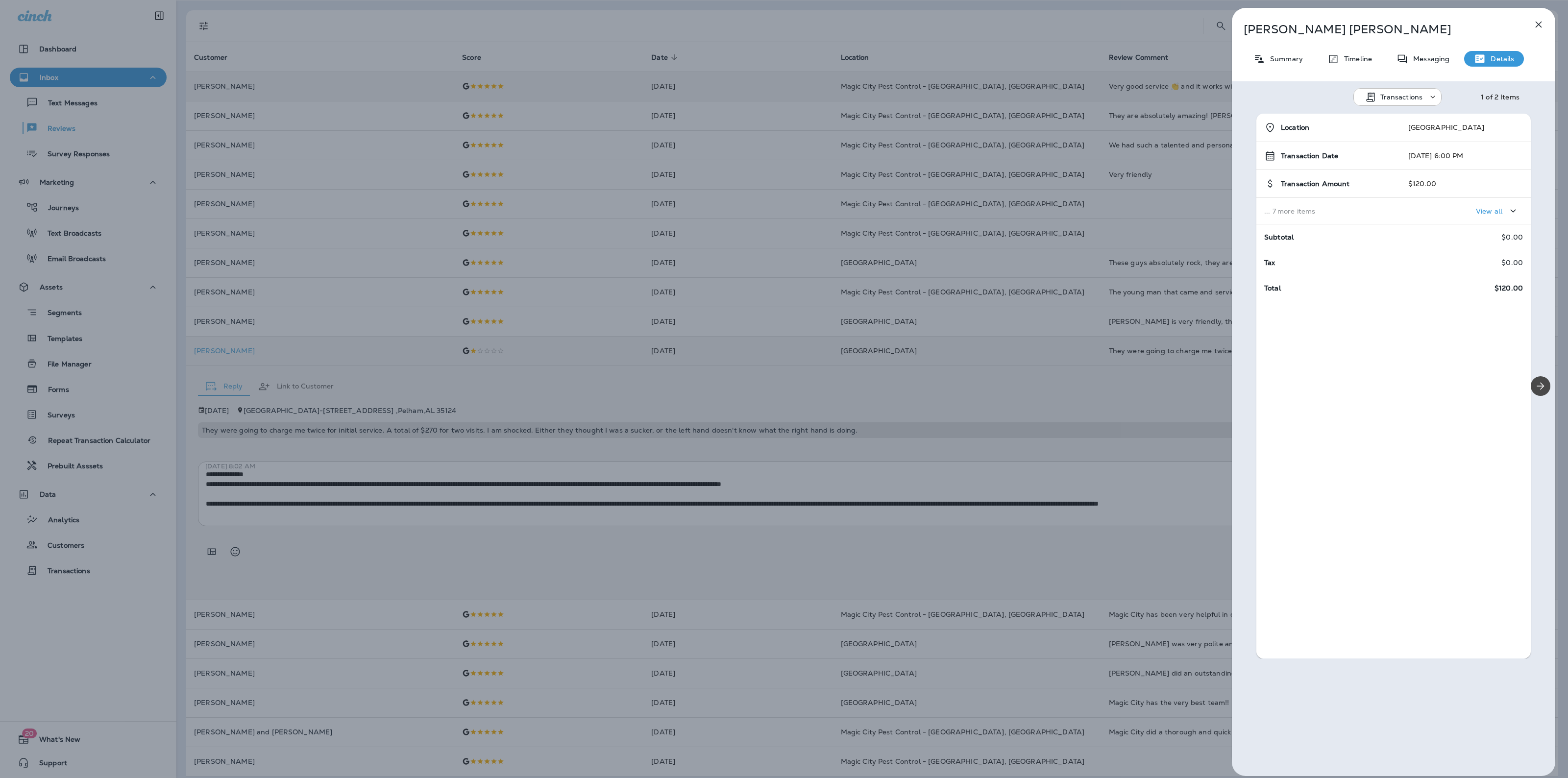
click at [1476, 216] on div "View all" at bounding box center [1497, 211] width 43 height 12
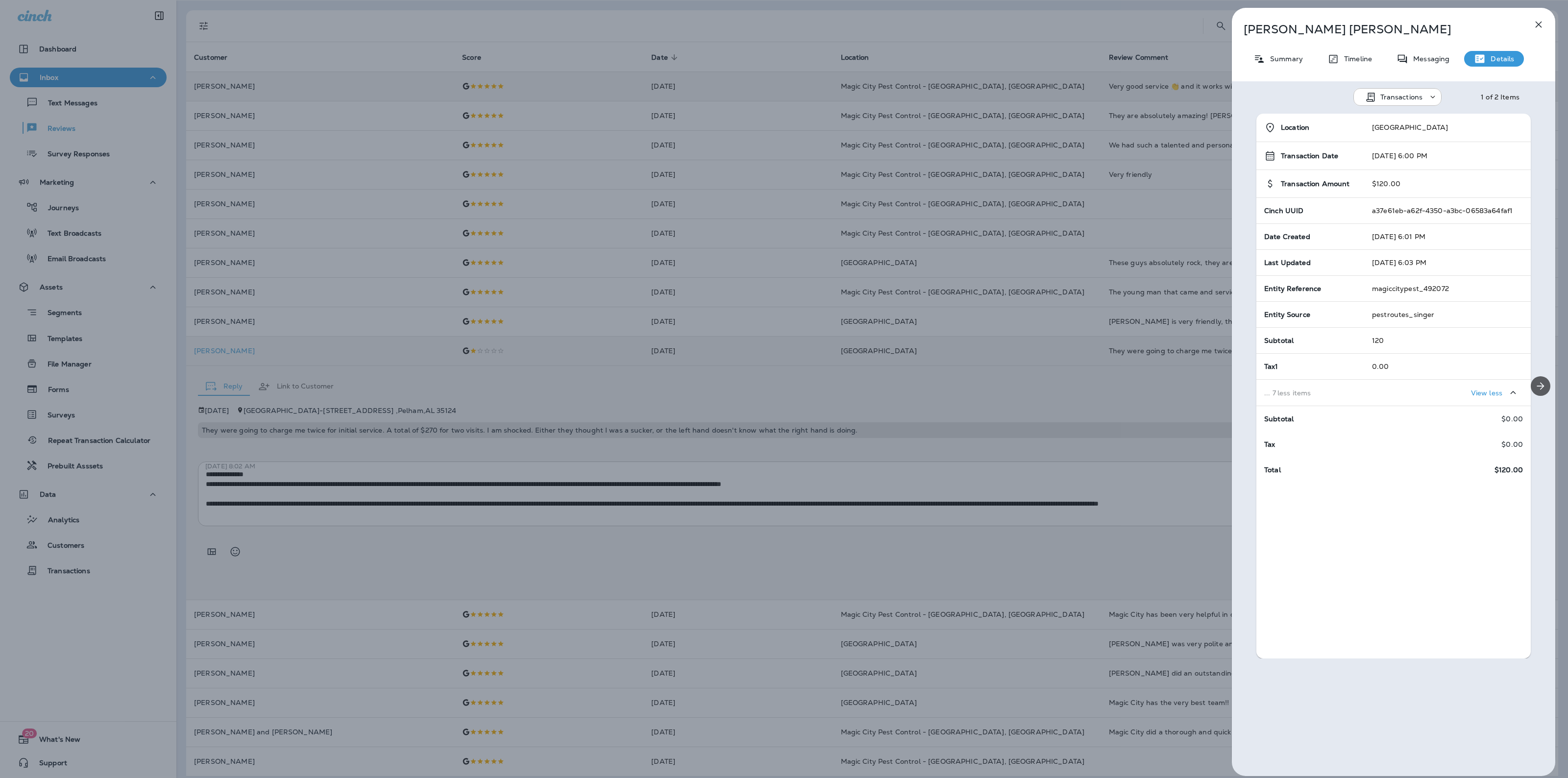
click at [1531, 378] on button "Next" at bounding box center [1541, 386] width 19 height 19
click at [1291, 60] on p "Summary" at bounding box center [1284, 58] width 38 height 8
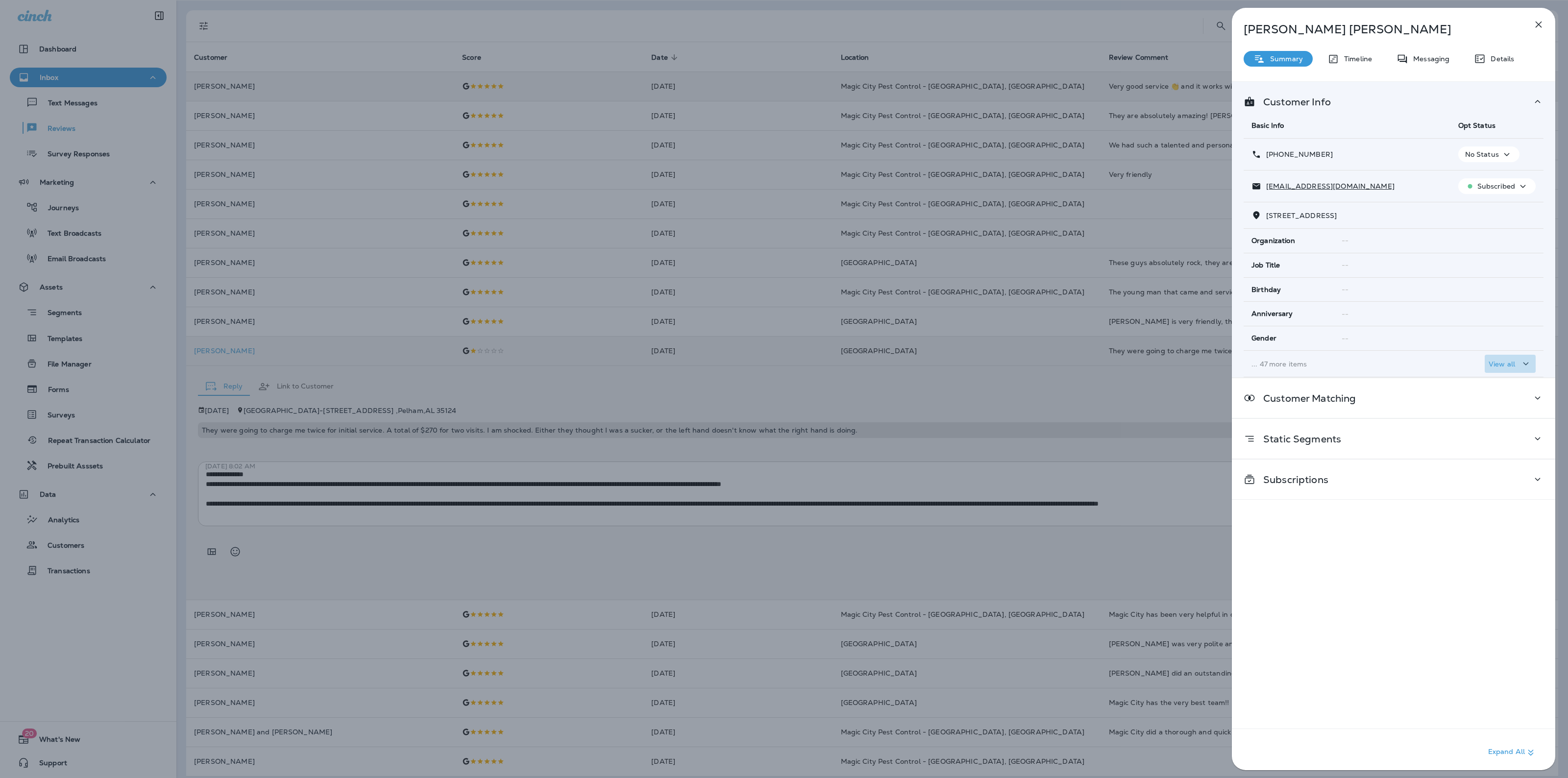
click at [1502, 366] on p "View all" at bounding box center [1502, 364] width 26 height 8
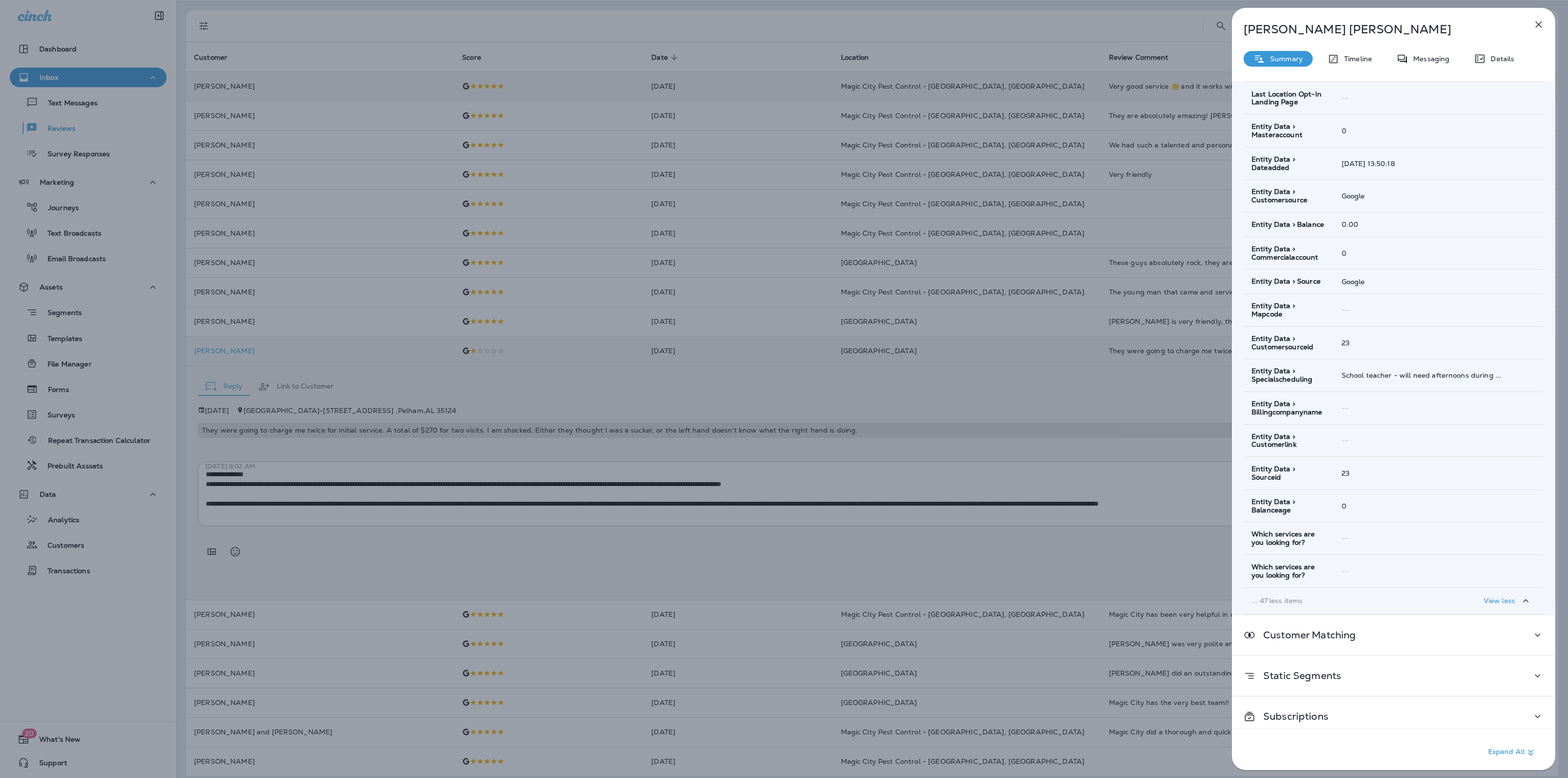
scroll to position [1110, 0]
click at [1436, 717] on div "Subscriptions" at bounding box center [1393, 714] width 300 height 12
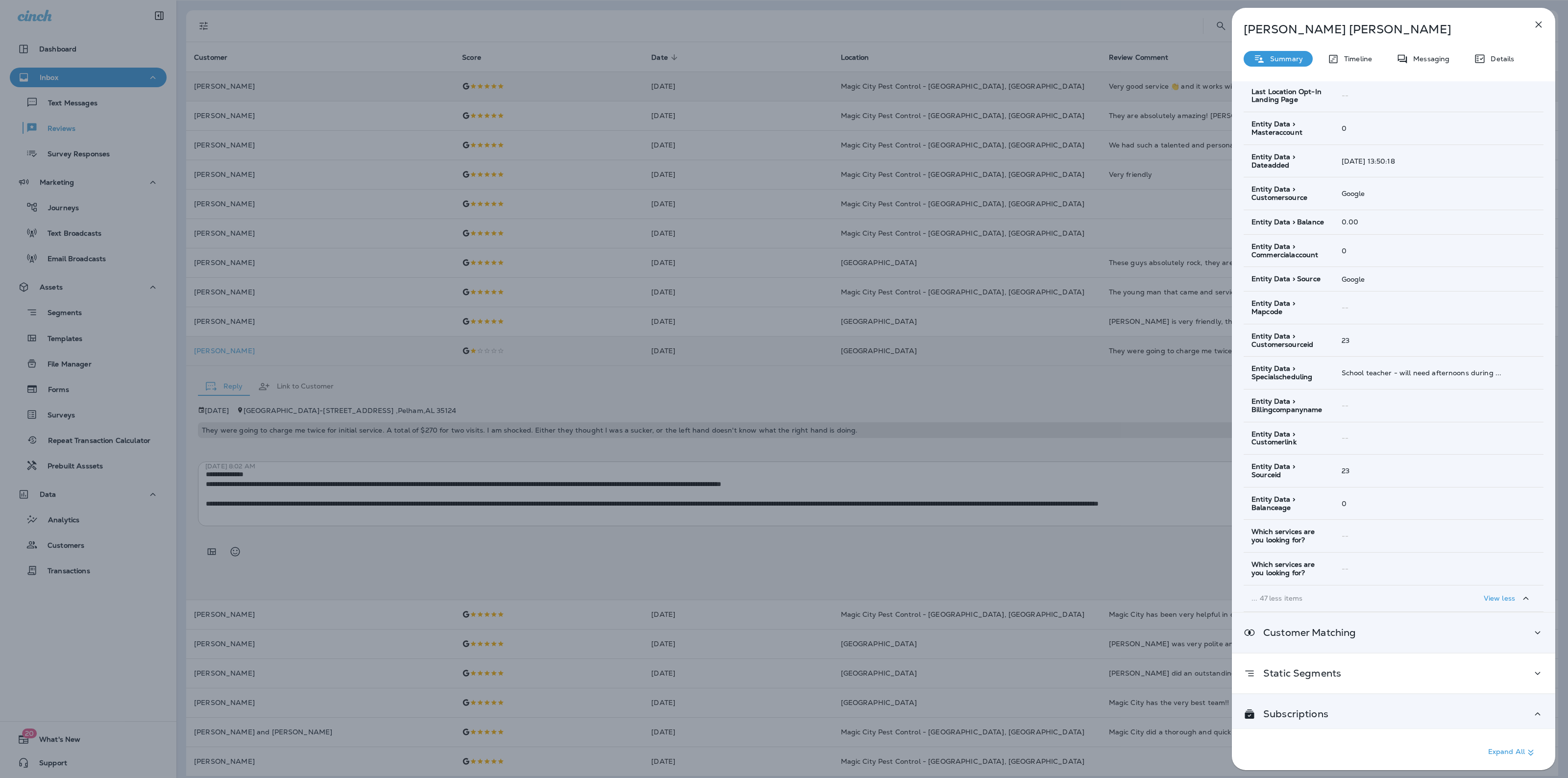
scroll to position [1172, 0]
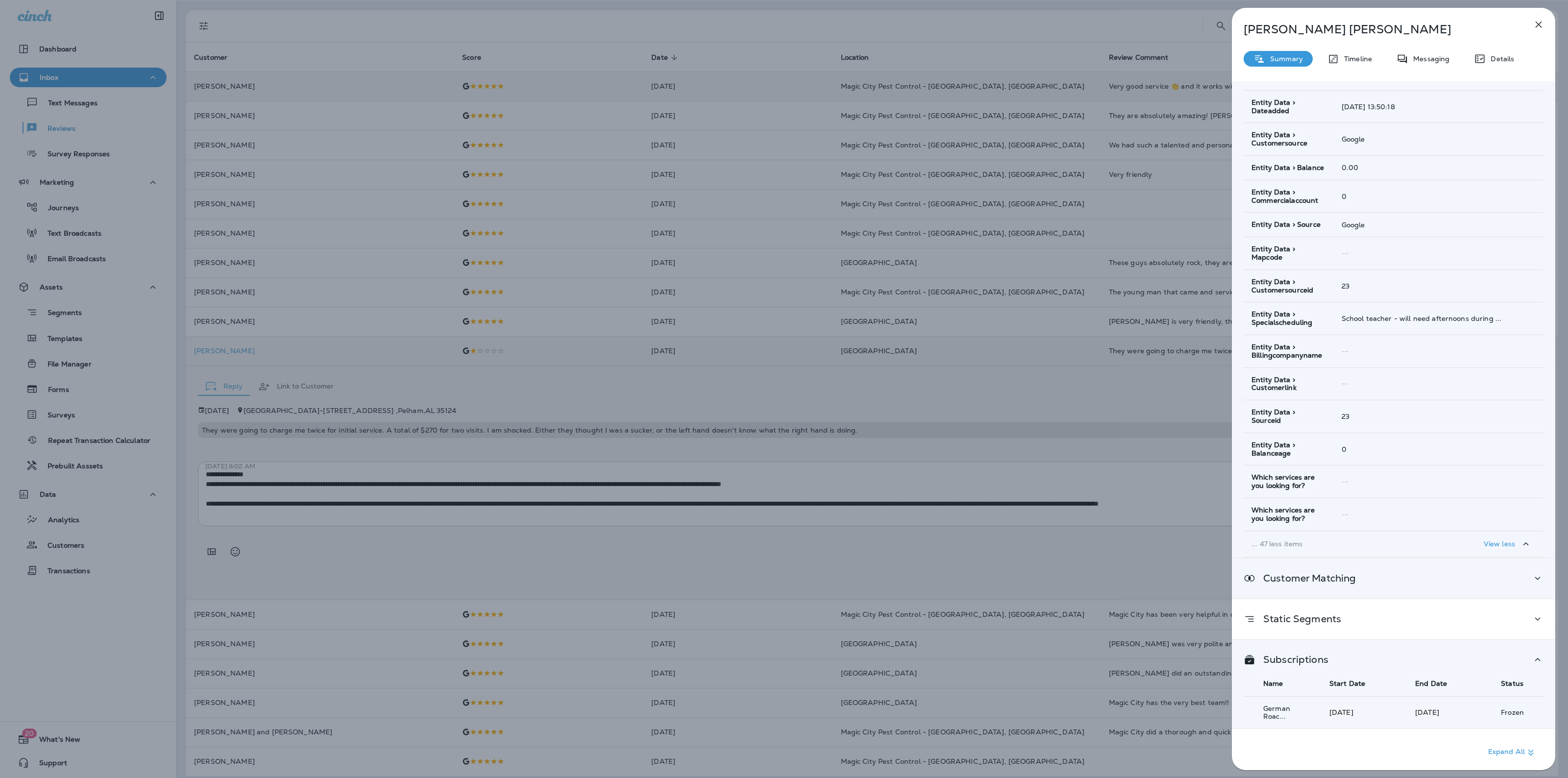
click at [1384, 572] on div "Customer Matching" at bounding box center [1393, 578] width 300 height 12
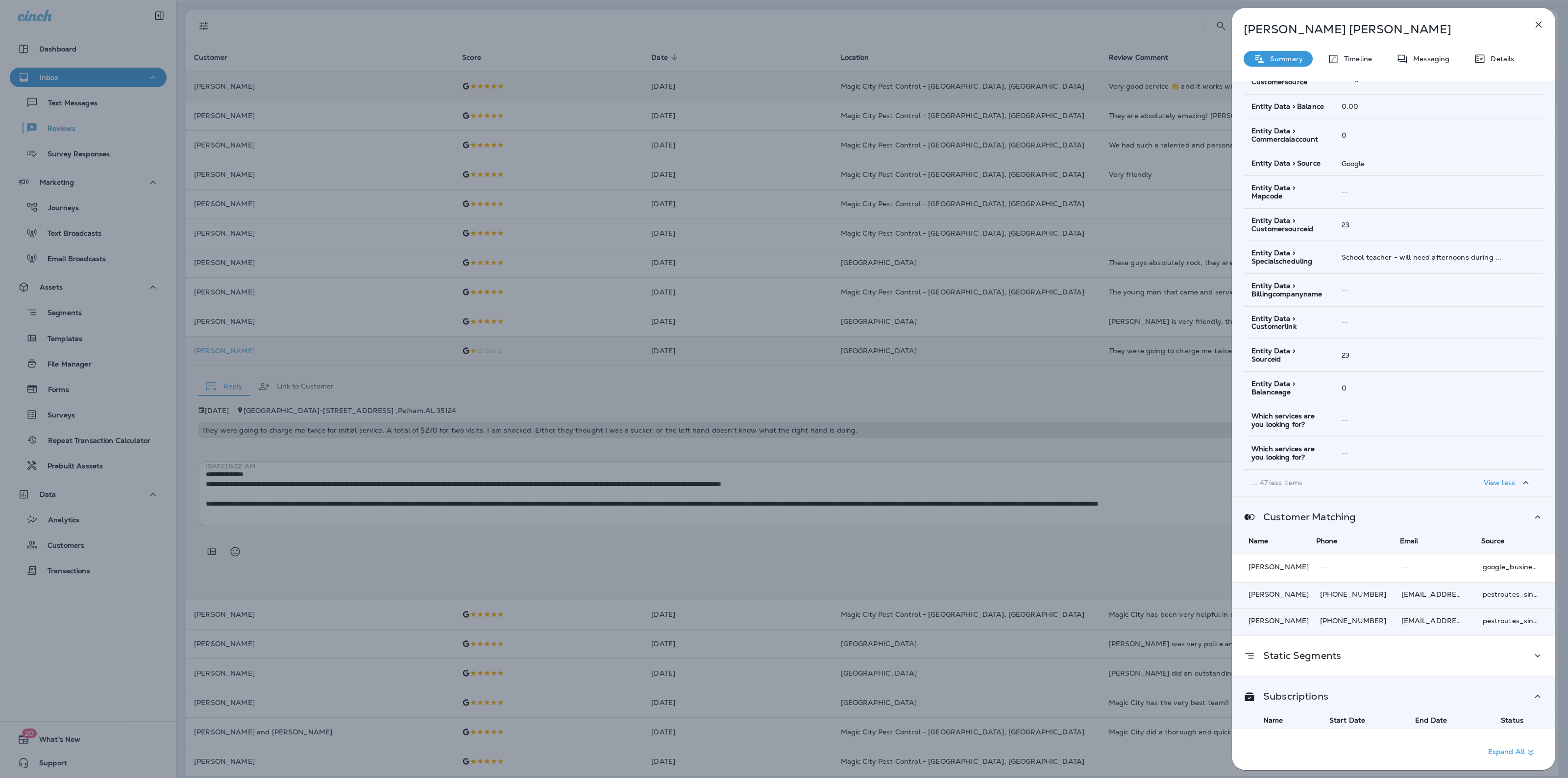
scroll to position [1229, 0]
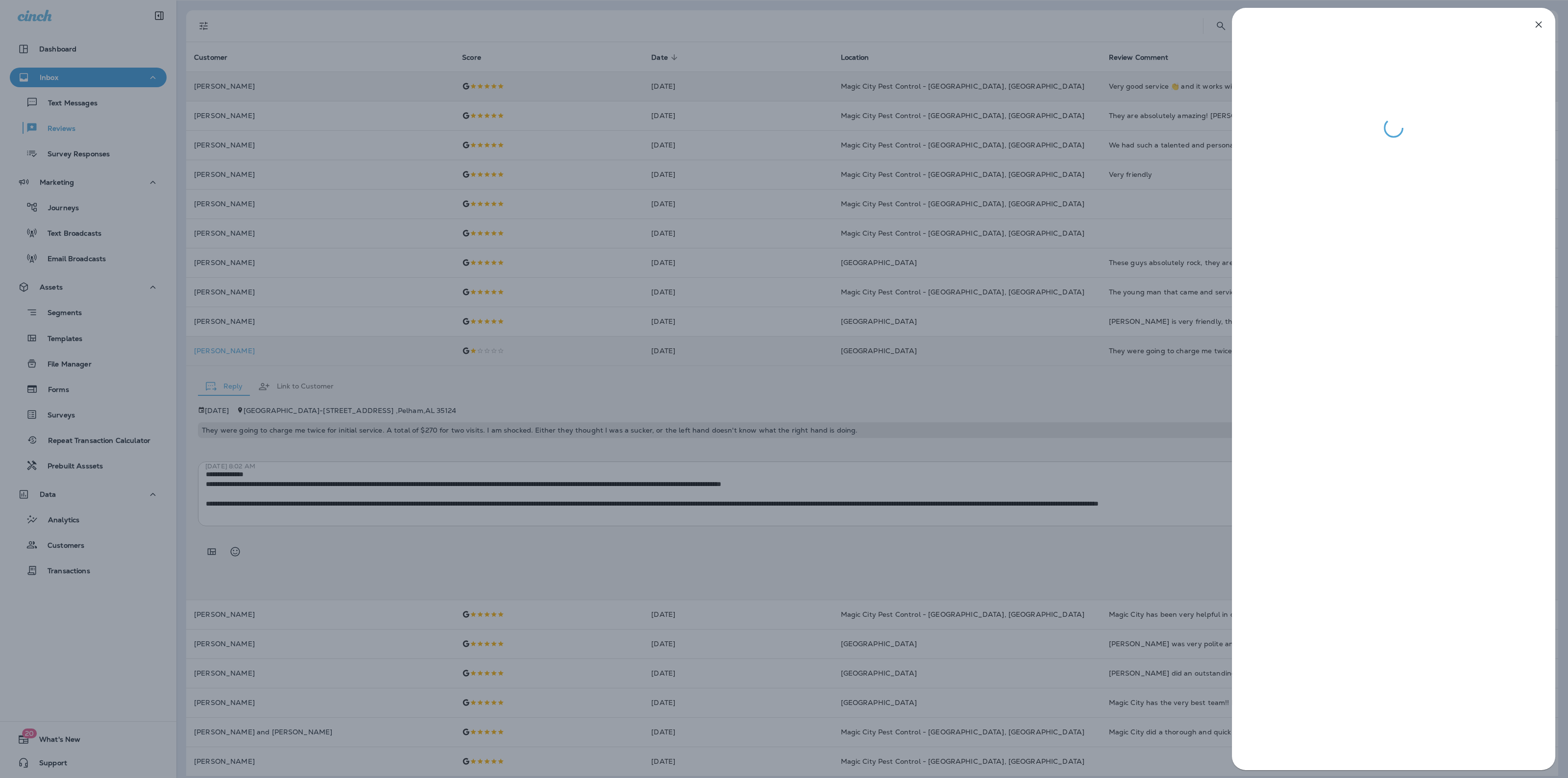
click at [413, 30] on div at bounding box center [784, 389] width 1568 height 778
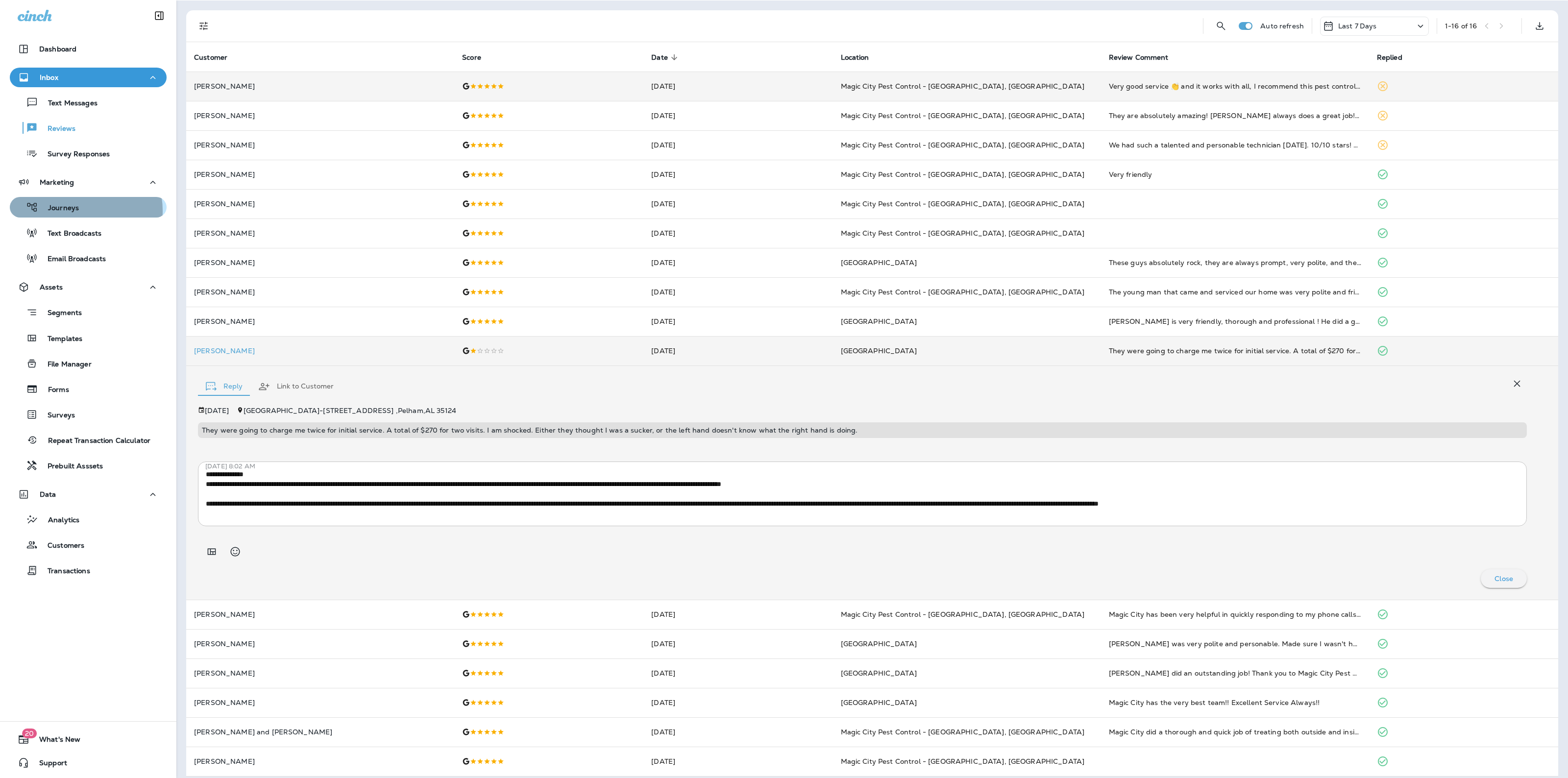
click at [82, 211] on div "Journeys" at bounding box center [88, 207] width 149 height 15
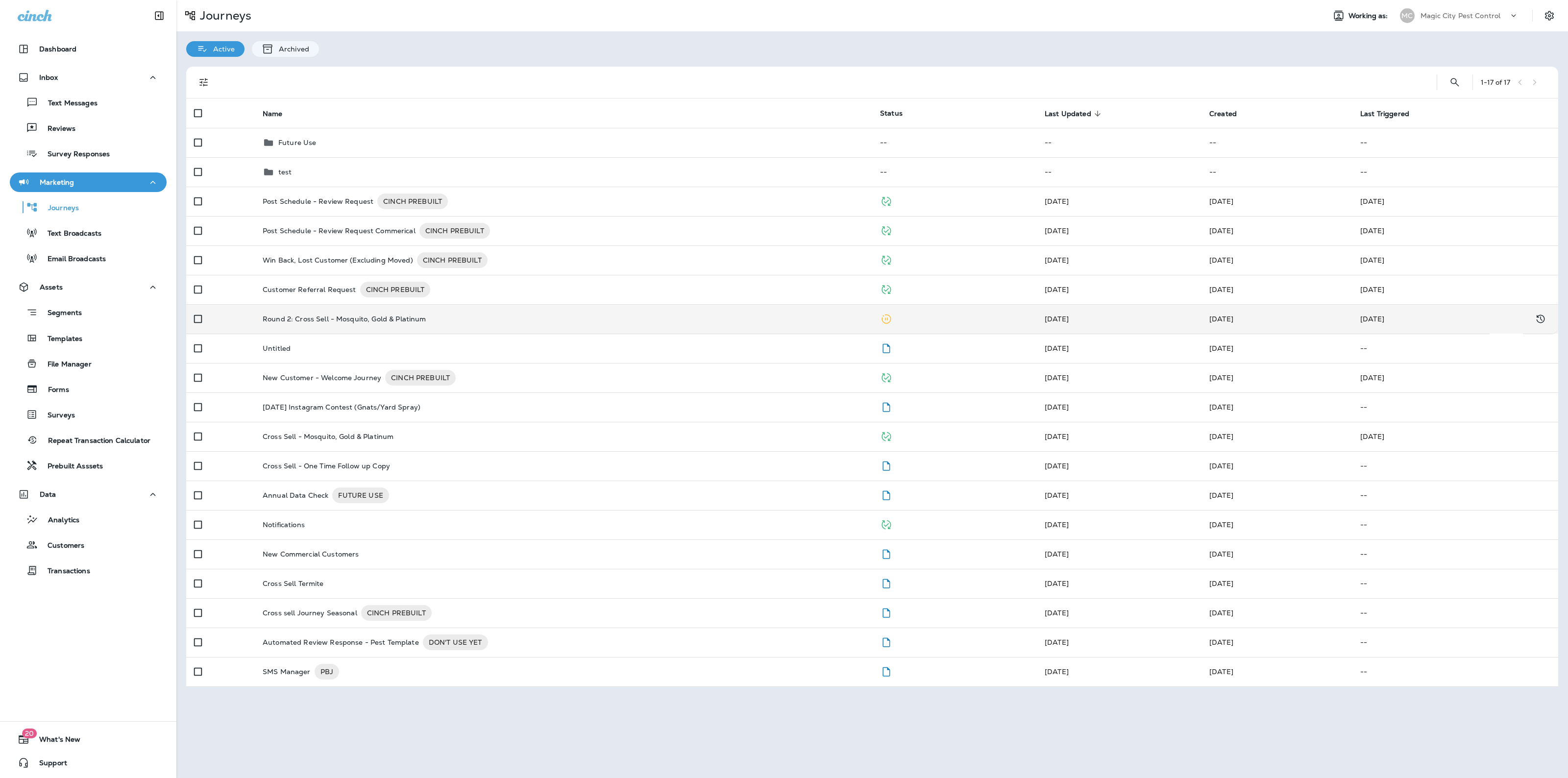
click at [346, 315] on p "Round 2: Cross Sell - Mosquito, Gold & Platinum" at bounding box center [344, 319] width 164 height 8
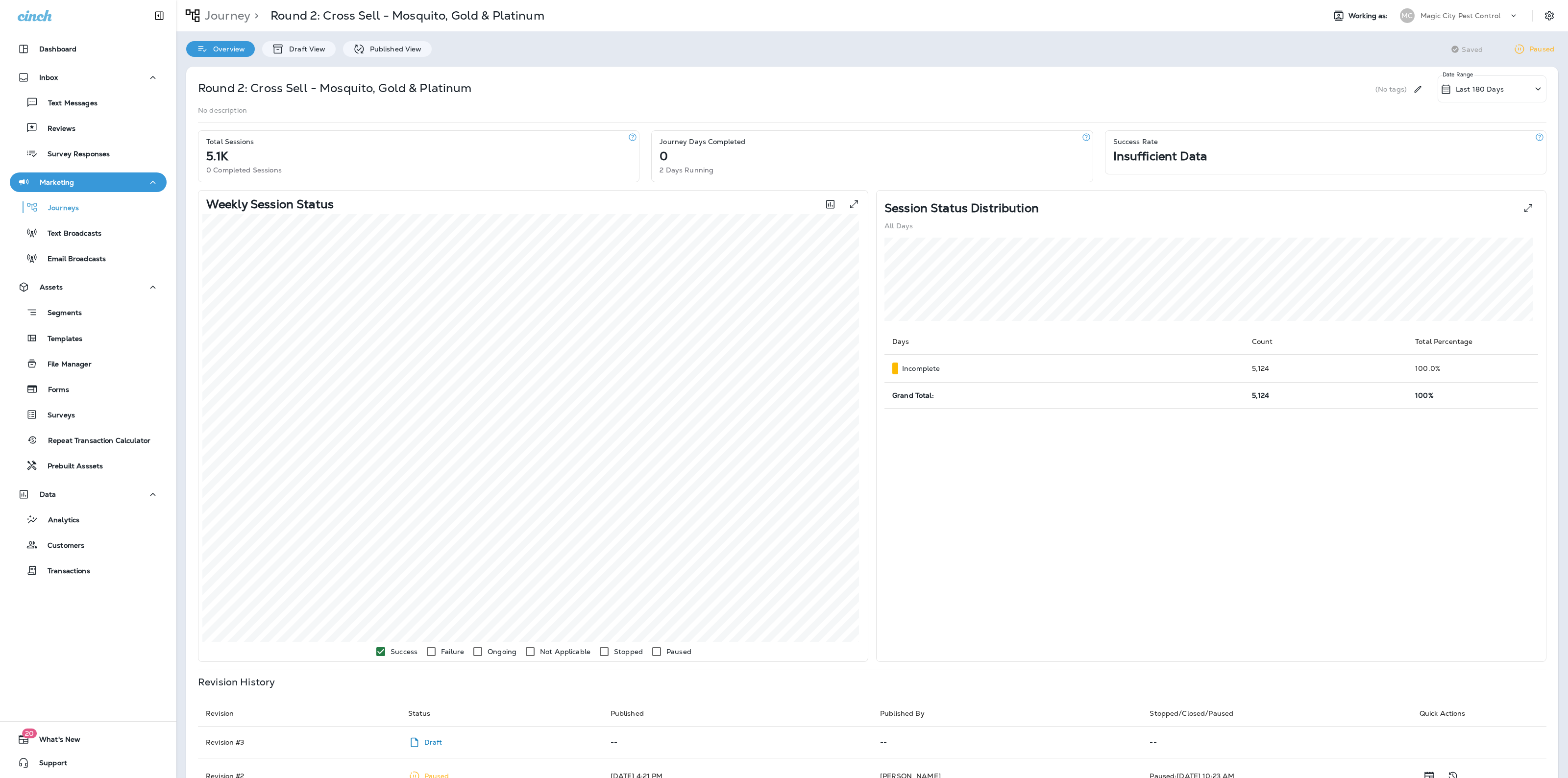
click at [302, 40] on div "Overview Draft View Published View" at bounding box center [309, 44] width 265 height 26
click at [300, 54] on div "Draft View" at bounding box center [299, 49] width 73 height 16
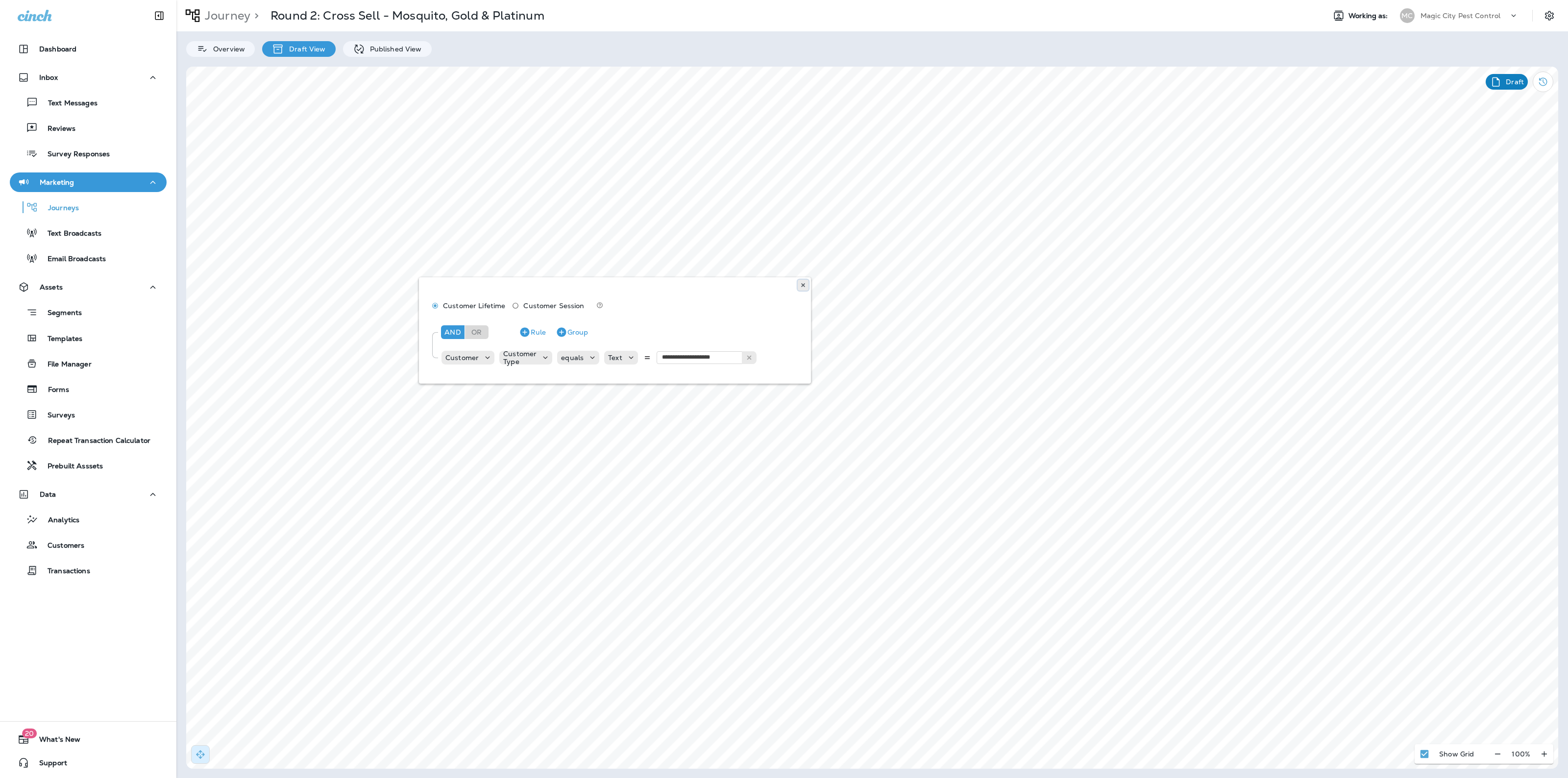
click at [802, 287] on icon at bounding box center [803, 286] width 6 height 6
type input "*******"
click at [664, 303] on button at bounding box center [665, 307] width 11 height 11
select select "*"
click at [662, 518] on span "Settings" at bounding box center [650, 521] width 26 height 7
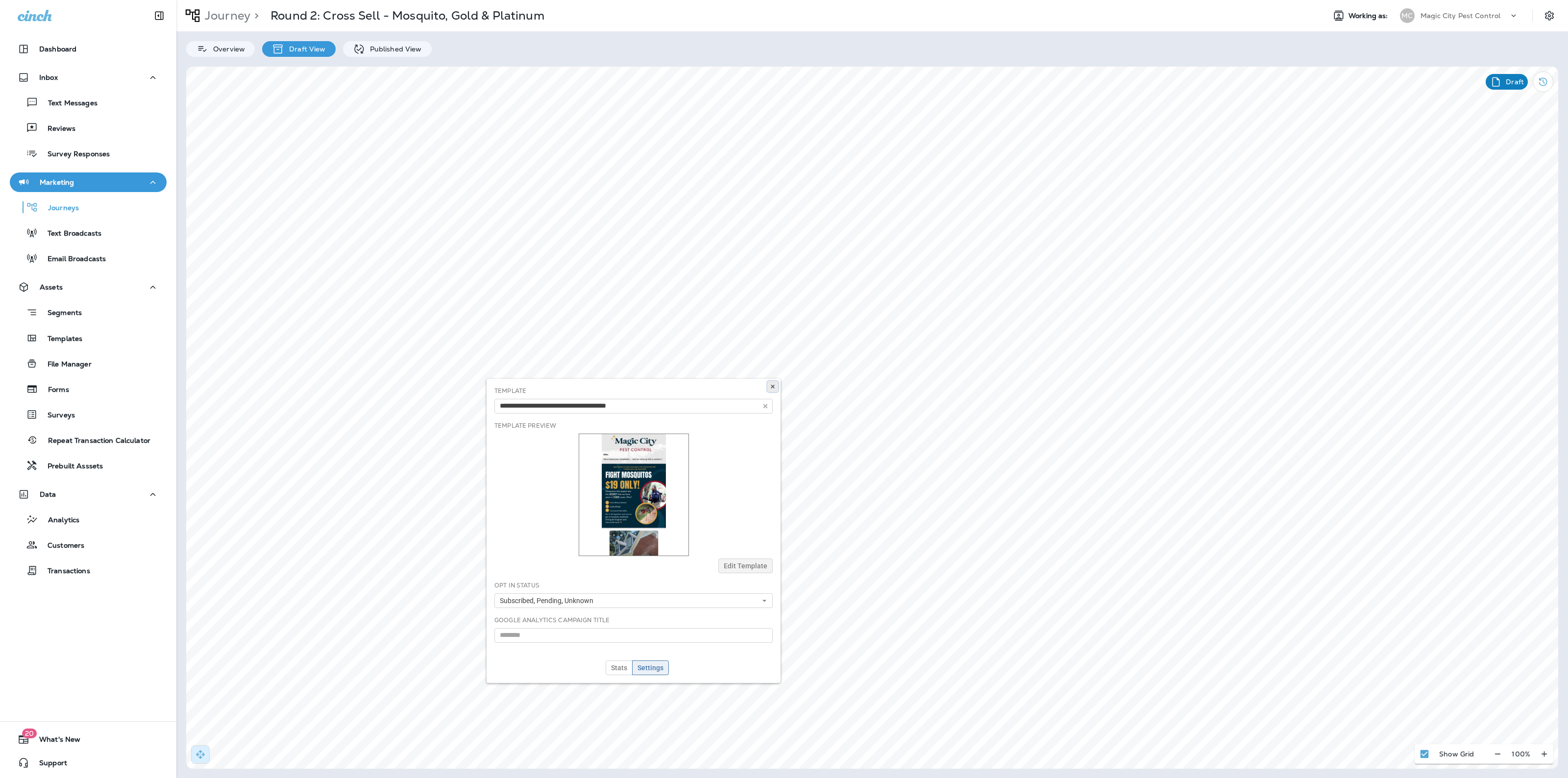
click at [772, 384] on icon at bounding box center [773, 387] width 6 height 6
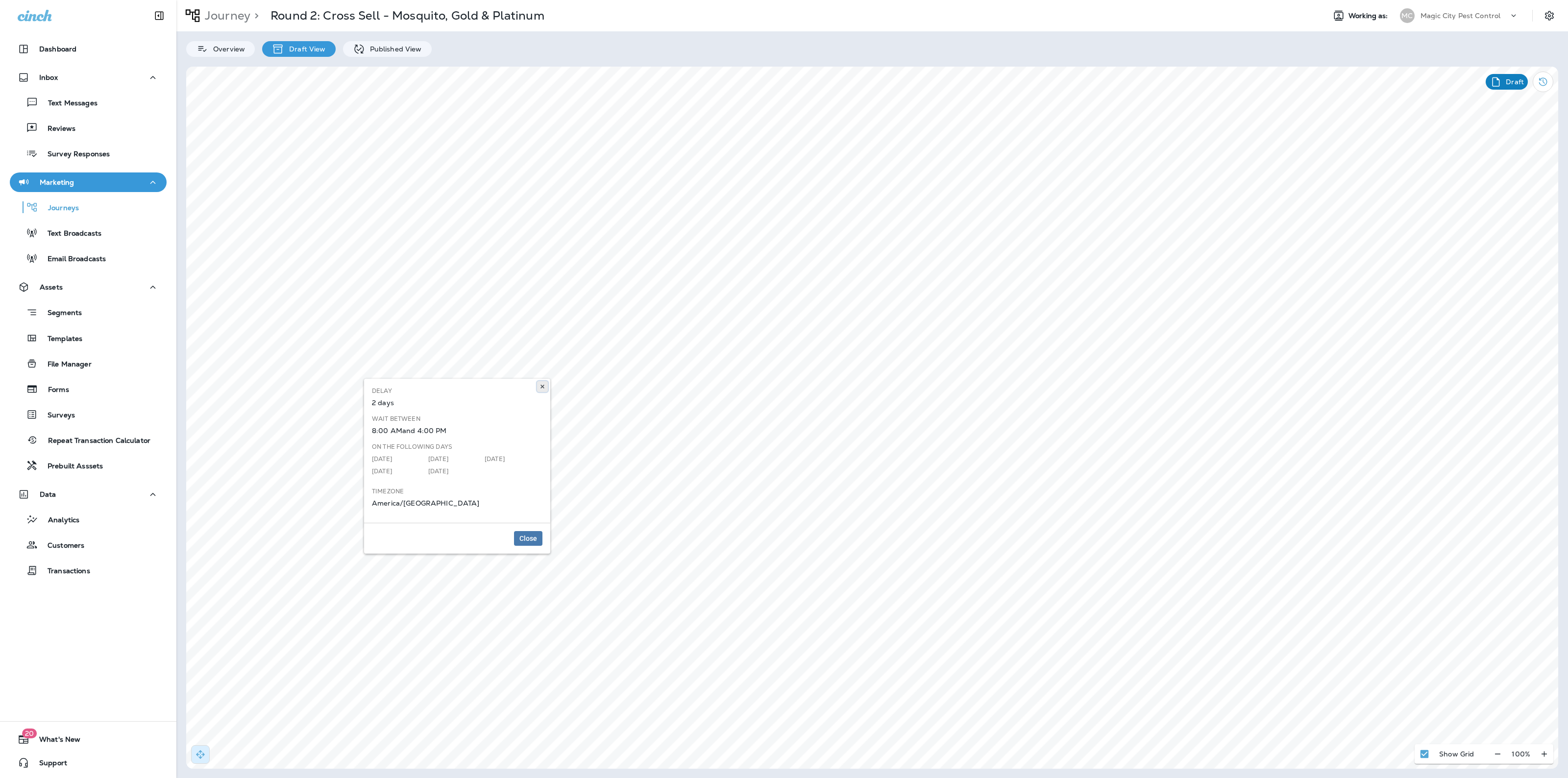
click at [547, 388] on button at bounding box center [542, 387] width 11 height 11
click at [542, 471] on use at bounding box center [542, 472] width 4 height 4
click at [94, 745] on button "20 What's New" at bounding box center [88, 740] width 157 height 19
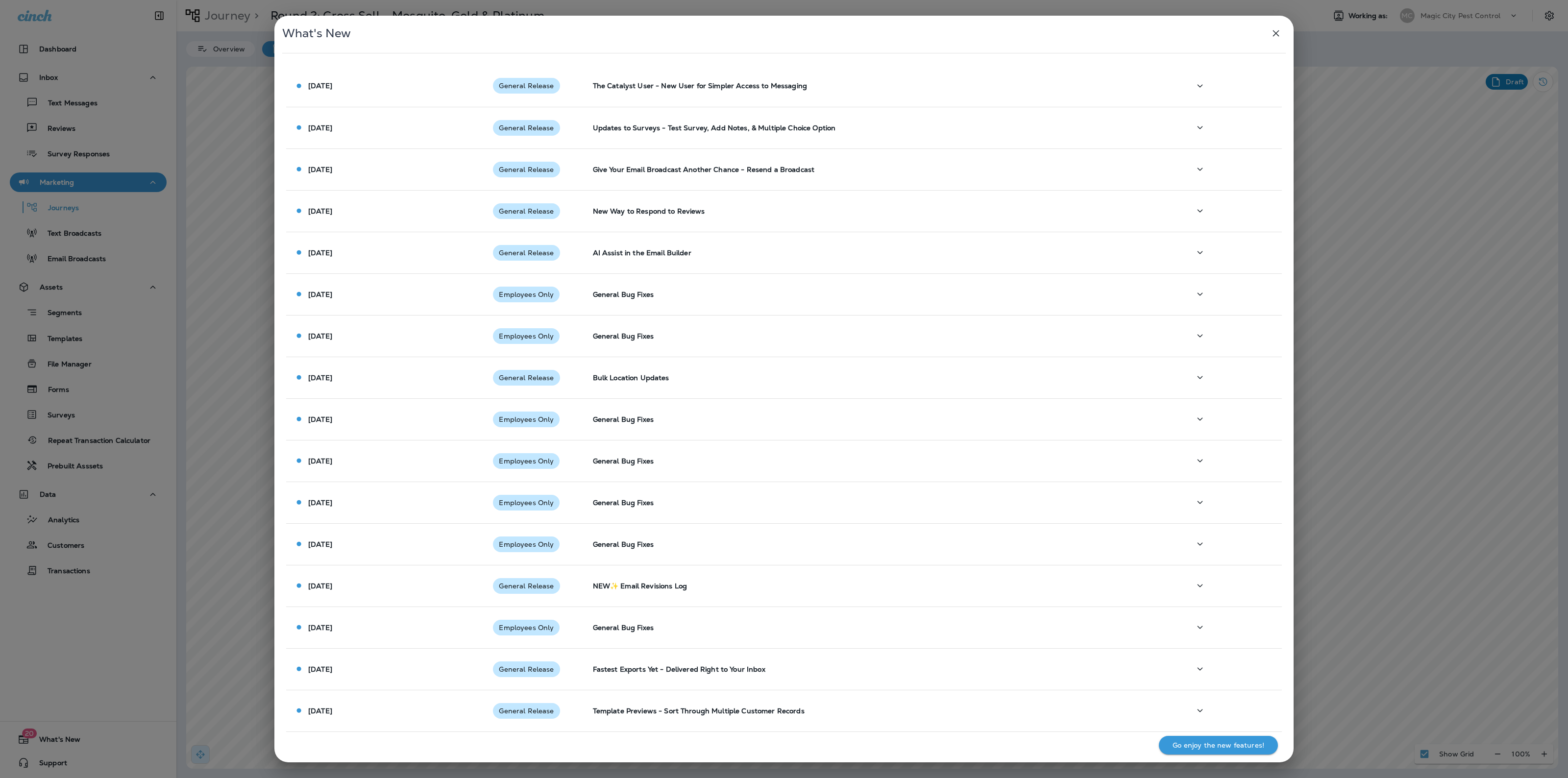
click at [86, 768] on div "What's New Aug 8 2025 General Release The Catalyst User - New User for Simpler …" at bounding box center [784, 389] width 1568 height 778
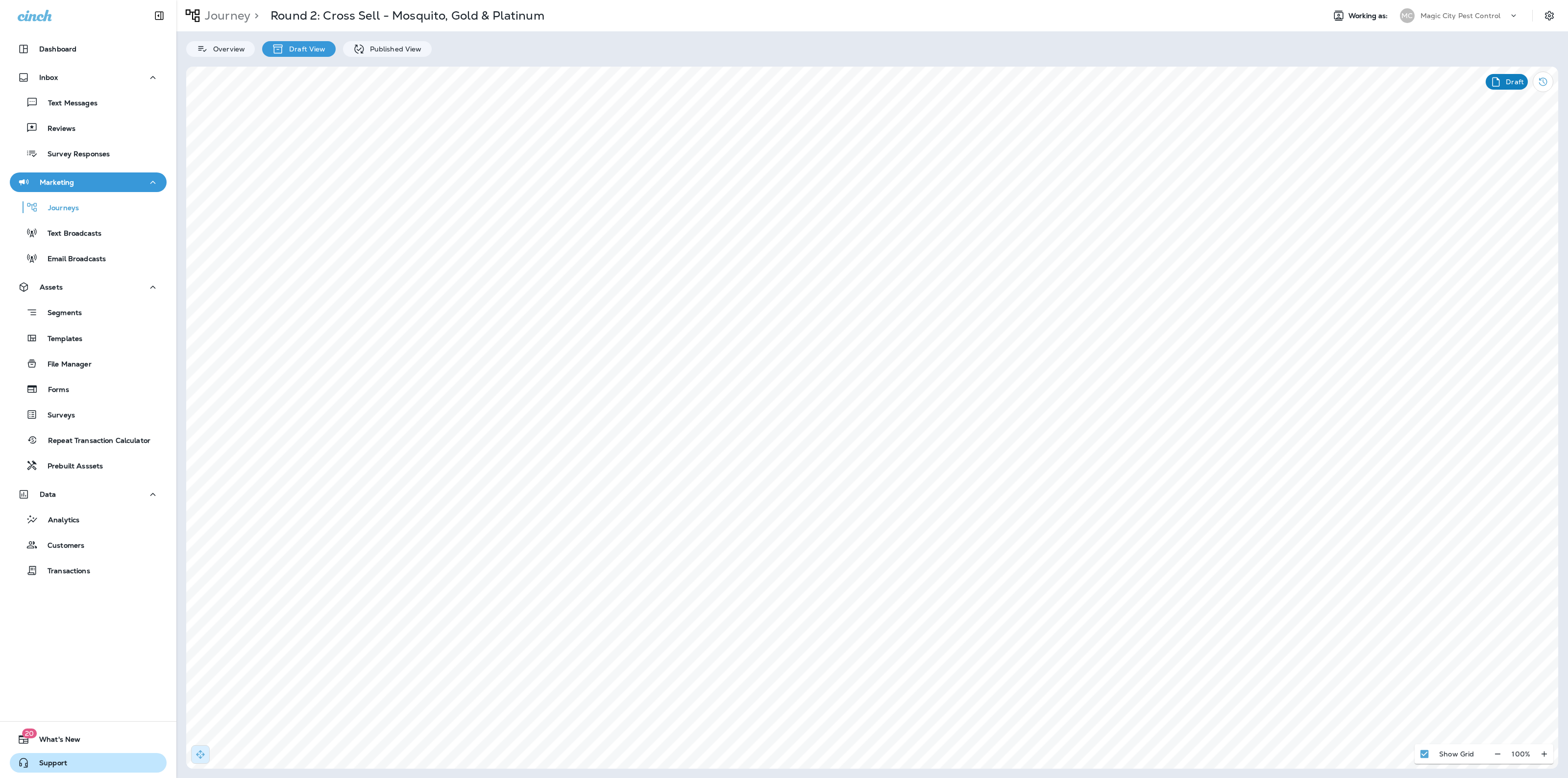
click at [82, 755] on button "Support" at bounding box center [88, 763] width 157 height 19
